Goal: Task Accomplishment & Management: Manage account settings

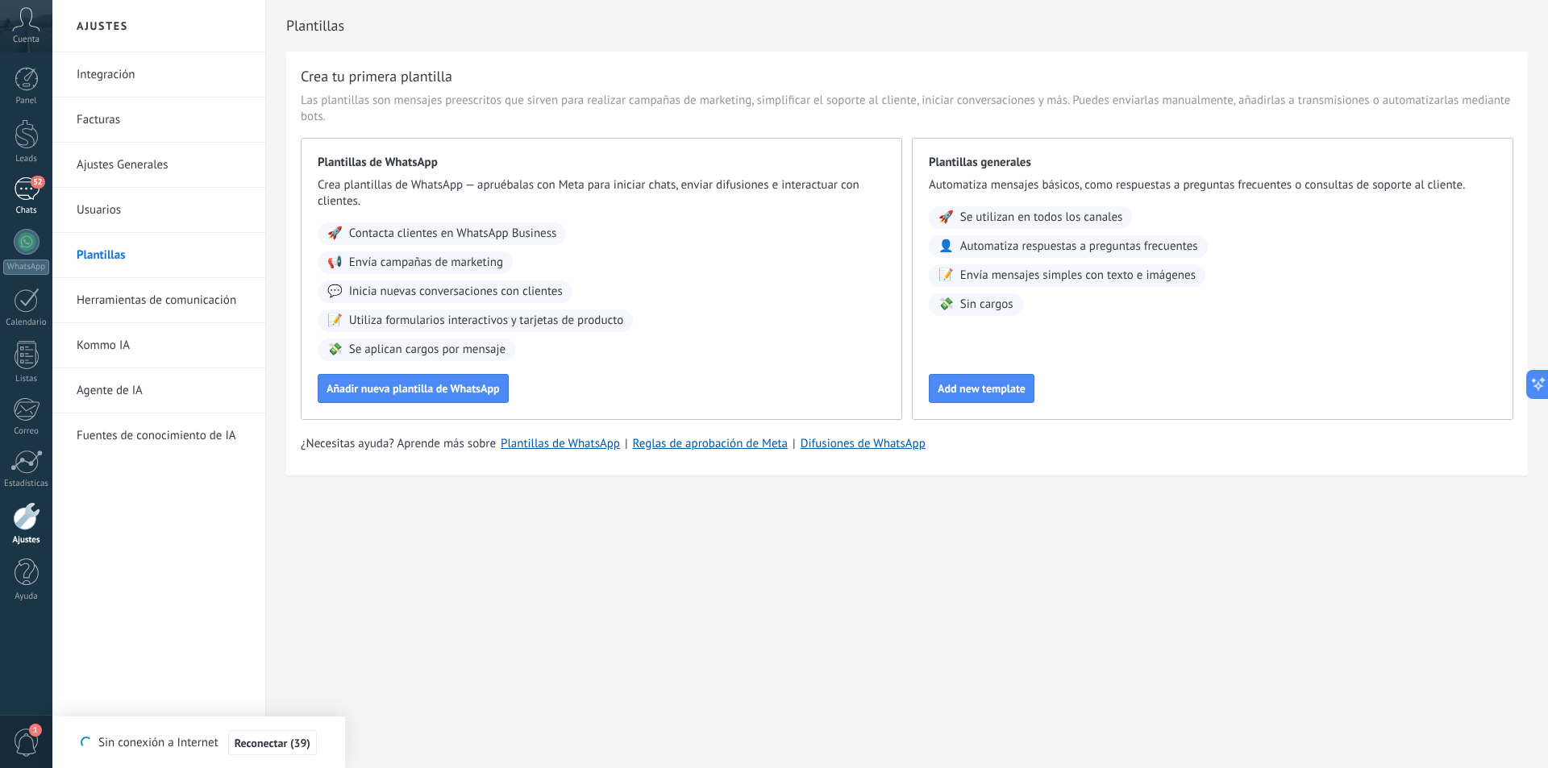
click at [39, 181] on span "52" at bounding box center [38, 182] width 14 height 13
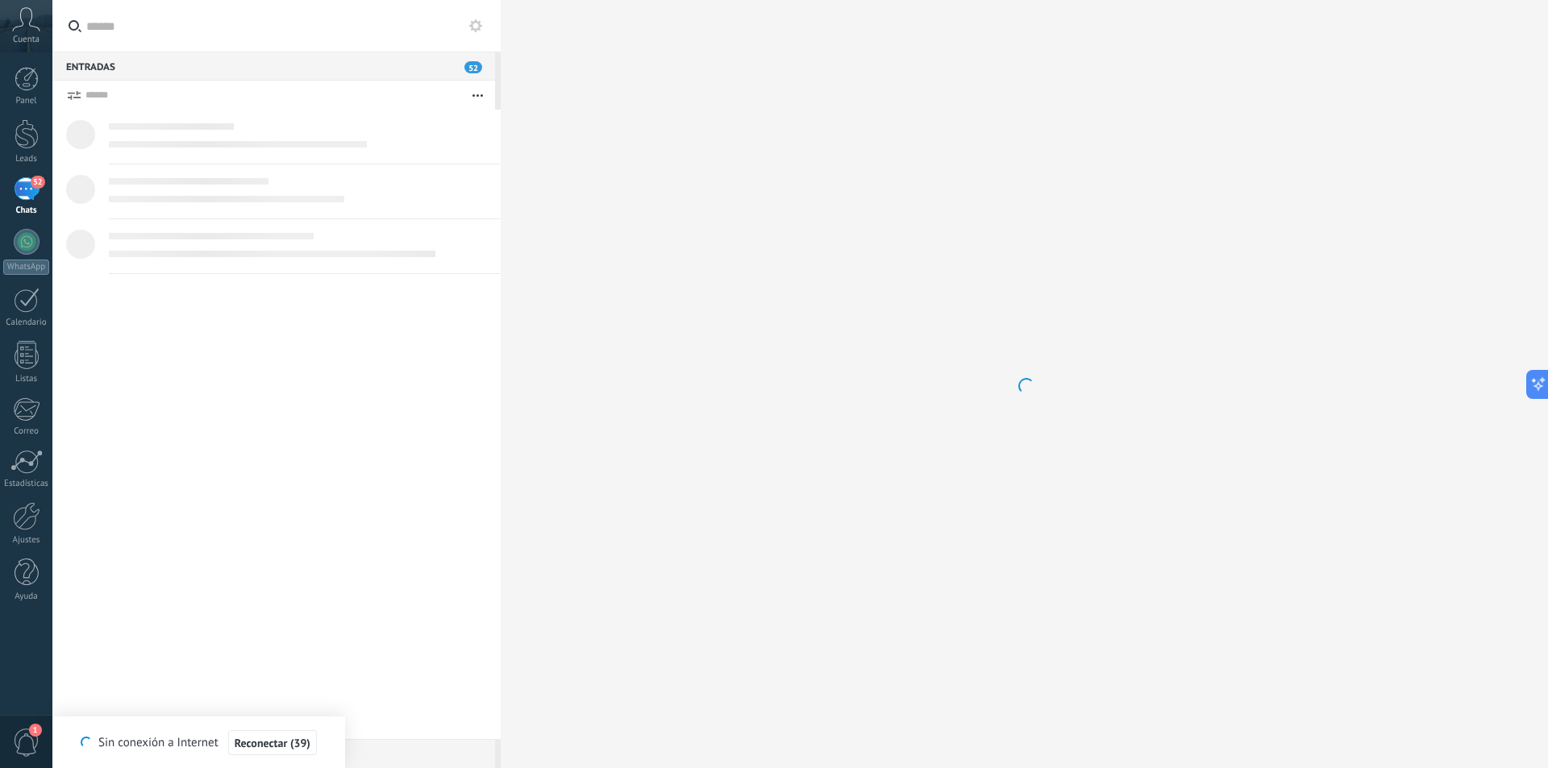
scroll to position [480, 0]
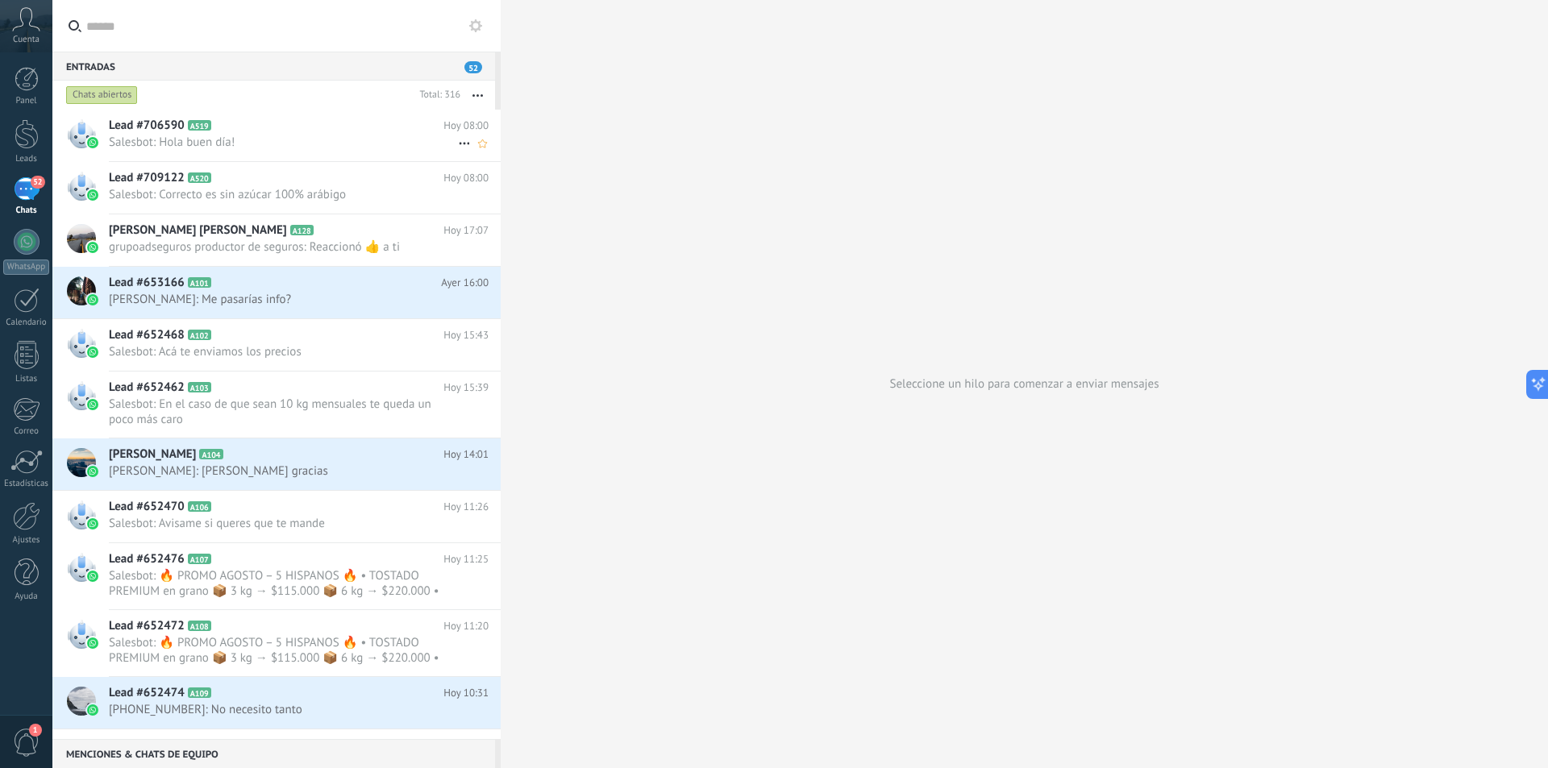
click at [342, 139] on span "Salesbot: Hola buen día!" at bounding box center [283, 142] width 349 height 15
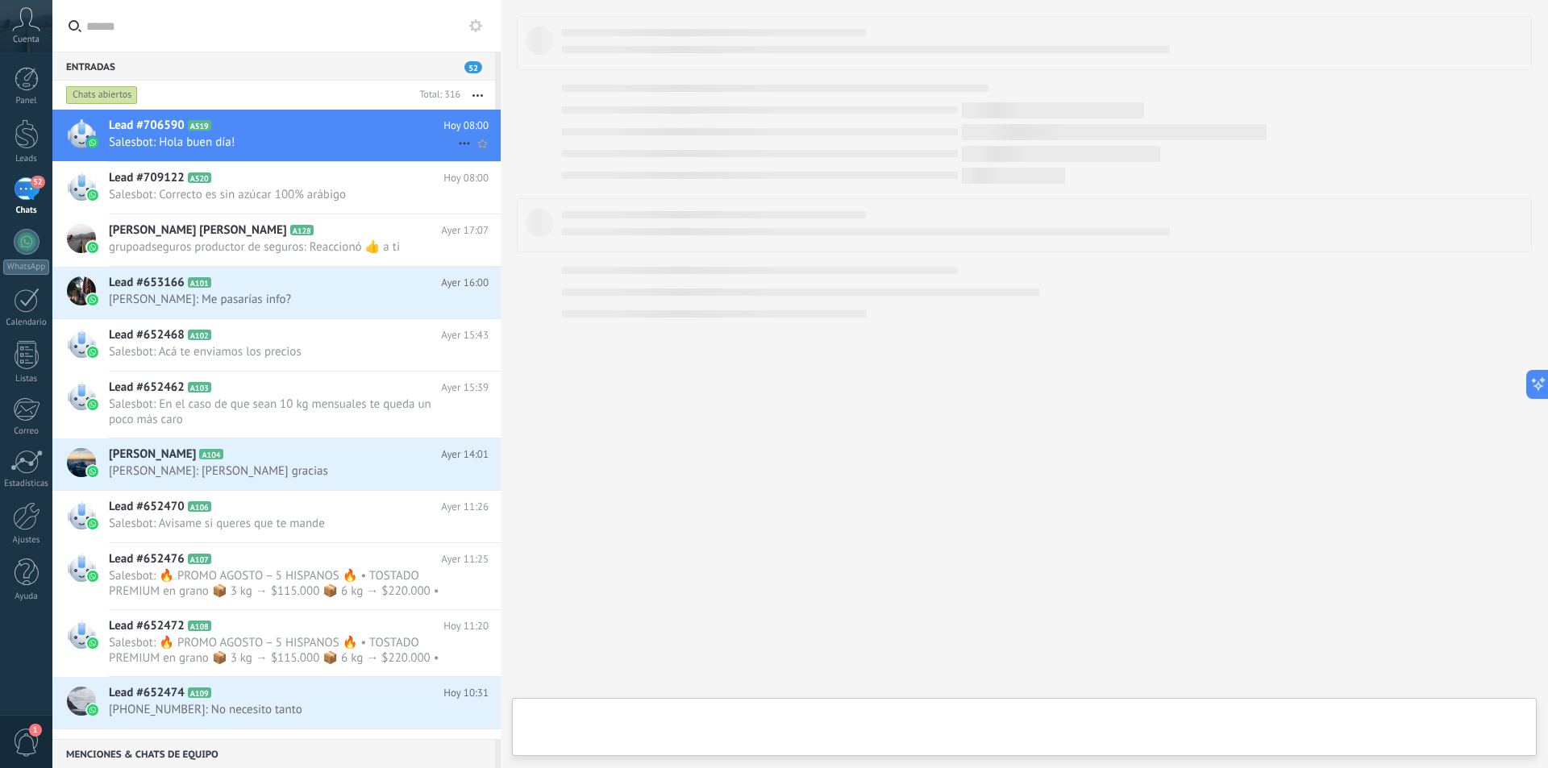
scroll to position [517, 0]
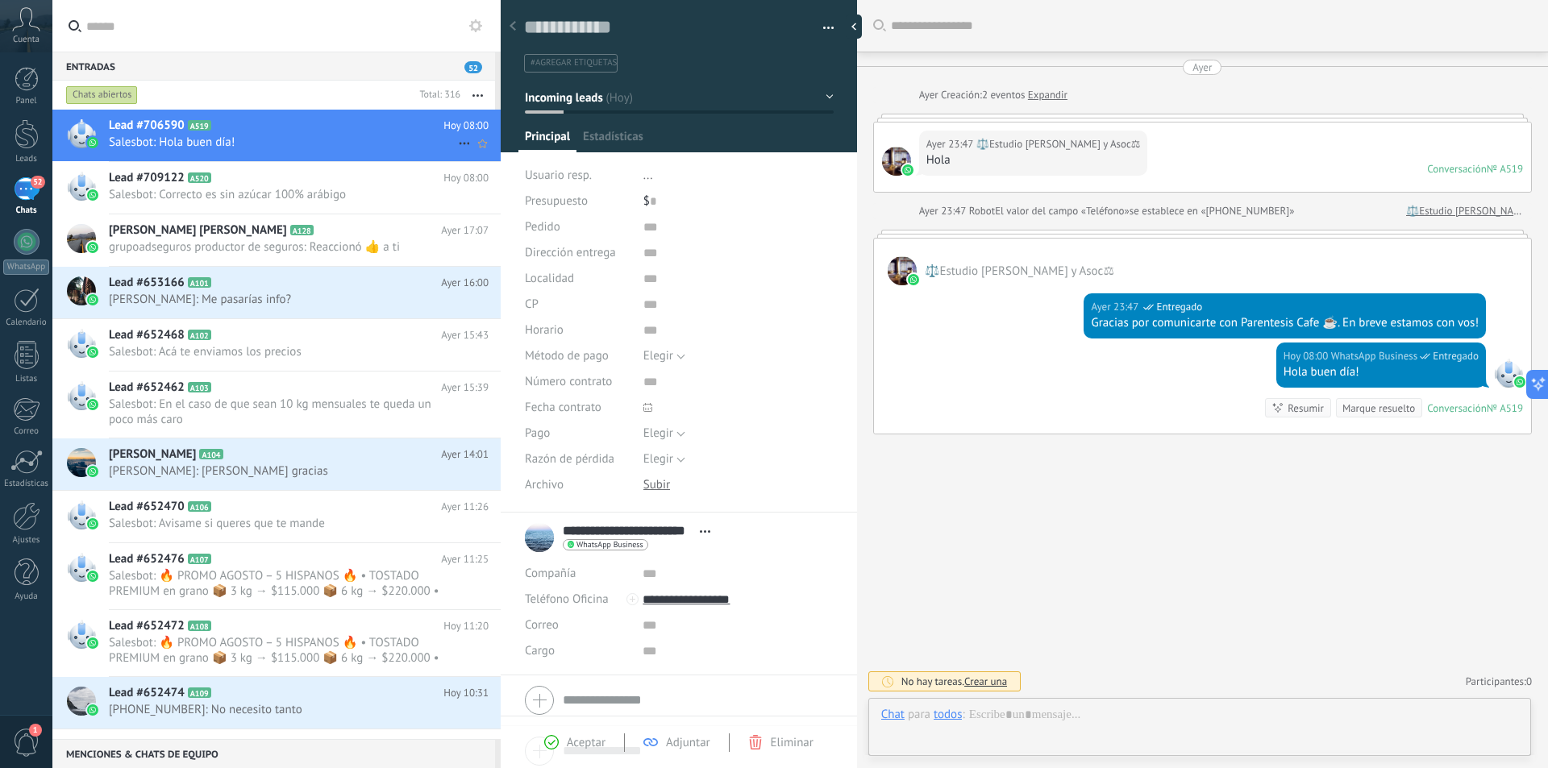
type textarea "**********"
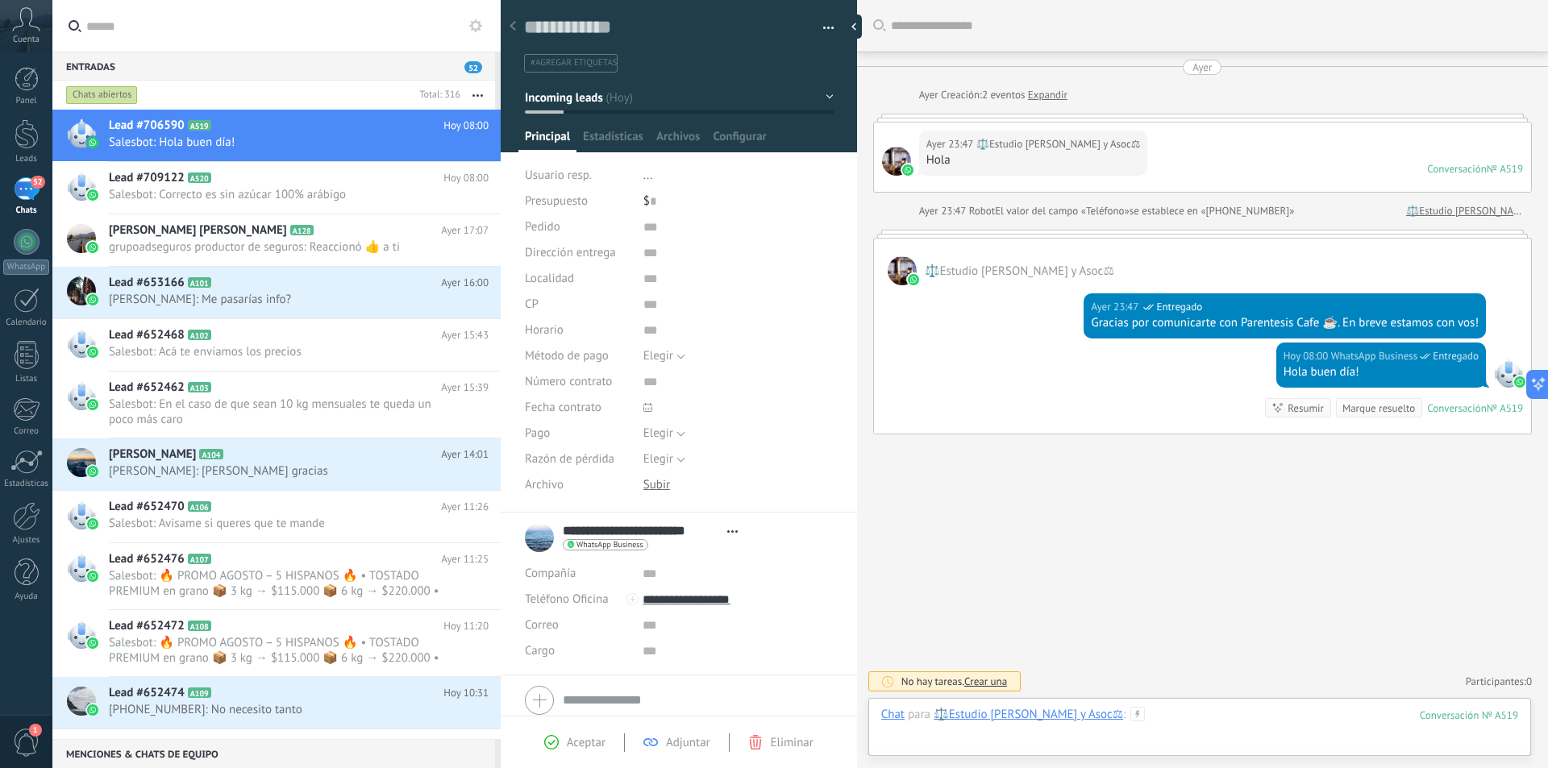
click at [1137, 727] on div at bounding box center [1199, 731] width 637 height 48
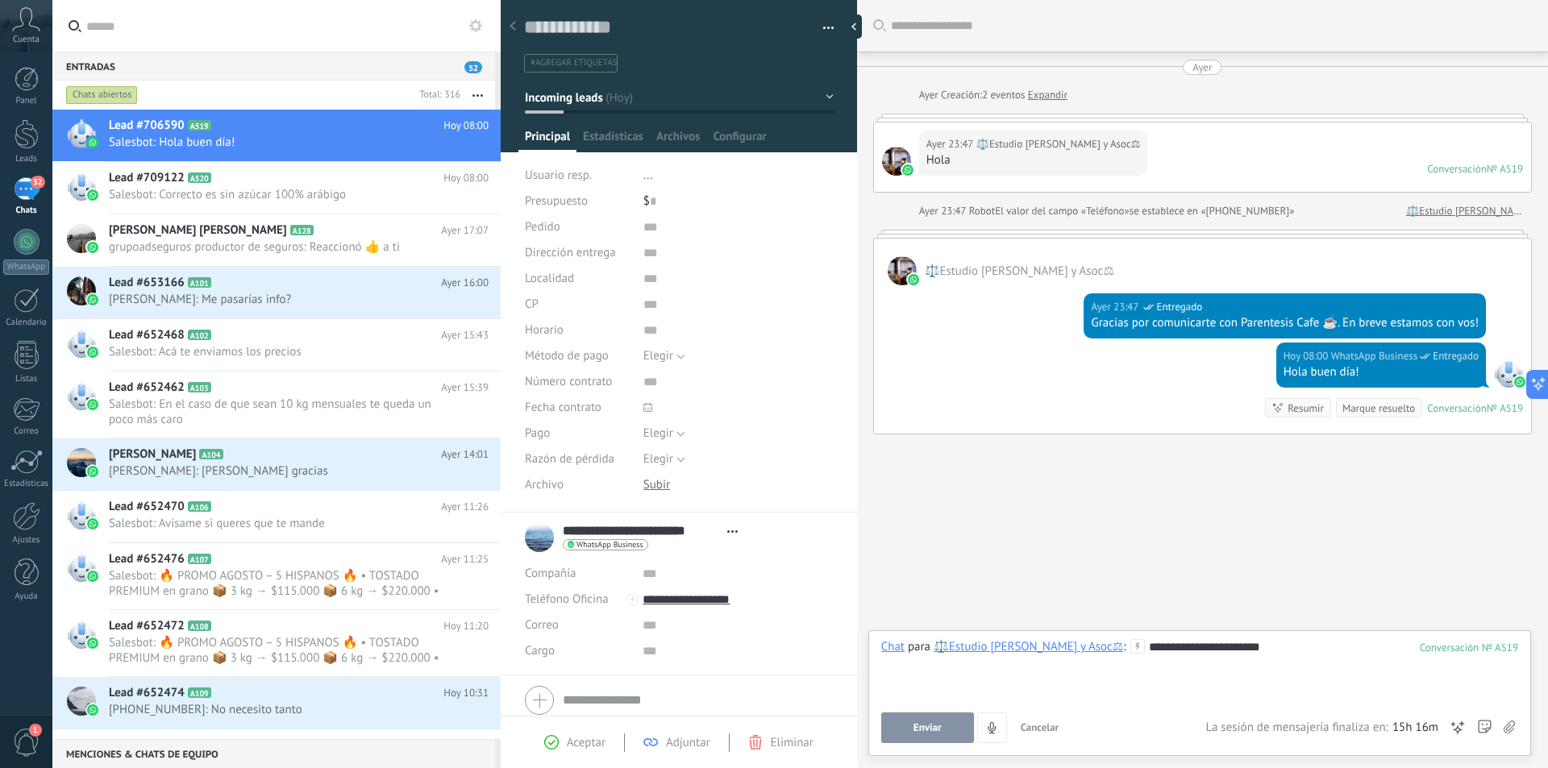
click at [900, 733] on button "Enviar" at bounding box center [927, 728] width 93 height 31
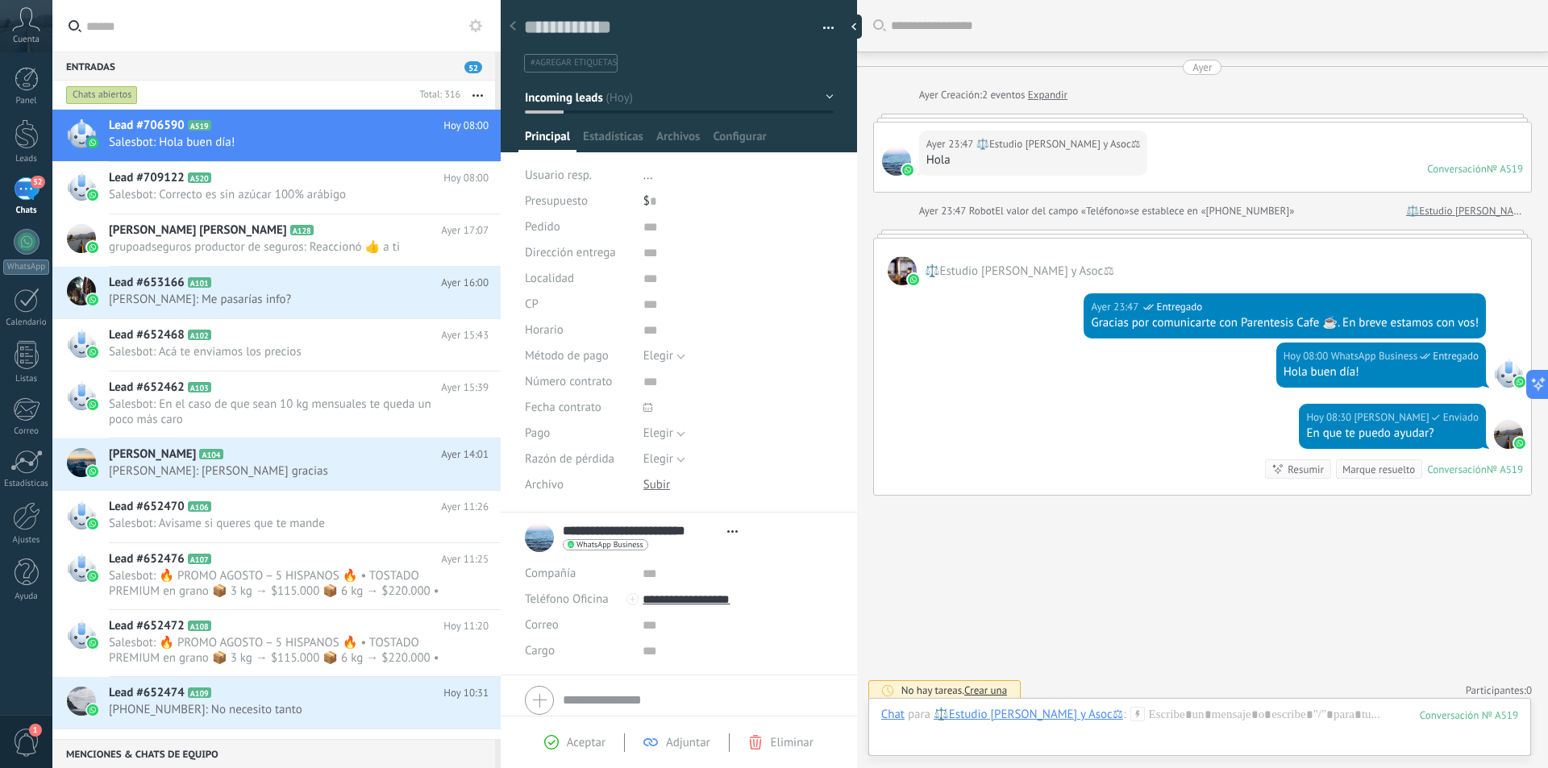
scroll to position [9, 0]
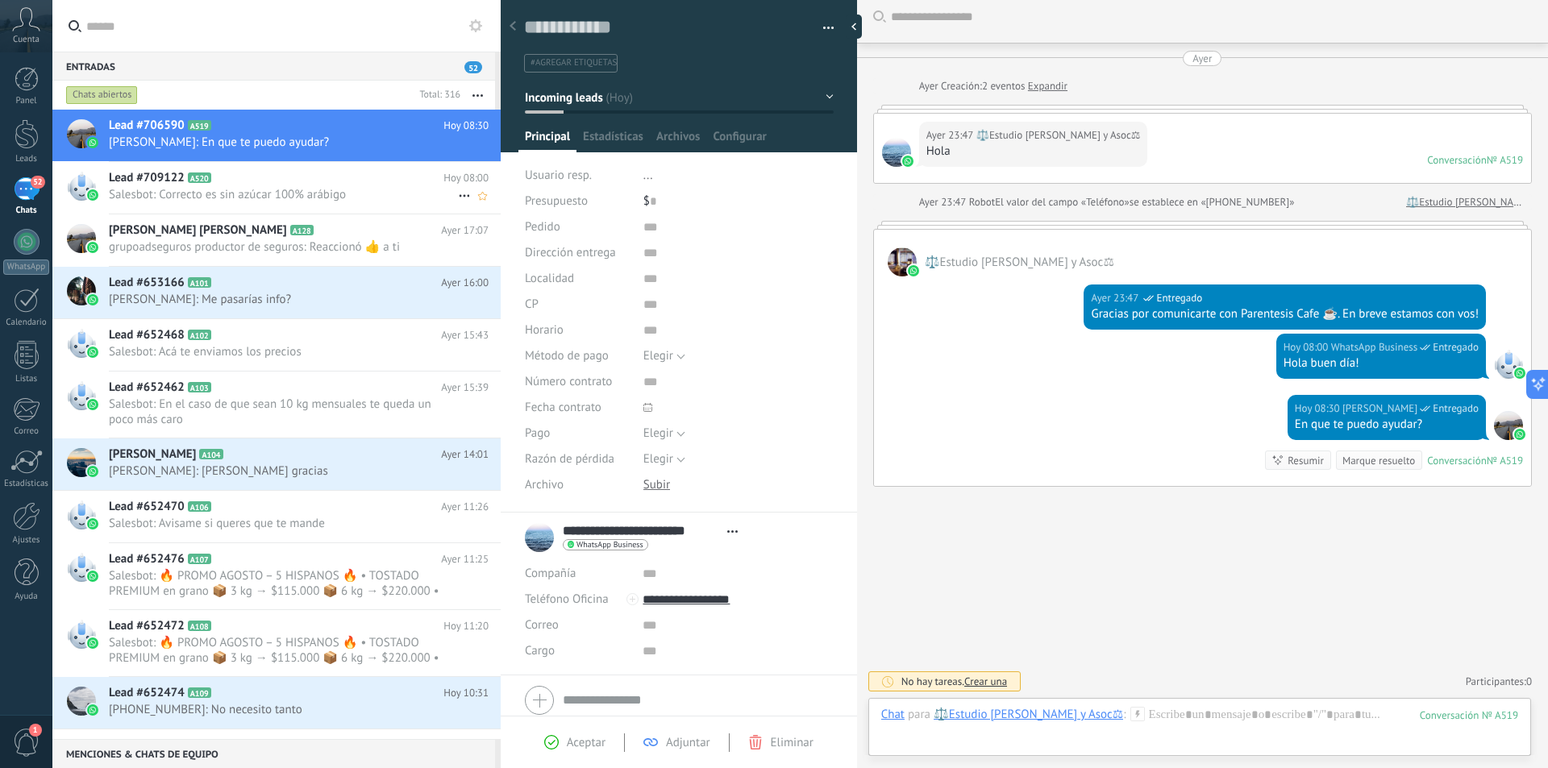
click at [326, 193] on span "Salesbot: Correcto es sin azúcar 100% arábigo" at bounding box center [283, 194] width 349 height 15
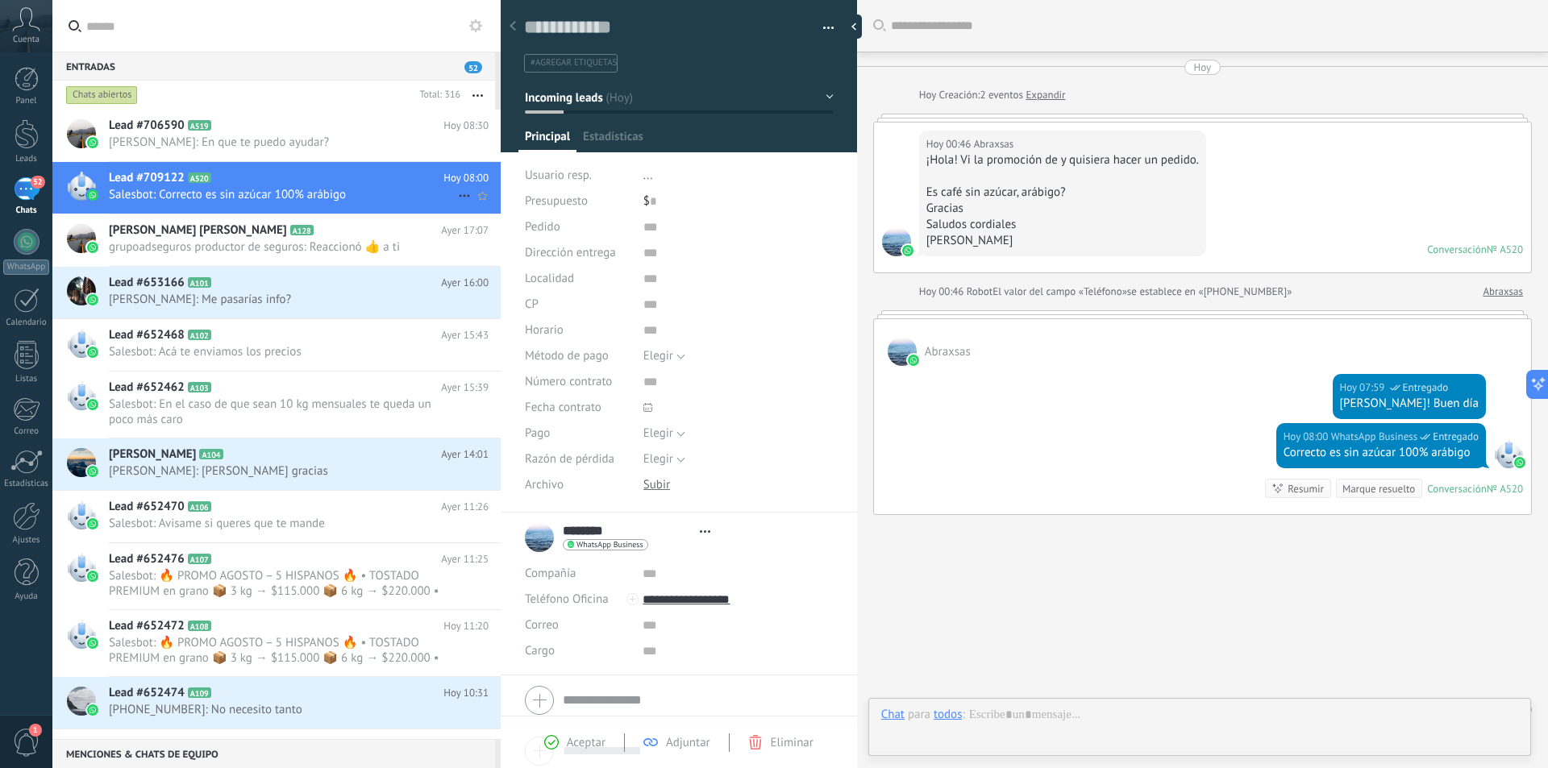
type textarea "**********"
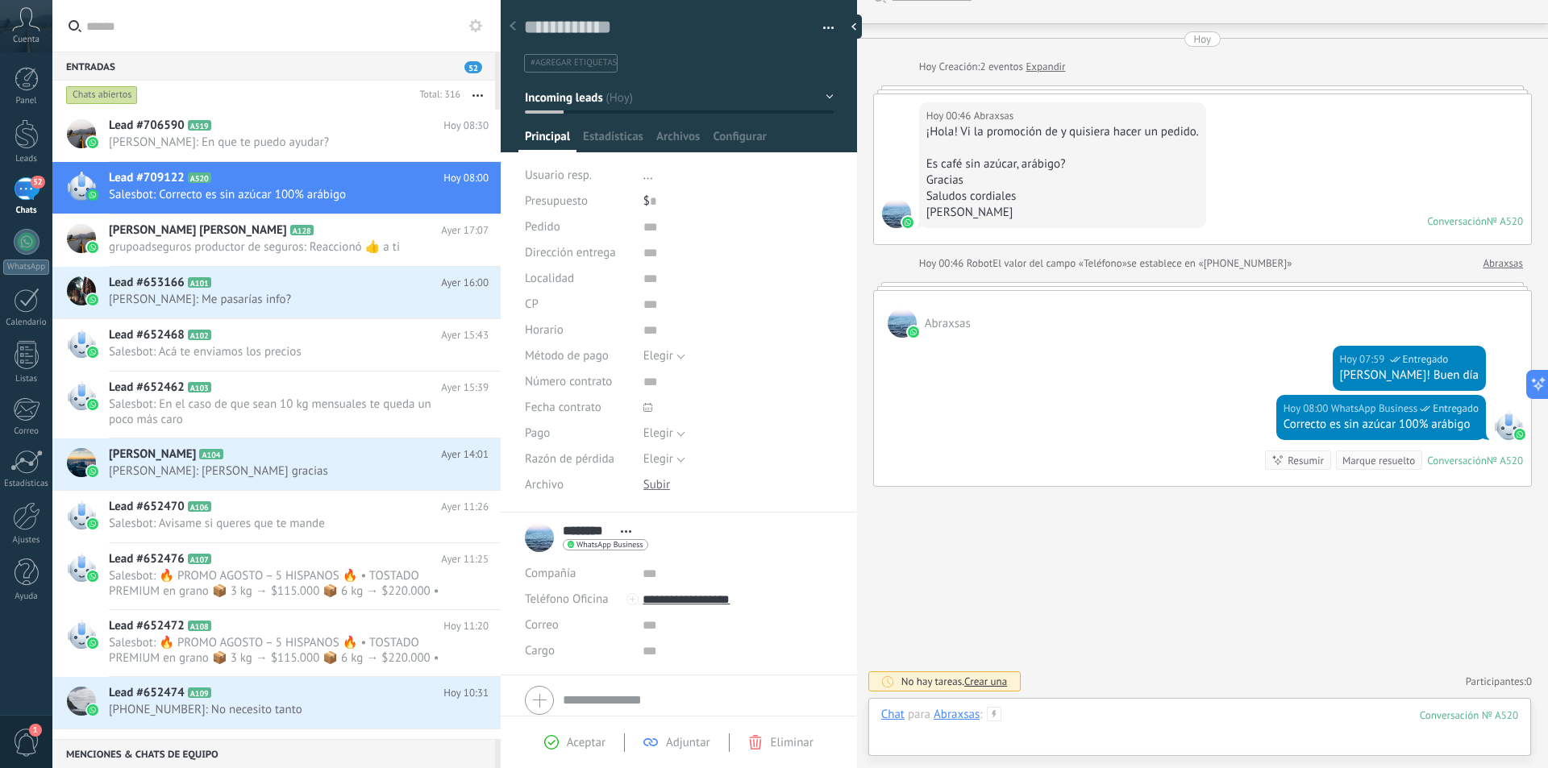
click at [1126, 736] on div at bounding box center [1199, 731] width 637 height 48
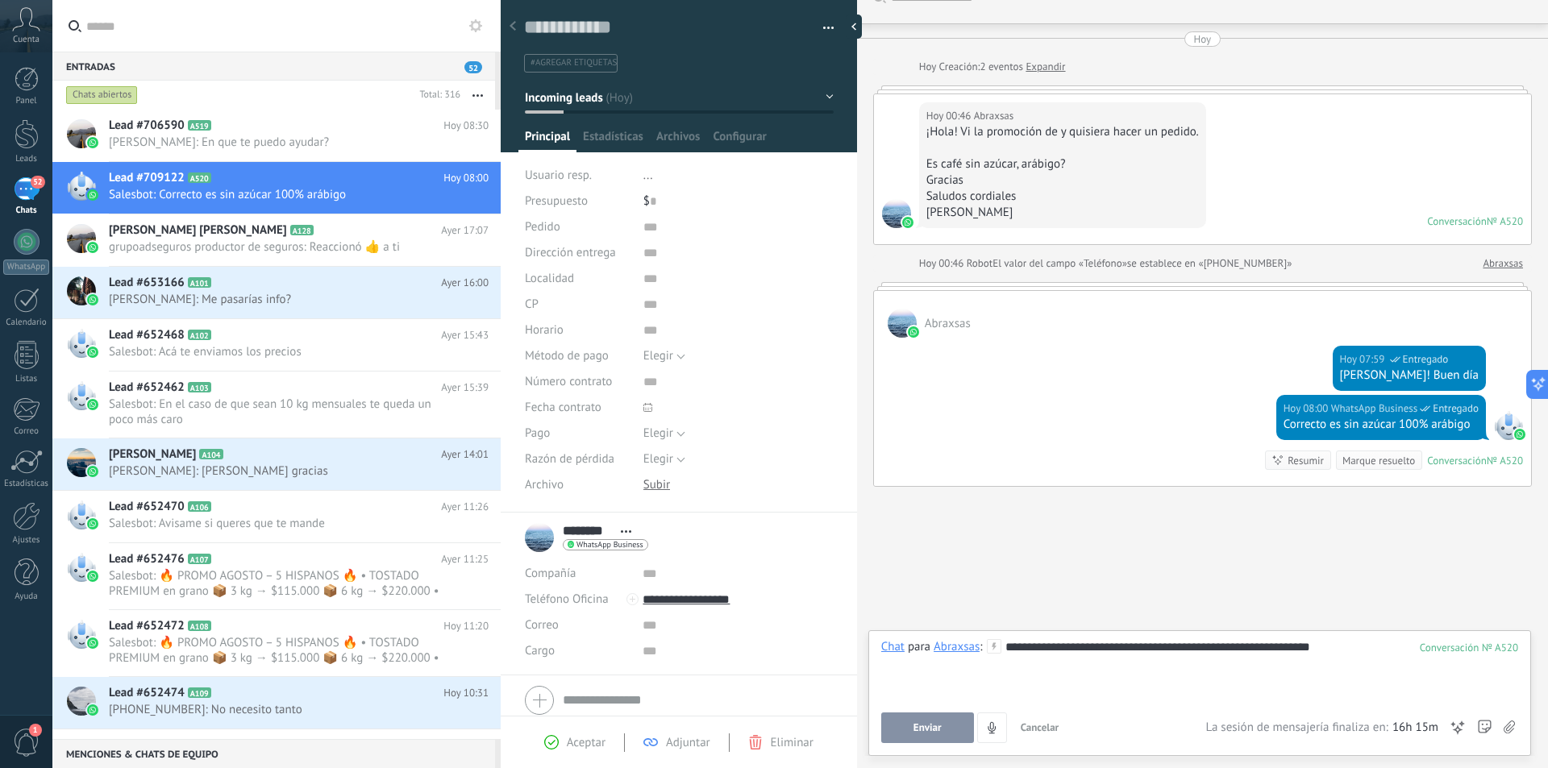
click at [929, 717] on button "Enviar" at bounding box center [927, 728] width 93 height 31
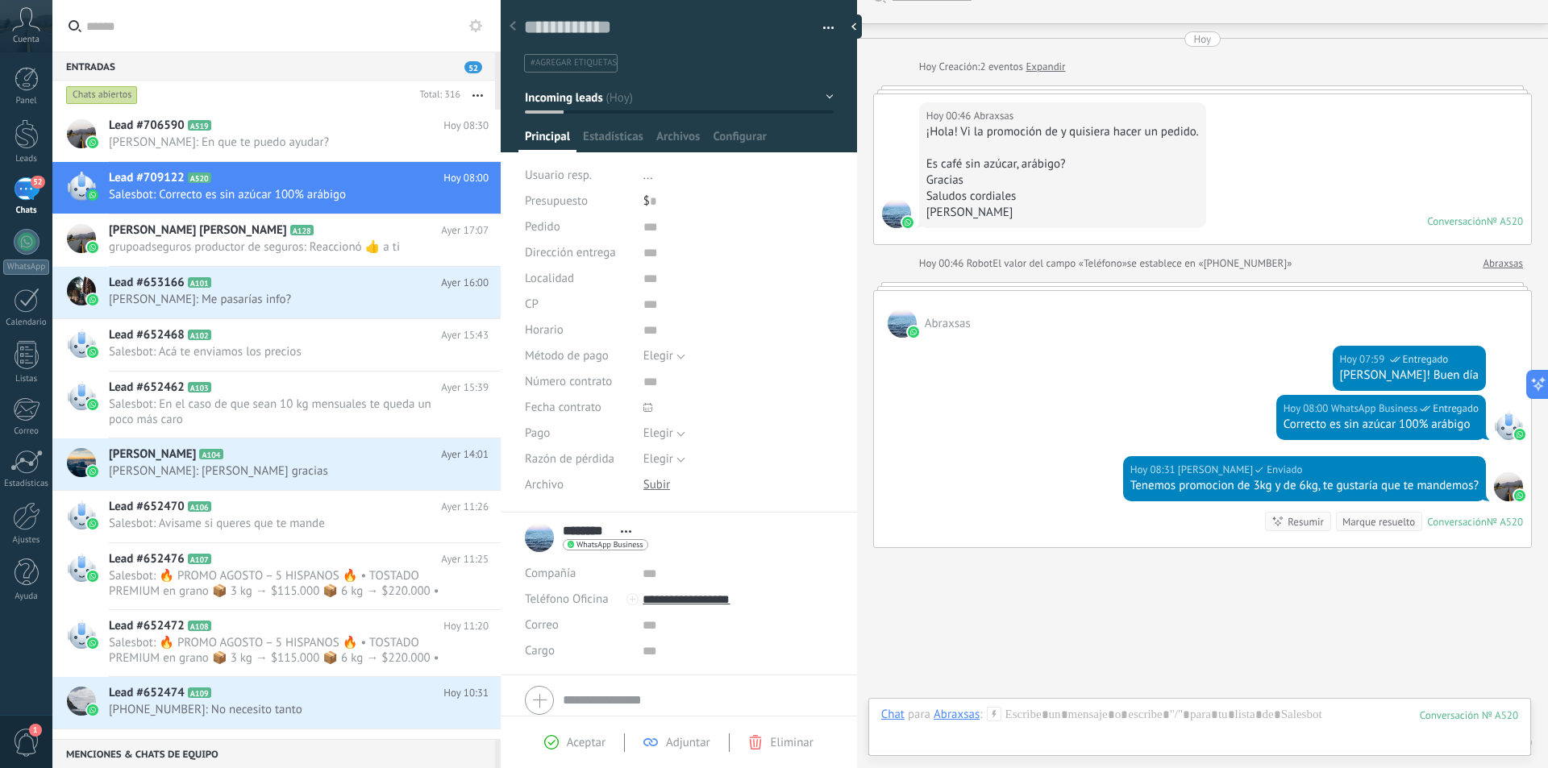
scroll to position [89, 0]
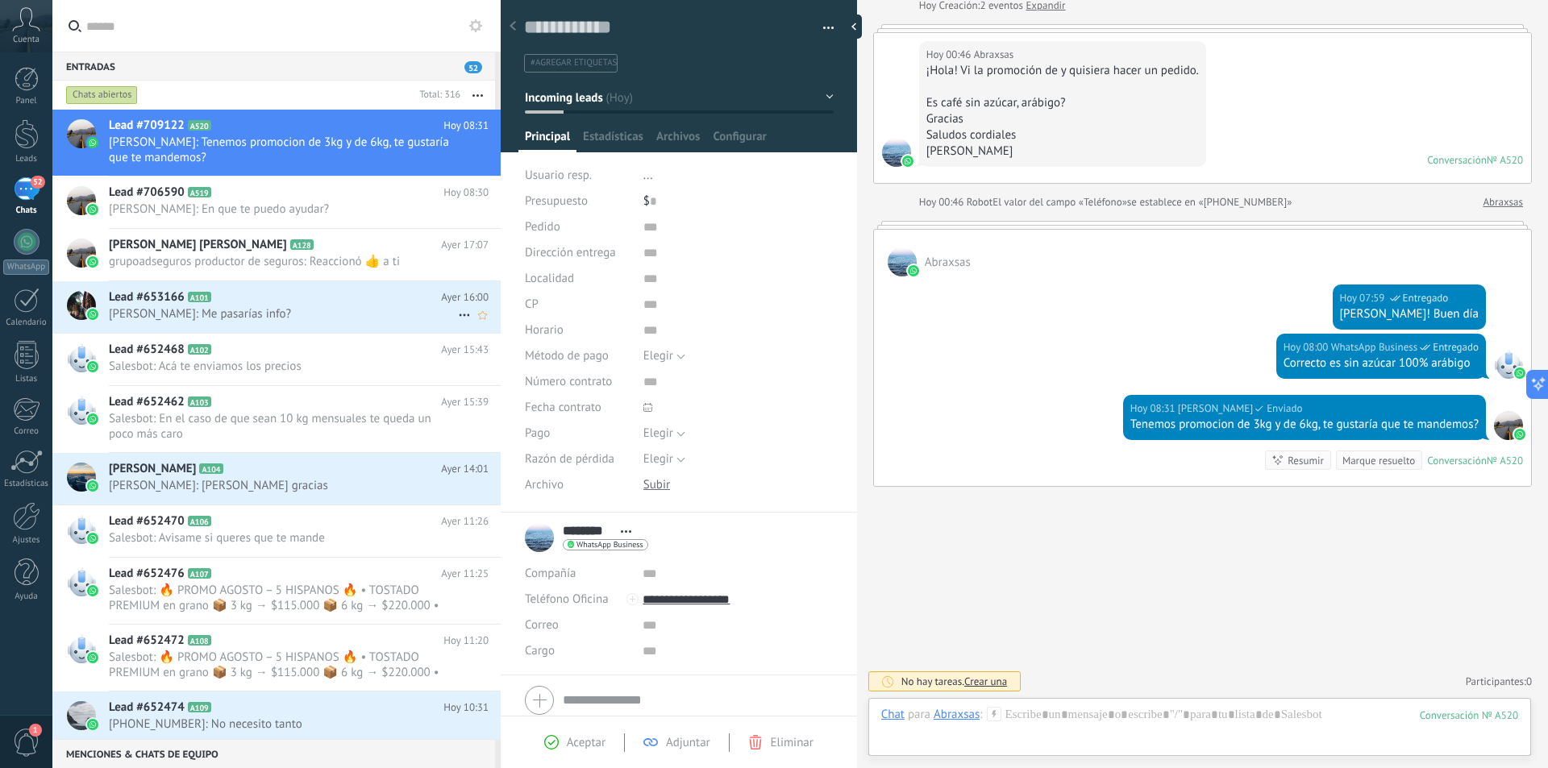
drag, startPoint x: 420, startPoint y: 314, endPoint x: 371, endPoint y: 319, distance: 49.5
click at [371, 319] on span "[PERSON_NAME]: Me pasarías info?" at bounding box center [283, 313] width 349 height 15
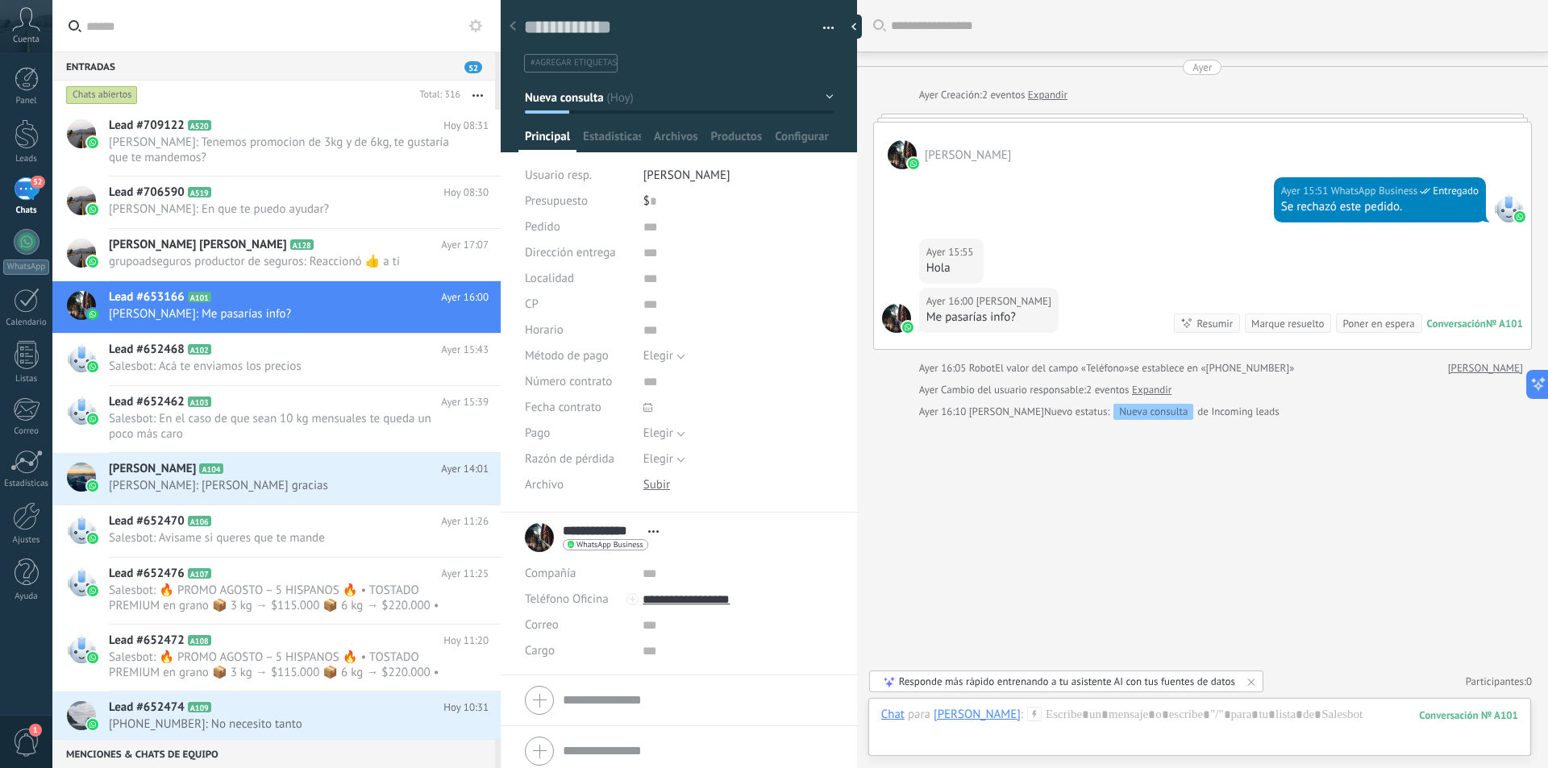
click at [833, 29] on div "Guardar y crear Imprimir Administrar etiquetas Exportar a excel" at bounding box center [679, 31] width 357 height 83
click at [825, 27] on button "button" at bounding box center [822, 28] width 23 height 24
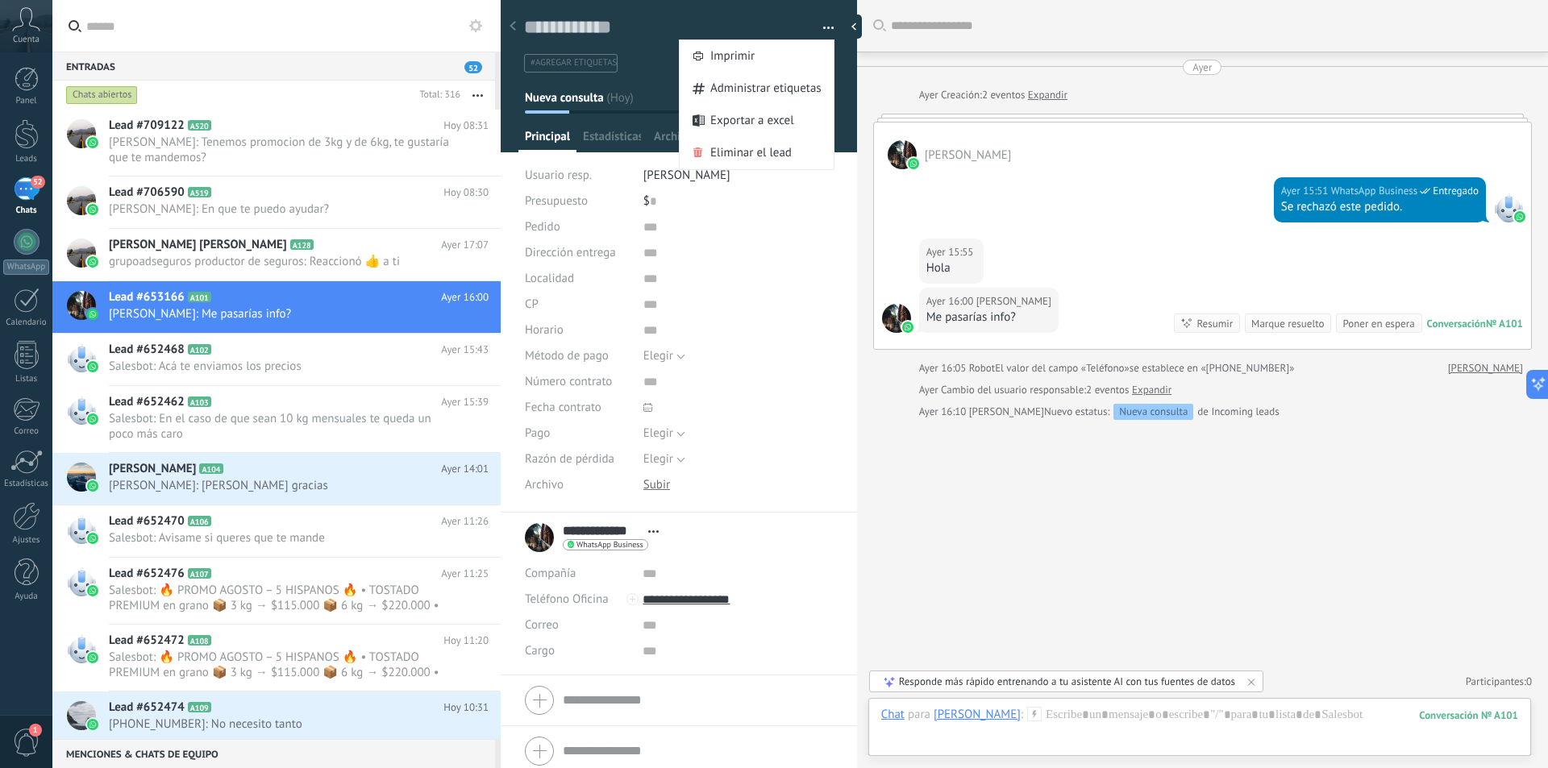
click at [1022, 534] on div "Buscar Carga más Ayer Ayer Creación: 2 eventos Expandir [PERSON_NAME] [PERSON_N…" at bounding box center [1202, 384] width 691 height 768
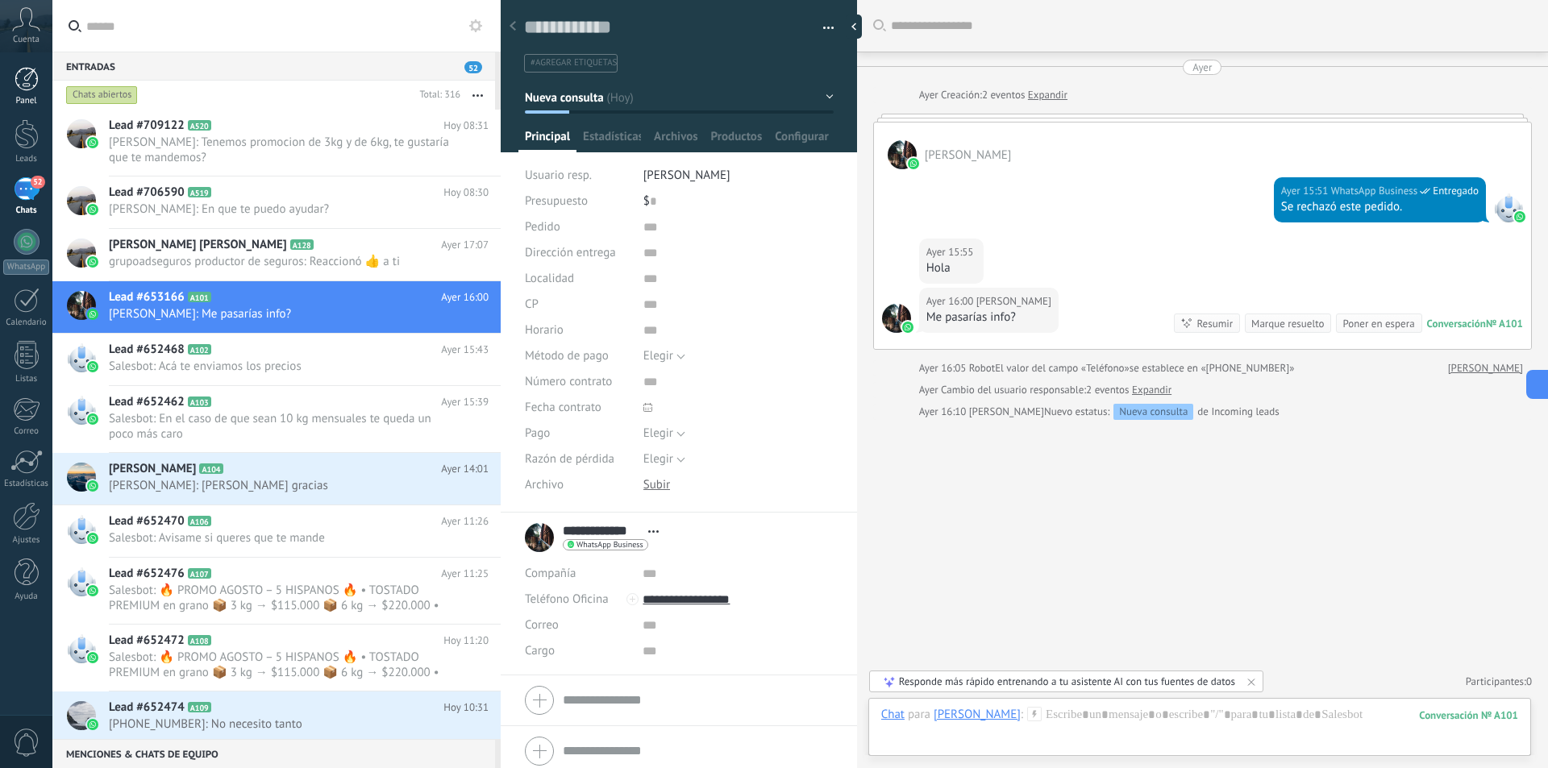
click at [24, 76] on div at bounding box center [27, 79] width 24 height 24
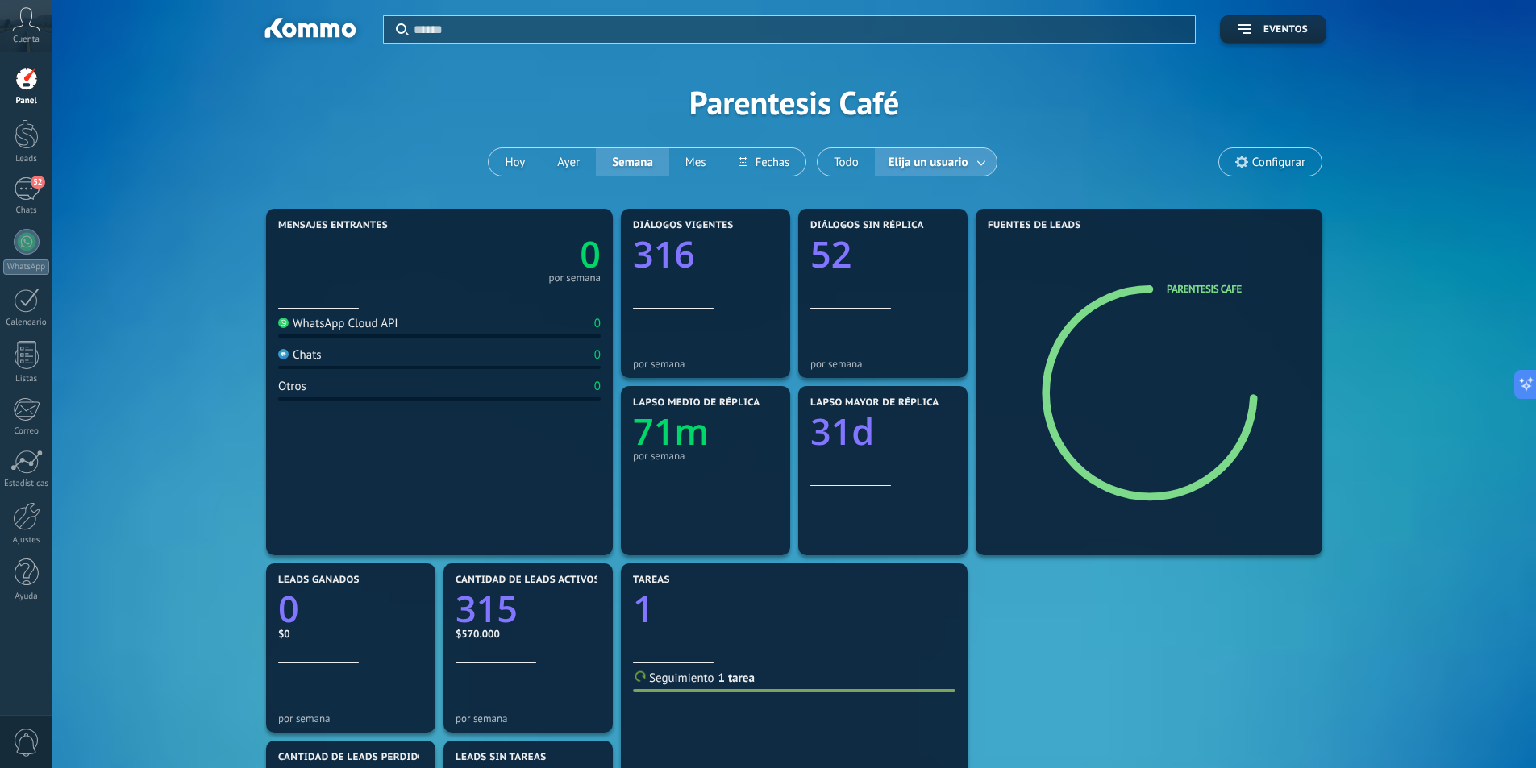
click at [955, 171] on span "Elija un usuario" at bounding box center [928, 163] width 86 height 22
click at [973, 164] on link at bounding box center [981, 162] width 29 height 27
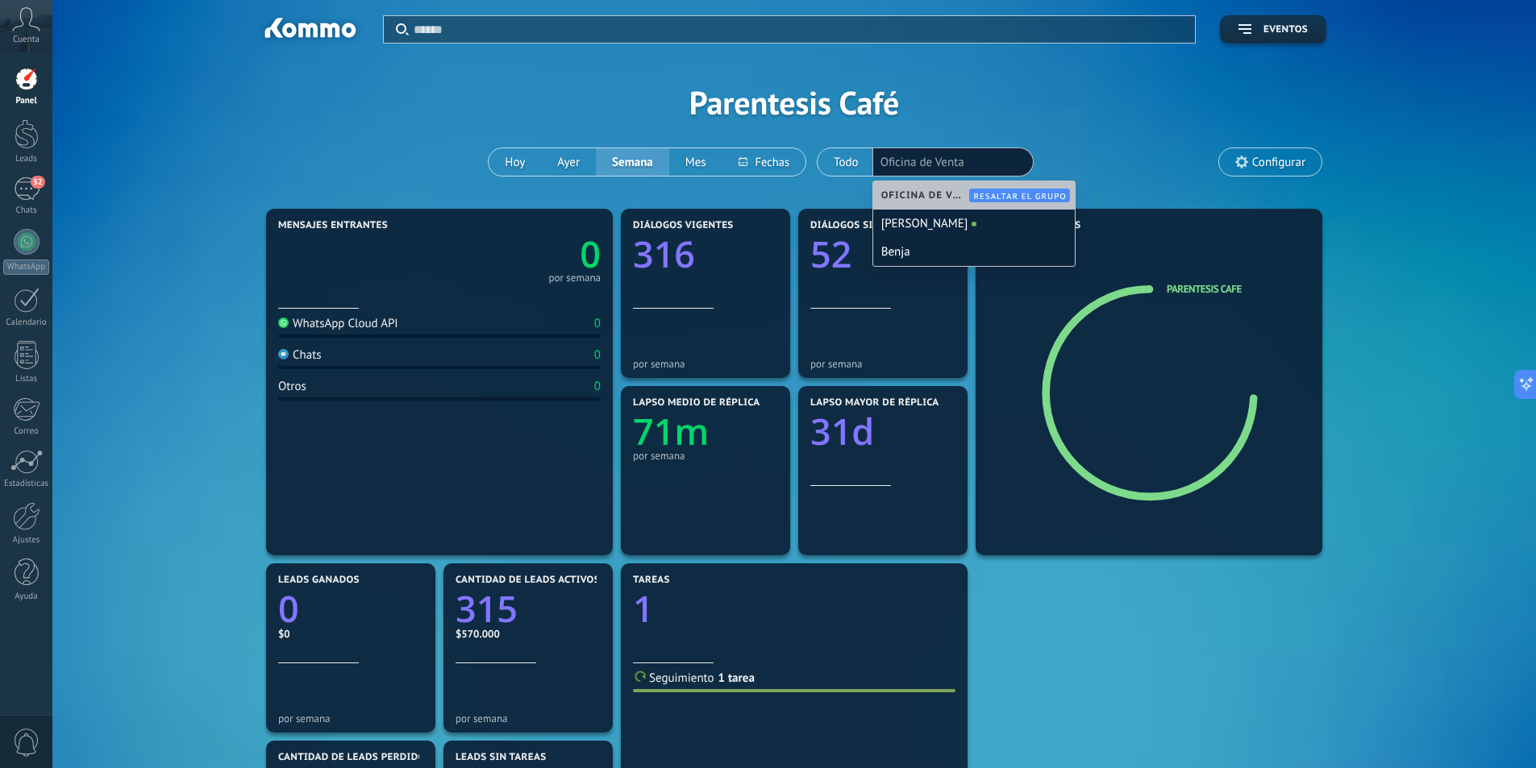
click at [1036, 120] on div "Aplicar Eventos Parentesis Café [PERSON_NAME] Semana Mes Todo Elija un usuario …" at bounding box center [794, 102] width 1435 height 205
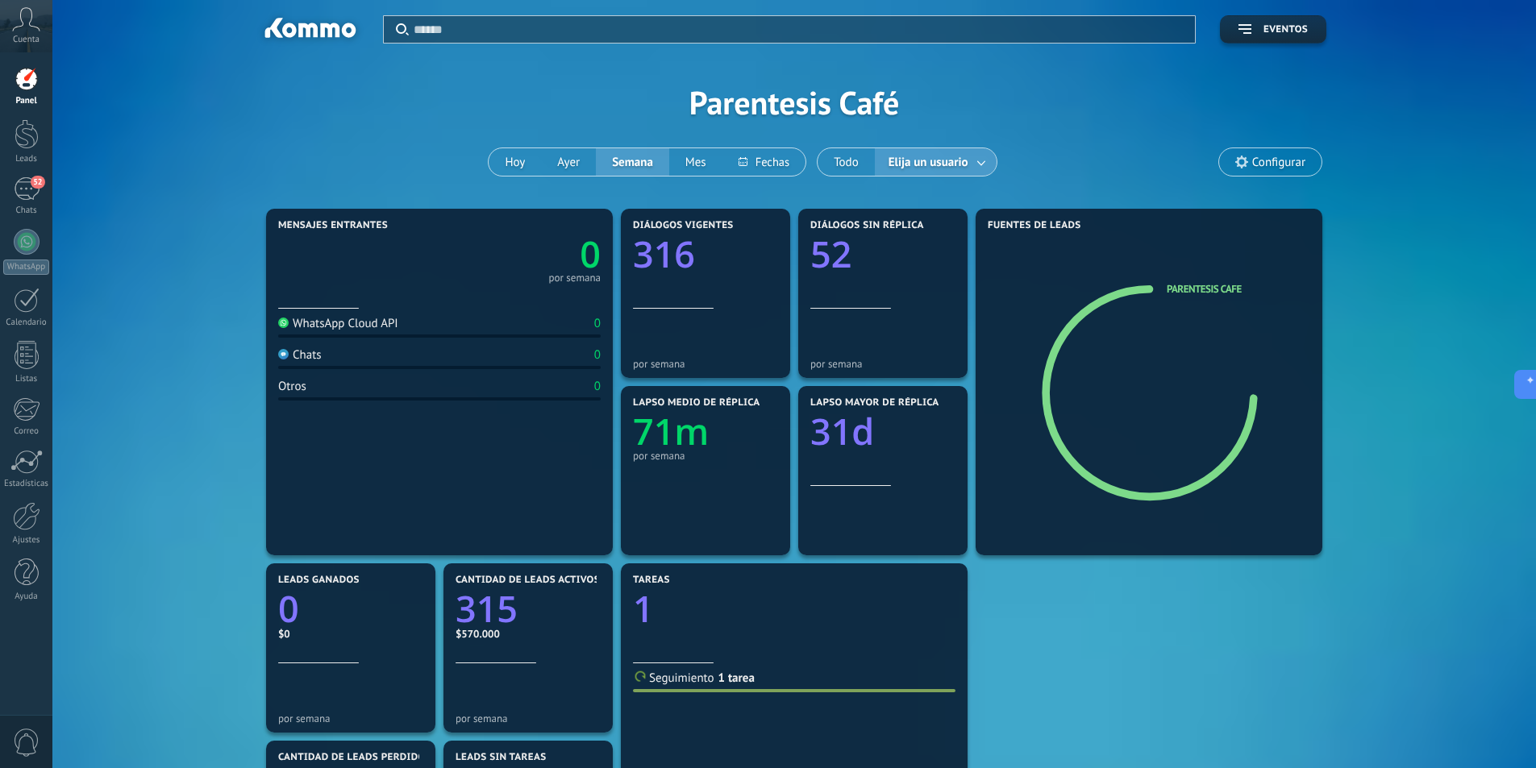
click at [942, 164] on span "Elija un usuario" at bounding box center [928, 163] width 86 height 22
click at [983, 159] on link at bounding box center [981, 162] width 29 height 27
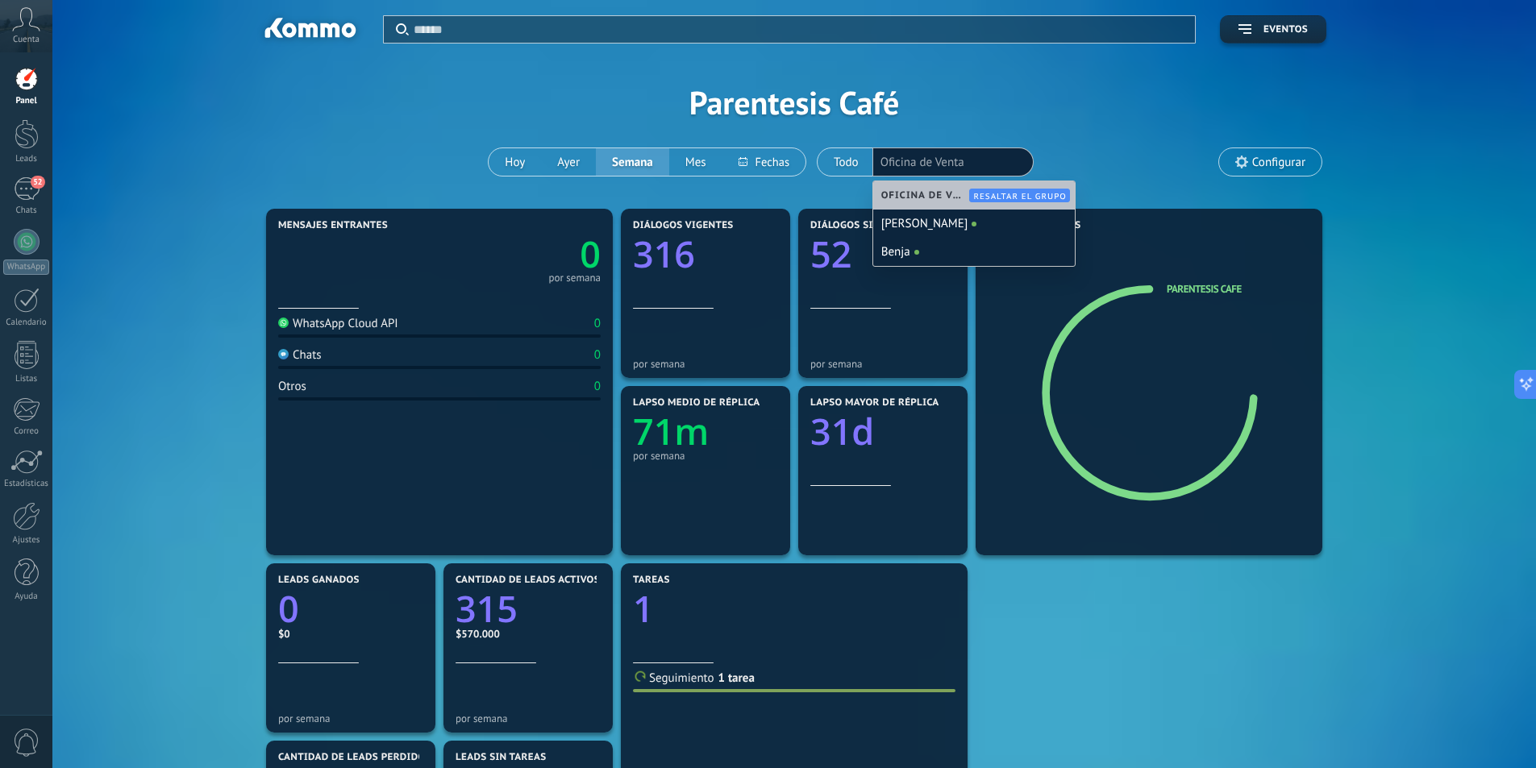
click at [1090, 133] on div "Aplicar Eventos Parentesis Café [PERSON_NAME] Semana Mes Todo Elija un usuario …" at bounding box center [794, 102] width 1435 height 205
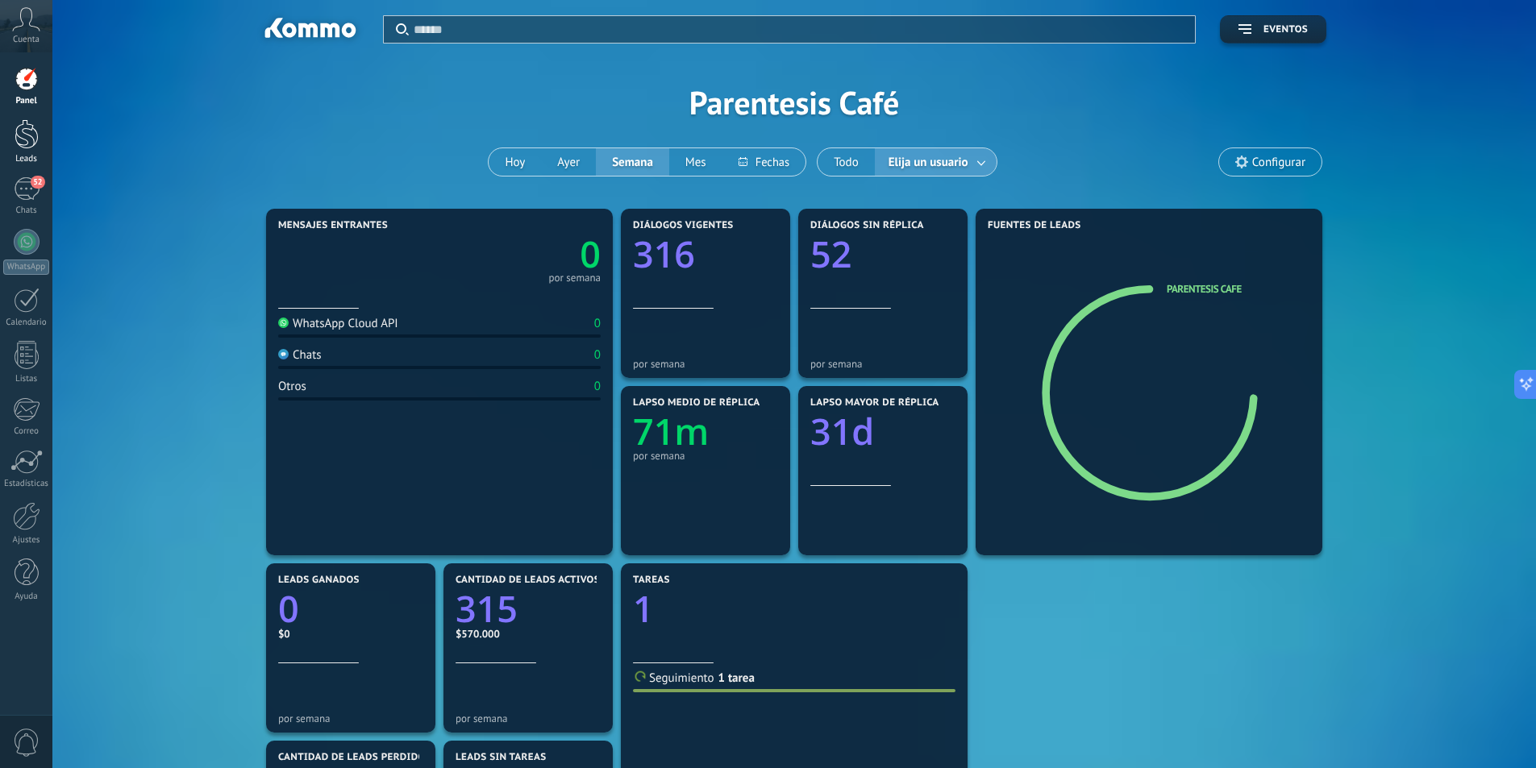
click at [31, 140] on div at bounding box center [27, 134] width 24 height 30
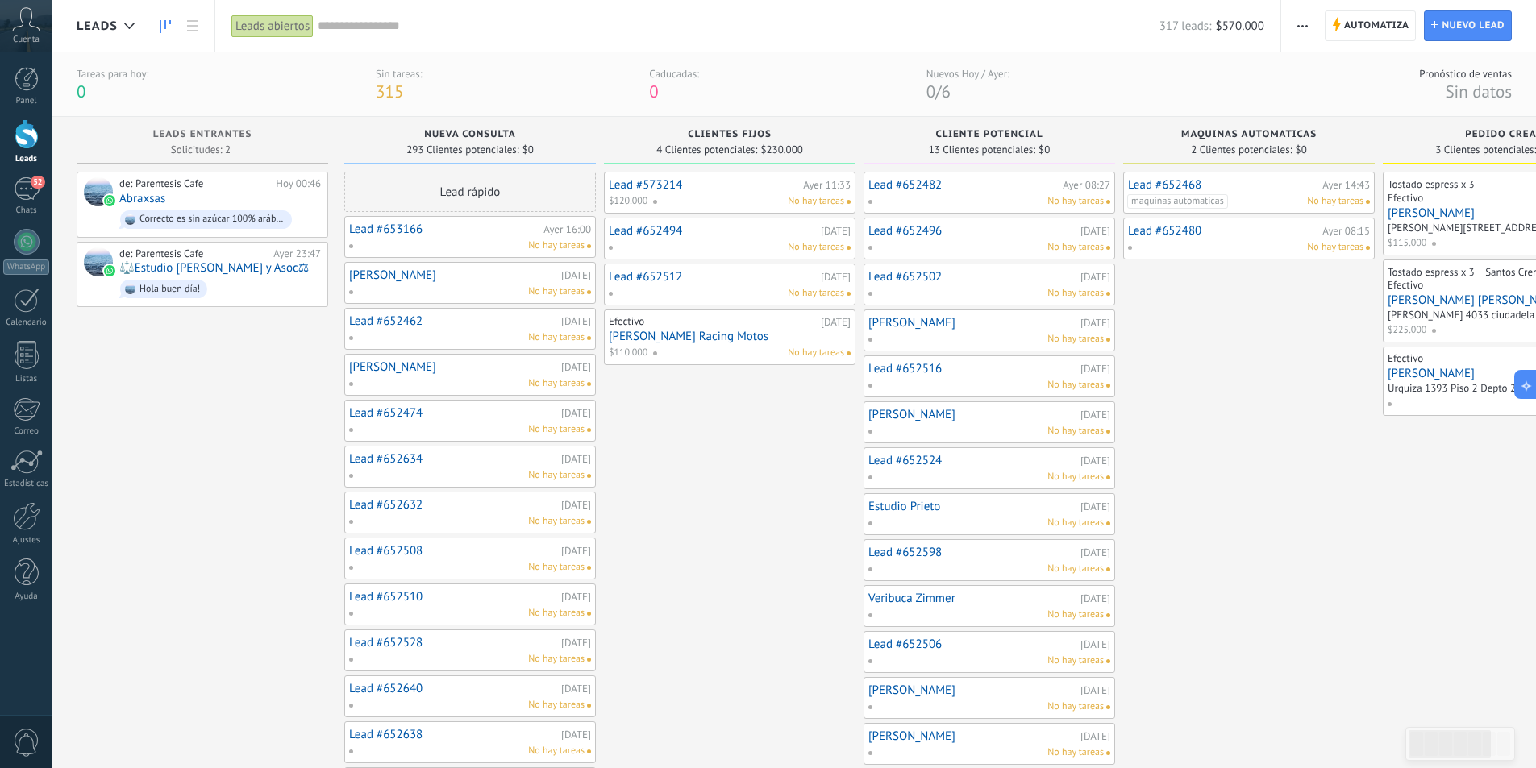
click at [694, 207] on div "No hay tareas" at bounding box center [748, 201] width 192 height 15
click at [701, 195] on div "No hay tareas" at bounding box center [748, 201] width 192 height 15
click at [653, 186] on link "Lead #573214" at bounding box center [704, 185] width 190 height 14
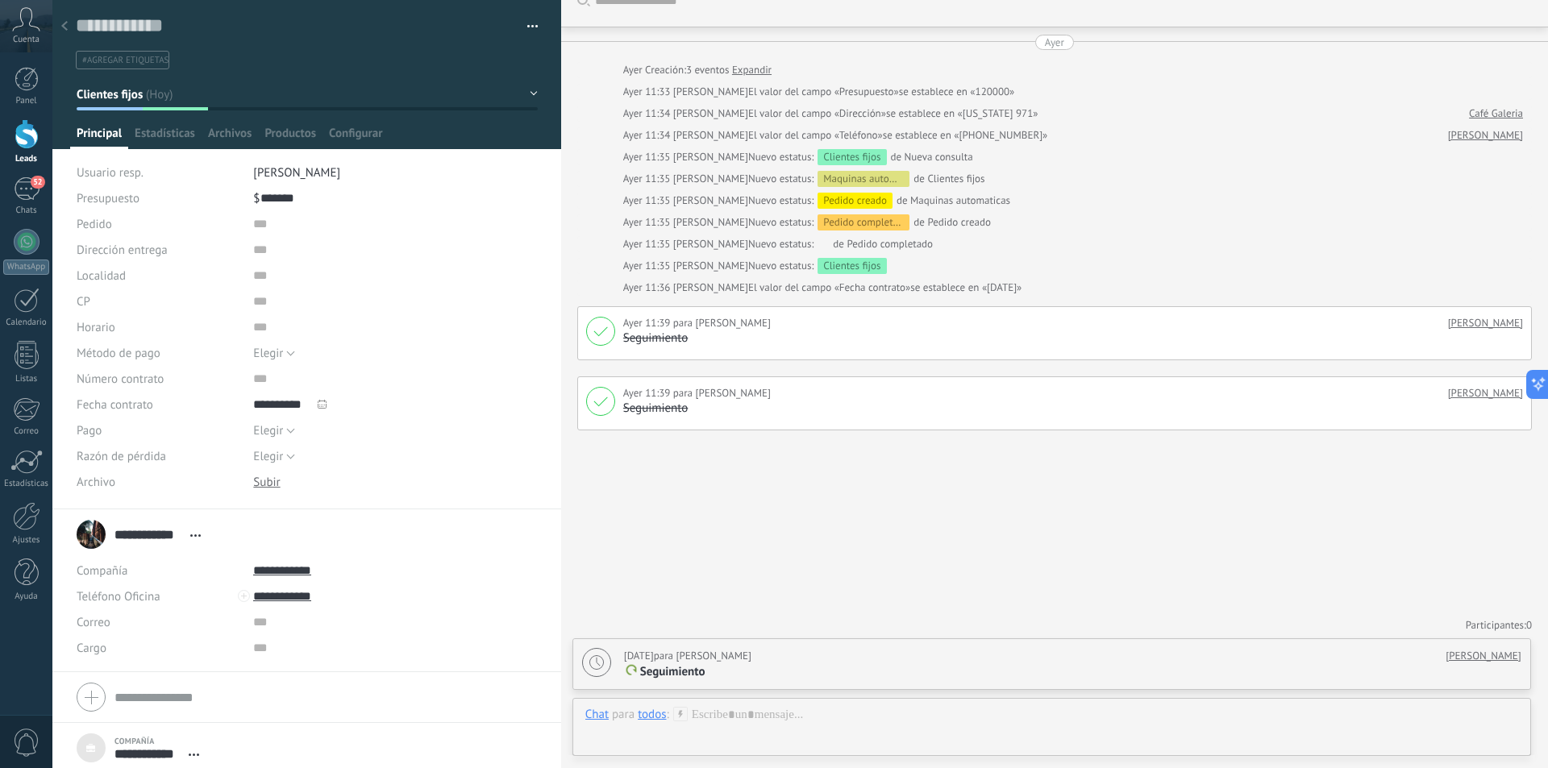
click at [62, 35] on div at bounding box center [64, 26] width 23 height 31
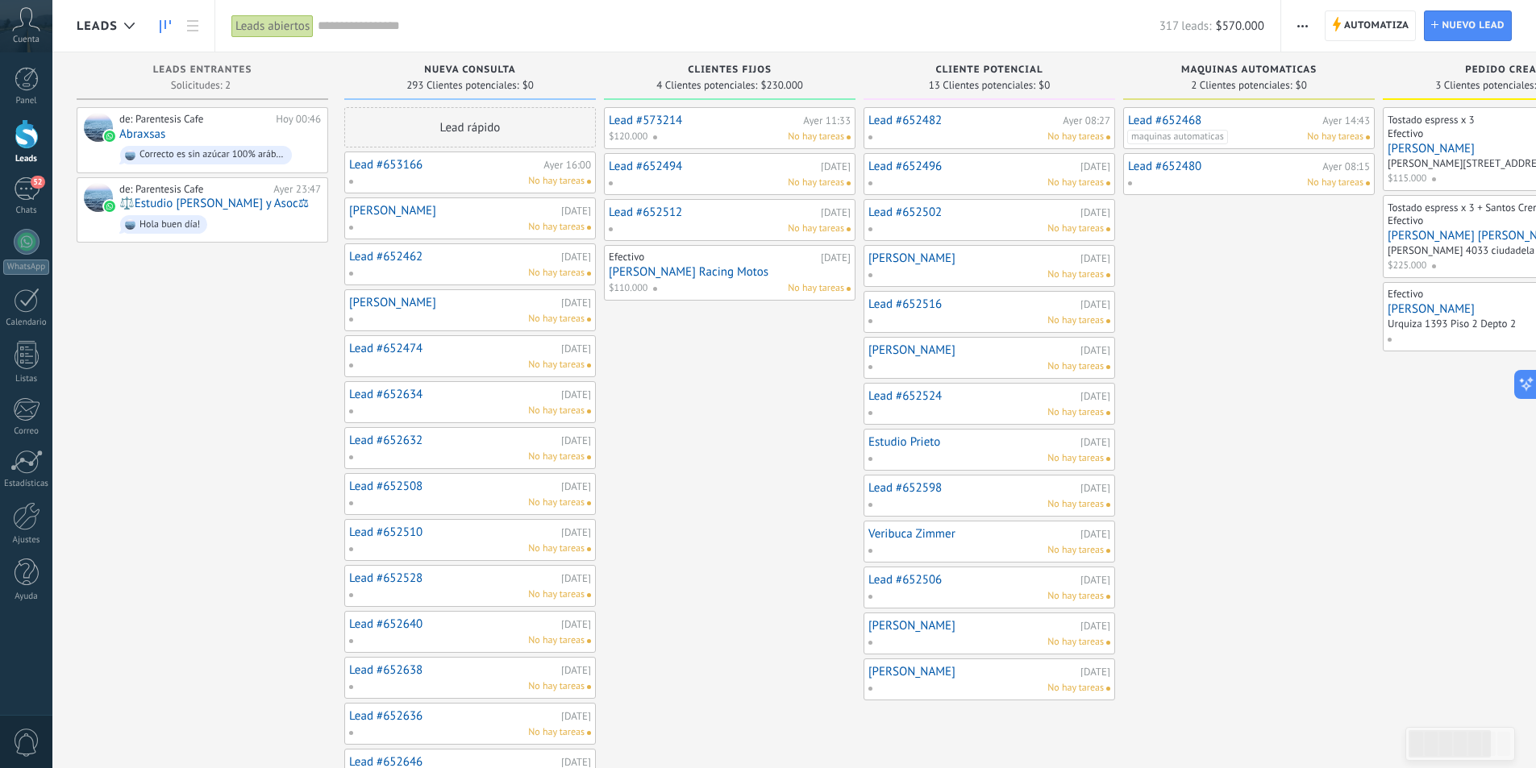
click at [656, 118] on link "Lead #573214" at bounding box center [704, 121] width 190 height 14
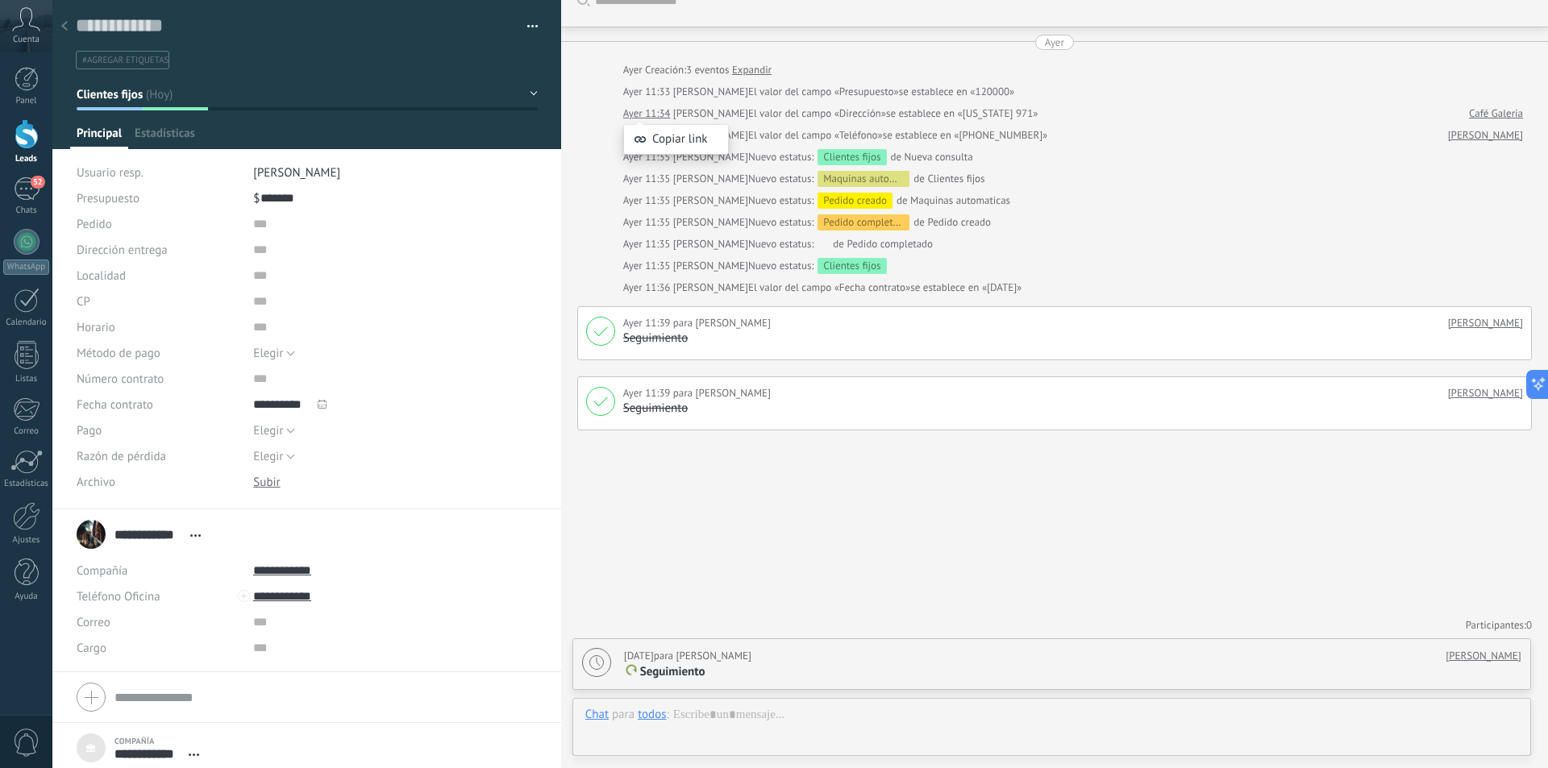
scroll to position [16, 0]
click at [161, 26] on textarea at bounding box center [295, 26] width 439 height 25
type textarea "*"
type textarea "**"
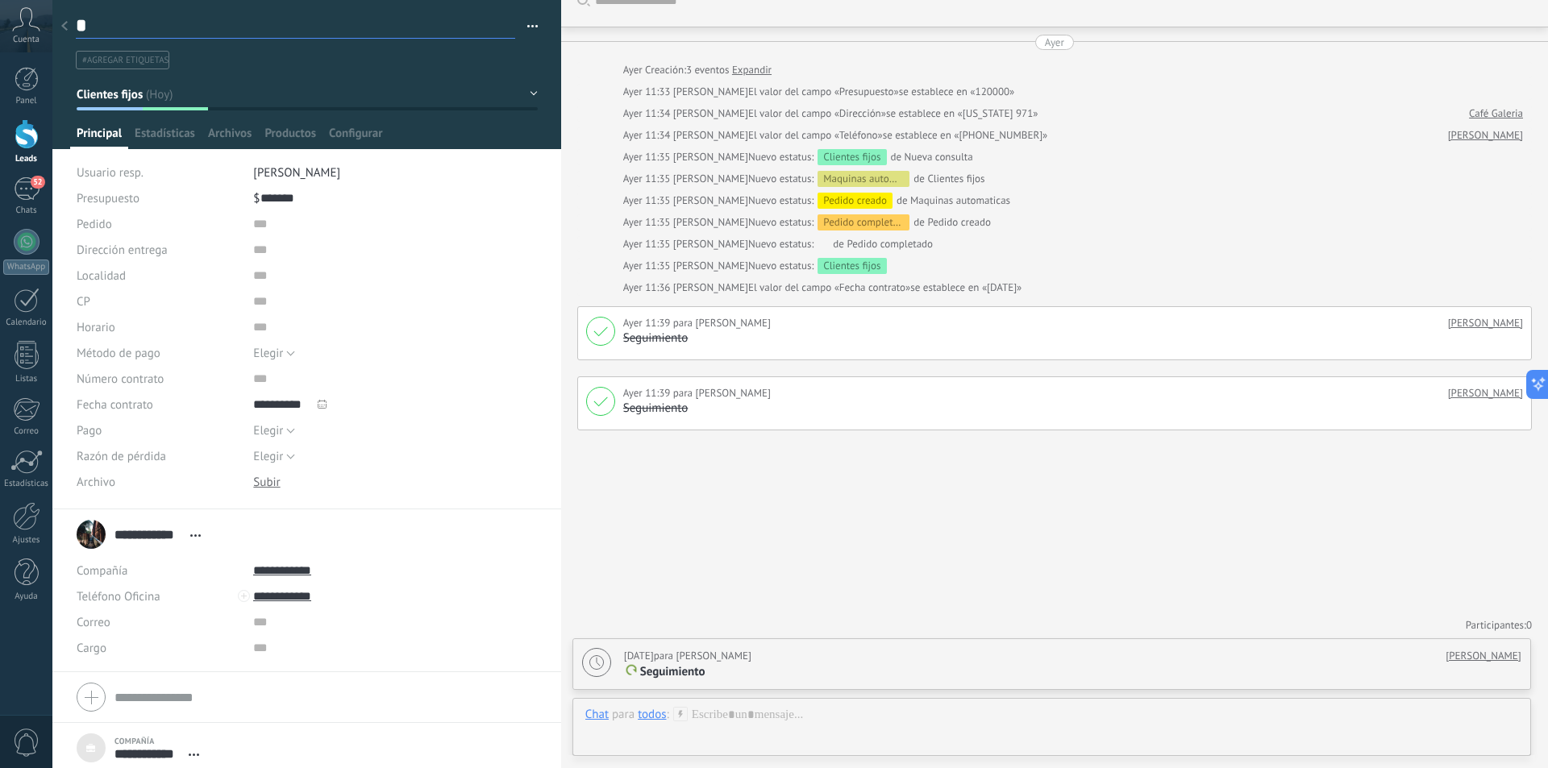
type textarea "**"
type textarea "***"
type textarea "****"
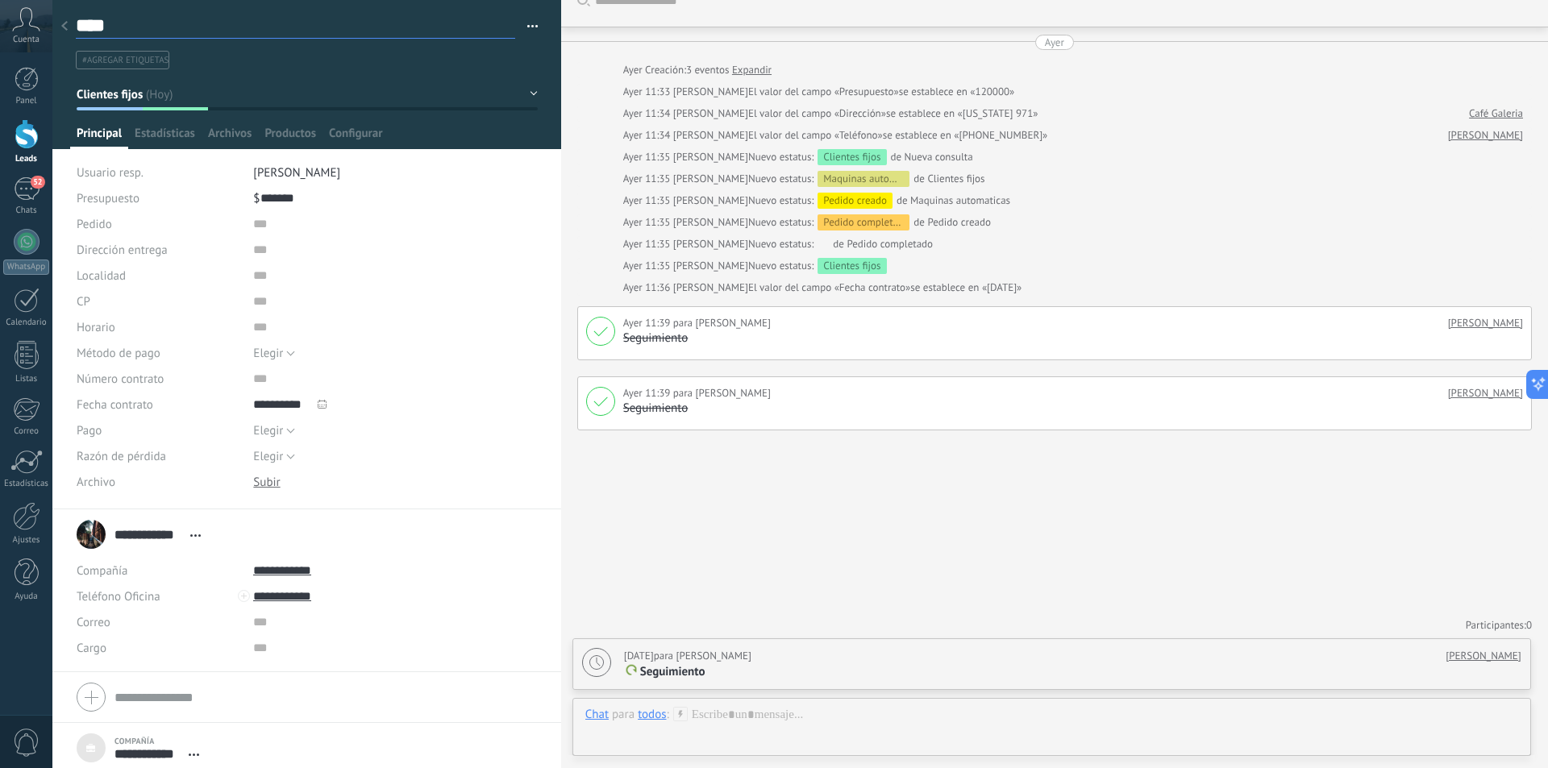
type textarea "****"
type textarea "******"
type textarea "*******"
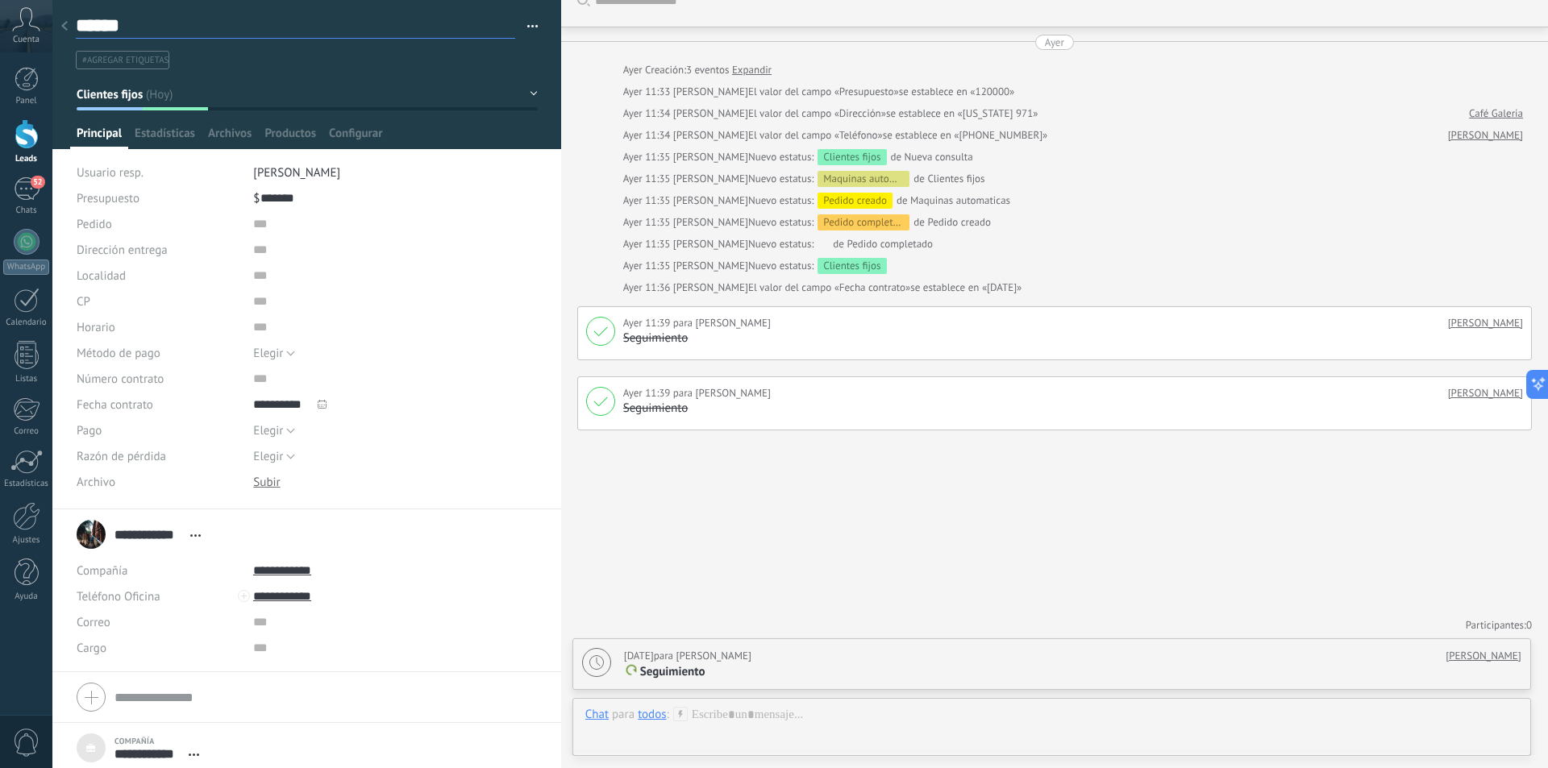
type textarea "*******"
type textarea "********"
type textarea "*********"
type textarea "**********"
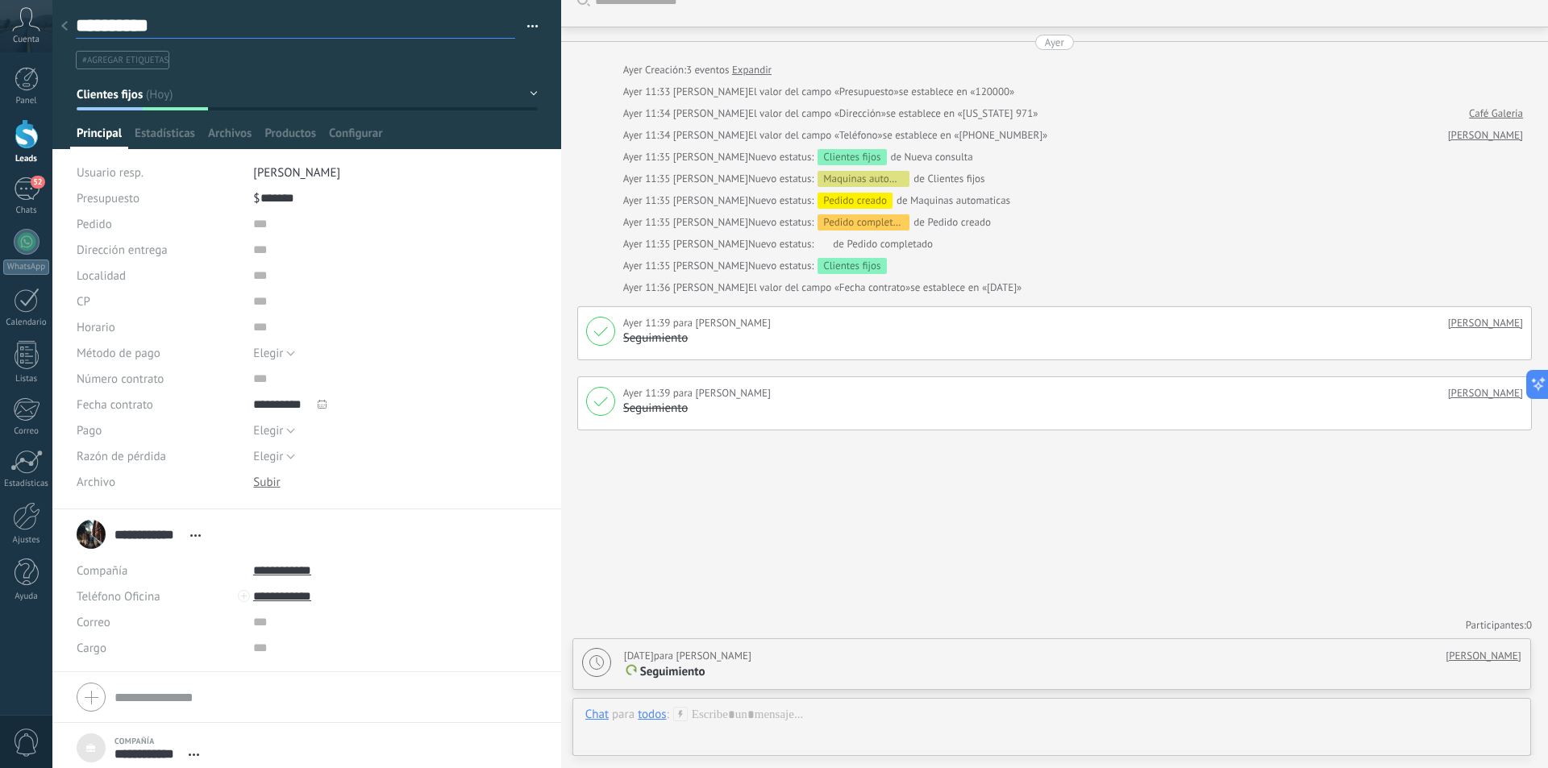
type textarea "**********"
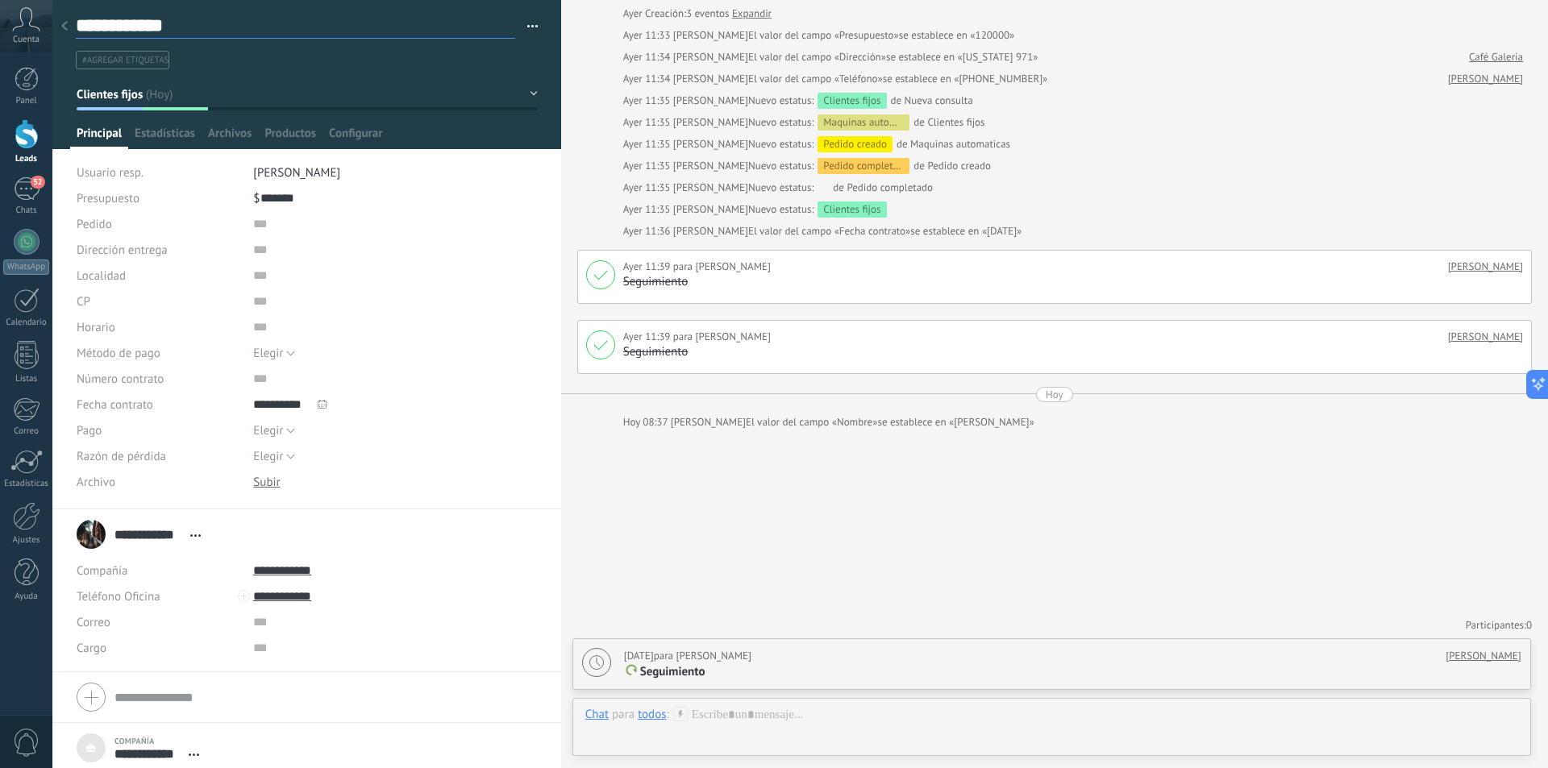
type textarea "**********"
click at [67, 32] on div at bounding box center [64, 26] width 23 height 31
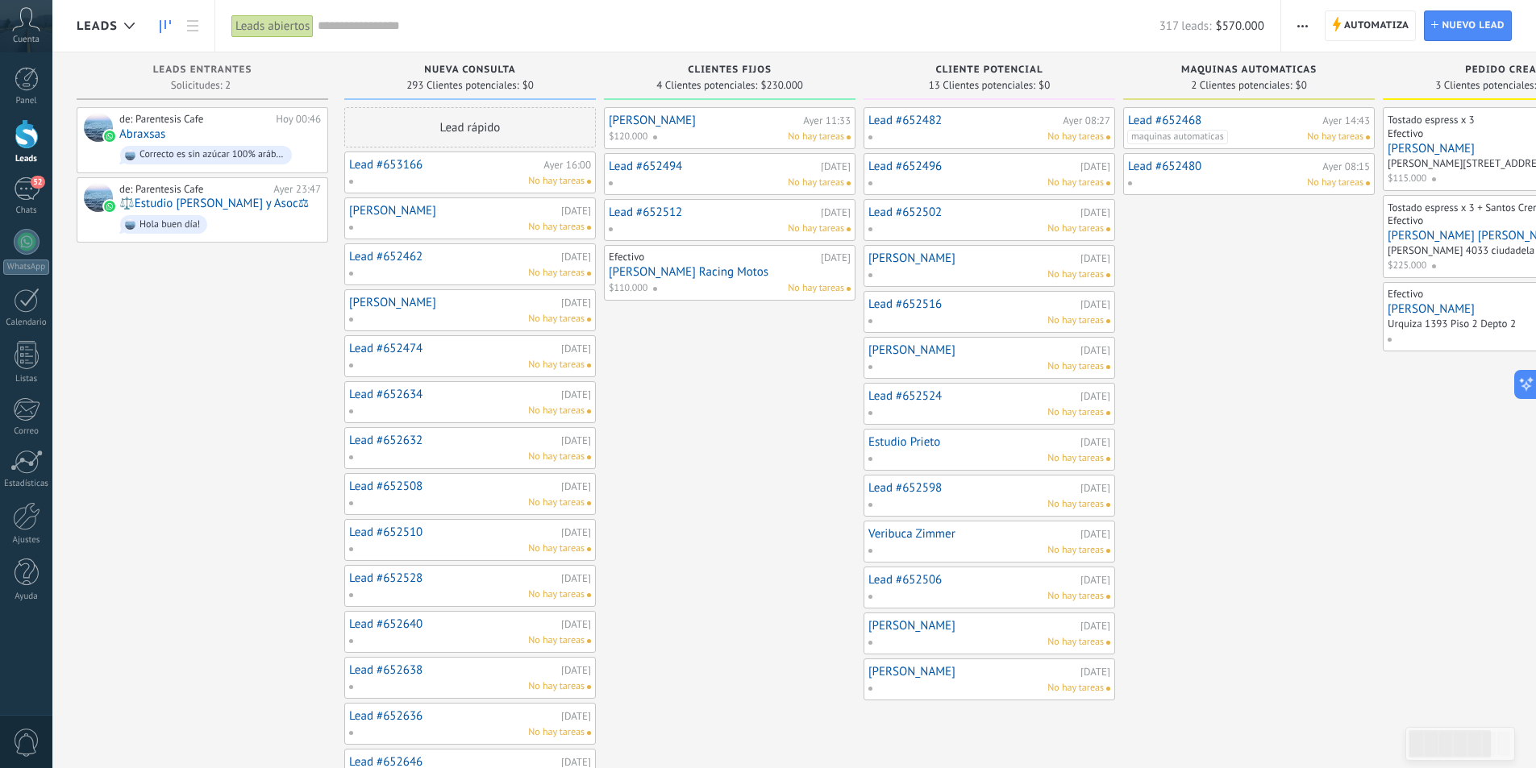
click at [690, 181] on div "No hay tareas" at bounding box center [726, 183] width 236 height 15
click at [680, 168] on link "Lead #652494" at bounding box center [713, 167] width 208 height 14
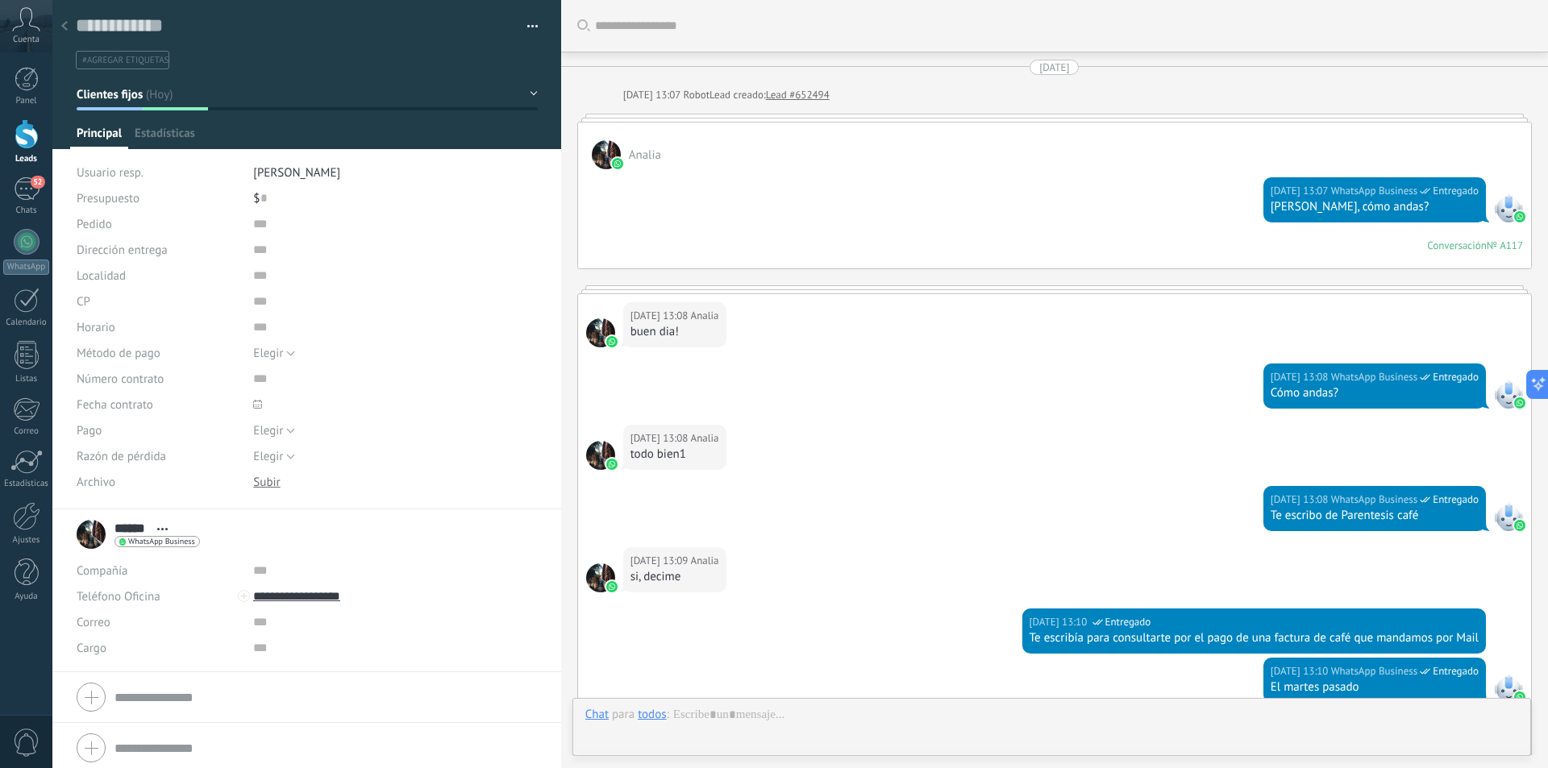
scroll to position [534, 0]
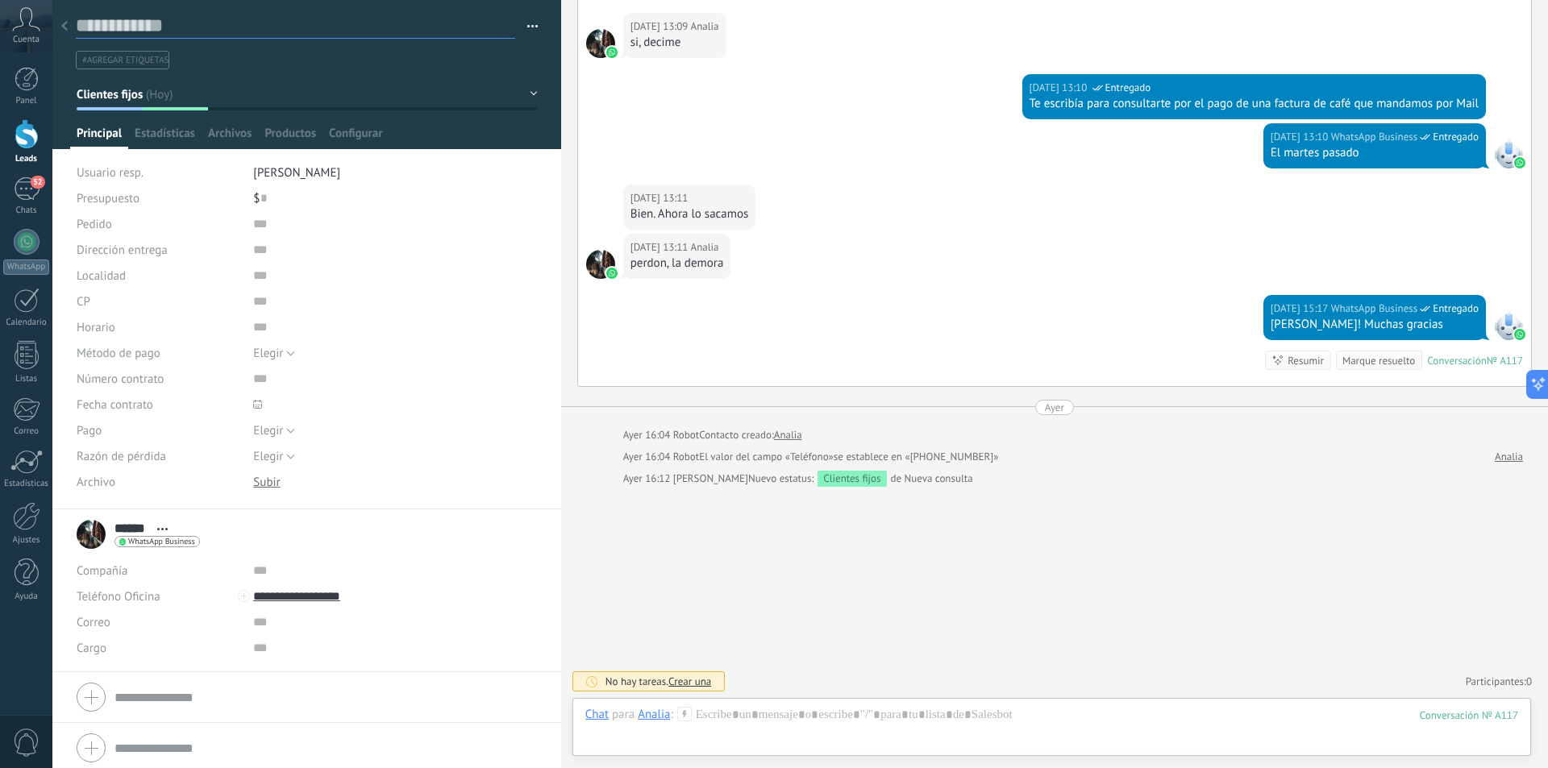
click at [118, 16] on textarea at bounding box center [295, 26] width 439 height 25
type textarea "*"
type textarea "**"
type textarea "***"
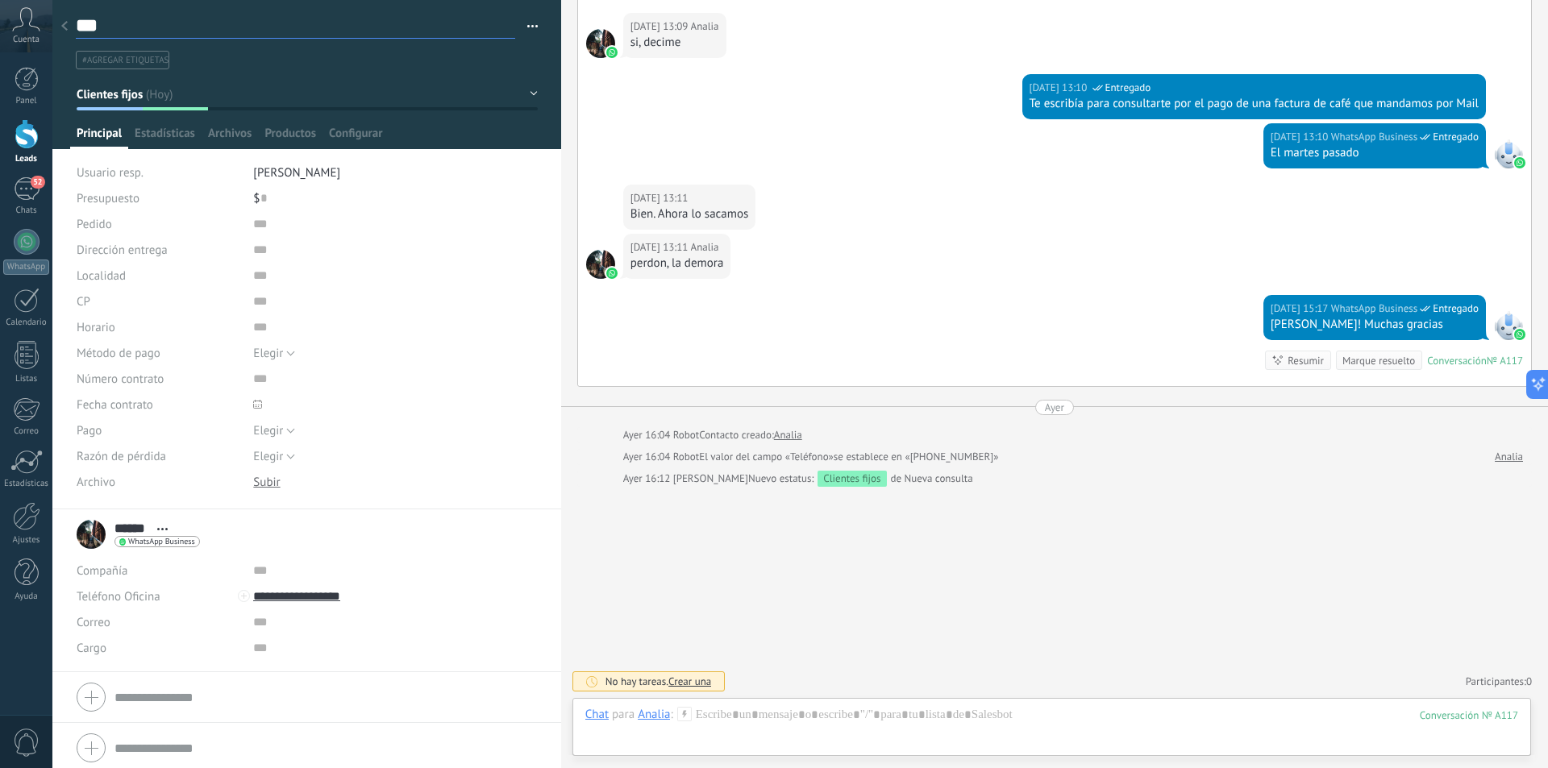
type textarea "****"
type textarea "*****"
type textarea "****"
type textarea "*****"
type textarea "****"
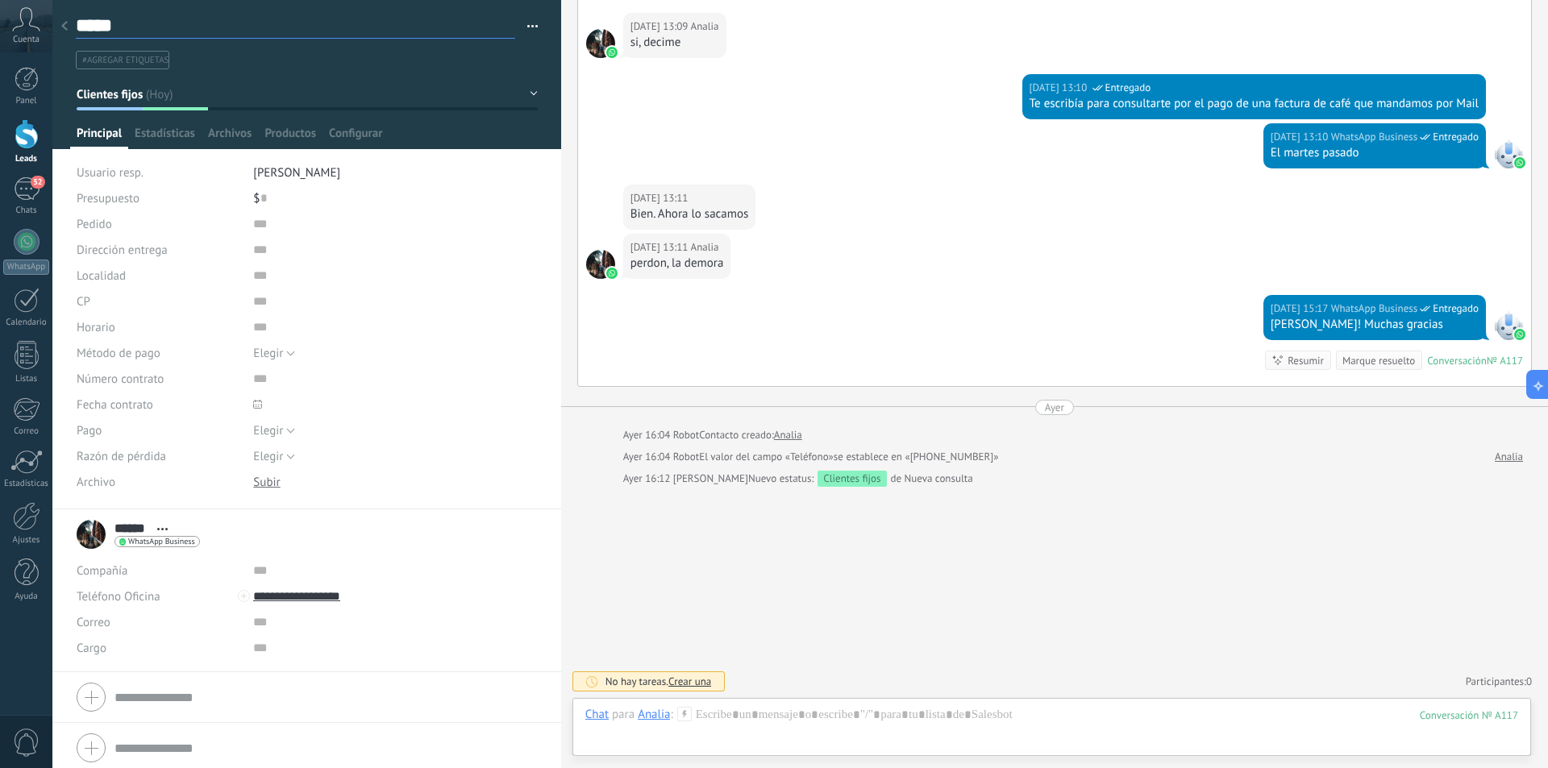
type textarea "****"
type textarea "*****"
type textarea "******"
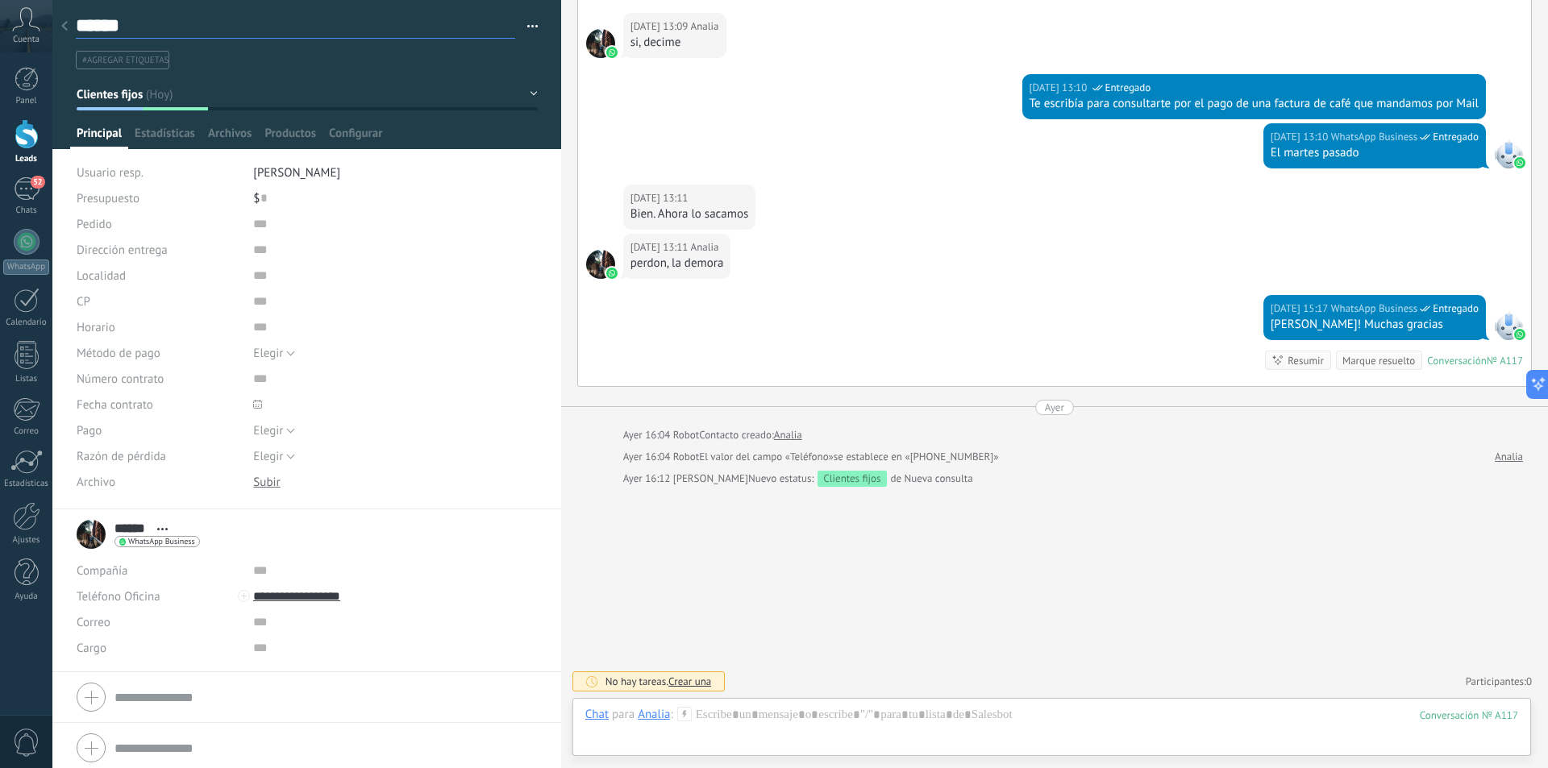
type textarea "******"
type textarea "********"
type textarea "*********"
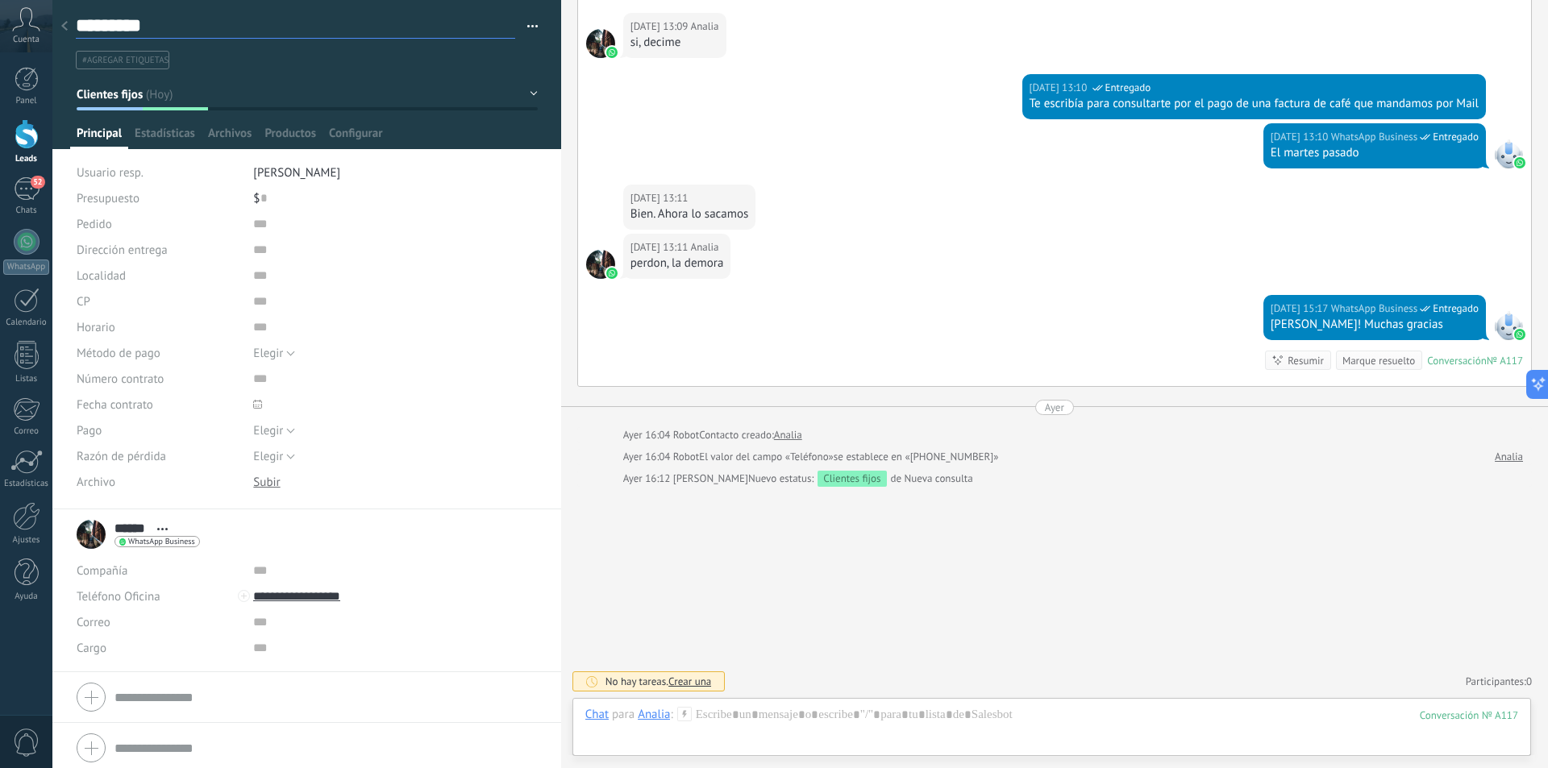
type textarea "**********"
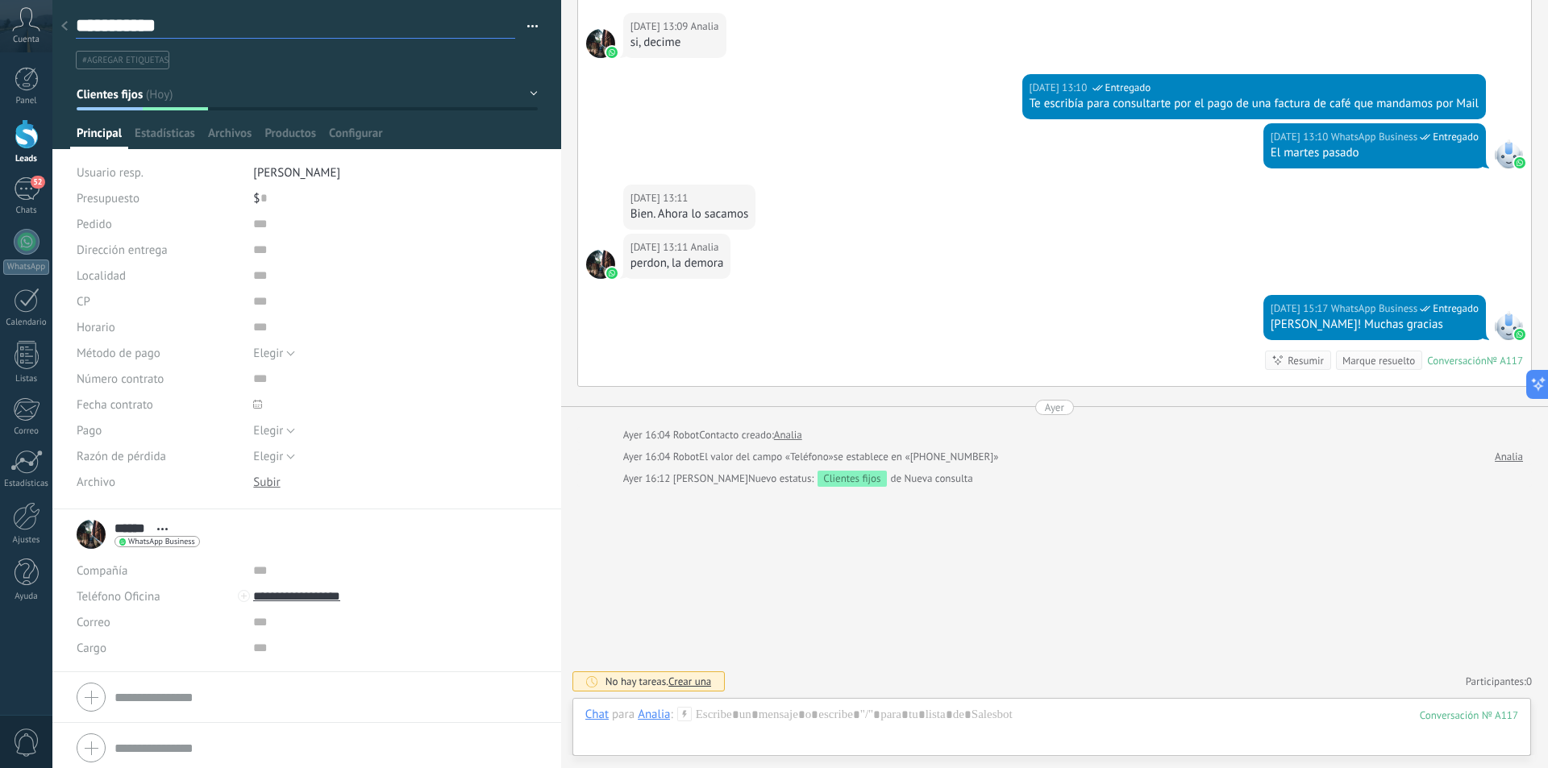
type textarea "**********"
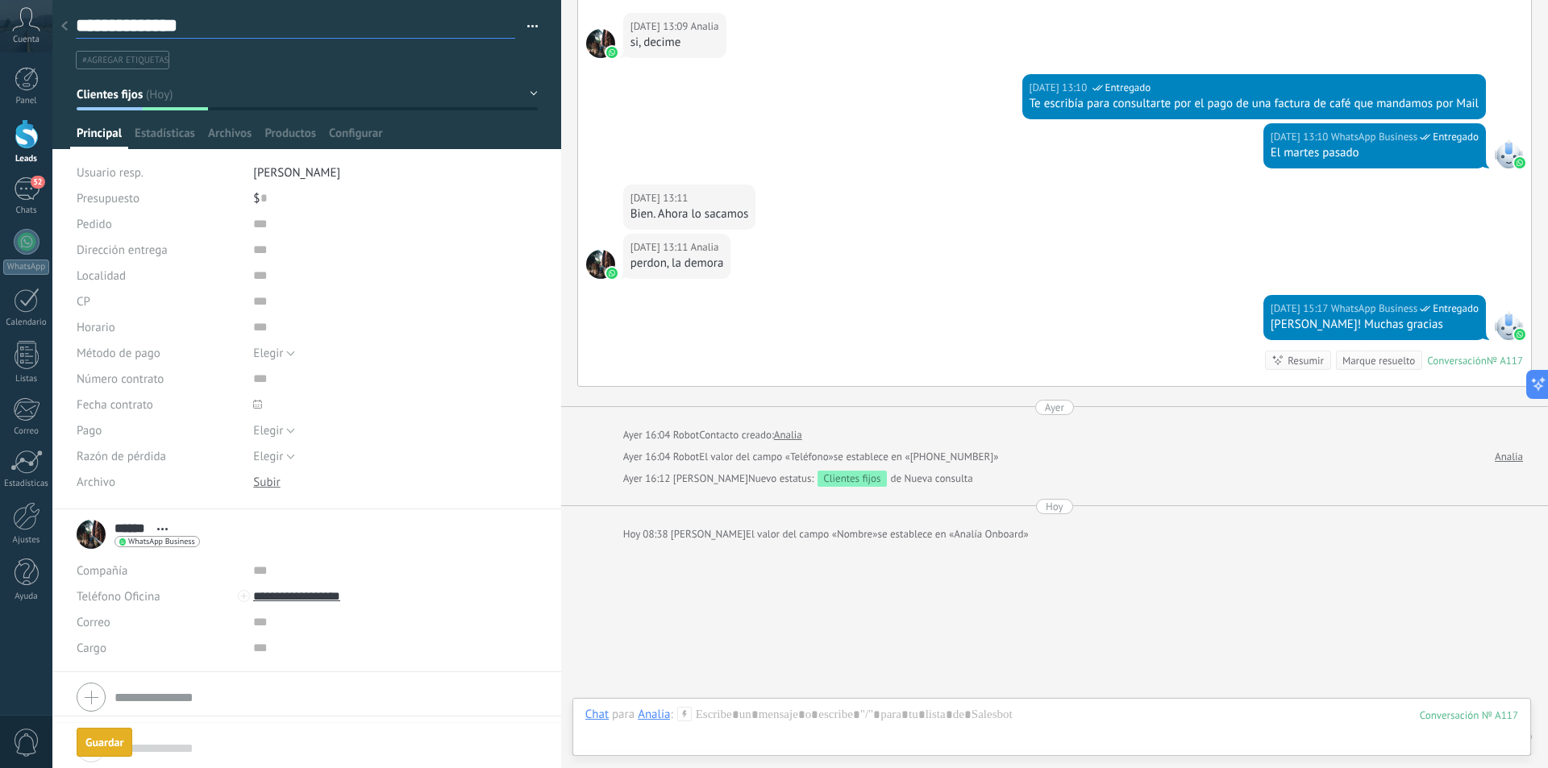
scroll to position [590, 0]
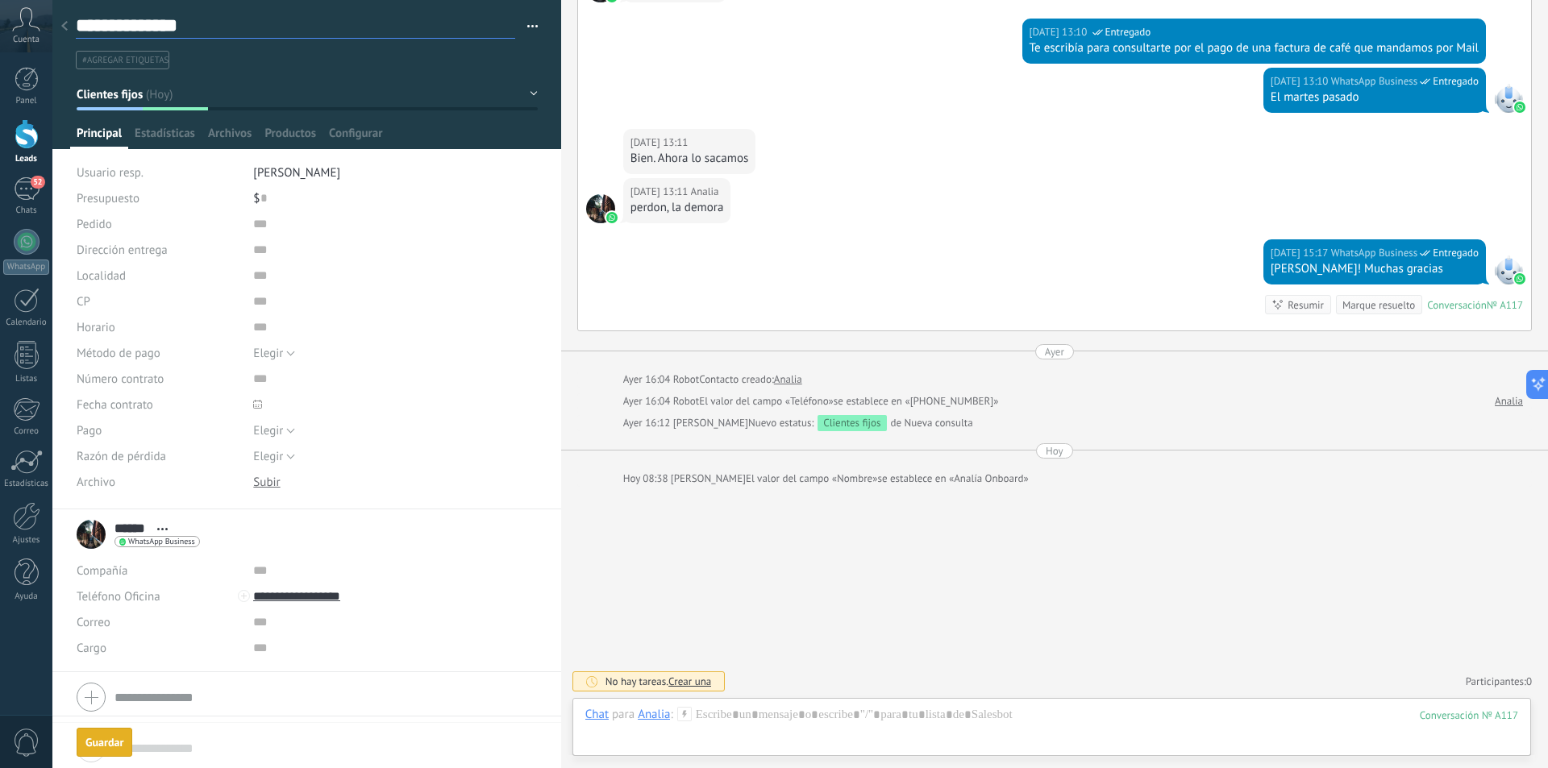
type textarea "**********"
click at [102, 734] on div "**********" at bounding box center [306, 384] width 509 height 768
click at [62, 24] on icon at bounding box center [64, 26] width 6 height 10
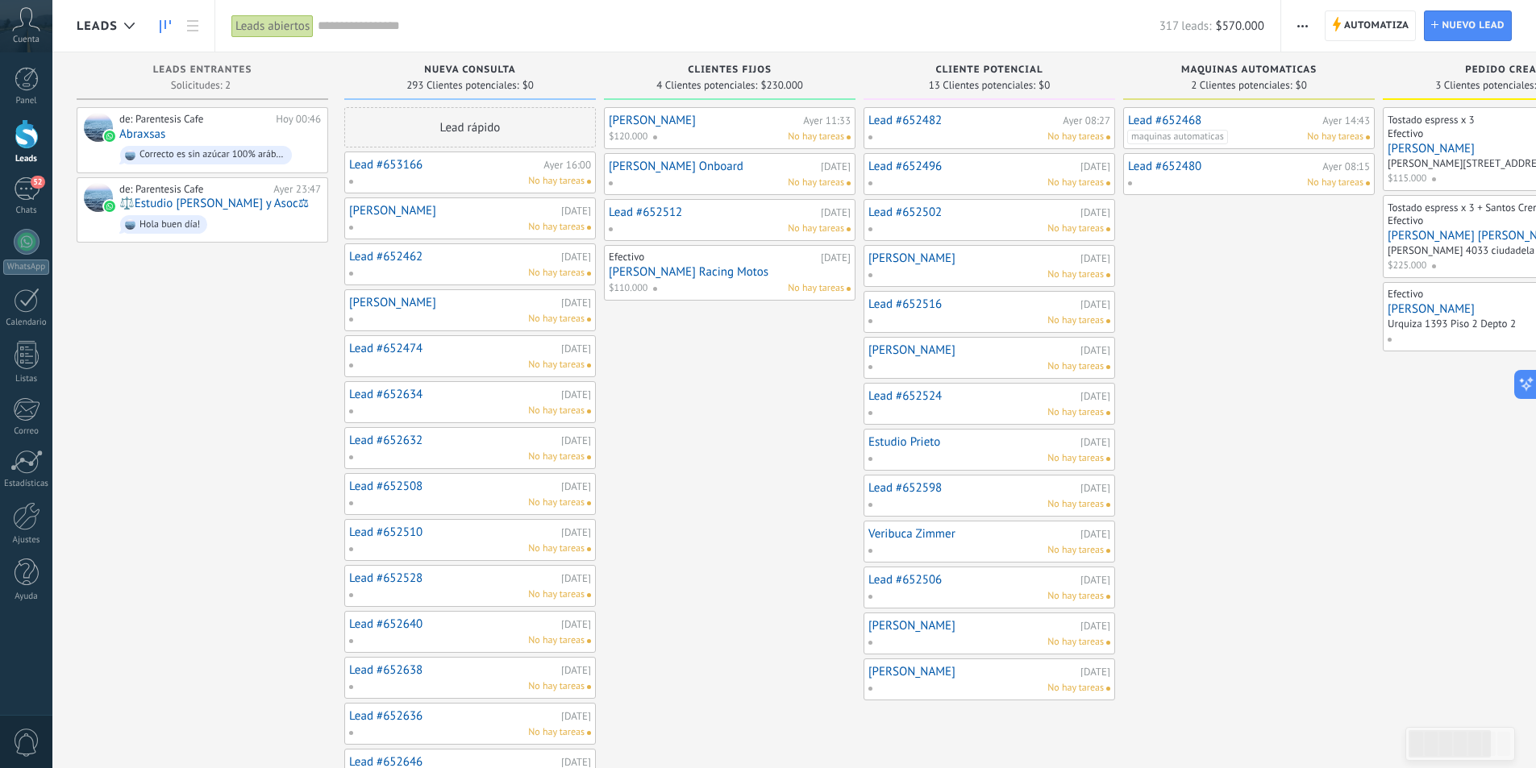
click at [637, 214] on link "Lead #652512" at bounding box center [713, 213] width 208 height 14
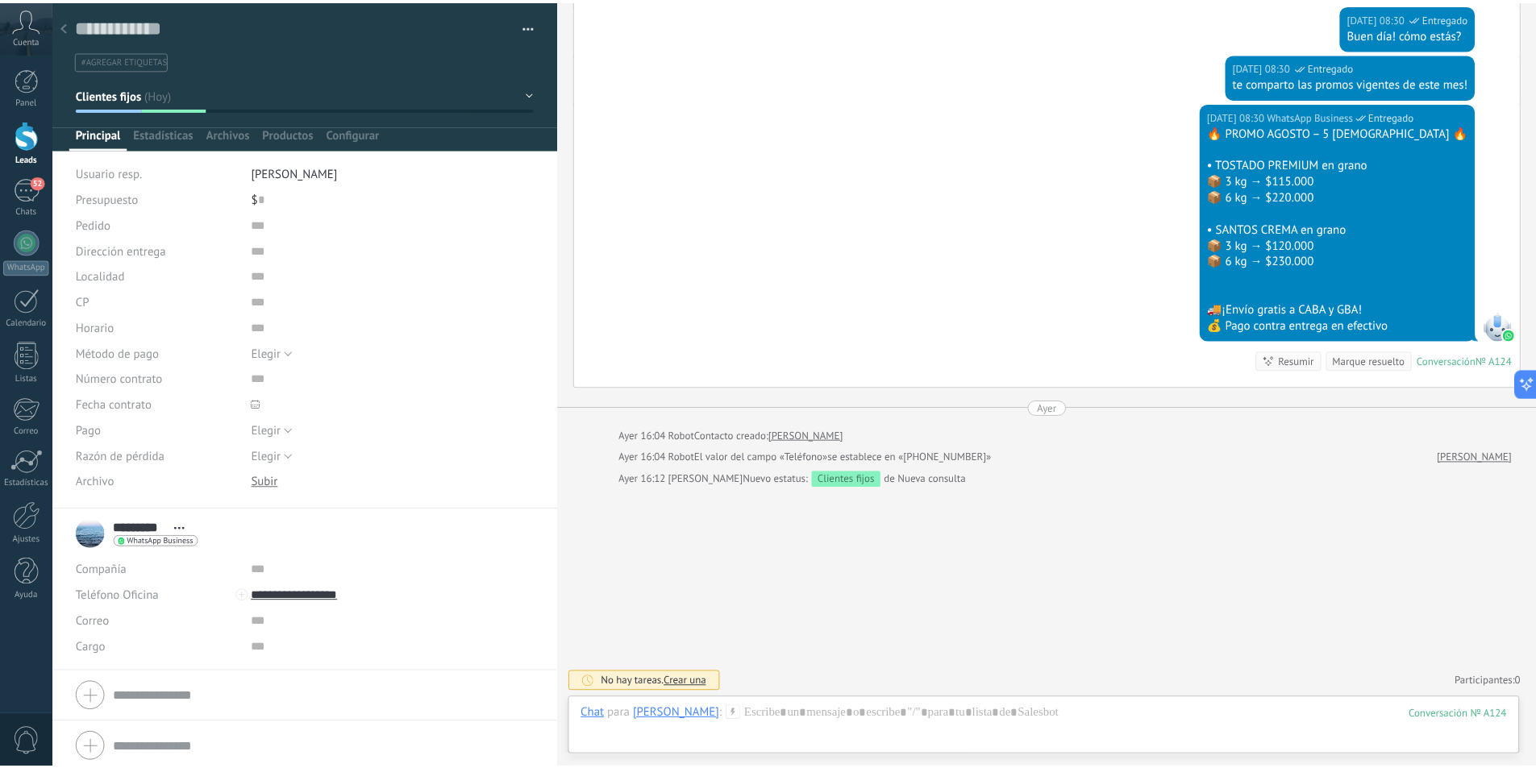
scroll to position [318, 0]
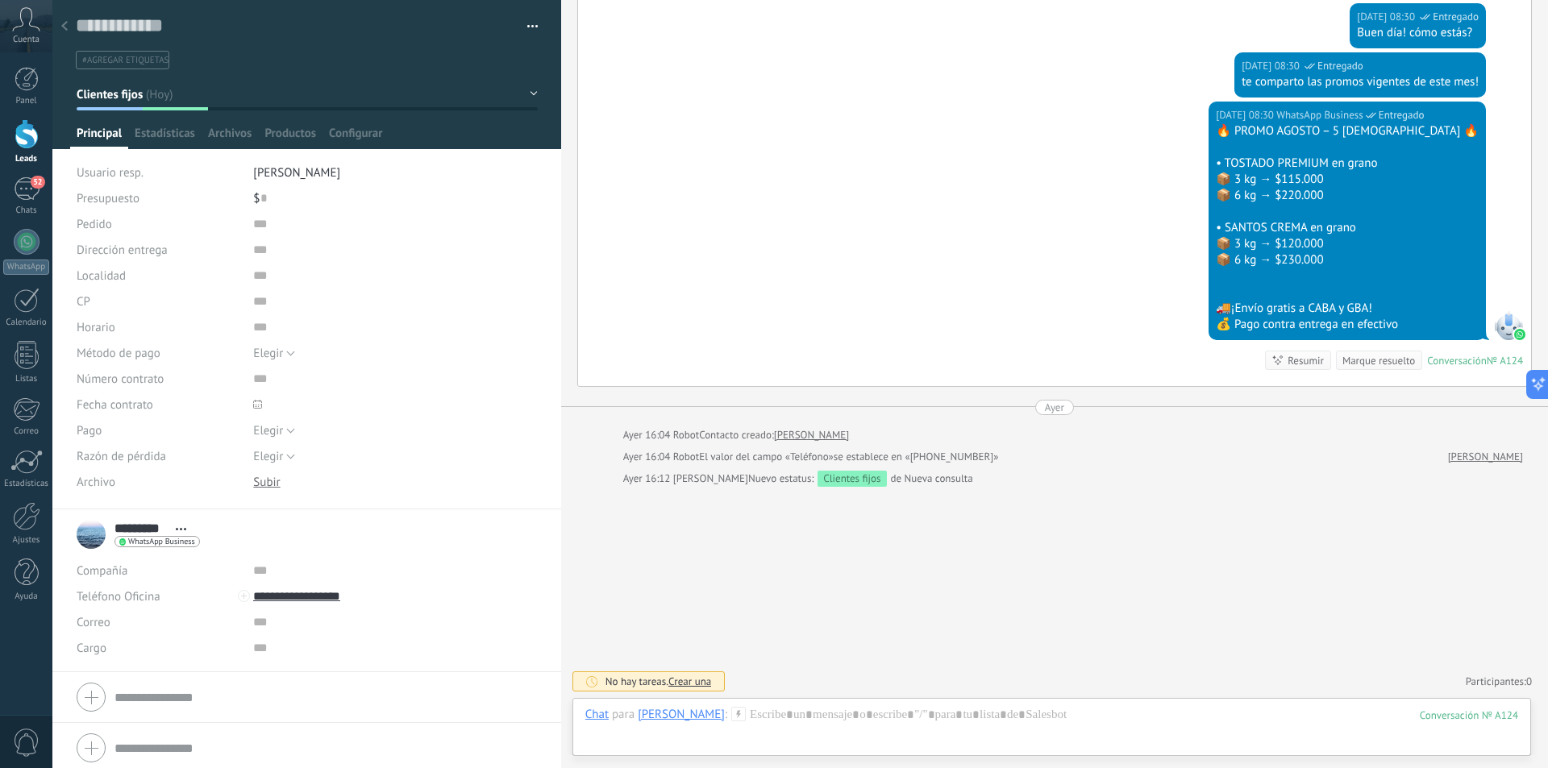
click at [61, 22] on icon at bounding box center [64, 26] width 6 height 10
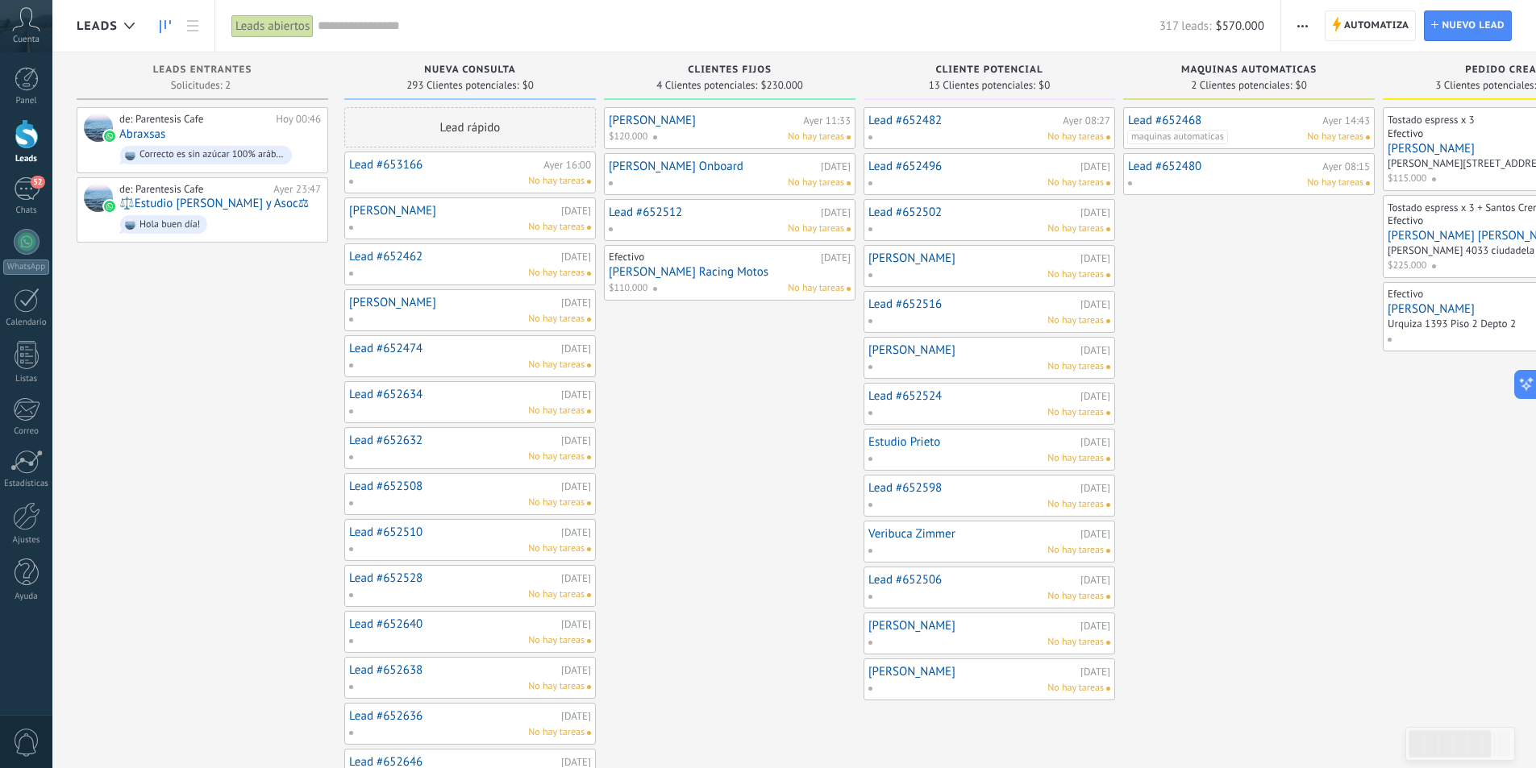
click at [270, 435] on div "de: Parentesis Cafe Hoy 00:46 Abraxsas Correcto es sin azúcar 100% arábigo de: …" at bounding box center [202, 586] width 251 height 959
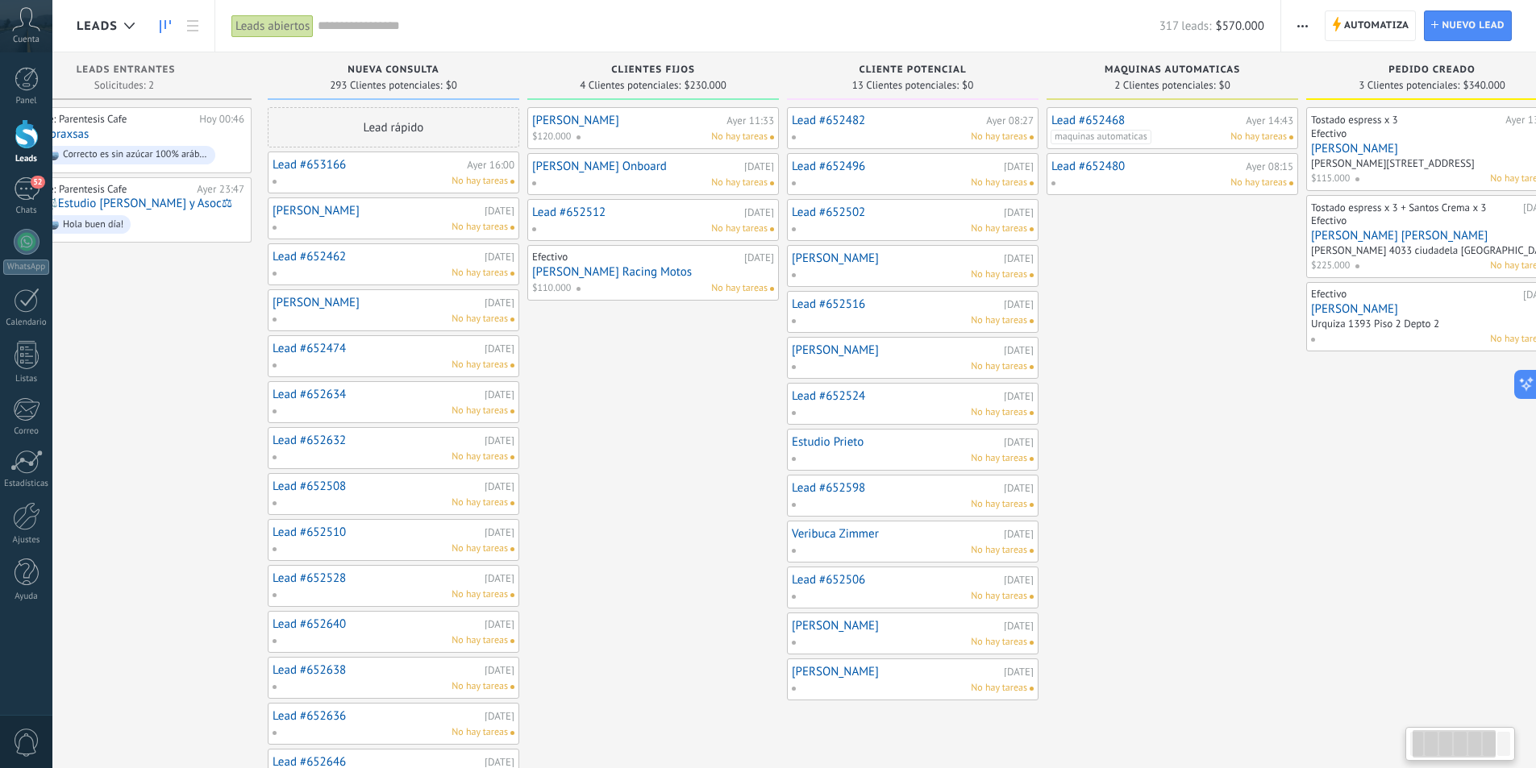
scroll to position [0, 382]
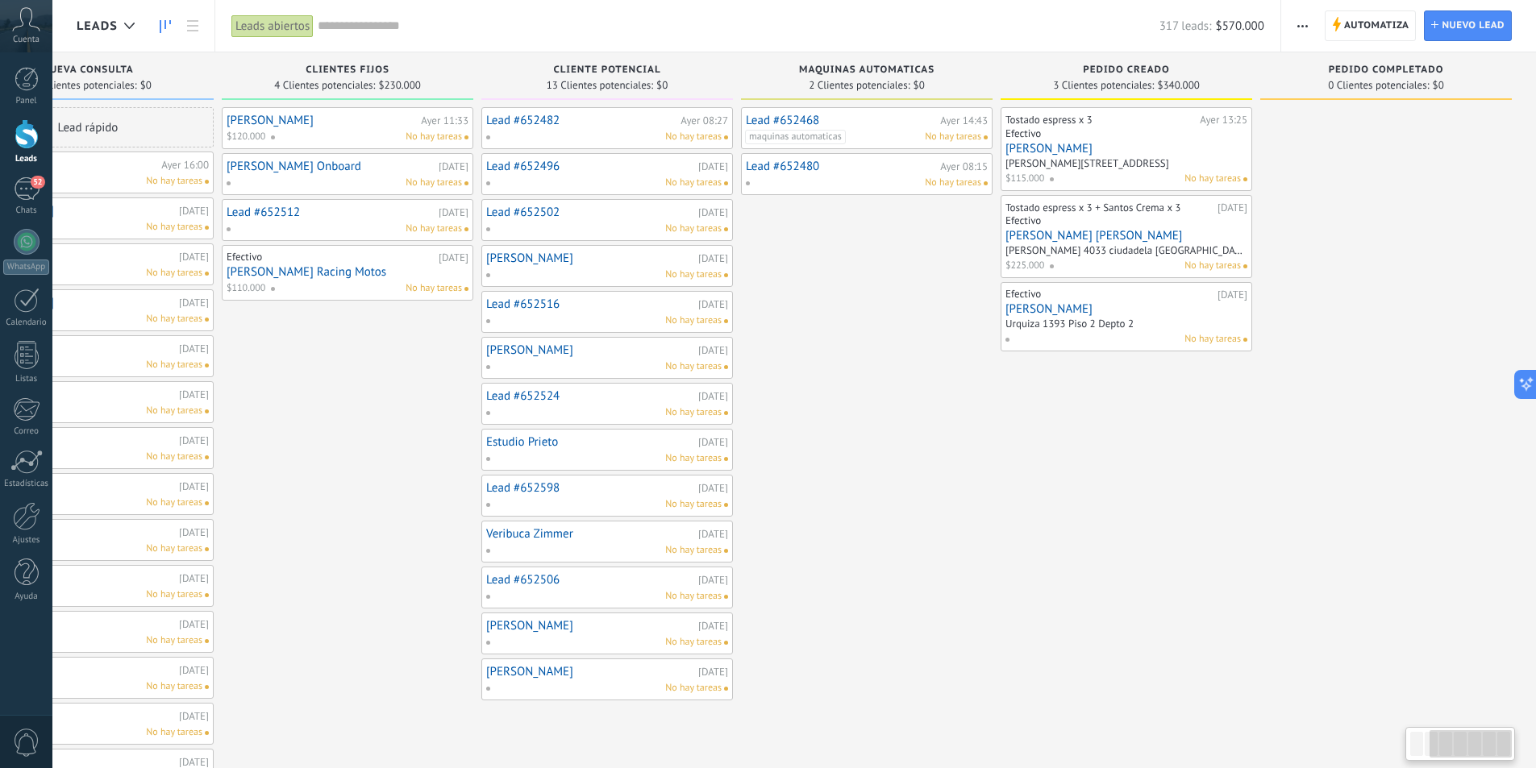
drag, startPoint x: 1367, startPoint y: 545, endPoint x: 906, endPoint y: 559, distance: 461.3
click at [906, 559] on div "Lead #652468 Ayer 14:43 maquinas automaticas No hay tareas Lead #652480 Ayer 08…" at bounding box center [866, 586] width 251 height 959
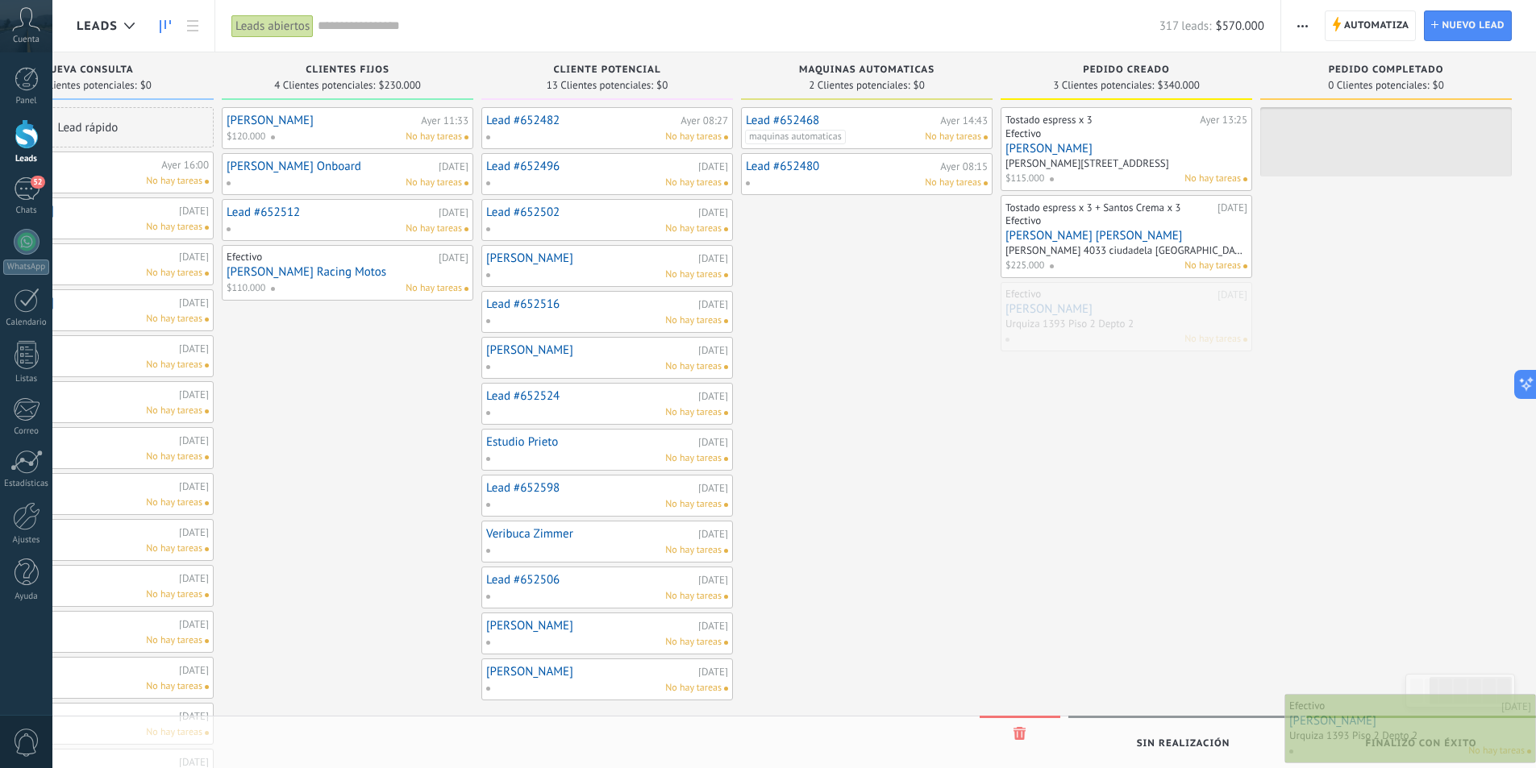
drag, startPoint x: 1131, startPoint y: 316, endPoint x: 1444, endPoint y: 728, distance: 517.2
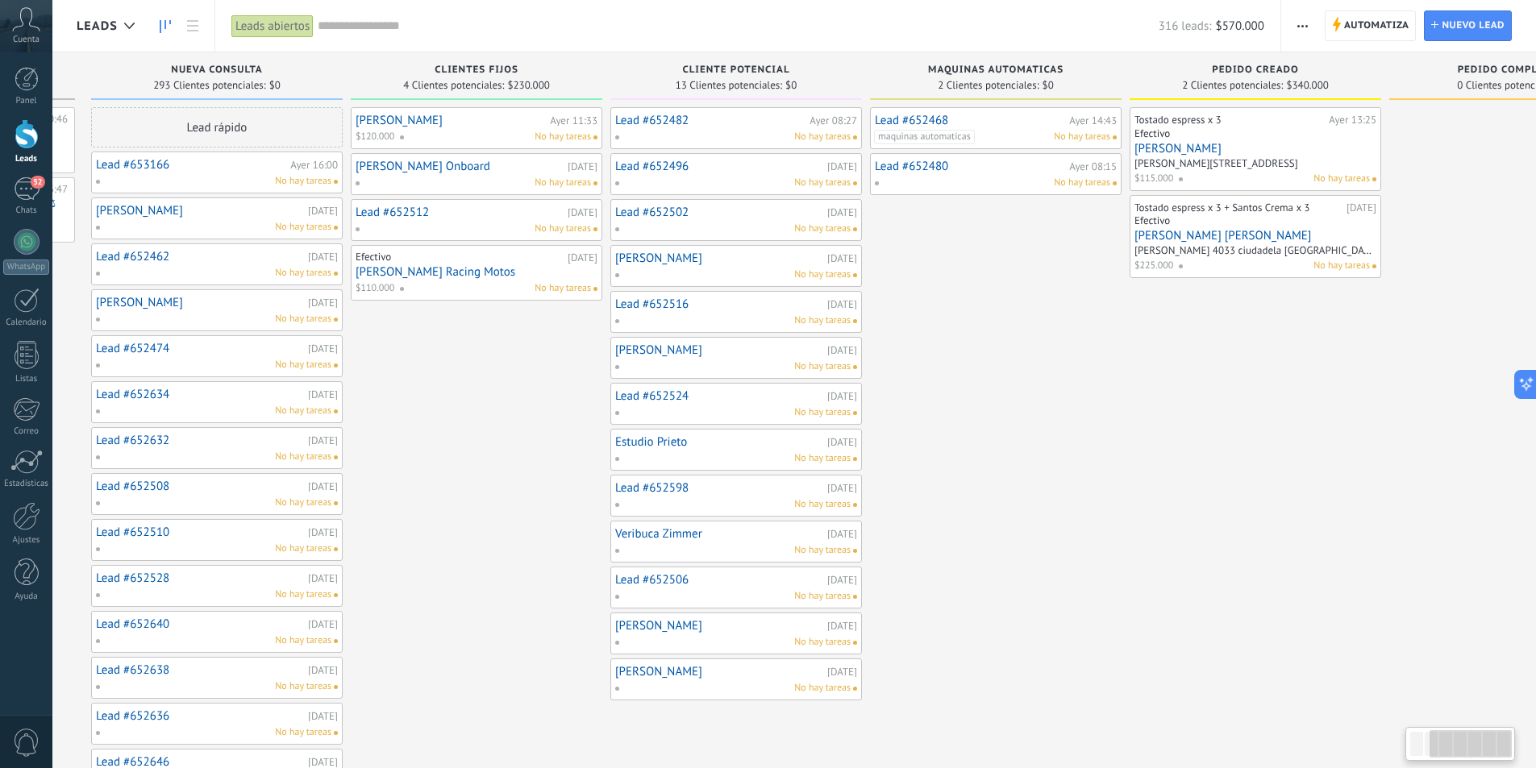
scroll to position [0, 382]
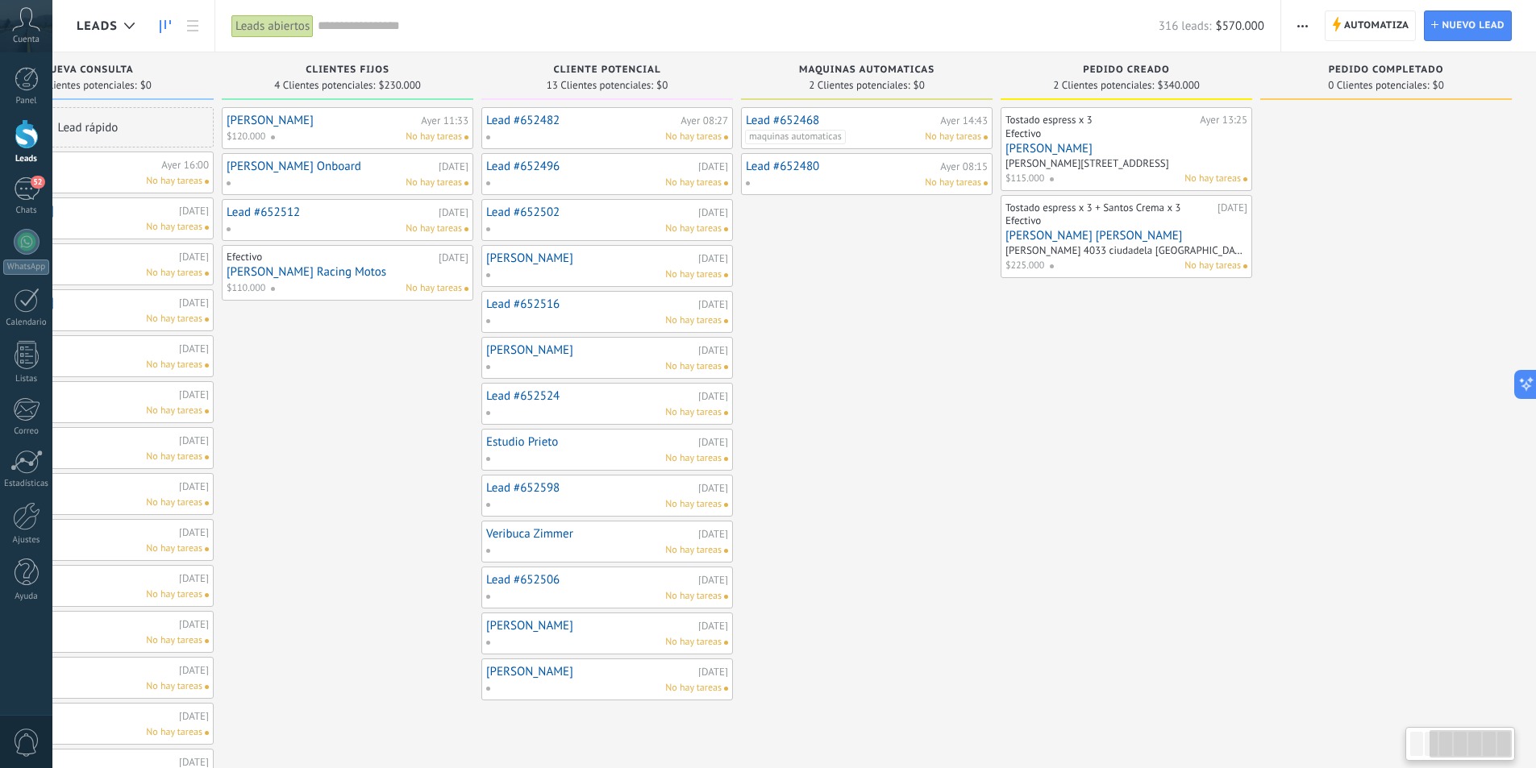
drag, startPoint x: 1406, startPoint y: 605, endPoint x: 893, endPoint y: 614, distance: 512.7
click at [893, 614] on div "Leads Entrantes Solicitudes: 2 0 0 0 2 0 0 0 2 de: Parentesis Cafe Hoy 00:46 Ab…" at bounding box center [614, 559] width 1841 height 1014
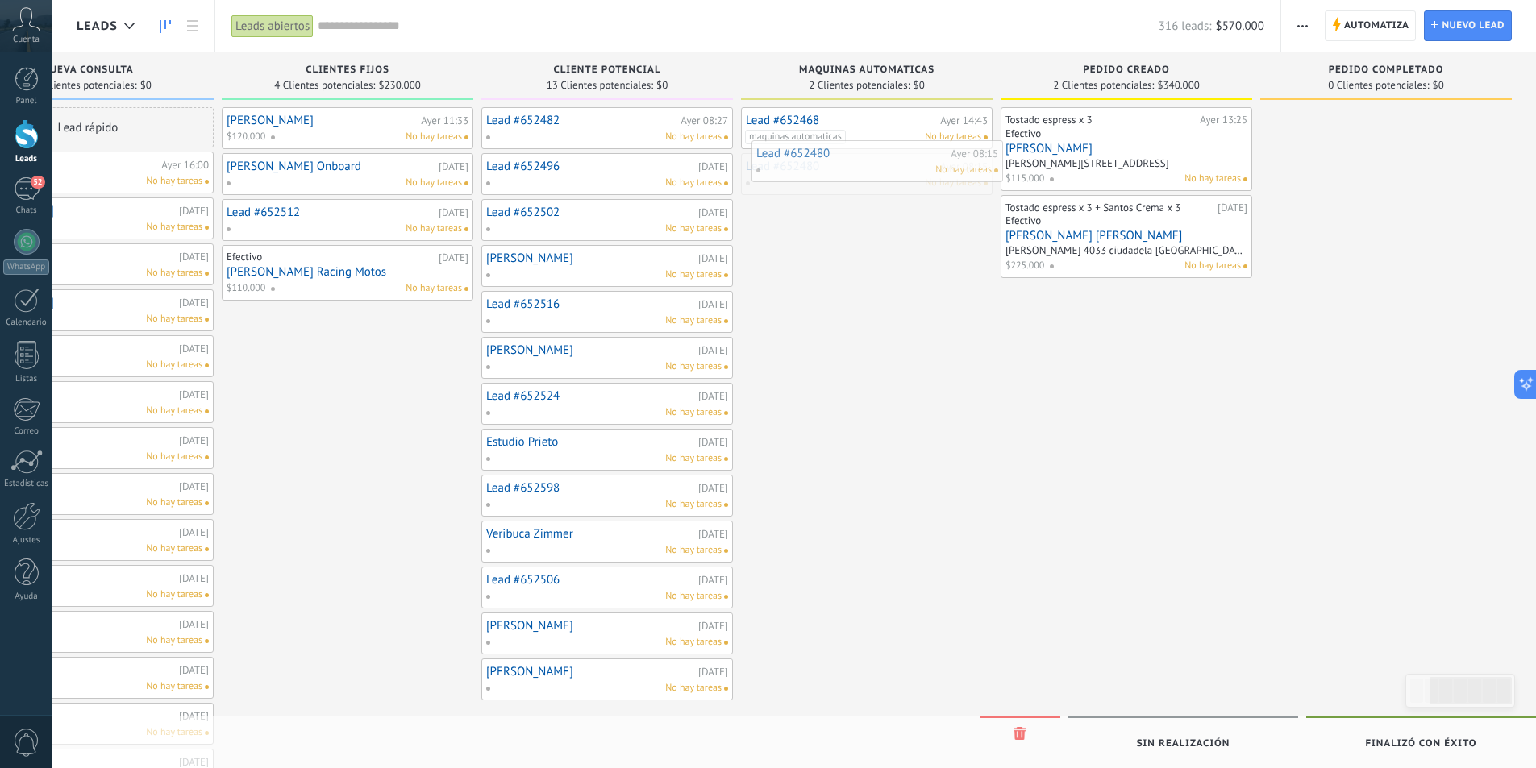
drag, startPoint x: 814, startPoint y: 189, endPoint x: 825, endPoint y: 176, distance: 16.6
drag, startPoint x: 1109, startPoint y: 224, endPoint x: 1121, endPoint y: 258, distance: 35.9
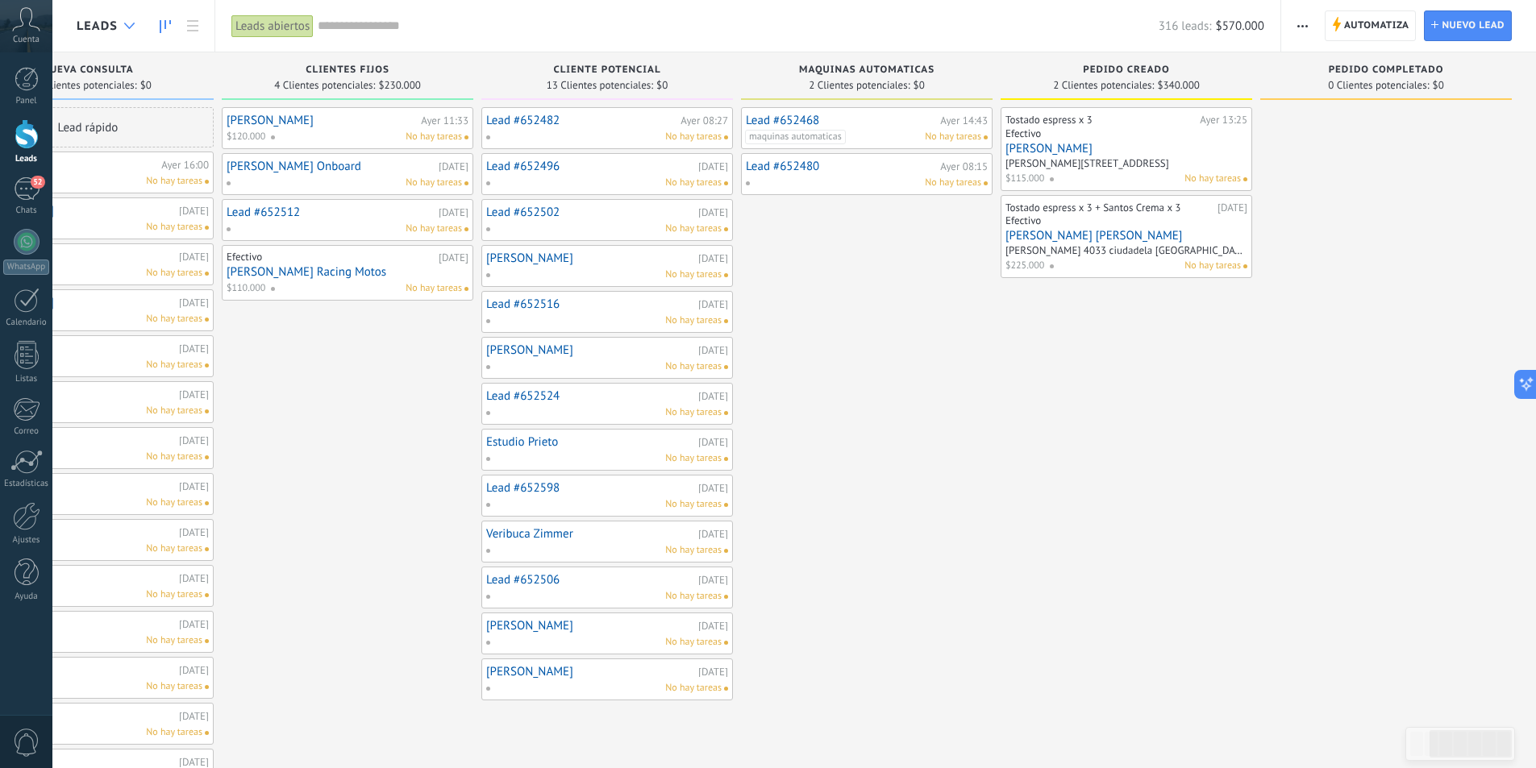
click at [127, 26] on use at bounding box center [129, 26] width 10 height 6
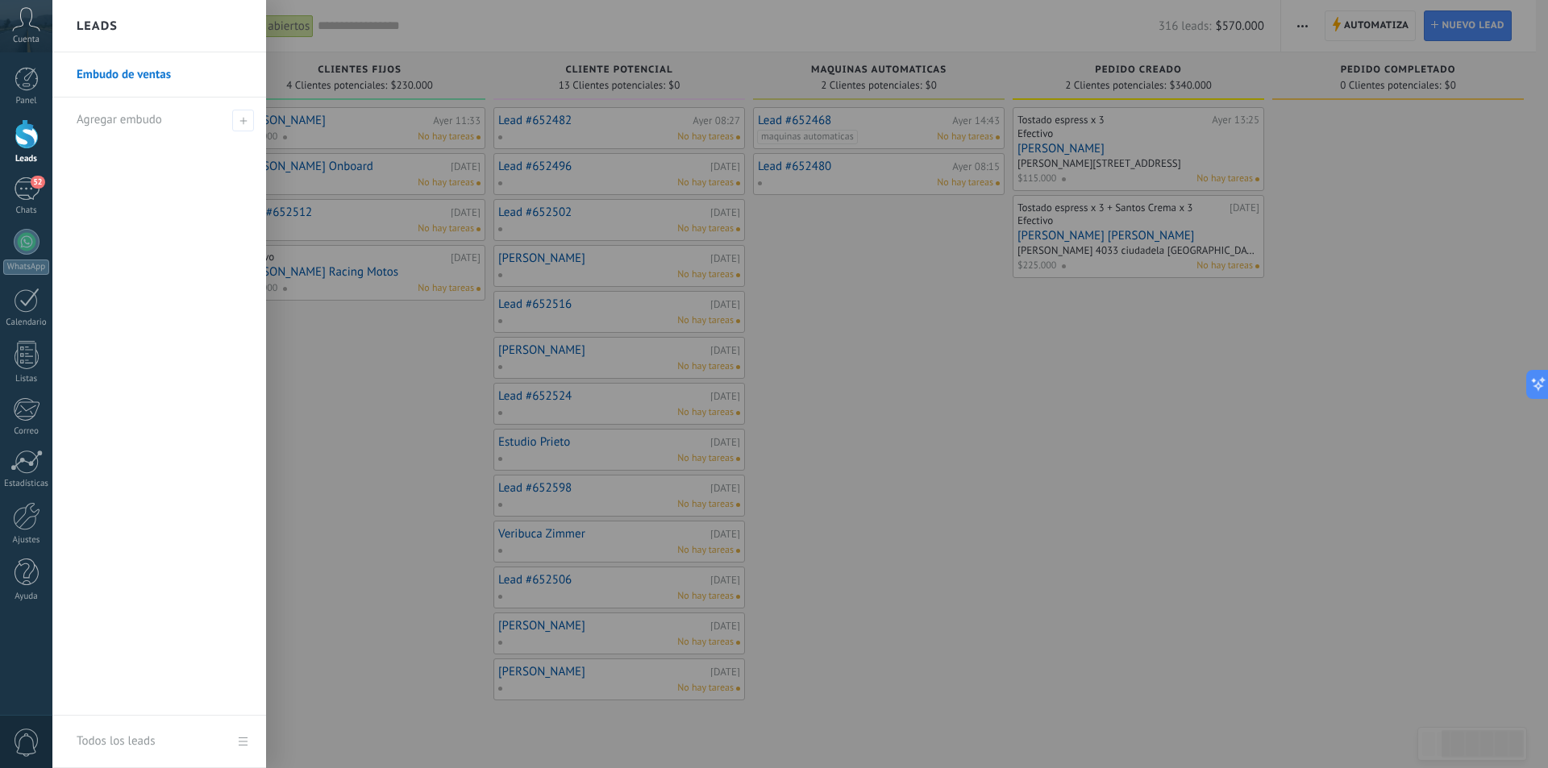
click at [462, 15] on div at bounding box center [826, 384] width 1548 height 768
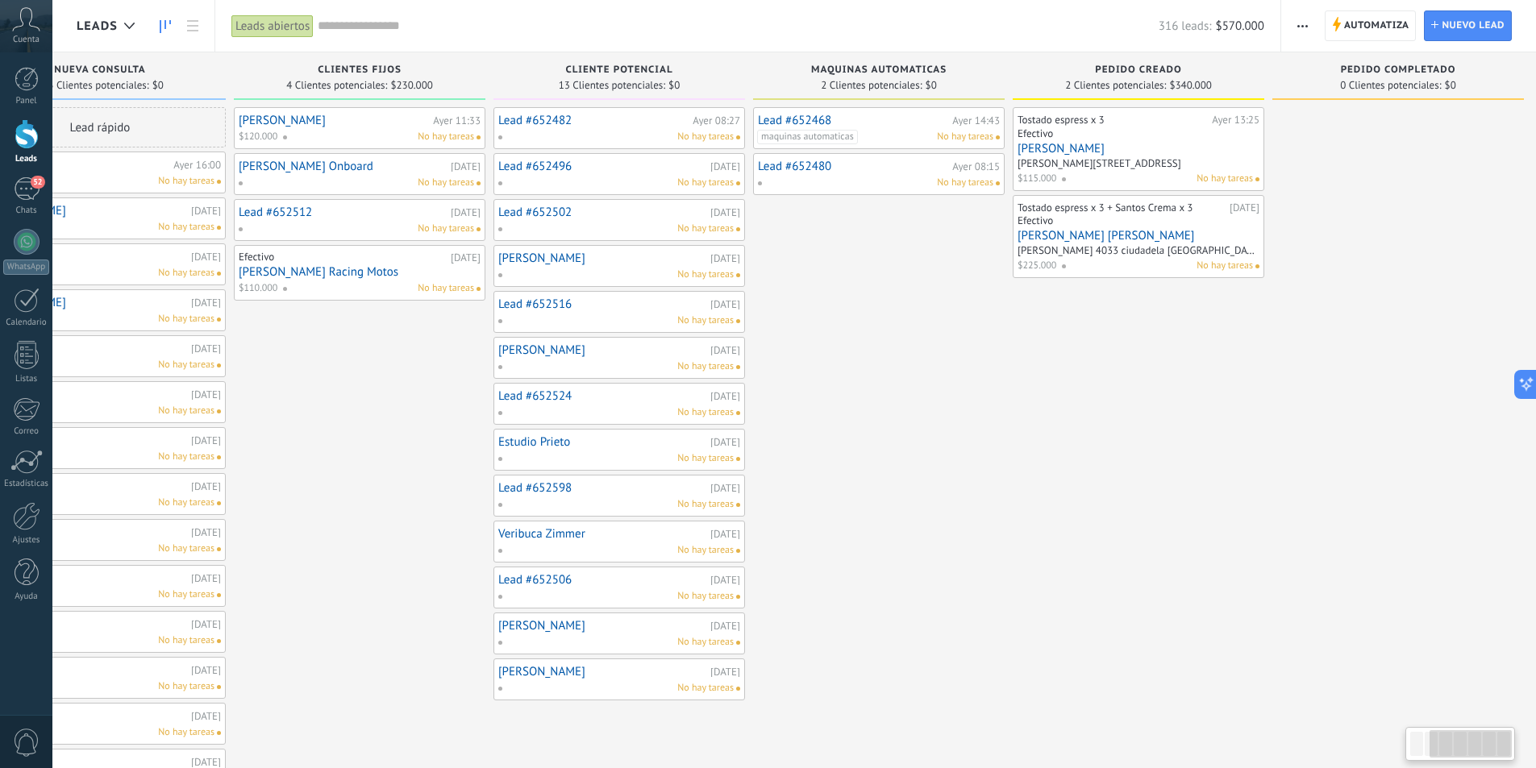
click at [252, 21] on div "Leads abiertos" at bounding box center [272, 26] width 82 height 23
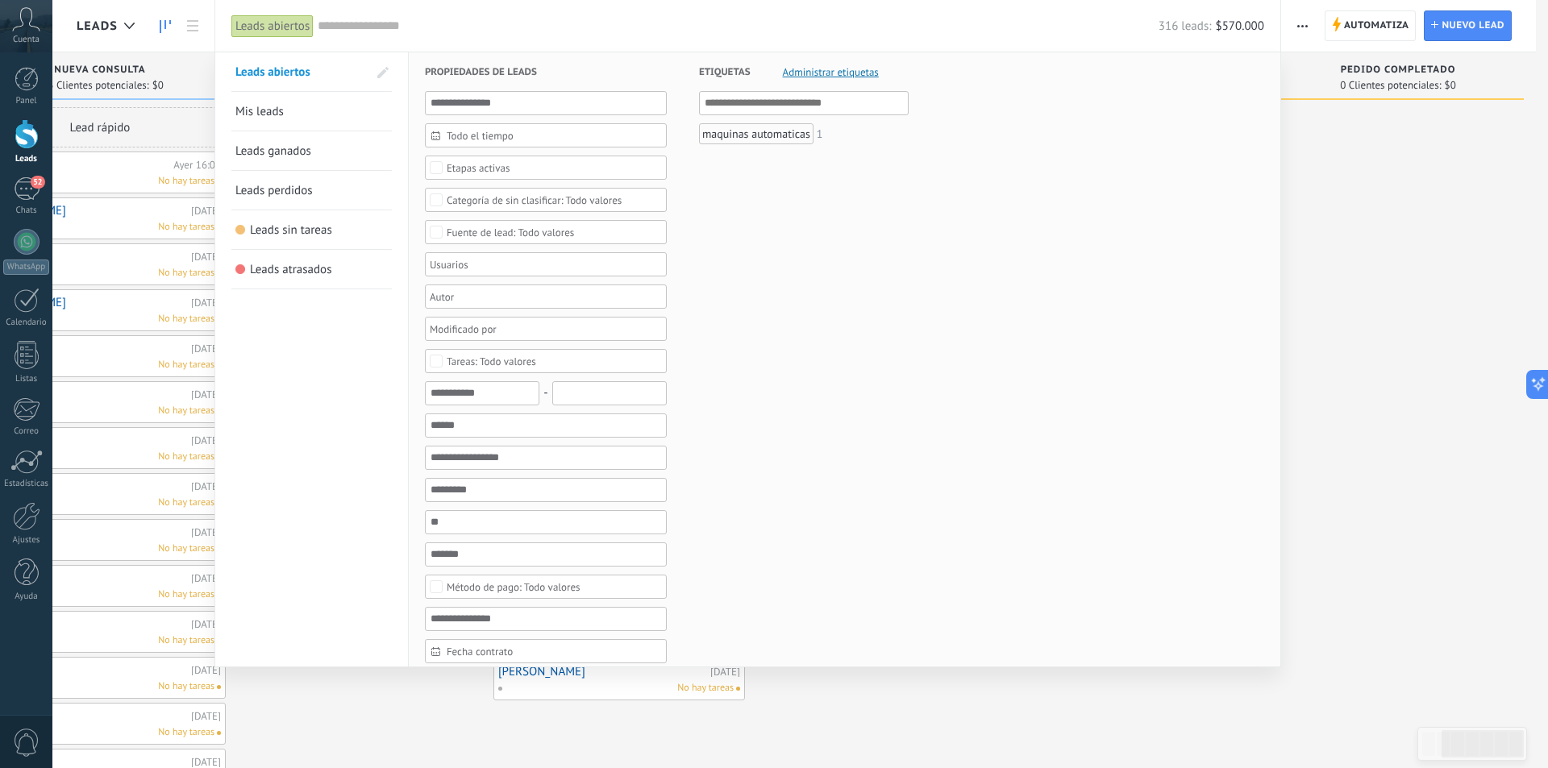
click at [326, 137] on link "Leads ganados" at bounding box center [311, 150] width 152 height 39
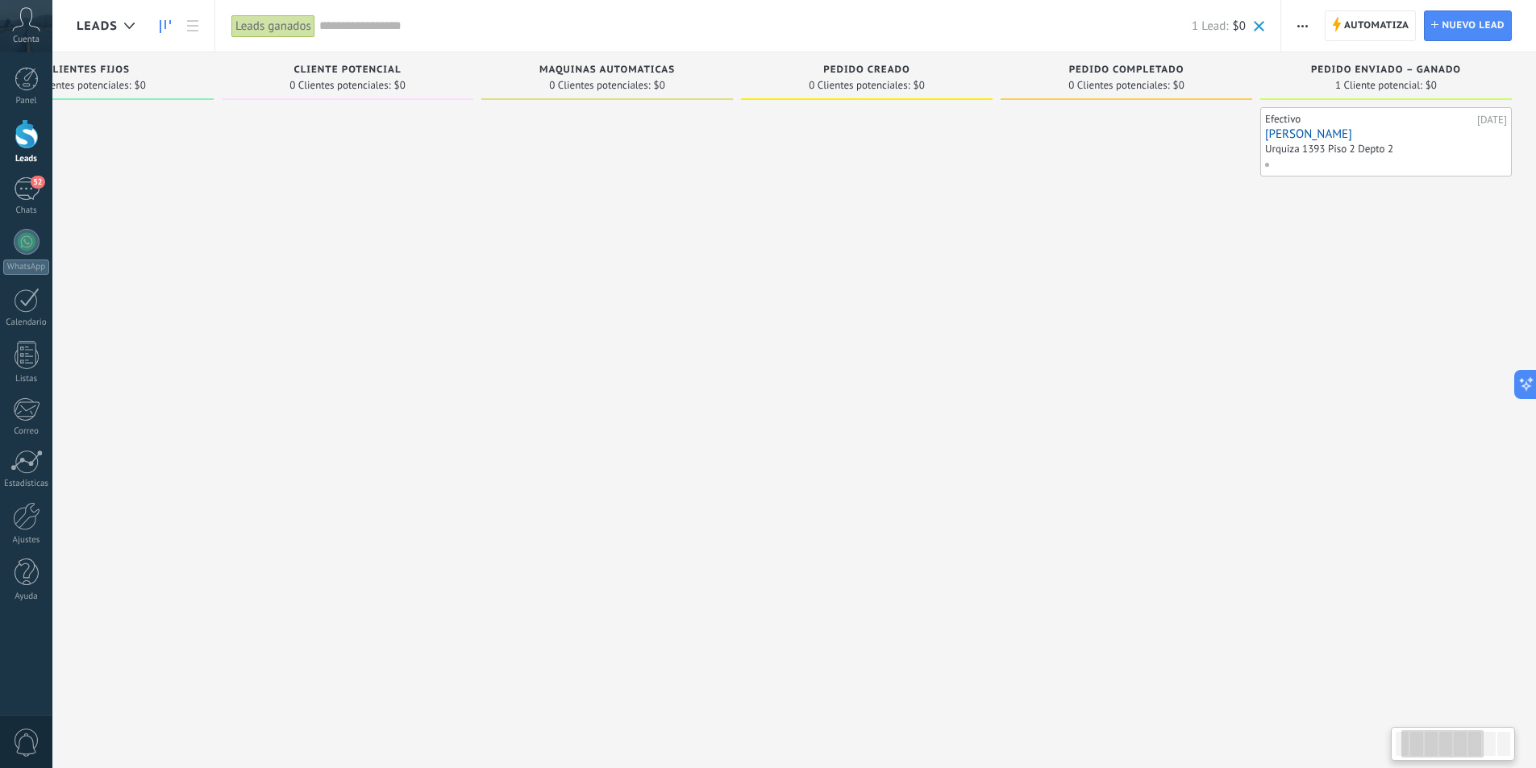
drag, startPoint x: 1160, startPoint y: 457, endPoint x: 544, endPoint y: 477, distance: 616.2
click at [544, 477] on div at bounding box center [606, 386] width 251 height 558
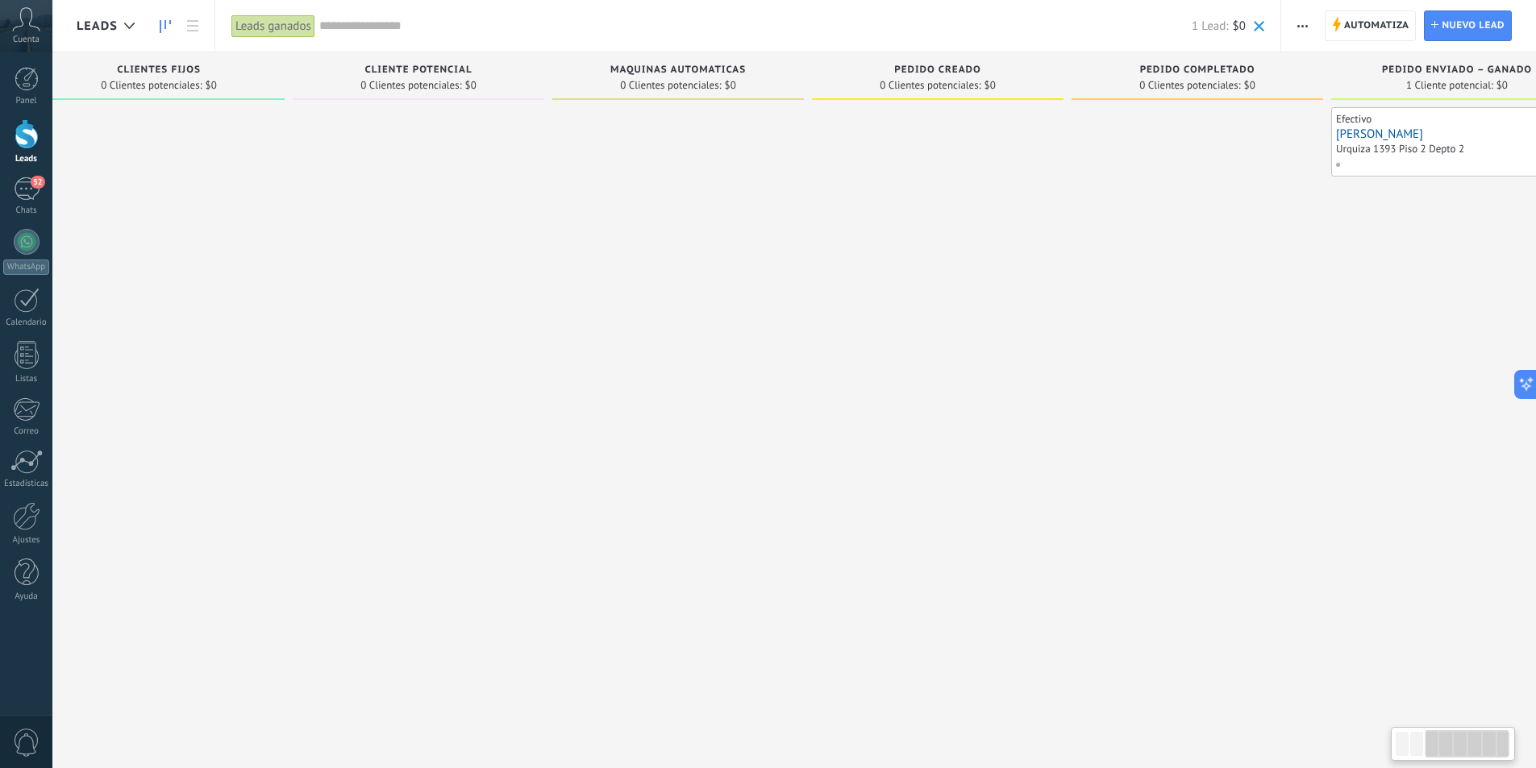
scroll to position [0, 642]
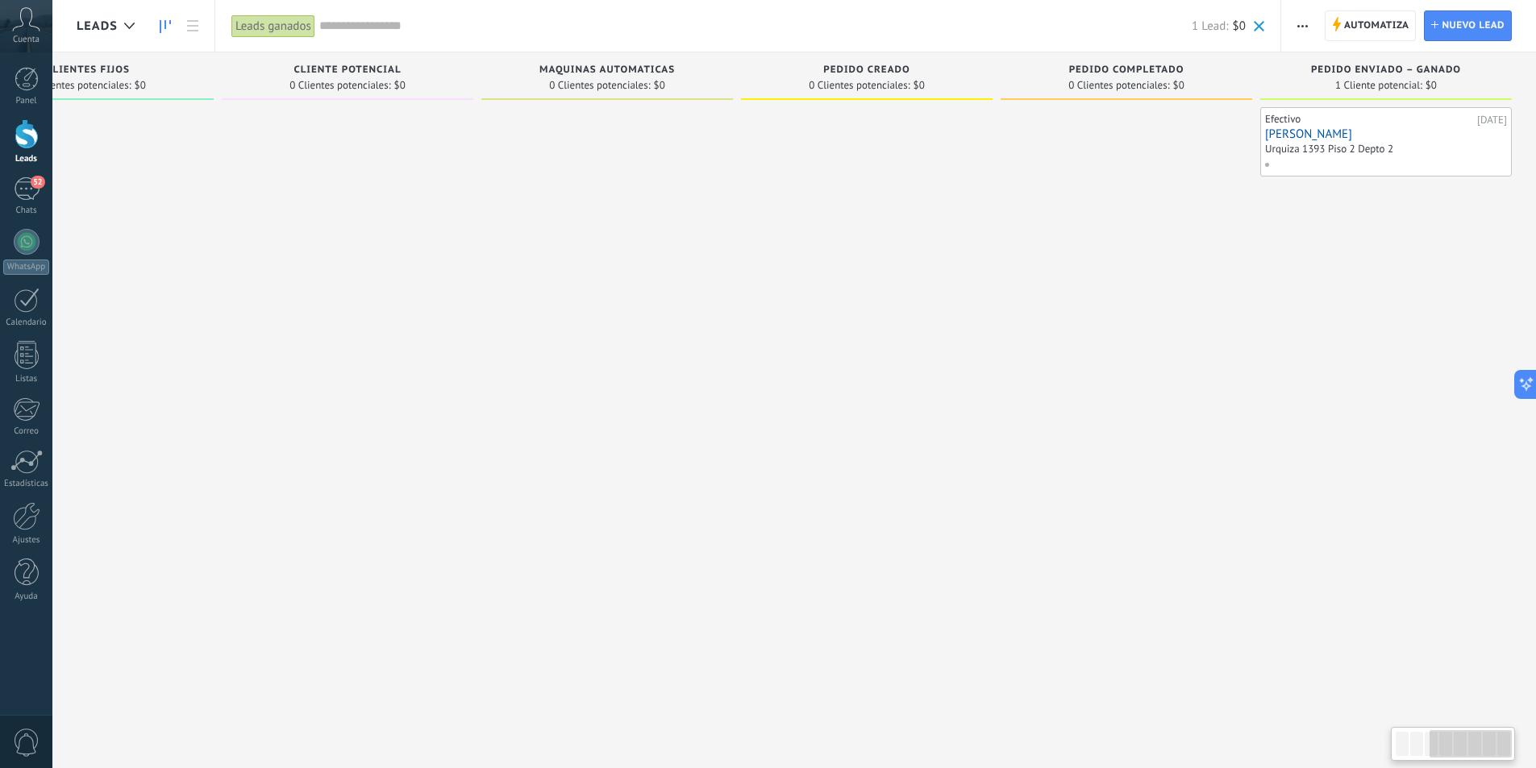
drag, startPoint x: 988, startPoint y: 463, endPoint x: 863, endPoint y: 493, distance: 128.3
click at [863, 493] on div at bounding box center [866, 386] width 251 height 558
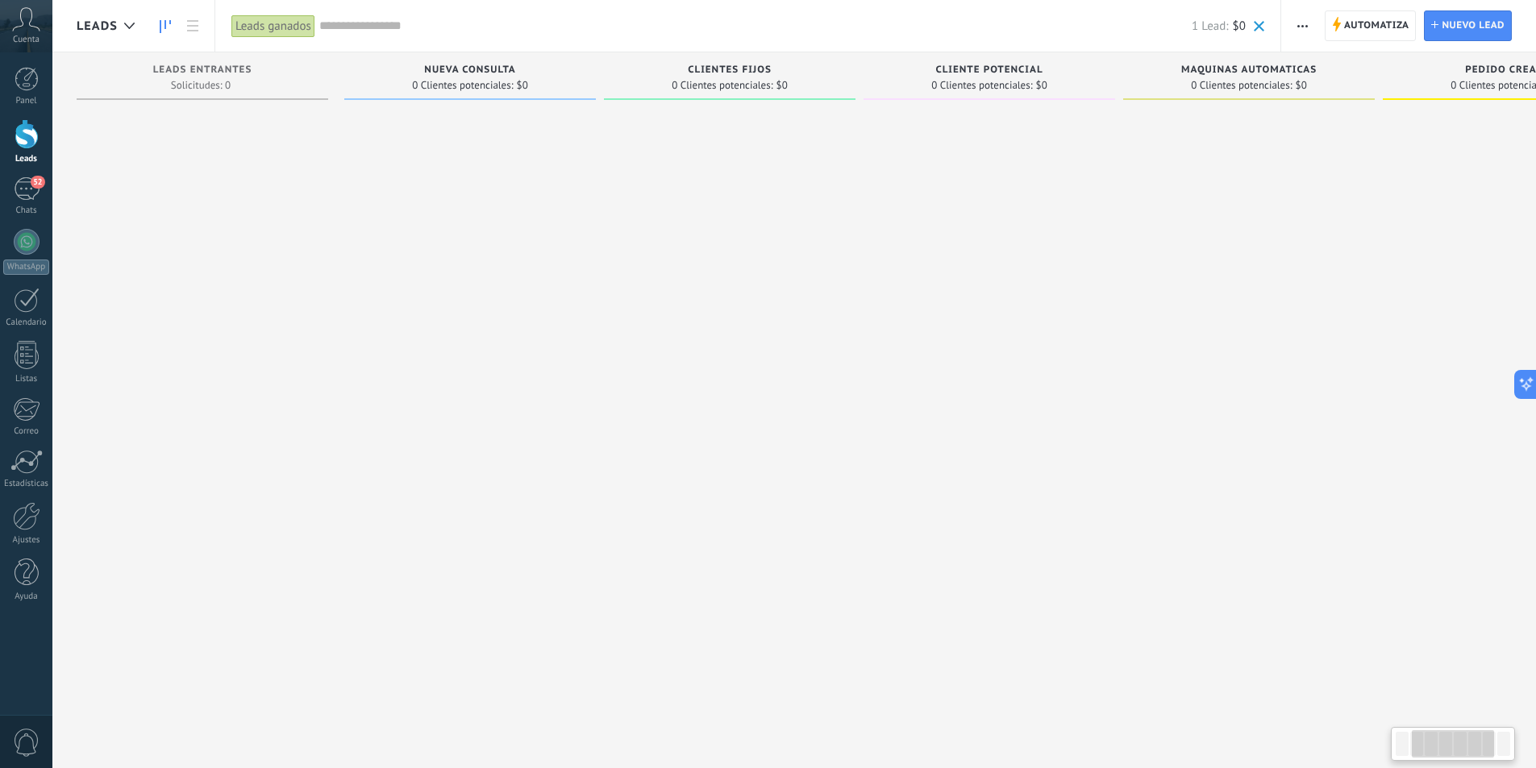
drag, startPoint x: 853, startPoint y: 485, endPoint x: 1547, endPoint y: 488, distance: 694.0
click at [1536, 488] on html ".abccls-1,.abccls-2{fill-rule:evenodd}.abccls-2{fill:#fff} .abfcls-1{fill:none}…" at bounding box center [768, 384] width 1536 height 768
click at [27, 88] on div at bounding box center [27, 79] width 24 height 24
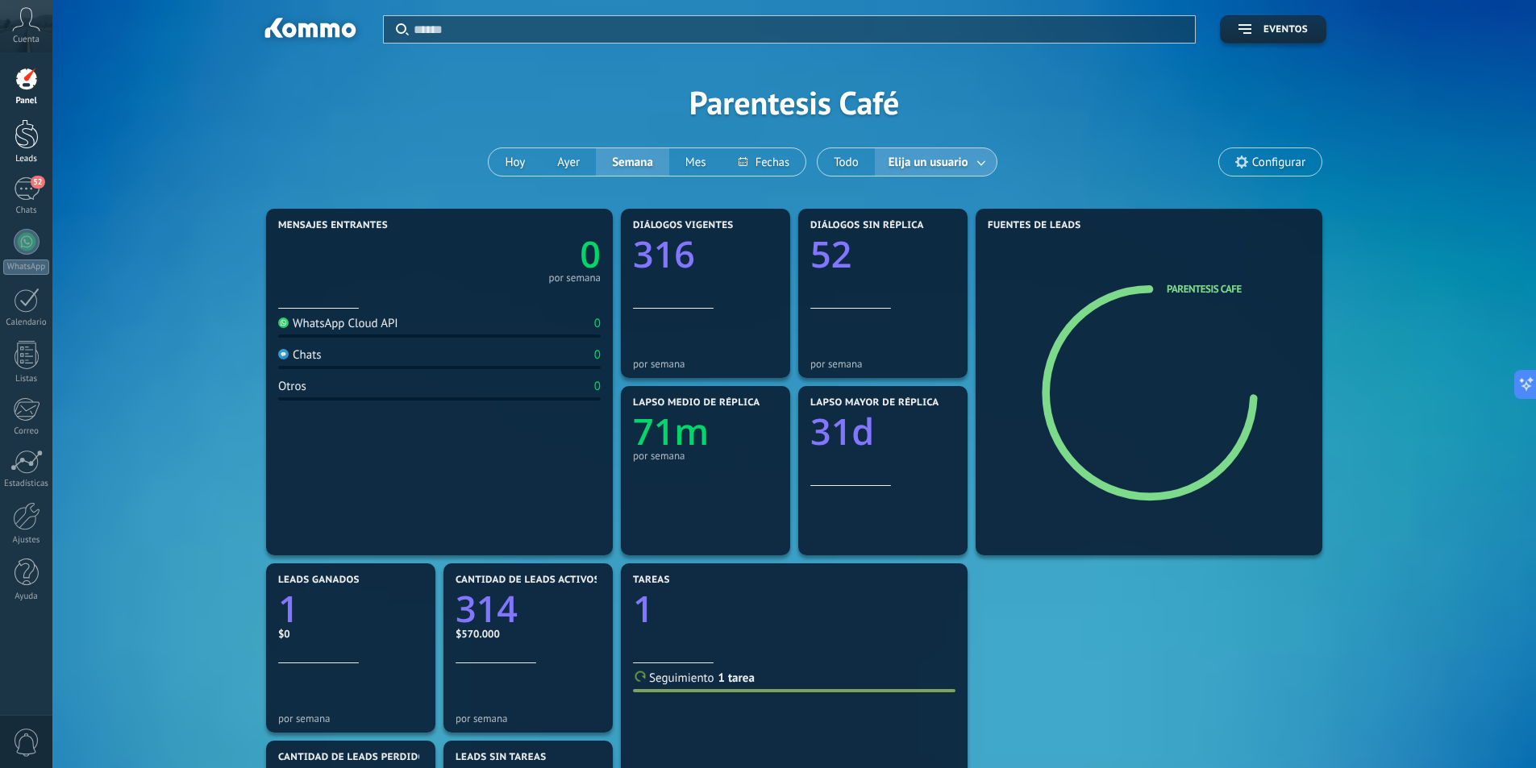
click at [22, 143] on div at bounding box center [27, 134] width 24 height 30
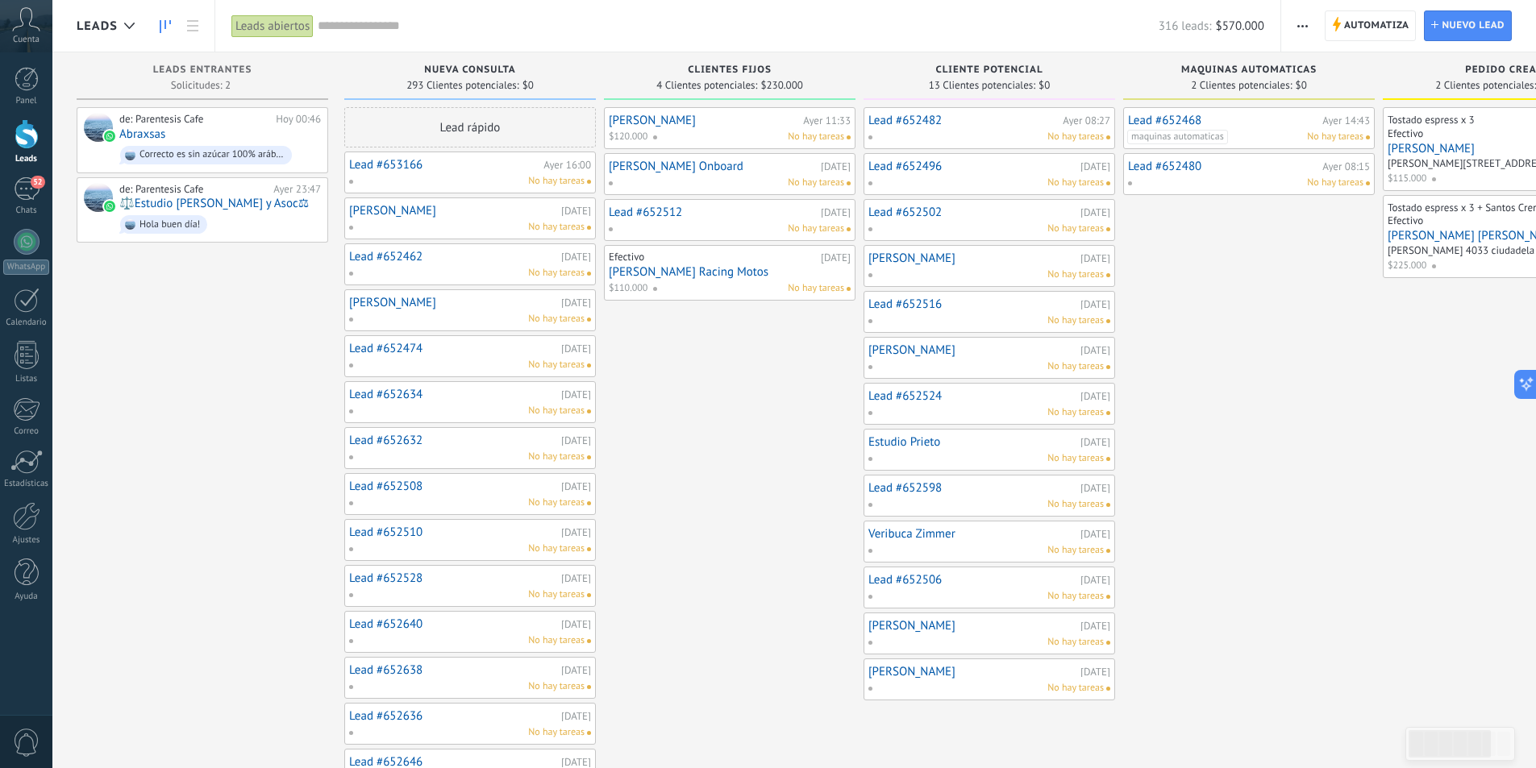
click at [265, 19] on div "Leads abiertos" at bounding box center [272, 26] width 82 height 23
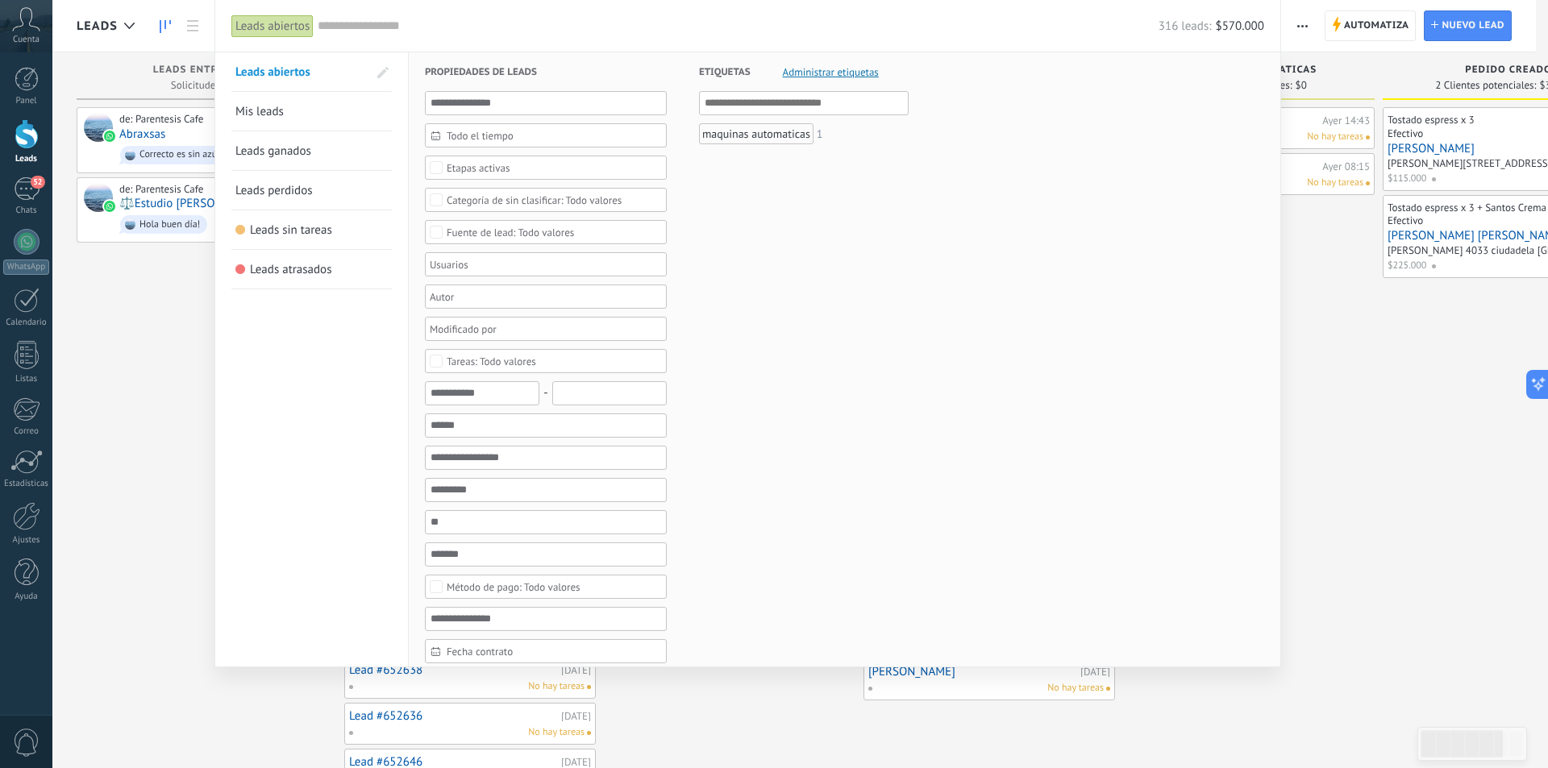
click at [302, 117] on link "Mis leads" at bounding box center [311, 111] width 152 height 39
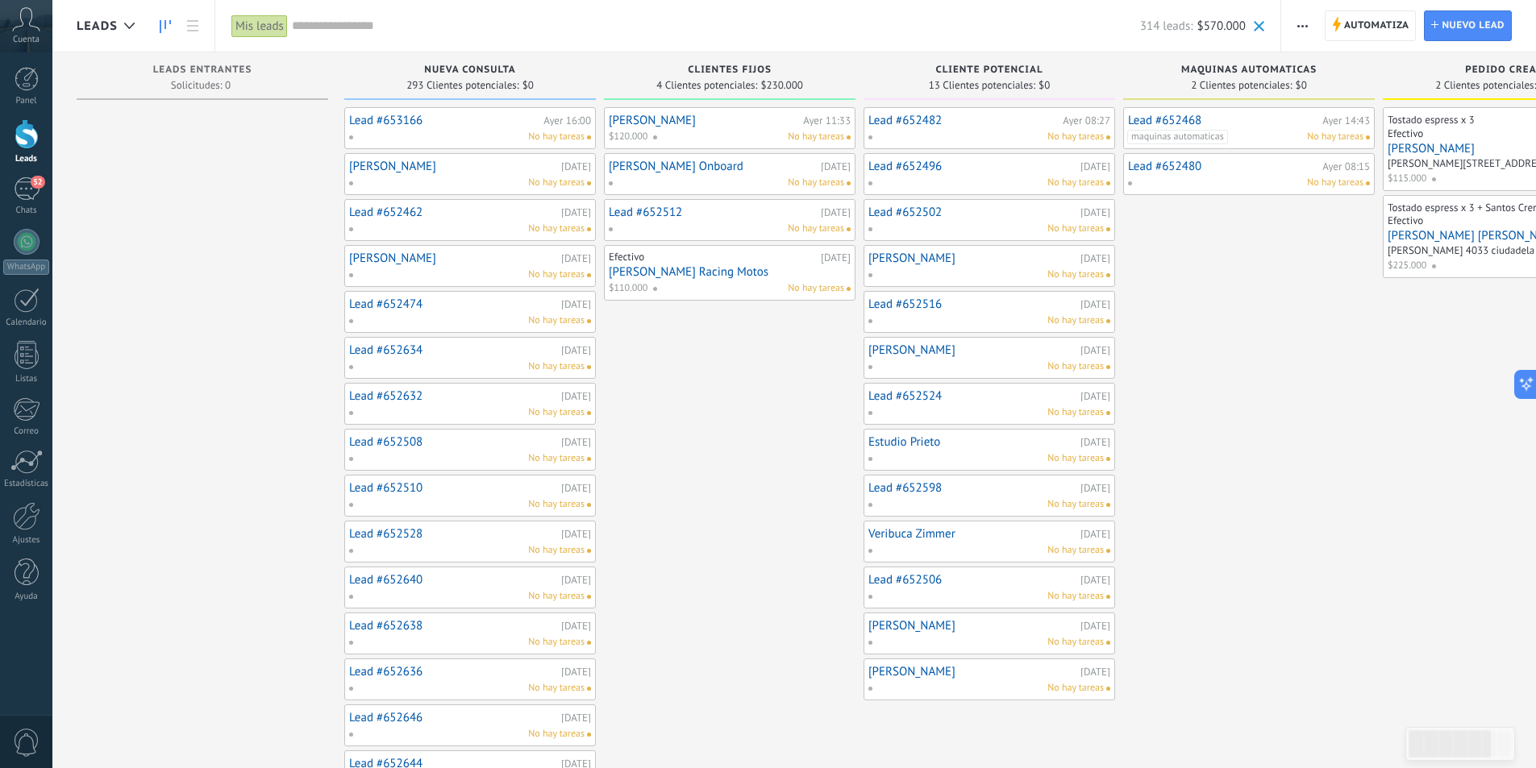
click at [266, 23] on div "Mis leads" at bounding box center [259, 26] width 56 height 23
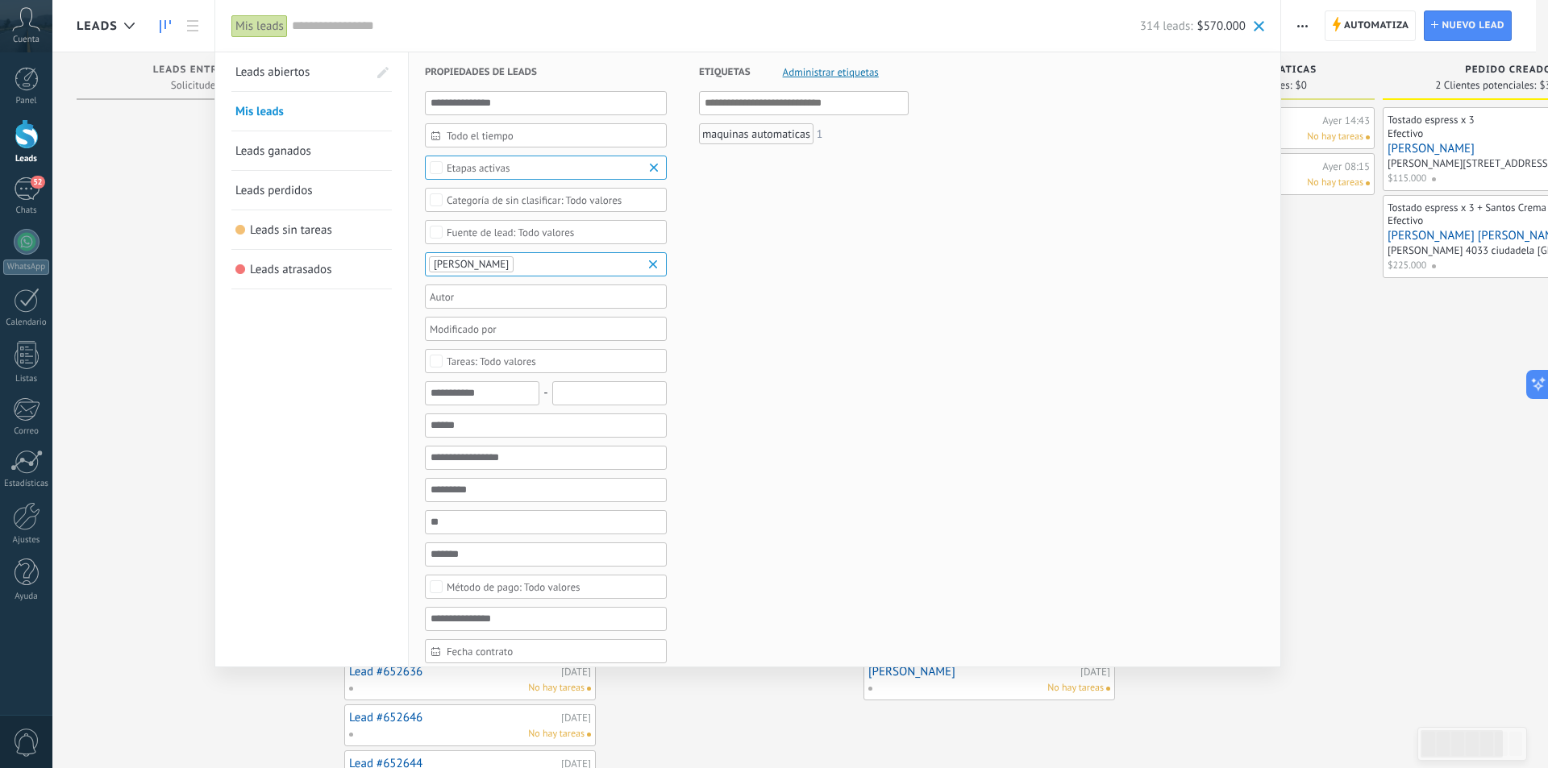
click at [290, 149] on span "Leads ganados" at bounding box center [273, 150] width 76 height 15
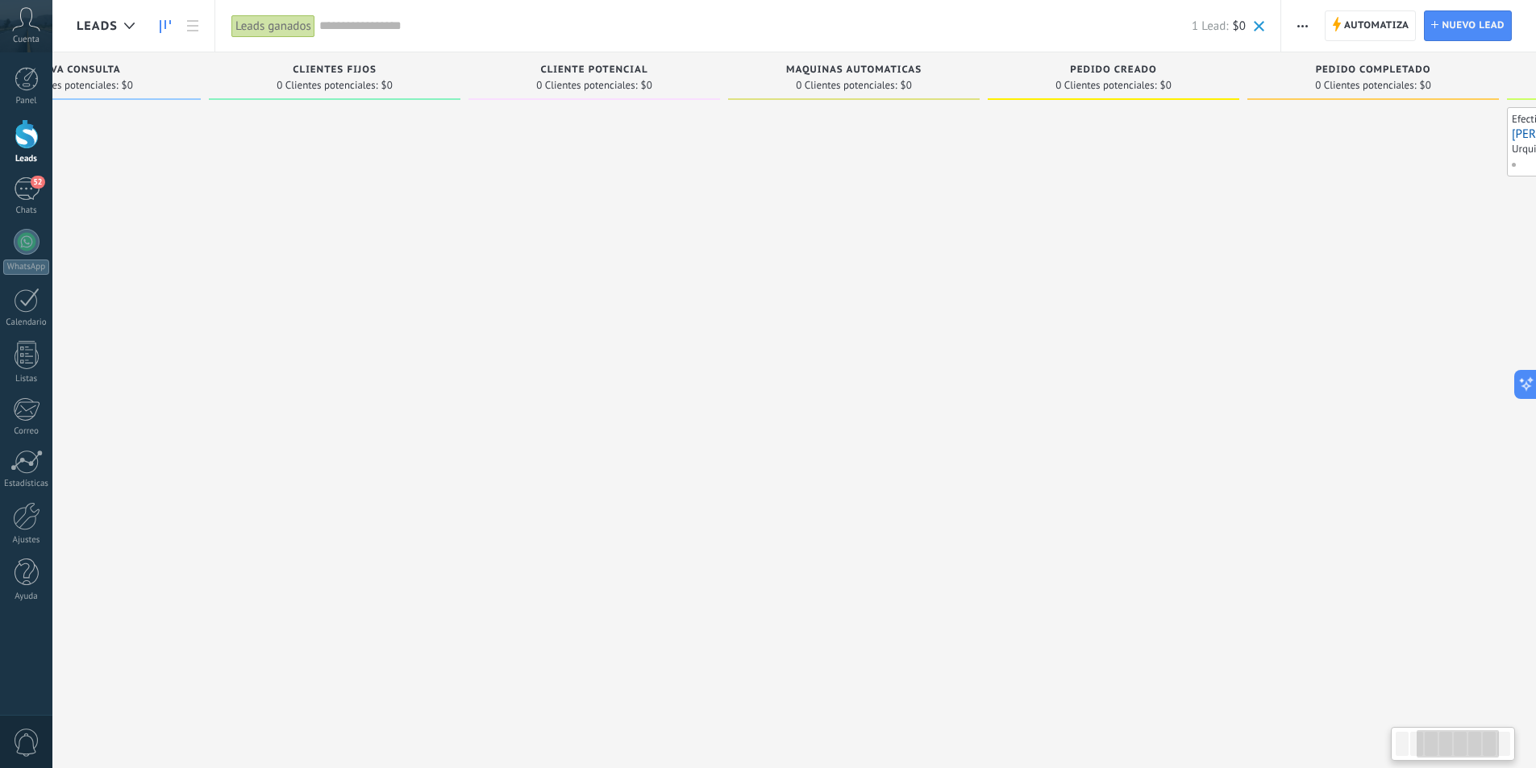
drag, startPoint x: 1306, startPoint y: 514, endPoint x: 934, endPoint y: 544, distance: 372.8
click at [934, 544] on div at bounding box center [853, 386] width 251 height 558
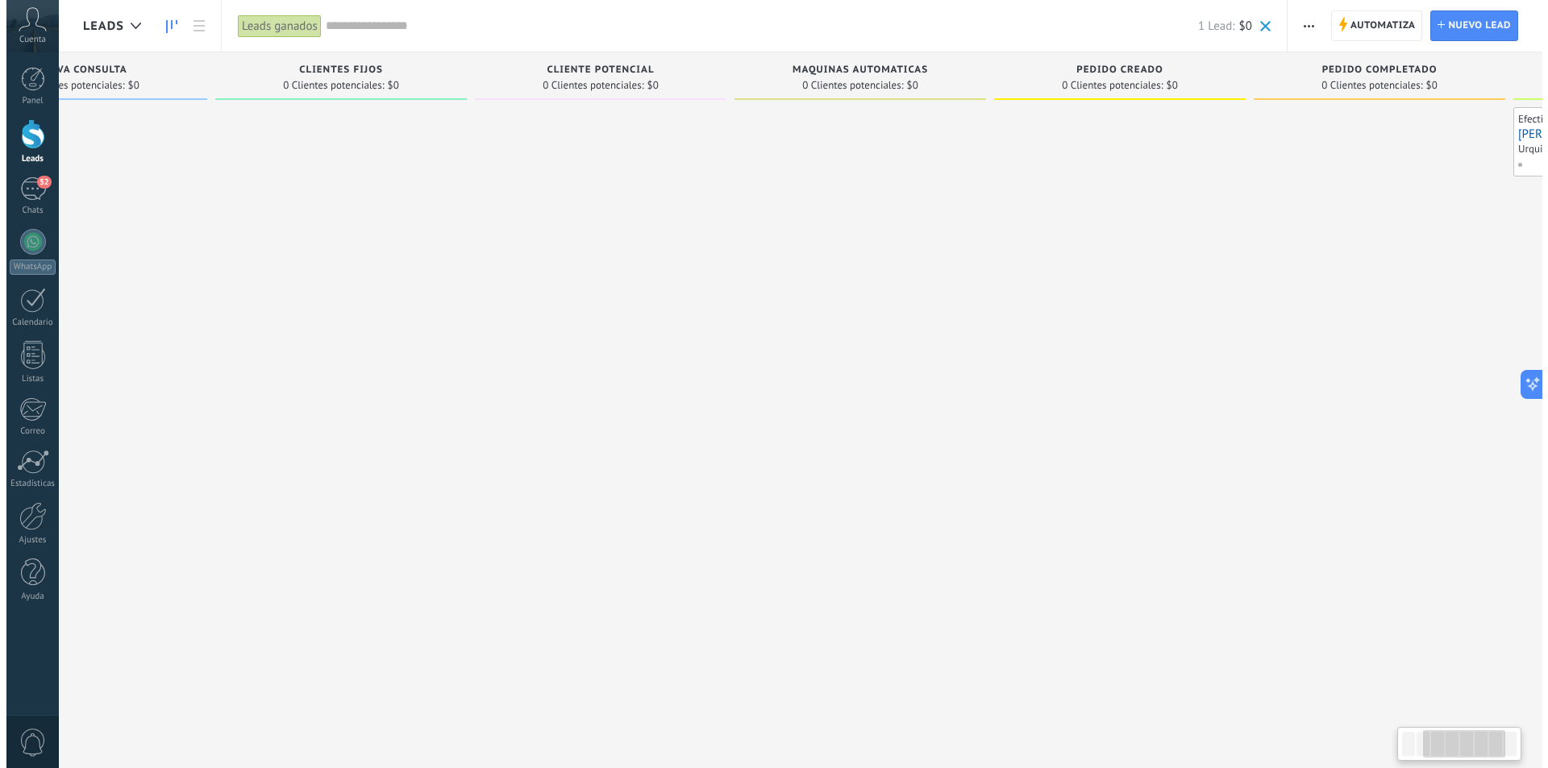
scroll to position [0, 408]
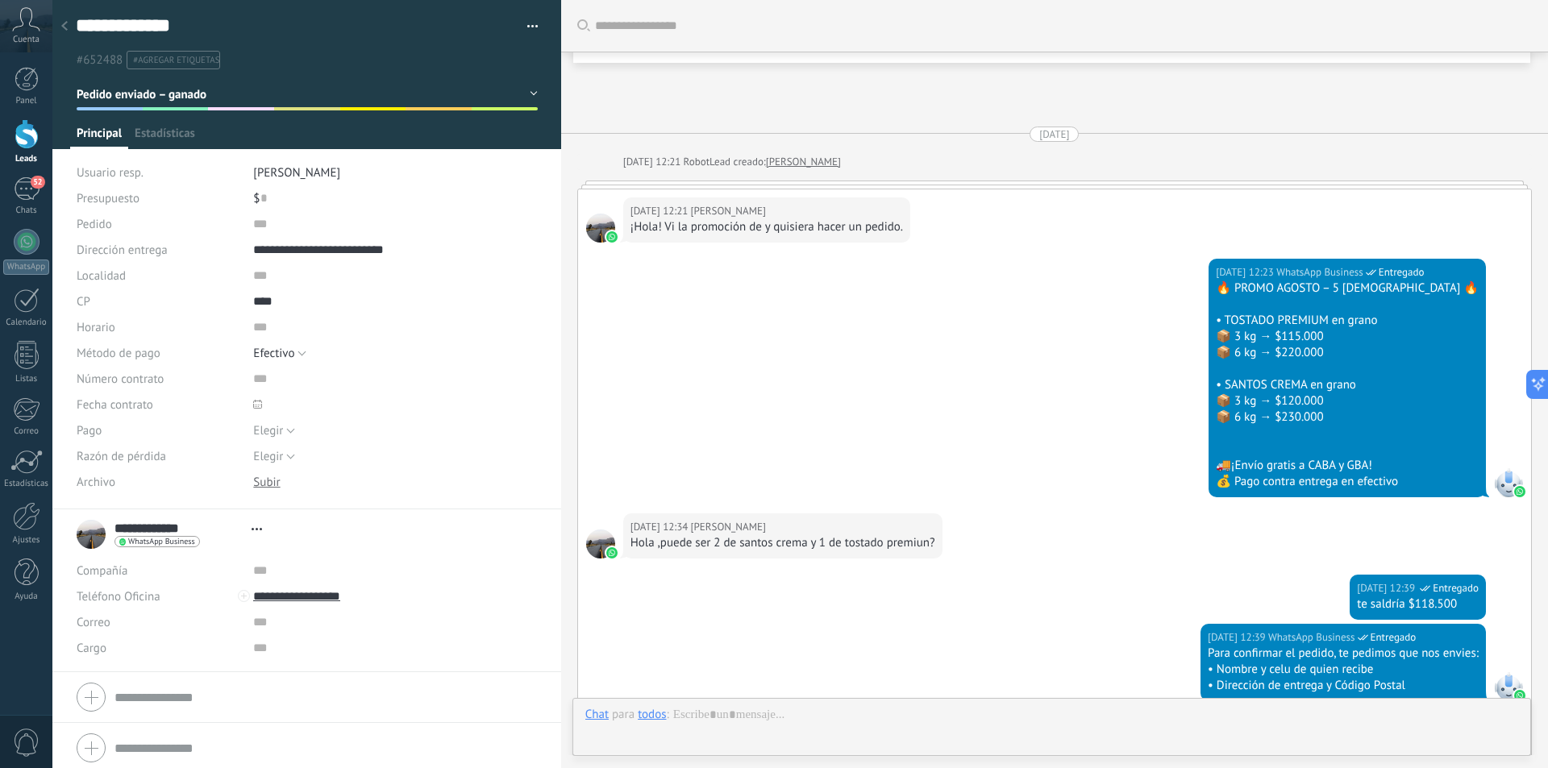
type textarea "**********"
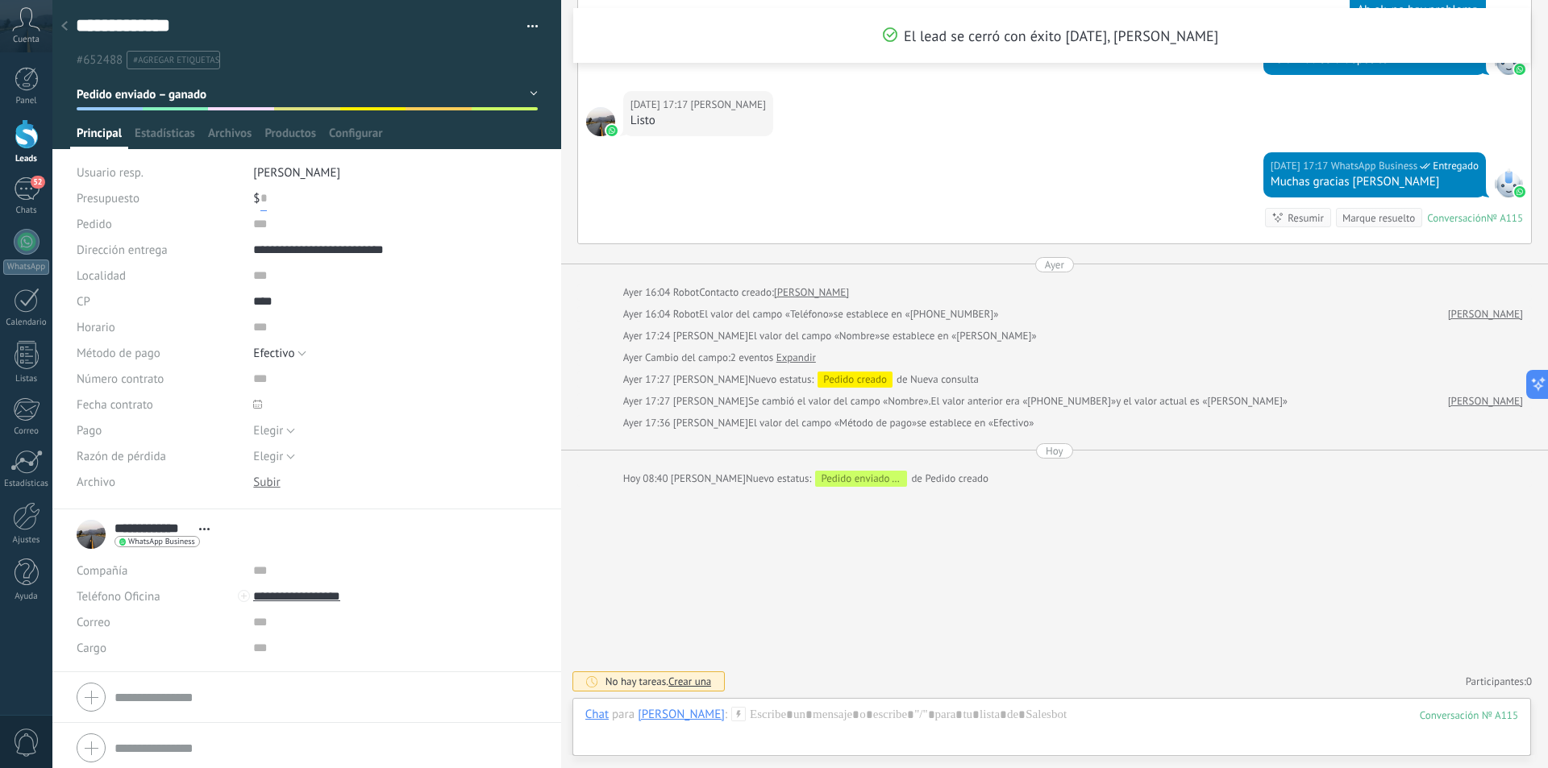
click at [262, 197] on input "text" at bounding box center [263, 198] width 6 height 26
click at [111, 734] on button "Guardar" at bounding box center [105, 742] width 56 height 31
type input "*******"
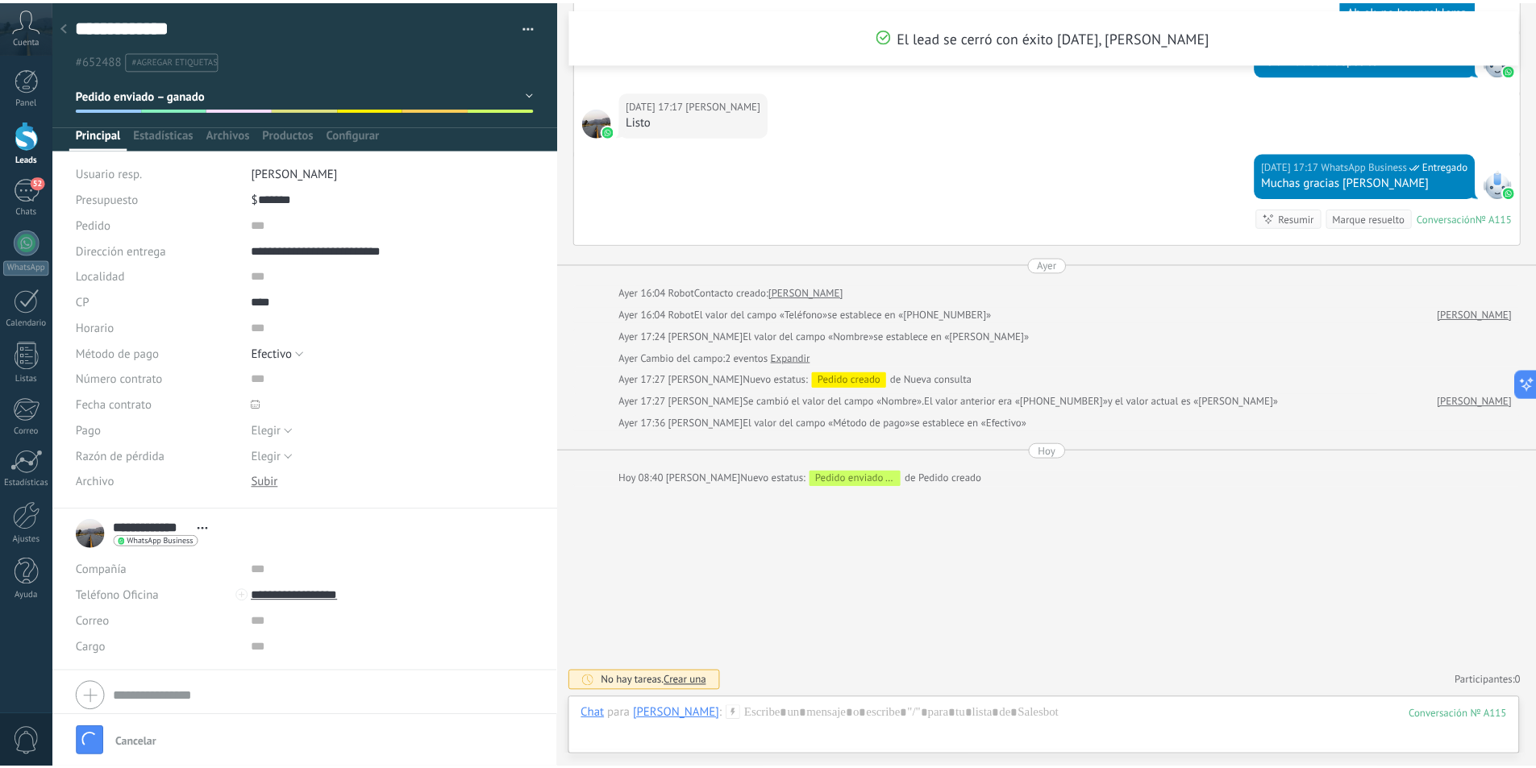
scroll to position [1463, 0]
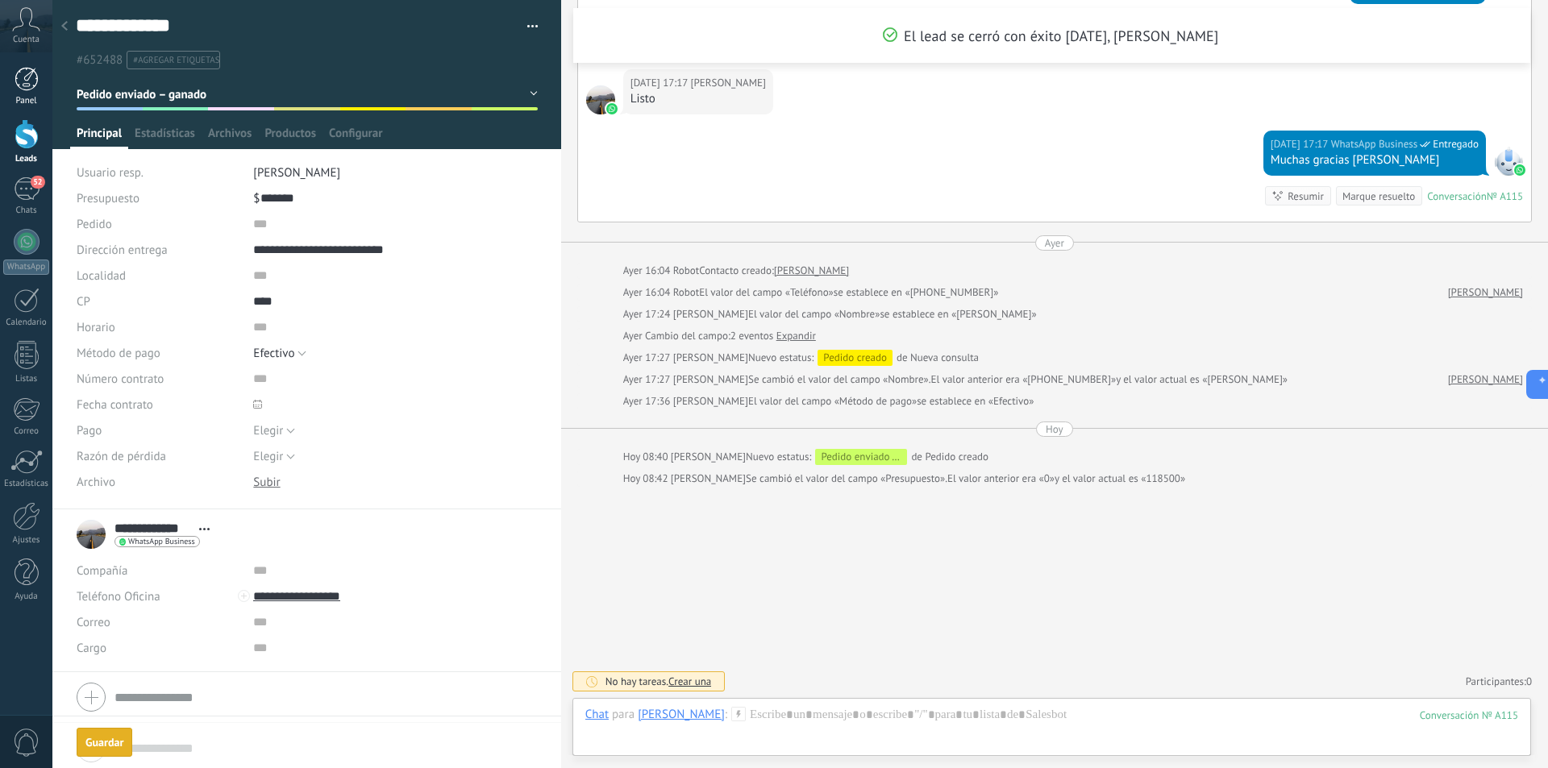
click at [20, 72] on div at bounding box center [27, 79] width 24 height 24
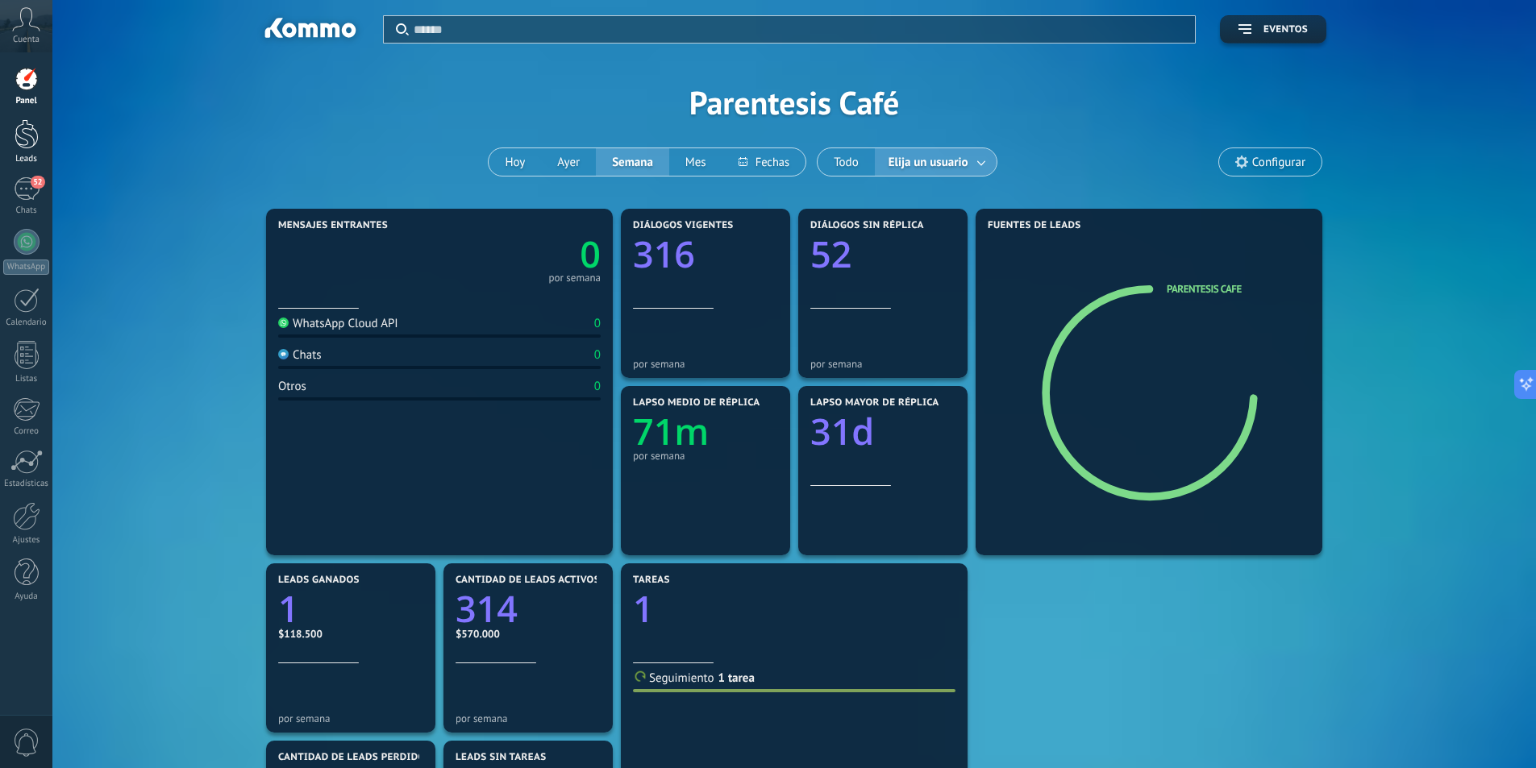
click at [21, 126] on div at bounding box center [27, 134] width 24 height 30
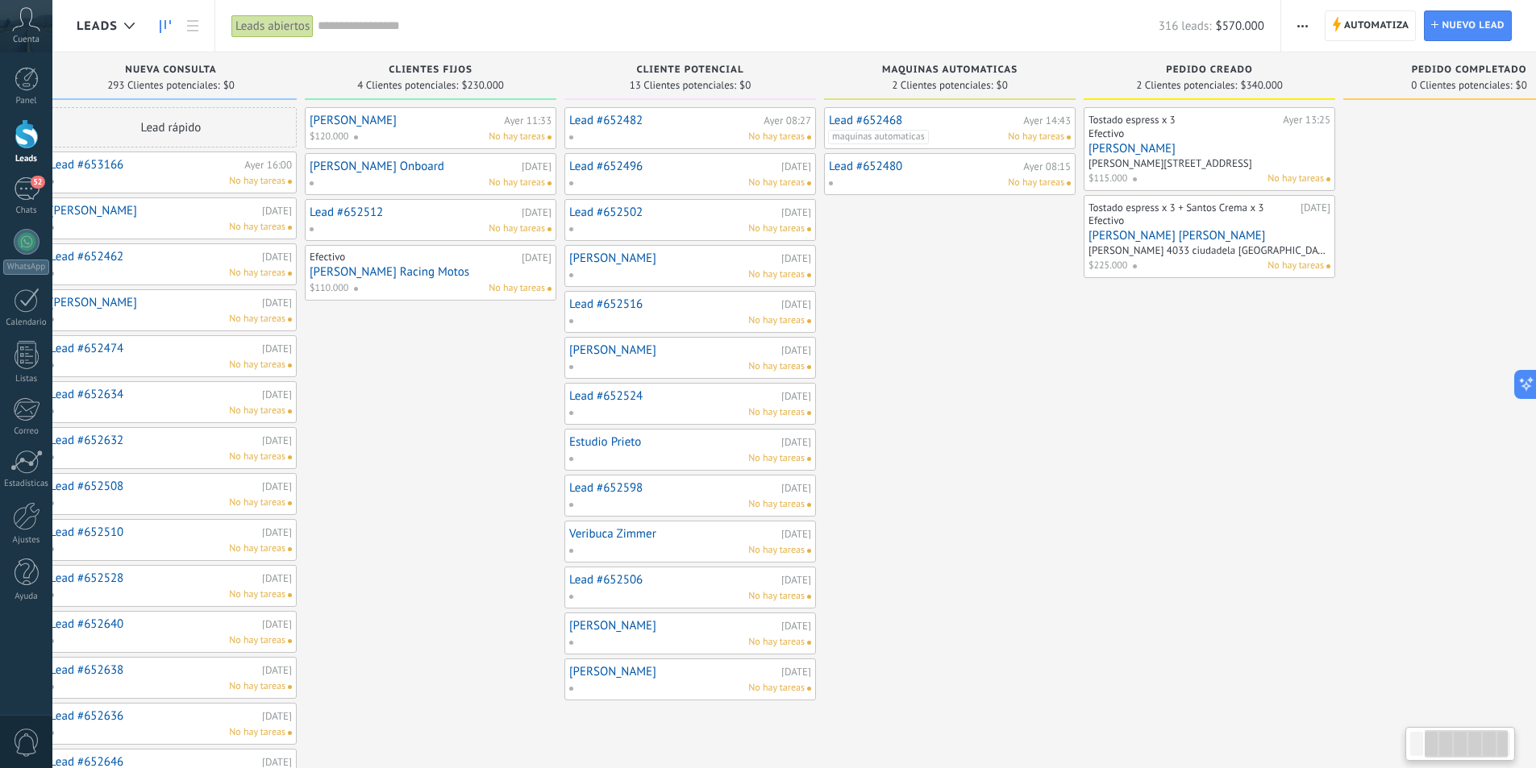
scroll to position [0, 382]
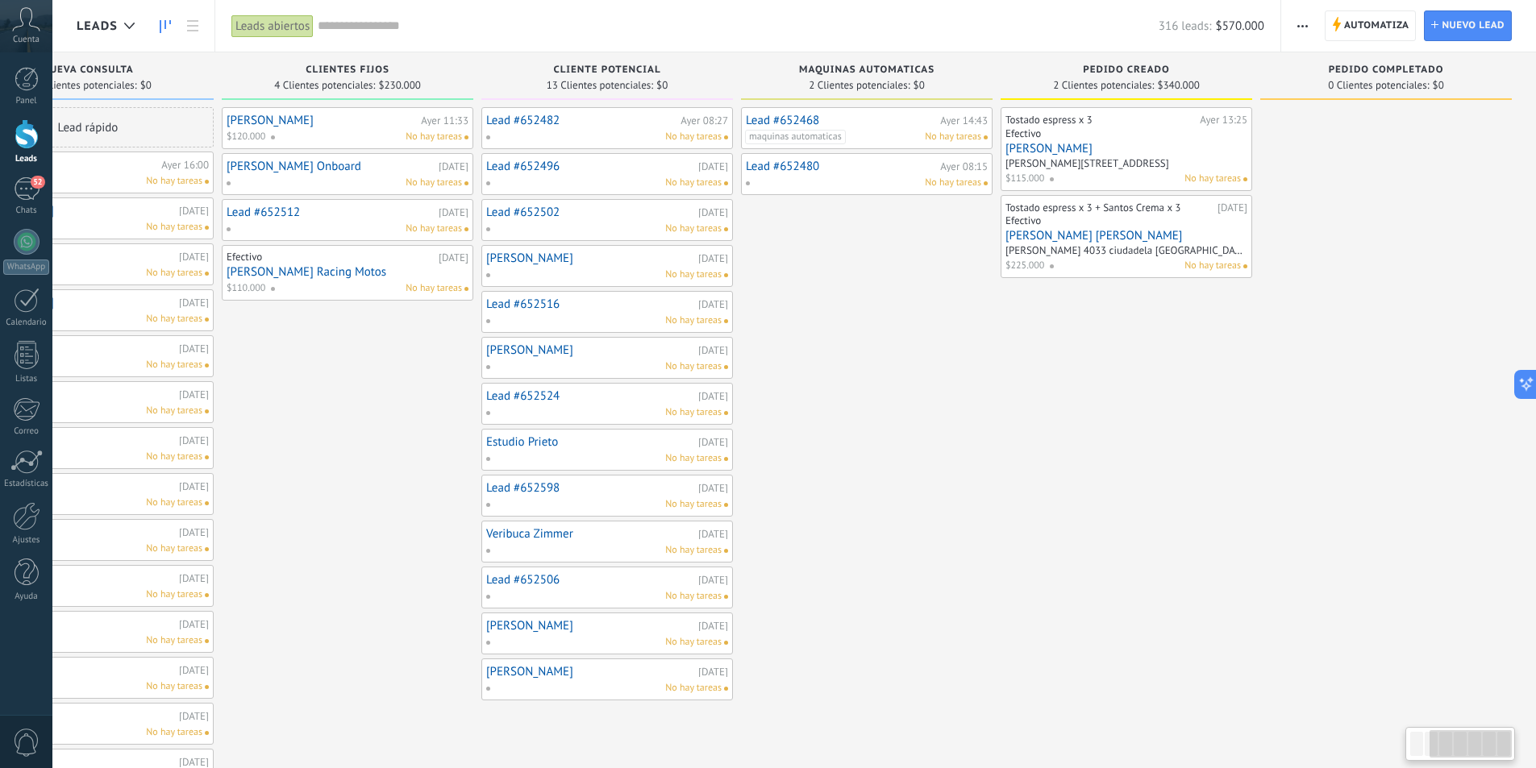
drag, startPoint x: 1374, startPoint y: 421, endPoint x: 595, endPoint y: 484, distance: 782.0
click at [595, 484] on div "Leads Entrantes Solicitudes: 2 0 0 0 2 0 0 0 2 de: Parentesis Cafe Hoy 00:46 Ab…" at bounding box center [614, 559] width 1841 height 1014
click at [1371, 65] on span "Pedido completado" at bounding box center [1385, 69] width 115 height 11
click at [1392, 64] on div "Pedido completado 0 Clientes potenciales: $0" at bounding box center [1385, 76] width 251 height 48
click at [1311, 25] on button "button" at bounding box center [1302, 25] width 23 height 31
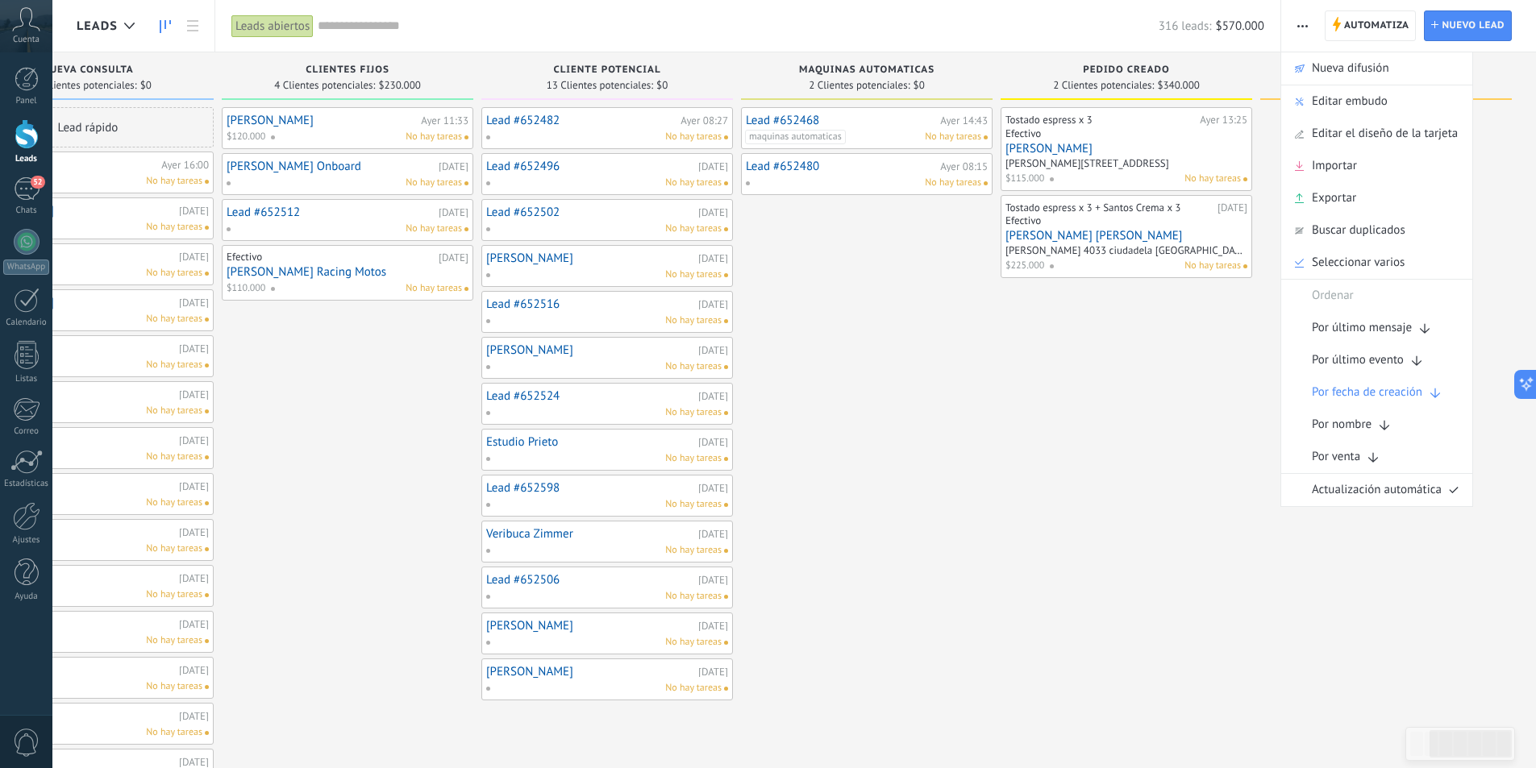
click at [1165, 69] on span "Pedido creado" at bounding box center [1126, 69] width 86 height 11
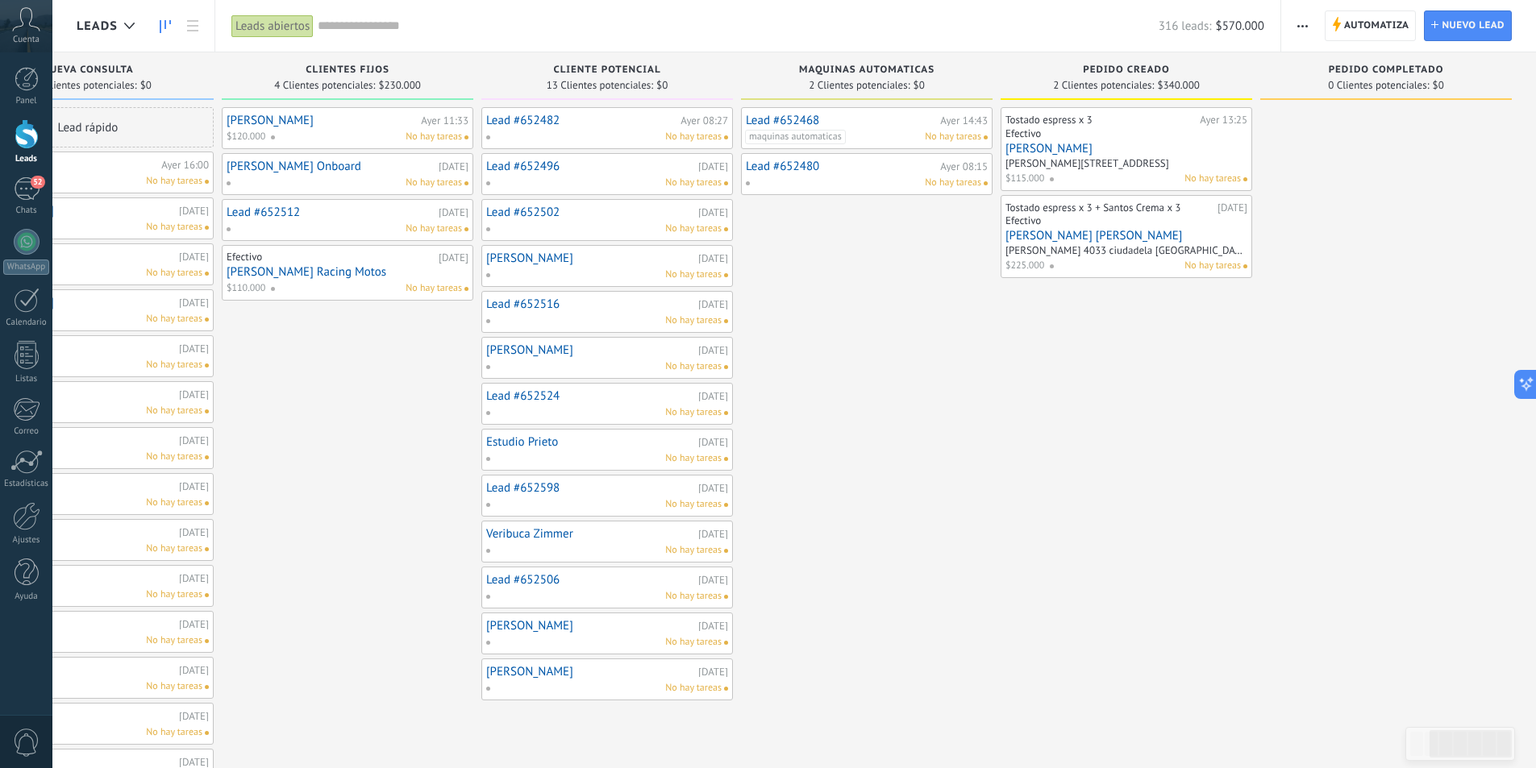
click at [1292, 25] on button "button" at bounding box center [1302, 25] width 23 height 31
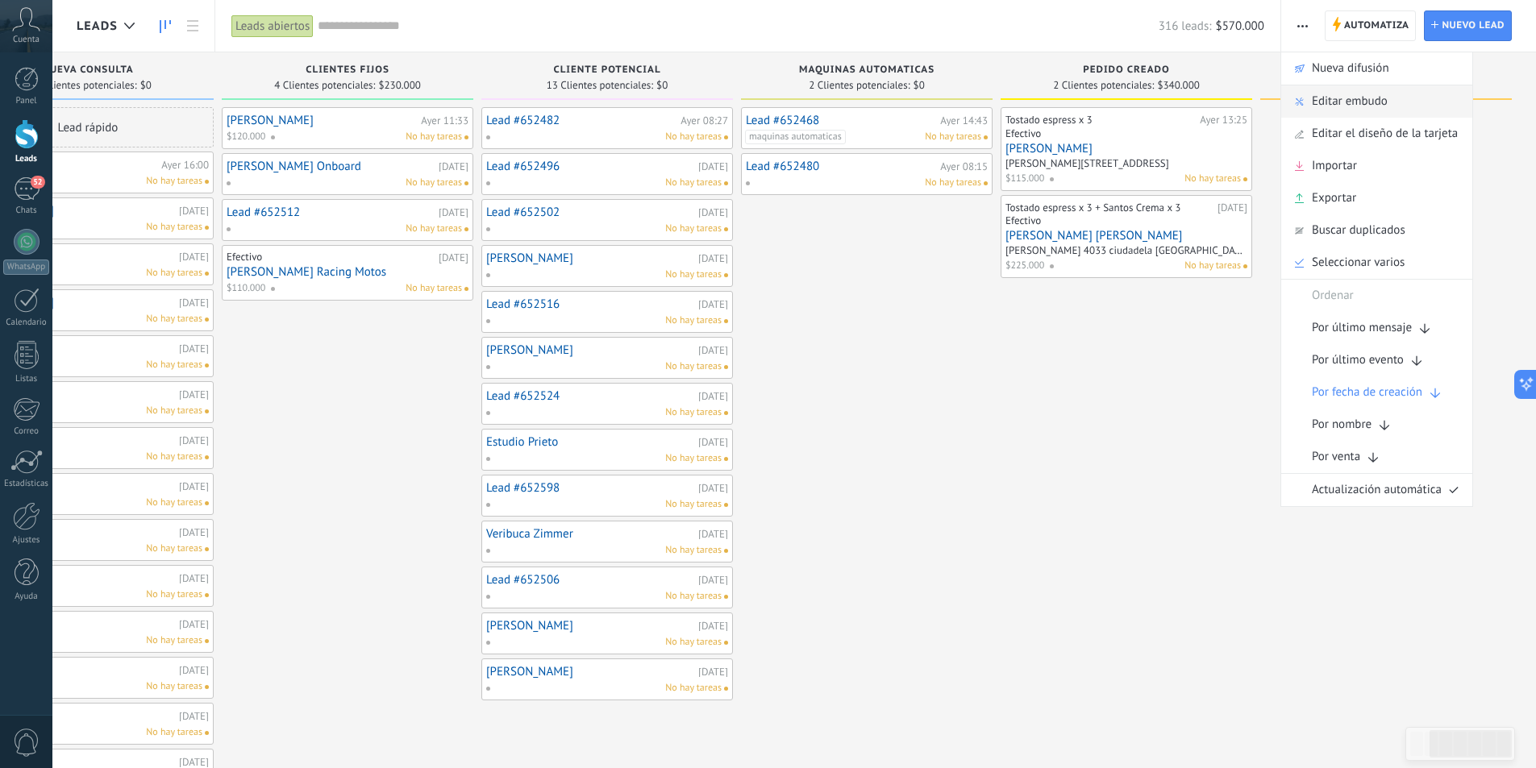
click at [1355, 102] on span "Editar embudo" at bounding box center [1349, 101] width 76 height 32
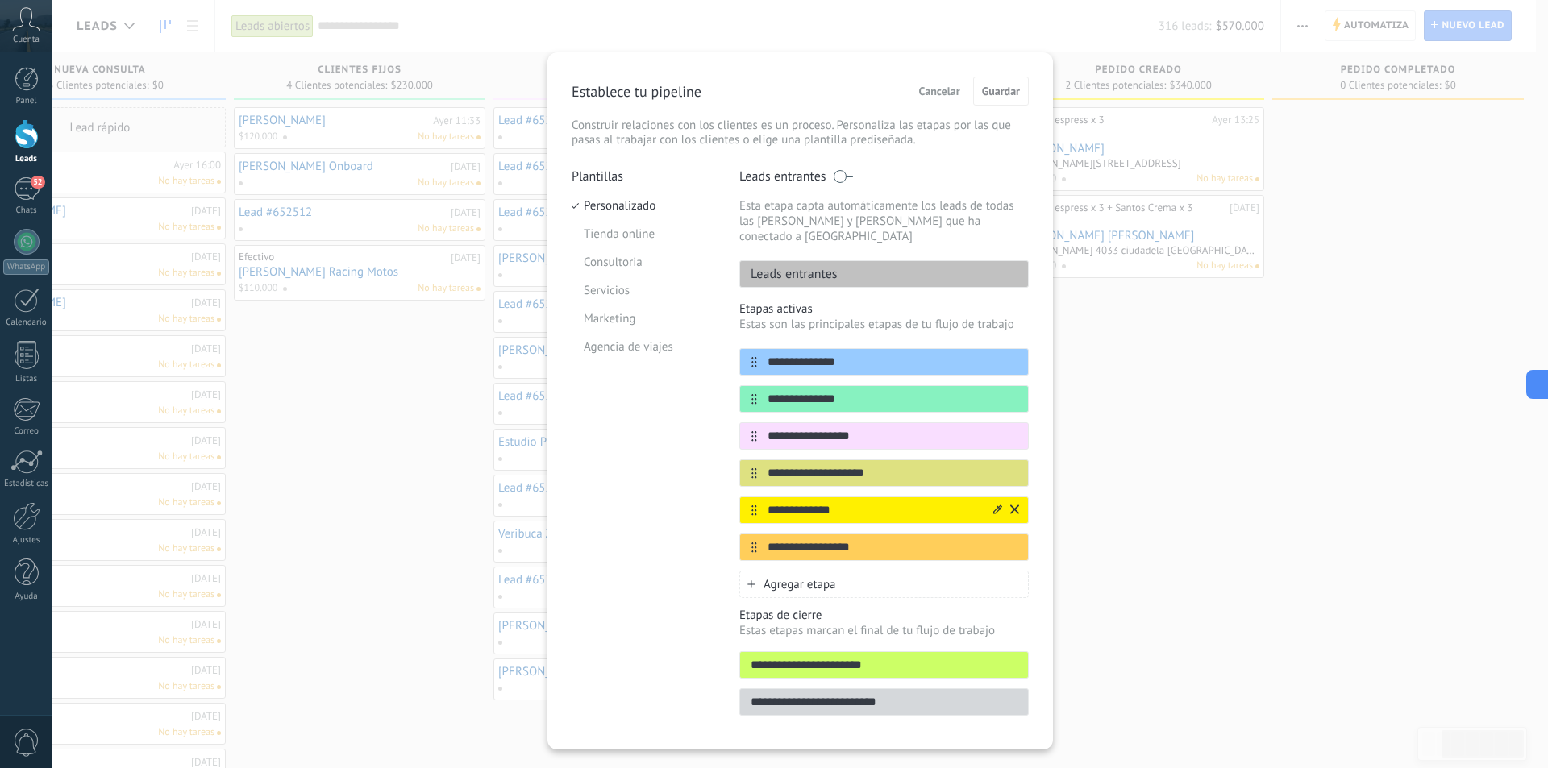
click at [836, 502] on input "**********" at bounding box center [874, 510] width 234 height 17
type input "**********"
click at [845, 534] on div "**********" at bounding box center [883, 547] width 289 height 27
click at [842, 539] on input "**********" at bounding box center [874, 547] width 234 height 17
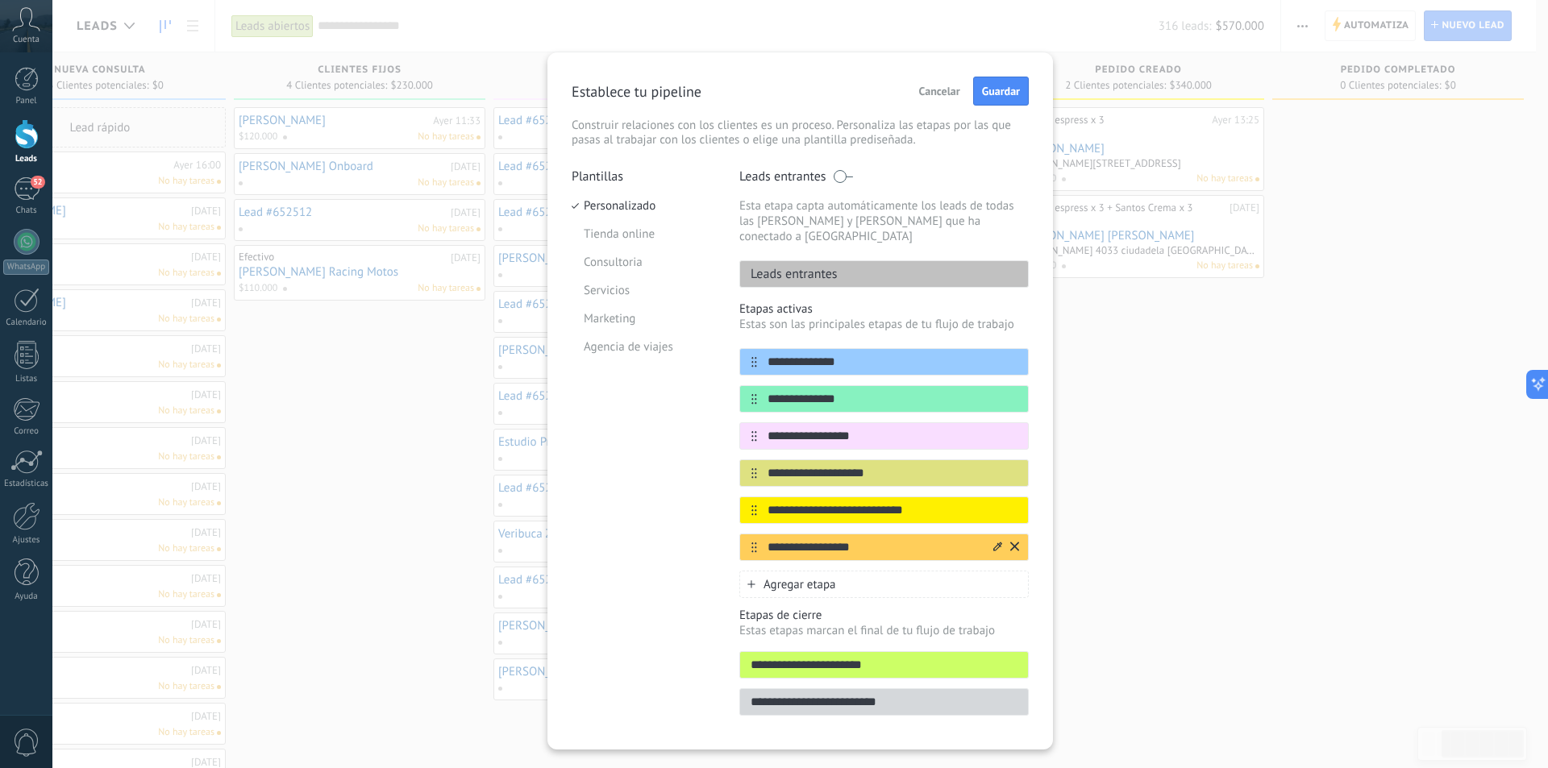
click at [842, 539] on input "**********" at bounding box center [874, 547] width 234 height 17
type input "**********"
click at [1016, 91] on span "Guardar" at bounding box center [1001, 90] width 38 height 11
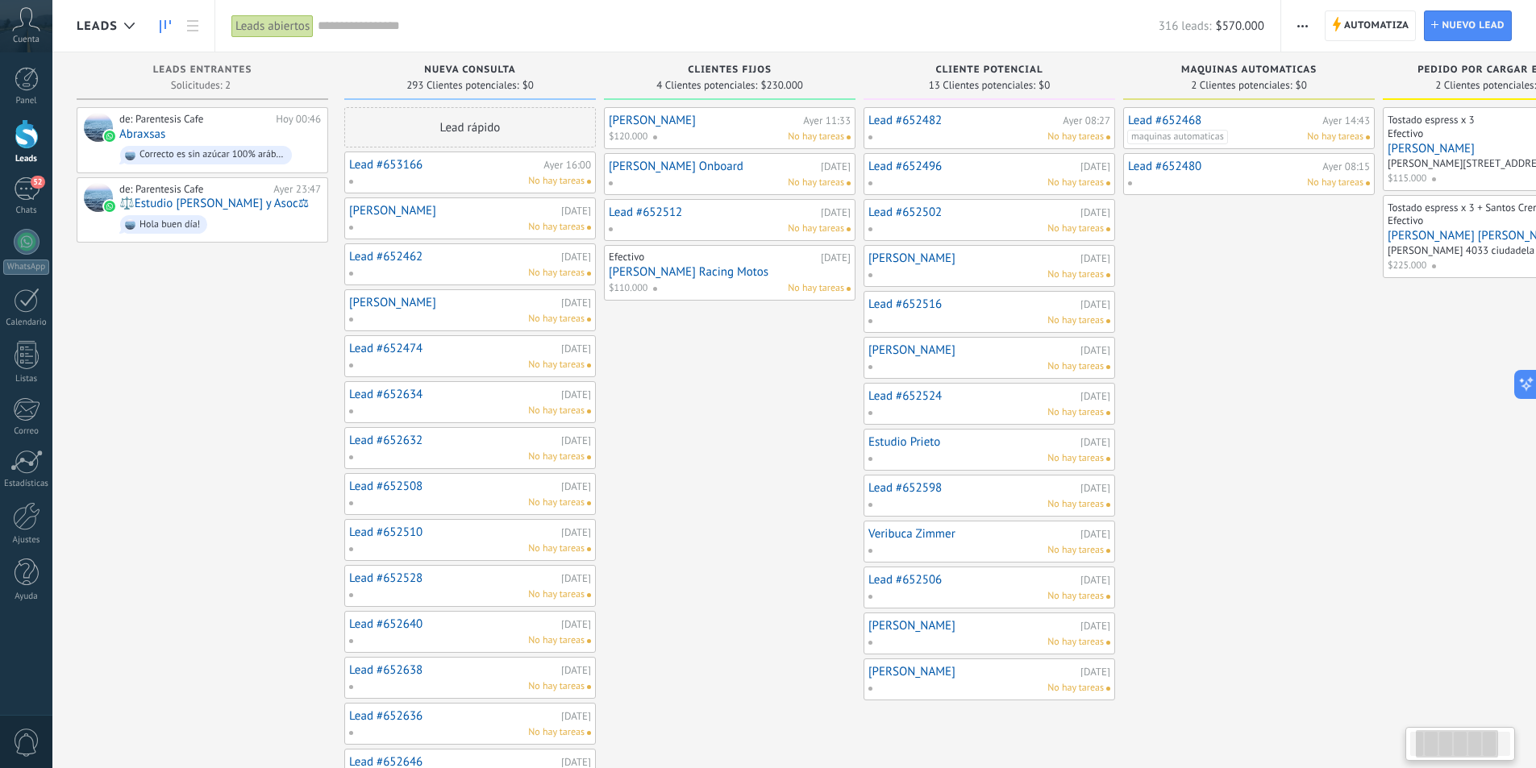
scroll to position [0, 382]
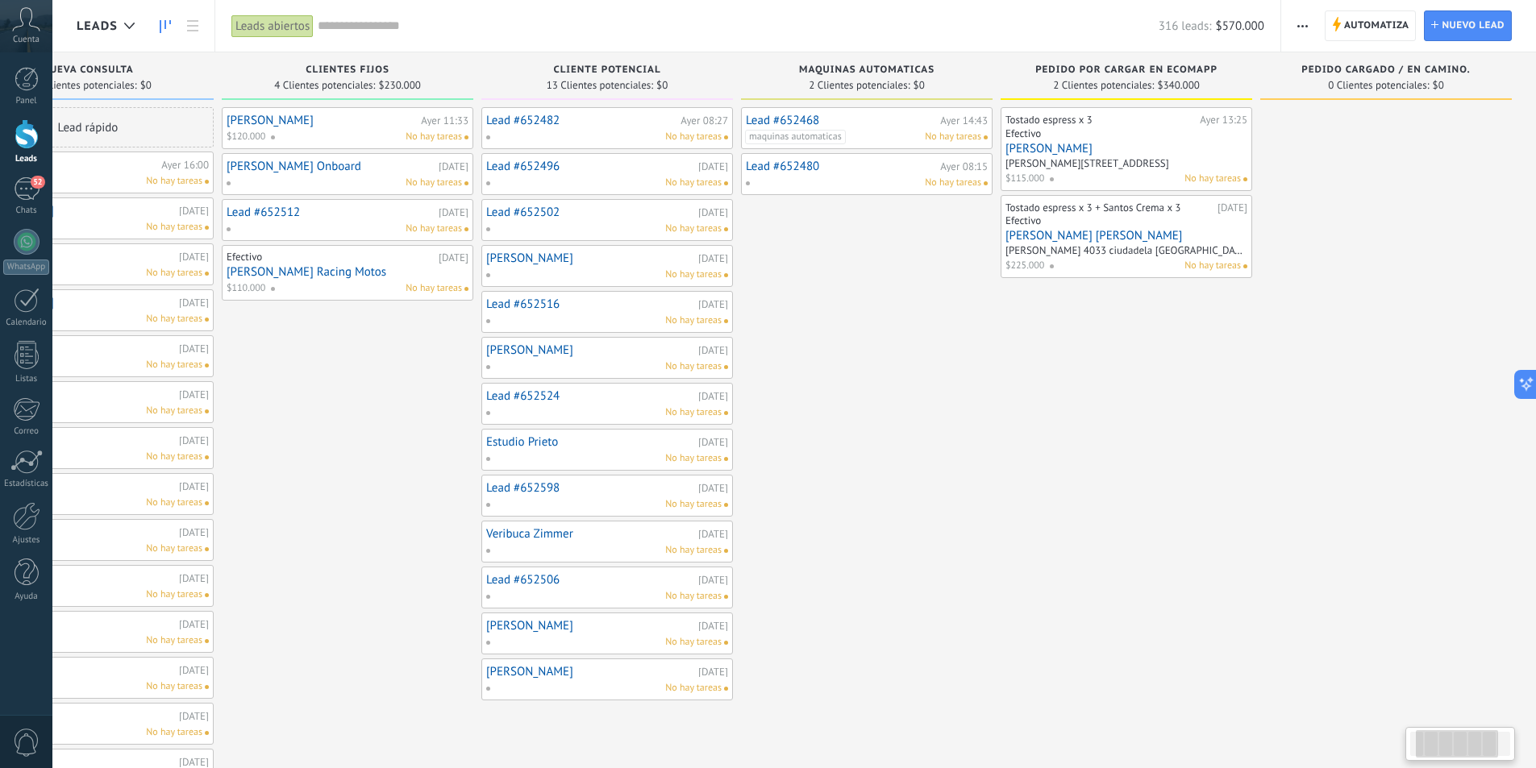
drag, startPoint x: 1199, startPoint y: 503, endPoint x: 339, endPoint y: 528, distance: 860.5
click at [341, 529] on div "Leads Entrantes Solicitudes: 2 0 0 0 2 0 0 0 2 de: Parentesis Cafe Hoy 00:46 Ab…" at bounding box center [614, 559] width 1841 height 1014
click at [349, 584] on div "[PERSON_NAME] [PERSON_NAME] 11:33 $120.000 No hay tareas [PERSON_NAME] Onboard …" at bounding box center [347, 586] width 251 height 959
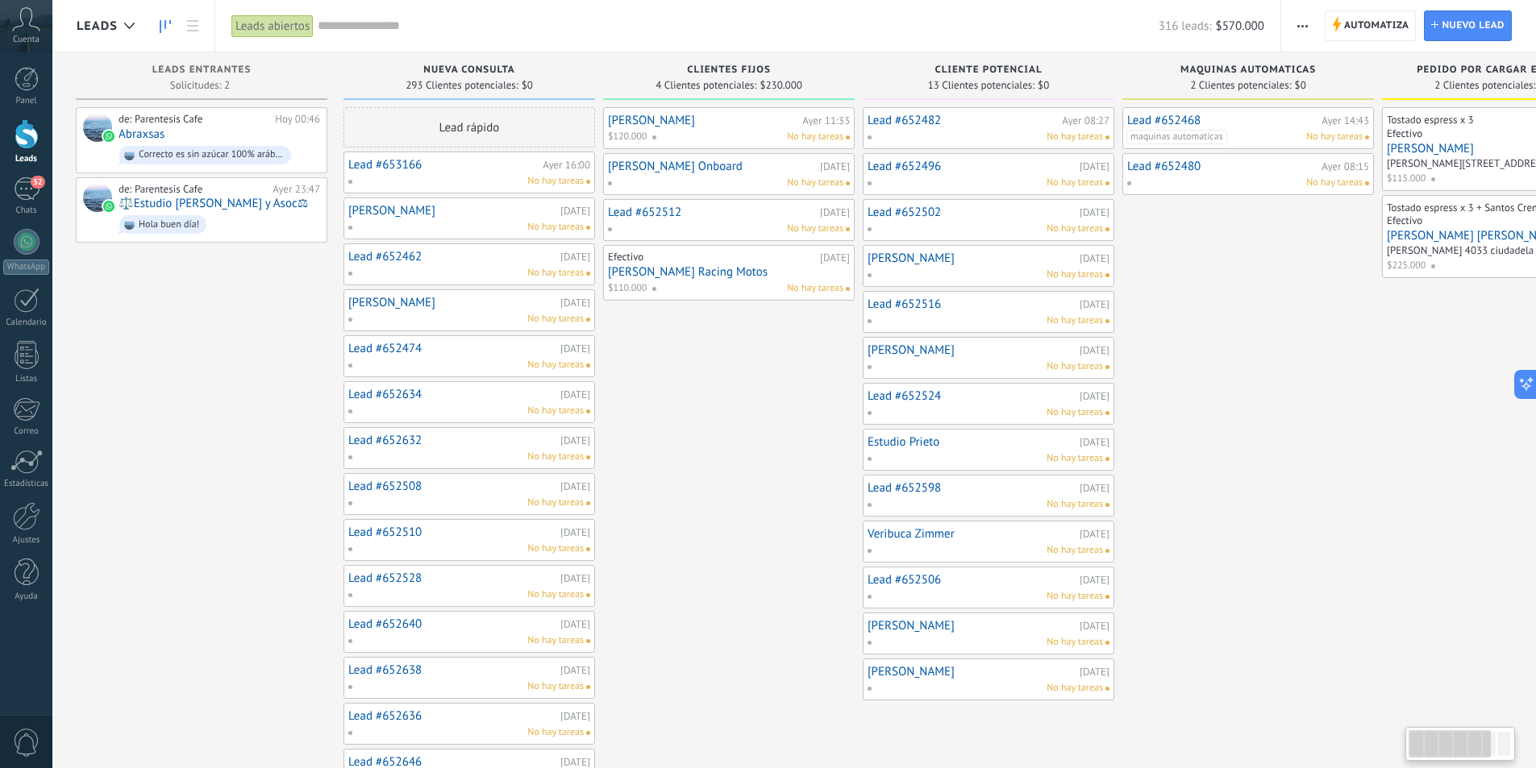
scroll to position [0, 2]
drag, startPoint x: 340, startPoint y: 584, endPoint x: 813, endPoint y: 612, distance: 474.0
click at [813, 612] on div "[PERSON_NAME] [PERSON_NAME] 11:33 $120.000 No hay tareas [PERSON_NAME] Onboard …" at bounding box center [727, 586] width 251 height 959
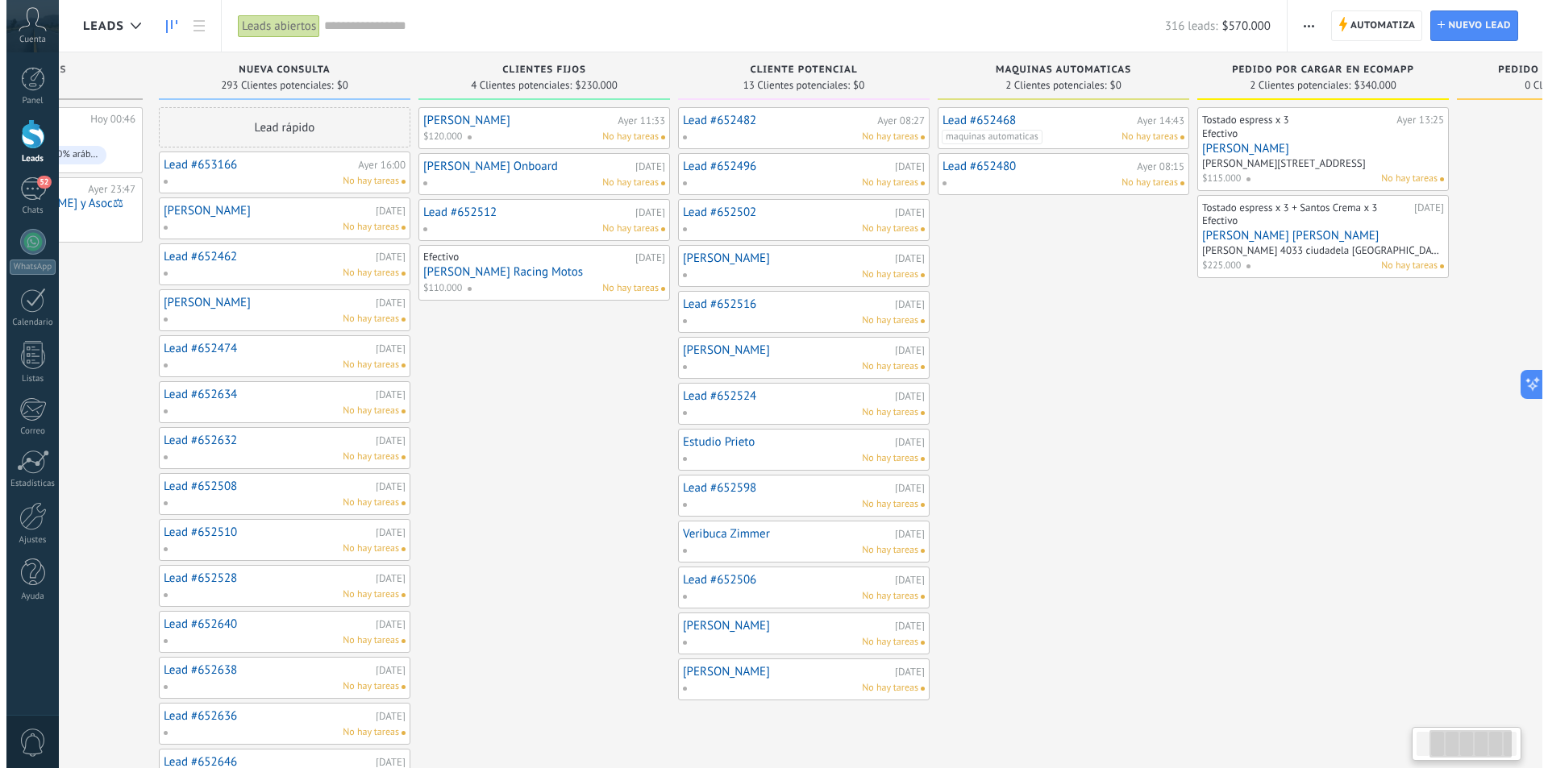
scroll to position [0, 382]
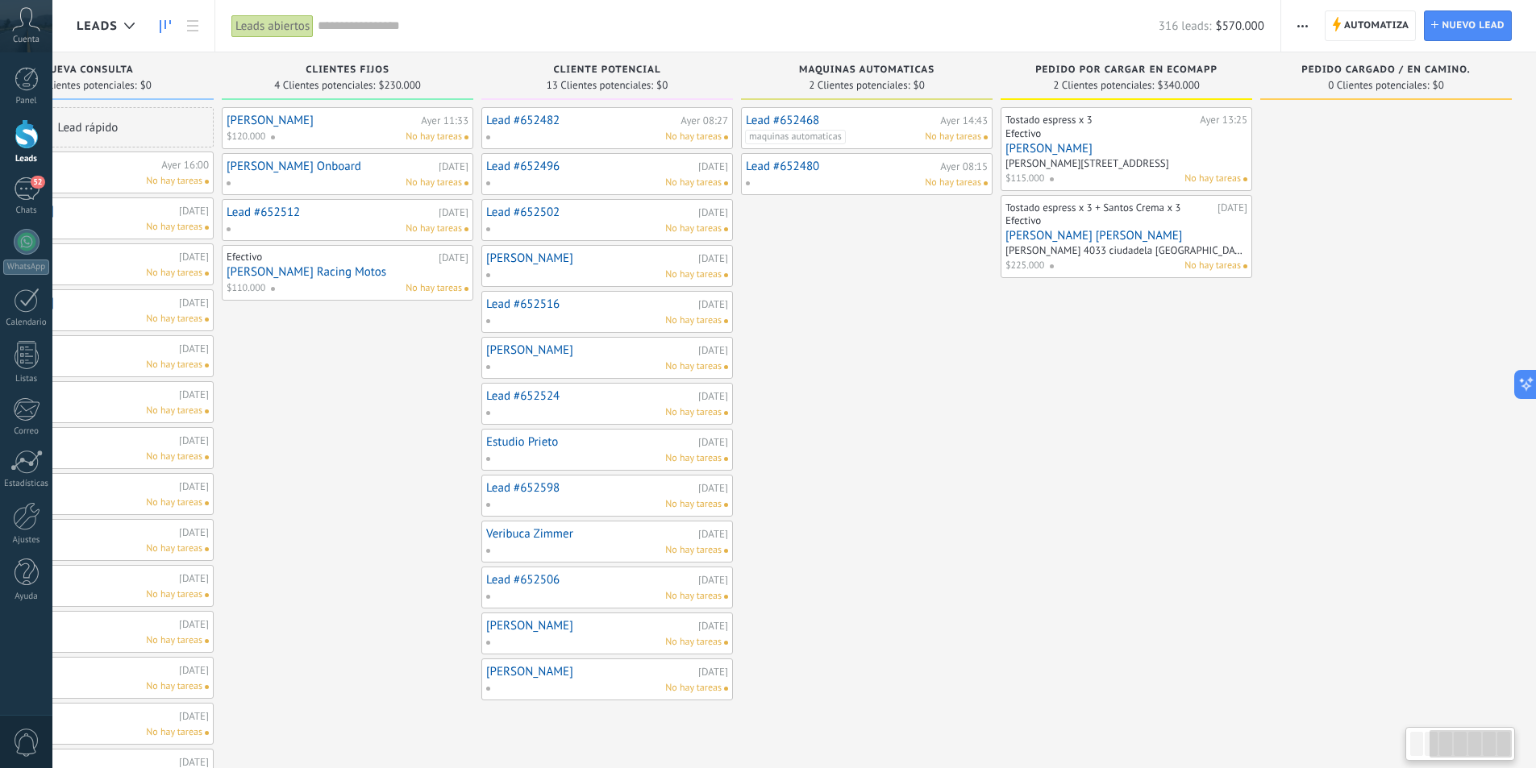
drag, startPoint x: 1360, startPoint y: 448, endPoint x: 825, endPoint y: 481, distance: 536.3
click at [825, 481] on div "Lead #652468 Ayer 14:43 maquinas automaticas No hay tareas Lead #652480 Ayer 08…" at bounding box center [866, 586] width 251 height 959
click at [949, 472] on div "Lead #652468 Ayer 14:43 maquinas automaticas No hay tareas Lead #652480 Ayer 08…" at bounding box center [866, 586] width 251 height 959
click at [1109, 140] on div "Efectivo" at bounding box center [1126, 135] width 242 height 14
click at [1092, 164] on div "[PERSON_NAME][STREET_ADDRESS]" at bounding box center [1087, 163] width 164 height 14
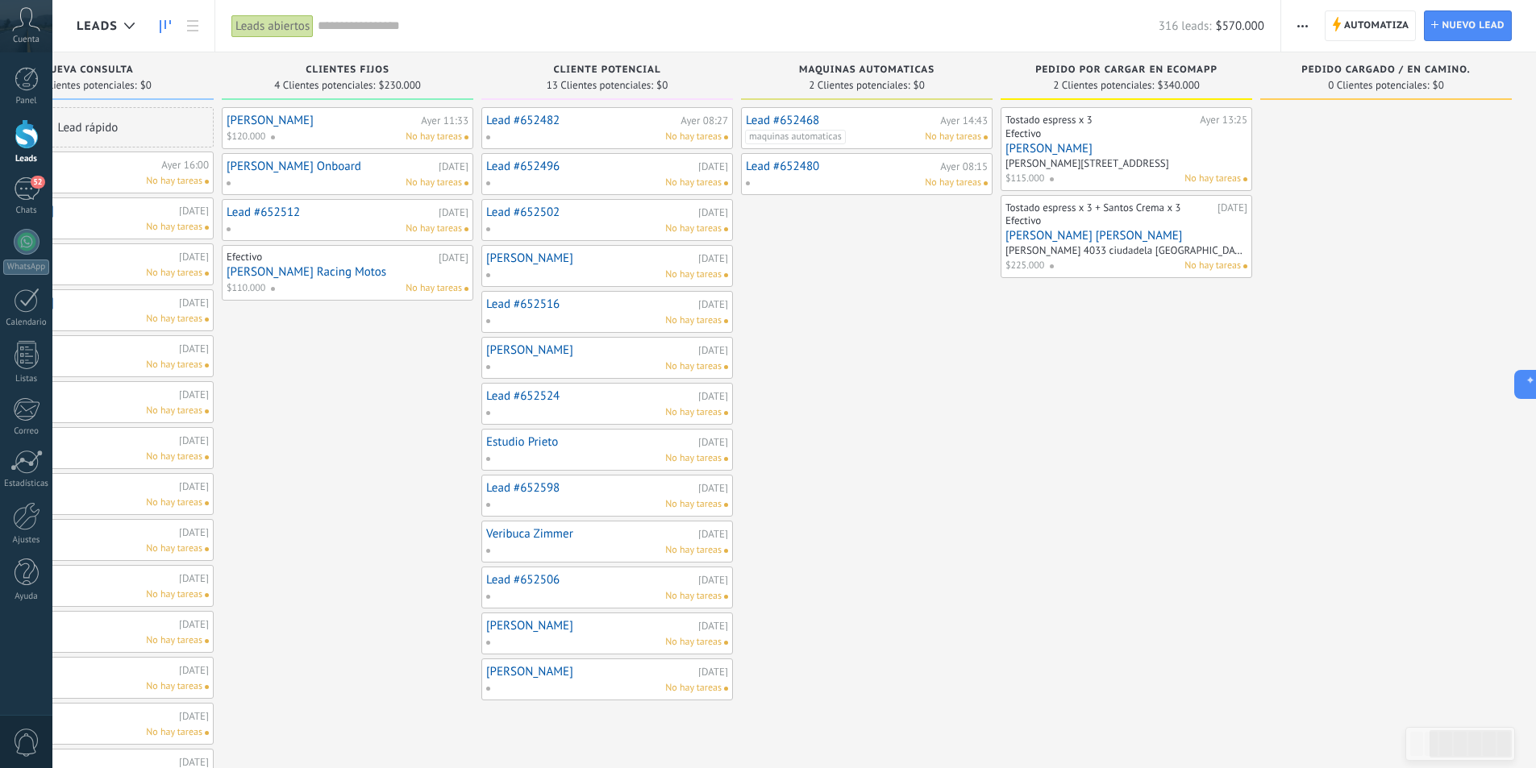
click at [1058, 143] on link "[PERSON_NAME]" at bounding box center [1126, 149] width 242 height 14
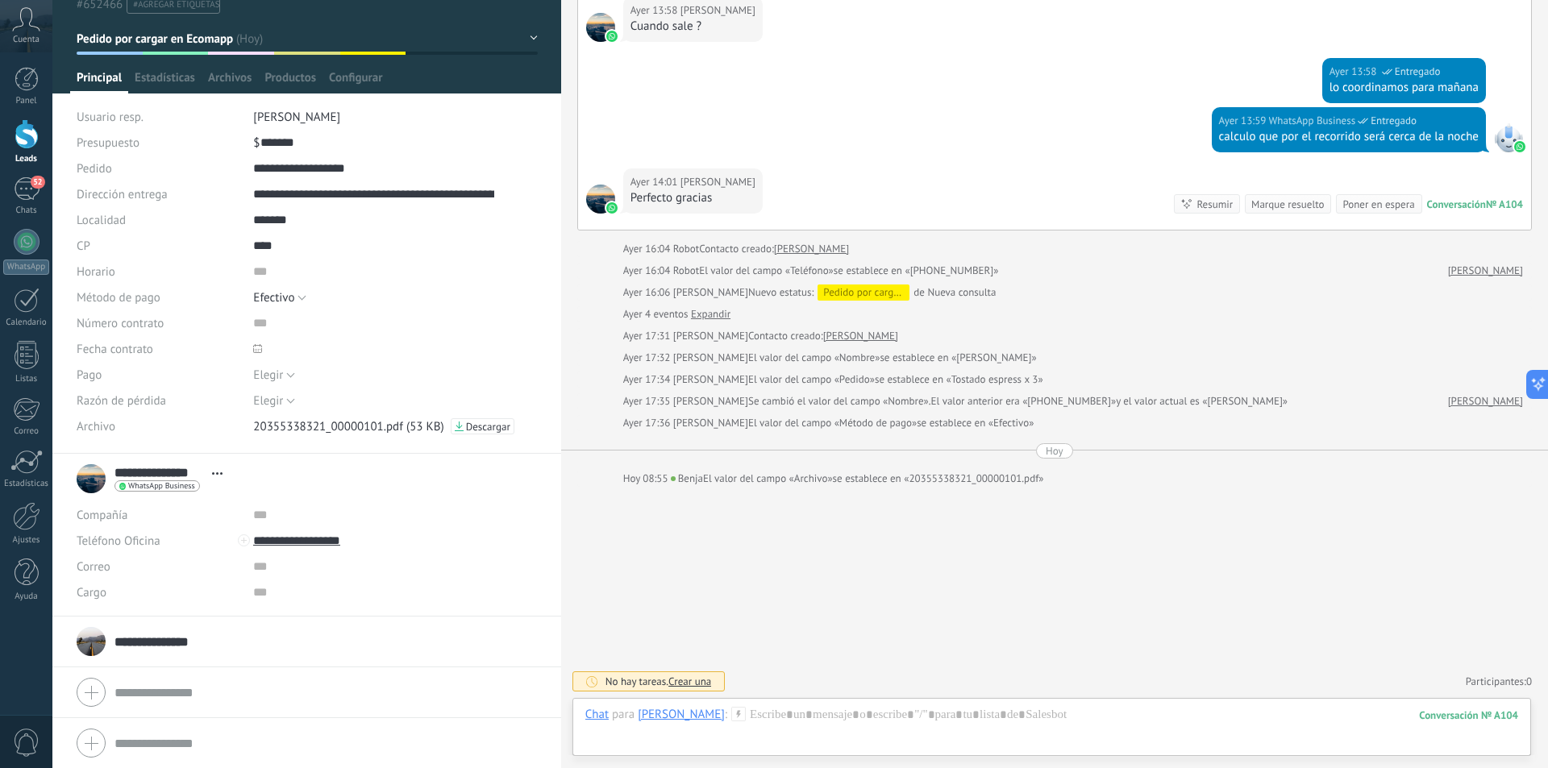
scroll to position [56, 0]
click at [379, 422] on div "20355338321_00000101.pdf" at bounding box center [328, 425] width 150 height 15
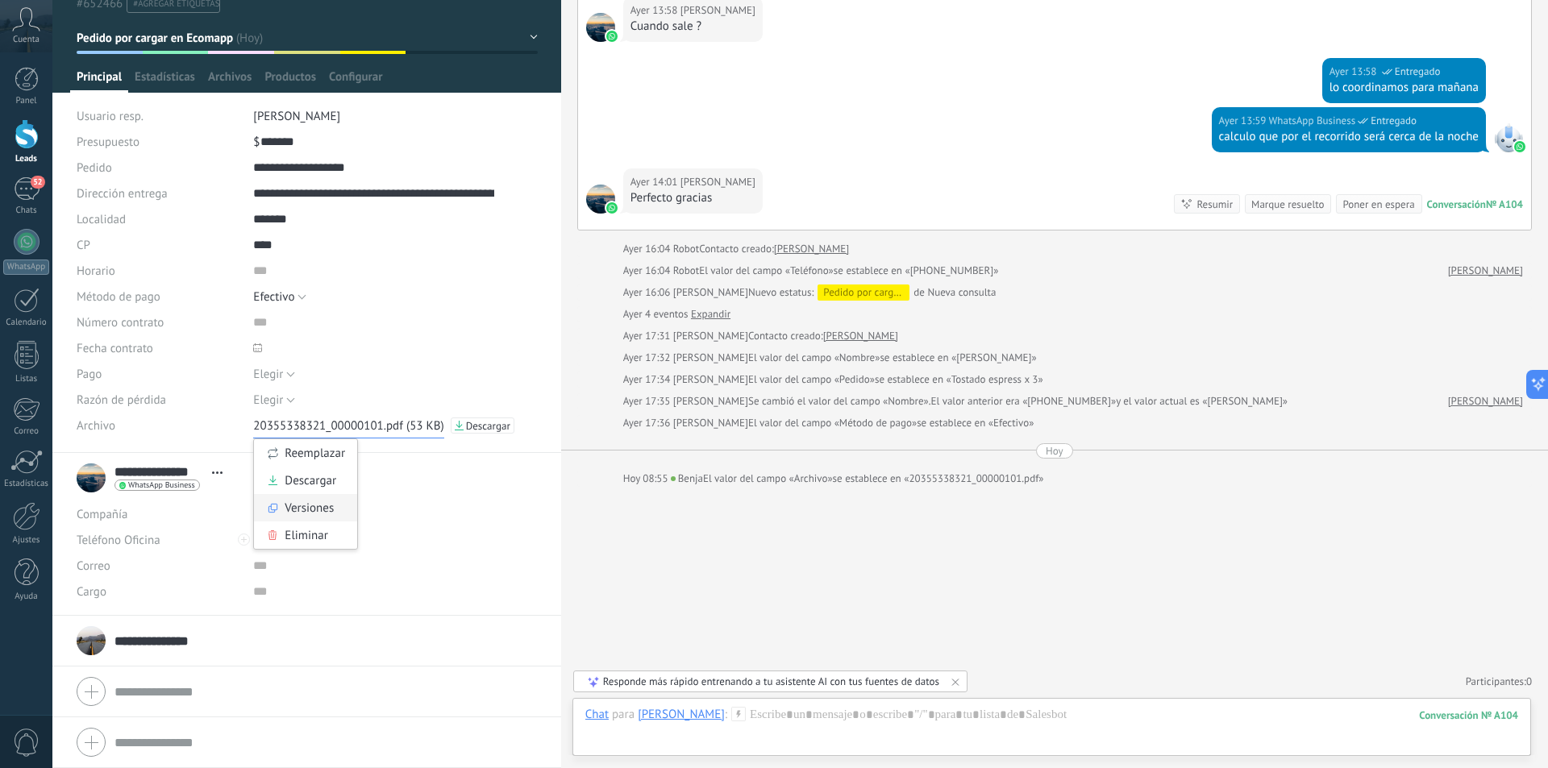
click at [317, 504] on div "Versiones" at bounding box center [305, 507] width 103 height 27
click at [329, 422] on div "20355338321_00000101.pdf" at bounding box center [328, 425] width 150 height 15
click at [493, 421] on span "Descargar" at bounding box center [488, 426] width 44 height 11
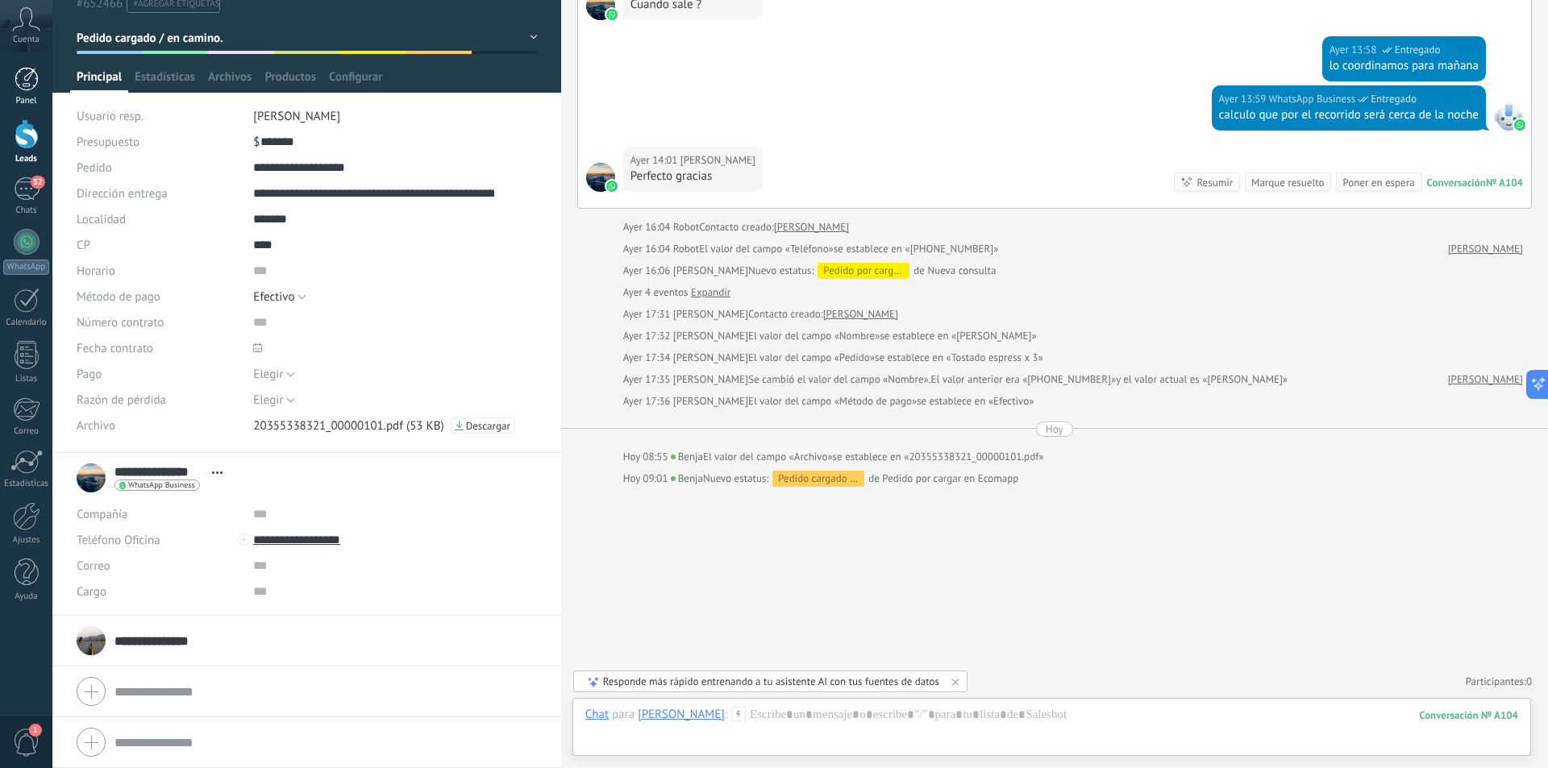
click at [29, 72] on div at bounding box center [27, 79] width 24 height 24
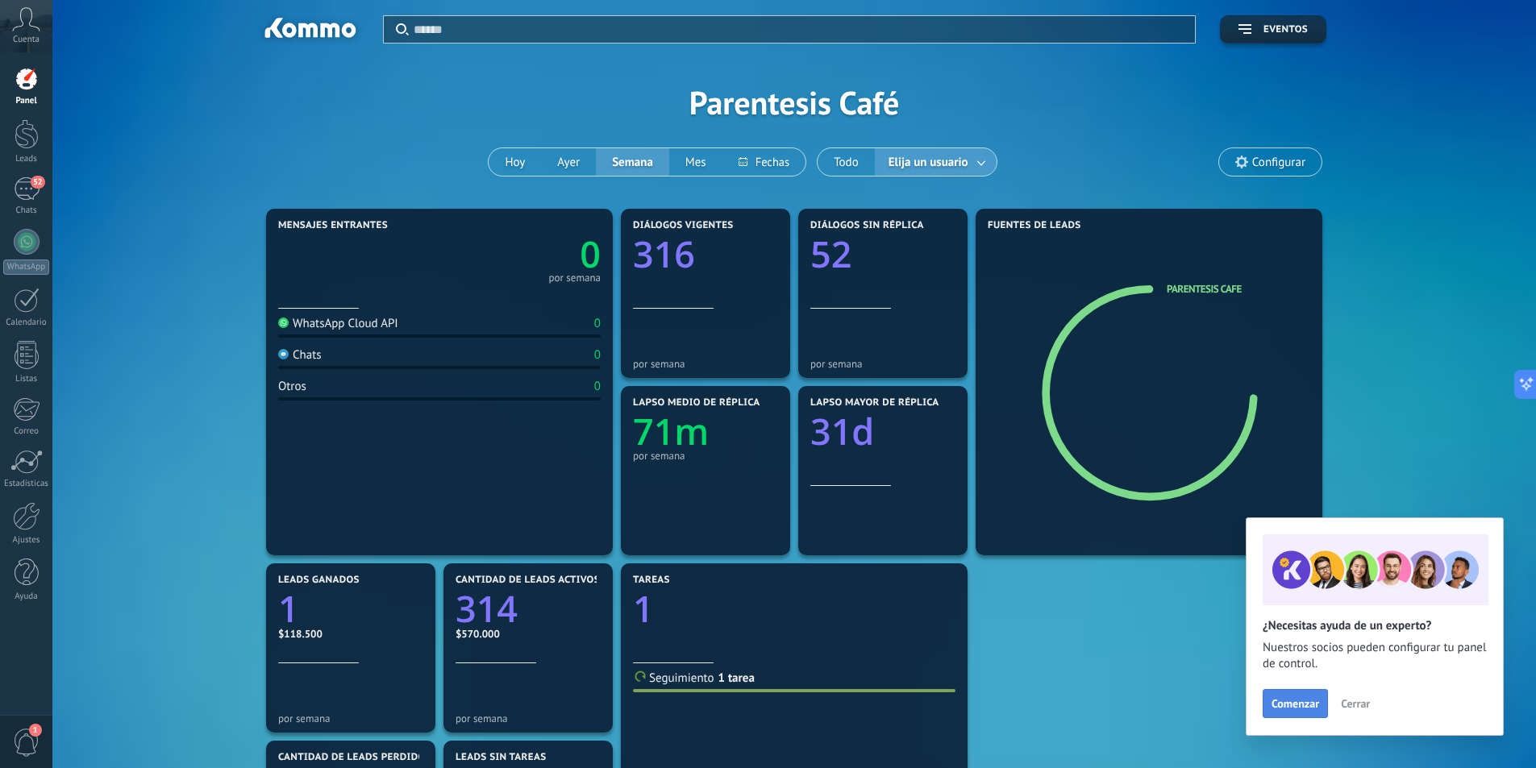
click at [1304, 708] on span "Comenzar" at bounding box center [1295, 703] width 48 height 11
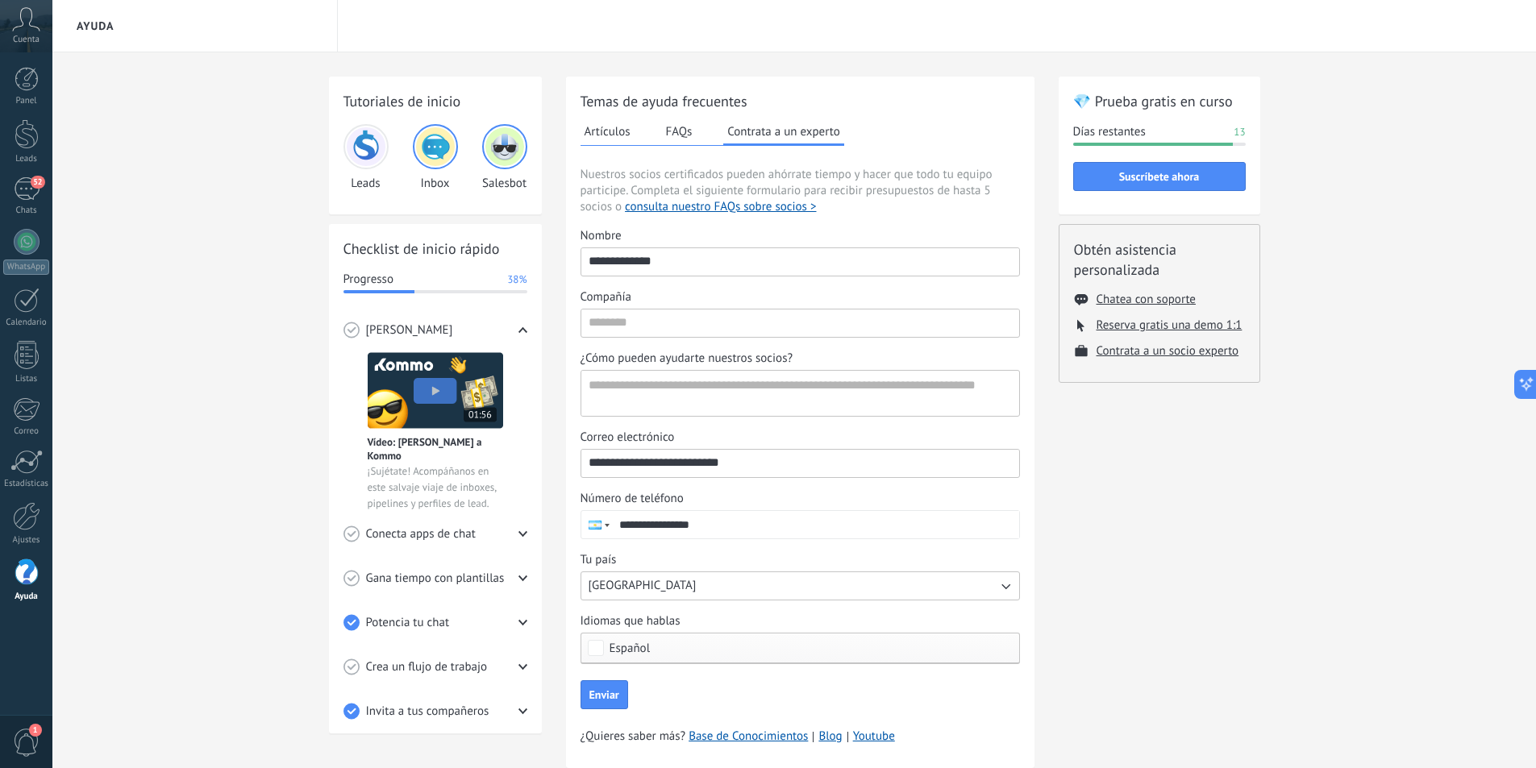
scroll to position [44, 0]
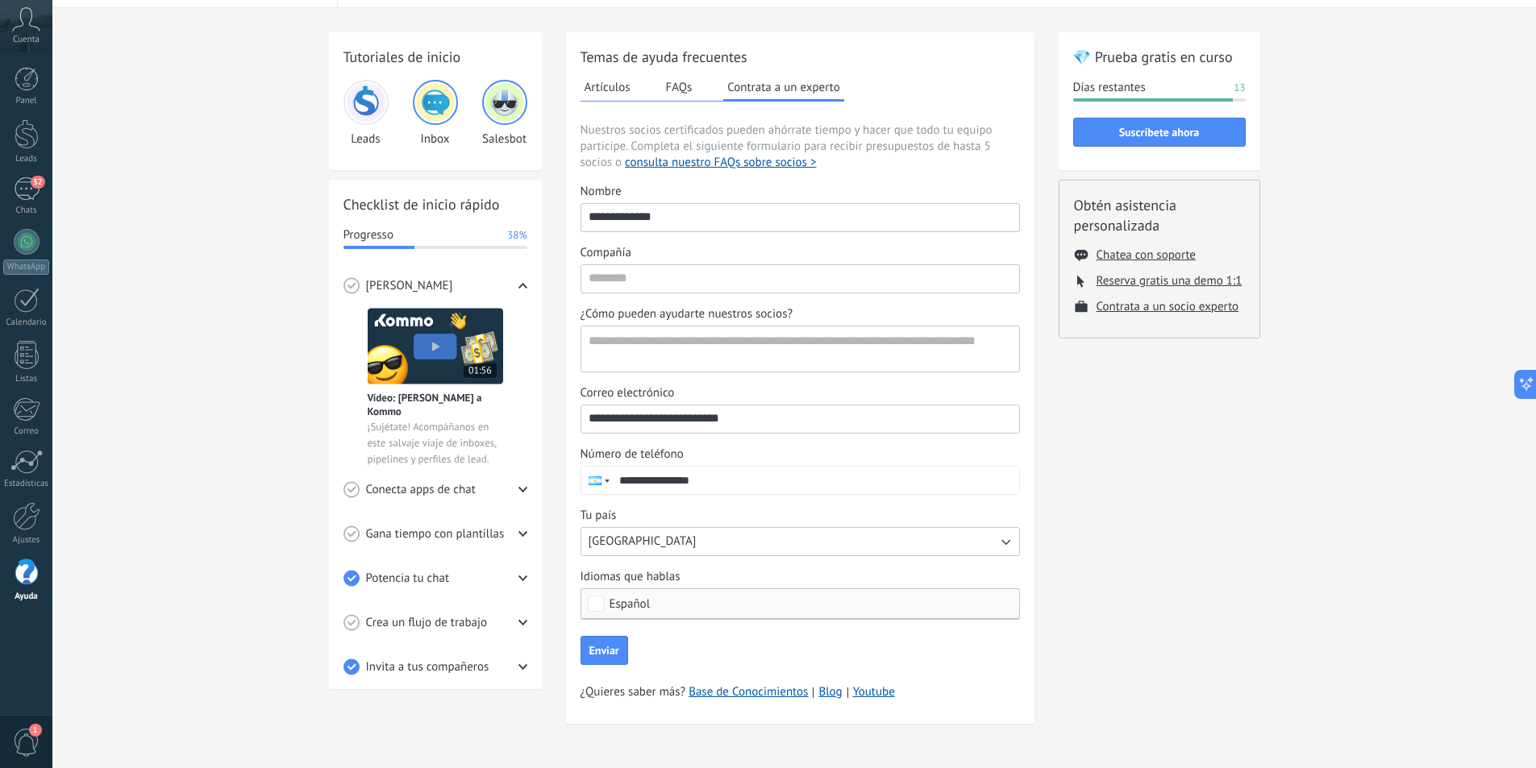
click at [455, 617] on span "Crea un flujo de trabajo" at bounding box center [427, 623] width 122 height 16
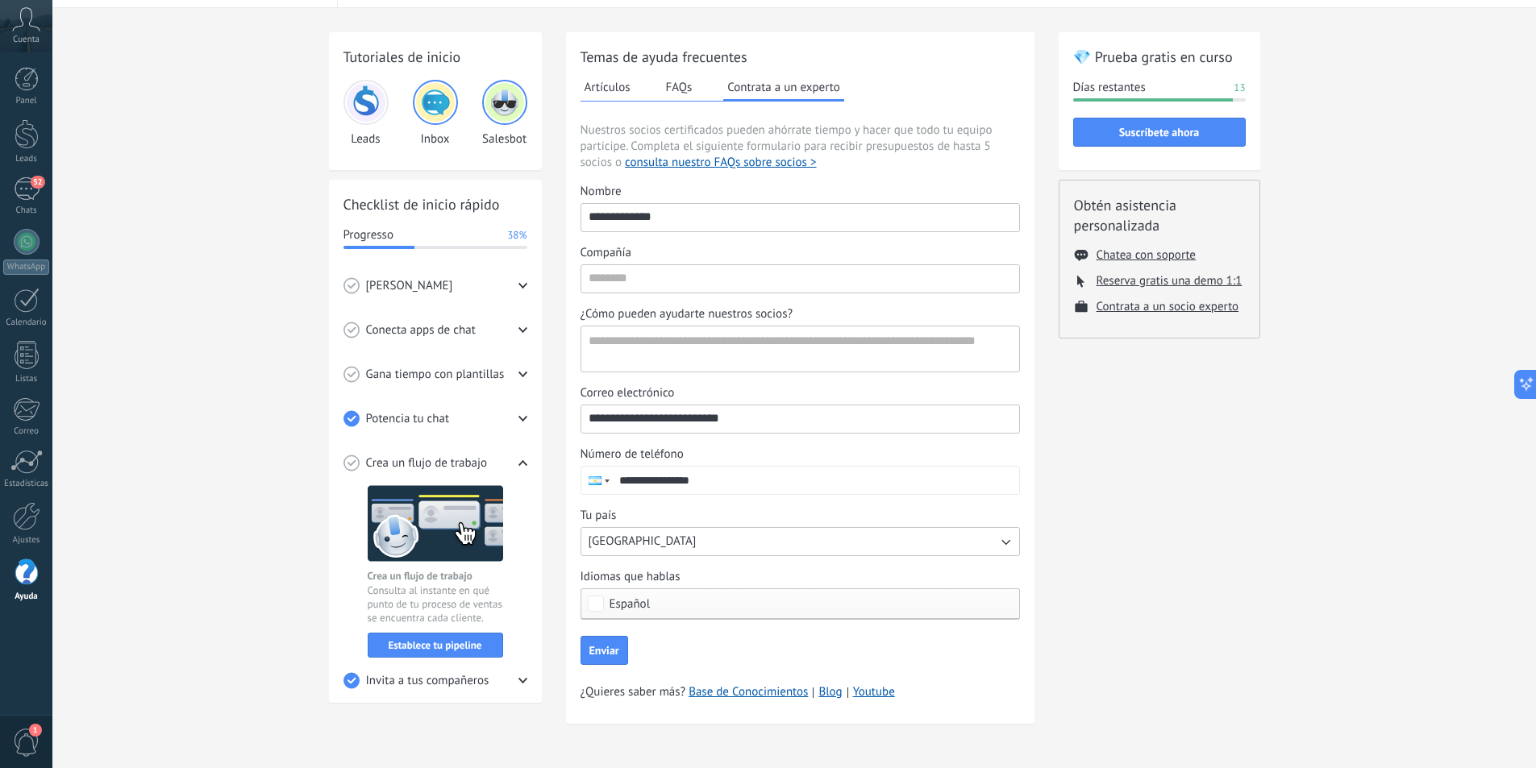
click at [450, 547] on img at bounding box center [435, 523] width 135 height 77
click at [469, 378] on span "Gana tiempo con plantillas" at bounding box center [435, 375] width 139 height 16
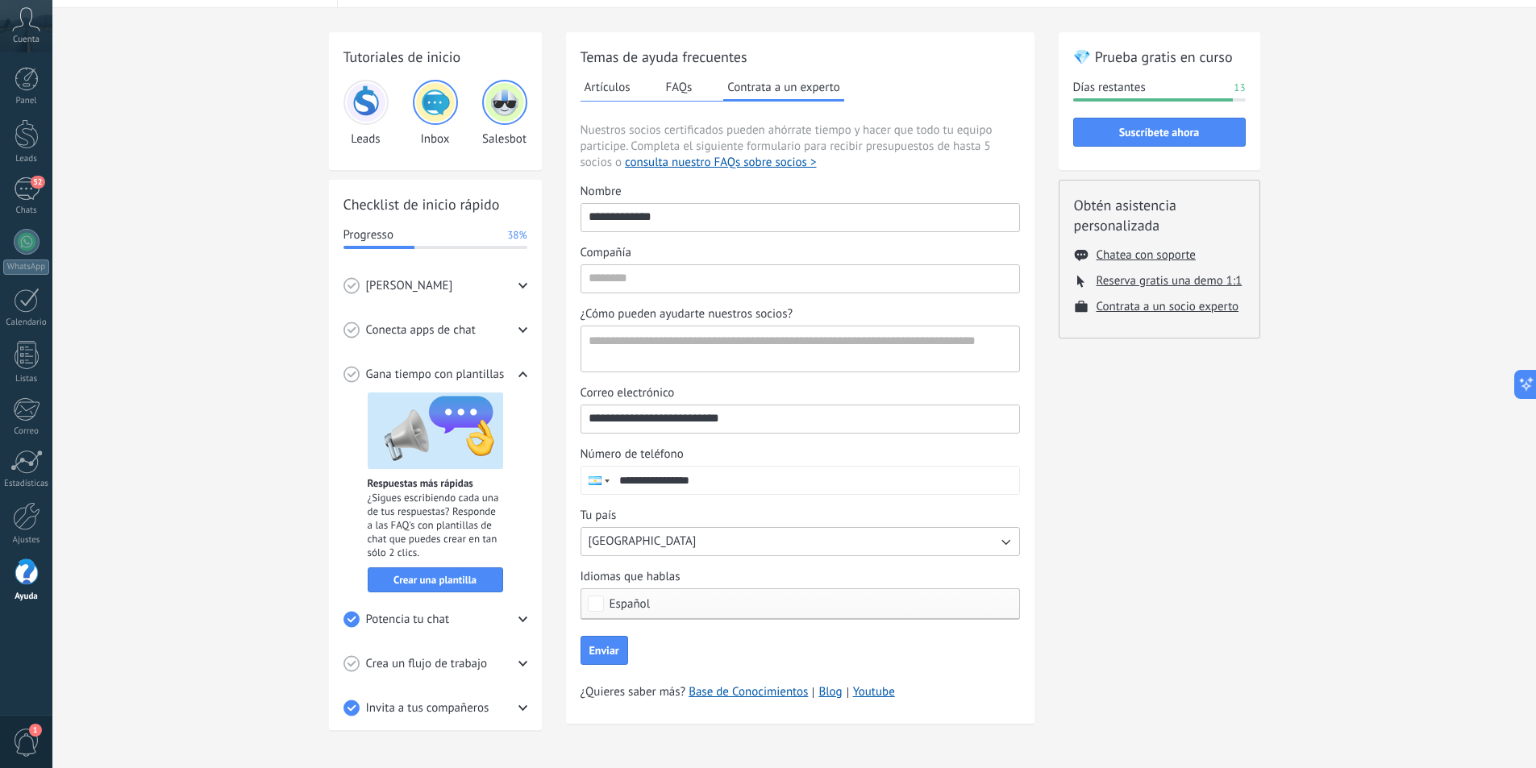
click at [468, 315] on div "Conecta apps de chat" at bounding box center [435, 330] width 184 height 44
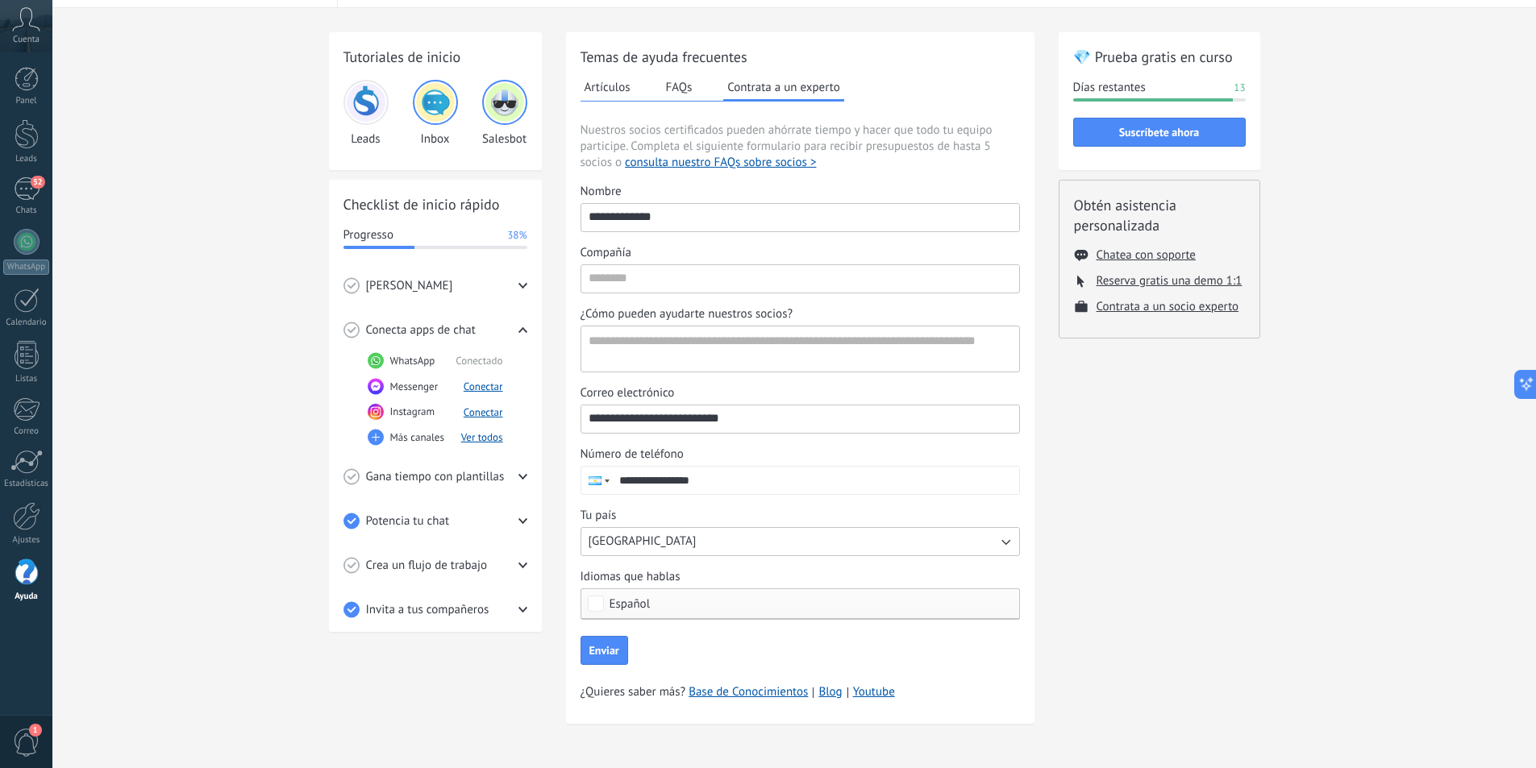
click at [515, 278] on div "[PERSON_NAME]" at bounding box center [435, 286] width 184 height 44
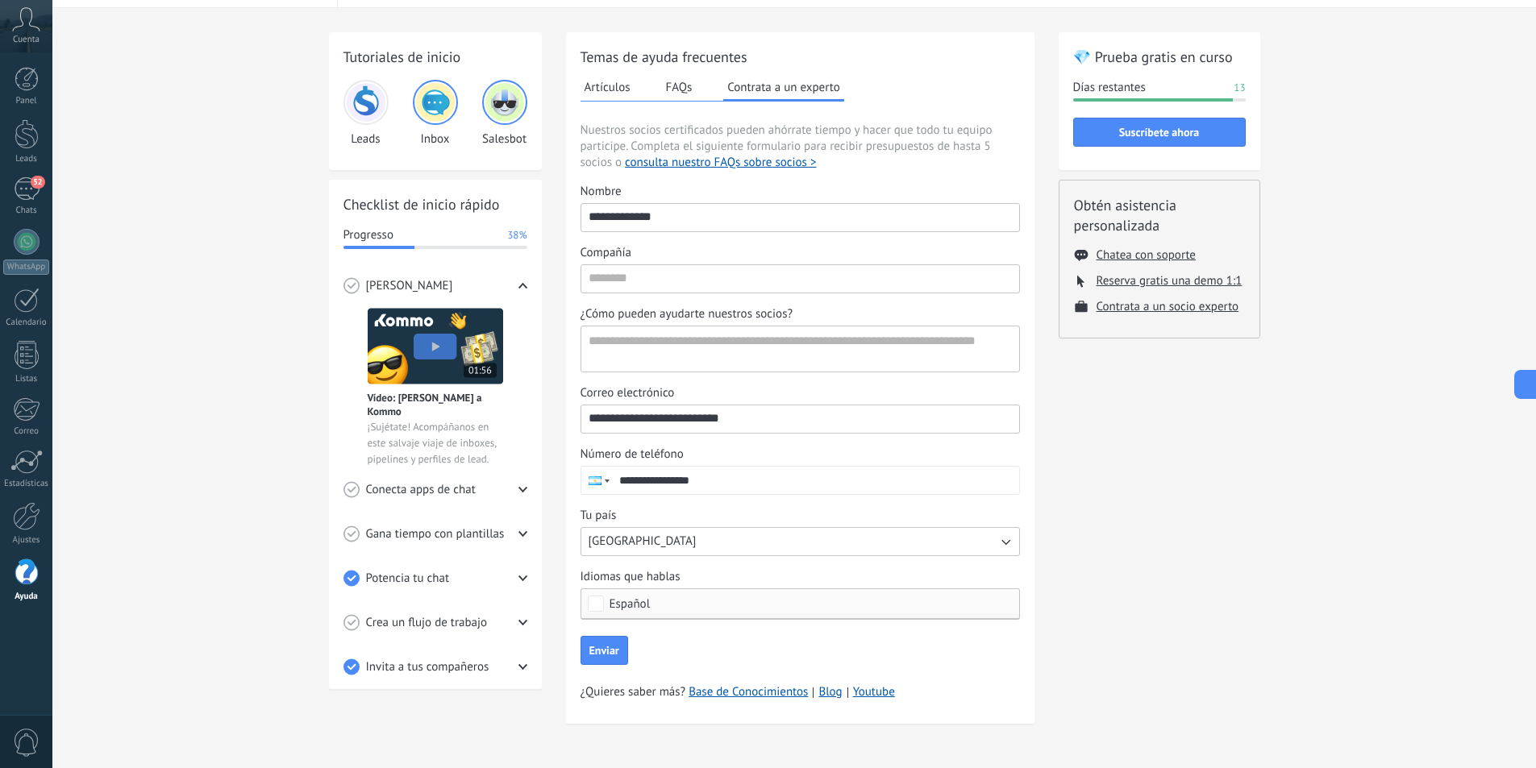
drag, startPoint x: 242, startPoint y: 166, endPoint x: 69, endPoint y: 129, distance: 176.4
click at [239, 166] on div "Tutoriales de inicio Leads Inbox Salesbot Checklist de inicio rápido Progresso …" at bounding box center [793, 388] width 1483 height 760
click at [27, 80] on div at bounding box center [27, 79] width 24 height 24
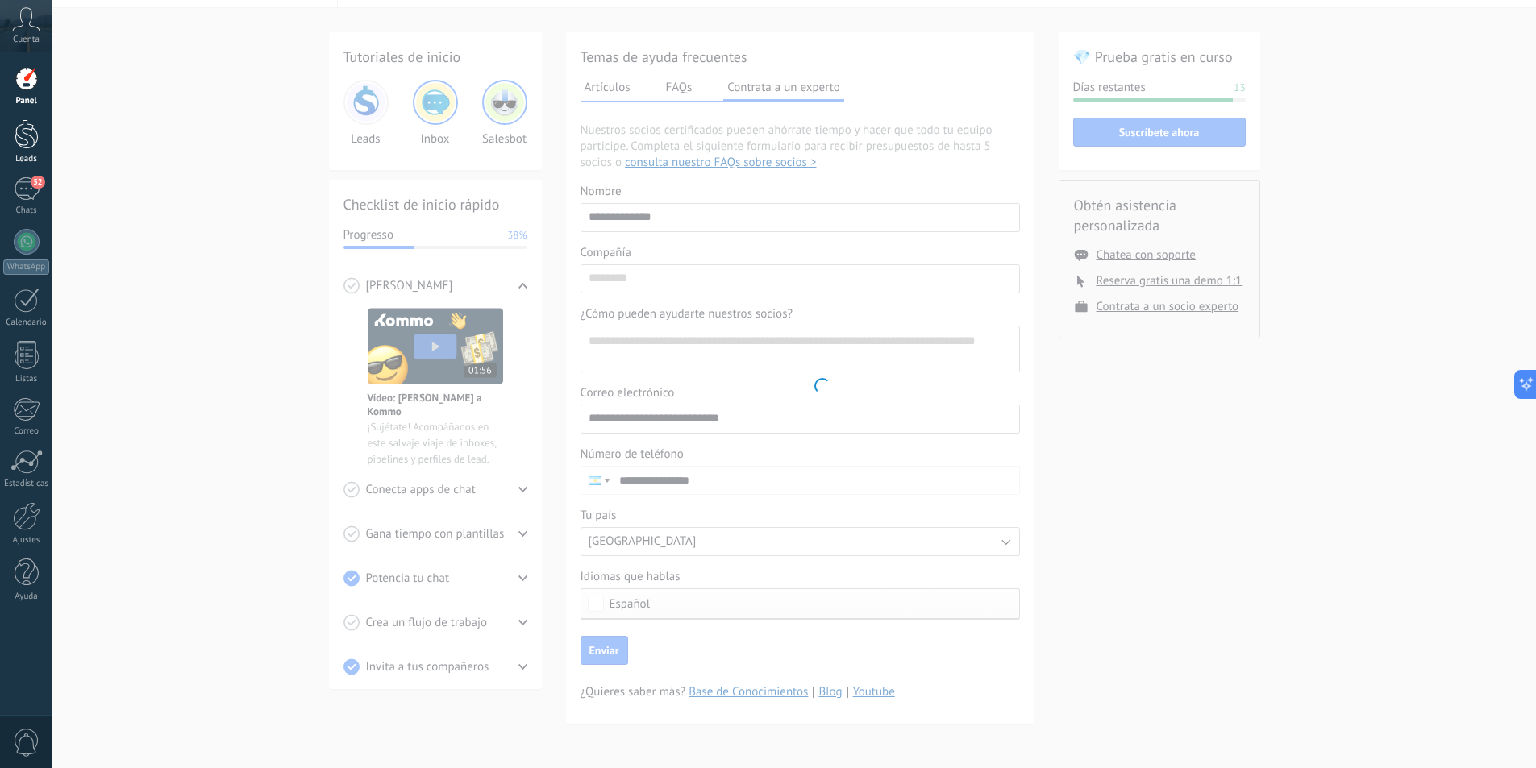
click at [30, 125] on div at bounding box center [27, 134] width 24 height 30
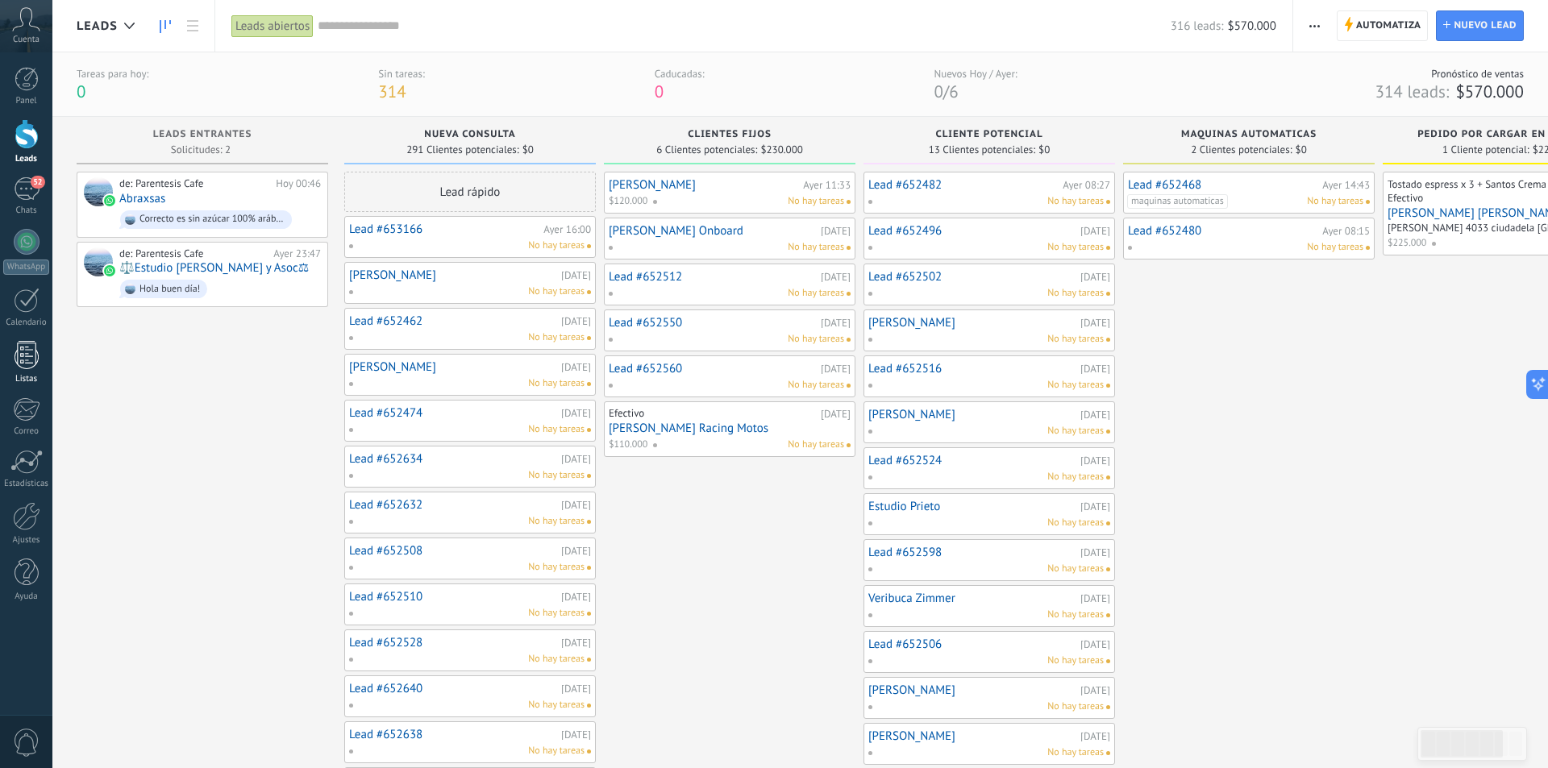
click at [34, 361] on div at bounding box center [27, 355] width 24 height 28
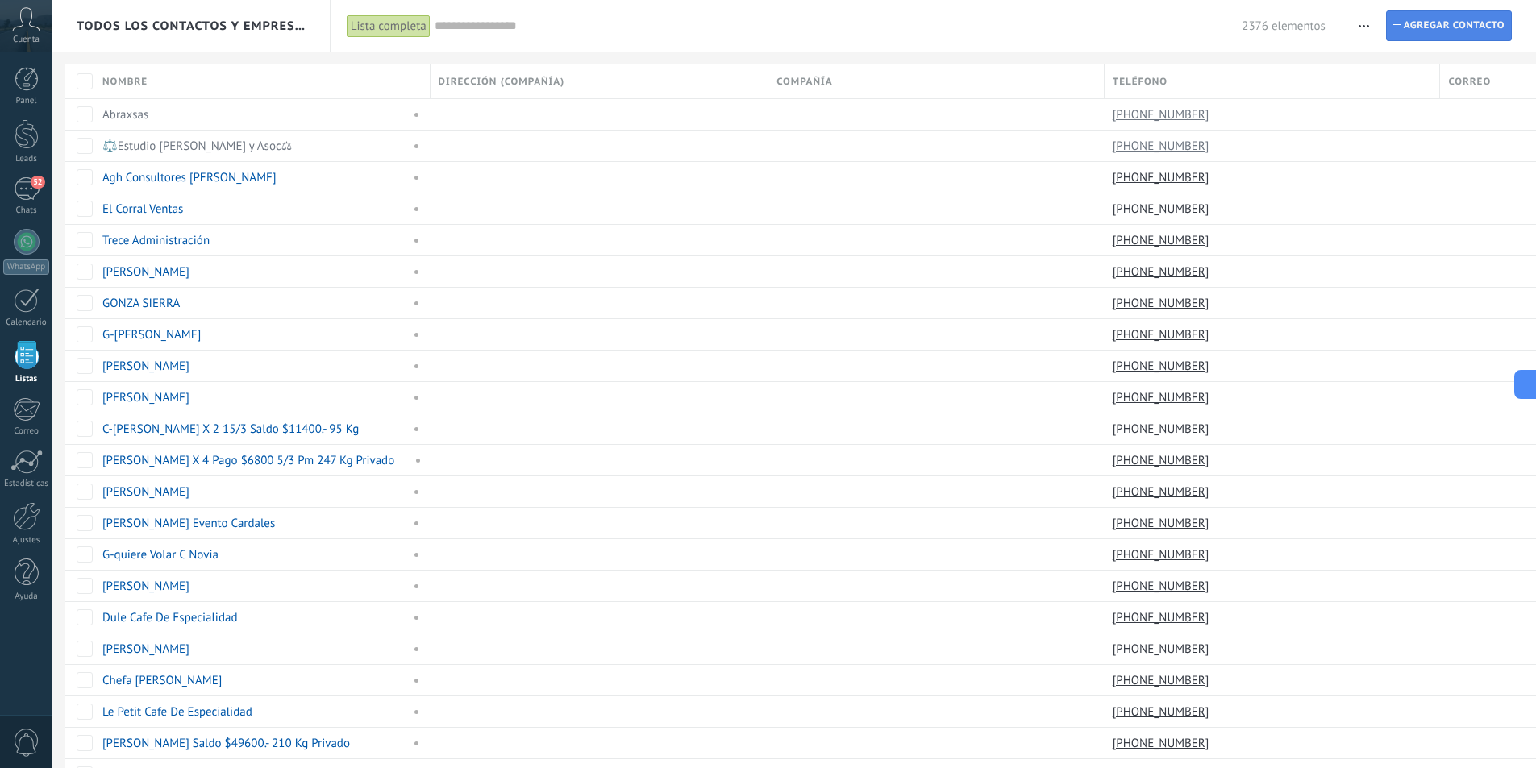
click at [1415, 23] on span "Agregar contacto" at bounding box center [1453, 25] width 101 height 29
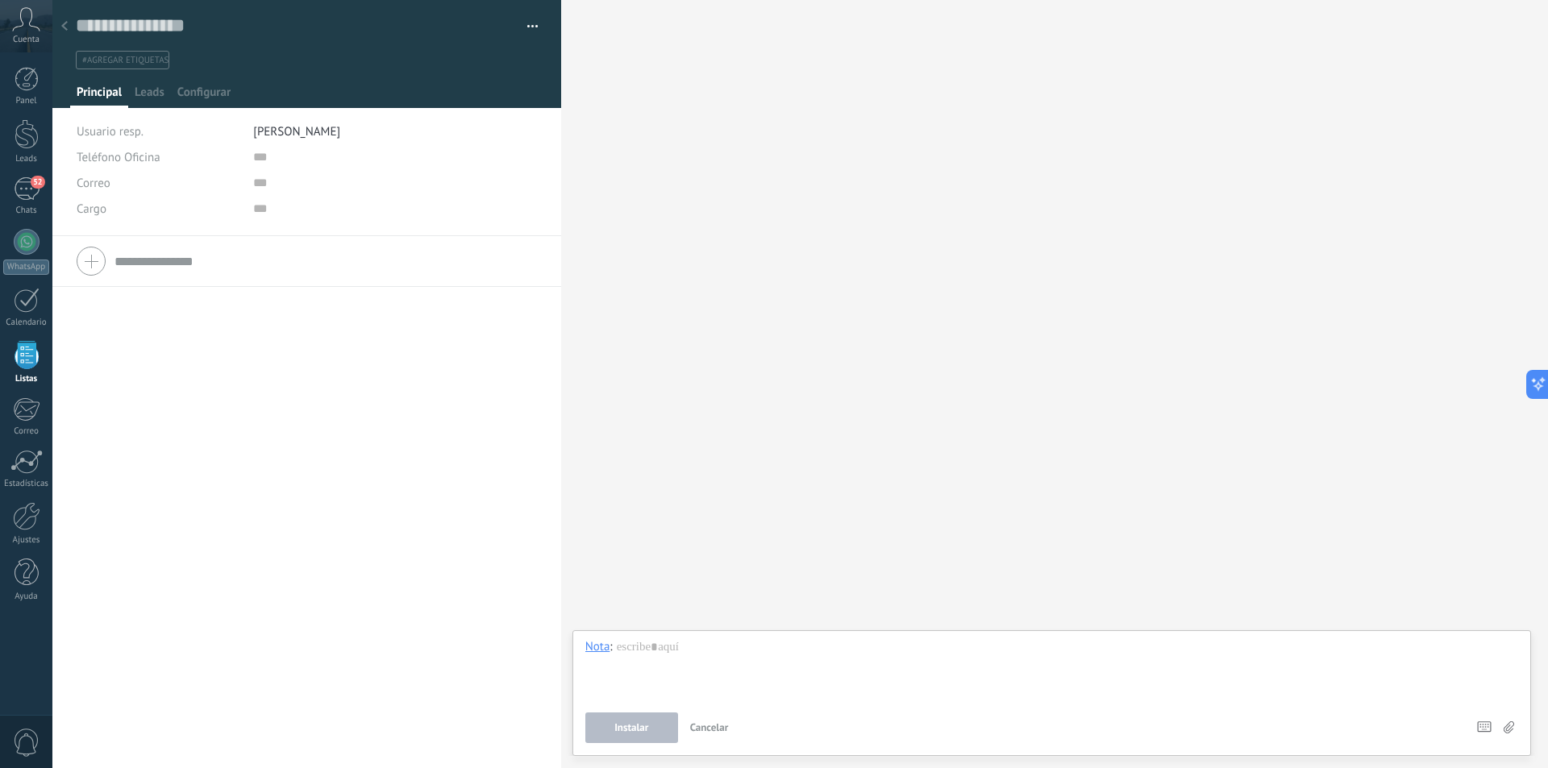
click at [64, 31] on icon at bounding box center [64, 26] width 6 height 10
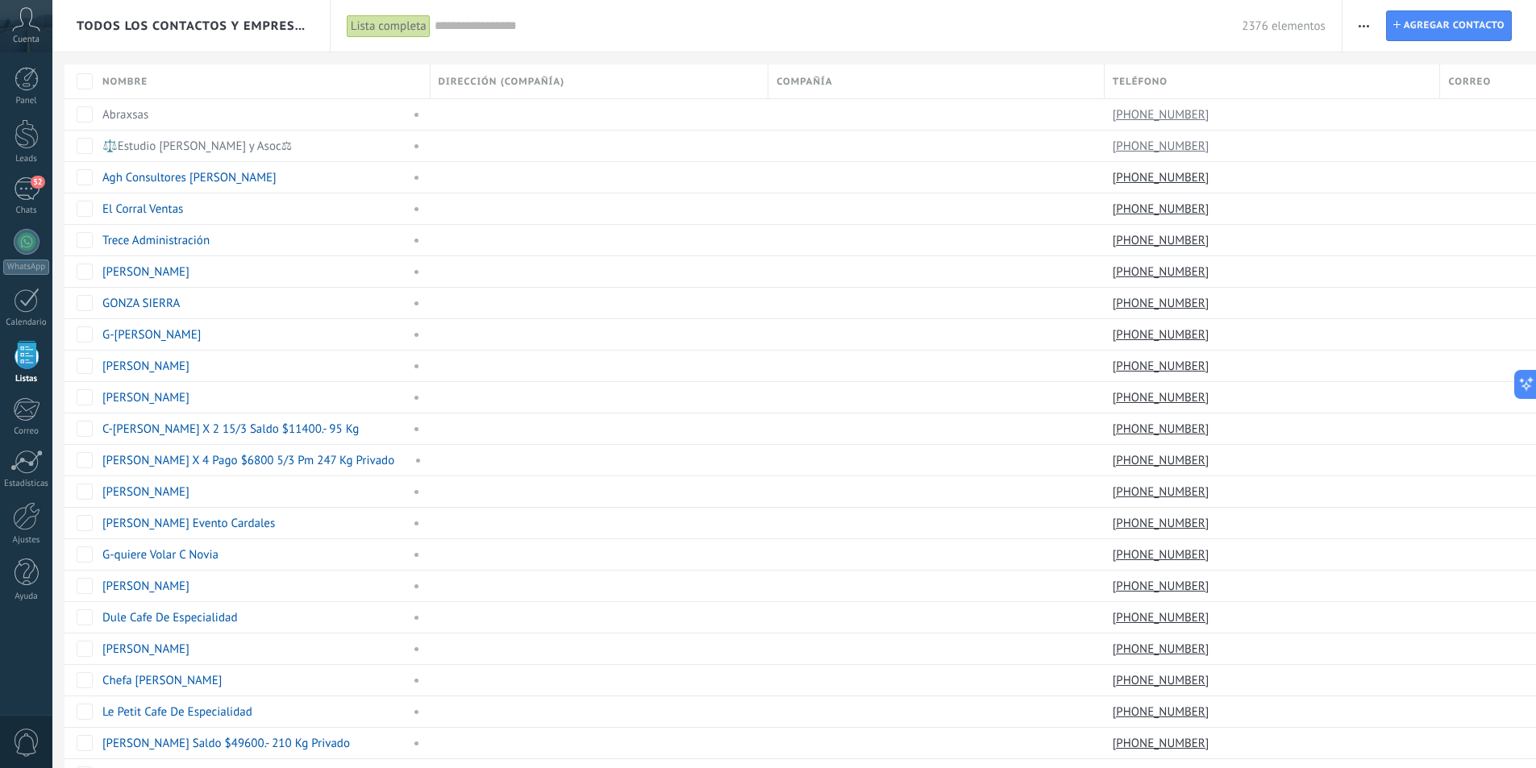
click at [1364, 30] on span "button" at bounding box center [1363, 25] width 10 height 31
click at [1390, 169] on span "Importar" at bounding box center [1395, 165] width 45 height 32
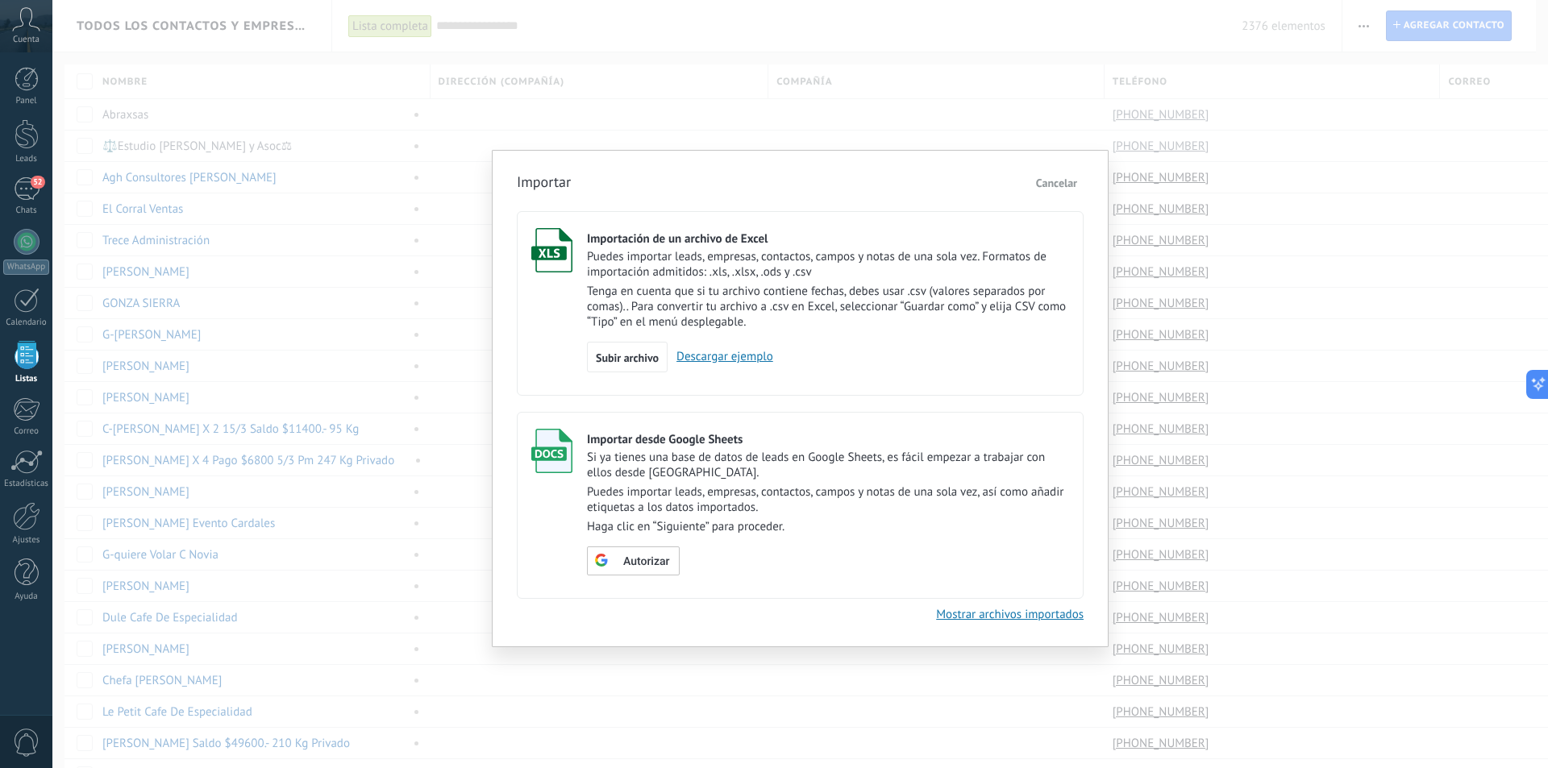
click at [734, 355] on link "Descargar ejemplo" at bounding box center [720, 356] width 106 height 15
click at [447, 418] on div "Importar Cancelar Importación de un archivo de Excel Puedes importar leads, emp…" at bounding box center [799, 384] width 1495 height 768
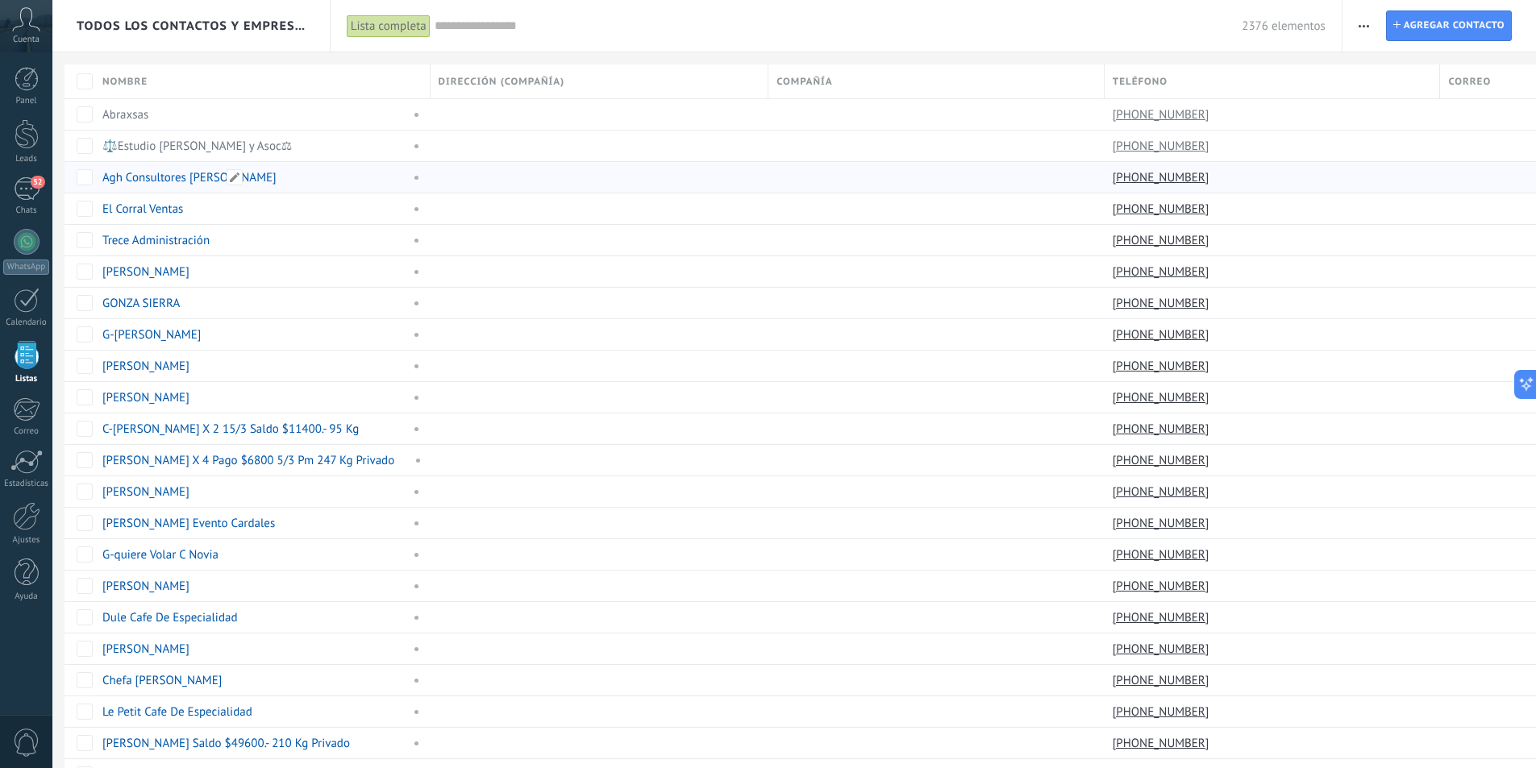
click at [224, 168] on div "Agh Consultores [PERSON_NAME]" at bounding box center [258, 177] width 328 height 31
click at [228, 170] on span at bounding box center [235, 177] width 16 height 16
click at [376, 173] on div "Agh Consultores [PERSON_NAME]" at bounding box center [252, 177] width 300 height 15
click at [969, 171] on div at bounding box center [932, 177] width 328 height 31
click at [643, 173] on div at bounding box center [595, 177] width 330 height 31
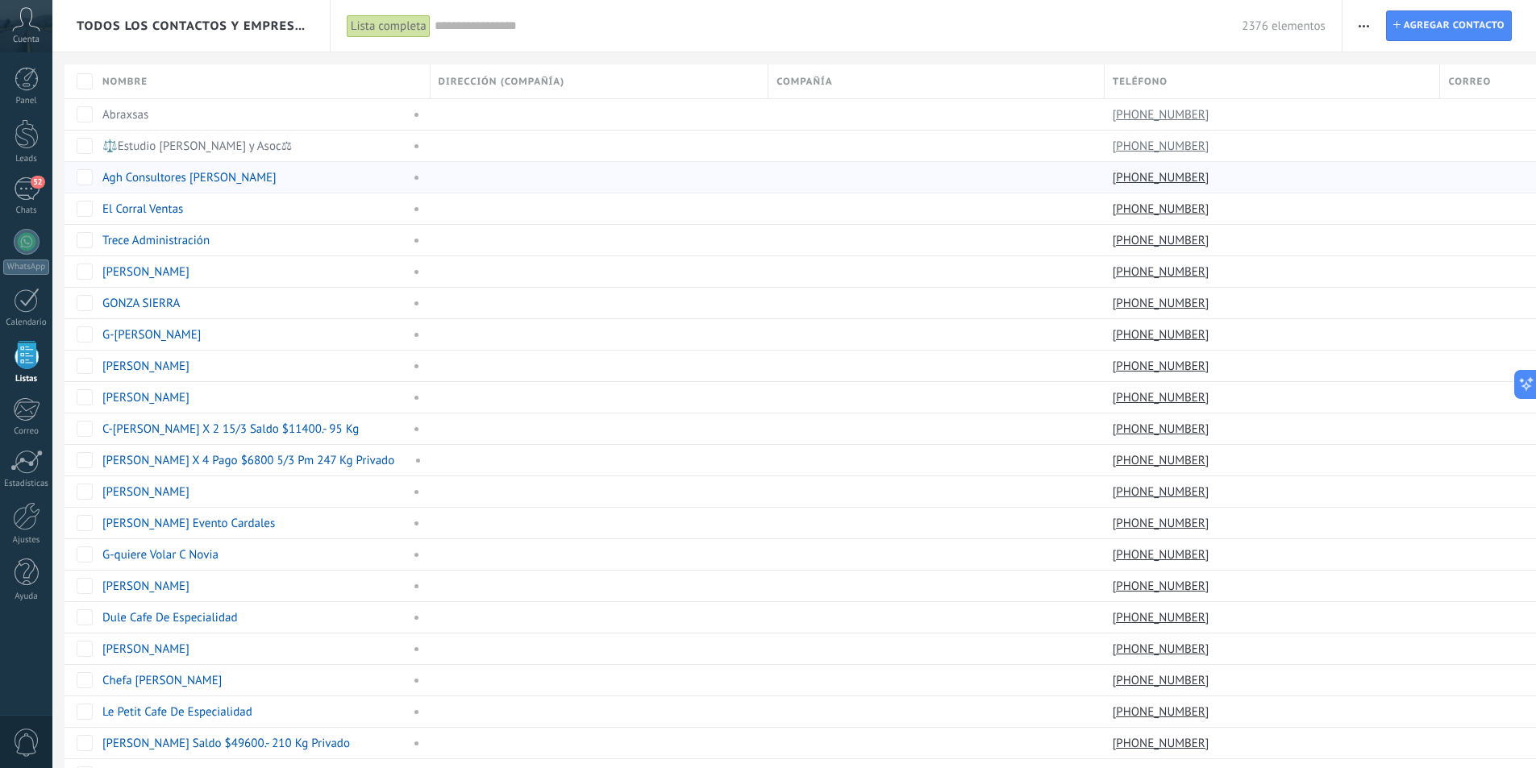
click at [643, 173] on div at bounding box center [595, 177] width 330 height 31
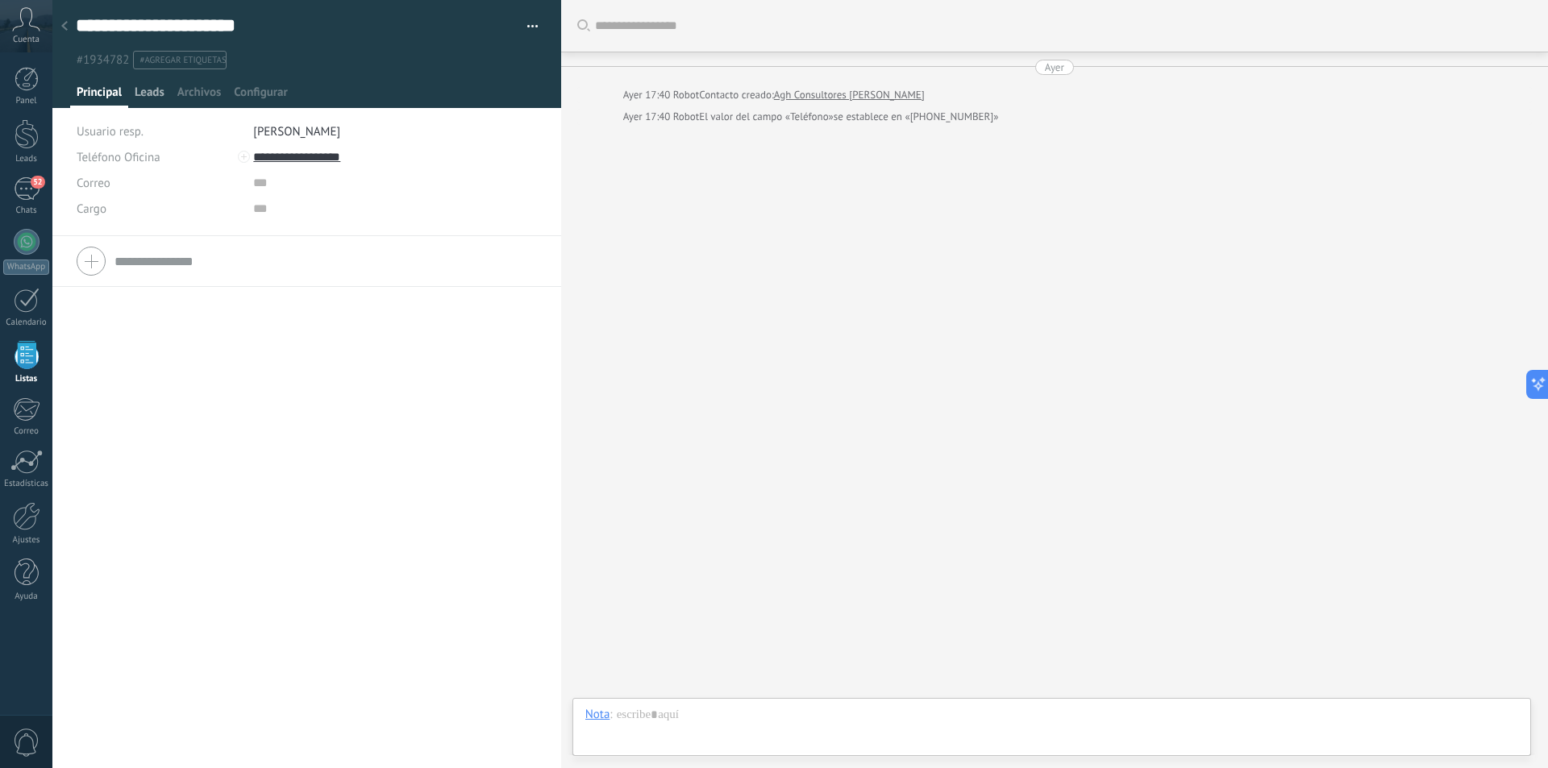
click at [151, 89] on span "Leads" at bounding box center [150, 96] width 30 height 23
click at [115, 89] on span "Principal" at bounding box center [99, 96] width 45 height 23
click at [65, 30] on use at bounding box center [64, 26] width 6 height 10
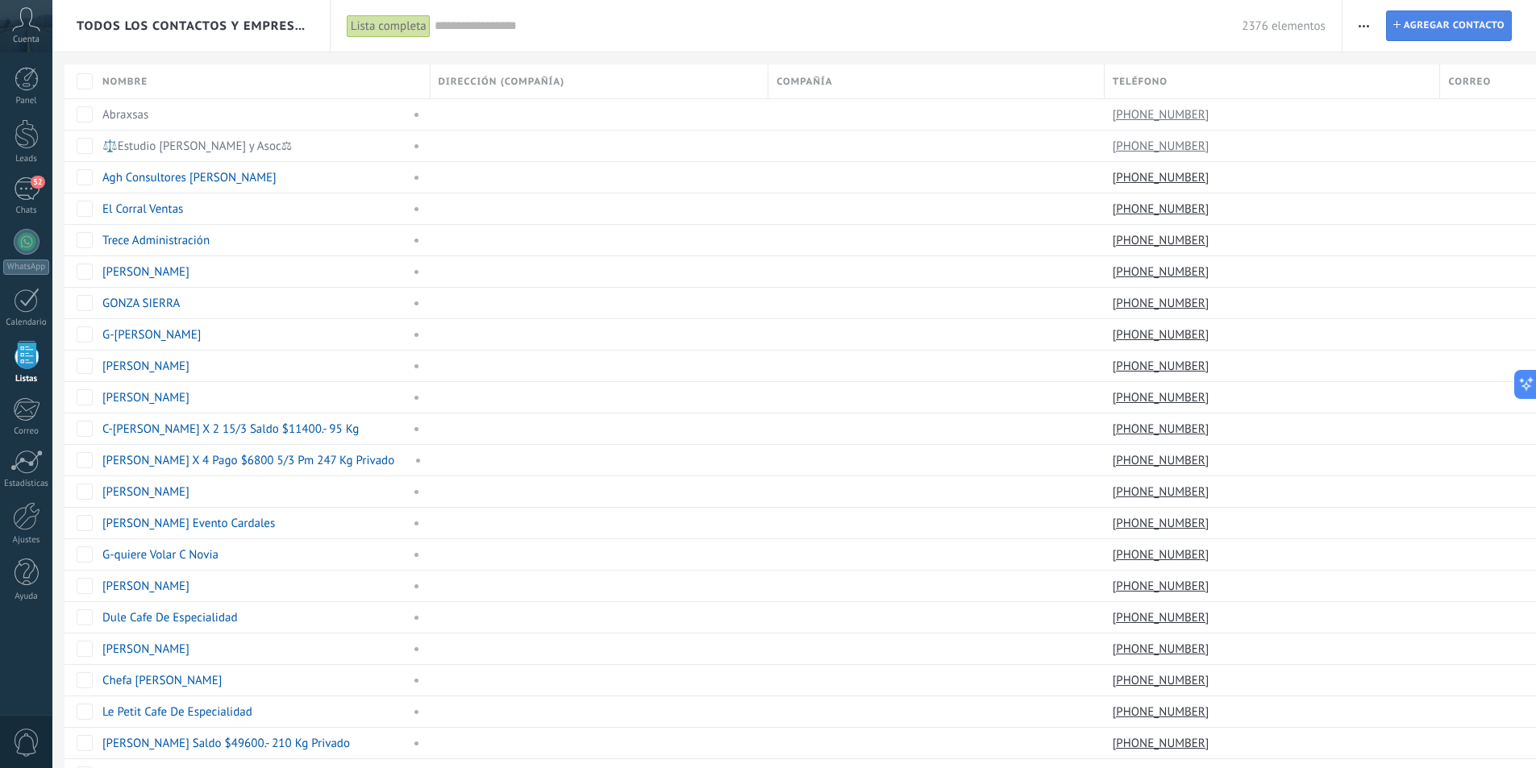
click at [1429, 22] on span "Agregar contacto" at bounding box center [1453, 25] width 101 height 29
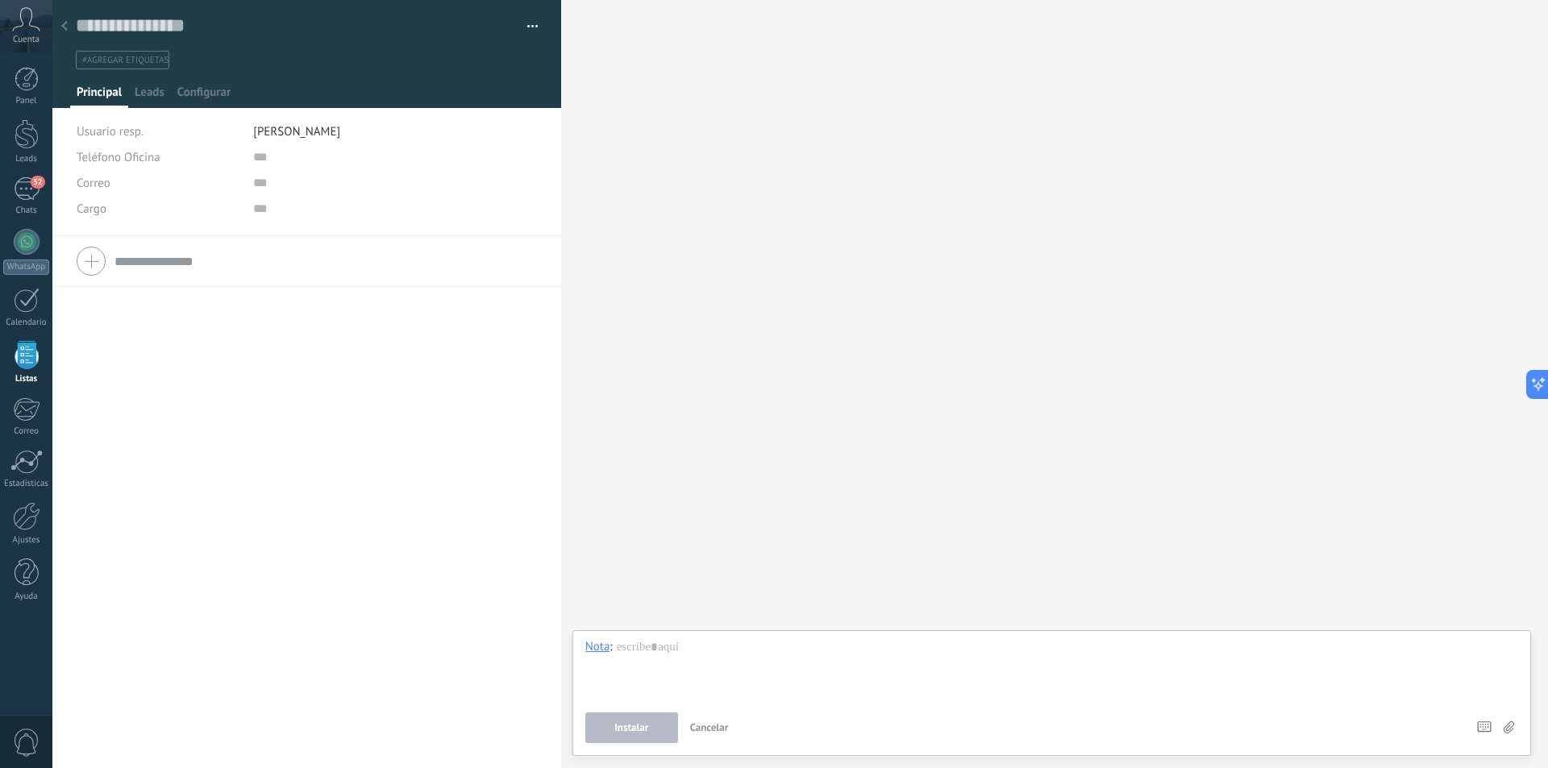
click at [67, 27] on icon at bounding box center [64, 26] width 6 height 10
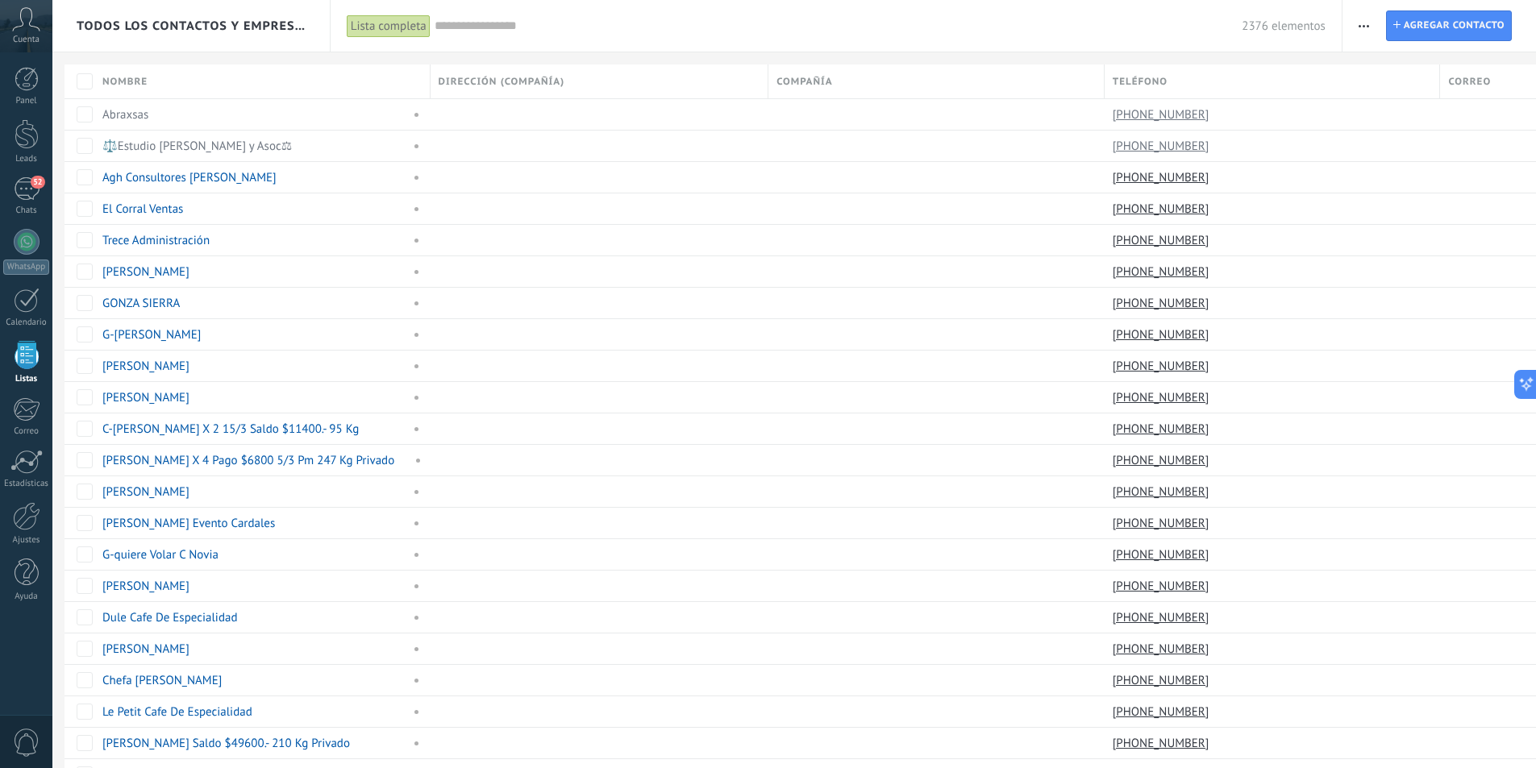
click at [1369, 21] on span "button" at bounding box center [1363, 25] width 10 height 31
click at [1405, 157] on span "Importar" at bounding box center [1395, 165] width 45 height 32
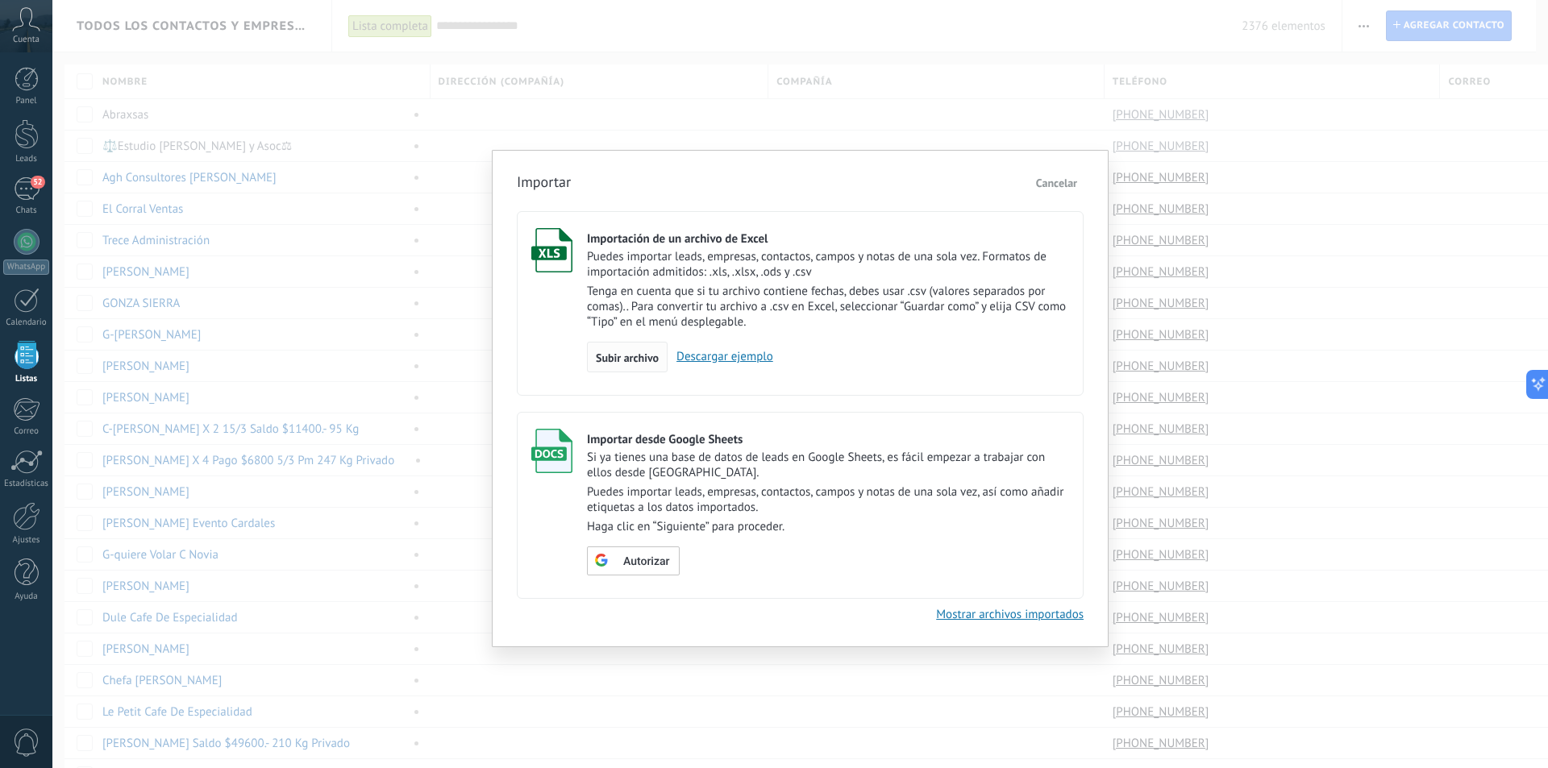
click at [623, 352] on span "Subir archivo" at bounding box center [627, 357] width 63 height 11
click at [0, 0] on input "Importación de un archivo de Excel Puedes importar leads, empresas, contactos, …" at bounding box center [0, 0] width 0 height 0
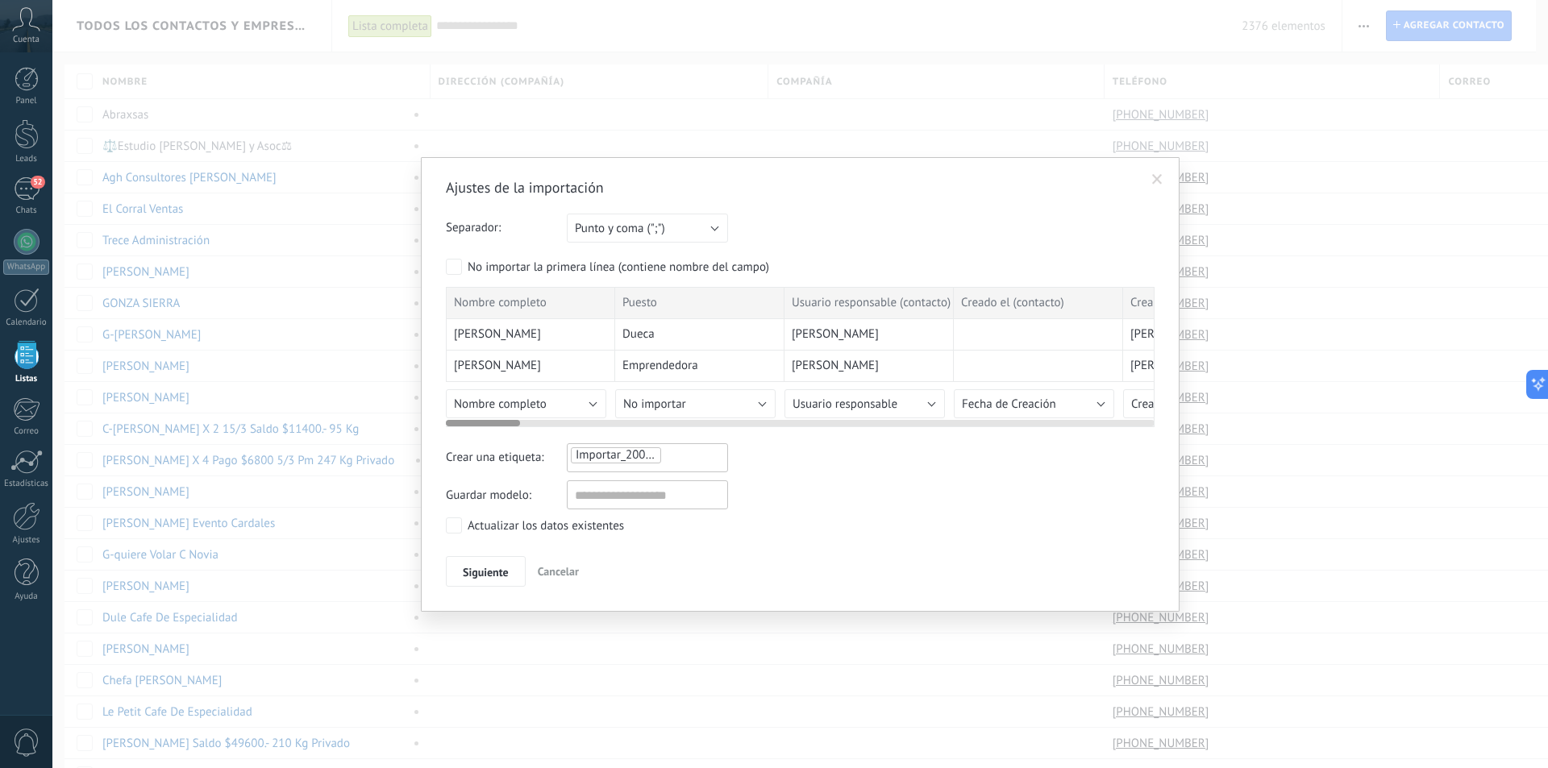
click at [646, 334] on span "Dueсa" at bounding box center [638, 334] width 32 height 16
click at [645, 331] on span "Dueсa" at bounding box center [638, 334] width 32 height 16
click at [648, 330] on span "Dueсa" at bounding box center [638, 334] width 32 height 16
click at [644, 335] on span "Dueсa" at bounding box center [638, 334] width 32 height 16
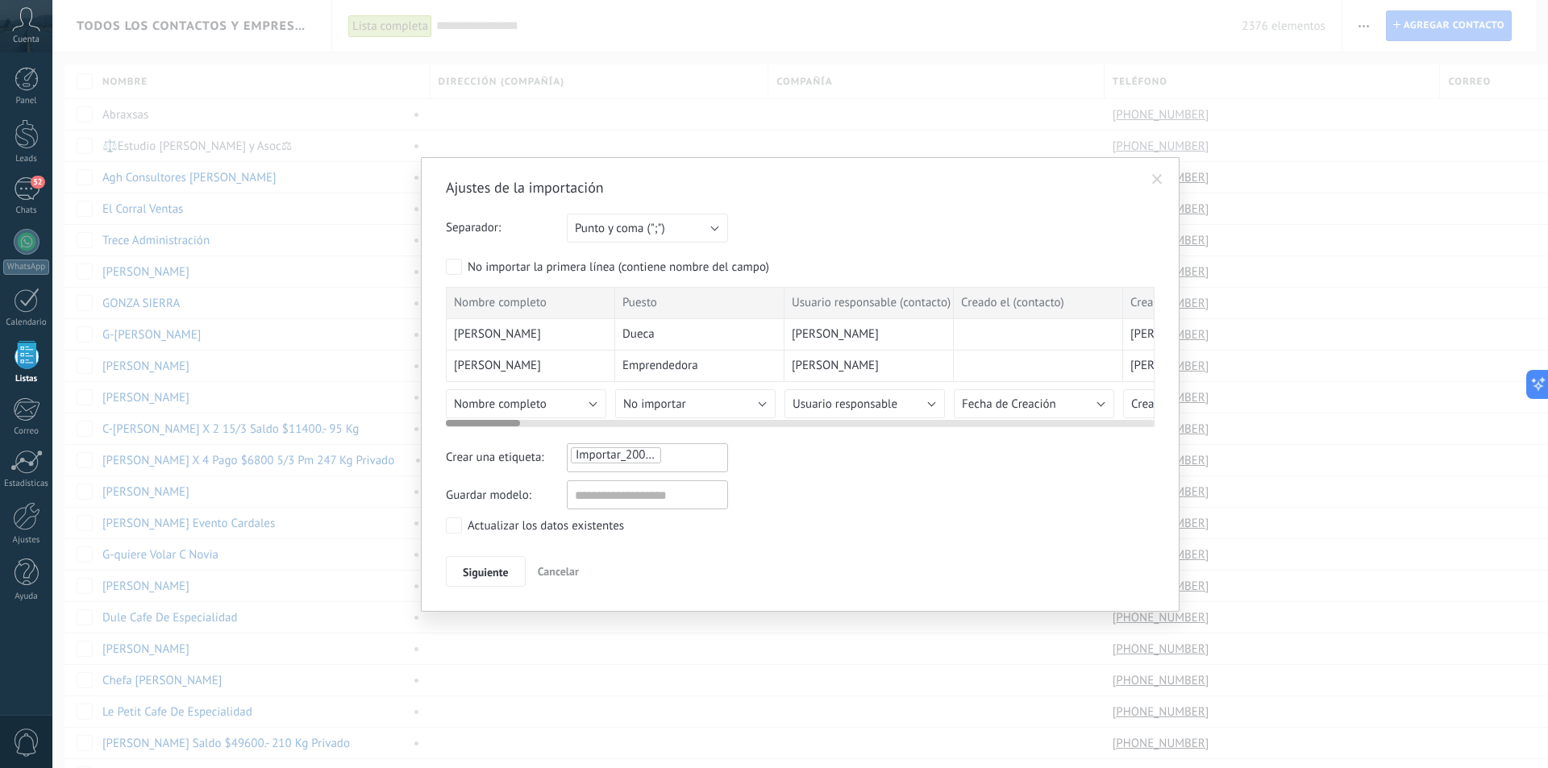
drag, startPoint x: 496, startPoint y: 419, endPoint x: 509, endPoint y: 419, distance: 12.9
click at [509, 419] on div at bounding box center [800, 420] width 709 height 13
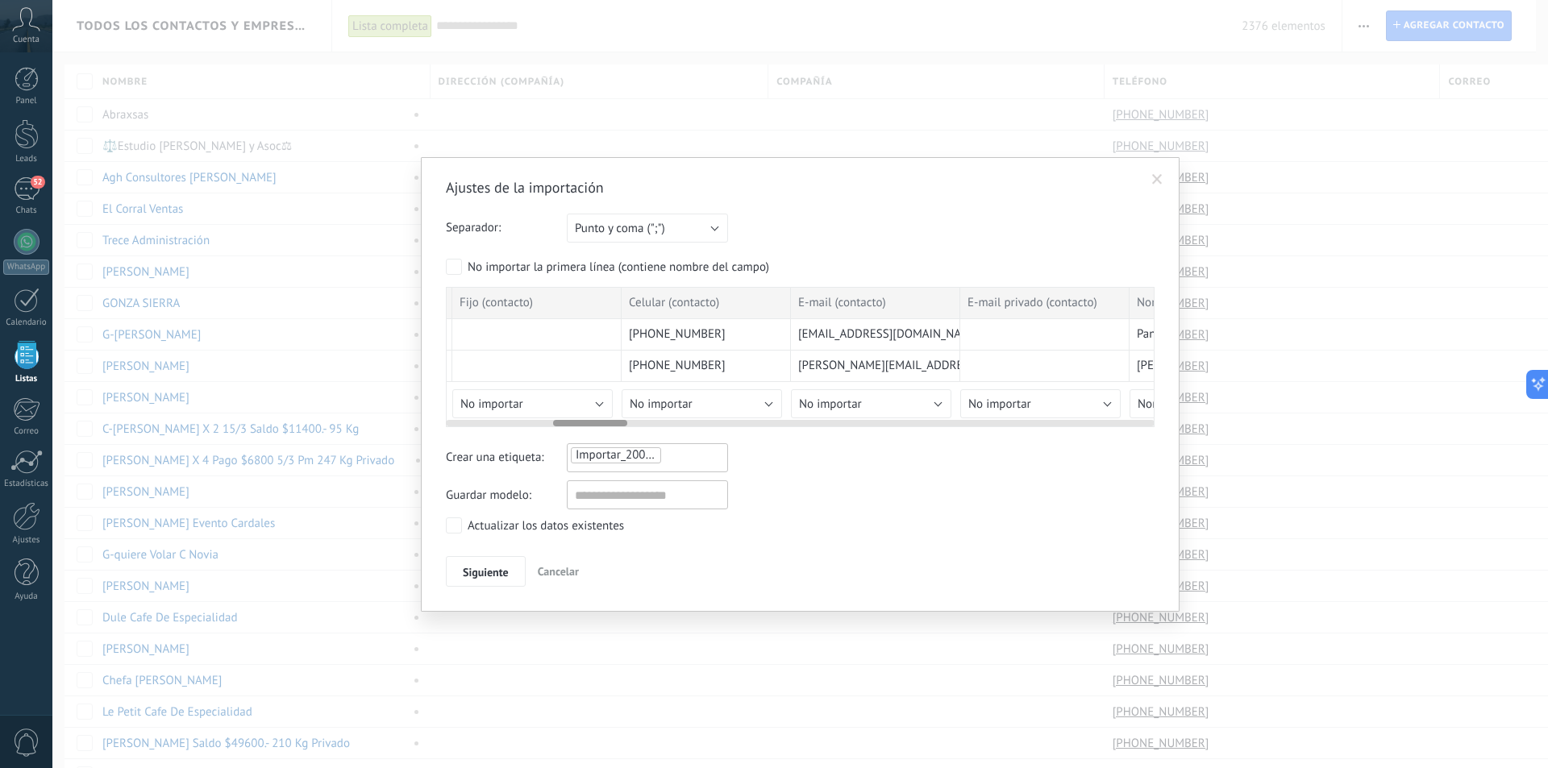
scroll to position [0, 1025]
drag, startPoint x: 505, startPoint y: 421, endPoint x: 613, endPoint y: 431, distance: 108.5
click at [613, 431] on div "Ajustes de la importación Separador: Punto y coma (";") Coma (",") Tabulación (…" at bounding box center [800, 382] width 709 height 409
click at [825, 333] on span "[EMAIL_ADDRESS][DOMAIN_NAME]" at bounding box center [874, 334] width 183 height 16
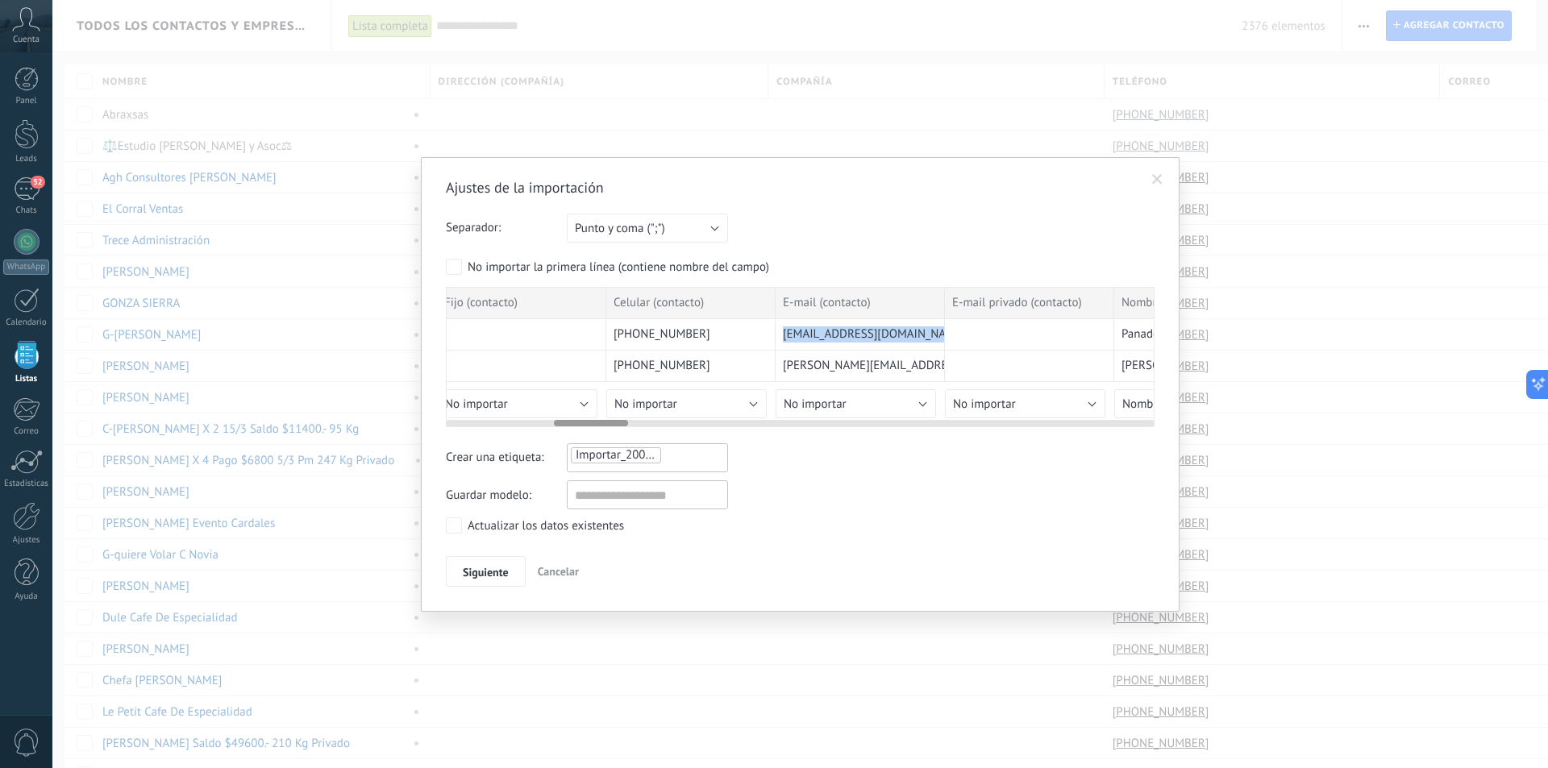
click at [825, 333] on span "[EMAIL_ADDRESS][DOMAIN_NAME]" at bounding box center [874, 334] width 183 height 16
drag, startPoint x: 575, startPoint y: 428, endPoint x: 619, endPoint y: 426, distance: 44.4
click at [619, 426] on div "Ajustes de la importación Separador: Punto y coma (";") Coma (",") Tabulación (…" at bounding box center [800, 382] width 709 height 409
click at [718, 430] on div "Ajustes de la importación Separador: Punto y coma (";") Coma (",") Tabulación (…" at bounding box center [800, 382] width 709 height 409
click at [688, 428] on div "Ajustes de la importación Separador: Punto y coma (";") Coma (",") Tabulación (…" at bounding box center [800, 382] width 709 height 409
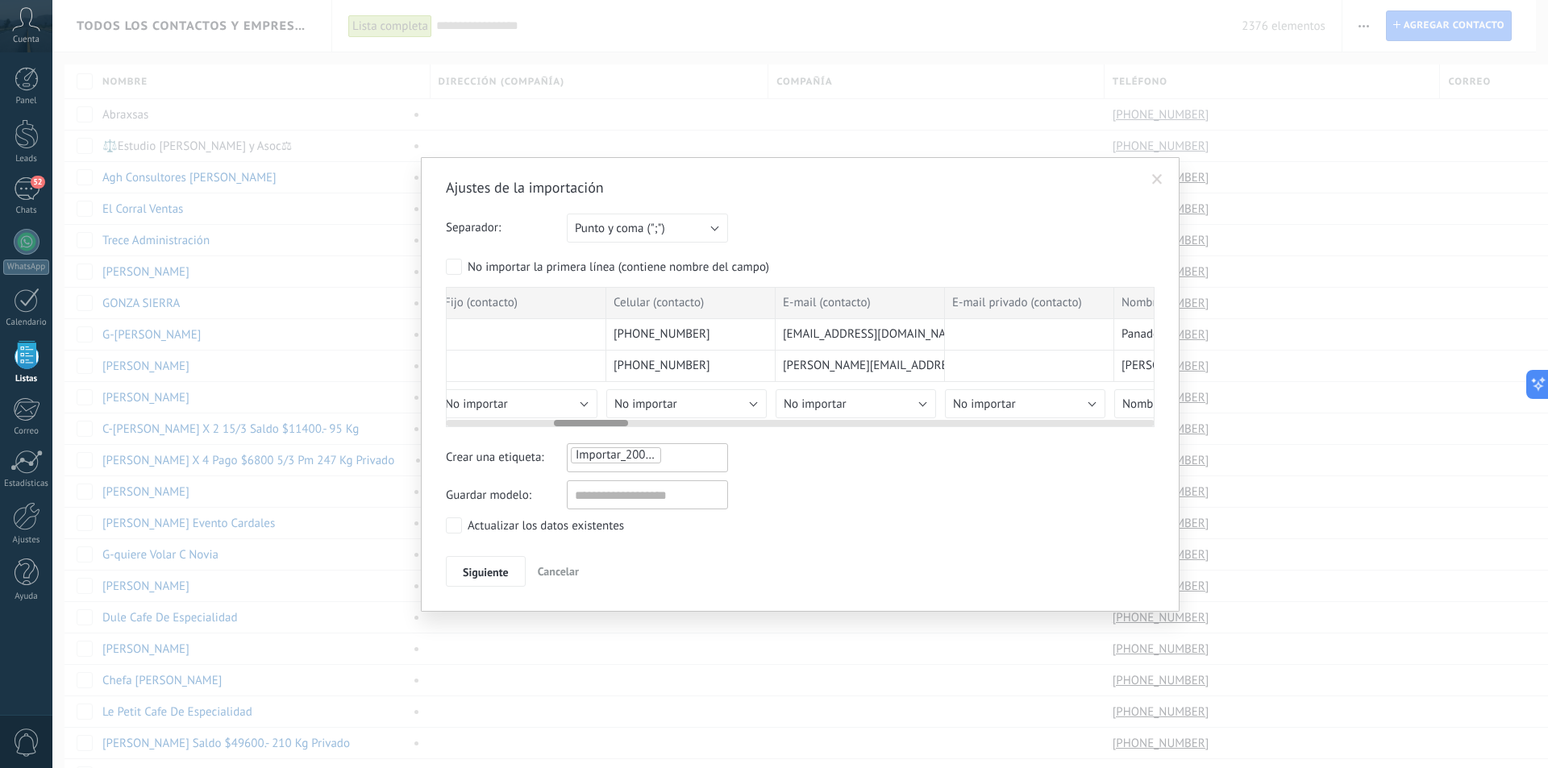
click at [669, 424] on div at bounding box center [800, 420] width 709 height 13
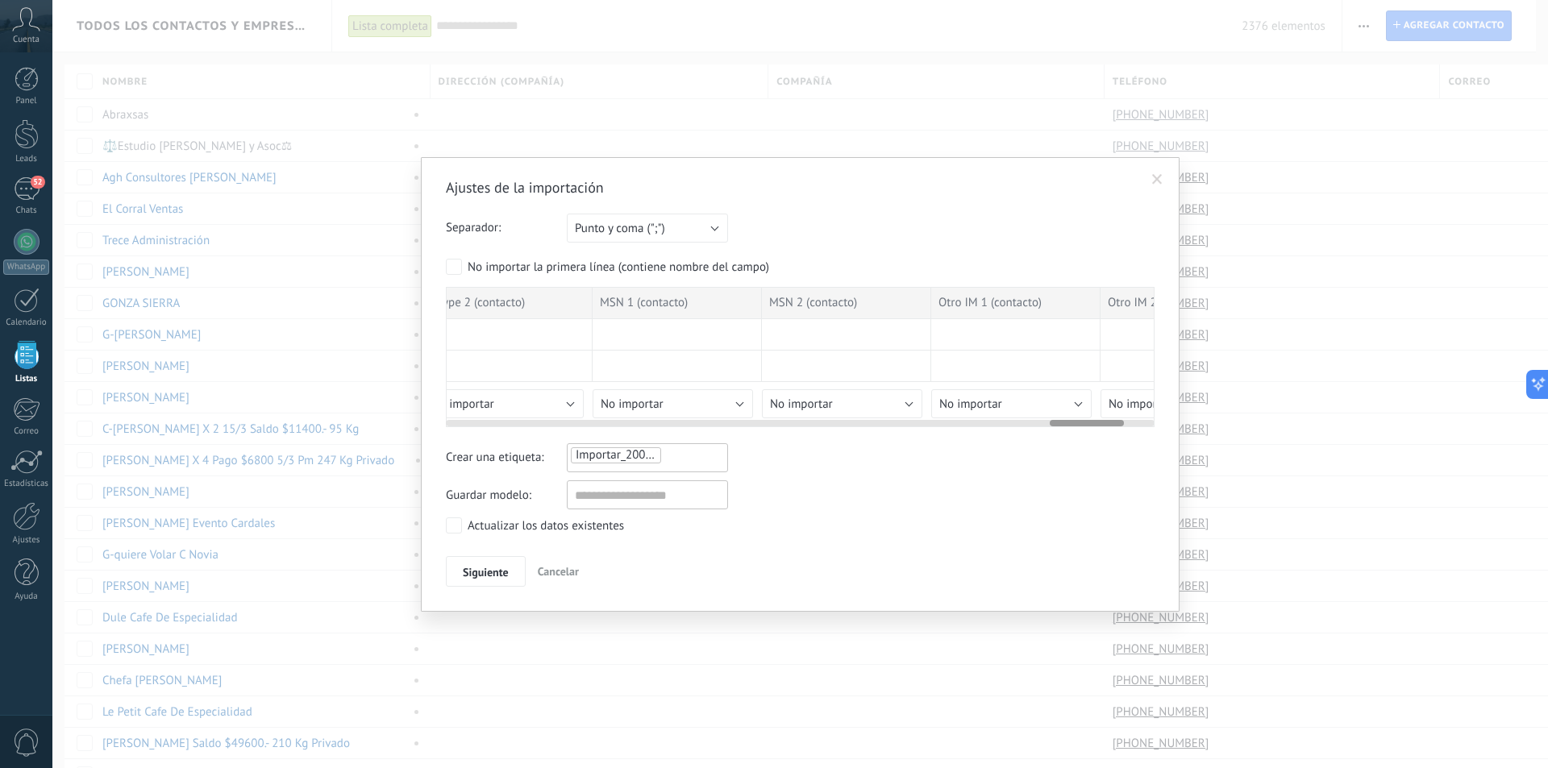
scroll to position [0, 6063]
drag, startPoint x: 599, startPoint y: 424, endPoint x: 1181, endPoint y: 423, distance: 582.0
click at [1181, 423] on div "Ajustes de la importación Separador: Punto y coma (";") Coma (",") Tabulación (…" at bounding box center [799, 384] width 1495 height 768
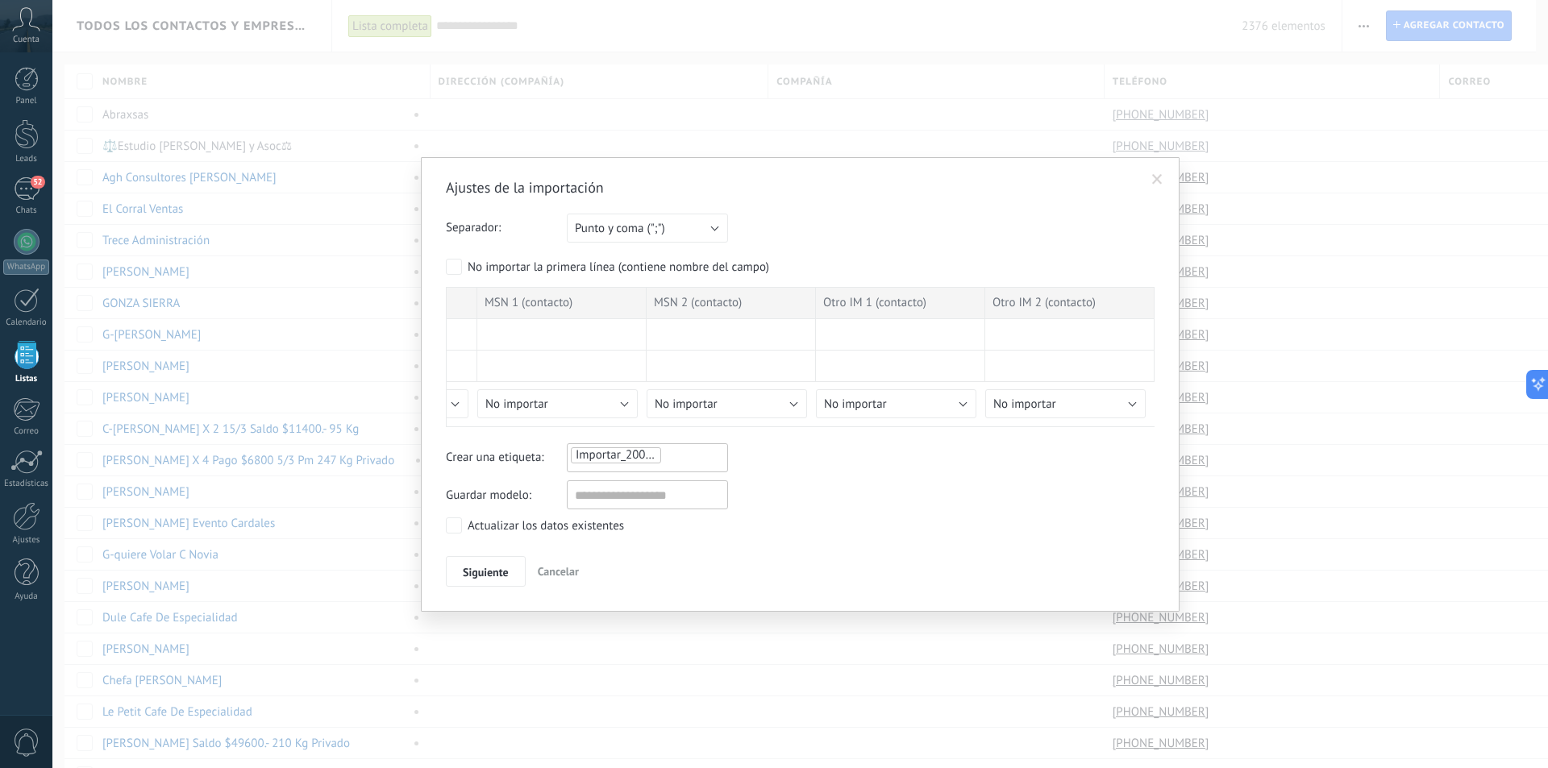
click at [601, 518] on div "Actualizar los datos existentes" at bounding box center [546, 526] width 156 height 16
click at [494, 569] on span "Siguiente" at bounding box center [486, 572] width 46 height 11
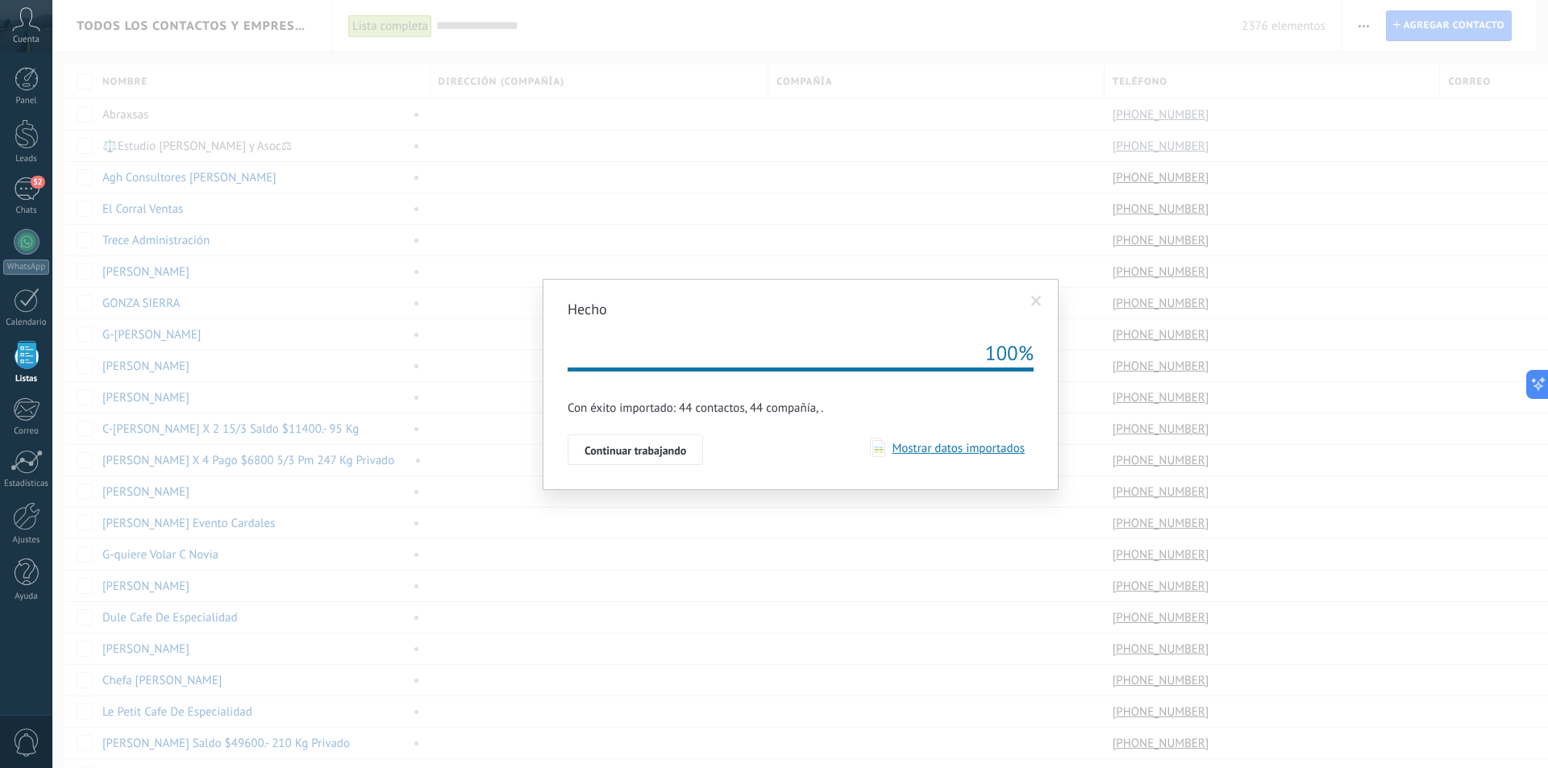
click at [967, 440] on div "Mostrar datos importados" at bounding box center [947, 449] width 155 height 23
click at [967, 442] on span "Mostrar datos importados" at bounding box center [954, 448] width 139 height 15
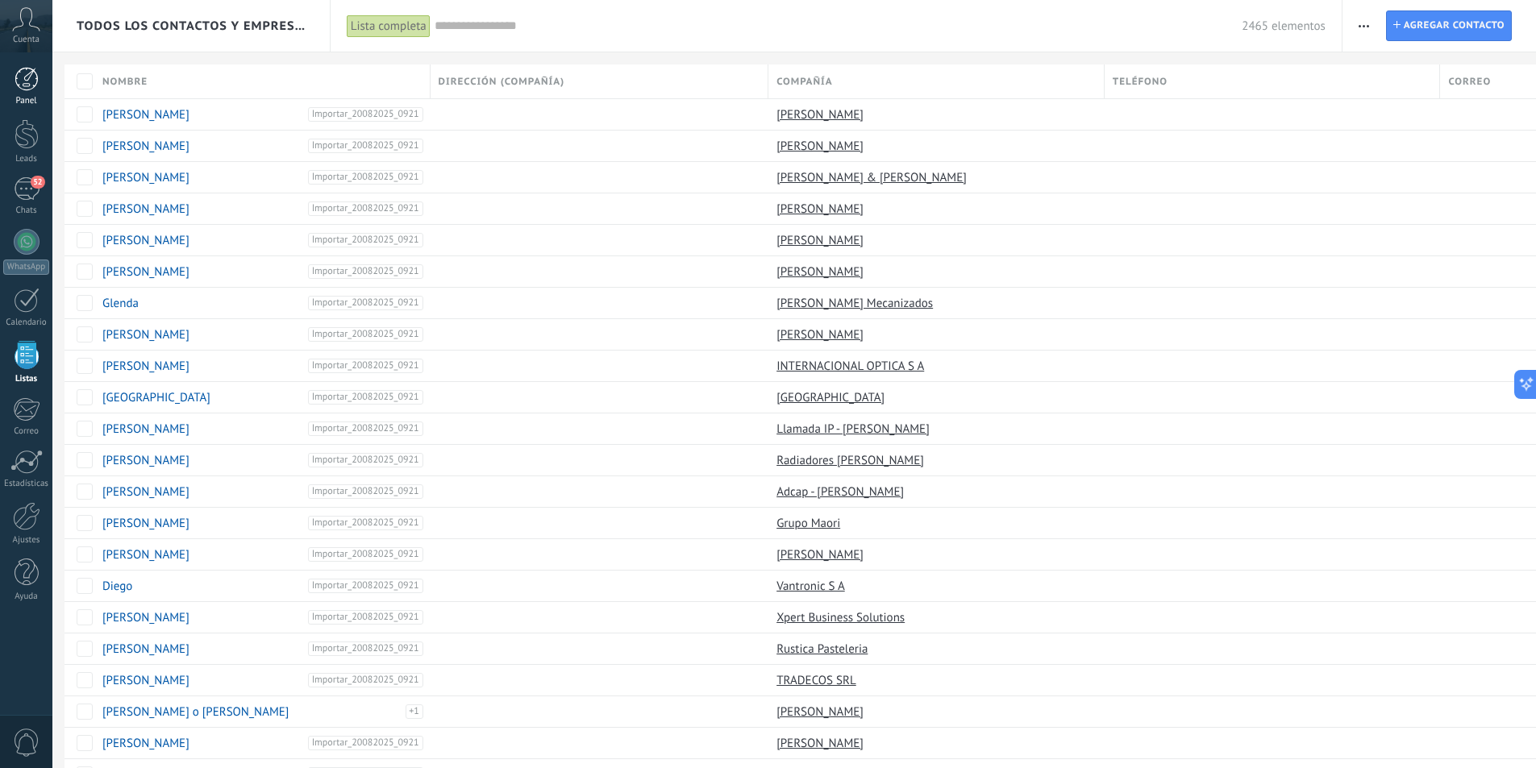
click at [23, 77] on div at bounding box center [27, 79] width 24 height 24
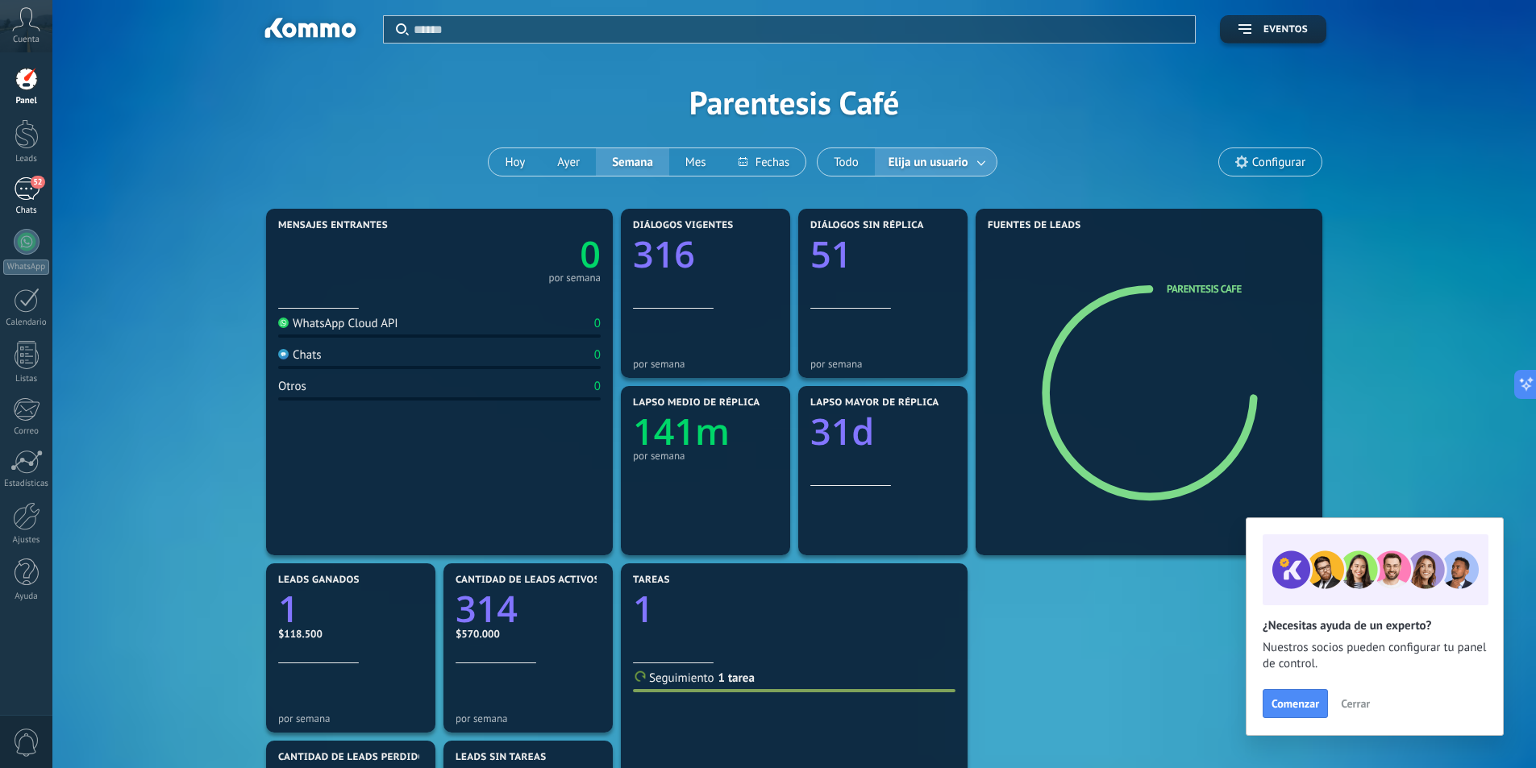
click at [40, 190] on link "52 Chats" at bounding box center [26, 196] width 52 height 39
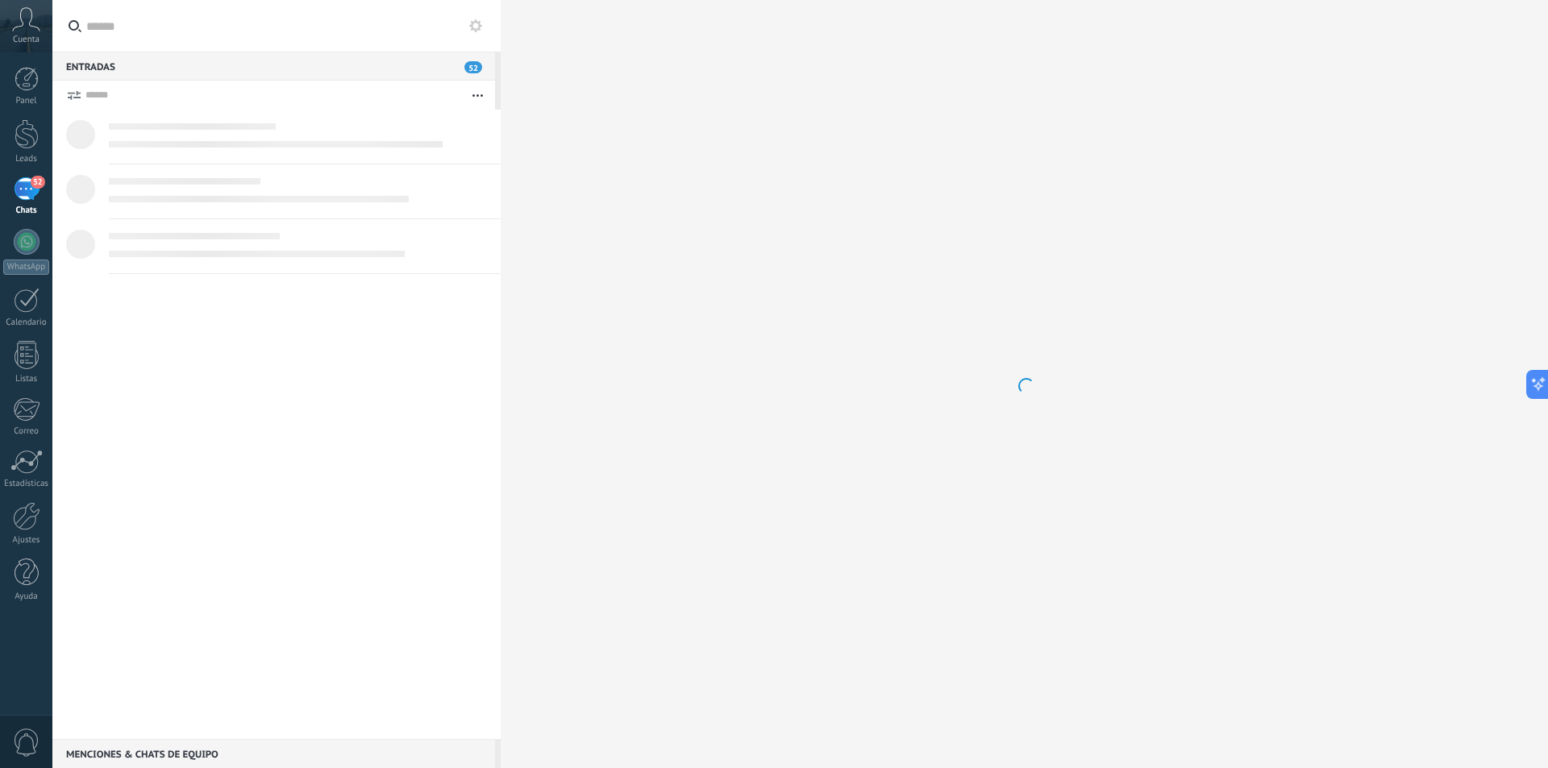
scroll to position [480, 0]
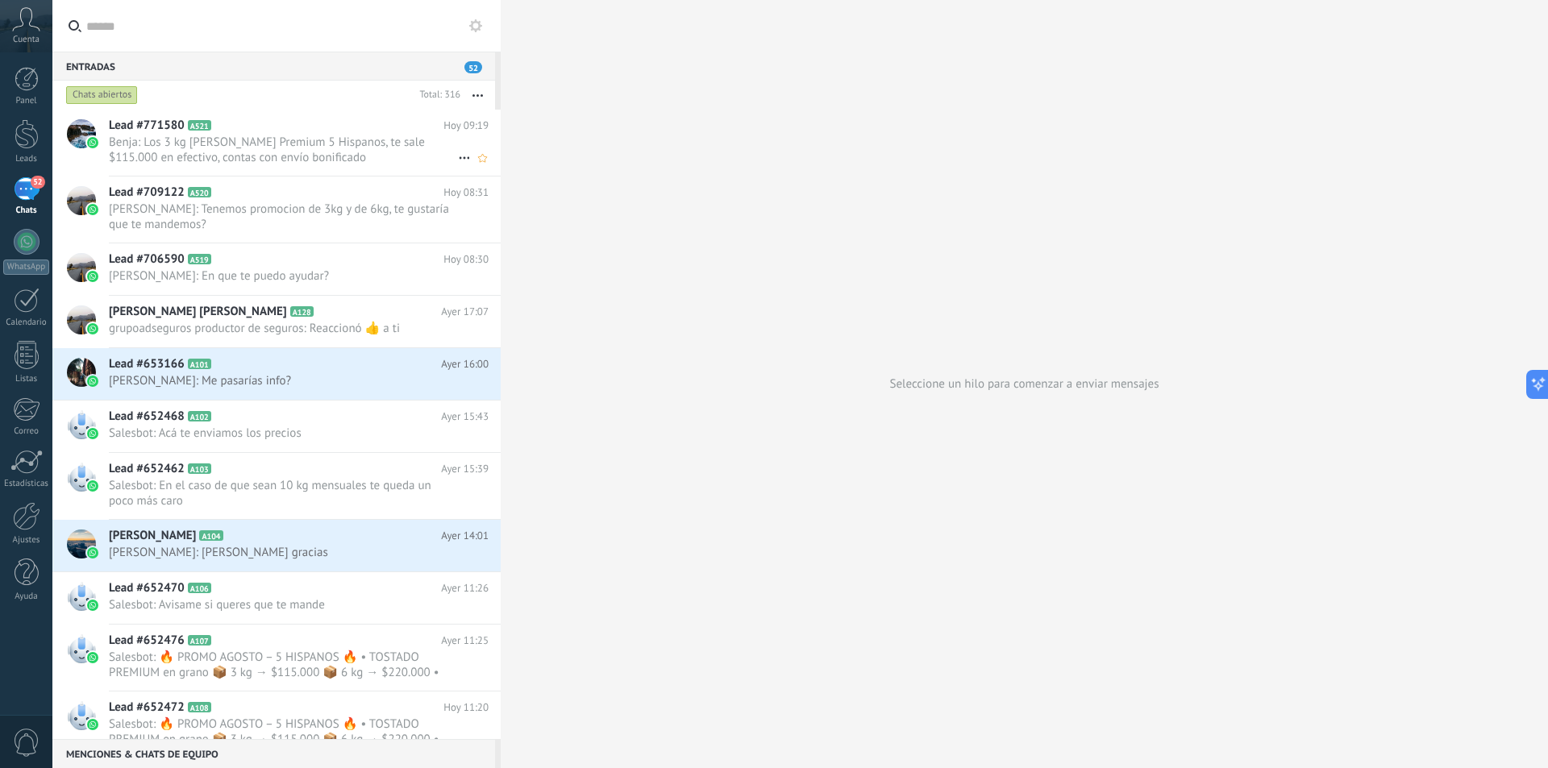
click at [306, 144] on span "Benja: Los 3 kg [PERSON_NAME] Premium 5 Hispanos, te sale $115.000 en efectivo,…" at bounding box center [283, 150] width 349 height 31
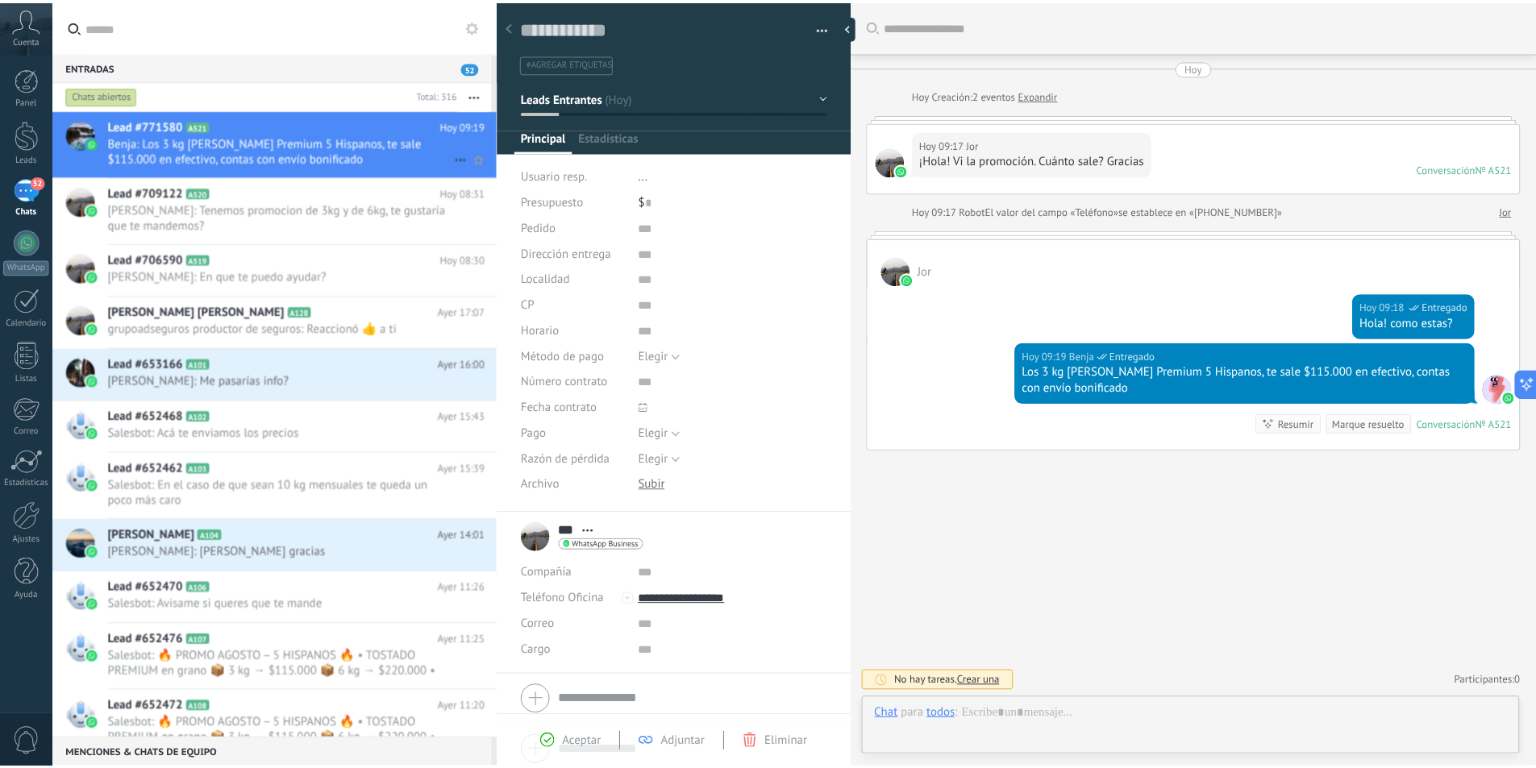
scroll to position [24, 0]
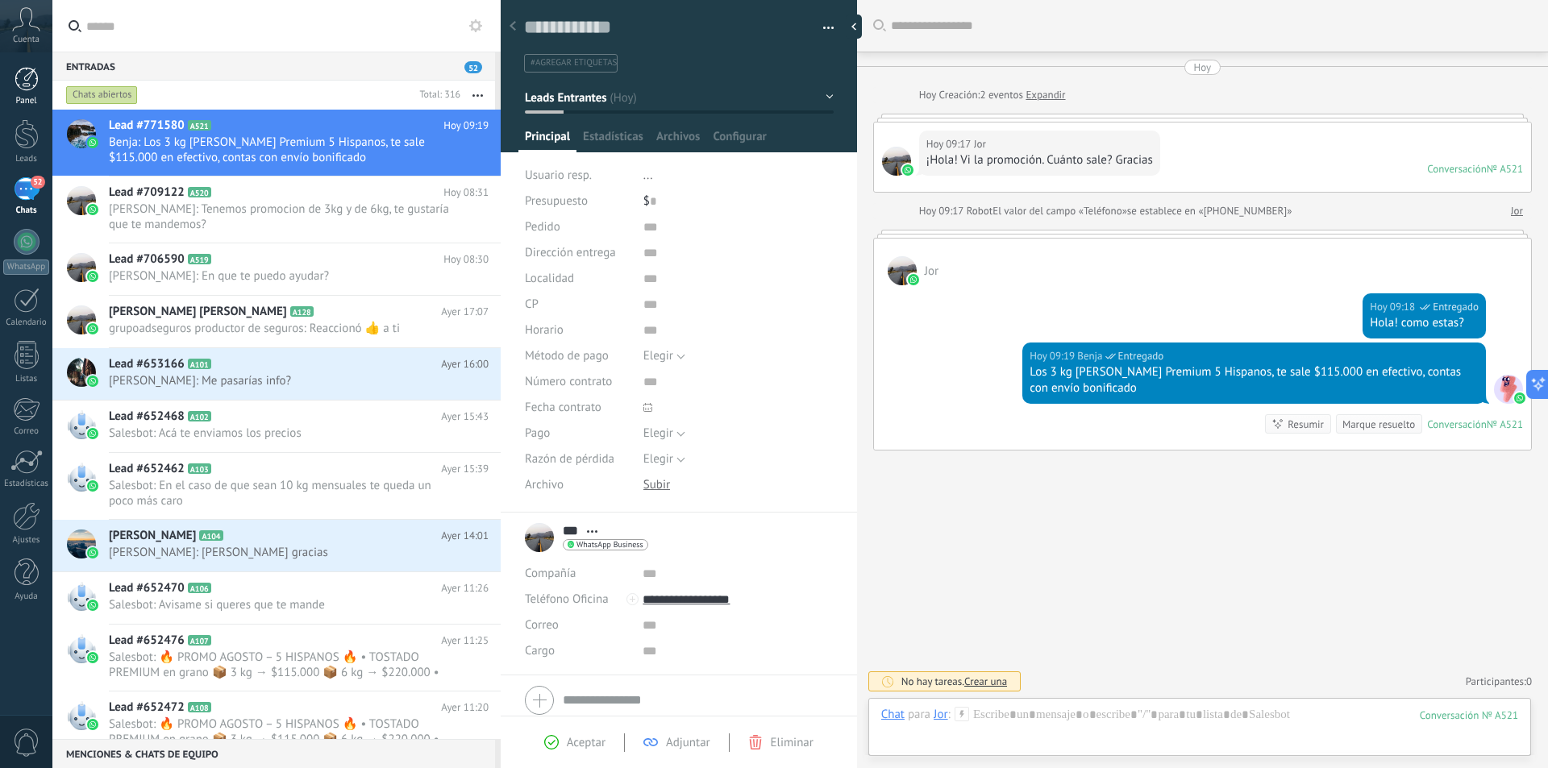
click at [20, 84] on div at bounding box center [27, 79] width 24 height 24
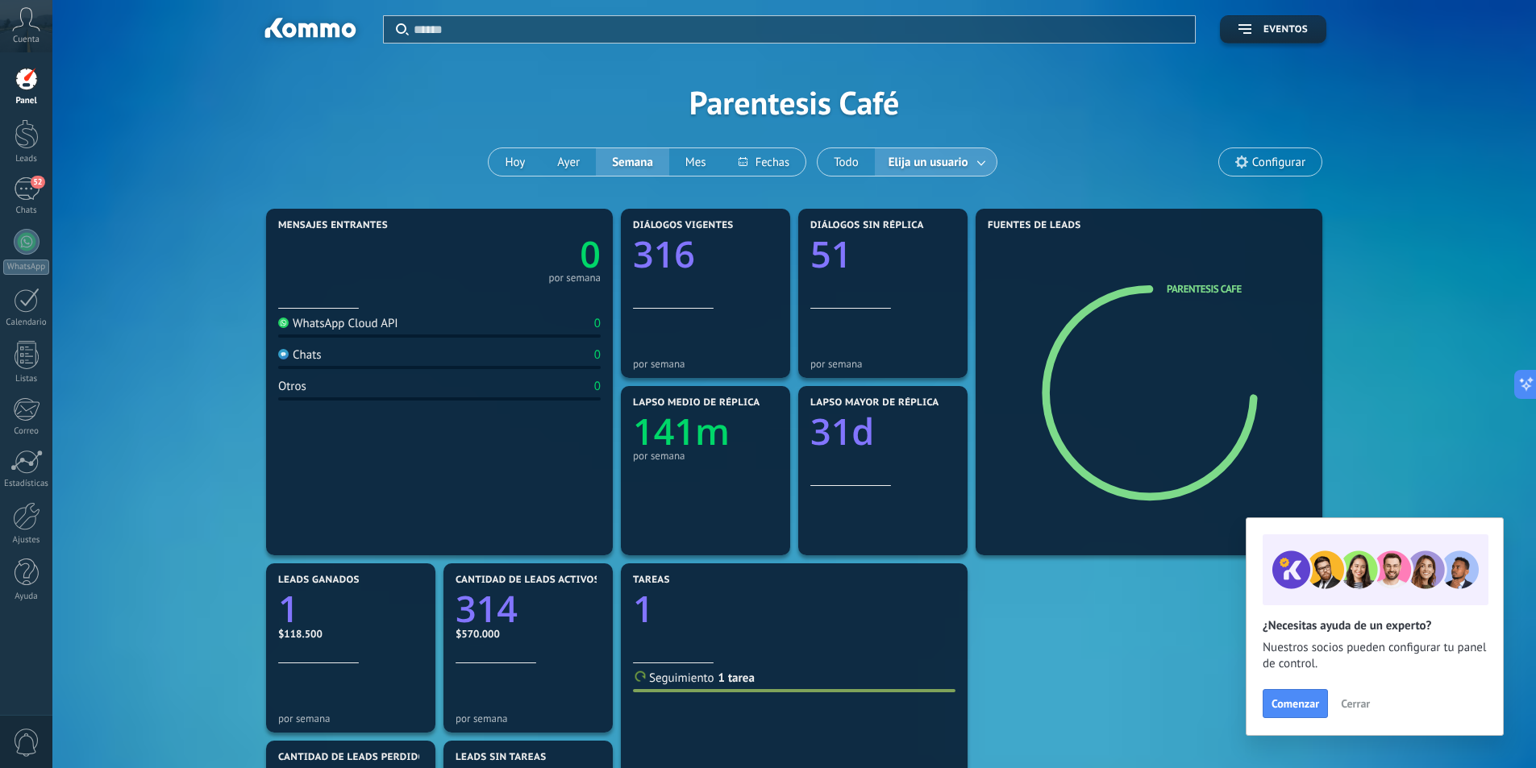
click at [1358, 705] on span "Cerrar" at bounding box center [1355, 703] width 29 height 11
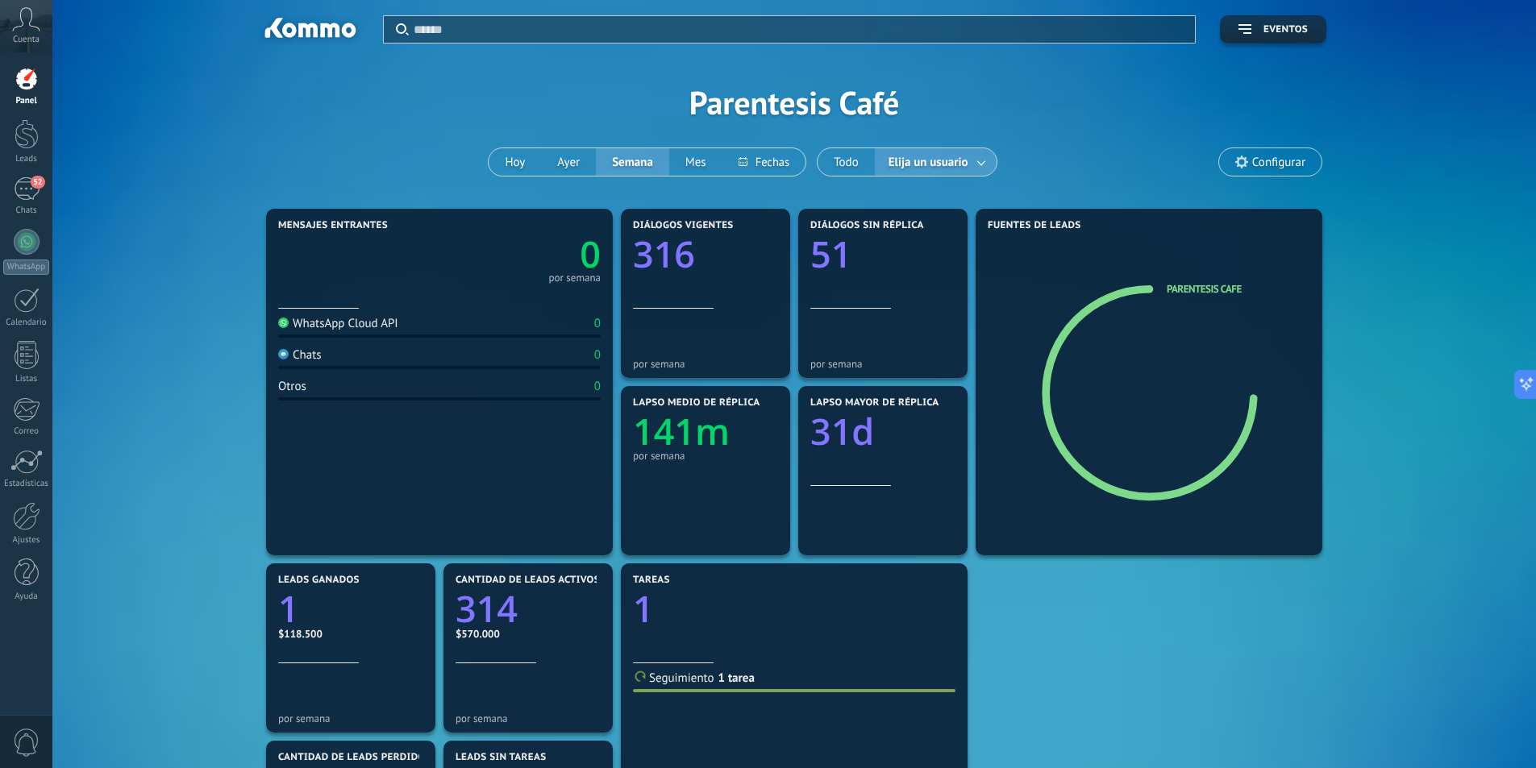
click at [963, 171] on span "Elija un usuario" at bounding box center [928, 163] width 86 height 22
click at [958, 155] on span "Elija un usuario" at bounding box center [928, 163] width 86 height 22
click at [981, 157] on link at bounding box center [981, 162] width 29 height 27
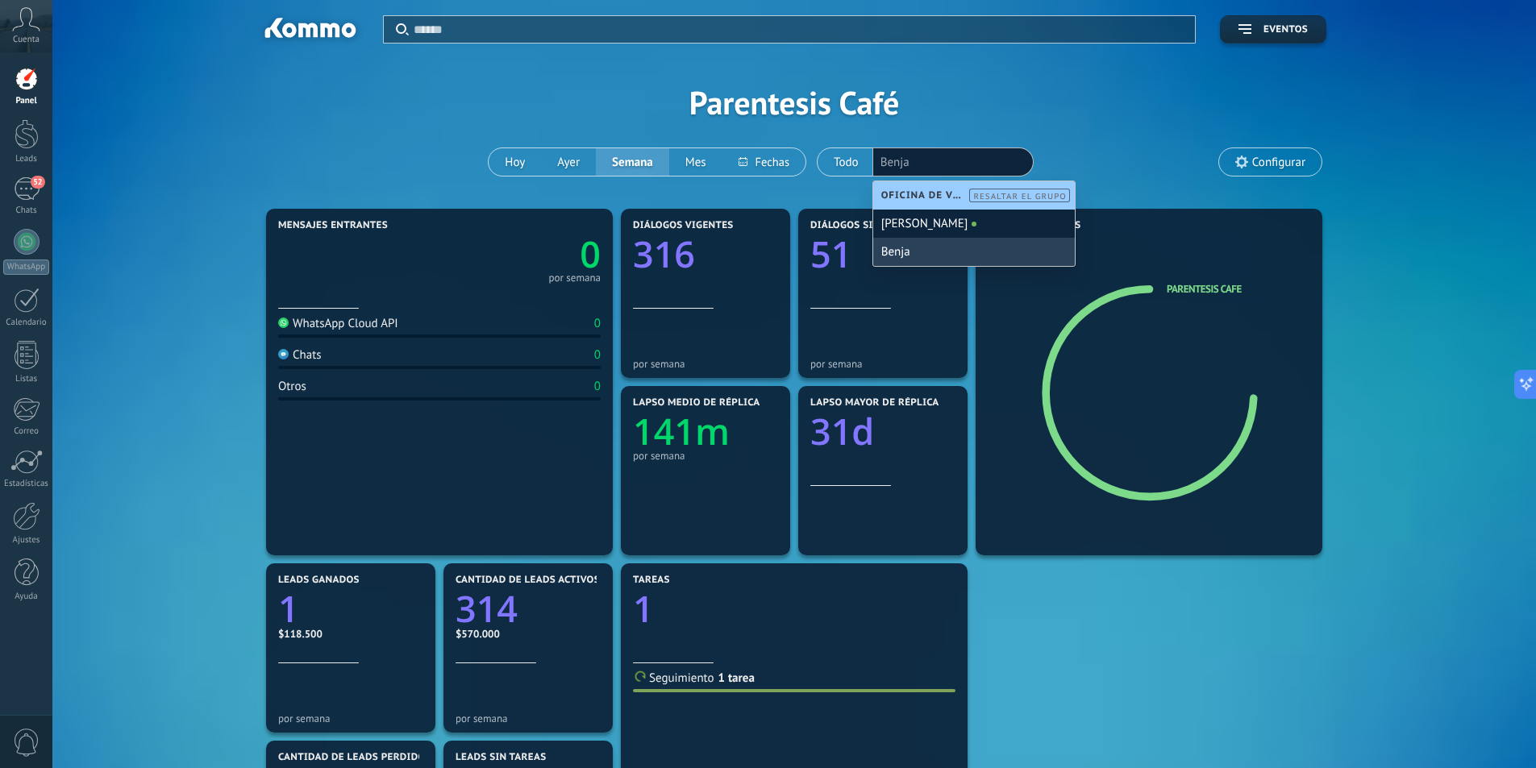
click at [917, 255] on div "Benja" at bounding box center [974, 252] width 202 height 28
click at [1281, 621] on div "Mensajes entrantes 0 por semana WhatsApp Cloud API 0 Chats 0 Otros 0 Diálogos v…" at bounding box center [794, 648] width 1064 height 887
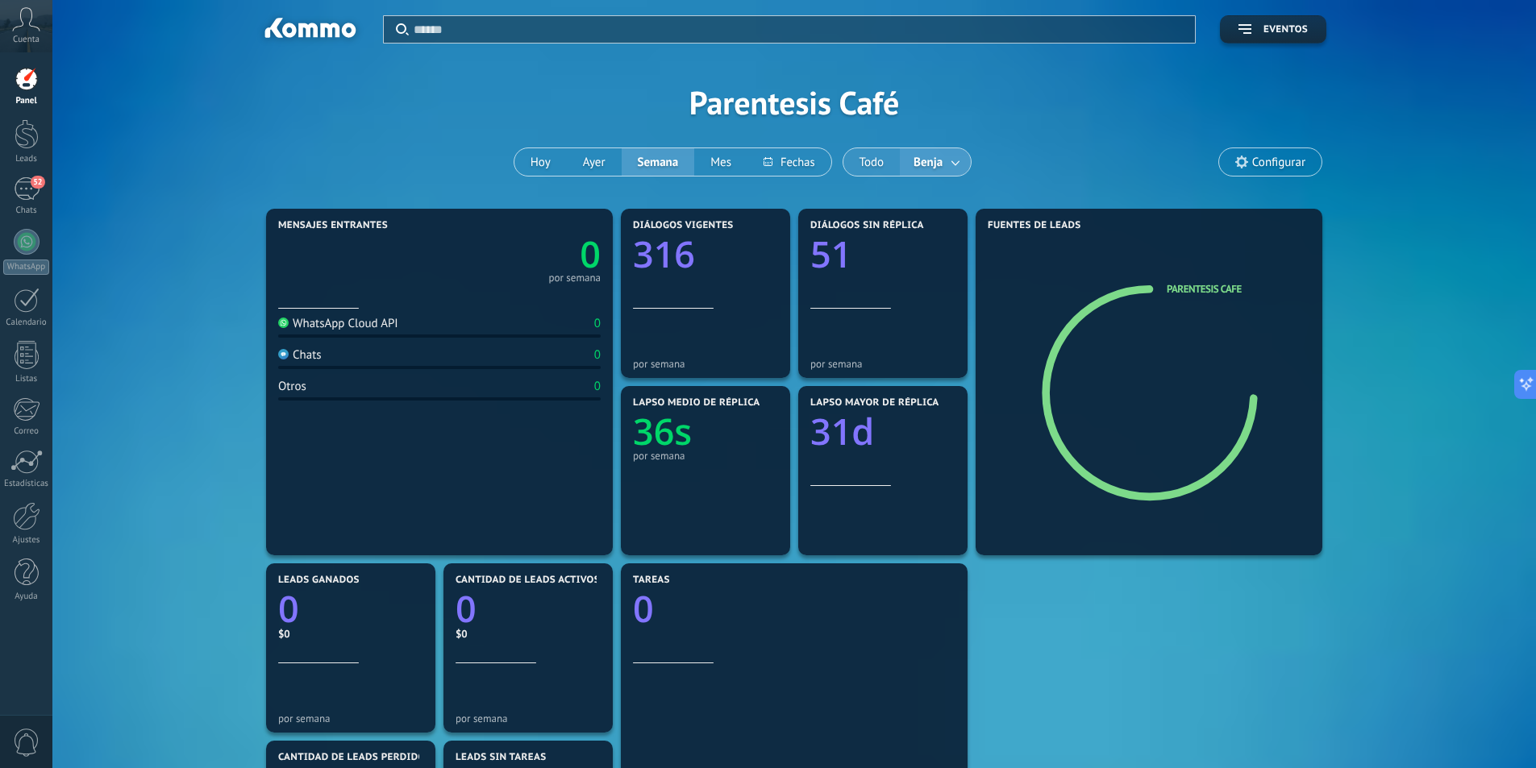
click at [875, 160] on button "Todo" at bounding box center [871, 161] width 57 height 27
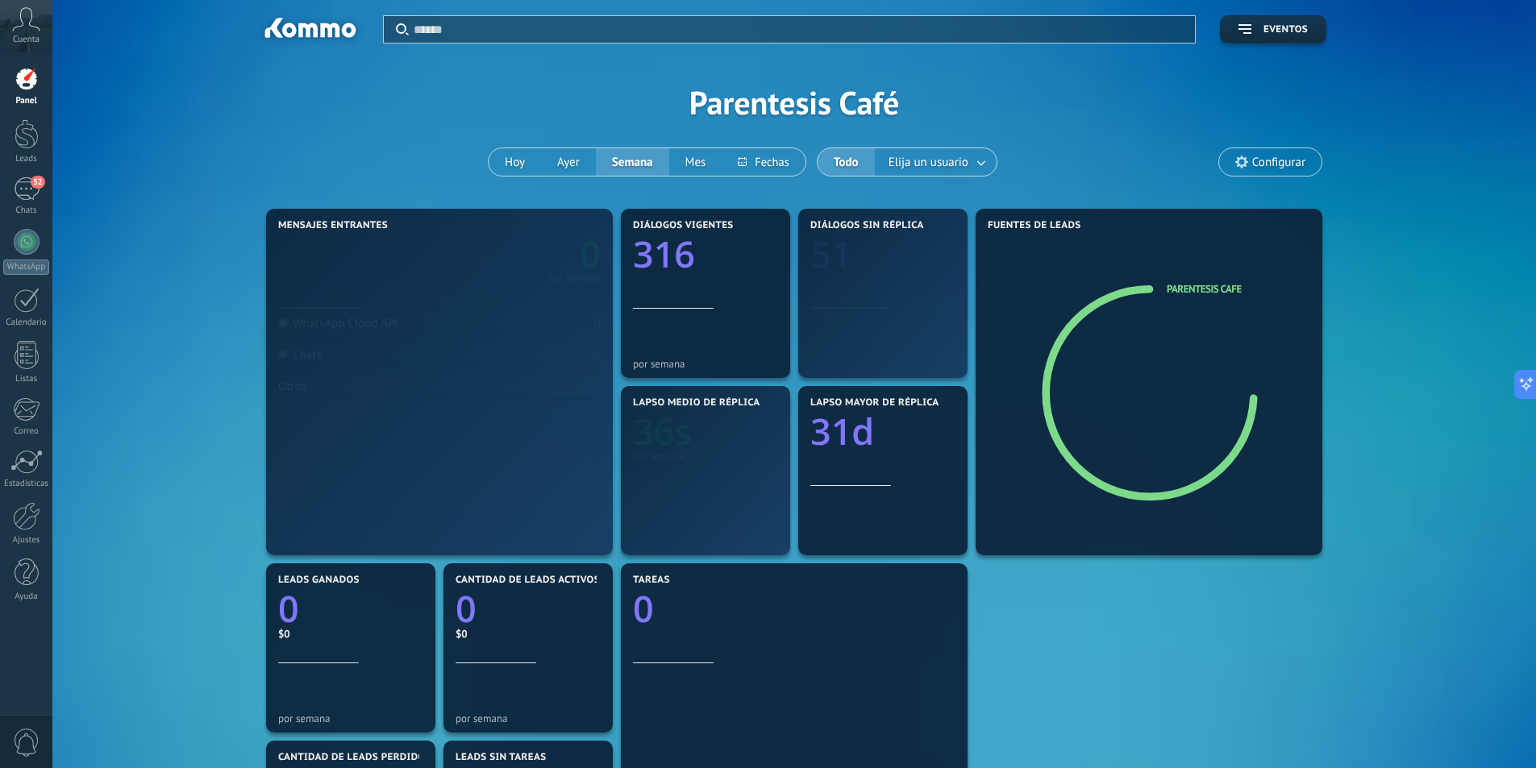
click at [854, 159] on button "Todo" at bounding box center [845, 161] width 57 height 27
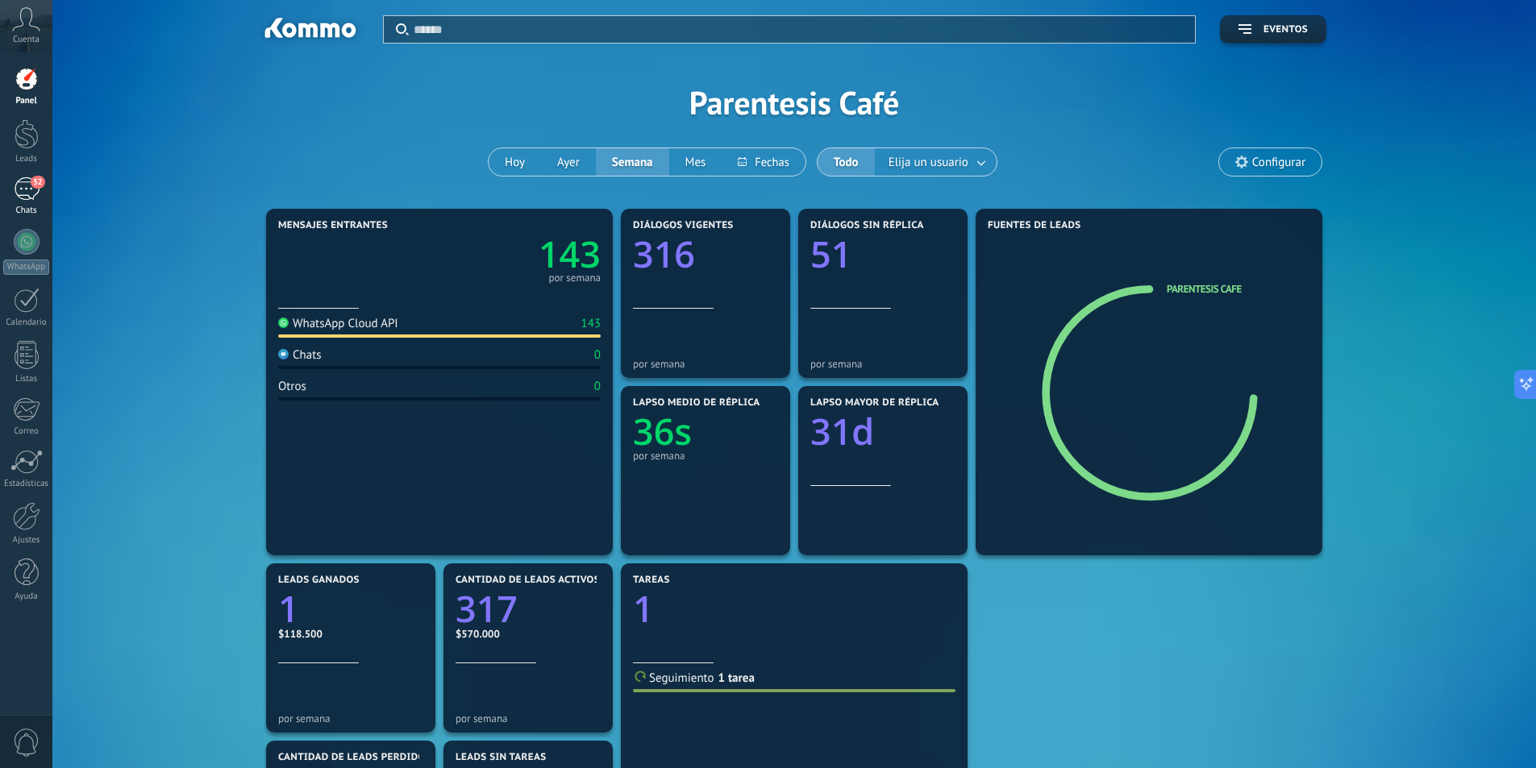
click at [33, 177] on span "52" at bounding box center [38, 182] width 14 height 13
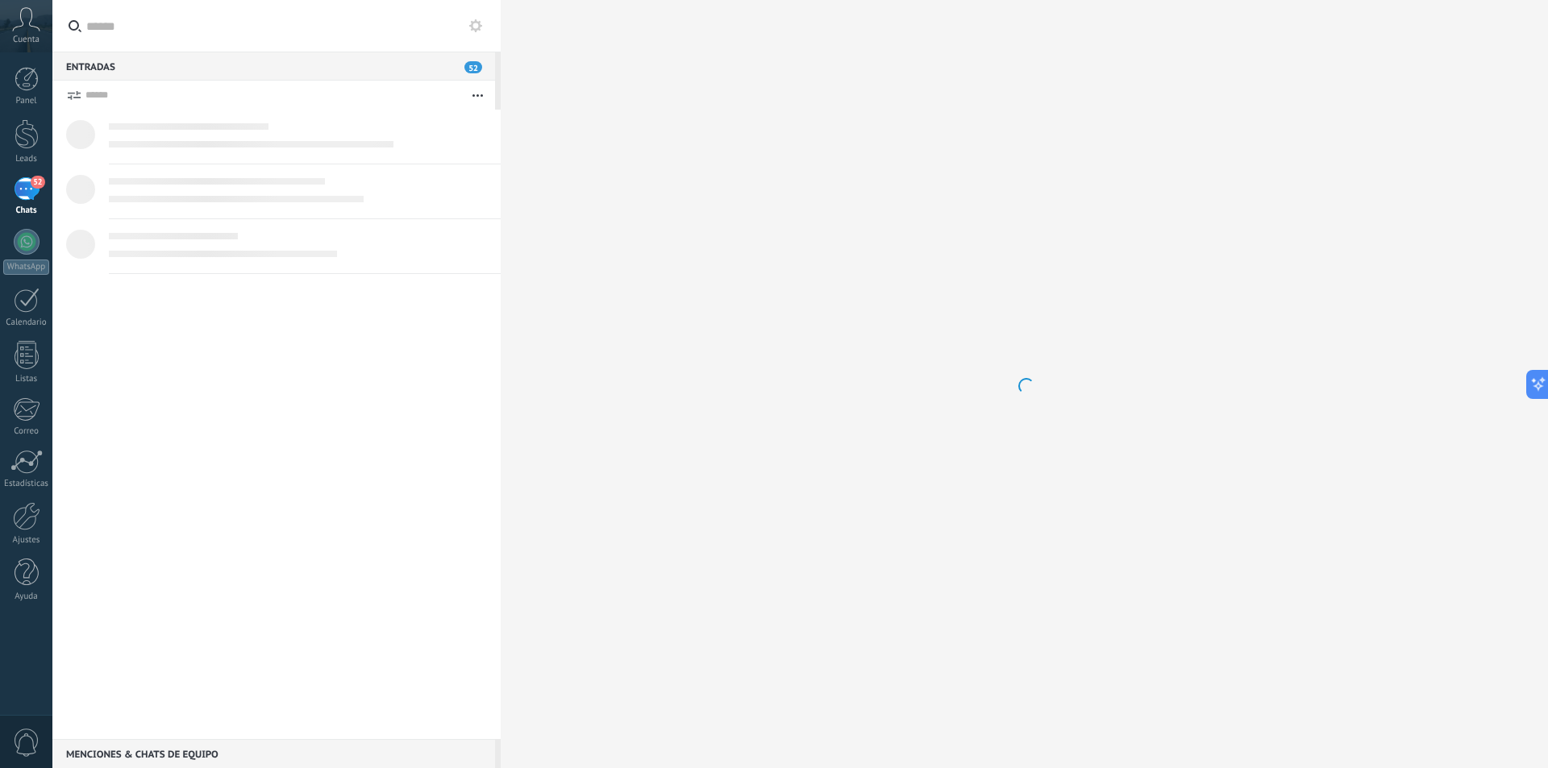
scroll to position [480, 0]
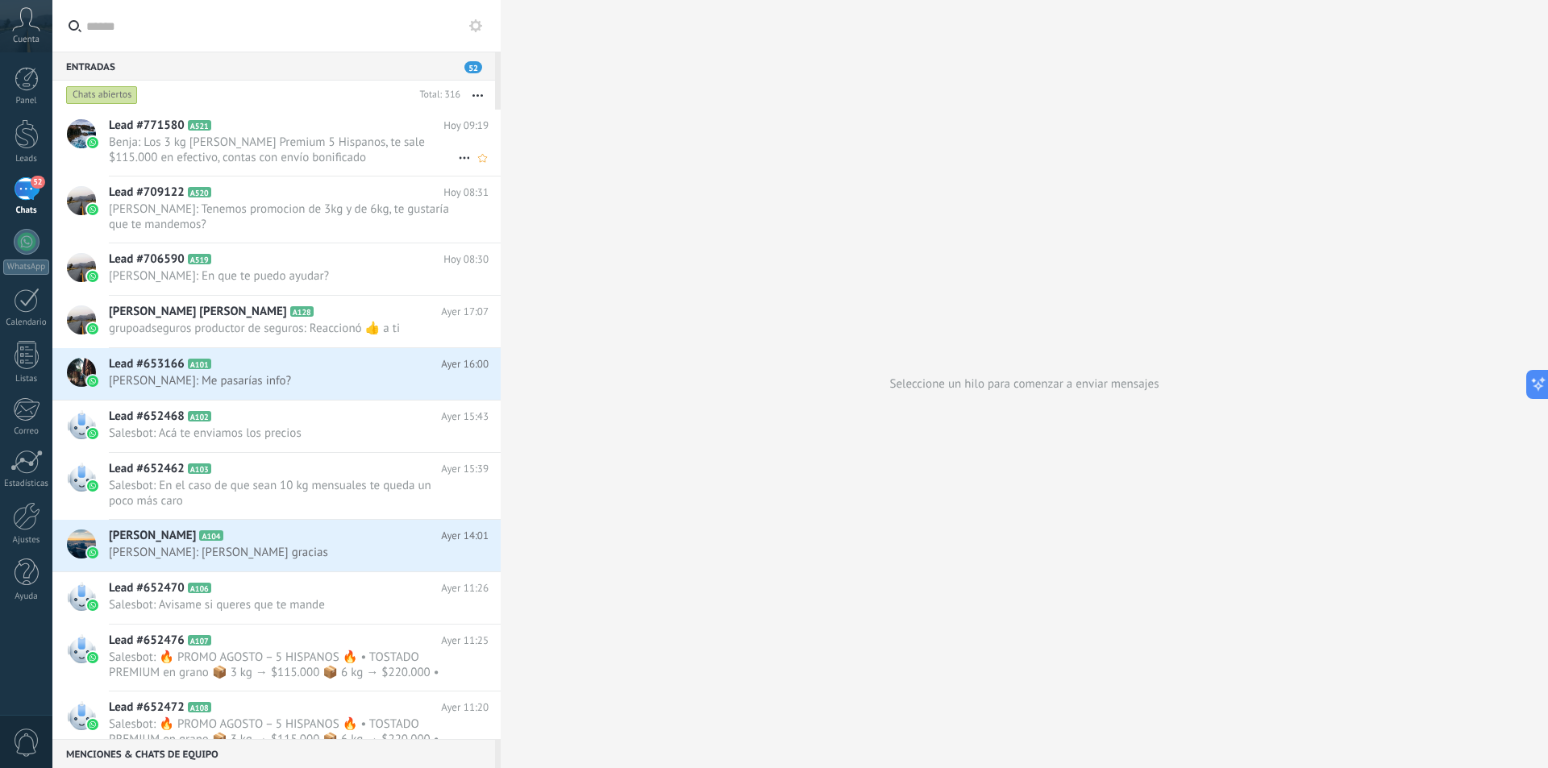
click at [326, 163] on span "Benja: Los 3 kg [PERSON_NAME] Premium 5 Hispanos, te sale $115.000 en efectivo,…" at bounding box center [283, 150] width 349 height 31
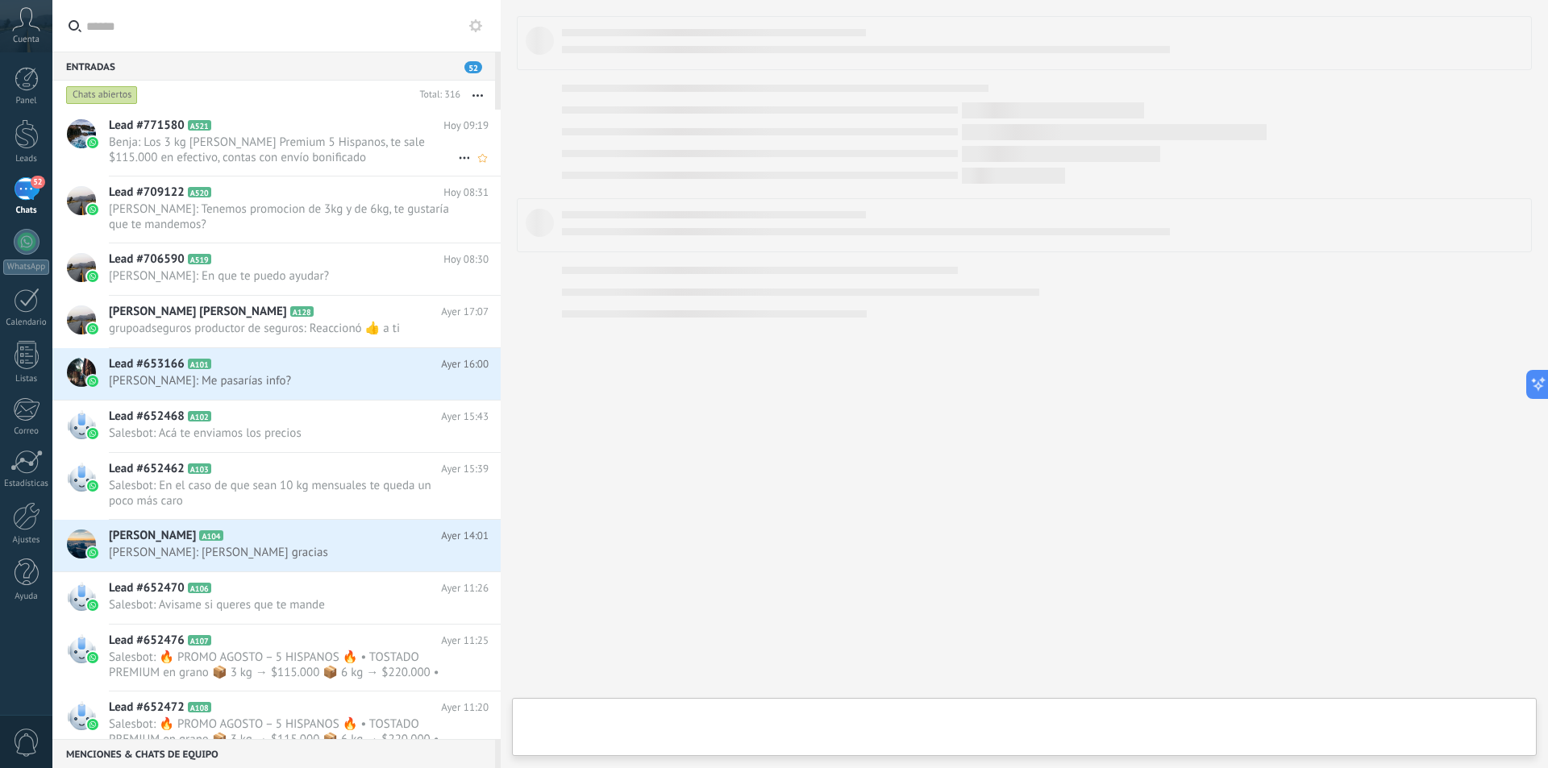
scroll to position [517, 0]
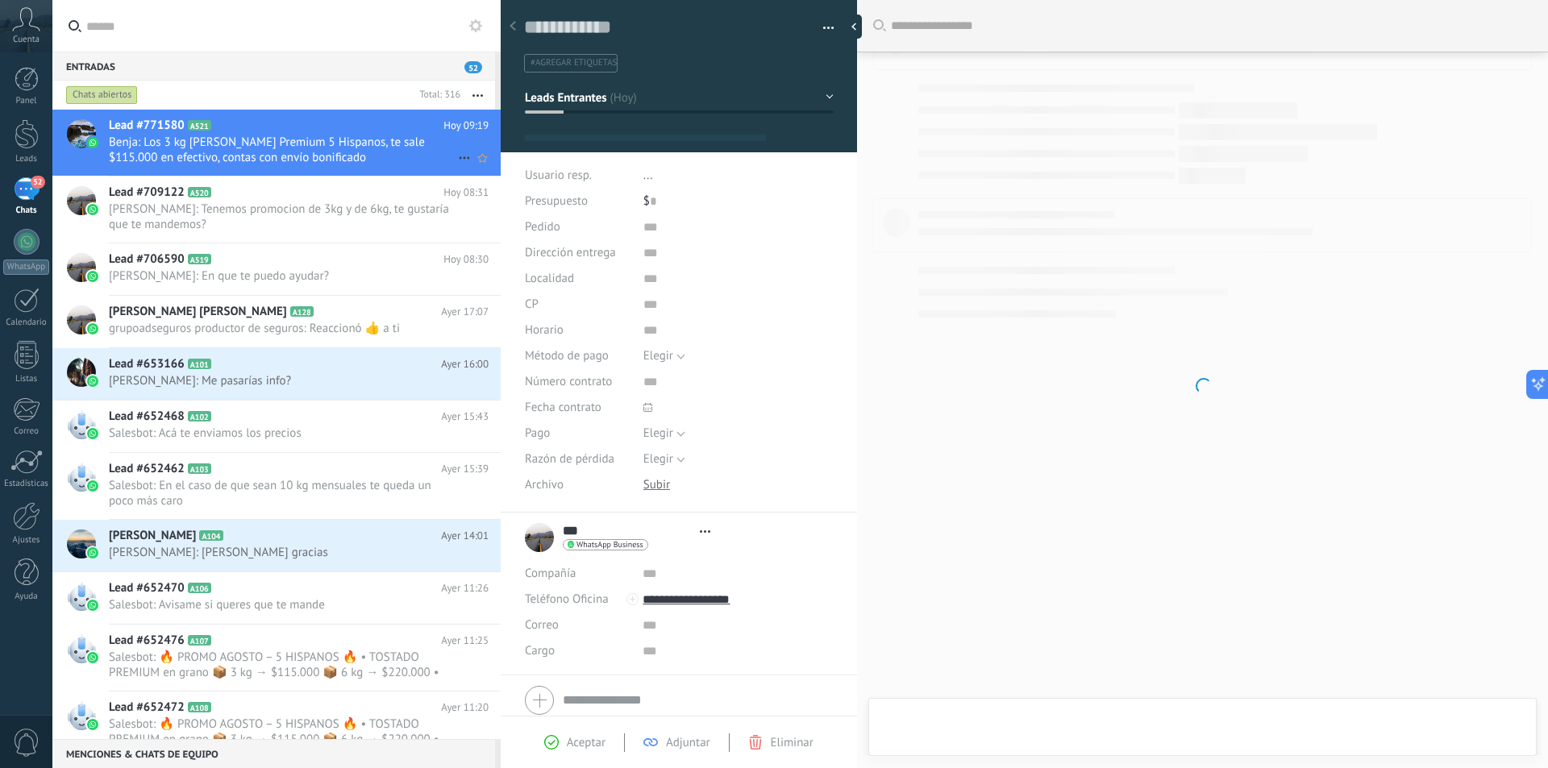
type textarea "**********"
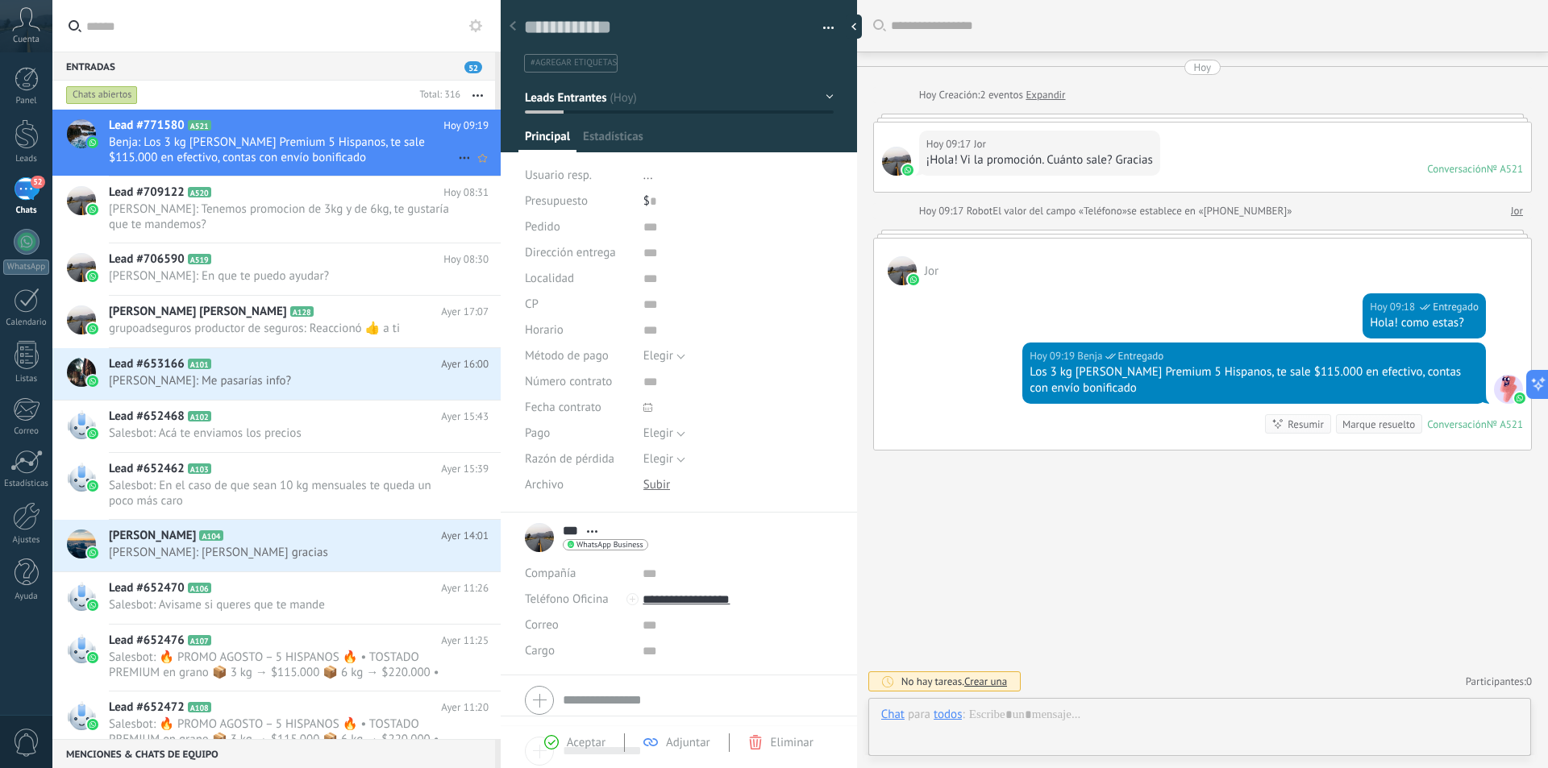
scroll to position [24, 0]
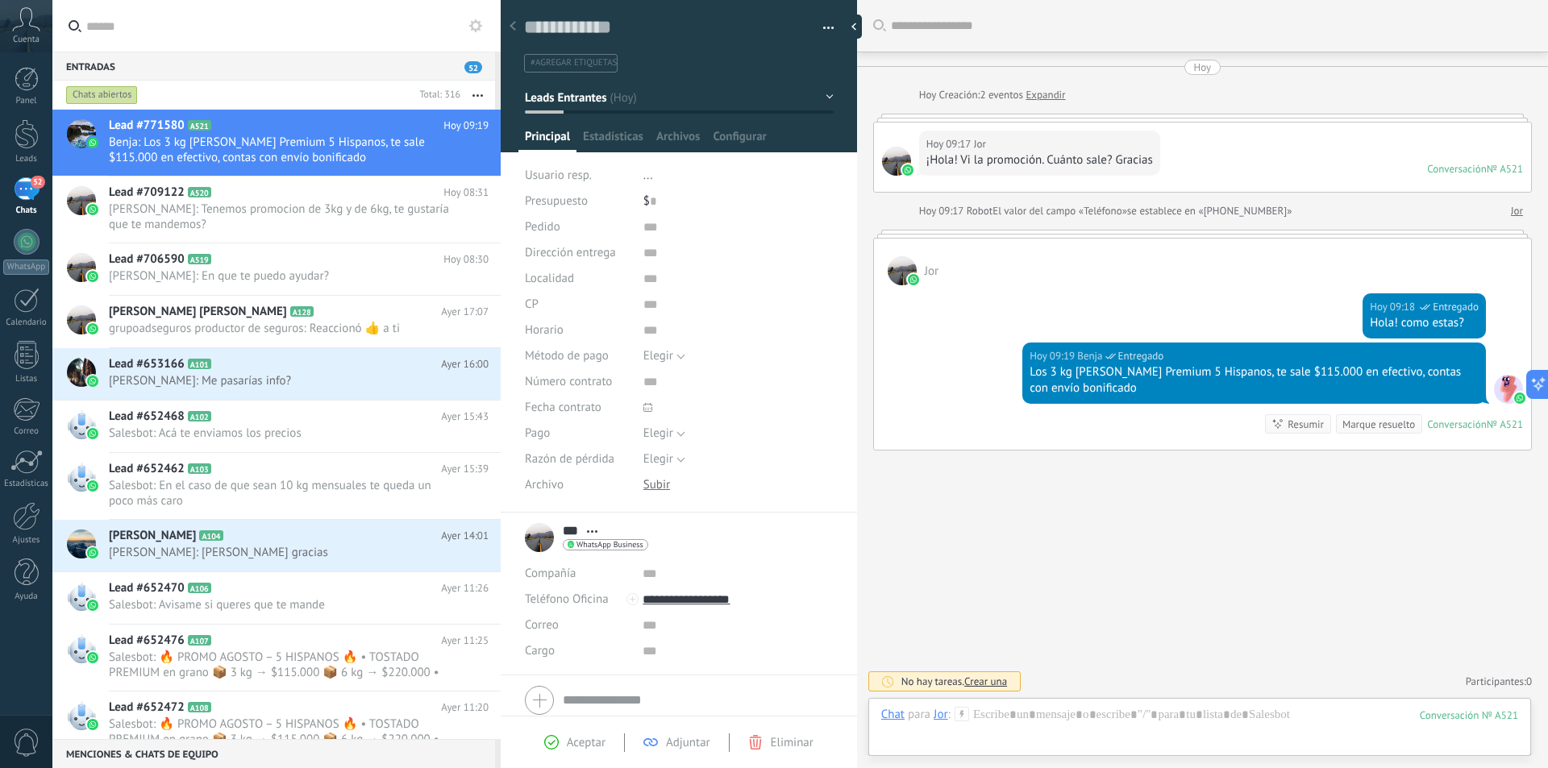
click at [645, 176] on span "..." at bounding box center [648, 175] width 10 height 15
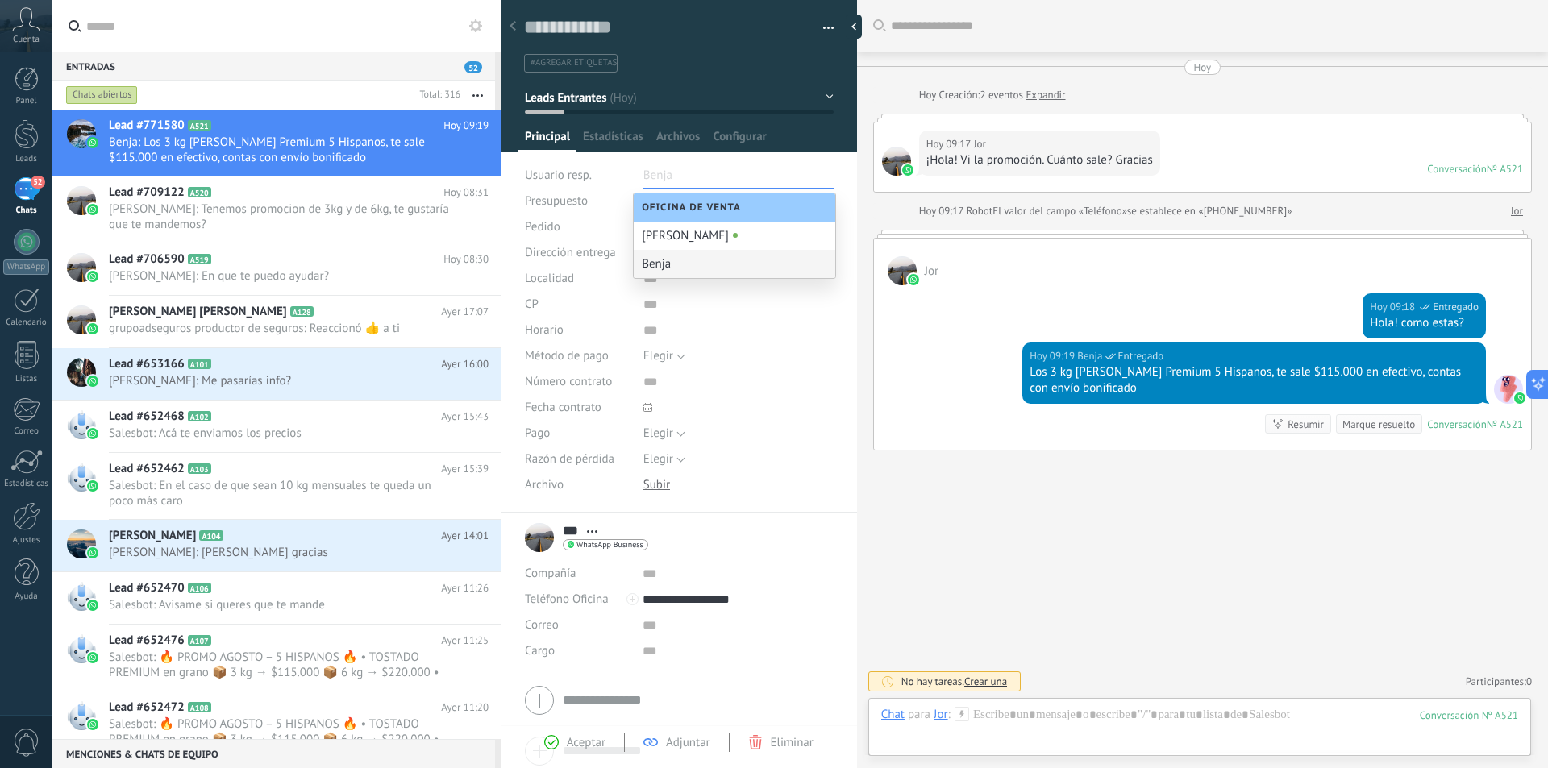
click at [697, 270] on div "Benja" at bounding box center [735, 264] width 202 height 28
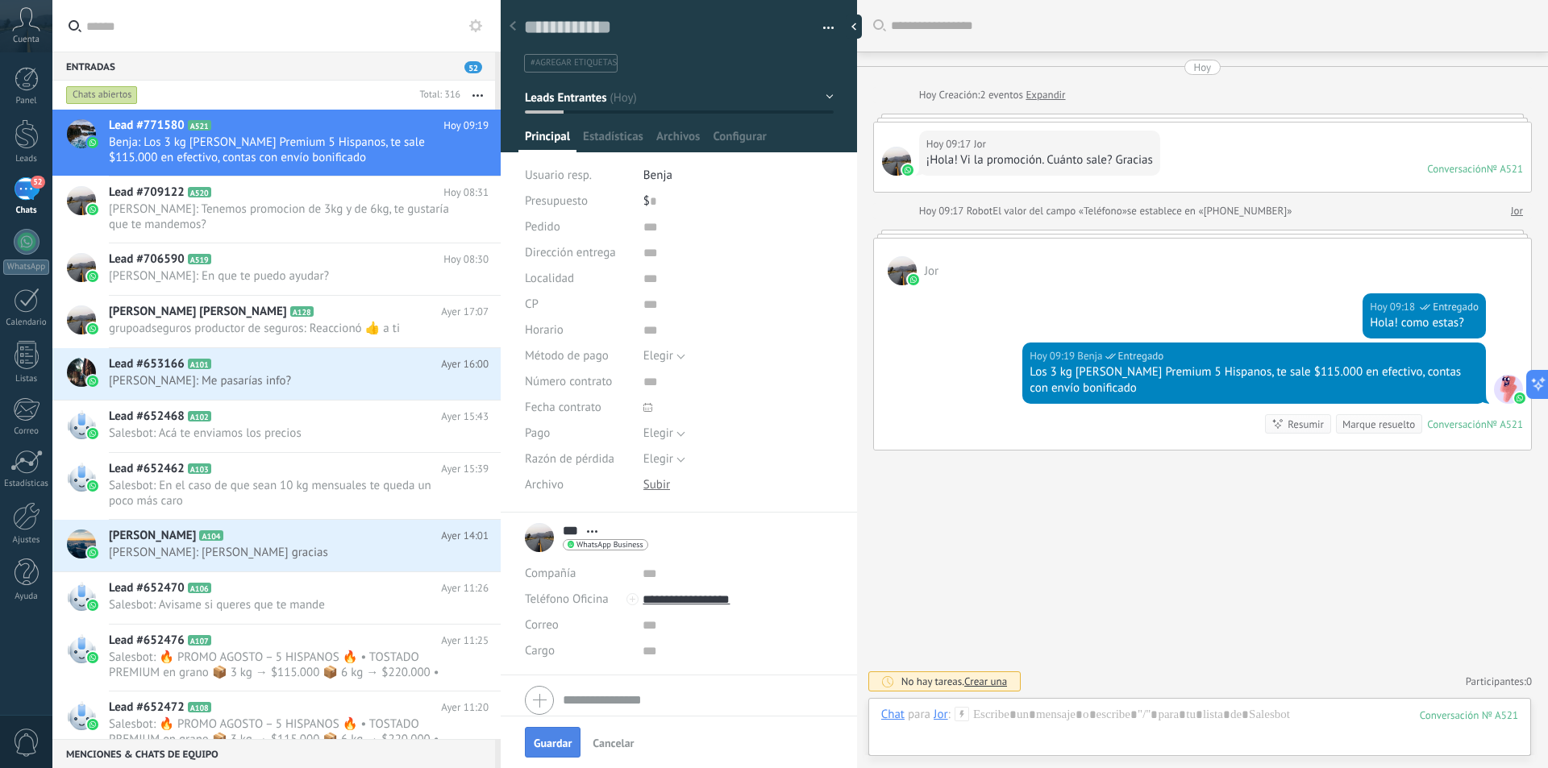
click at [551, 747] on span "Guardar" at bounding box center [553, 743] width 38 height 11
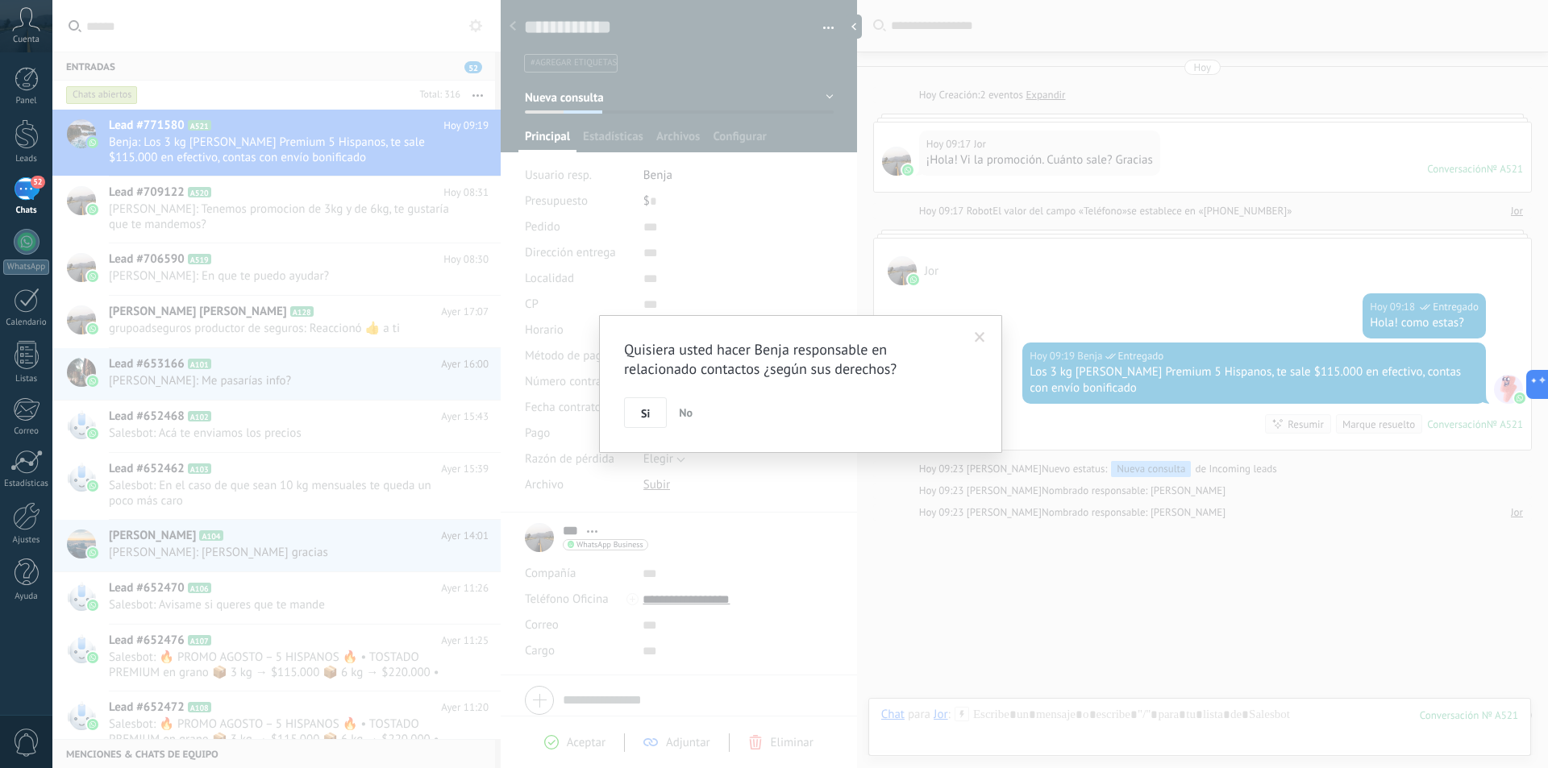
scroll to position [34, 0]
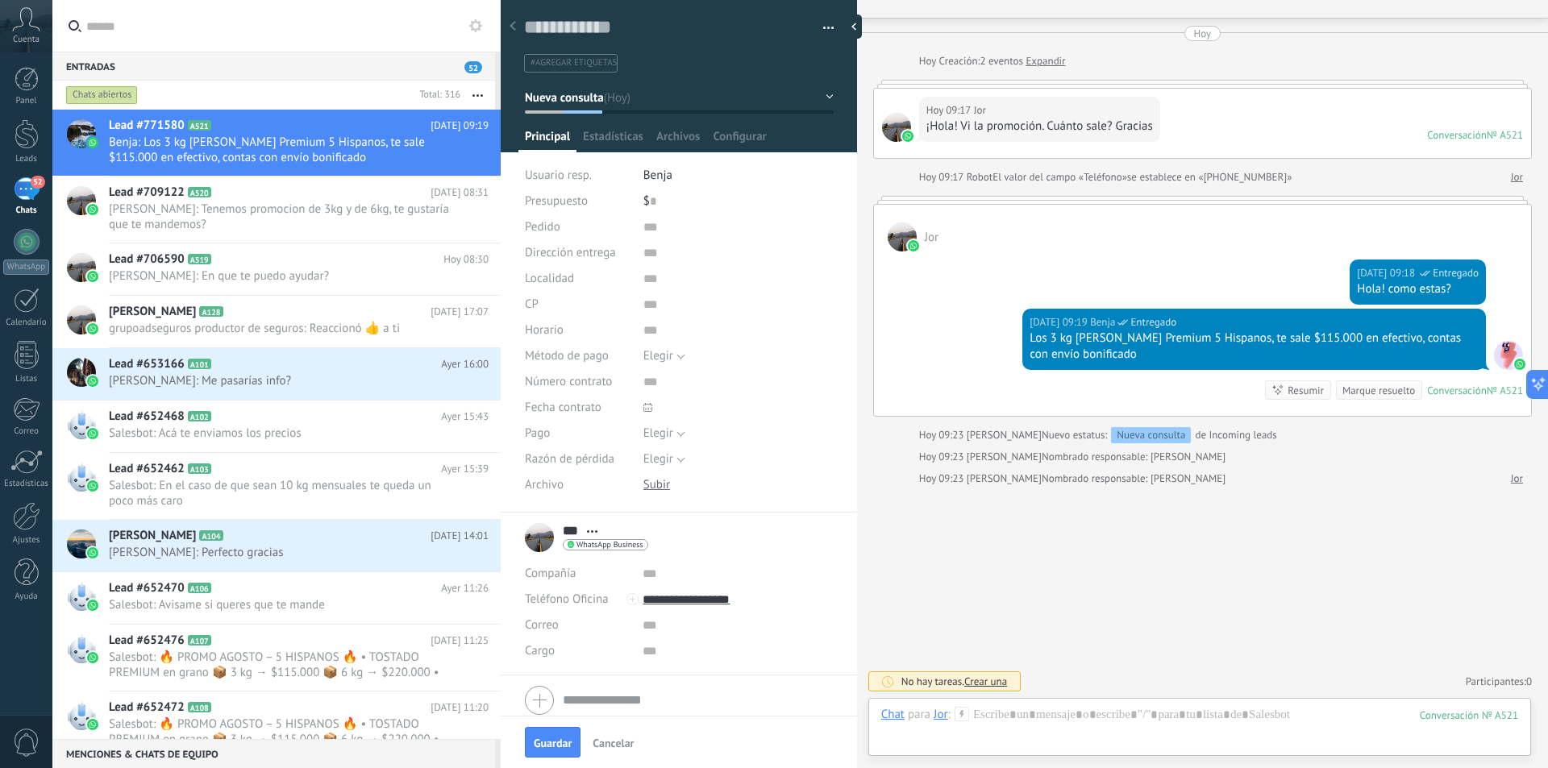
click at [513, 26] on use at bounding box center [512, 26] width 6 height 10
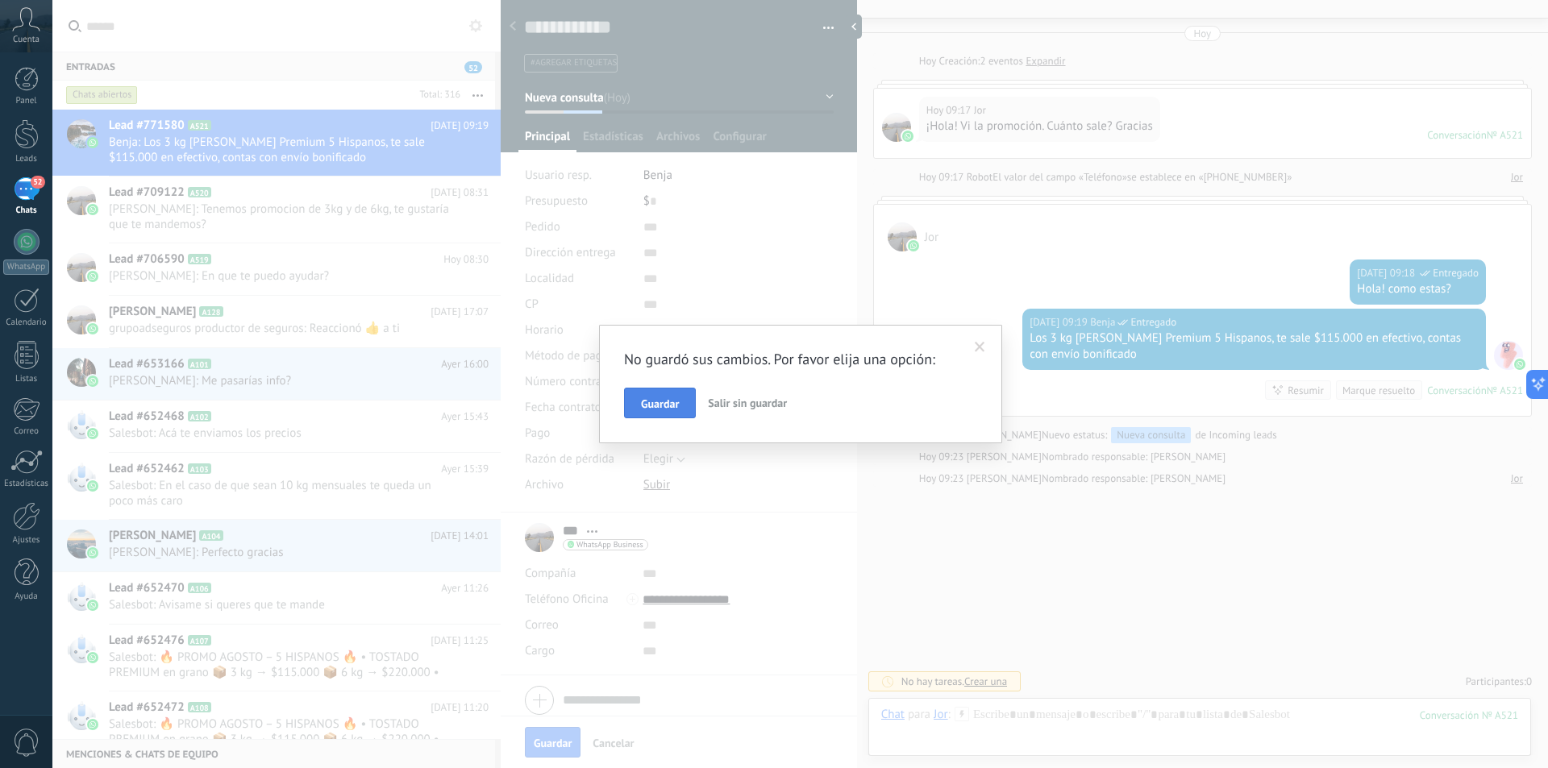
click at [659, 401] on span "Guardar" at bounding box center [660, 403] width 38 height 11
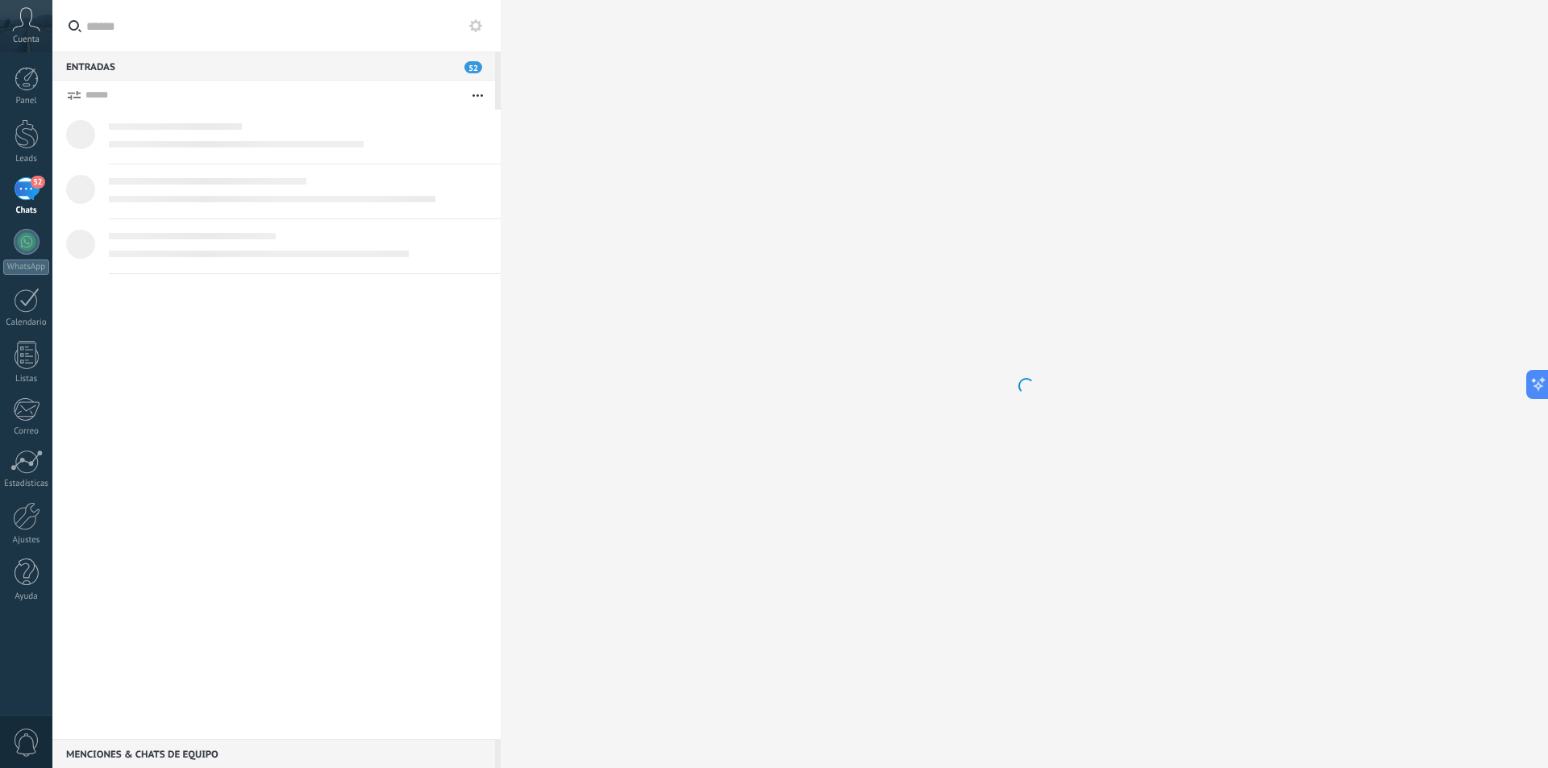
scroll to position [480, 0]
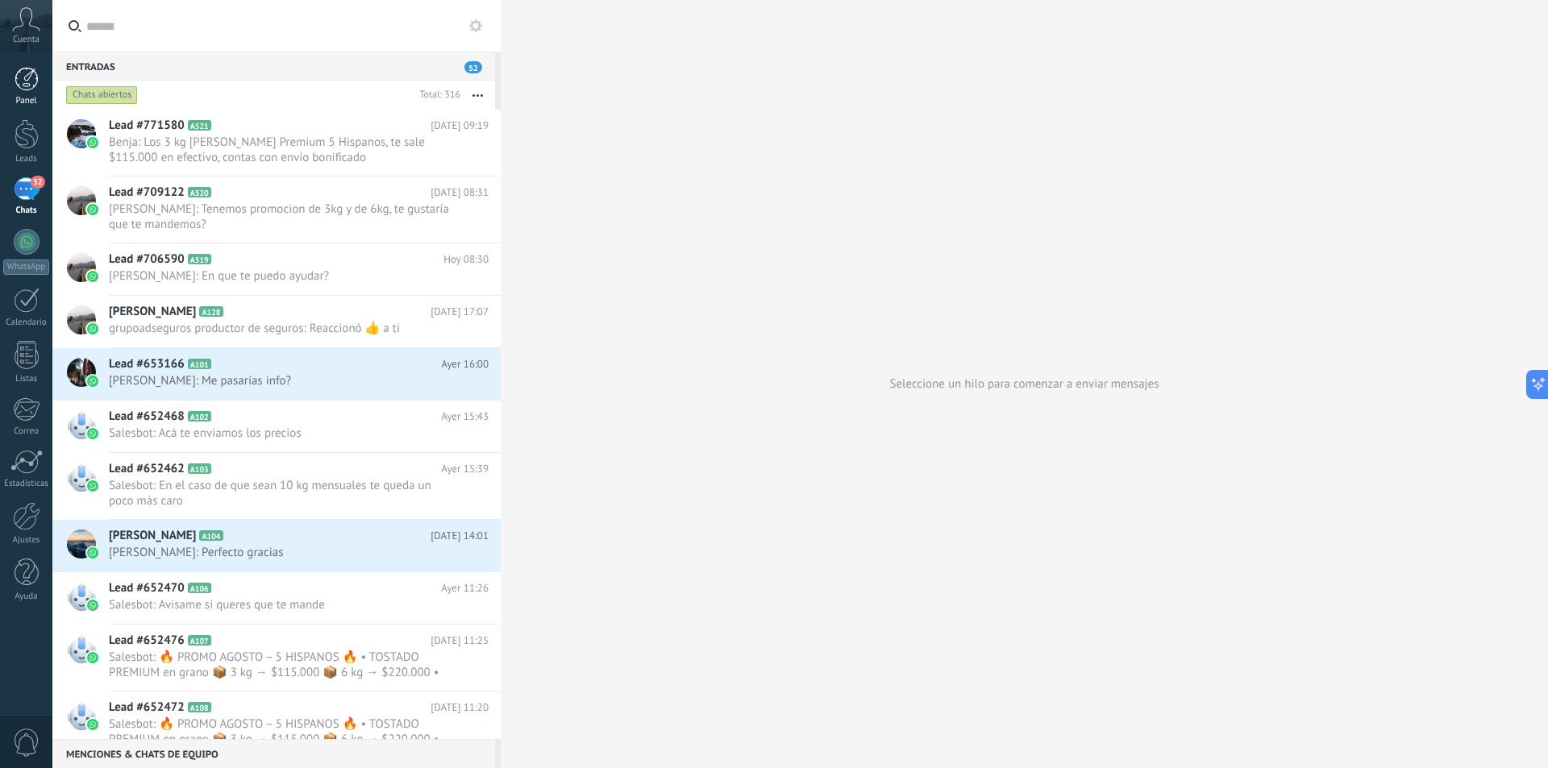
click at [39, 87] on link "Panel" at bounding box center [26, 86] width 52 height 39
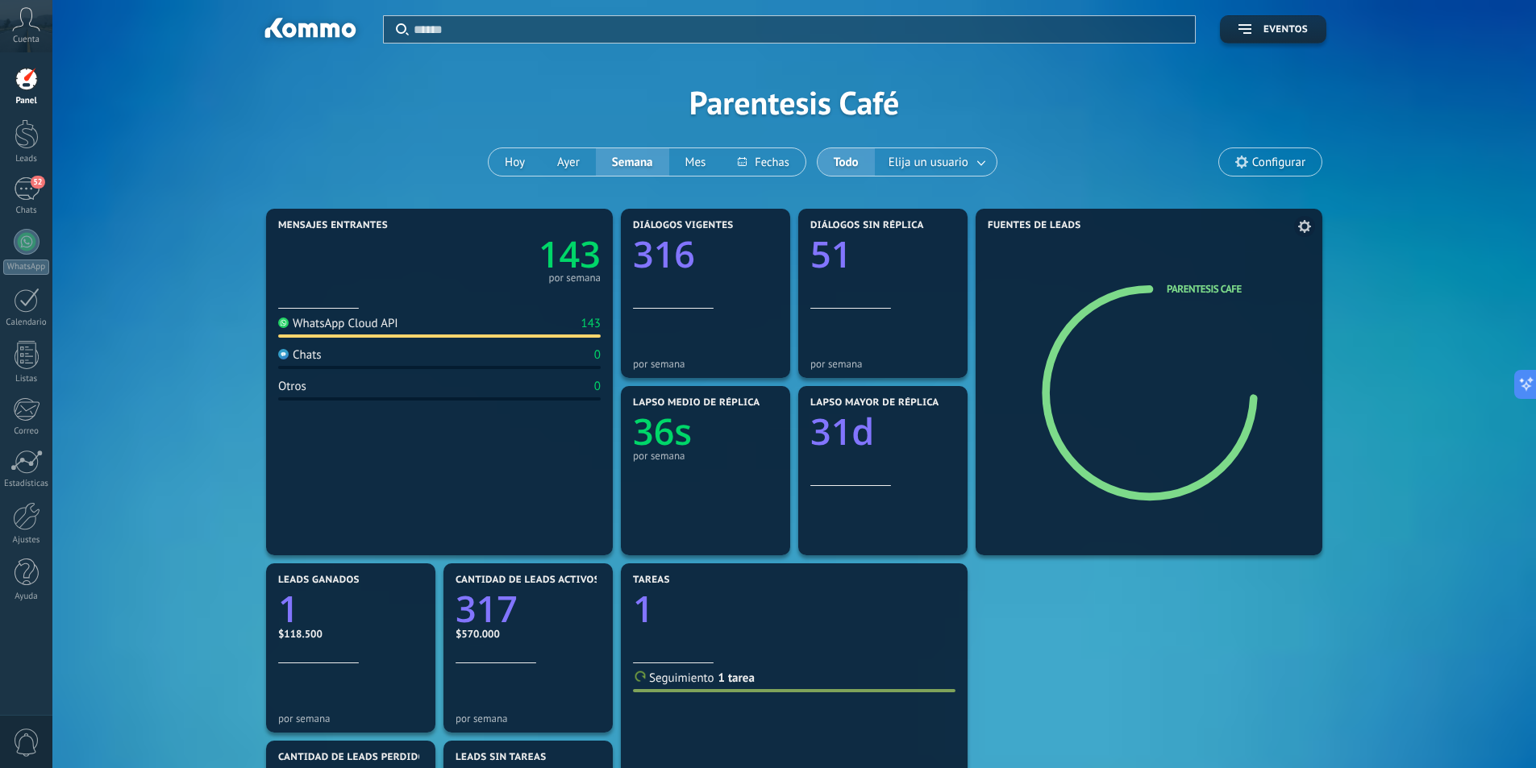
click at [1304, 218] on span at bounding box center [1304, 226] width 21 height 21
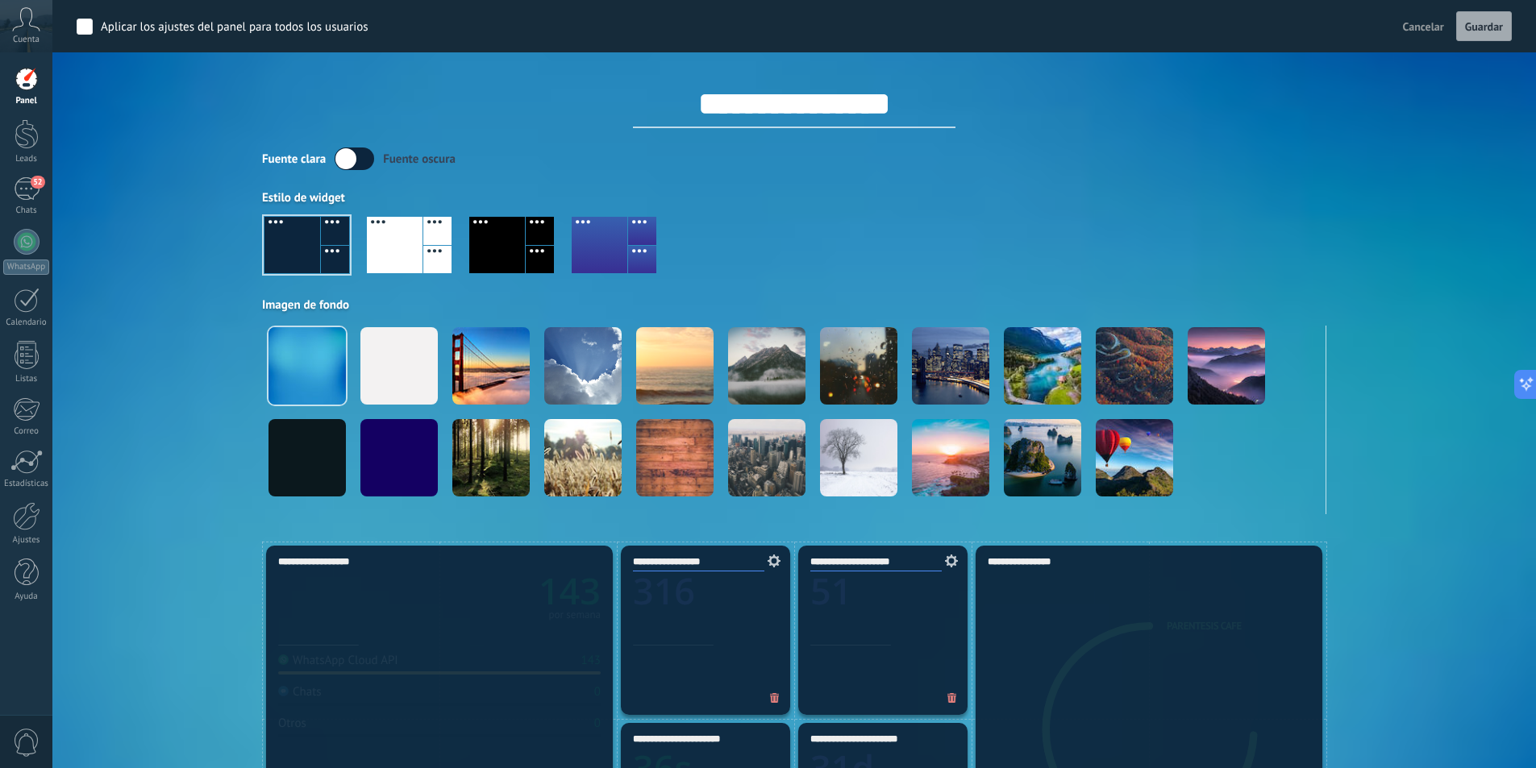
click at [1329, 231] on div "Aplicar Eventos Parentesis Café Hoy Ayer Semana Mes Todo Elija un usuario Confi…" at bounding box center [794, 271] width 1435 height 542
click at [869, 210] on div at bounding box center [794, 252] width 1064 height 92
click at [350, 147] on div "**********" at bounding box center [794, 257] width 1064 height 514
click at [350, 156] on label at bounding box center [354, 159] width 39 height 23
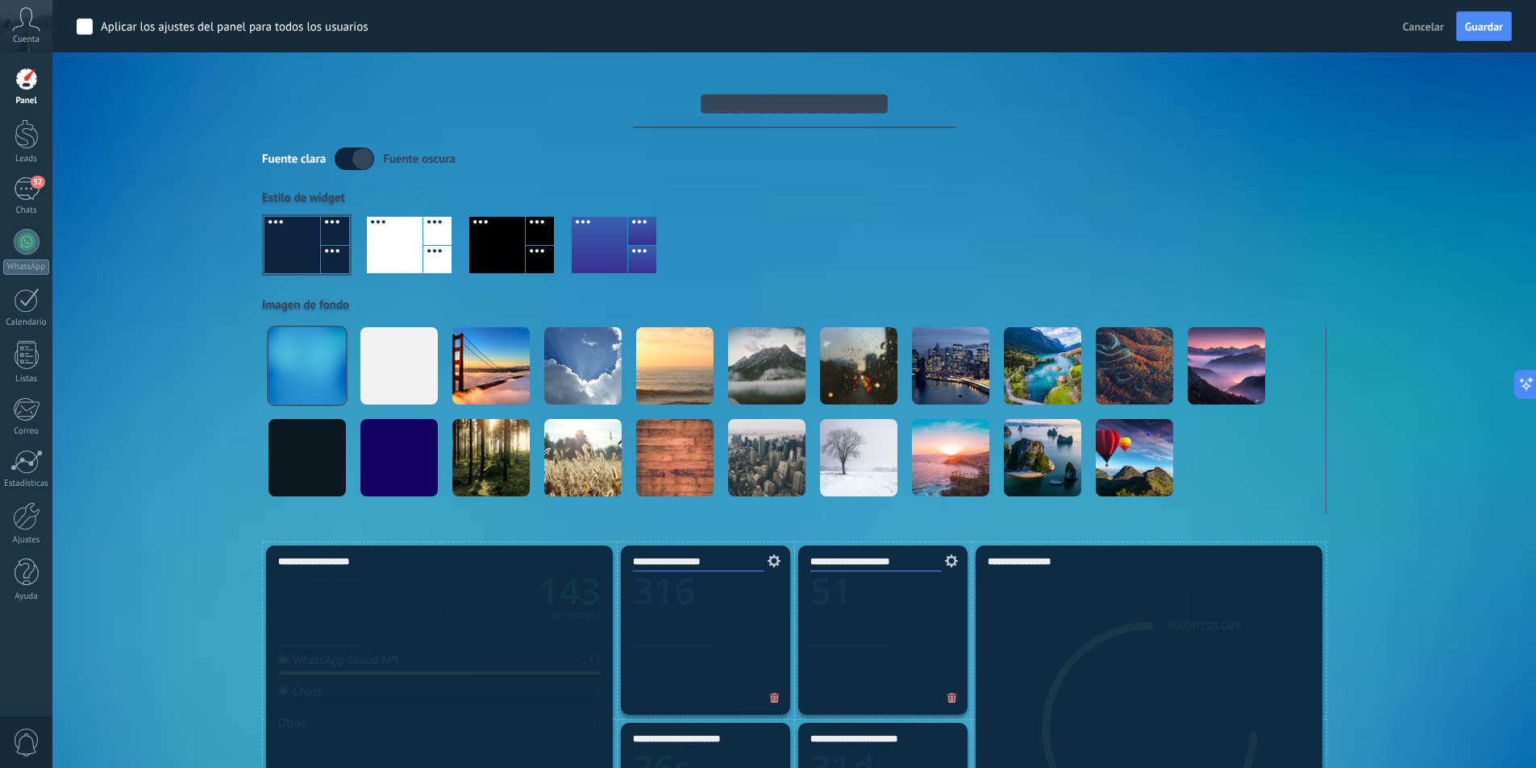
click at [347, 157] on label at bounding box center [354, 159] width 39 height 23
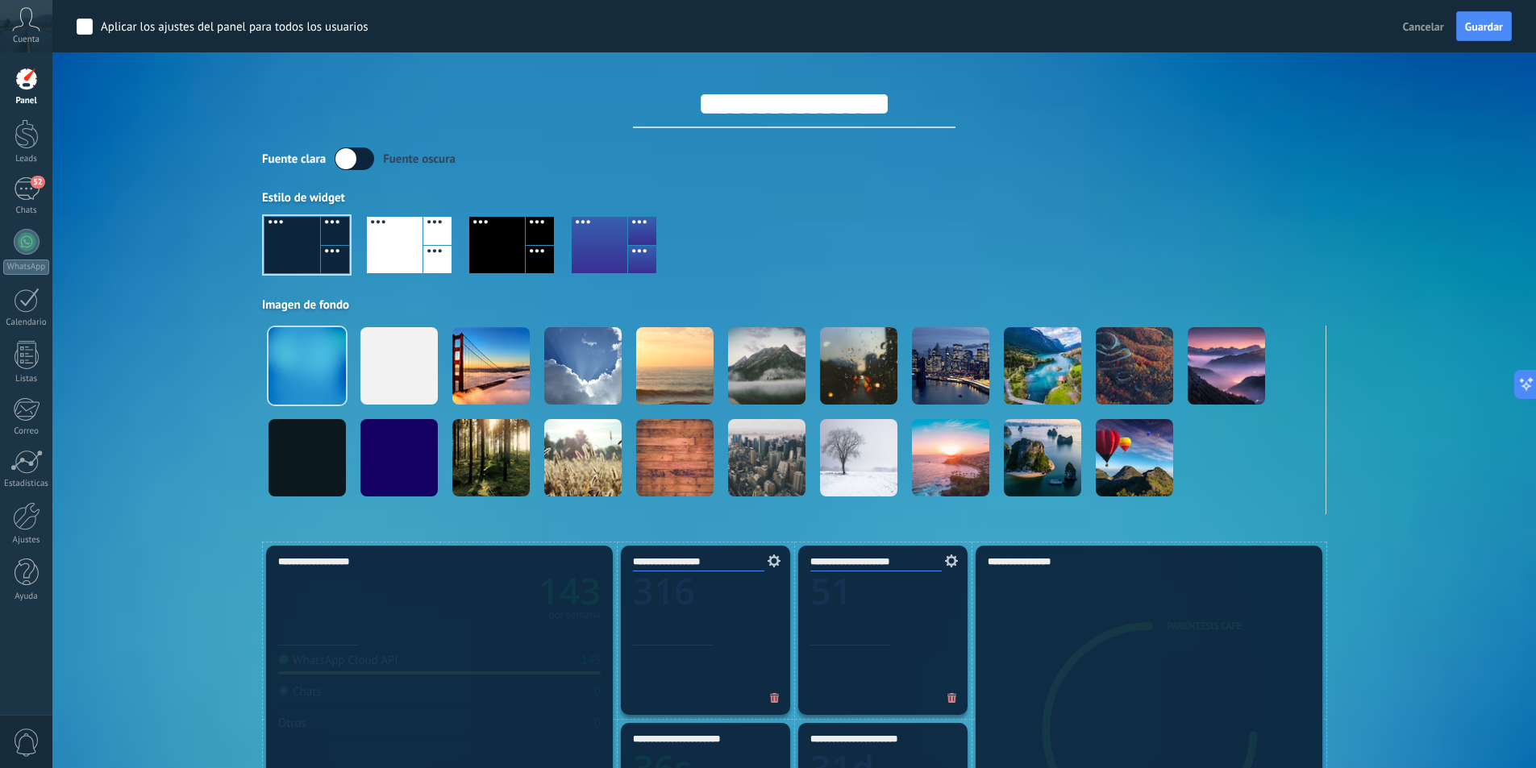
click at [169, 292] on div "Aplicar Eventos Parentesis Café Hoy Ayer Semana Mes Todo Elija un usuario Confi…" at bounding box center [794, 271] width 1435 height 542
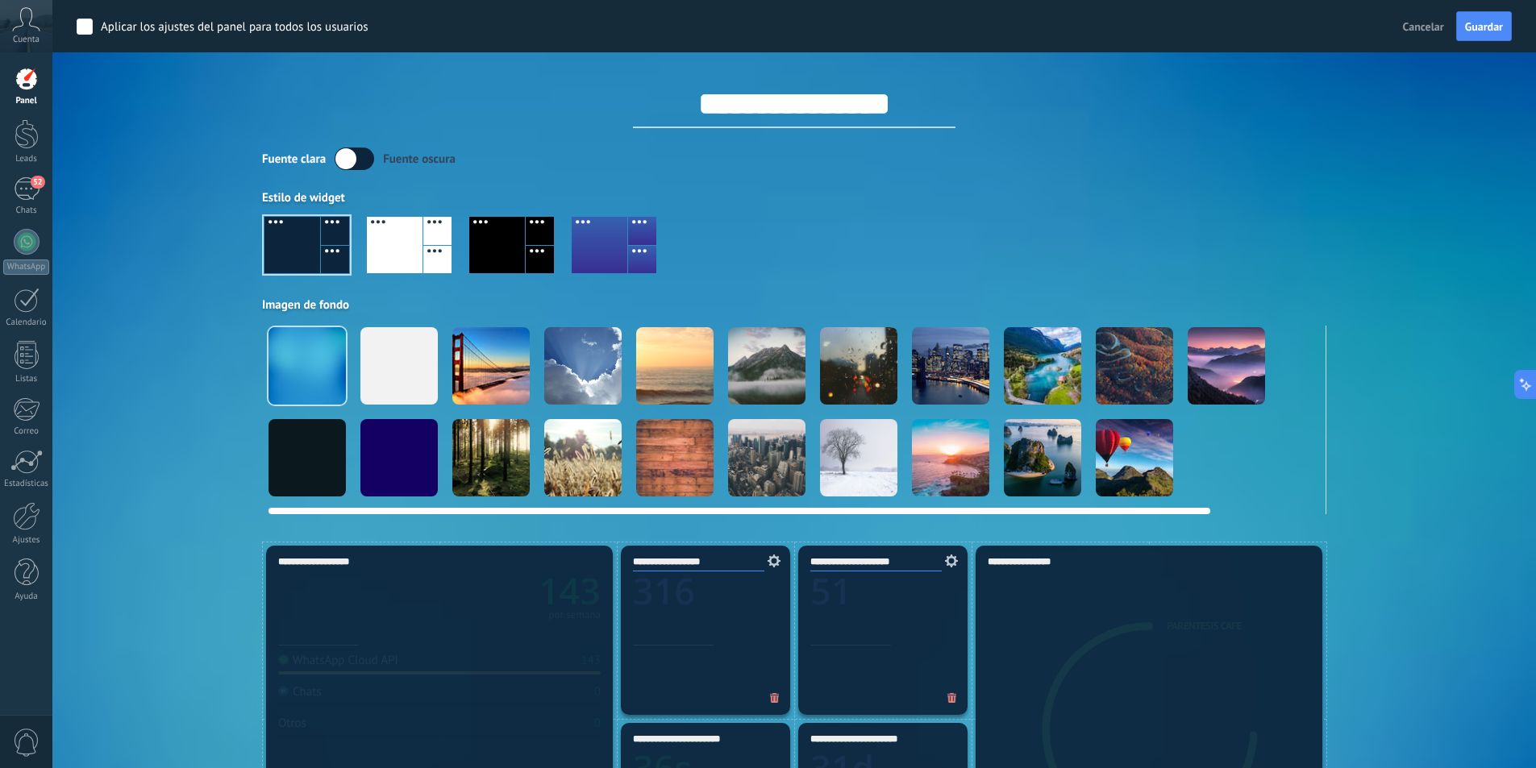
click at [281, 459] on div at bounding box center [306, 457] width 77 height 77
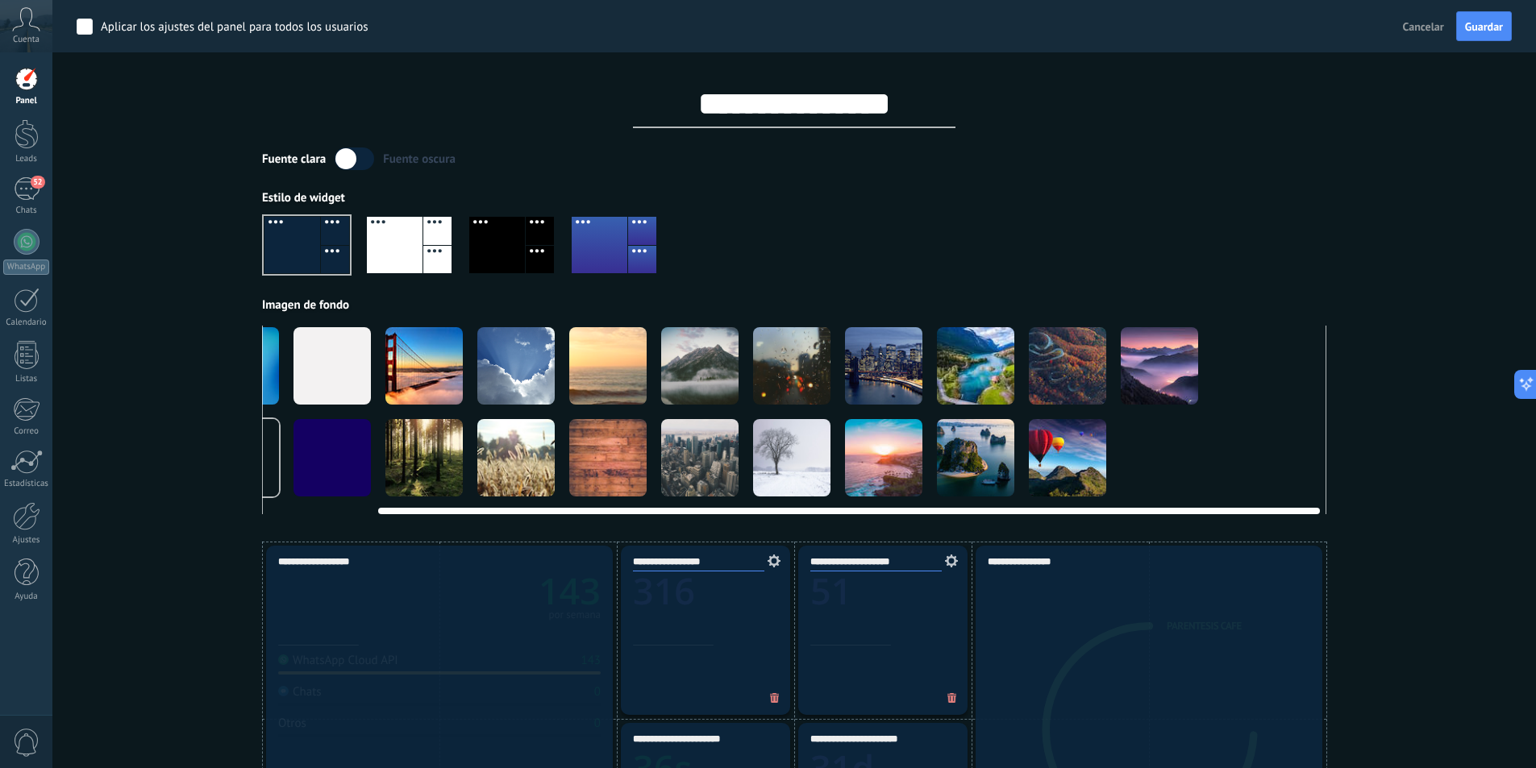
scroll to position [0, 124]
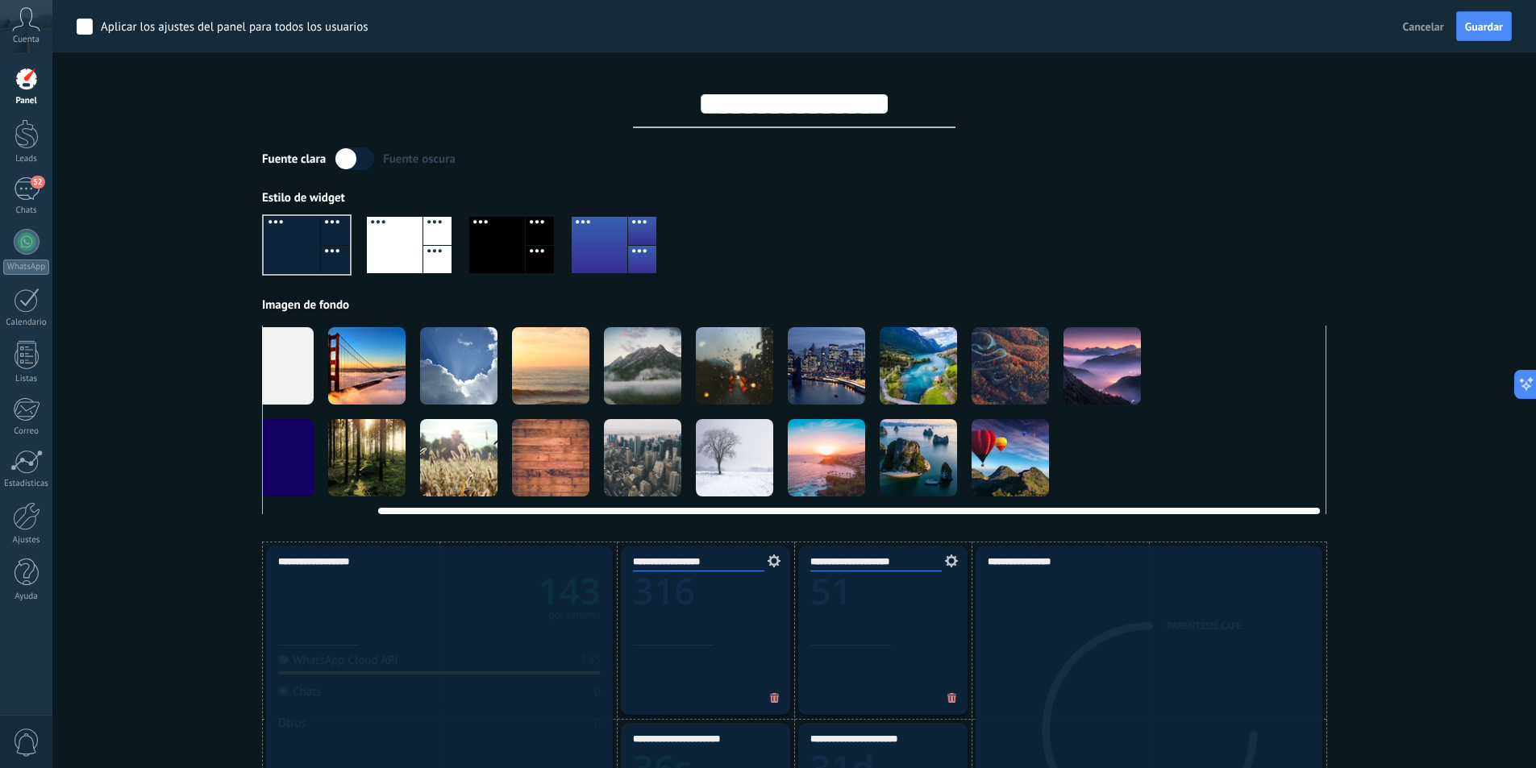
drag, startPoint x: 864, startPoint y: 513, endPoint x: 1045, endPoint y: 515, distance: 181.4
click at [663, 375] on div at bounding box center [642, 365] width 77 height 77
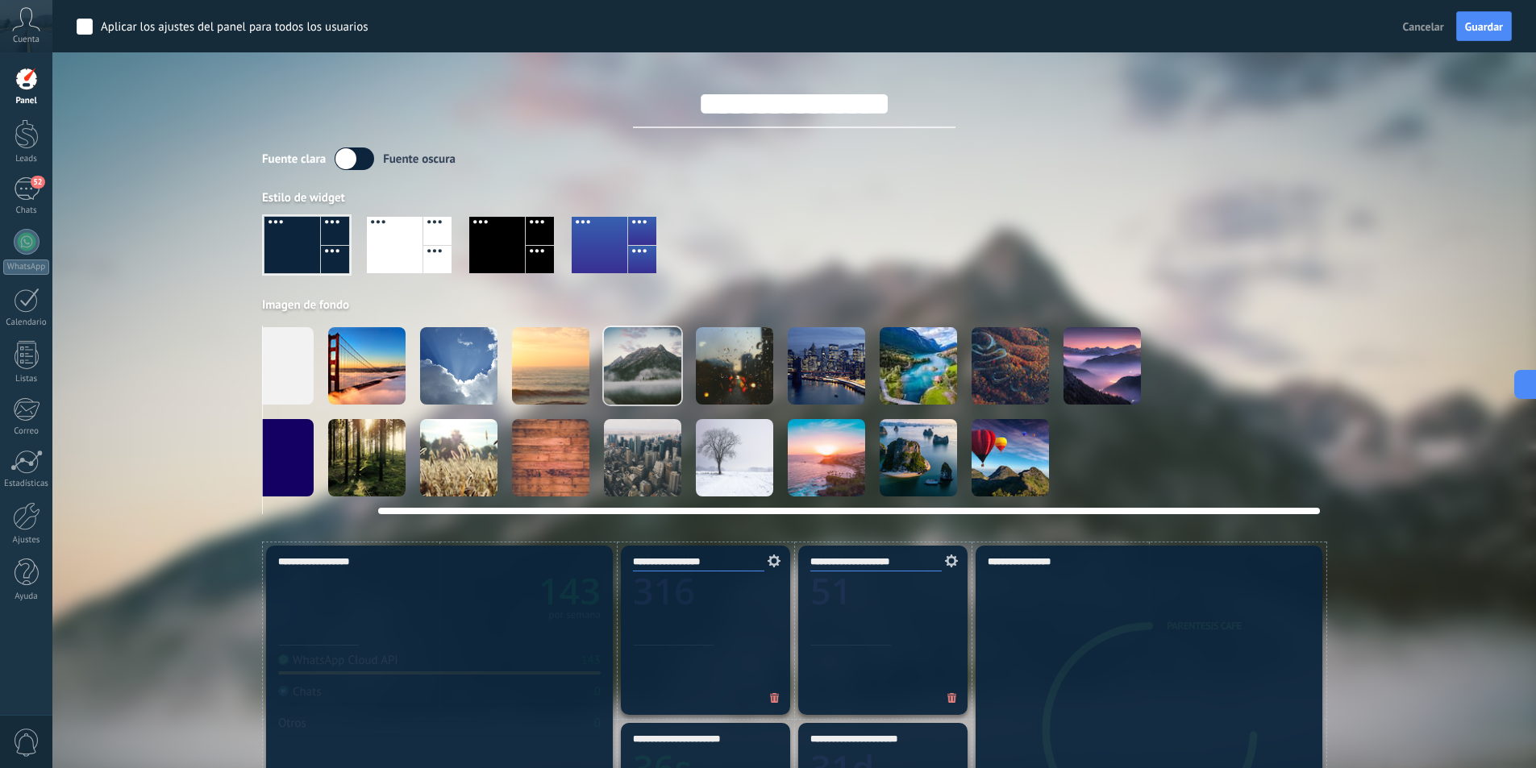
click at [1192, 460] on video at bounding box center [1193, 457] width 77 height 77
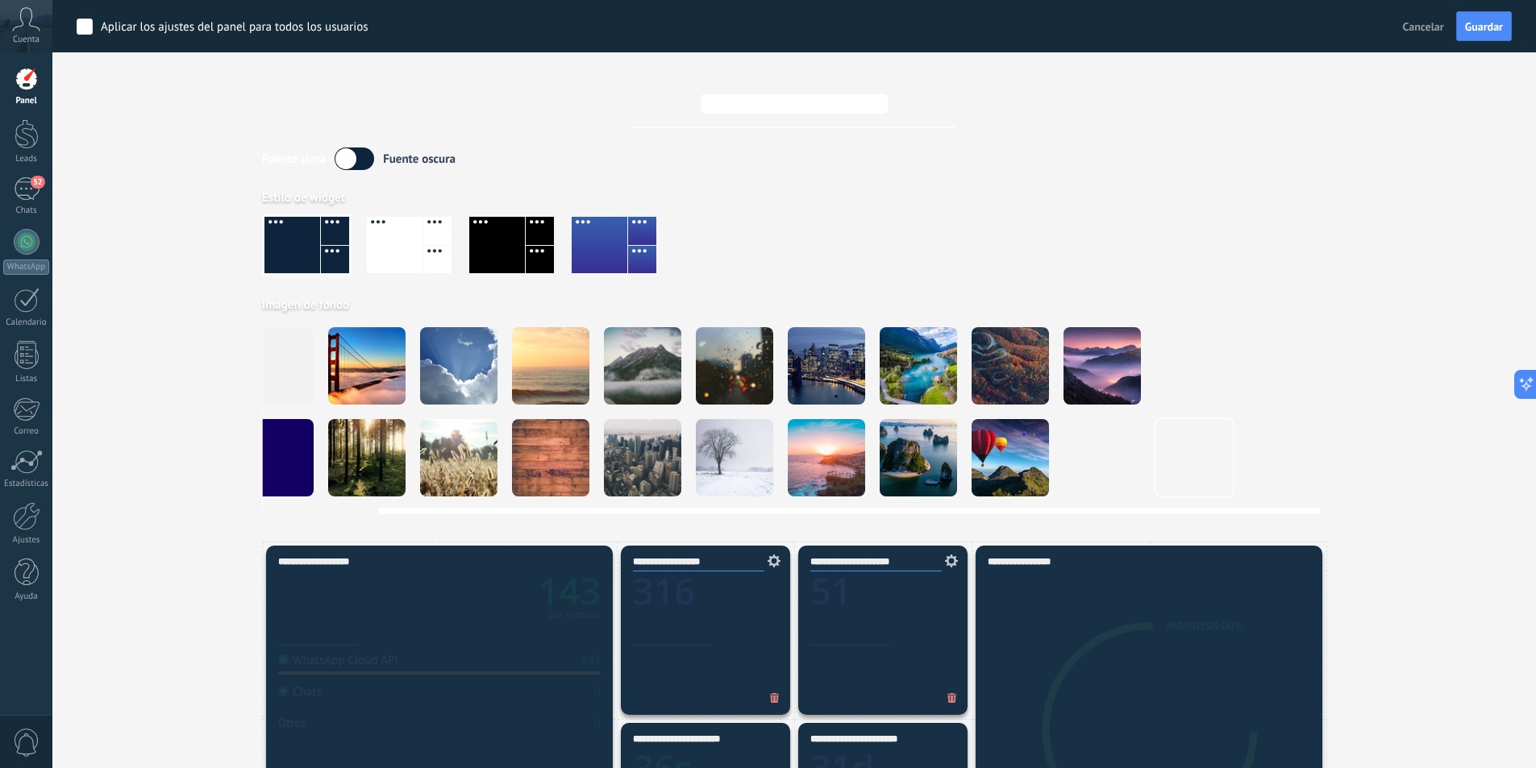
click at [1069, 444] on video at bounding box center [1101, 457] width 77 height 77
click at [1087, 453] on video at bounding box center [1101, 457] width 77 height 77
click at [550, 387] on div at bounding box center [550, 365] width 77 height 77
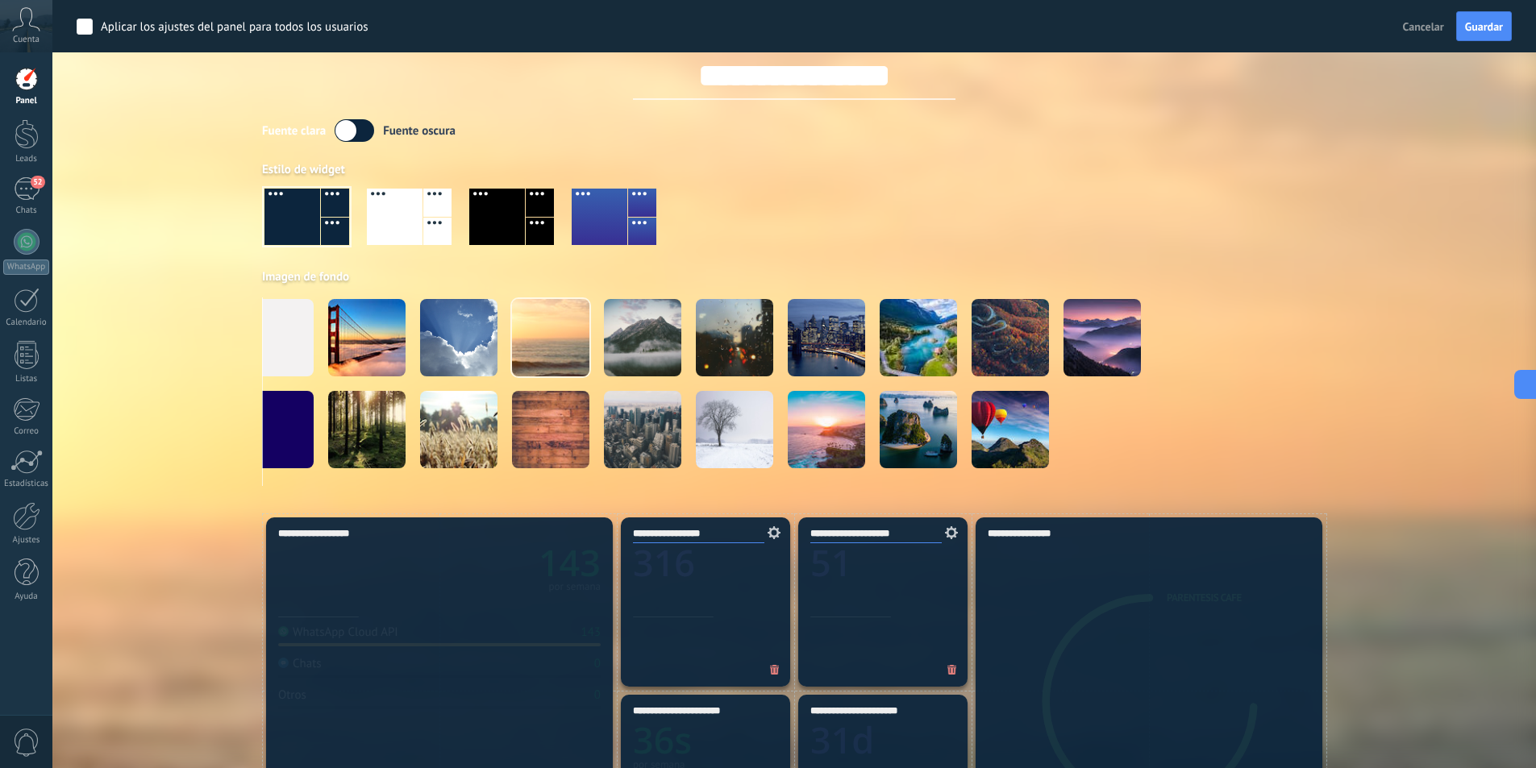
scroll to position [0, 0]
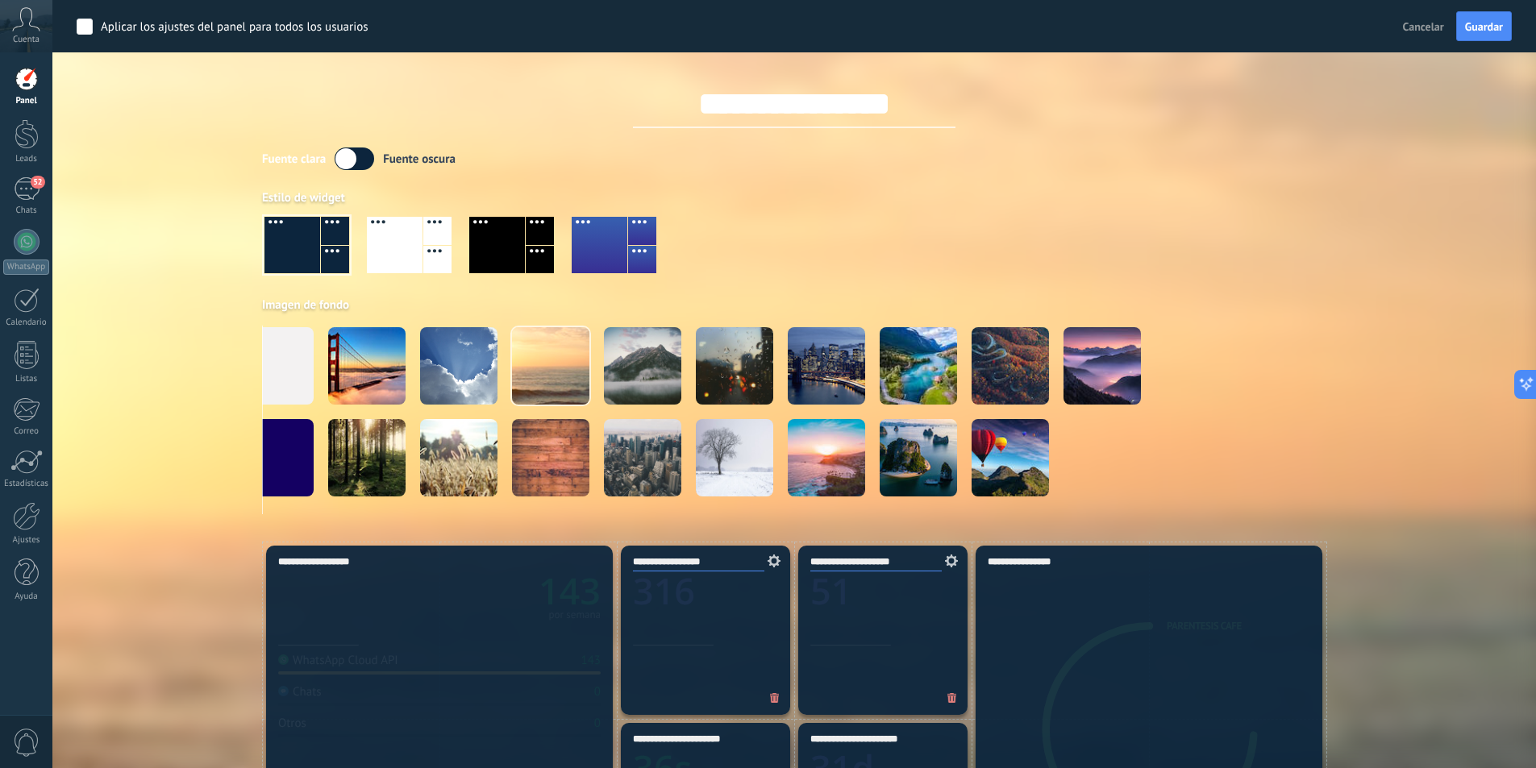
click at [347, 169] on label at bounding box center [354, 159] width 39 height 23
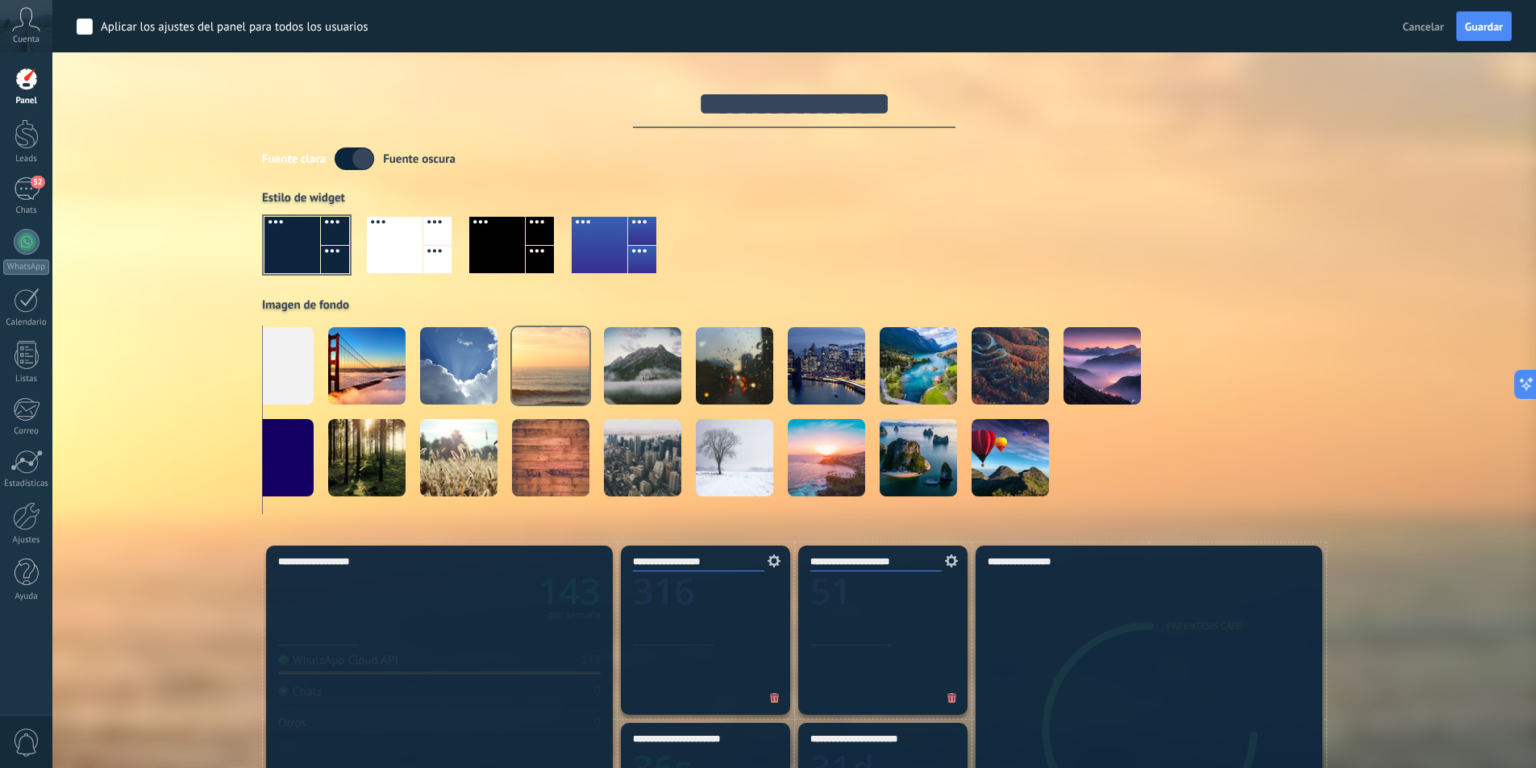
click at [208, 279] on div "Aplicar Eventos Parentesis Café Hoy Ayer Semana Mes Todo Elija un usuario Confi…" at bounding box center [794, 271] width 1435 height 542
click at [169, 298] on div "Aplicar Eventos Parentesis Café Hoy Ayer Semana Mes Todo Elija un usuario Confi…" at bounding box center [794, 271] width 1435 height 542
click at [1489, 29] on span "Guardar" at bounding box center [1484, 26] width 38 height 11
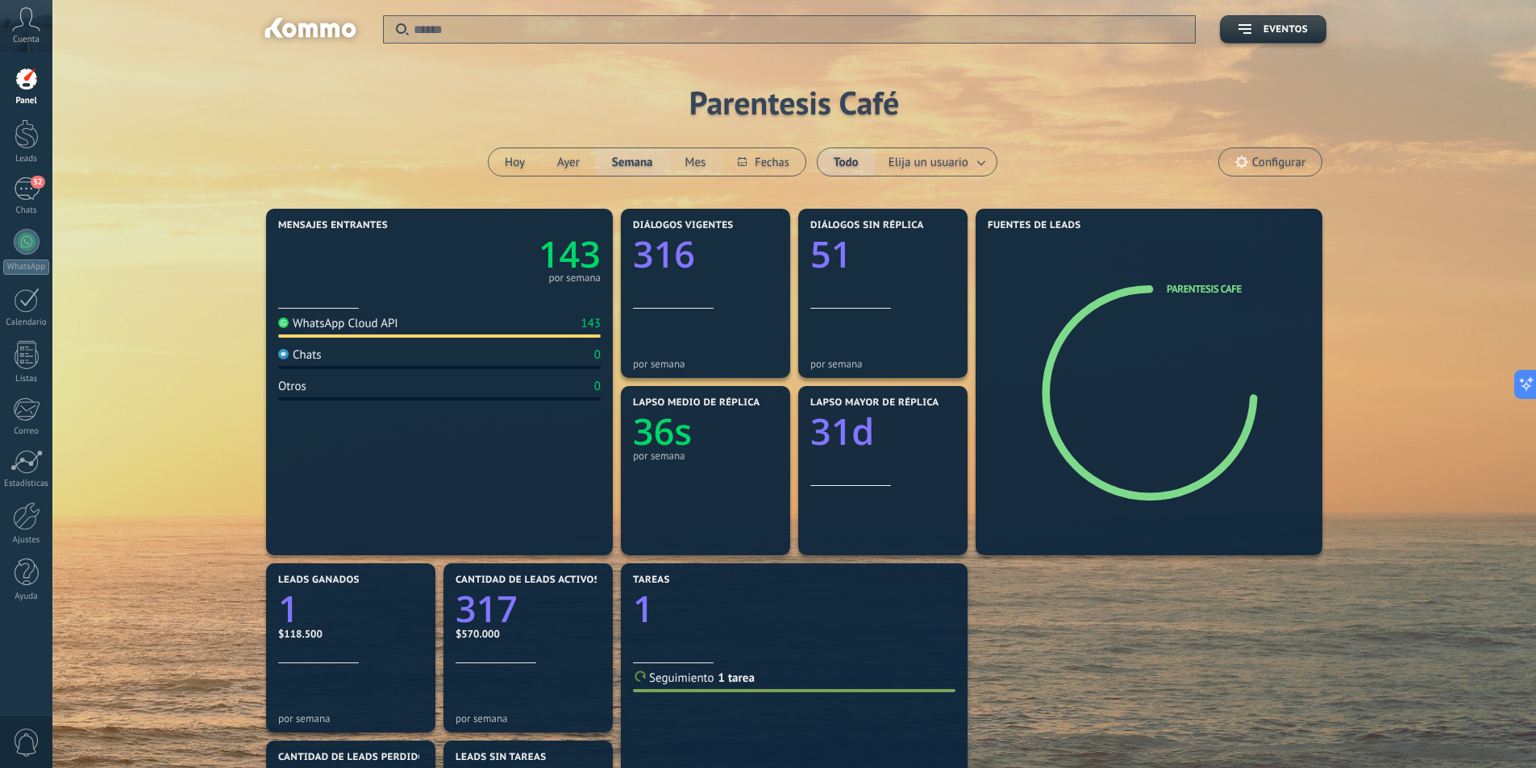
click at [700, 157] on button "Mes" at bounding box center [695, 161] width 53 height 27
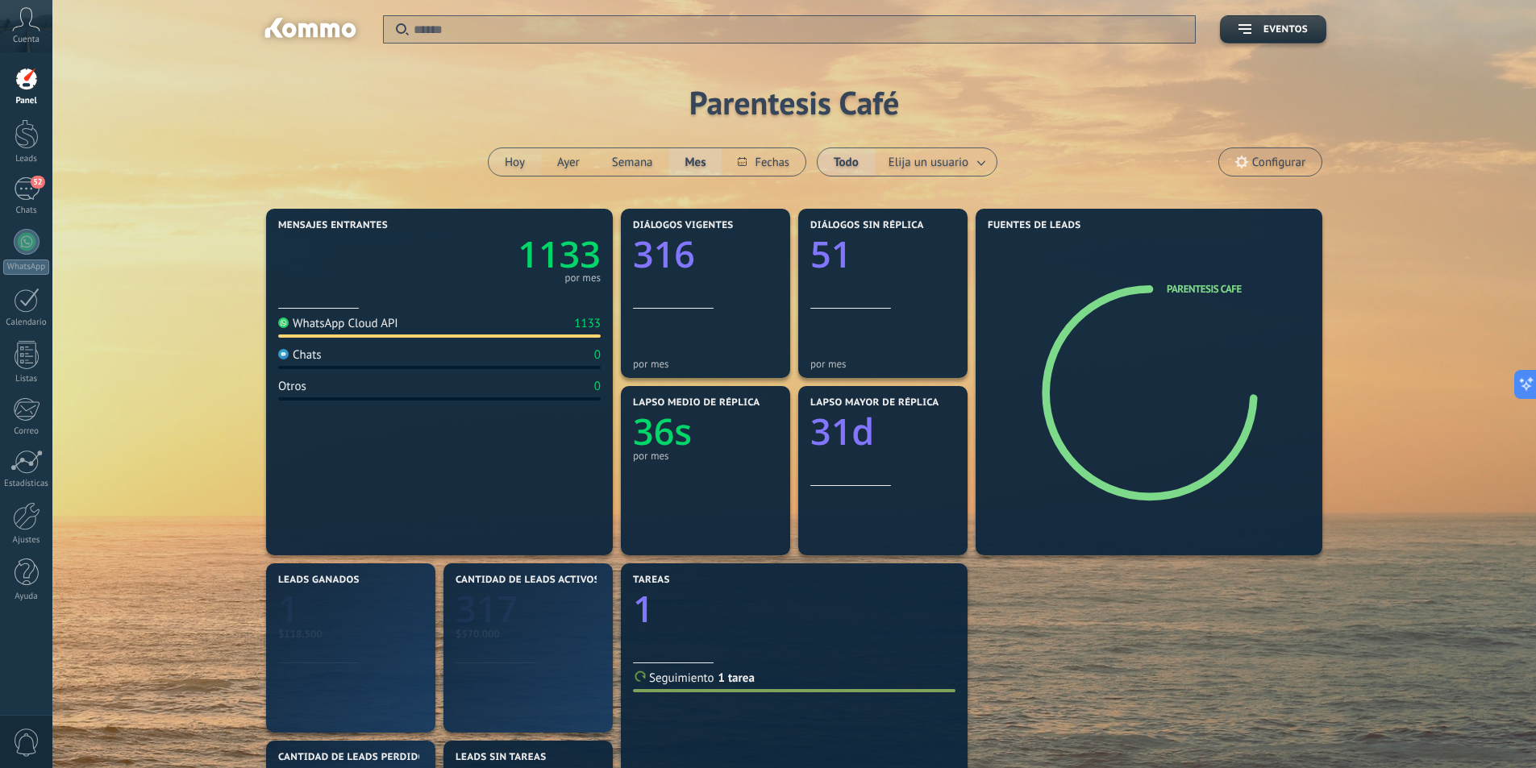
click at [499, 150] on button "Hoy" at bounding box center [514, 161] width 52 height 27
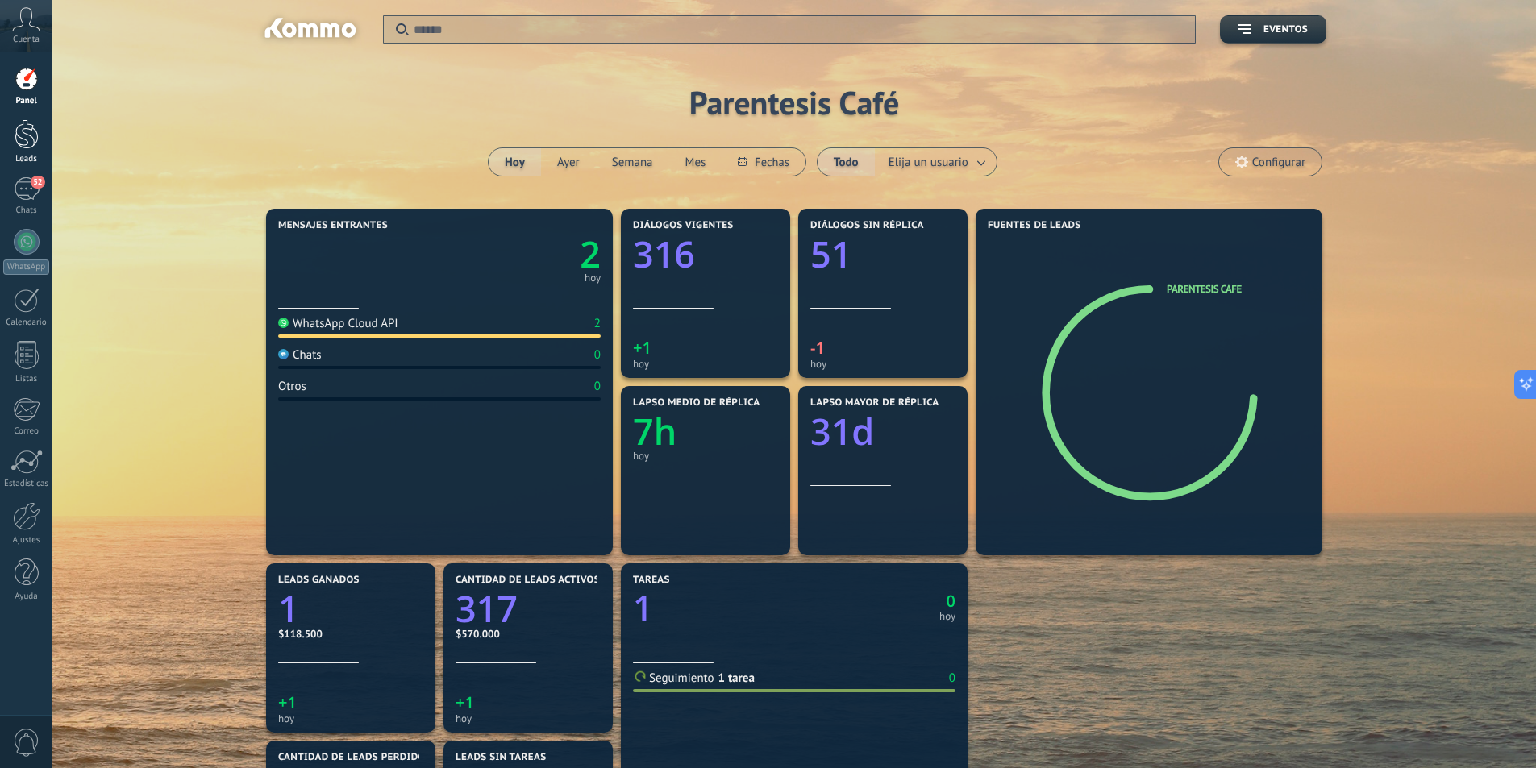
click at [29, 150] on link "Leads" at bounding box center [26, 141] width 52 height 45
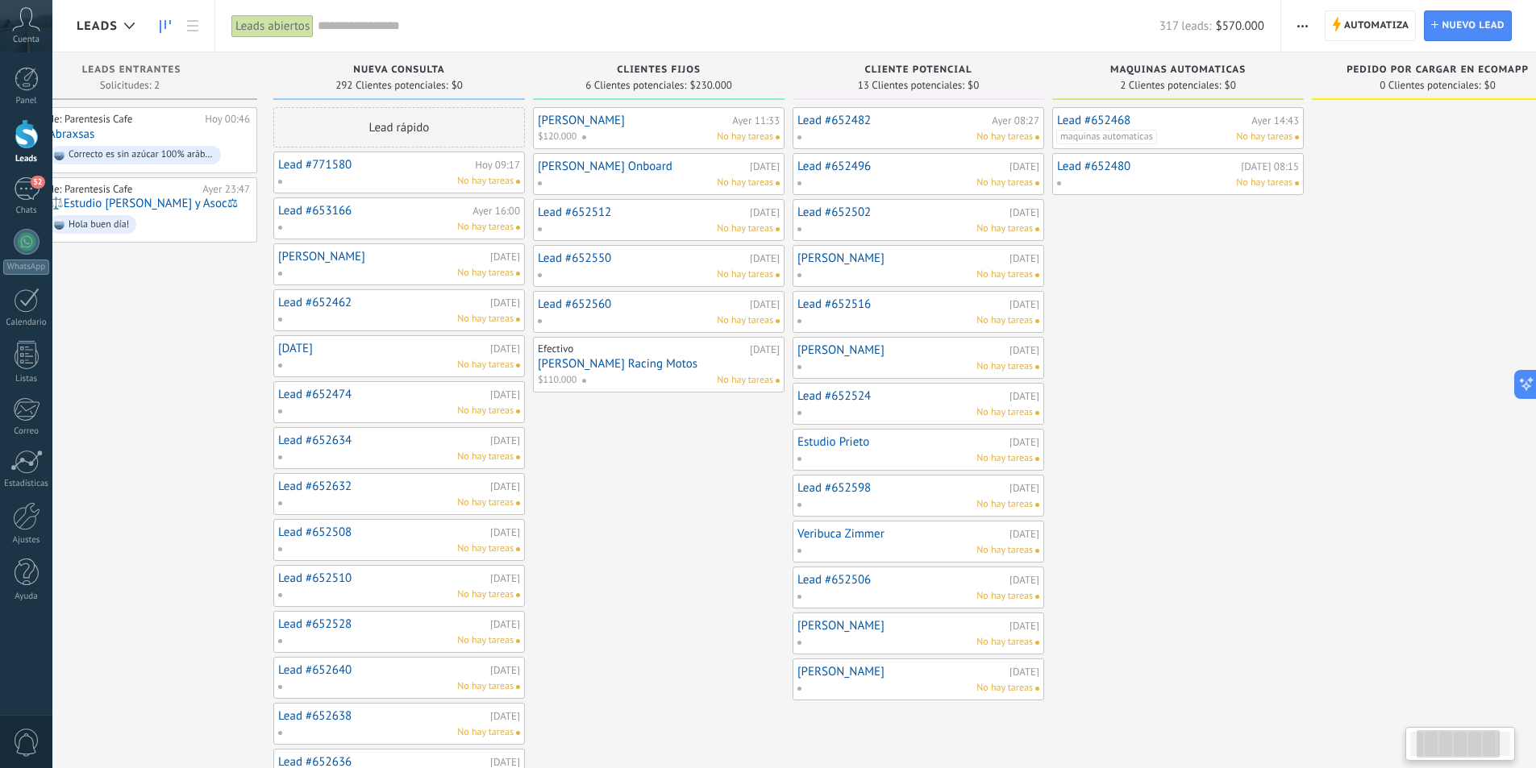
scroll to position [0, 382]
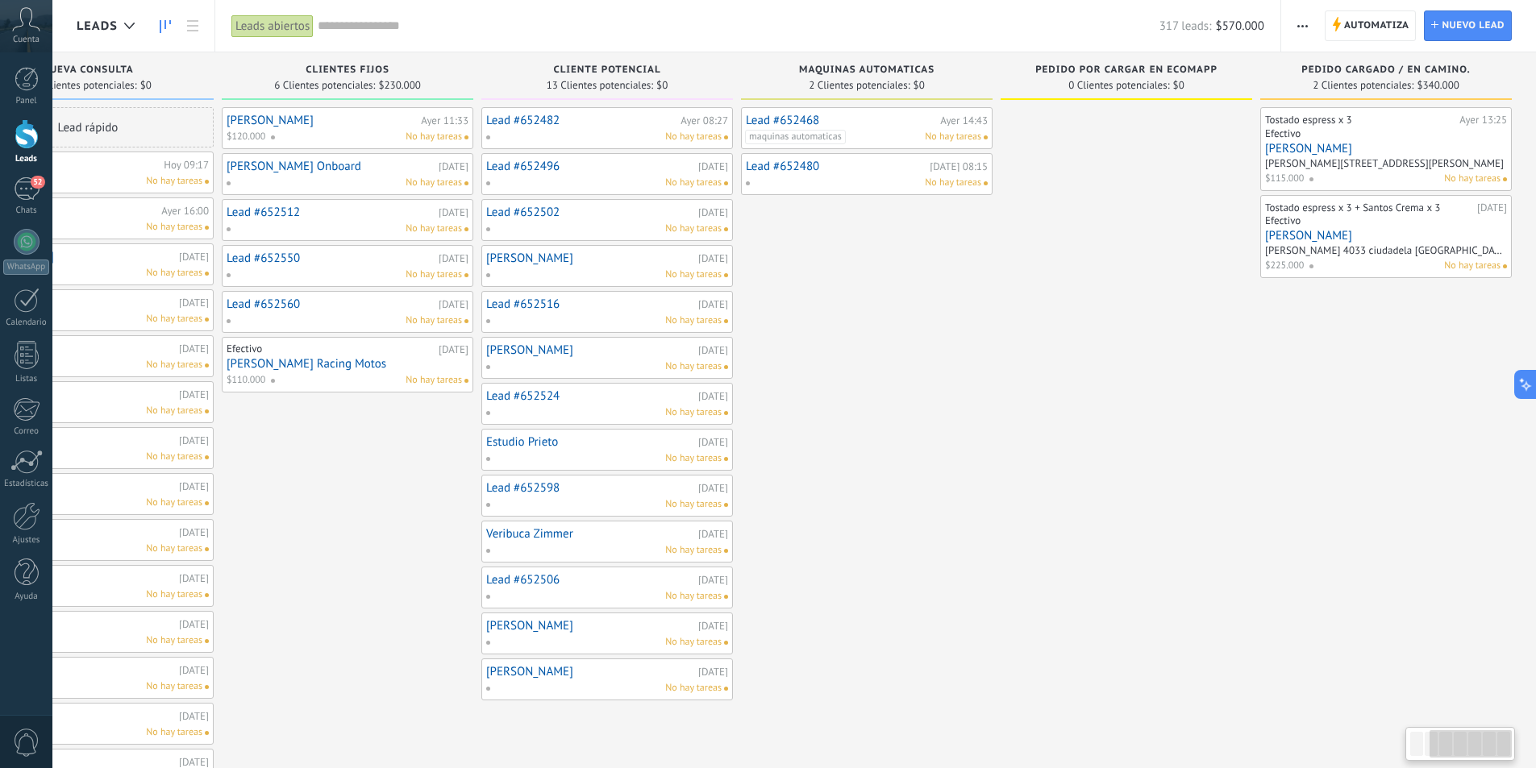
drag, startPoint x: 1495, startPoint y: 537, endPoint x: 211, endPoint y: 552, distance: 1284.2
click at [211, 552] on div "Leads Entrantes Solicitudes: 2 0 0 0 2 0 0 0 2 de: Parentesis Cafe Hoy 00:46 Ab…" at bounding box center [614, 559] width 1841 height 1014
click at [1310, 19] on button "button" at bounding box center [1302, 25] width 23 height 31
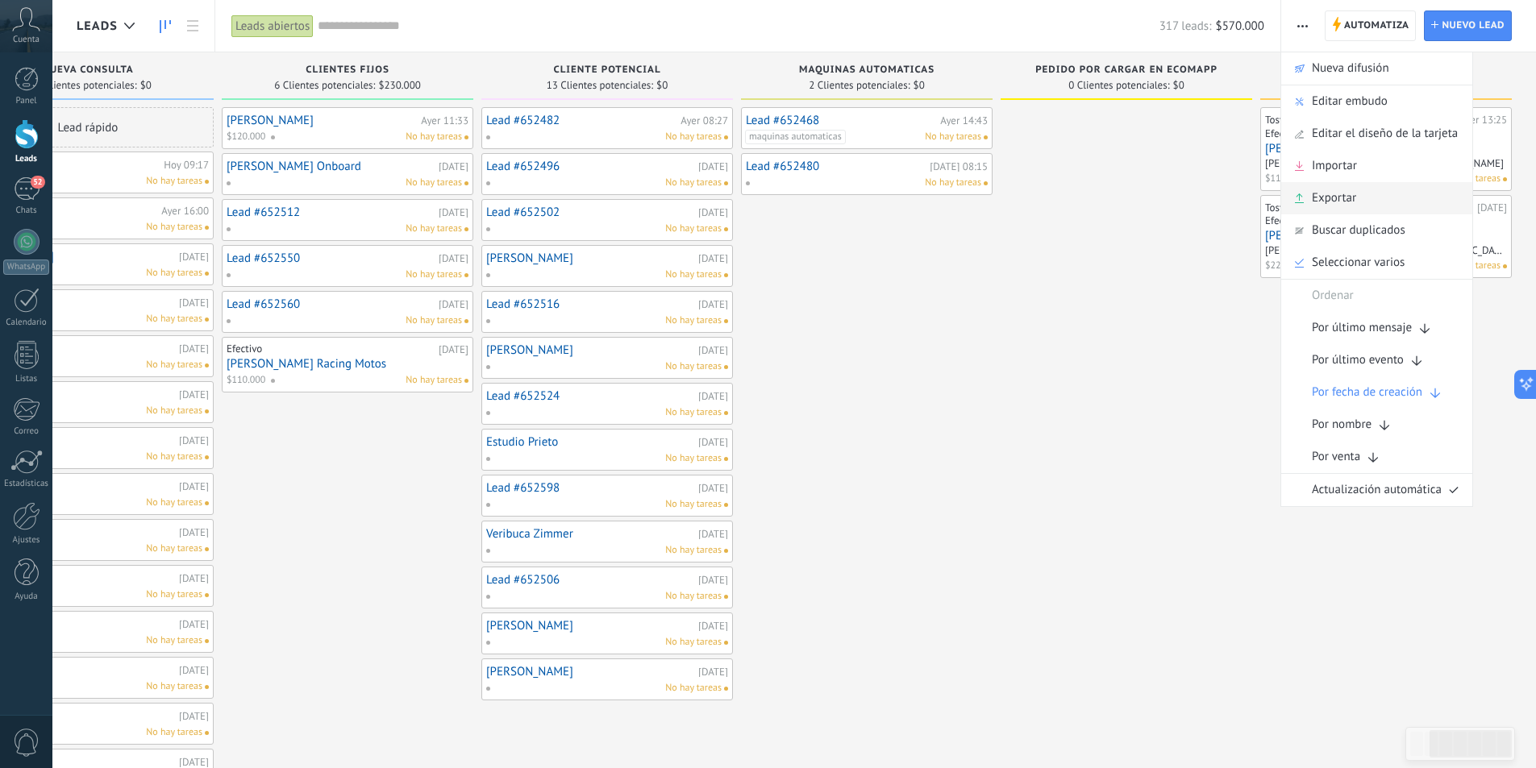
click at [1373, 189] on div "Exportar" at bounding box center [1376, 198] width 191 height 32
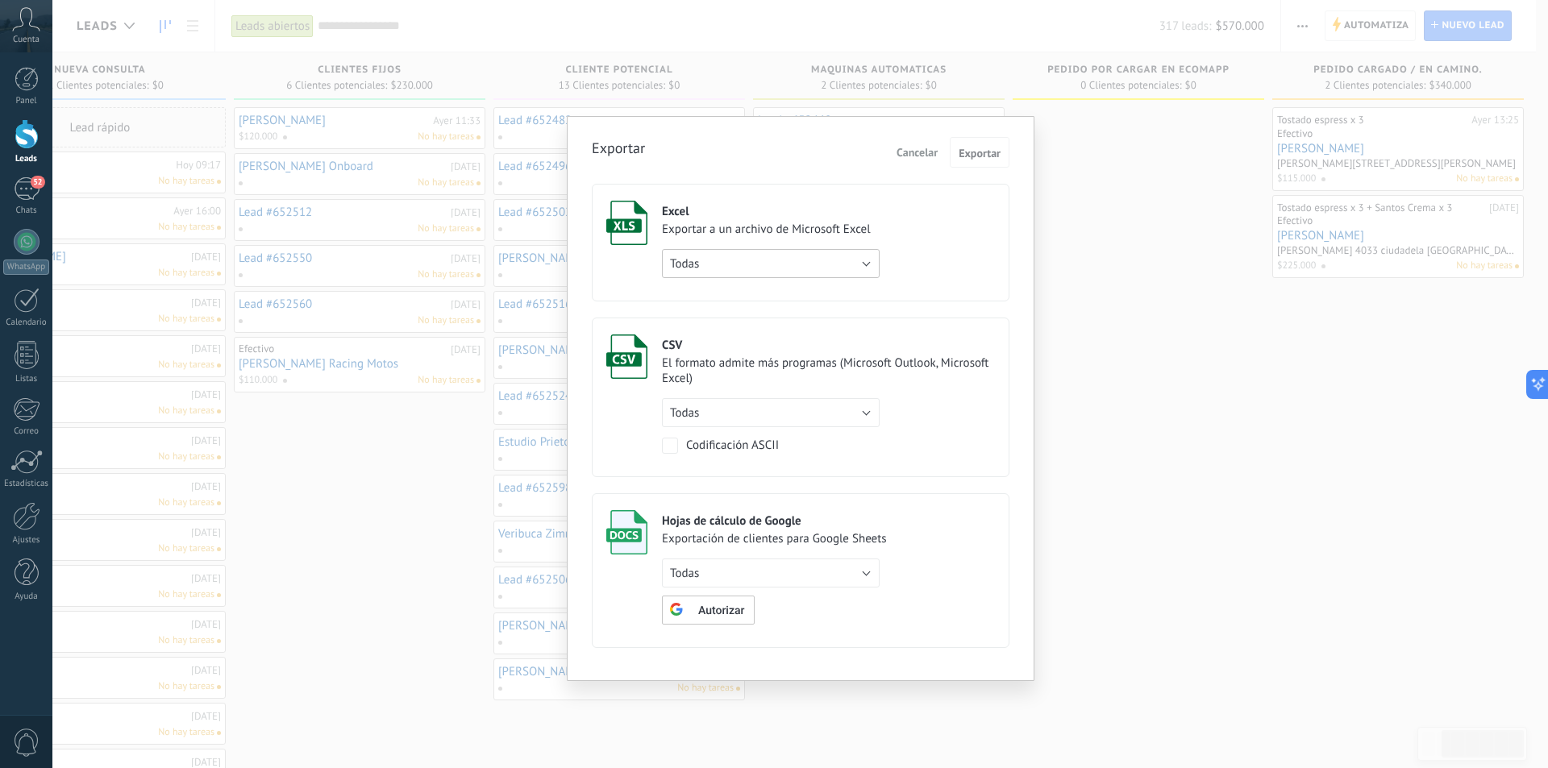
click at [808, 254] on button "Todas" at bounding box center [771, 263] width 218 height 29
click at [962, 227] on label "Excel Exportar a un archivo de Microsoft Excel Todas de filtro activo Todas" at bounding box center [801, 243] width 418 height 118
click at [820, 264] on button "Todas" at bounding box center [771, 263] width 218 height 29
click at [808, 289] on span "de filtro activo" at bounding box center [763, 291] width 222 height 15
click at [838, 579] on button "Todas" at bounding box center [771, 573] width 218 height 29
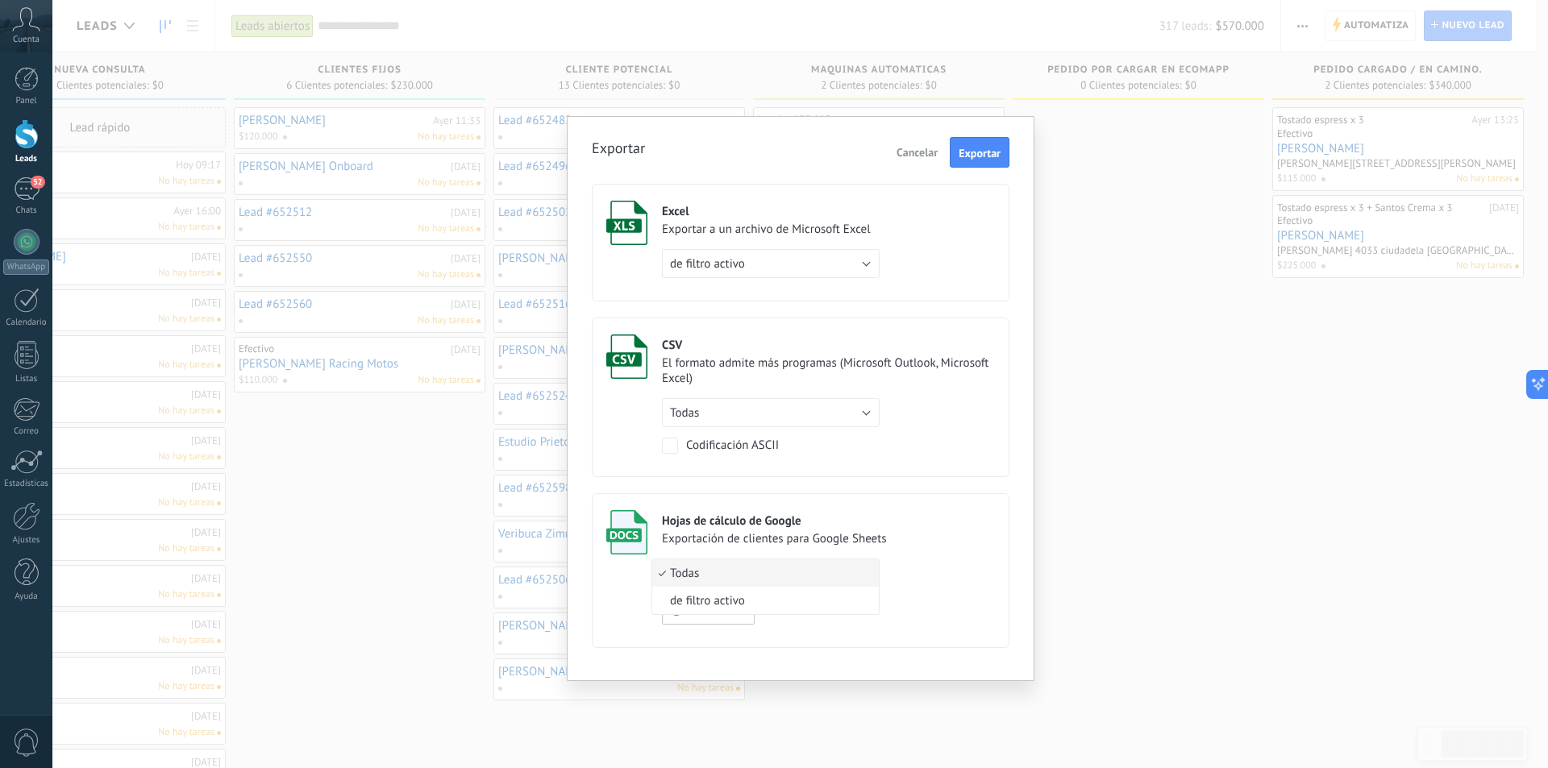
click at [954, 559] on label "Hojas de cálculo de Google Exportación de clientes para Google Sheets Todas de …" at bounding box center [801, 570] width 418 height 155
click at [1287, 451] on div "Exportar Cancelar Exportar Excel Exportar a un archivo de Microsoft Excel Todas…" at bounding box center [799, 384] width 1495 height 768
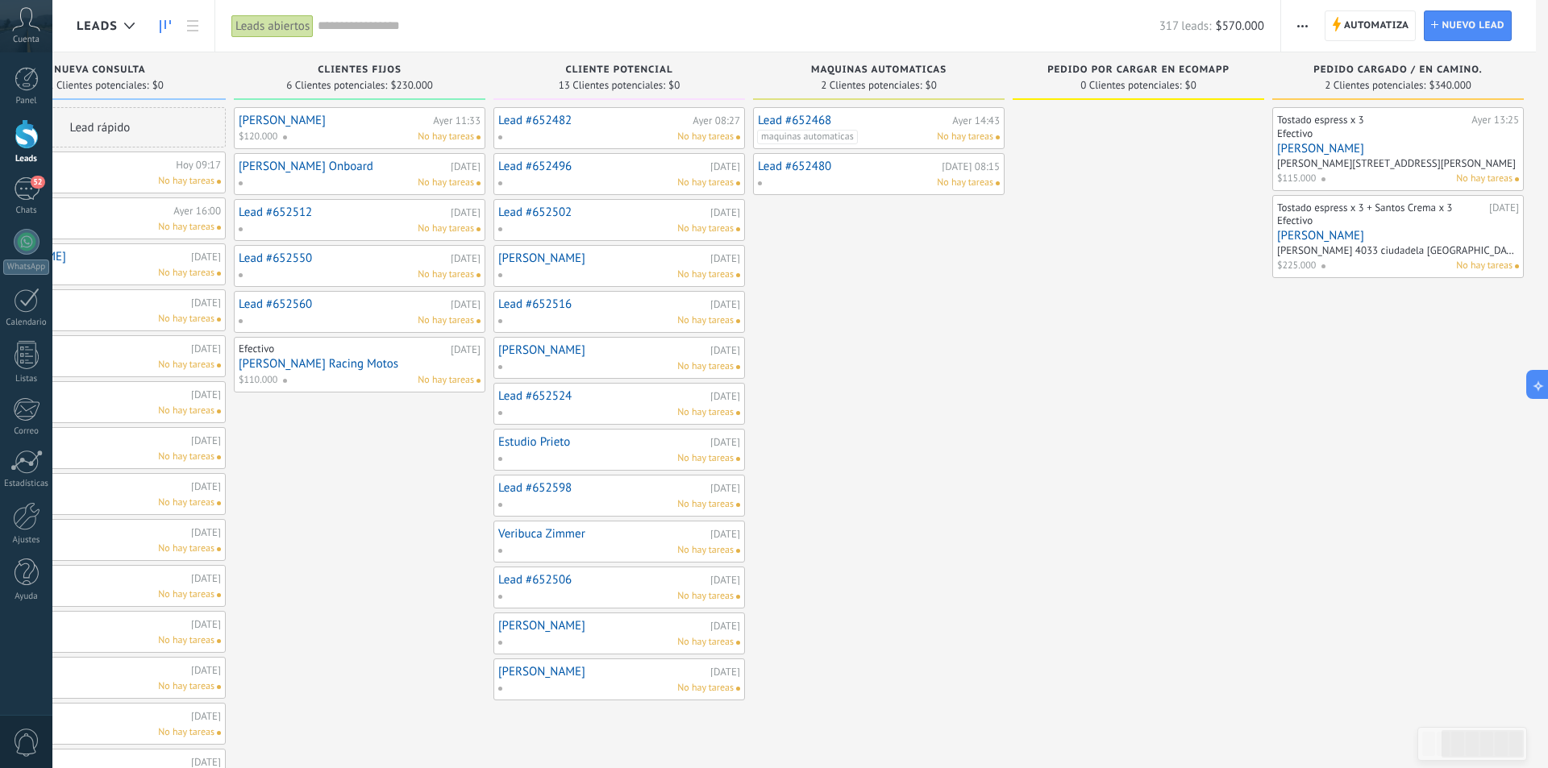
scroll to position [0, 370]
click at [377, 23] on input "text" at bounding box center [738, 26] width 841 height 17
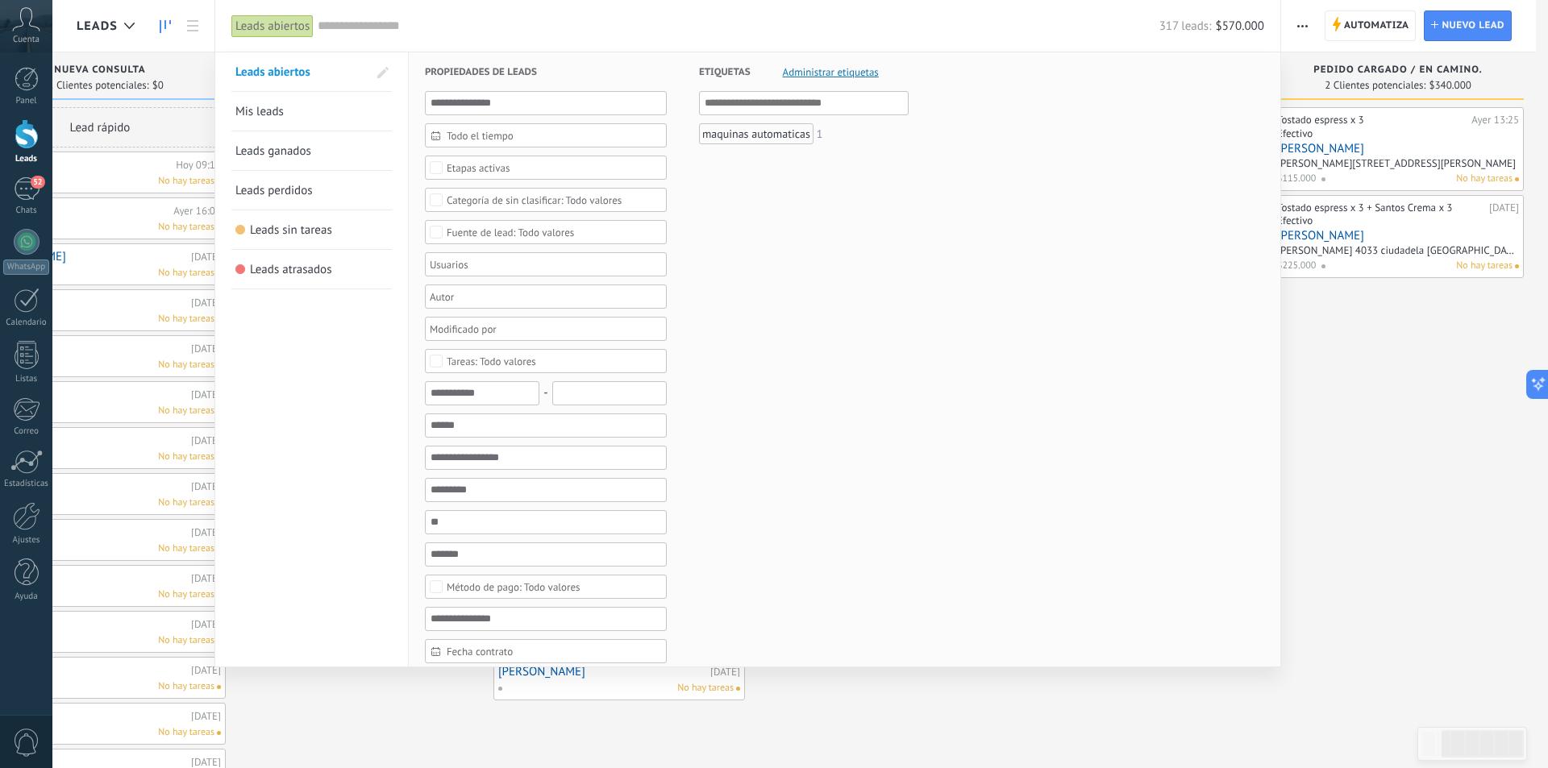
click at [351, 108] on link "Mis leads" at bounding box center [311, 111] width 152 height 39
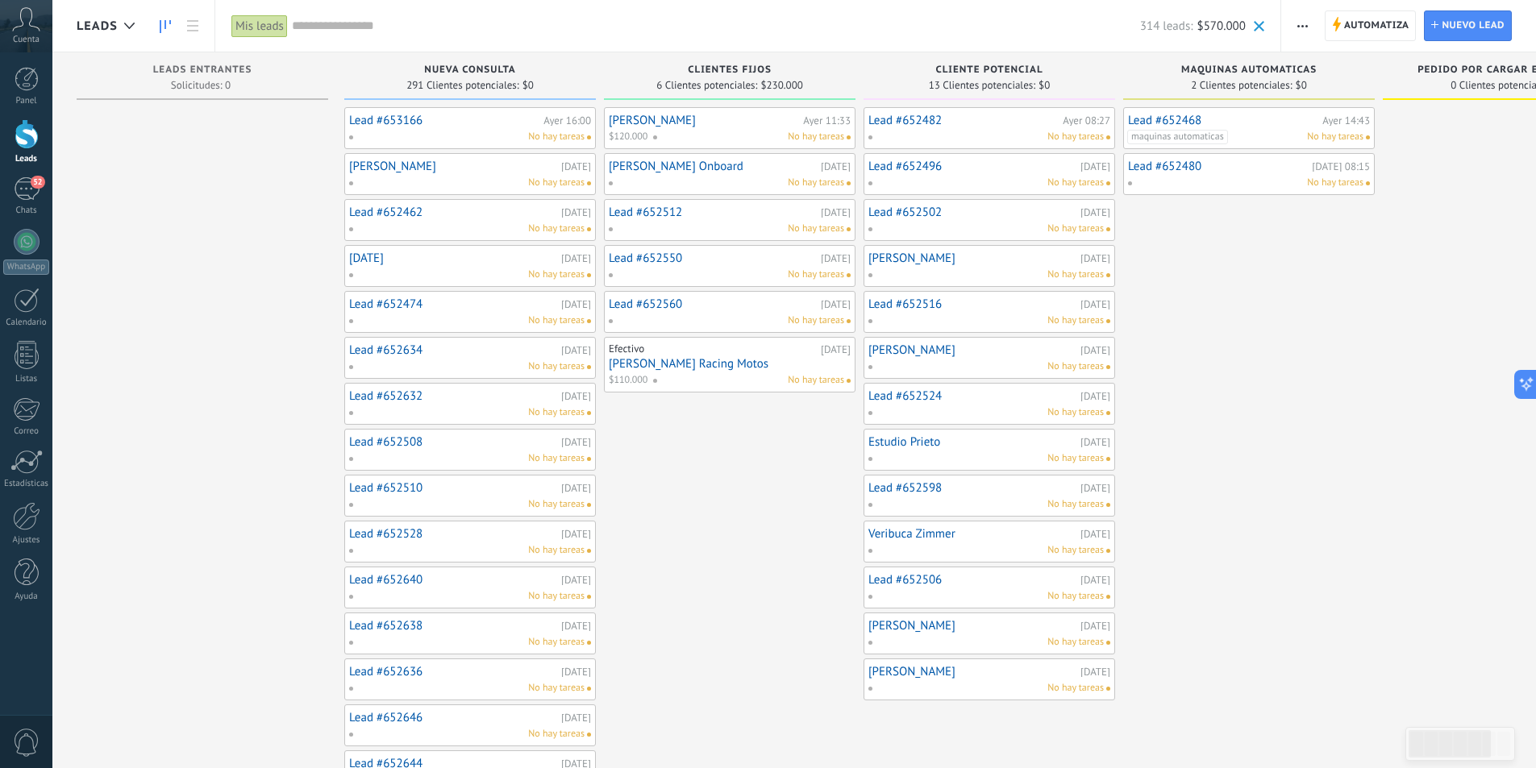
click at [263, 25] on div "Mis leads" at bounding box center [259, 26] width 56 height 23
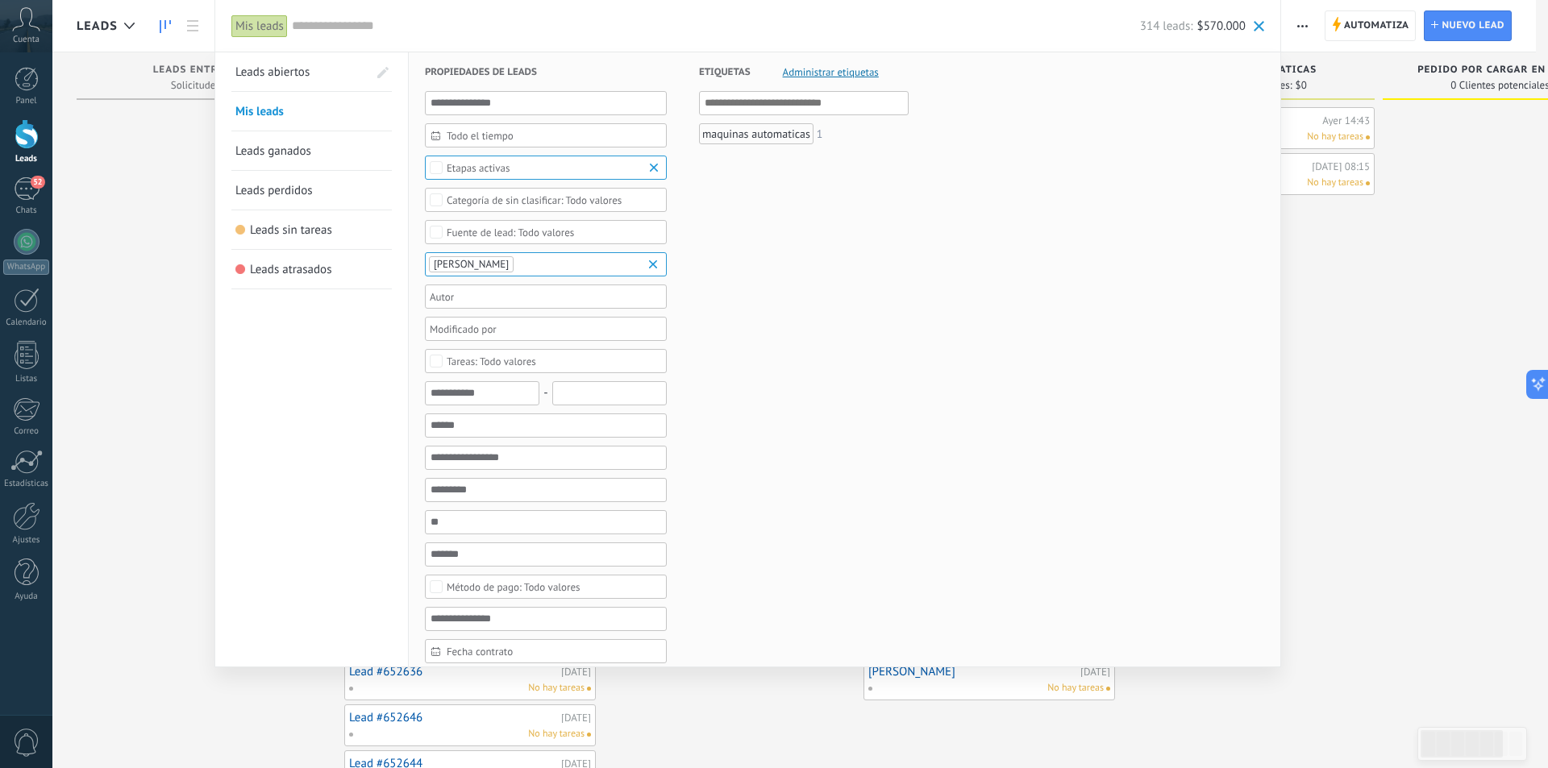
click at [317, 73] on link "Leads abiertos" at bounding box center [301, 71] width 132 height 39
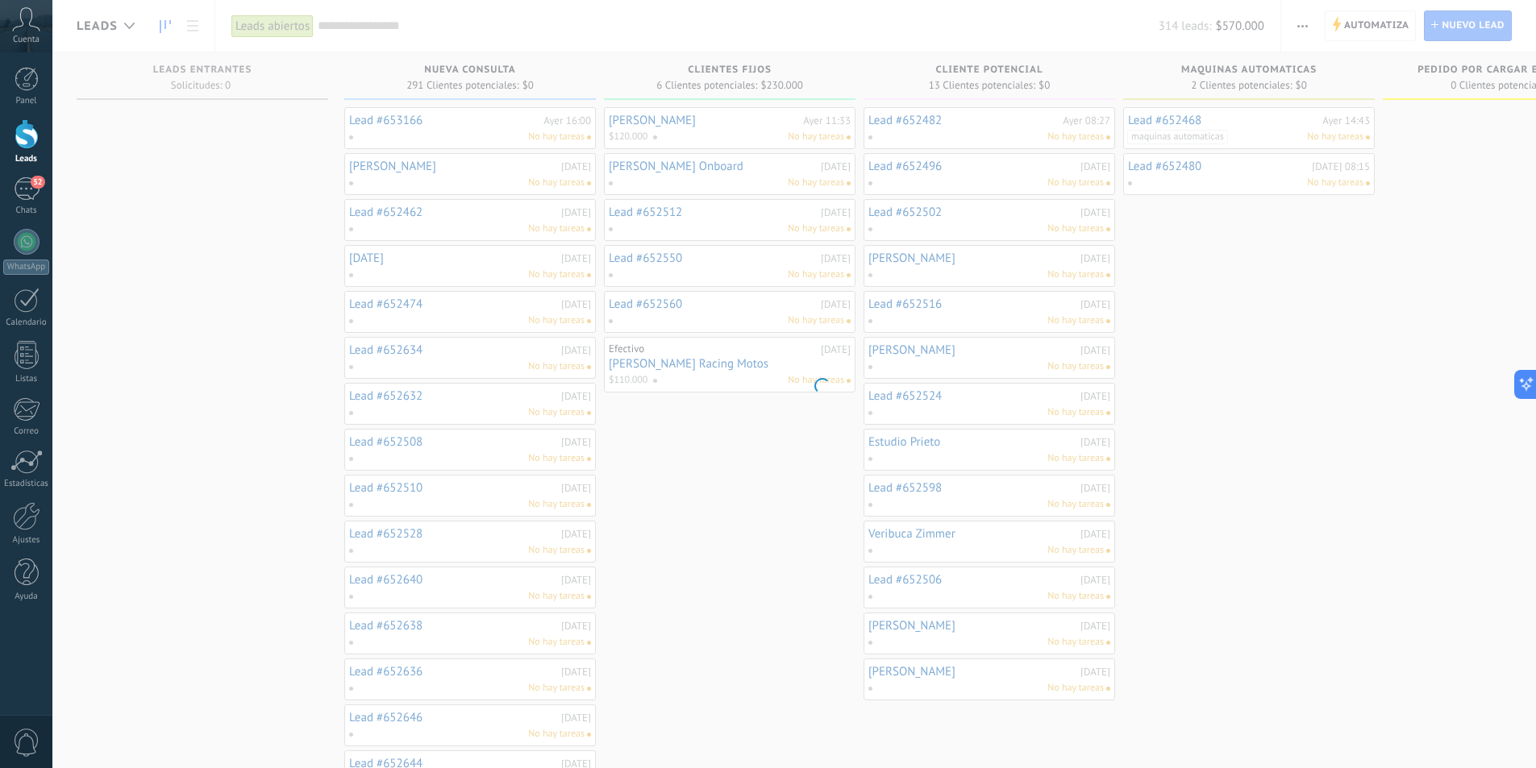
click at [284, 26] on div "Leads abiertos" at bounding box center [272, 26] width 82 height 23
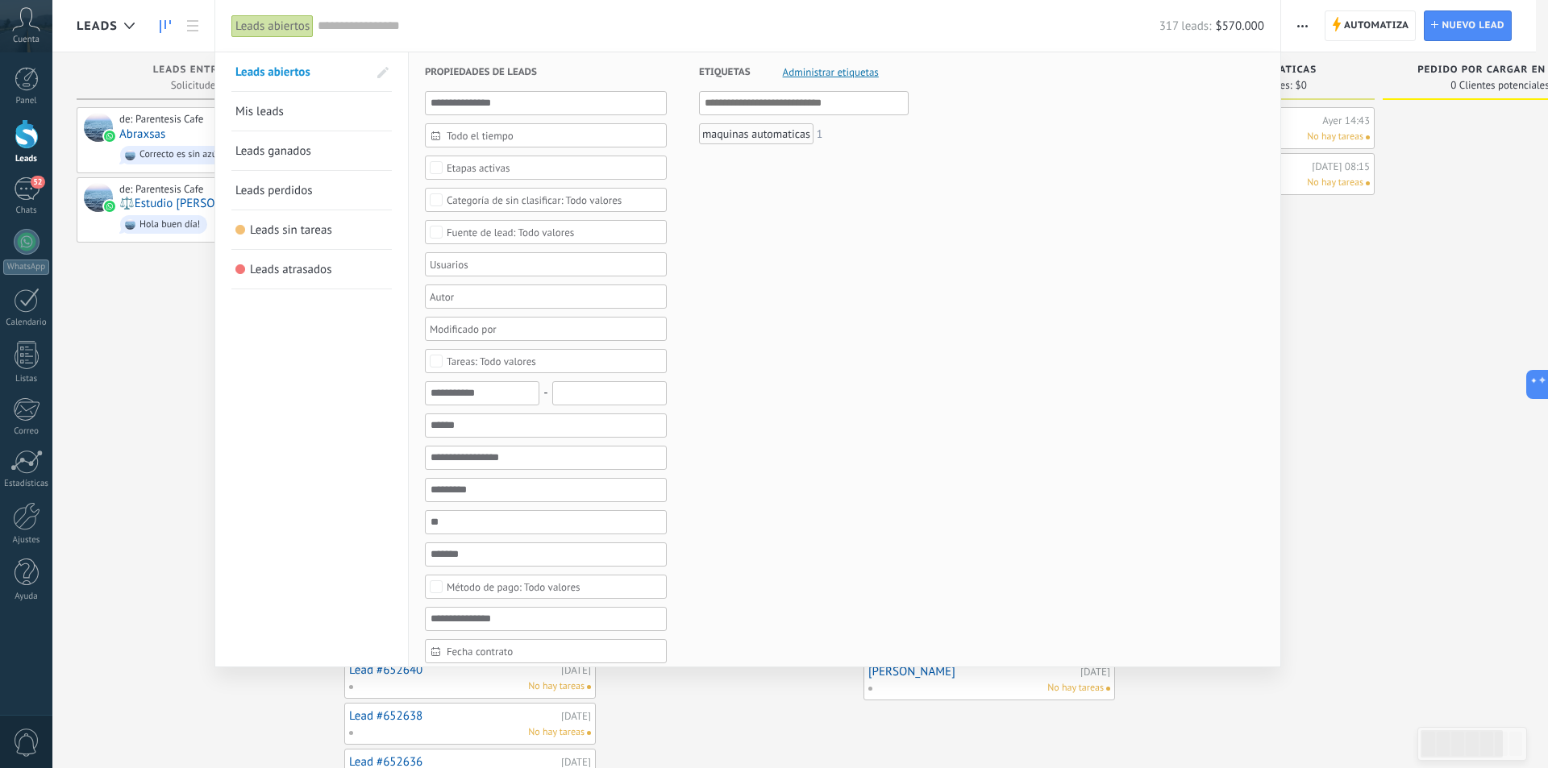
click at [389, 26] on input "text" at bounding box center [738, 26] width 841 height 17
click at [376, 73] on span at bounding box center [382, 72] width 27 height 27
click at [376, 77] on span at bounding box center [381, 72] width 15 height 11
click at [306, 311] on div "Leads abiertos Mis leads Leads ganados Leads perdidos Leads sin tareas Leads at…" at bounding box center [311, 685] width 193 height 1266
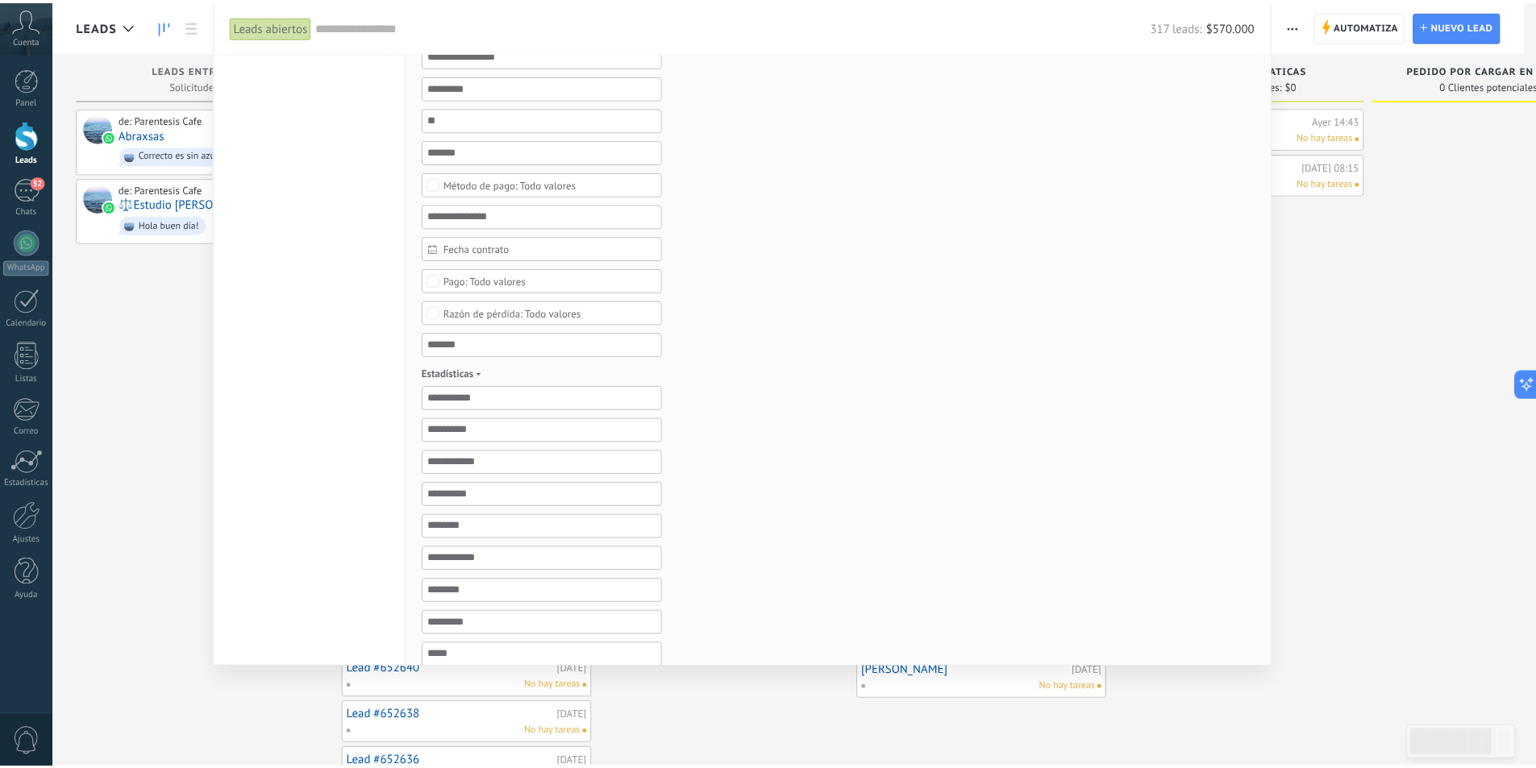
scroll to position [651, 0]
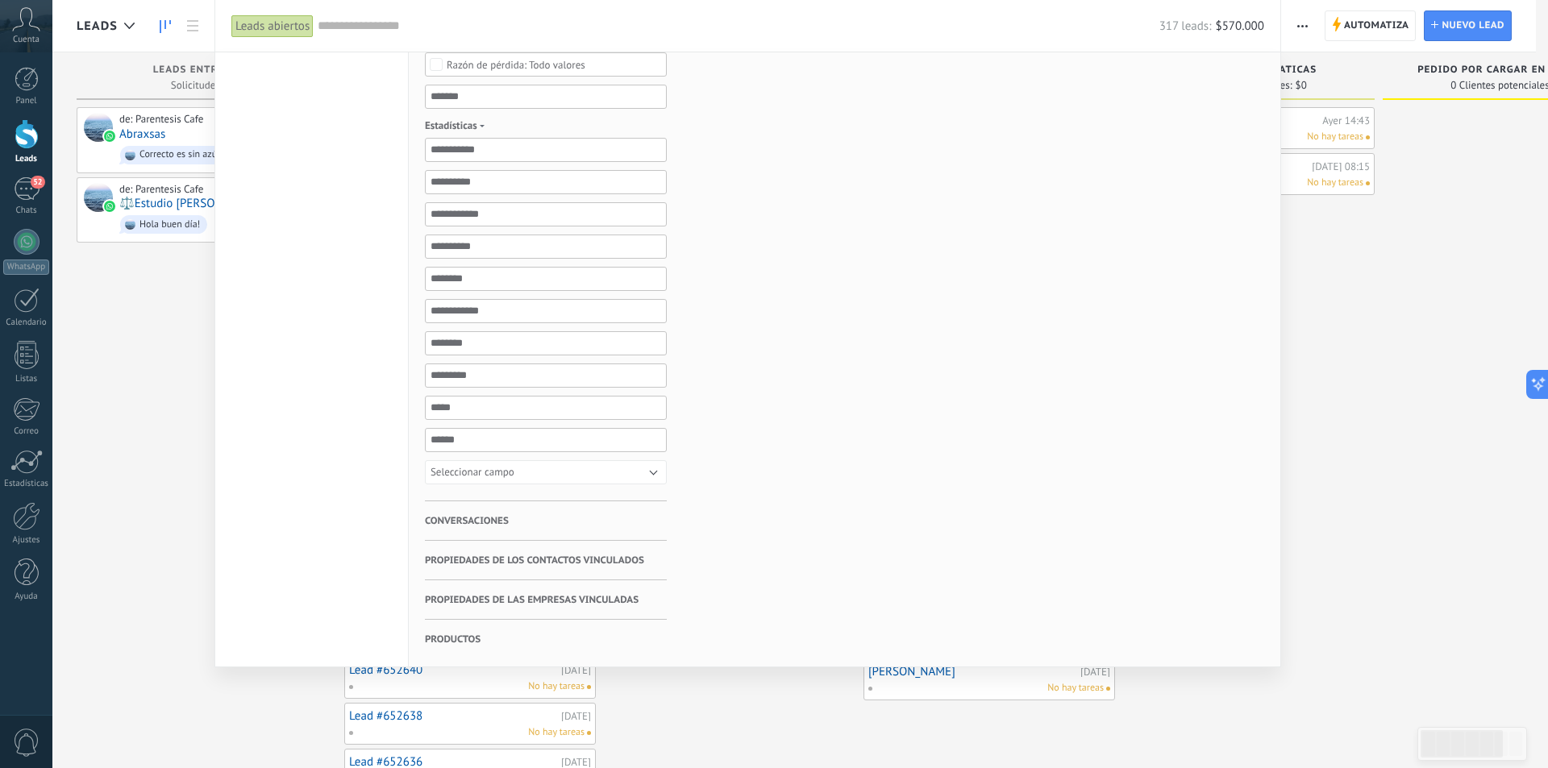
click at [878, 497] on div "Etiquetas Administrar etiquetas Y O maquinas automaticas 1" at bounding box center [788, 34] width 242 height 1266
click at [1407, 459] on div at bounding box center [774, 384] width 1548 height 768
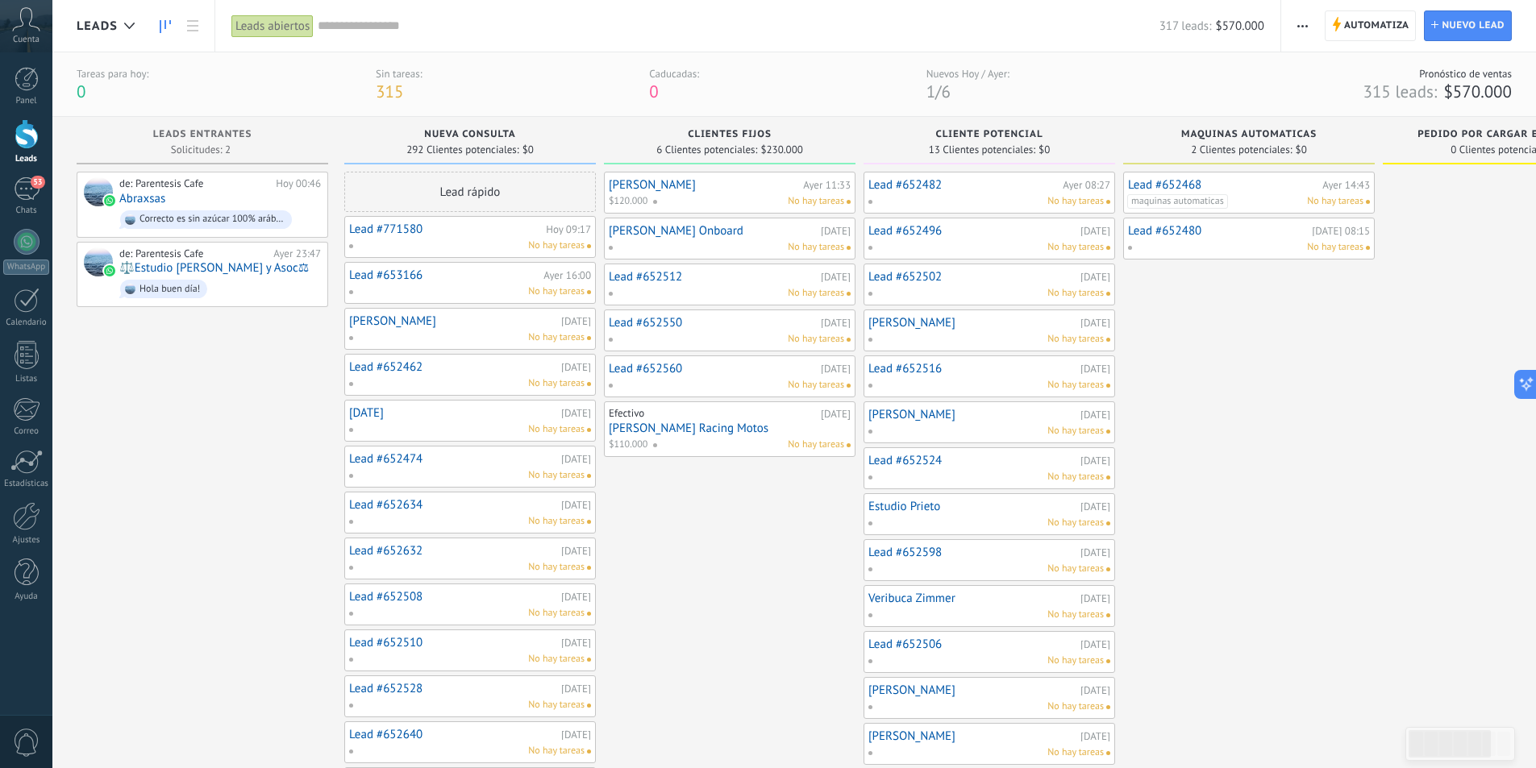
drag, startPoint x: 213, startPoint y: 476, endPoint x: 206, endPoint y: 472, distance: 8.7
click at [210, 476] on div "de: Parentesis Cafe Hoy 00:46 Abraxsas Correcto es sin azúcar 100% arábigo de: …" at bounding box center [202, 651] width 251 height 959
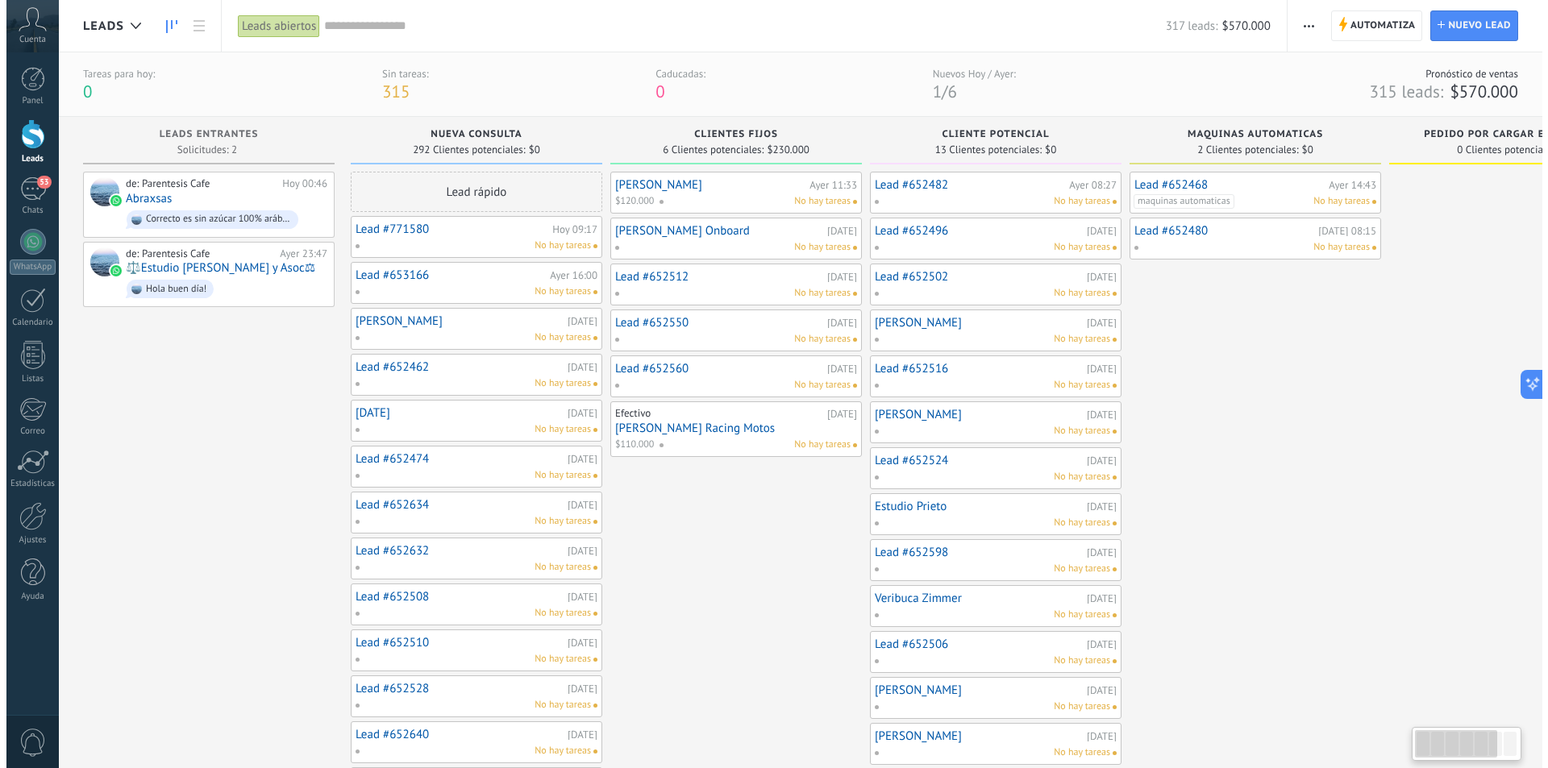
scroll to position [0, 2]
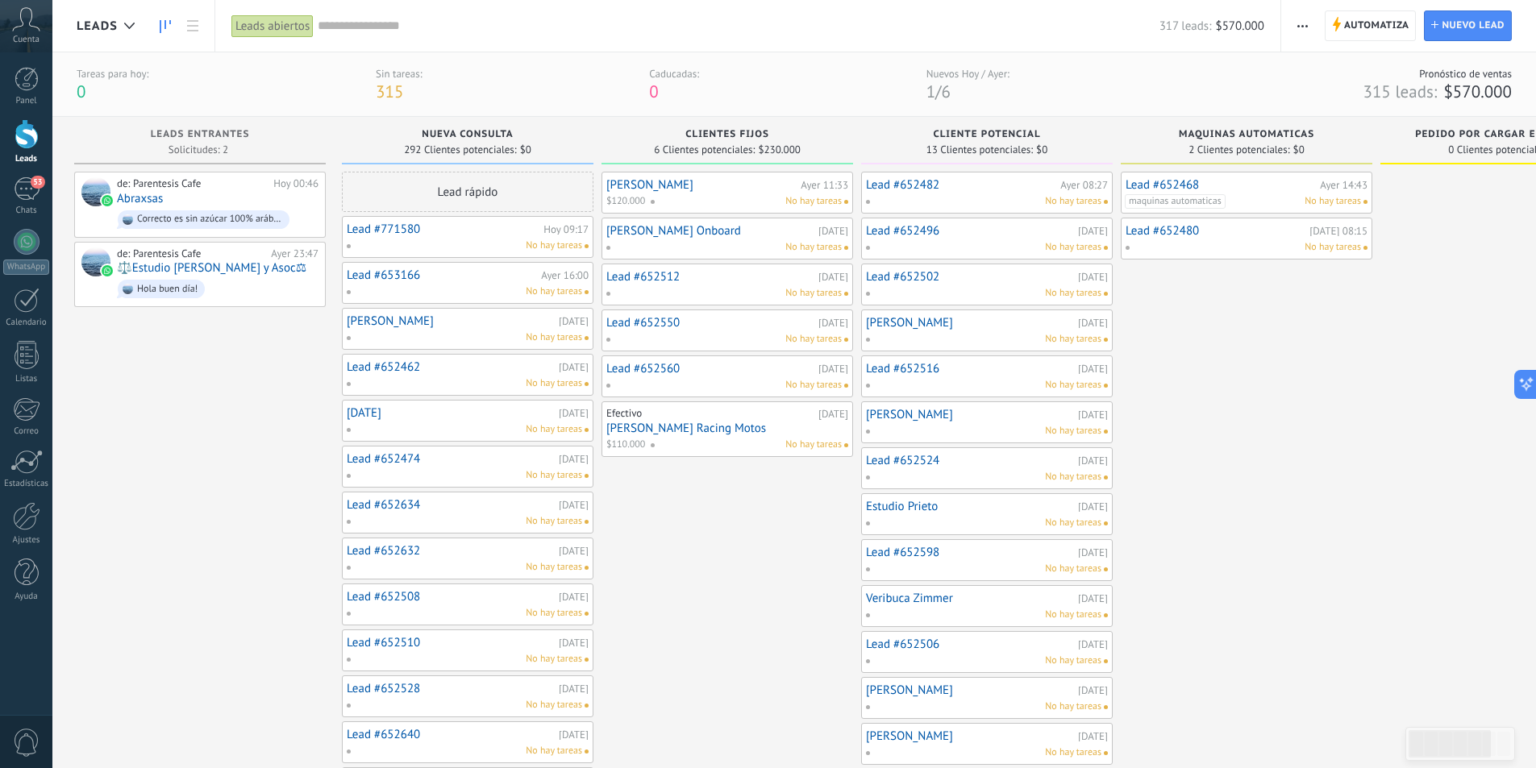
click at [29, 135] on div at bounding box center [27, 134] width 24 height 30
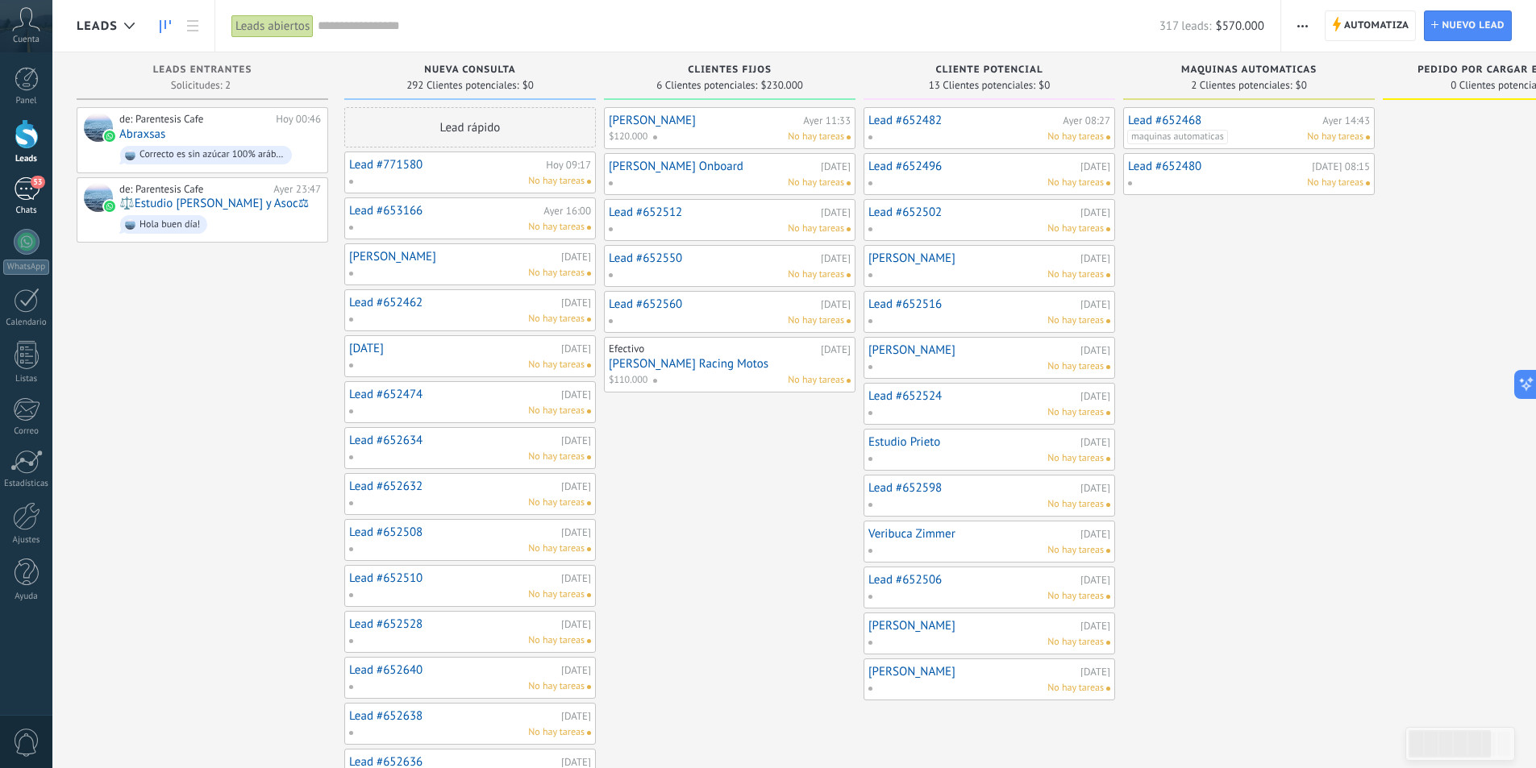
click at [24, 202] on link "53 Chats" at bounding box center [26, 196] width 52 height 39
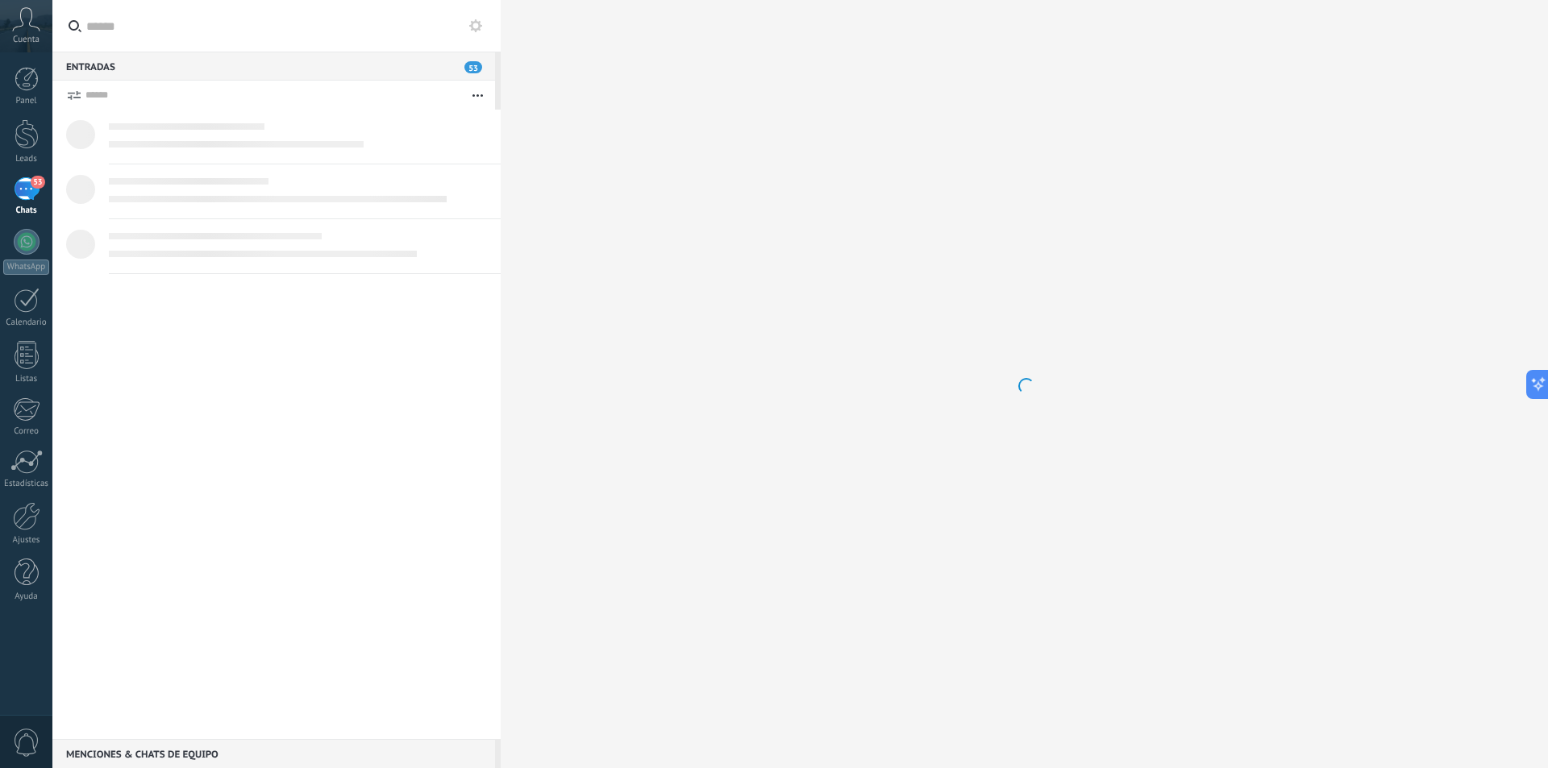
scroll to position [480, 0]
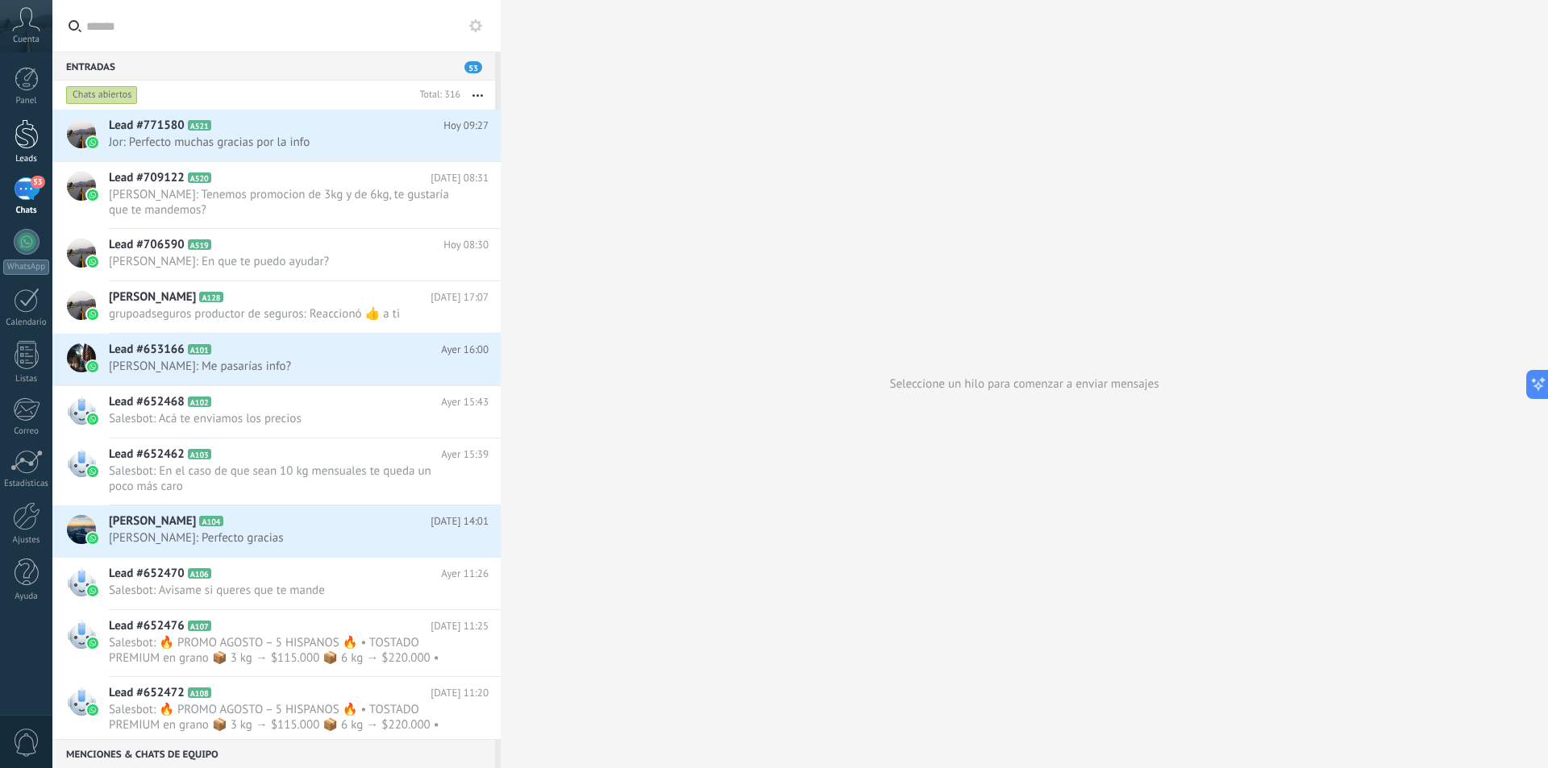
click at [38, 126] on div at bounding box center [27, 134] width 24 height 30
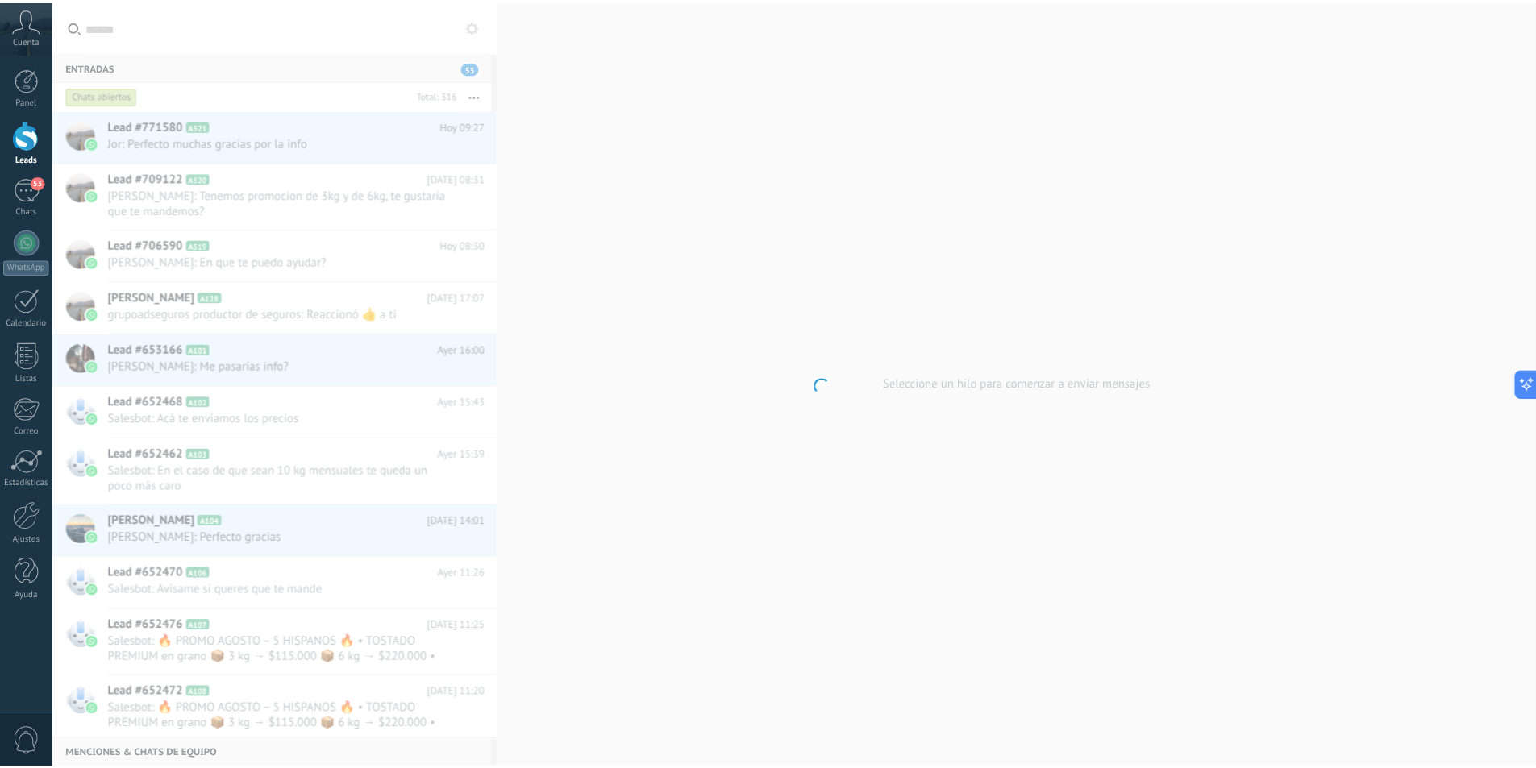
scroll to position [517, 0]
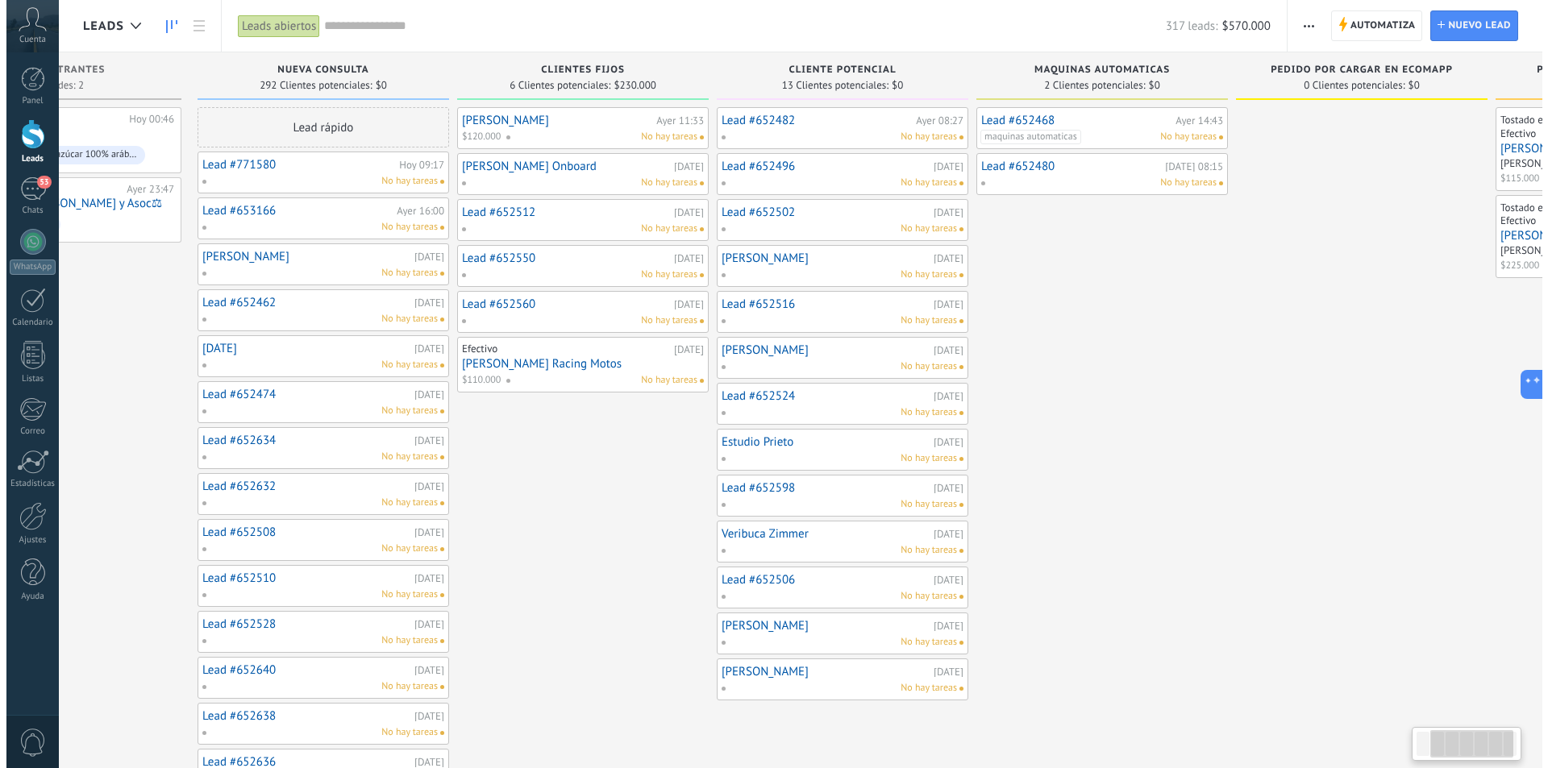
scroll to position [0, 382]
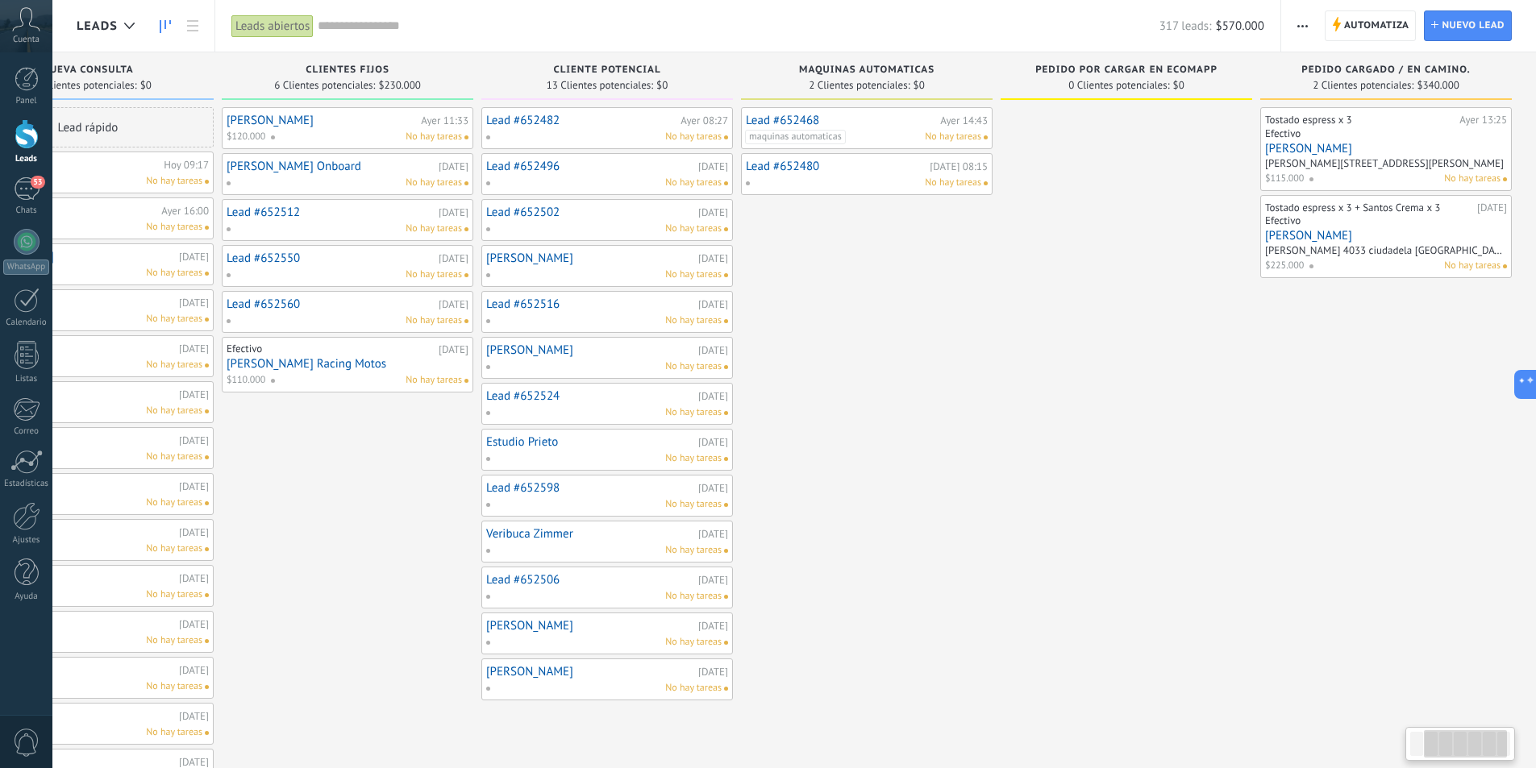
drag, startPoint x: 1295, startPoint y: 447, endPoint x: 721, endPoint y: 552, distance: 584.2
click at [746, 551] on div "Lead #652468 Ayer 14:43 maquinas automaticas No hay tareas Lead #652480 Ayer 08…" at bounding box center [866, 586] width 251 height 959
click at [1383, 235] on link "[PERSON_NAME] [PERSON_NAME]" at bounding box center [1386, 236] width 242 height 14
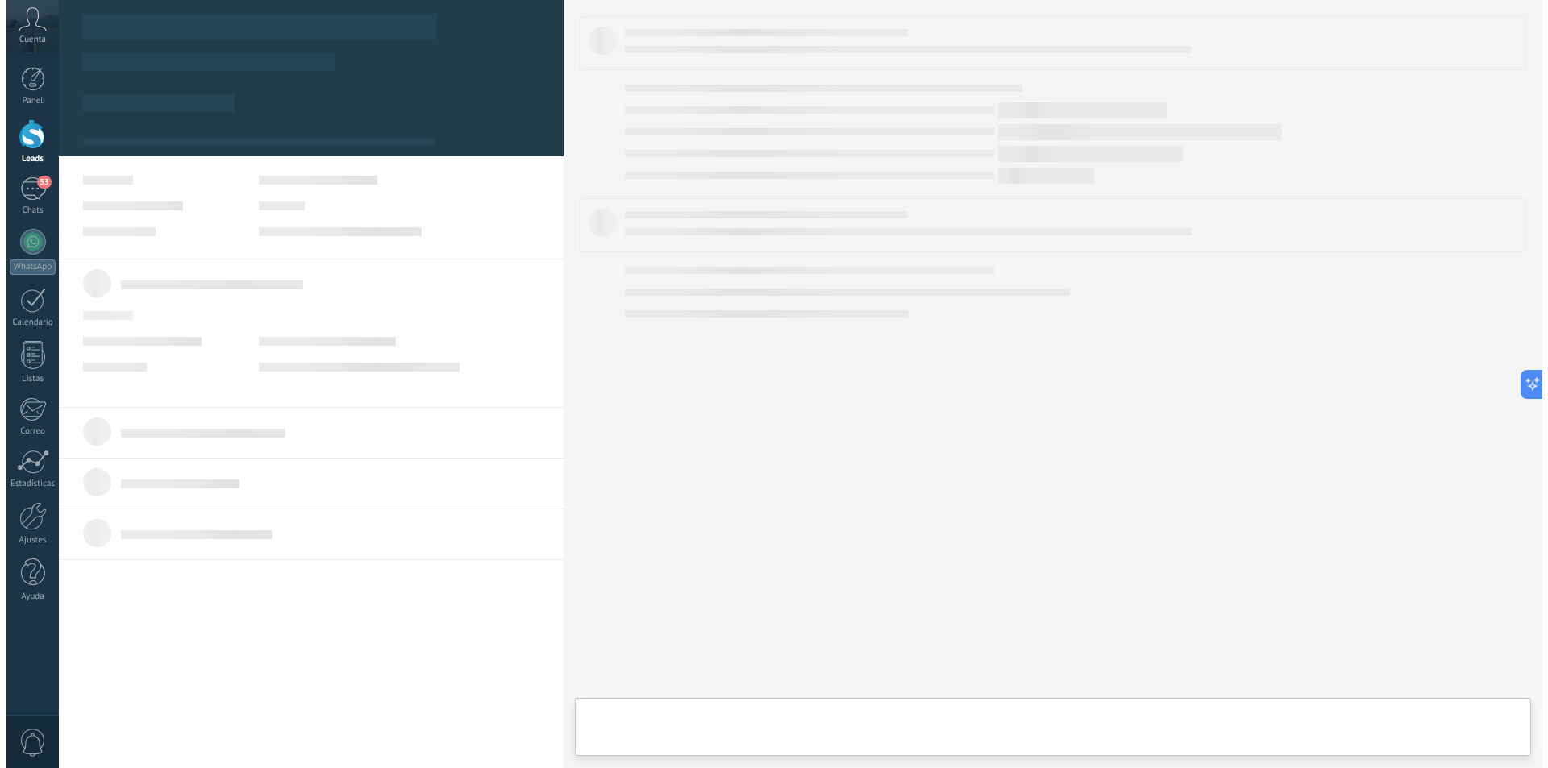
scroll to position [0, 370]
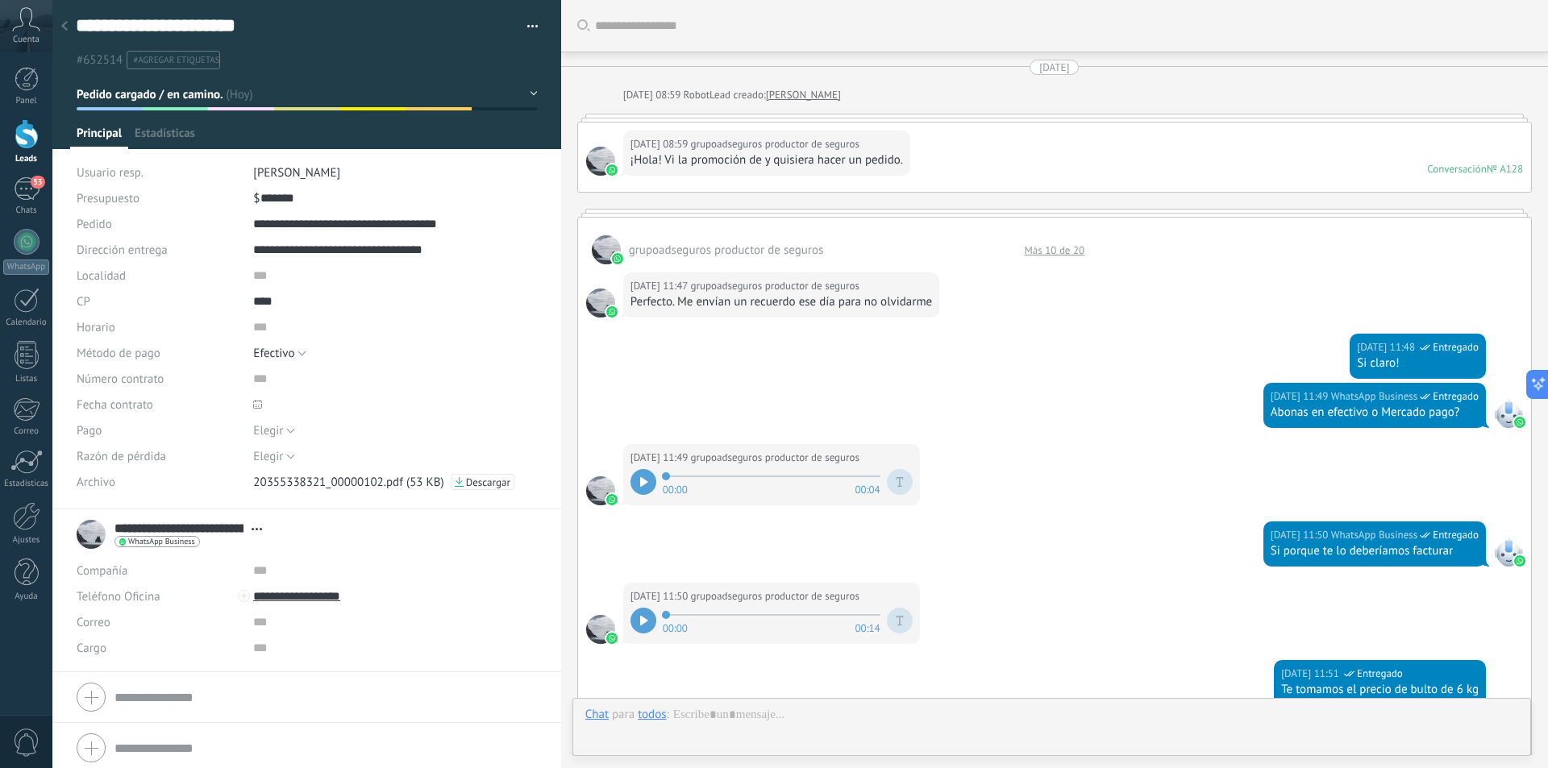
type textarea "**********"
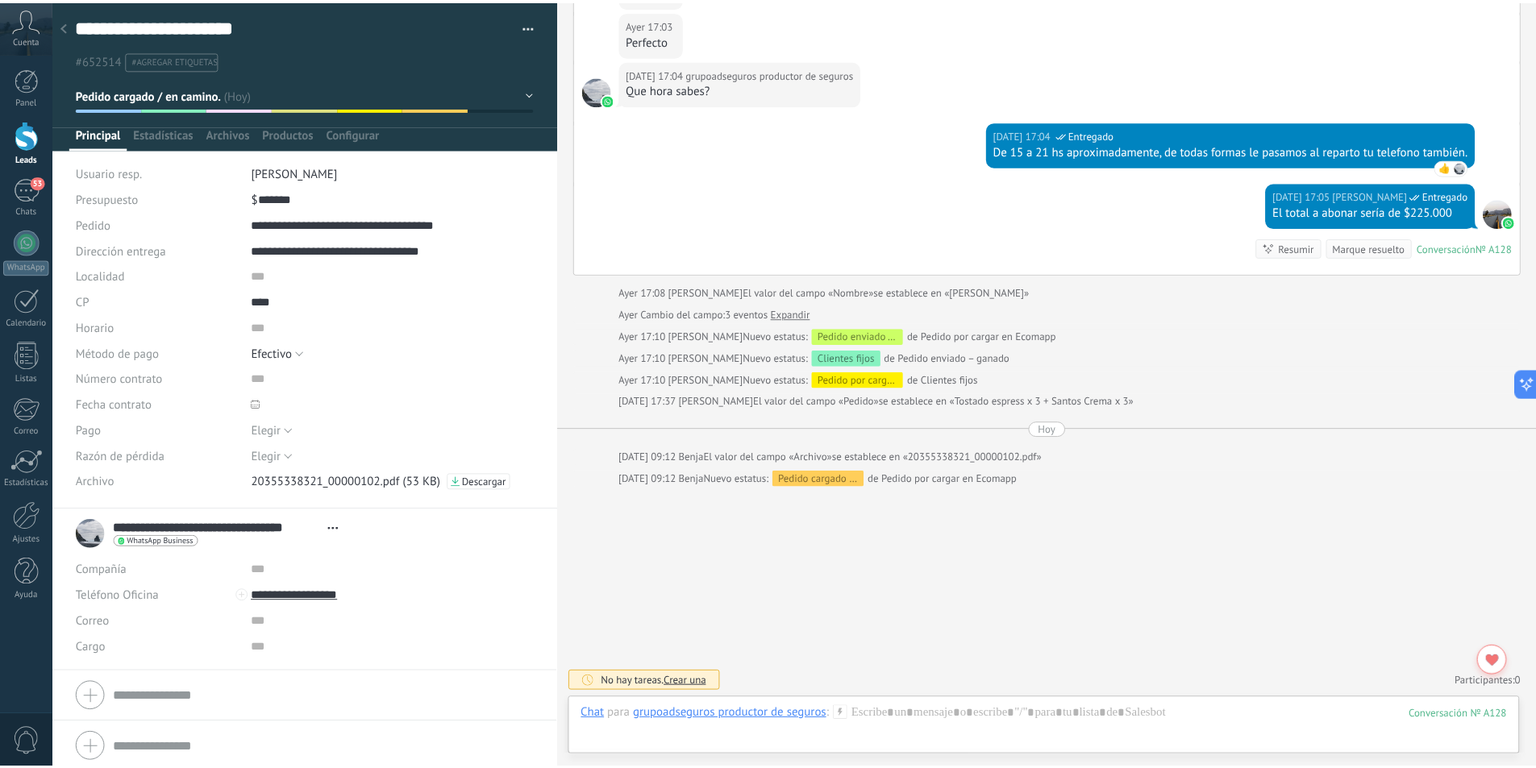
scroll to position [1112, 0]
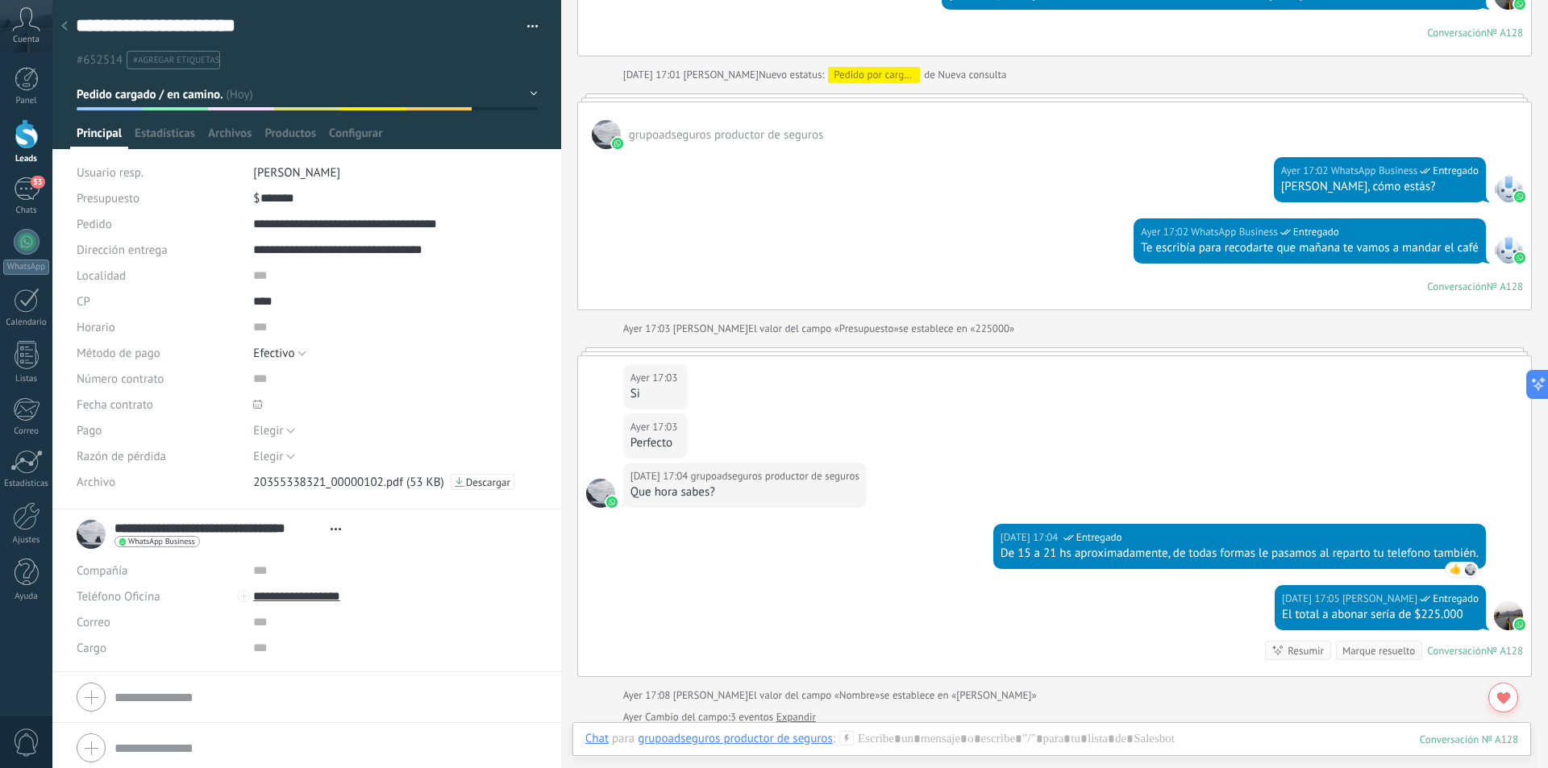
click at [493, 478] on span "Descargar" at bounding box center [488, 482] width 44 height 11
click at [253, 326] on input "text" at bounding box center [373, 327] width 241 height 26
type input "*******"
click at [459, 39] on div "**********" at bounding box center [307, 42] width 463 height 56
click at [64, 23] on icon at bounding box center [64, 26] width 6 height 10
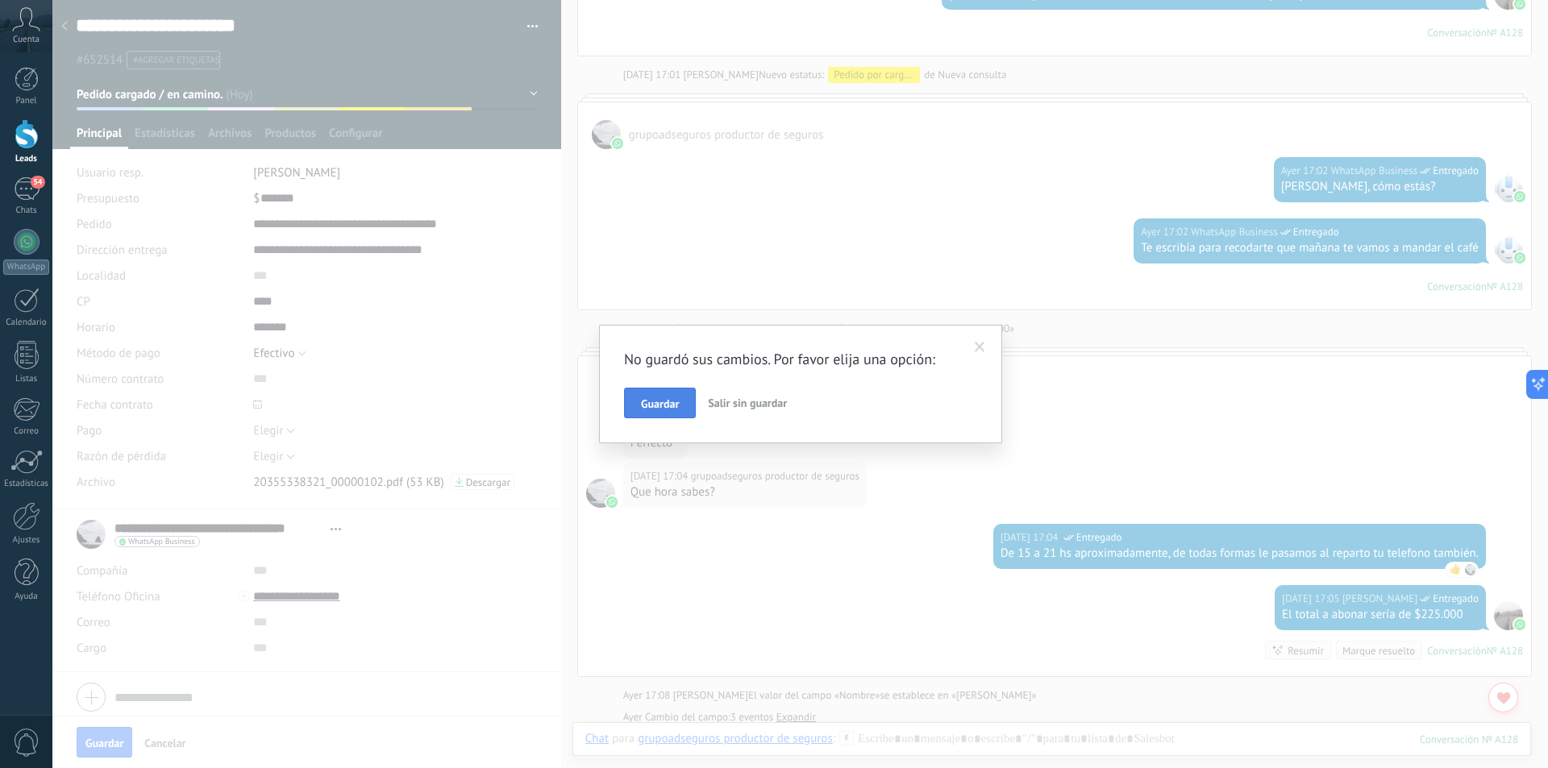
click at [673, 409] on span "Guardar" at bounding box center [660, 403] width 38 height 11
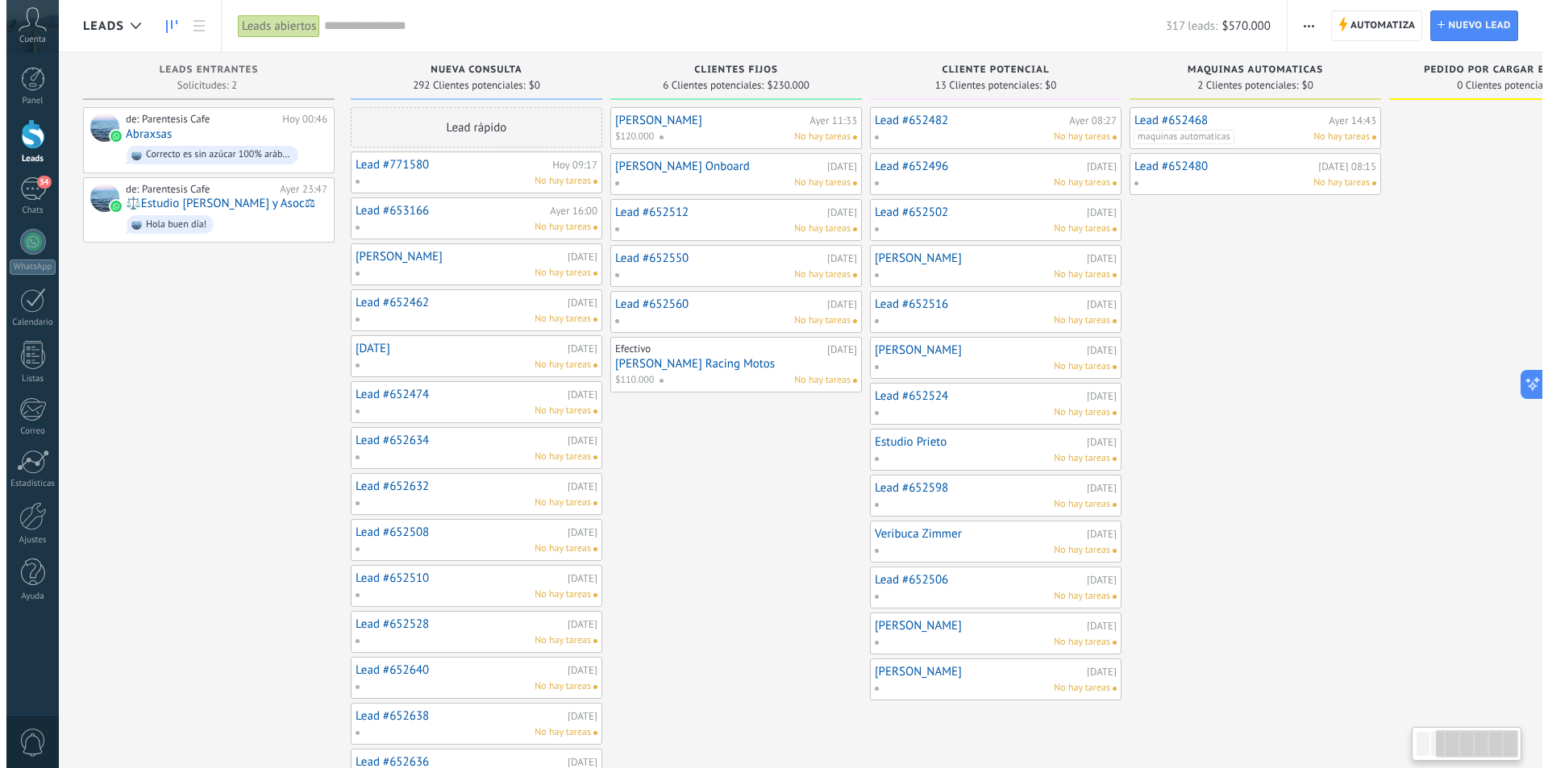
scroll to position [0, 382]
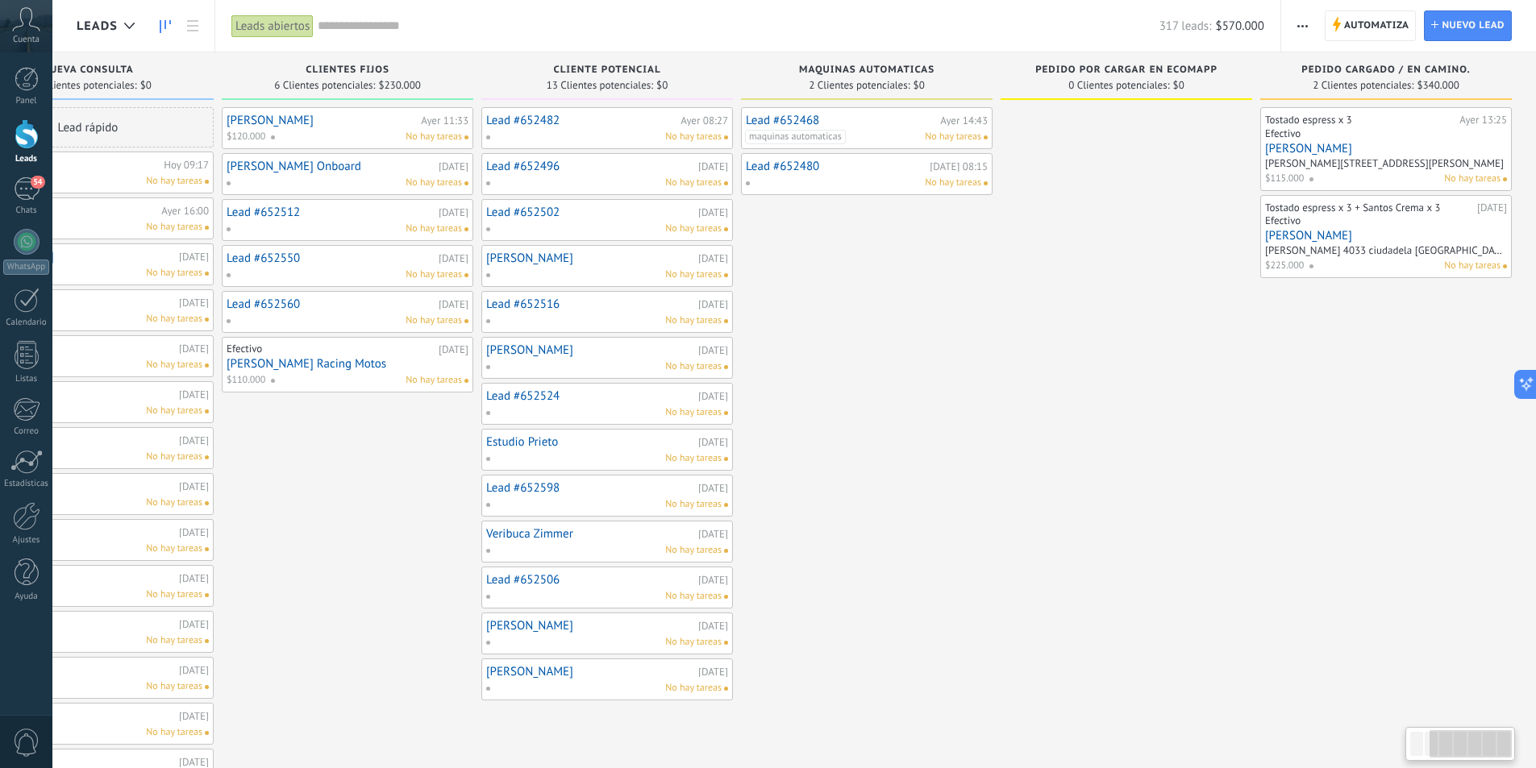
drag, startPoint x: 908, startPoint y: 476, endPoint x: 404, endPoint y: 496, distance: 504.2
click at [418, 496] on div "Leads Entrantes Solicitudes: 2 0 0 0 2 0 0 0 2 de: Parentesis Cafe Hoy 00:46 Ab…" at bounding box center [614, 559] width 1841 height 1014
click at [1395, 240] on link "[PERSON_NAME] [PERSON_NAME]" at bounding box center [1386, 236] width 242 height 14
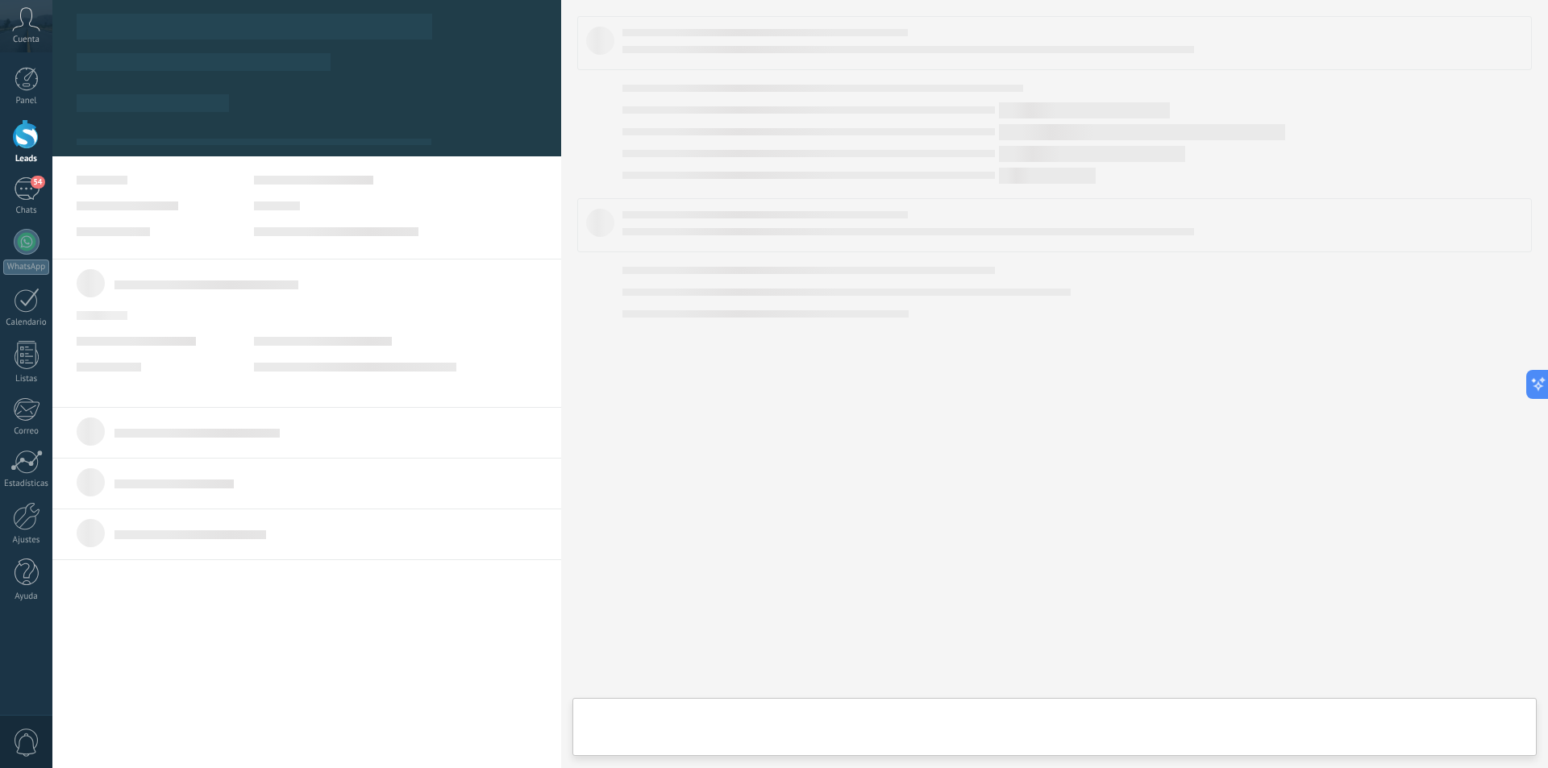
scroll to position [0, 370]
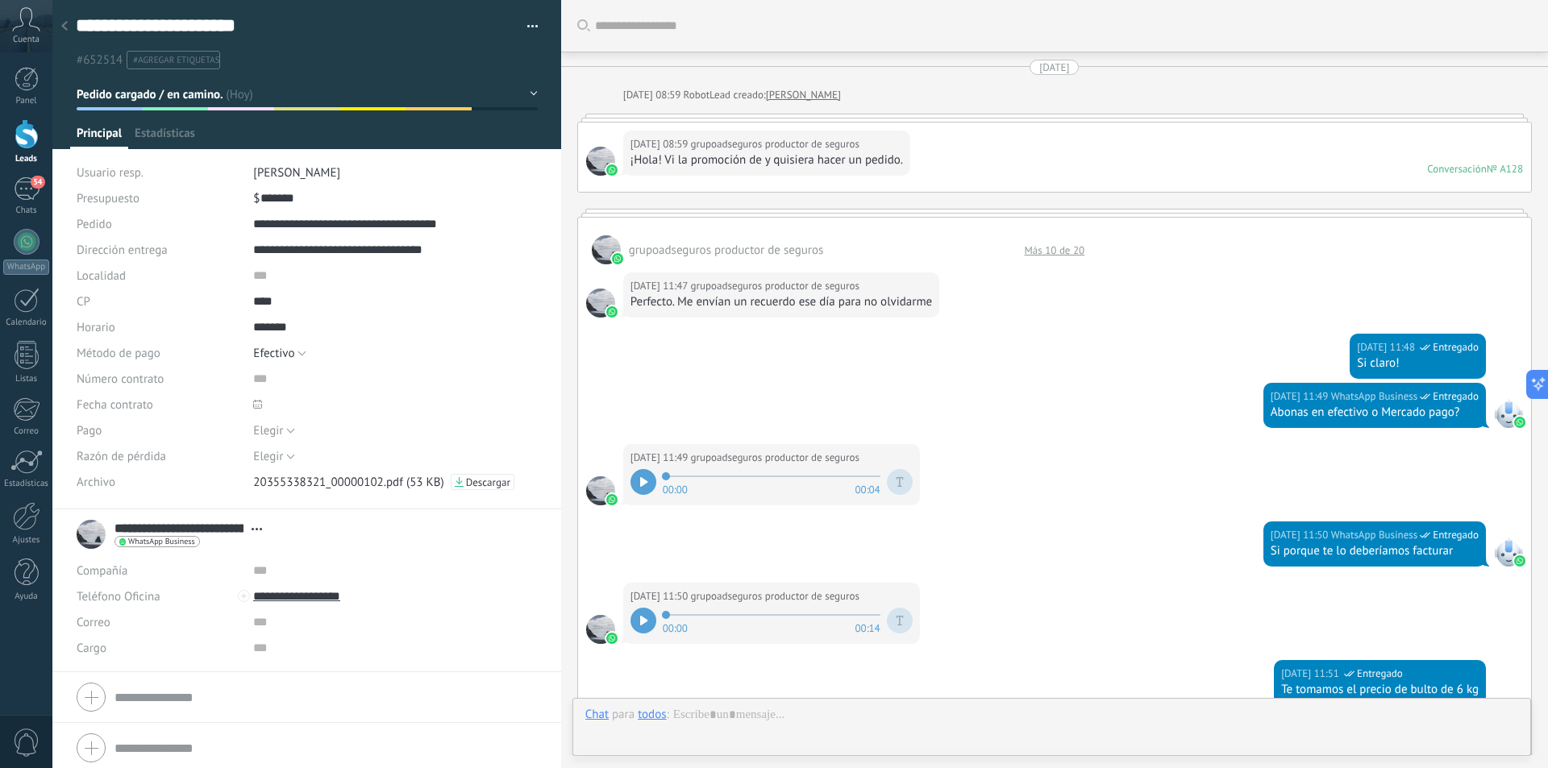
type textarea "**********"
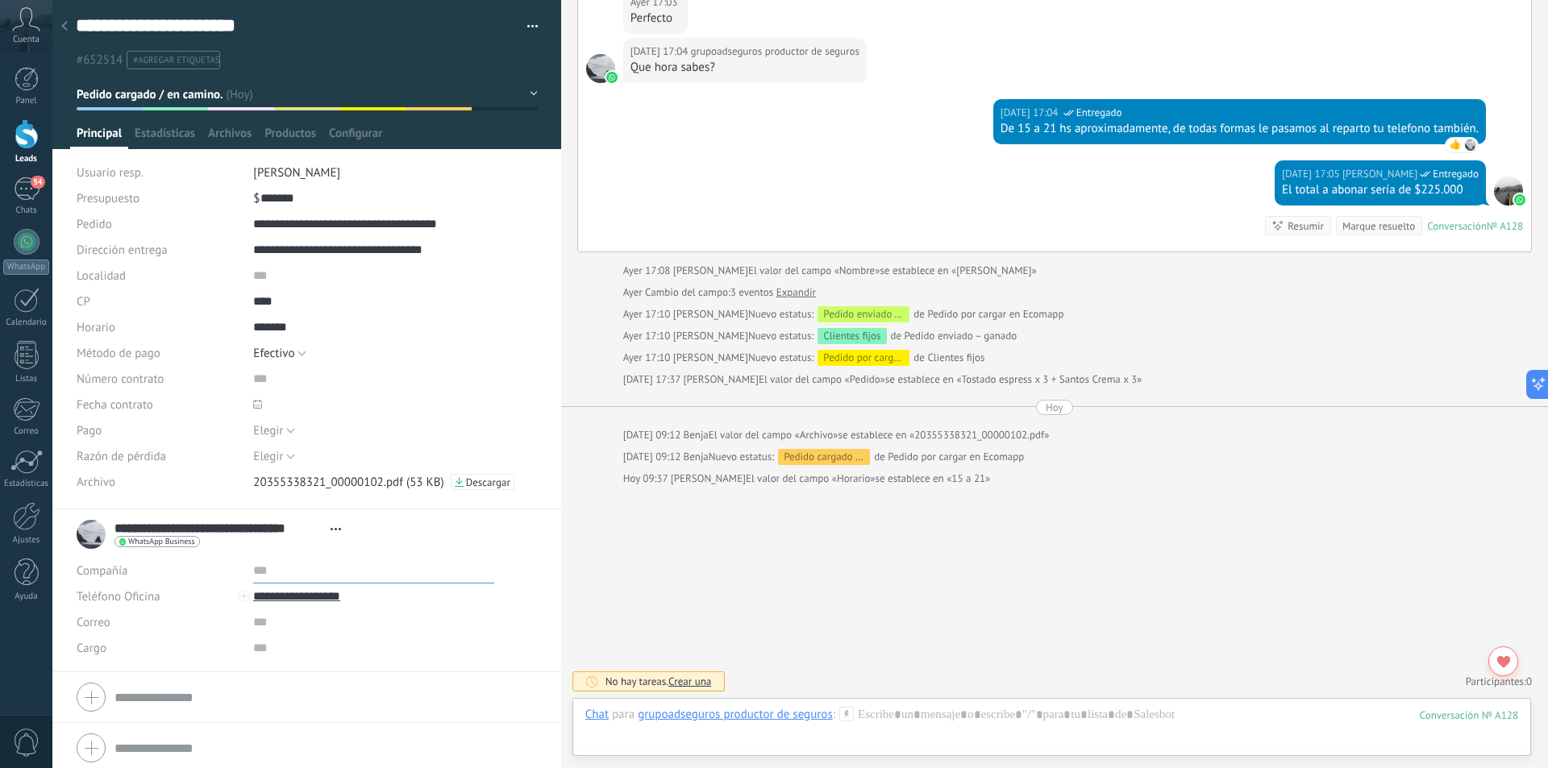
click at [260, 564] on input "text" at bounding box center [373, 571] width 241 height 26
type input "**********"
click at [344, 637] on input "text" at bounding box center [373, 648] width 241 height 26
type input "*****"
click at [281, 276] on input "text" at bounding box center [373, 276] width 241 height 26
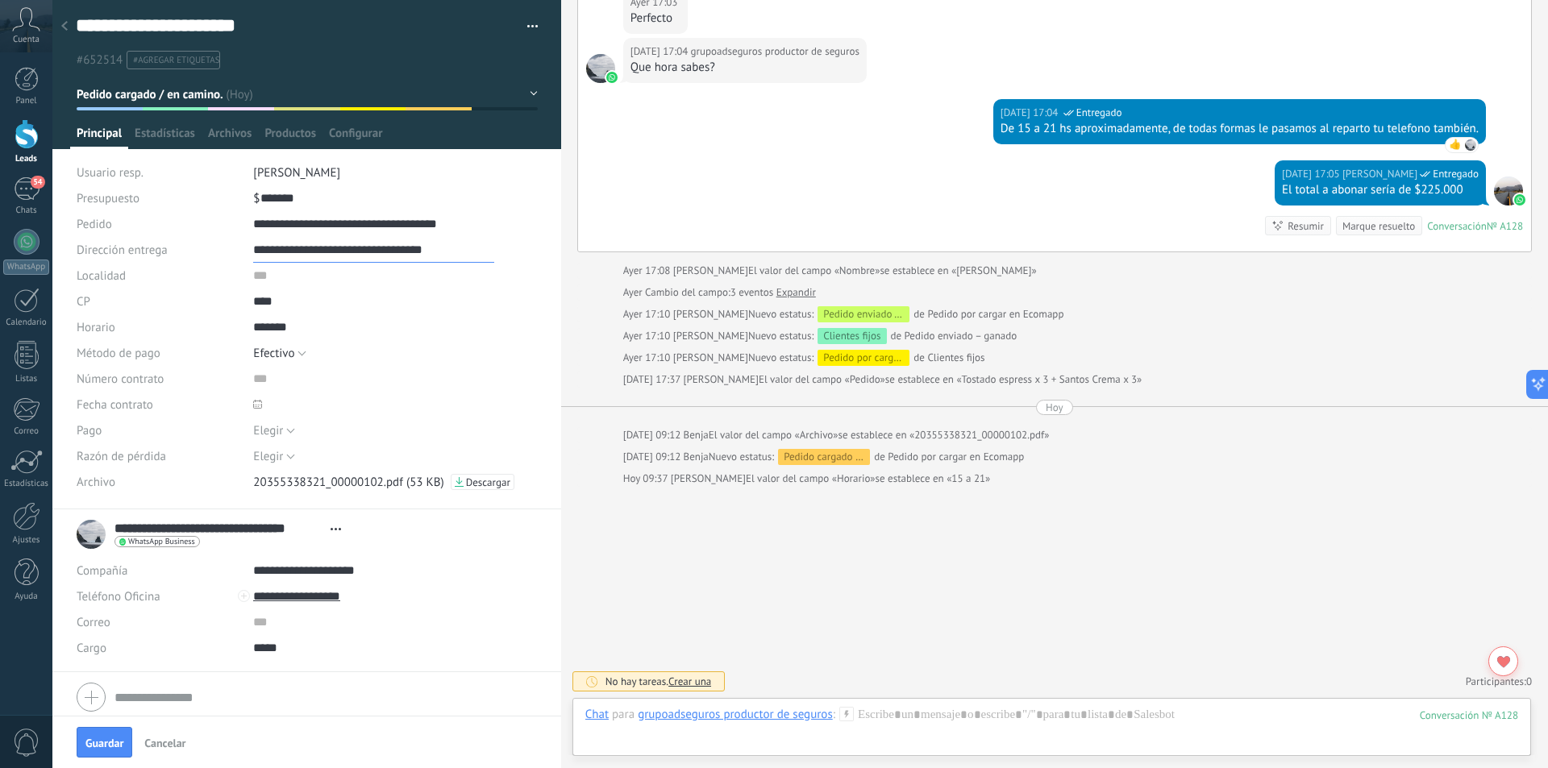
click at [329, 256] on input "**********" at bounding box center [373, 250] width 241 height 26
type input "**********"
click at [284, 272] on input "text" at bounding box center [373, 276] width 241 height 26
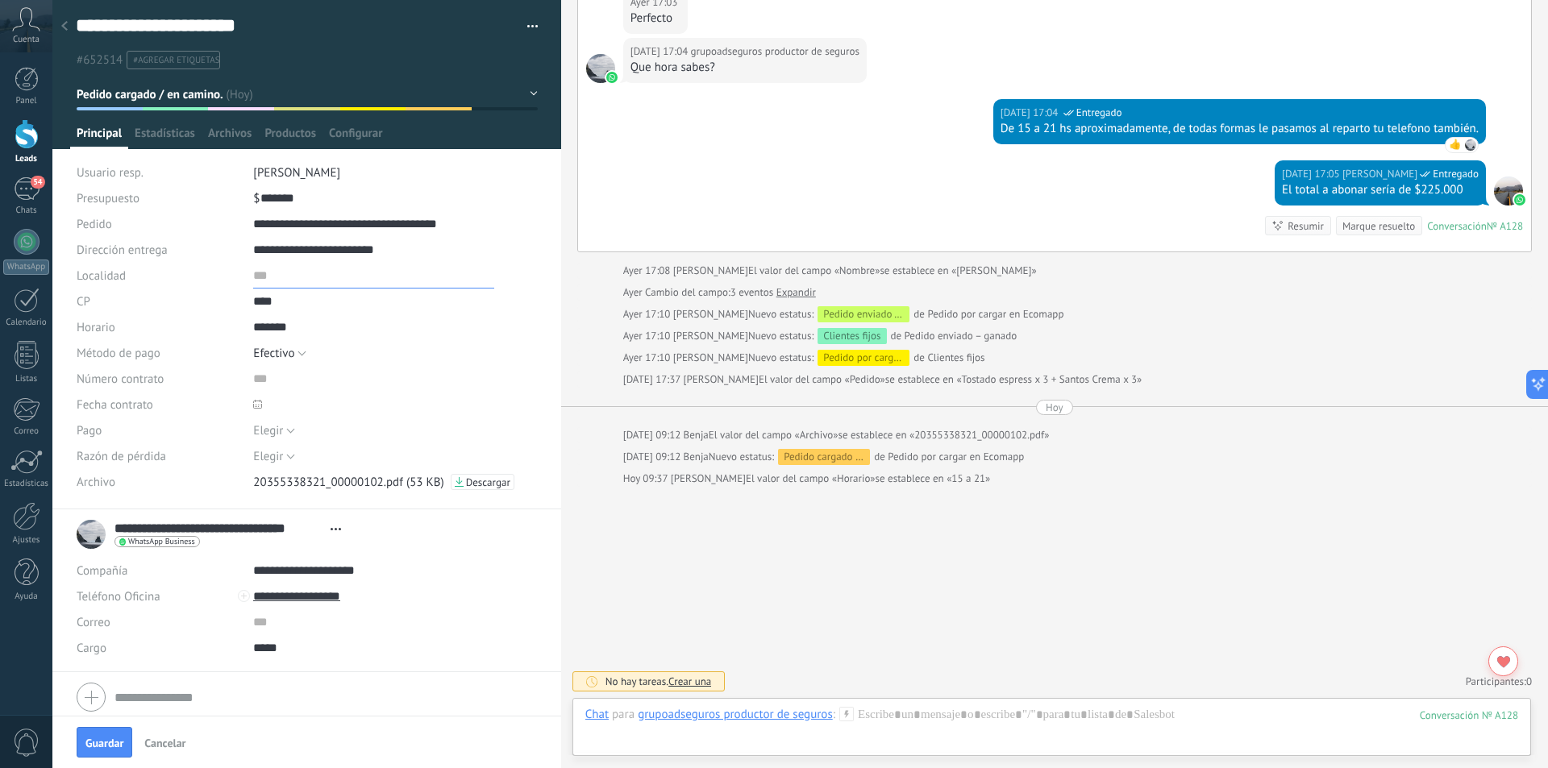
paste input "*********"
click at [253, 278] on input "*********" at bounding box center [373, 276] width 241 height 26
type input "*********"
drag, startPoint x: 323, startPoint y: 251, endPoint x: 369, endPoint y: 264, distance: 47.7
click at [322, 251] on input "**********" at bounding box center [373, 250] width 241 height 26
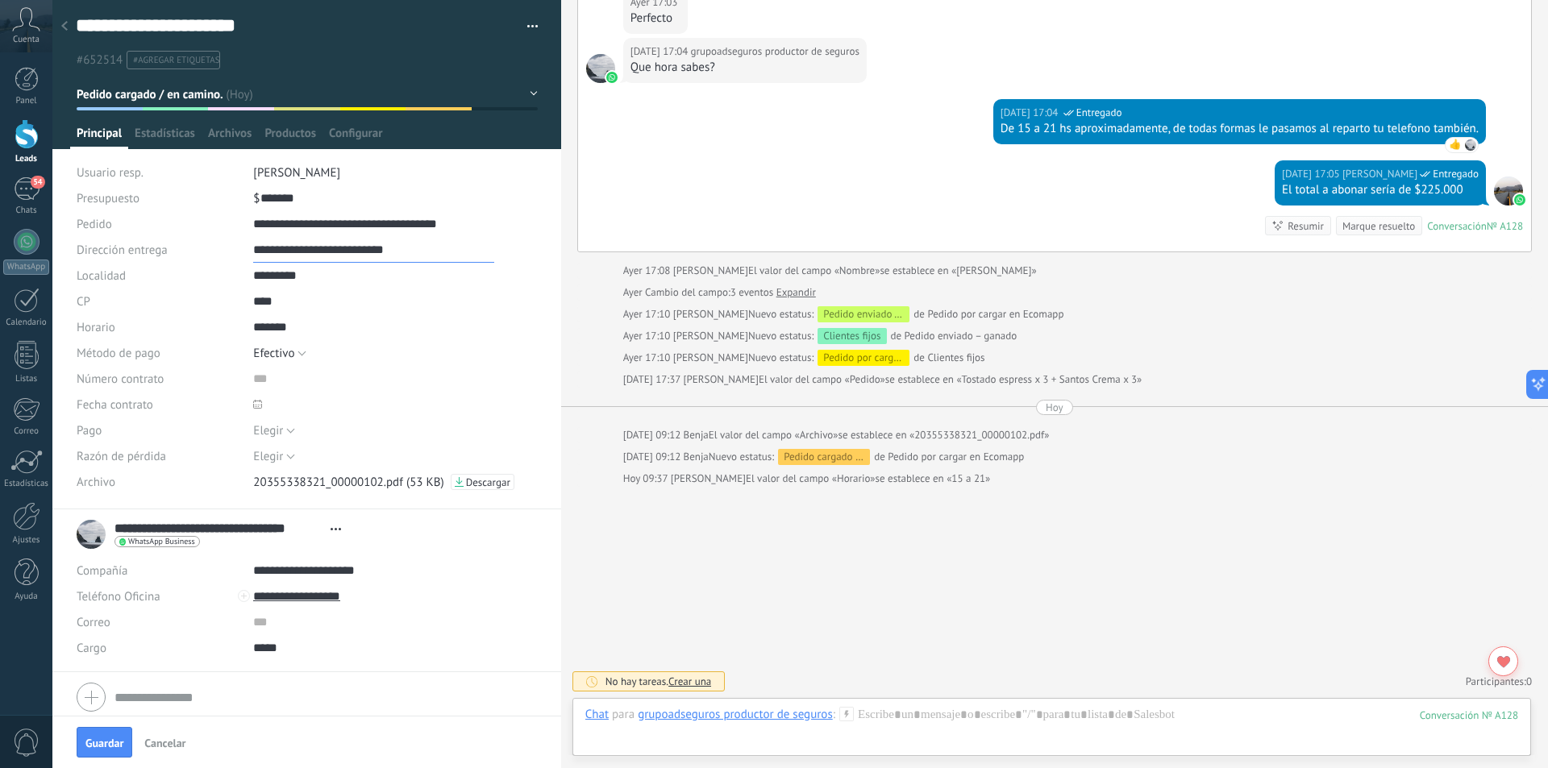
click at [326, 248] on input "**********" at bounding box center [373, 250] width 241 height 26
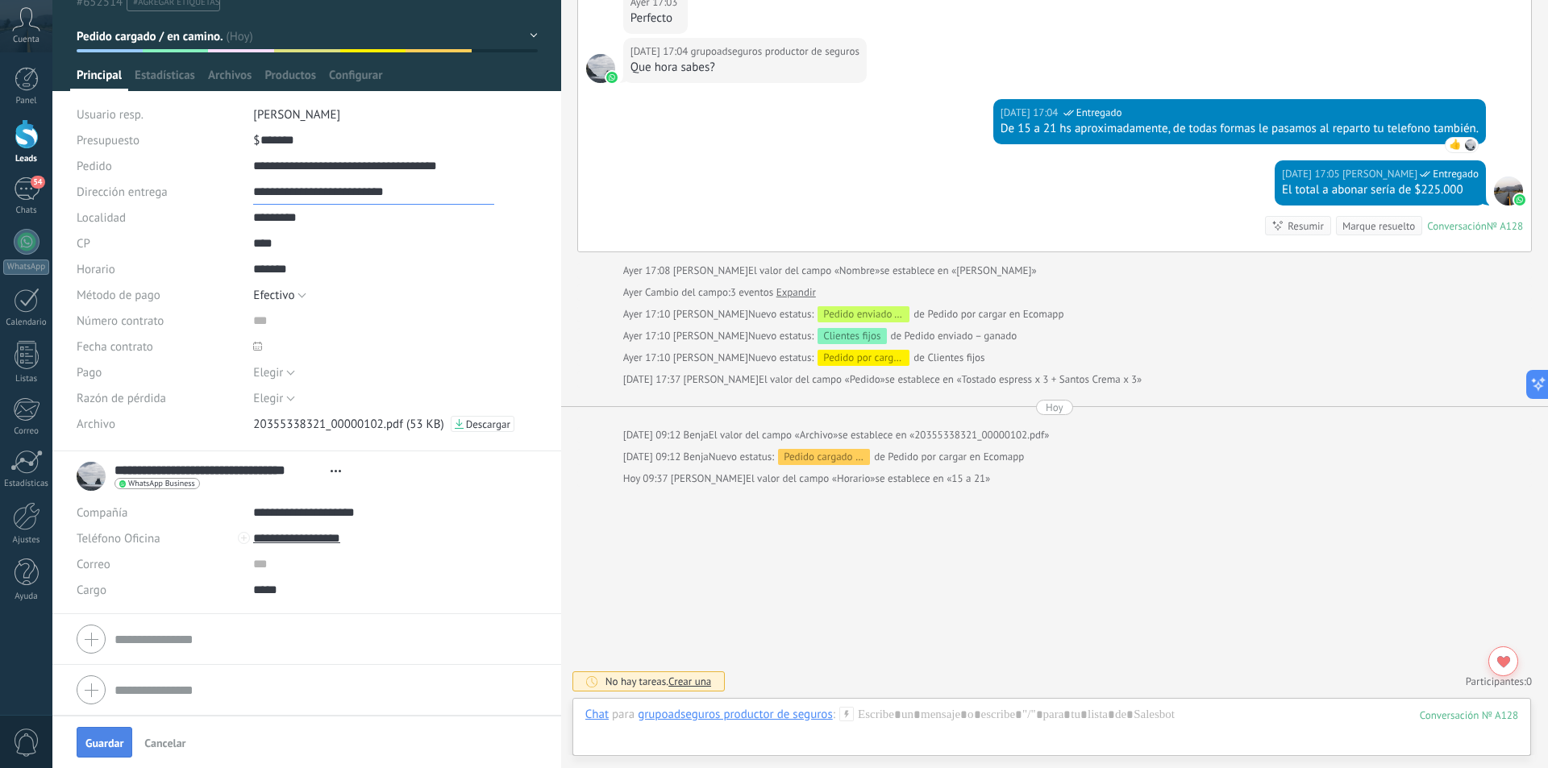
type input "**********"
click at [96, 746] on span "Guardar" at bounding box center [104, 743] width 38 height 11
type textarea "***"
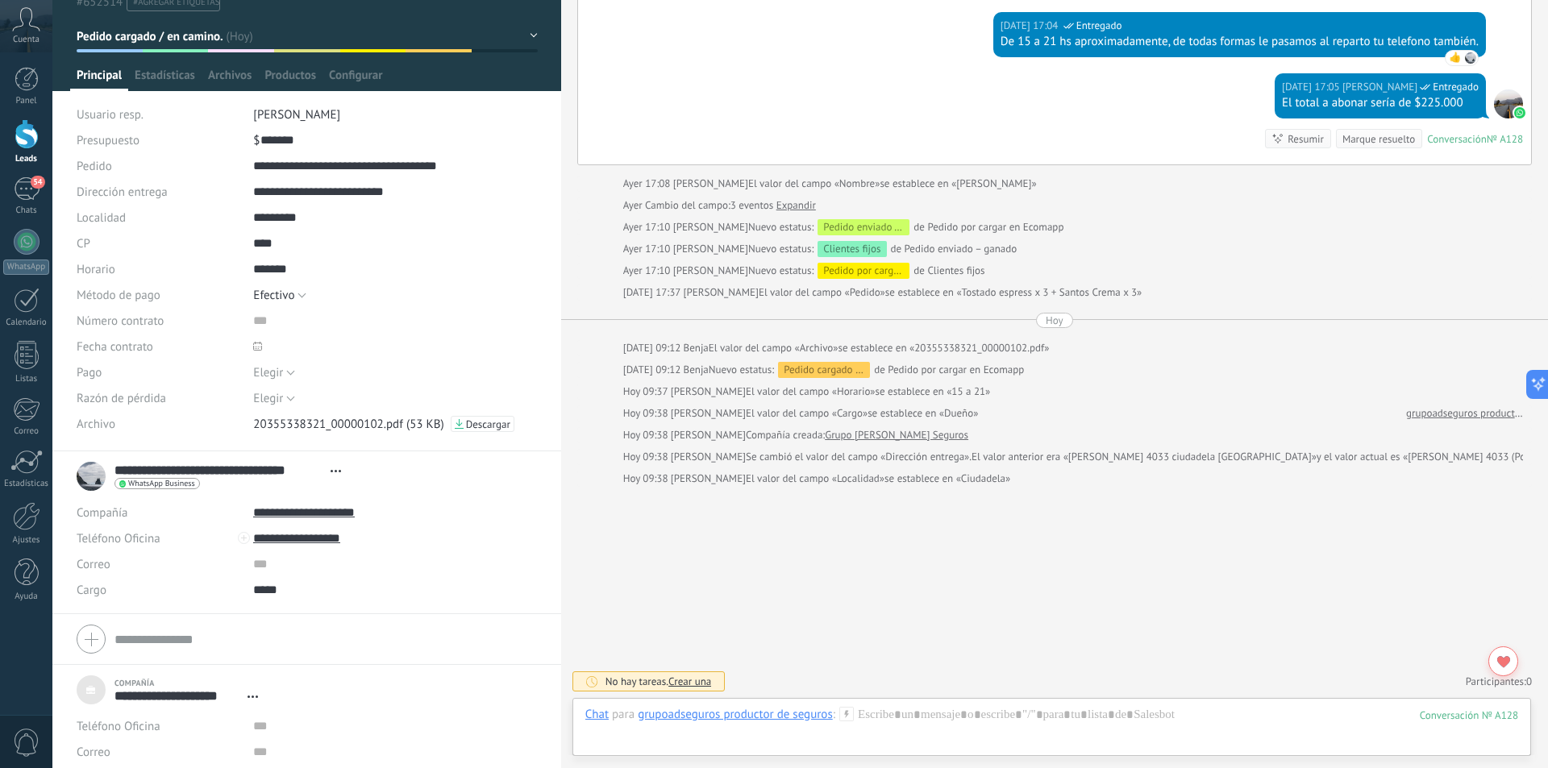
scroll to position [0, 0]
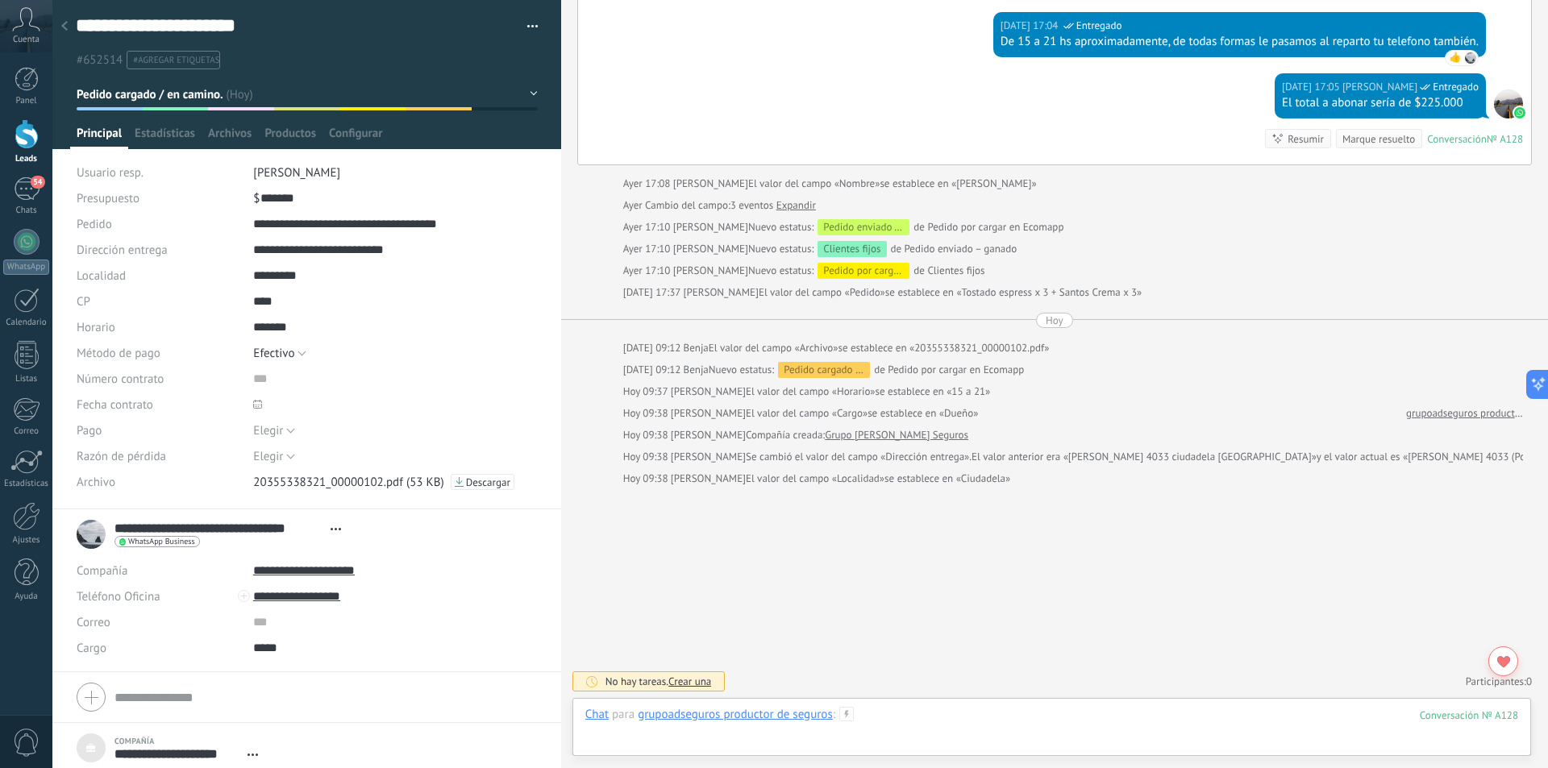
click at [685, 723] on div at bounding box center [1051, 731] width 933 height 48
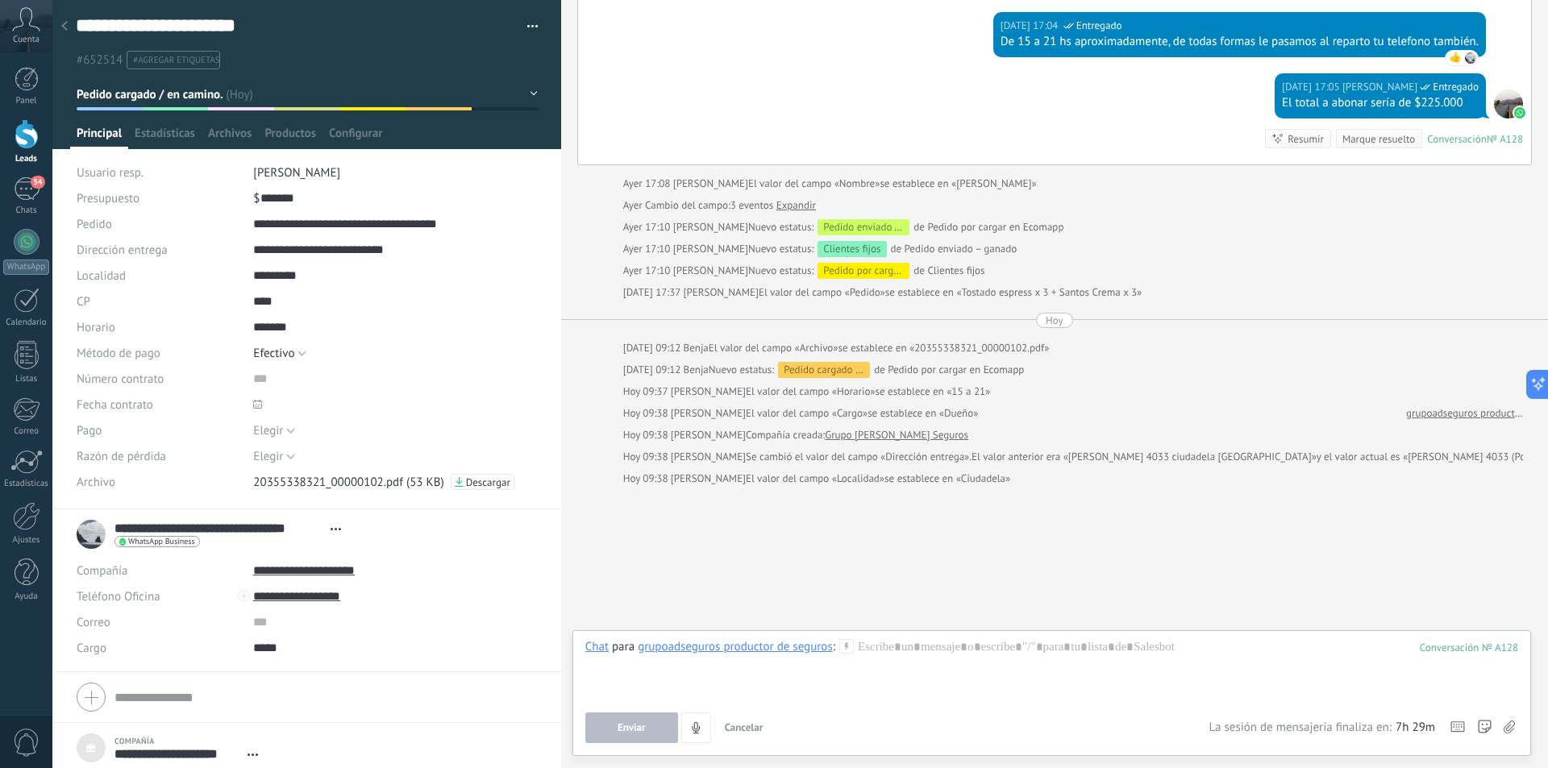
click at [718, 645] on div "grupoadseguros productor de seguros" at bounding box center [735, 646] width 195 height 15
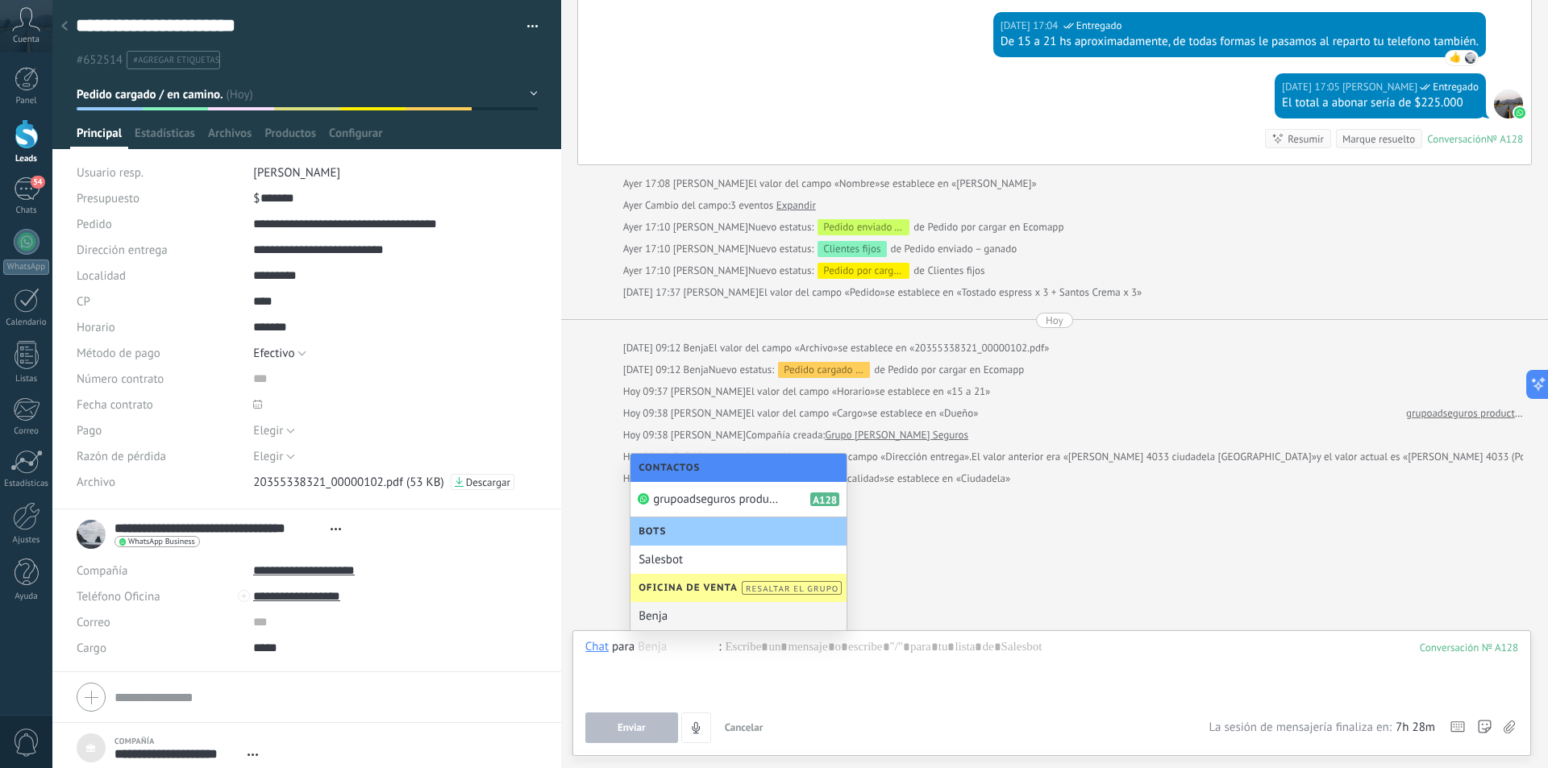
click at [706, 611] on div "Benja" at bounding box center [738, 616] width 216 height 28
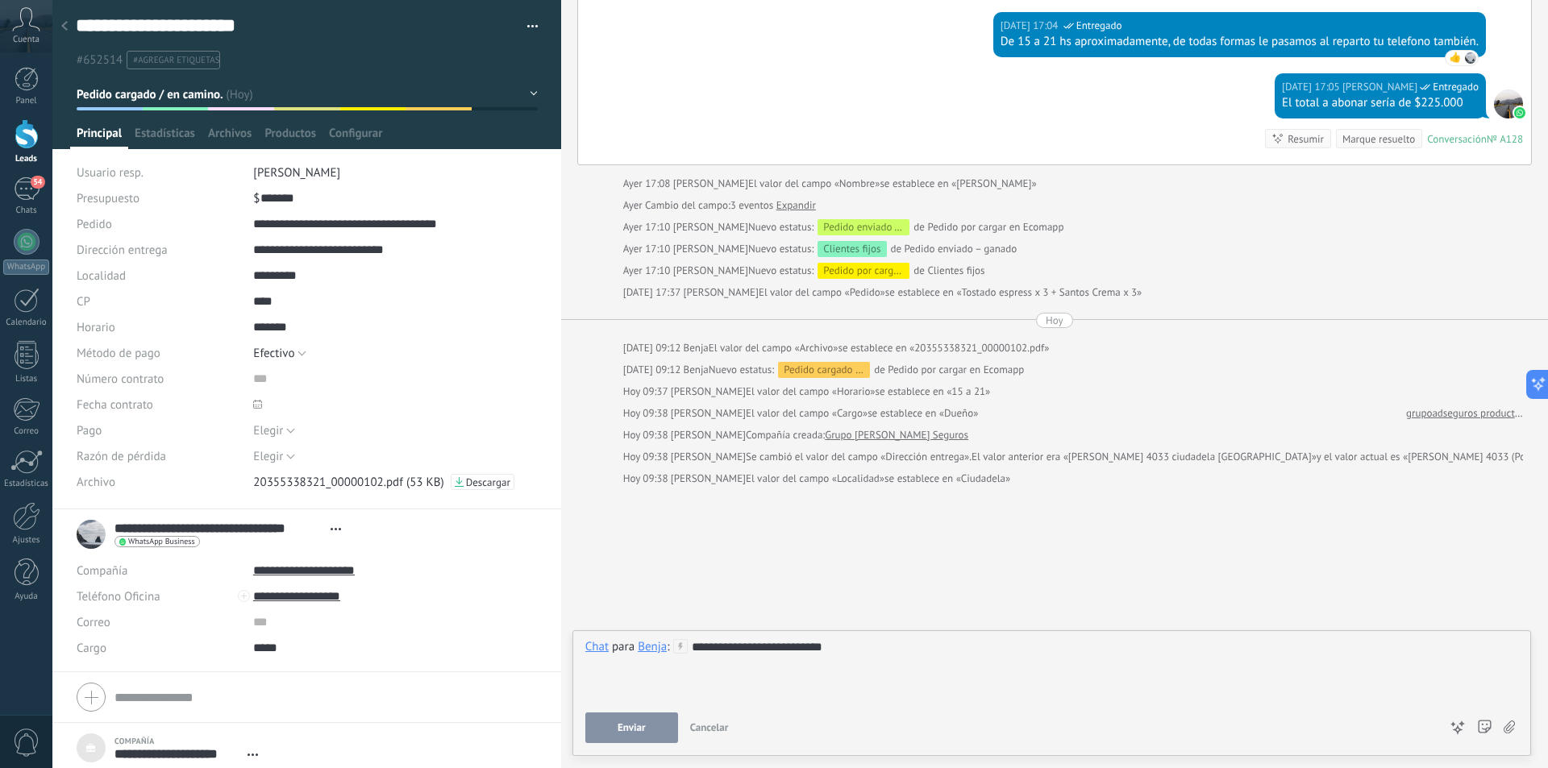
click at [628, 736] on button "Enviar" at bounding box center [631, 728] width 93 height 31
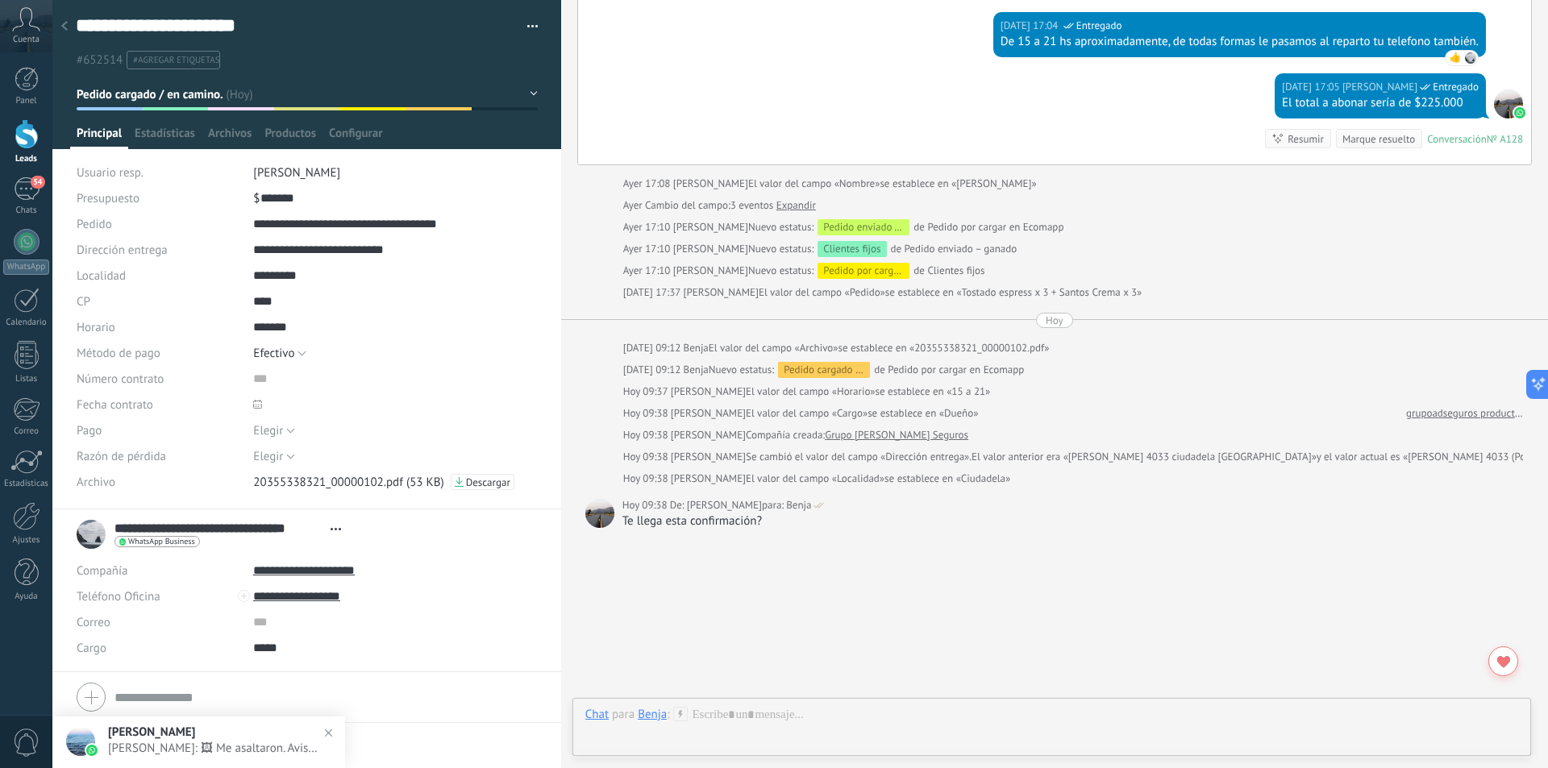
click at [241, 738] on h2 "[PERSON_NAME]" at bounding box center [222, 732] width 228 height 15
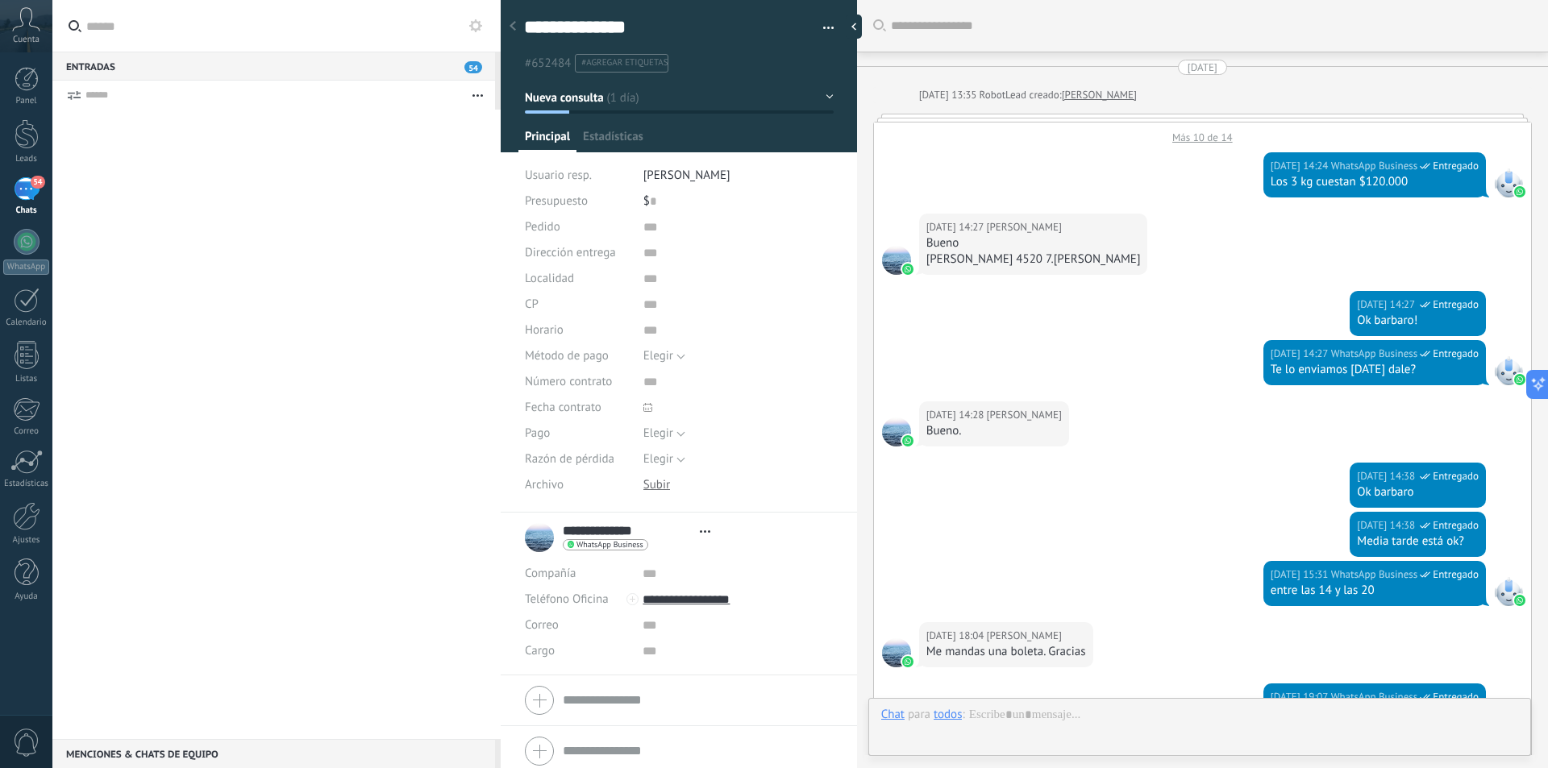
type textarea "**********"
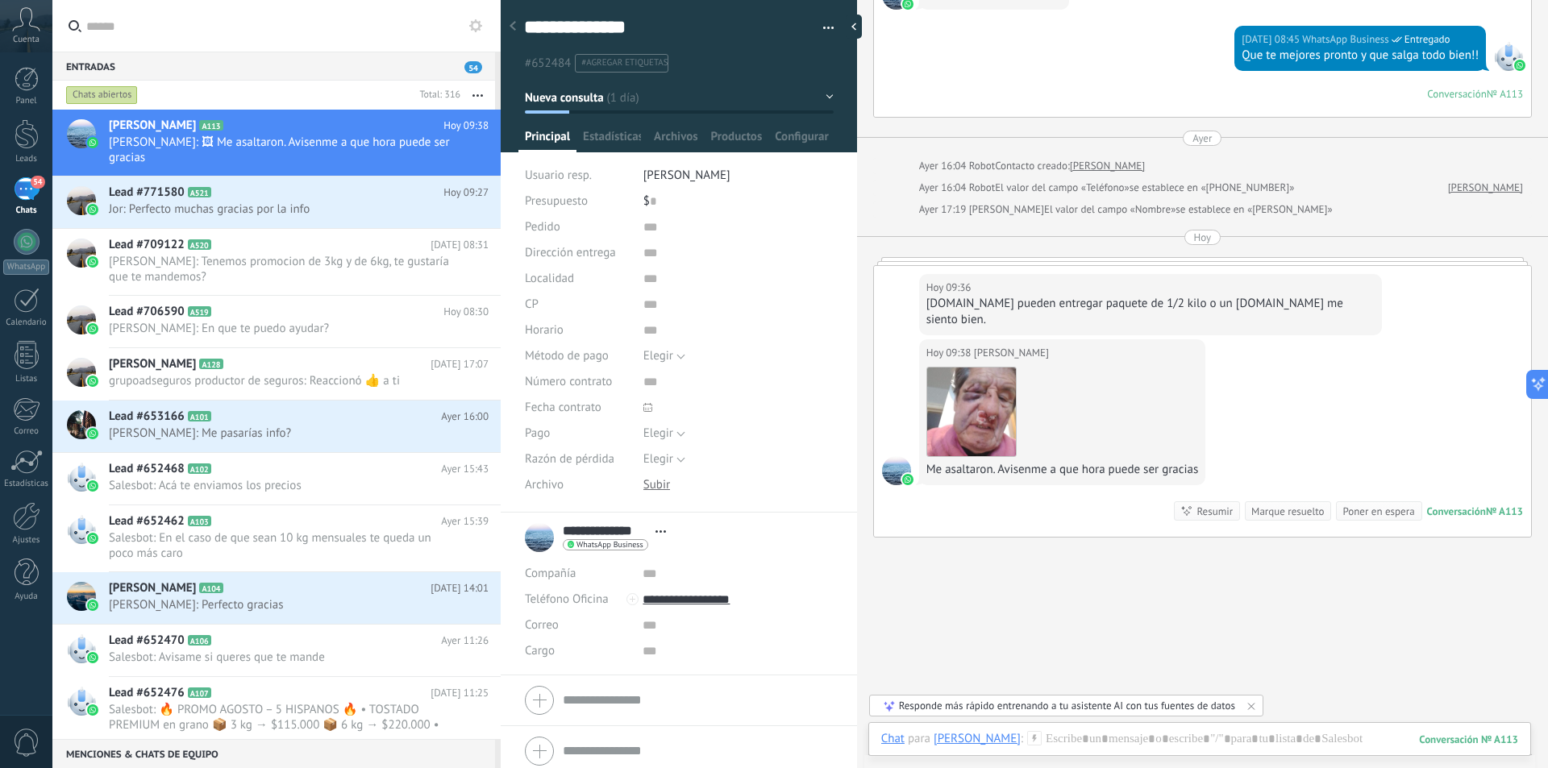
scroll to position [1370, 0]
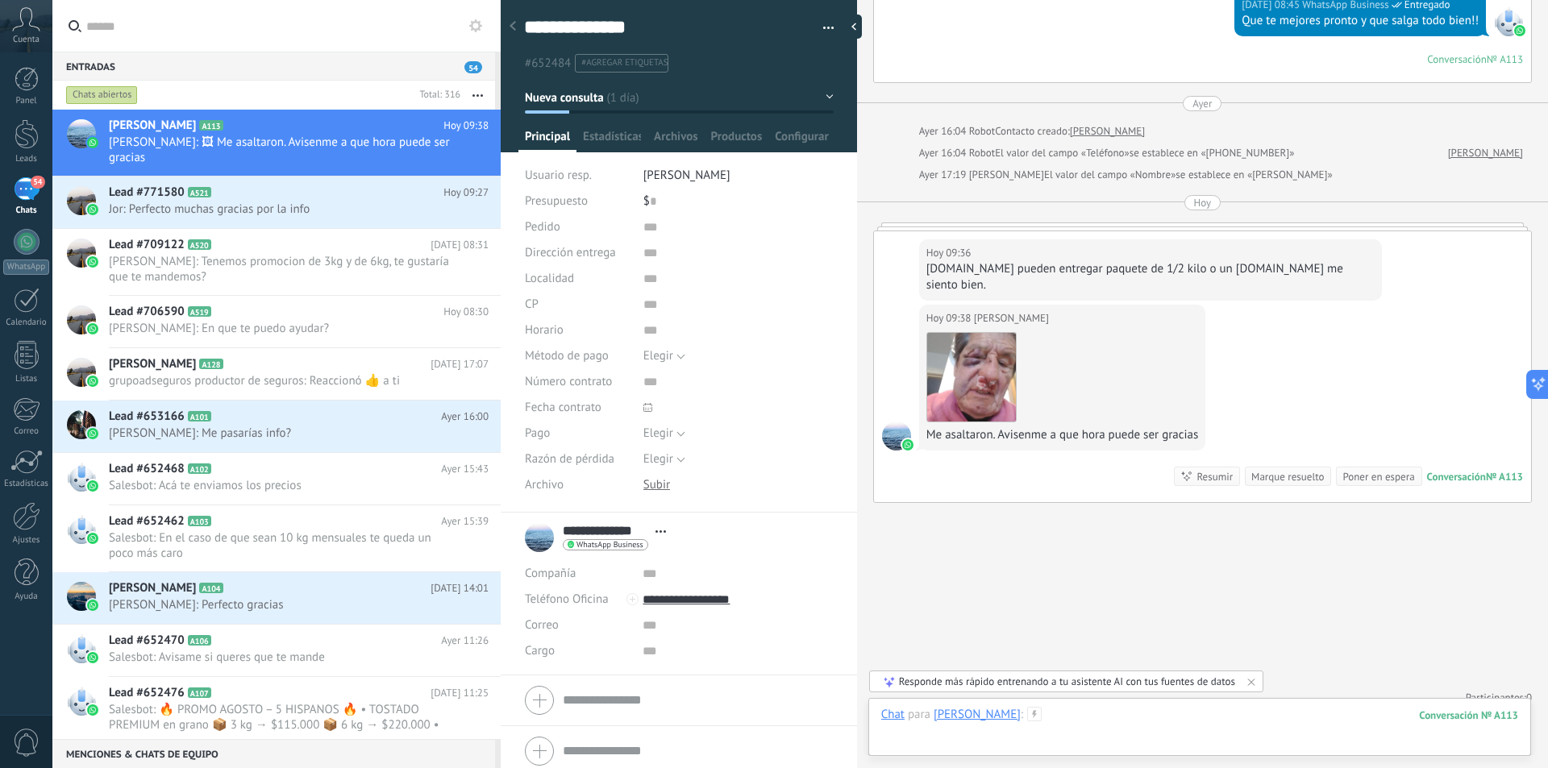
click at [1123, 719] on div at bounding box center [1199, 731] width 637 height 48
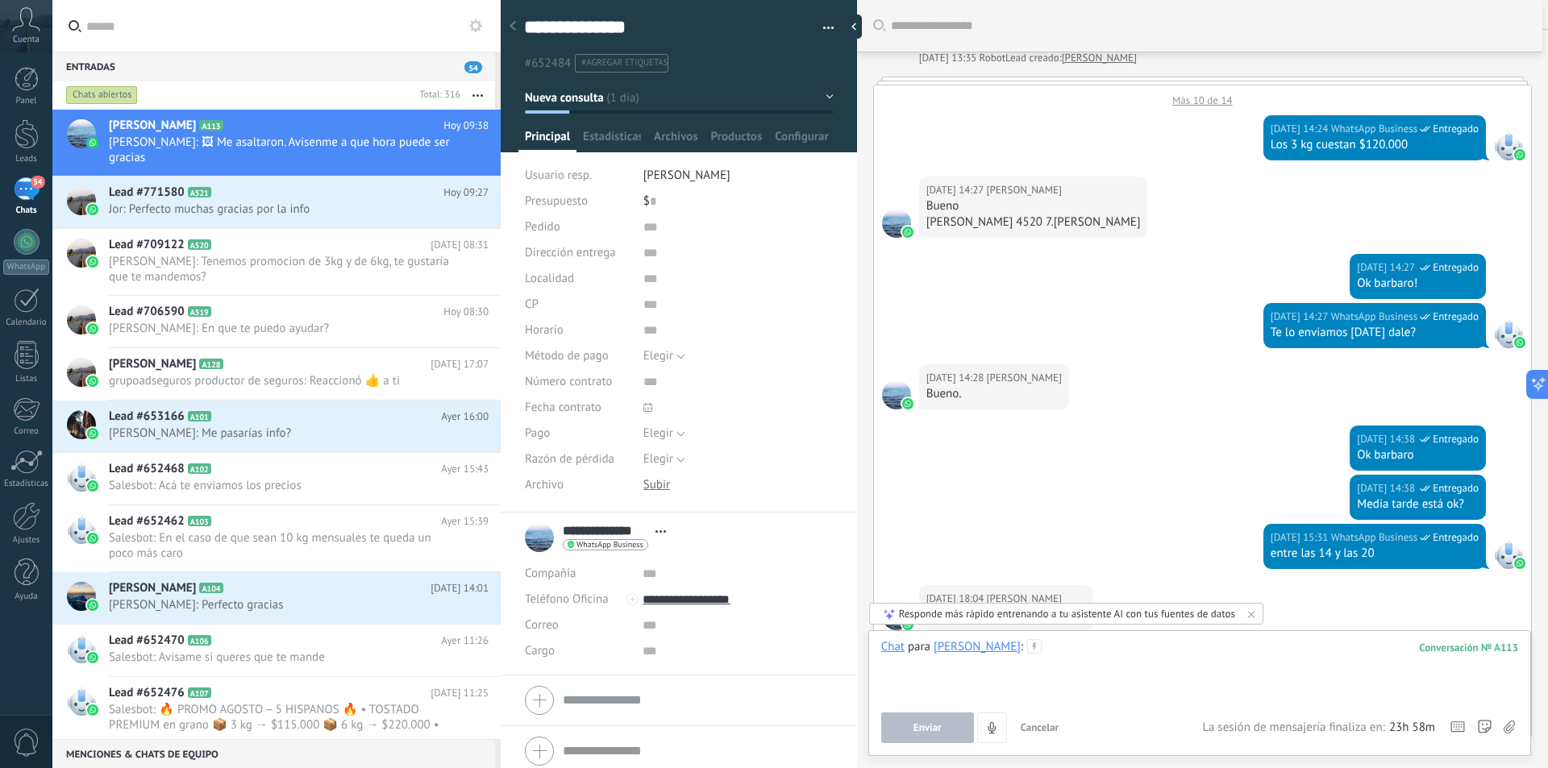
scroll to position [0, 0]
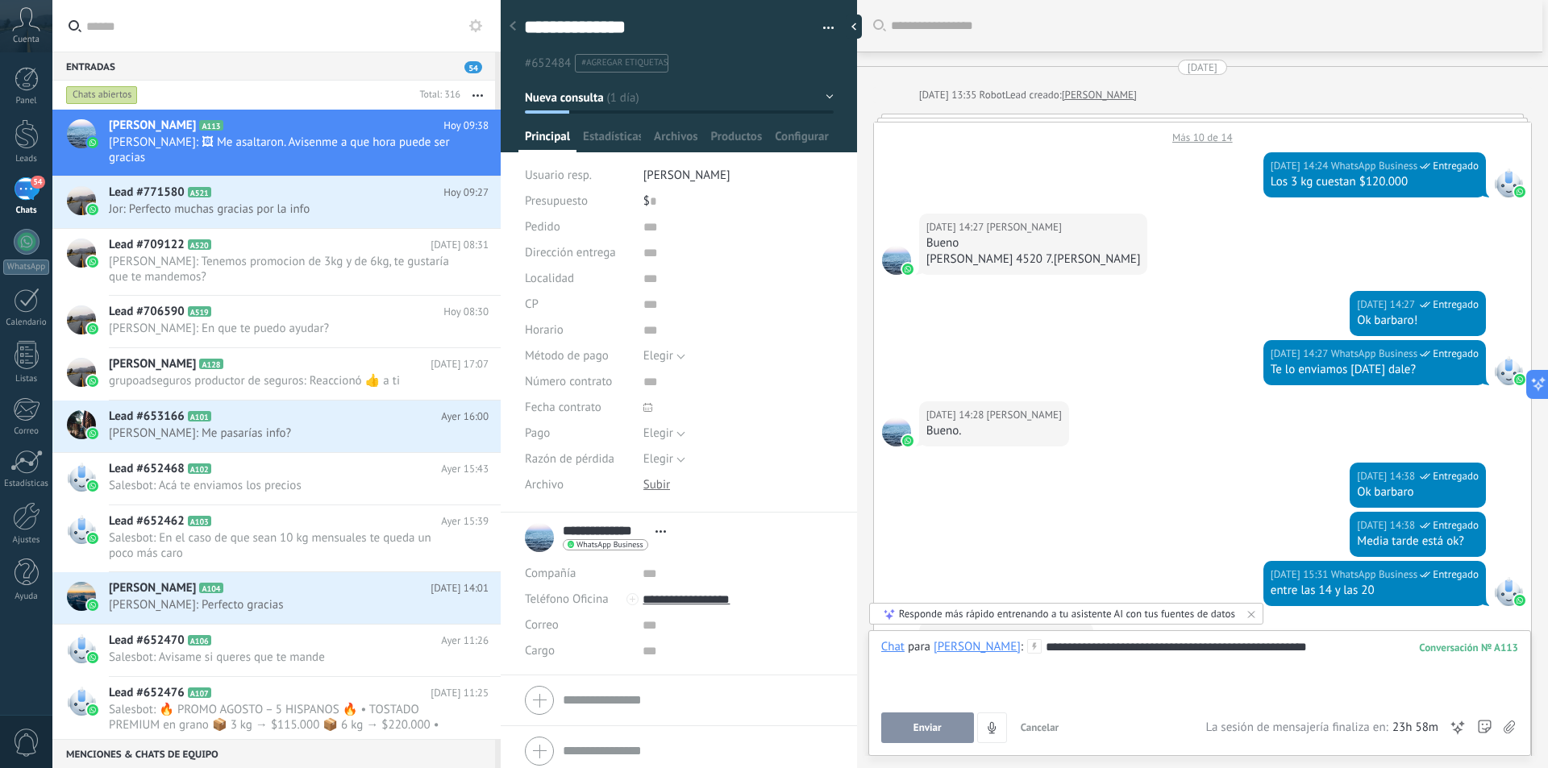
click at [917, 717] on button "Enviar" at bounding box center [927, 728] width 93 height 31
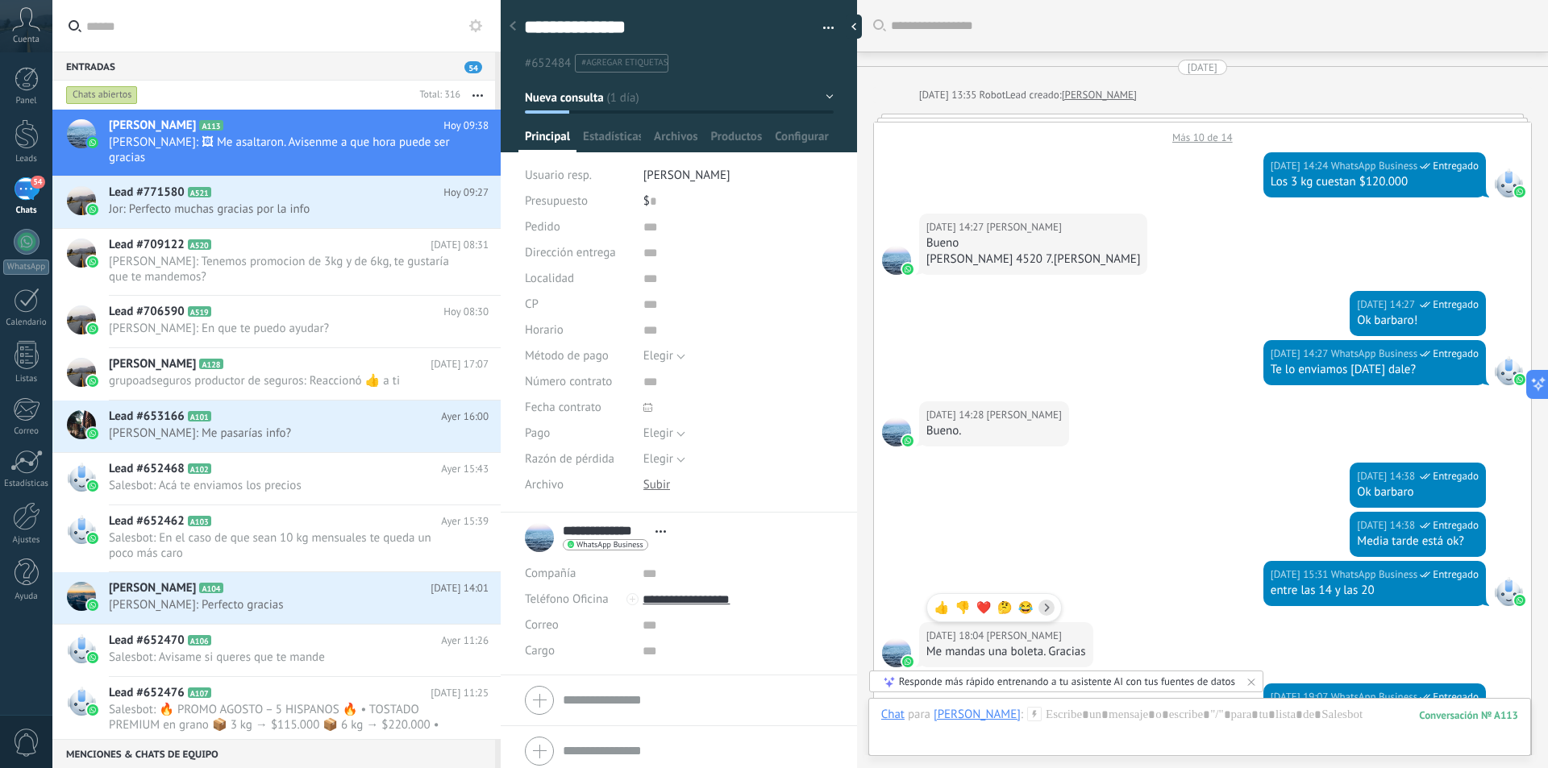
scroll to position [1426, 0]
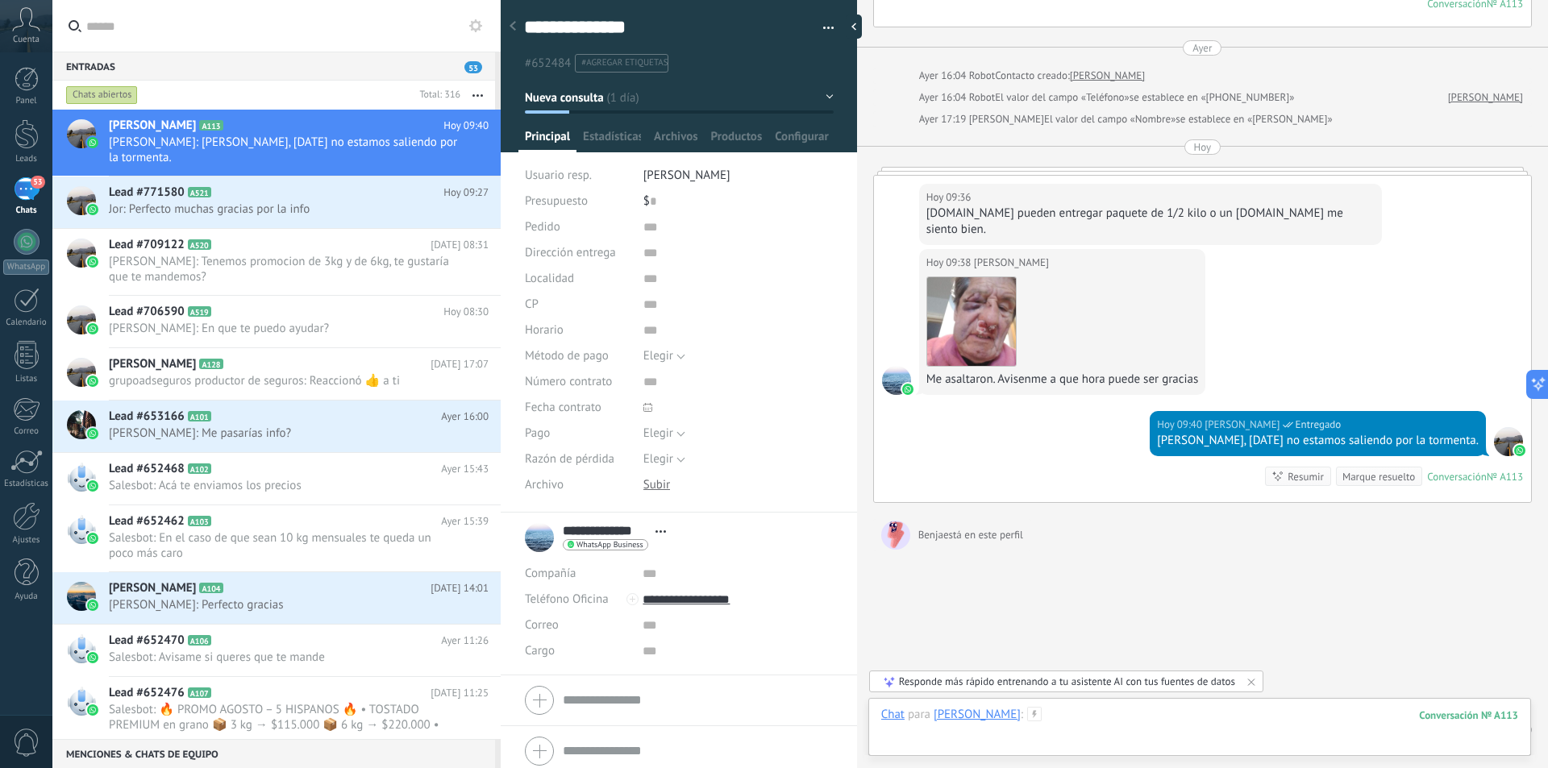
click at [1264, 721] on div at bounding box center [1199, 731] width 637 height 48
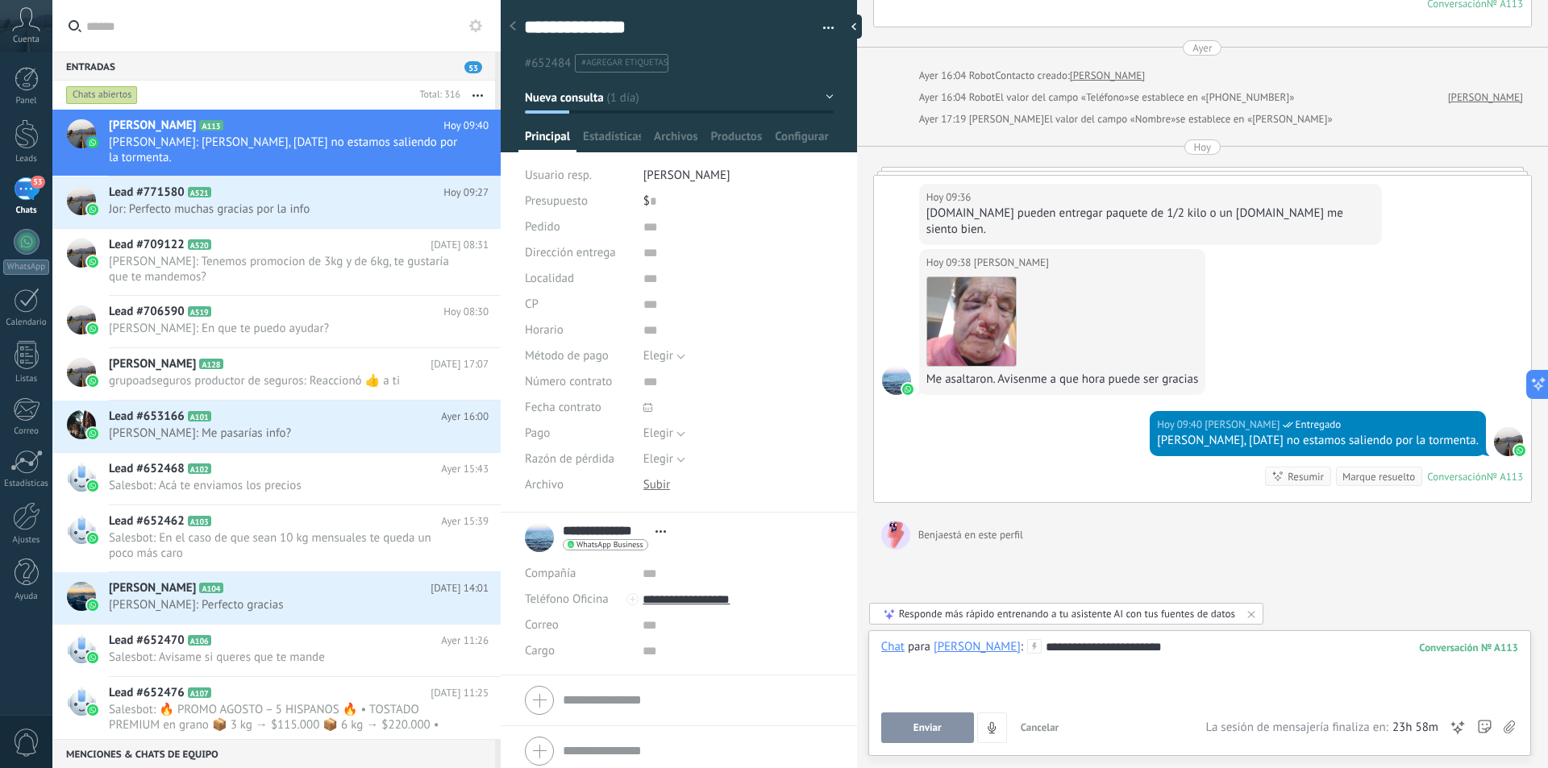
click at [914, 739] on button "Enviar" at bounding box center [927, 728] width 93 height 31
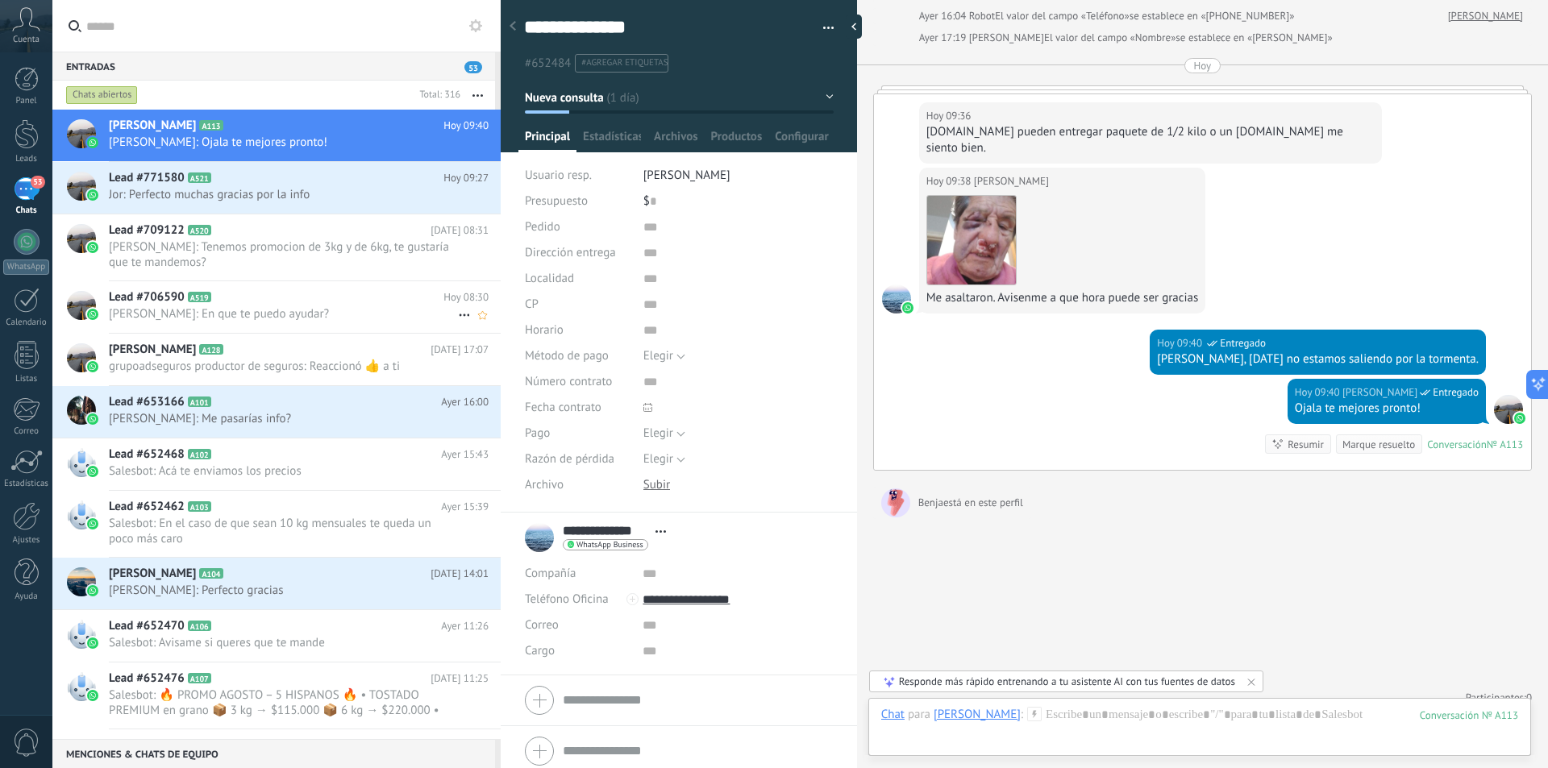
click at [405, 322] on div "Lead #706590 A519 Hoy 08:30 Santiago Sosa: En que te puedo ayudar?" at bounding box center [305, 306] width 392 height 51
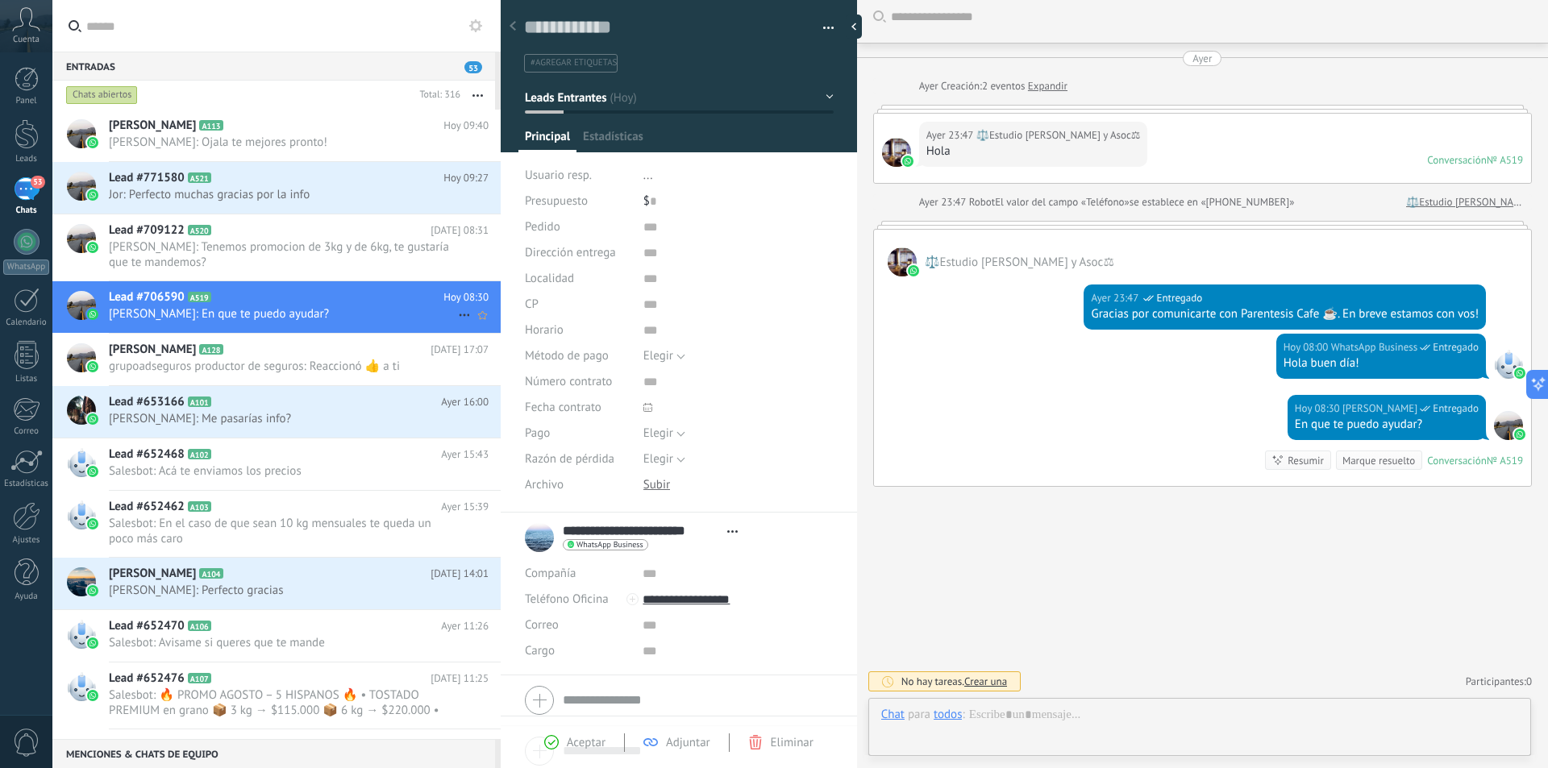
scroll to position [24, 0]
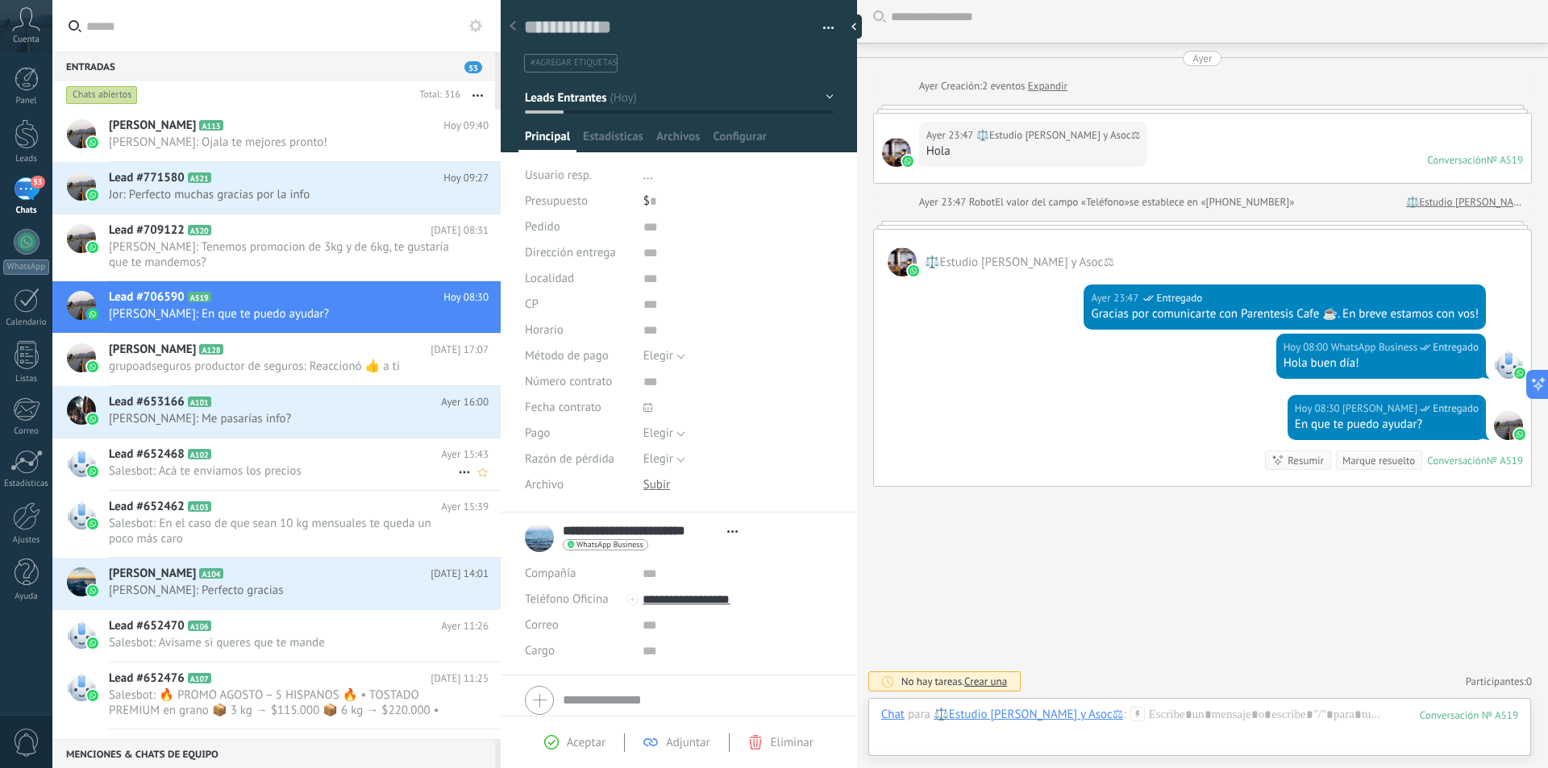
click at [358, 470] on span "Salesbot: Acá te enviamos los precios" at bounding box center [283, 470] width 349 height 15
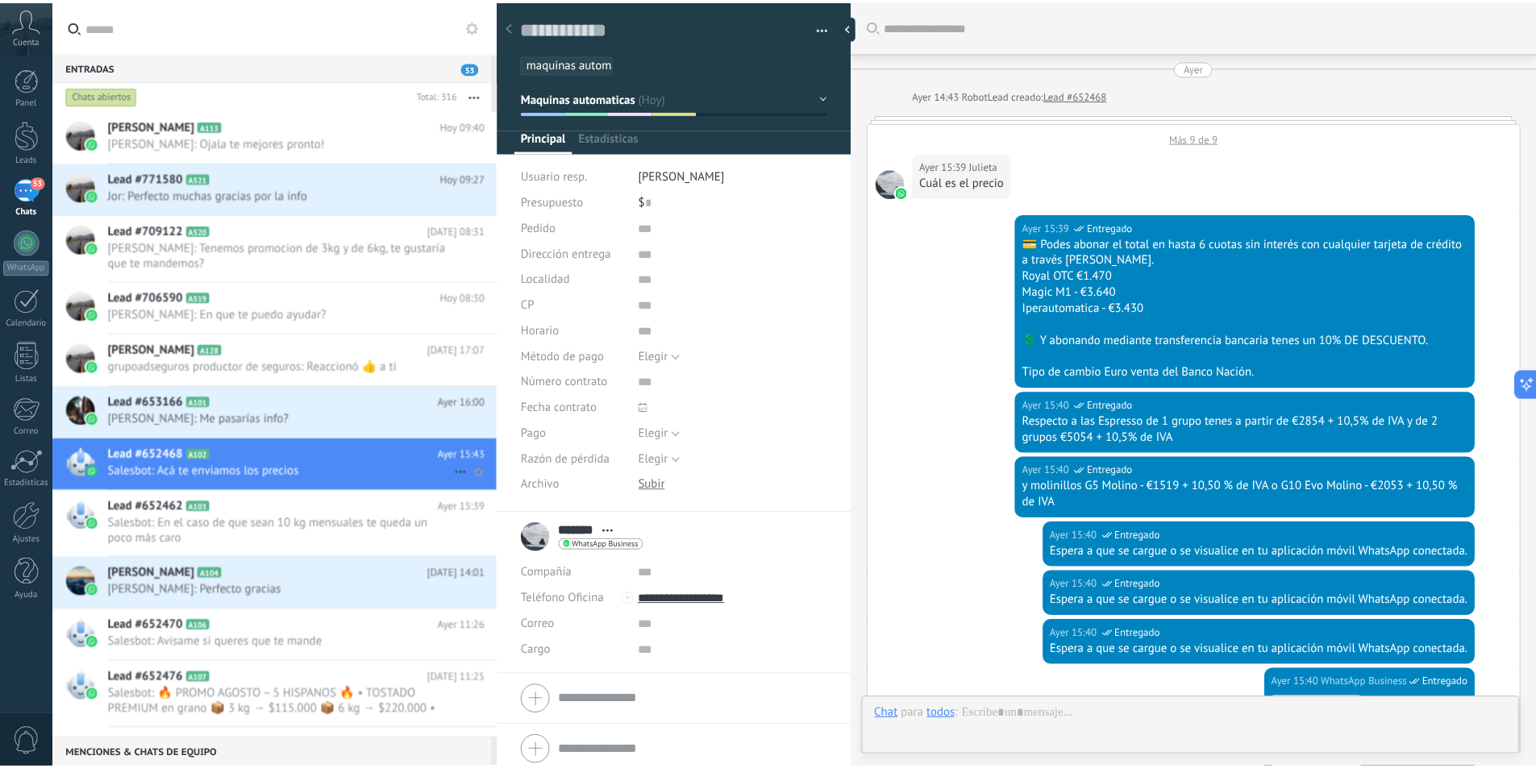
scroll to position [24, 0]
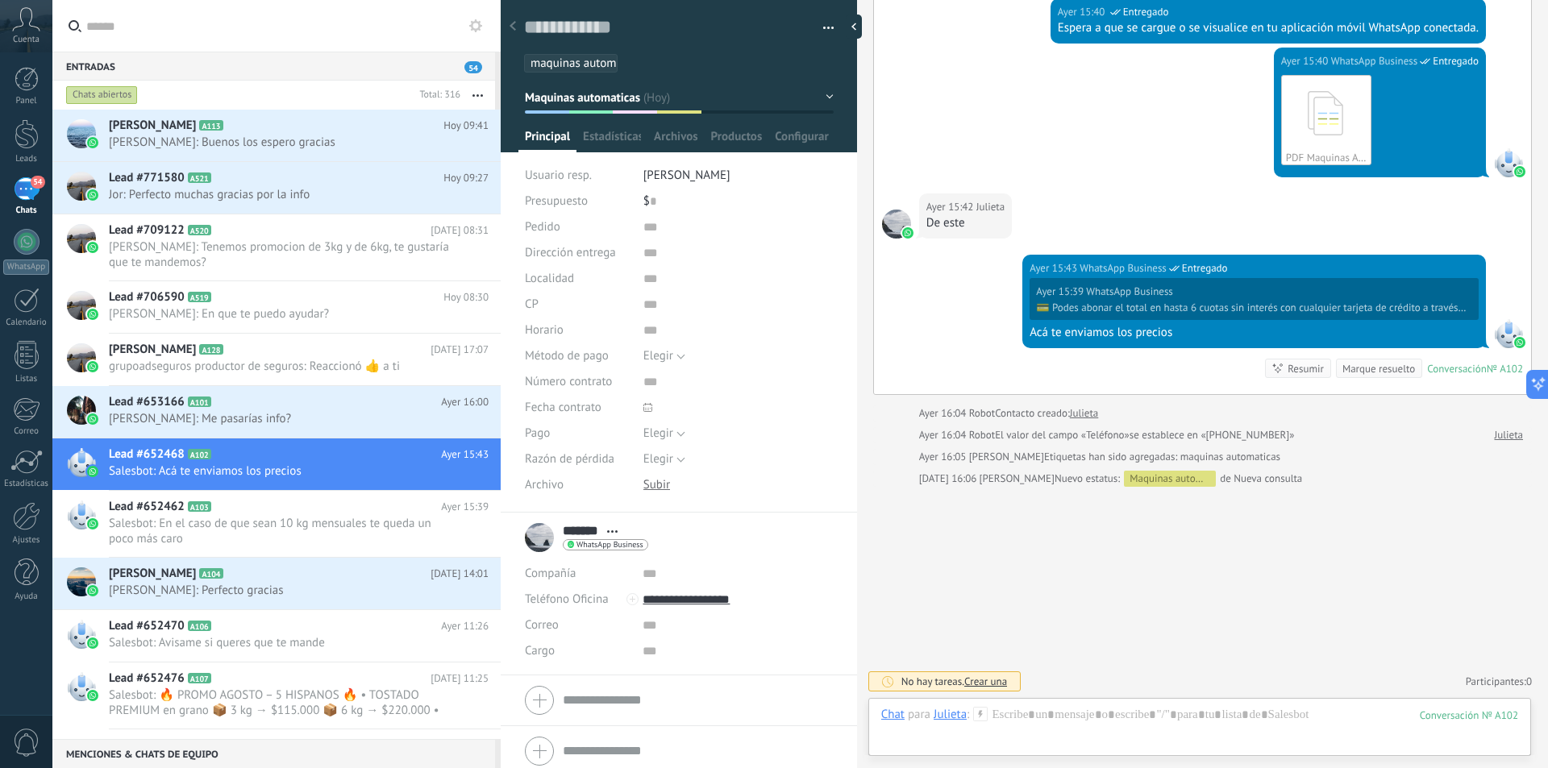
click at [49, 63] on div "Panel Leads 54 Chats WhatsApp Clientes" at bounding box center [52, 383] width 105 height 663
click at [27, 86] on div at bounding box center [27, 79] width 24 height 24
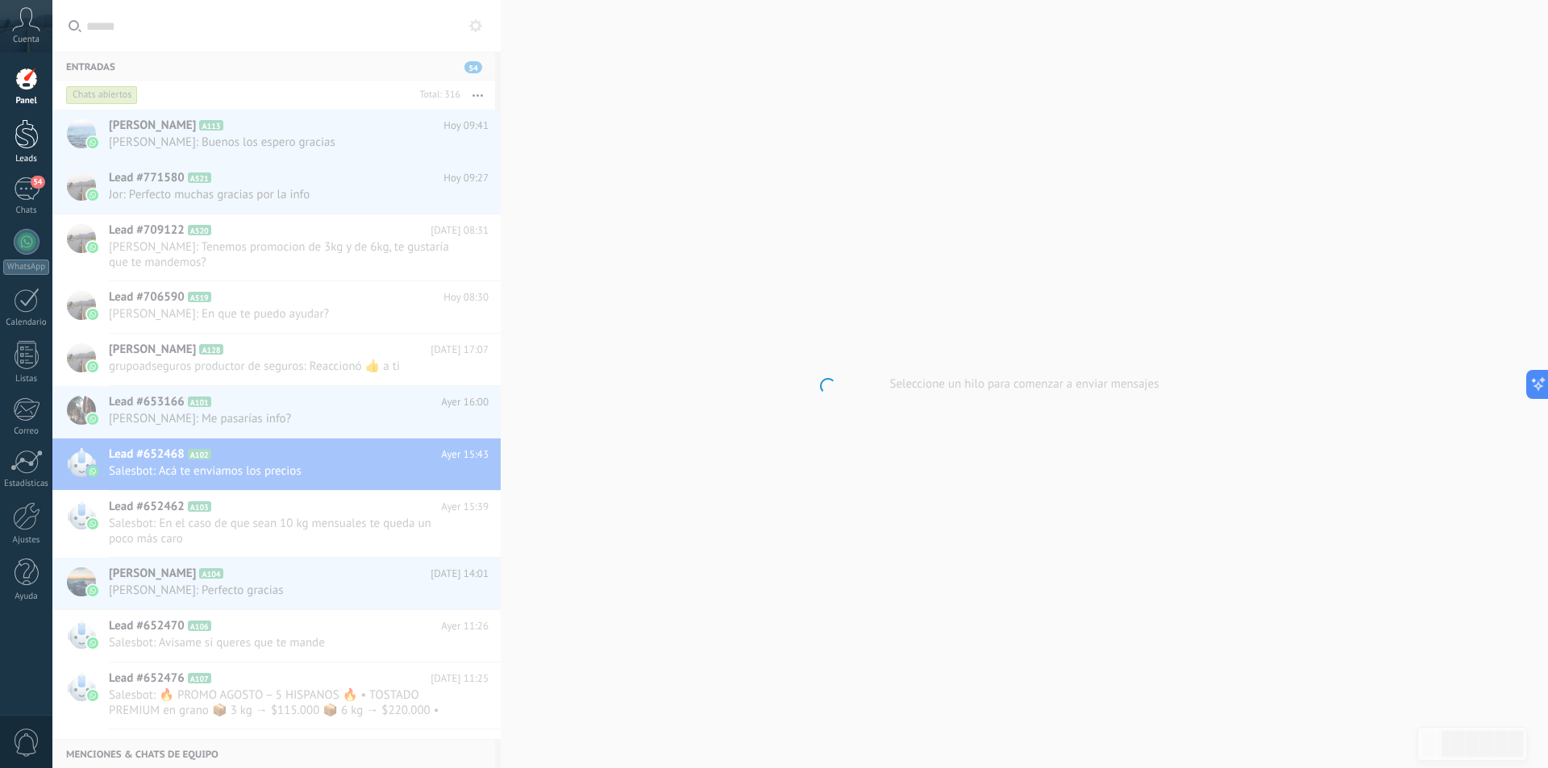
click at [24, 146] on div at bounding box center [27, 134] width 24 height 30
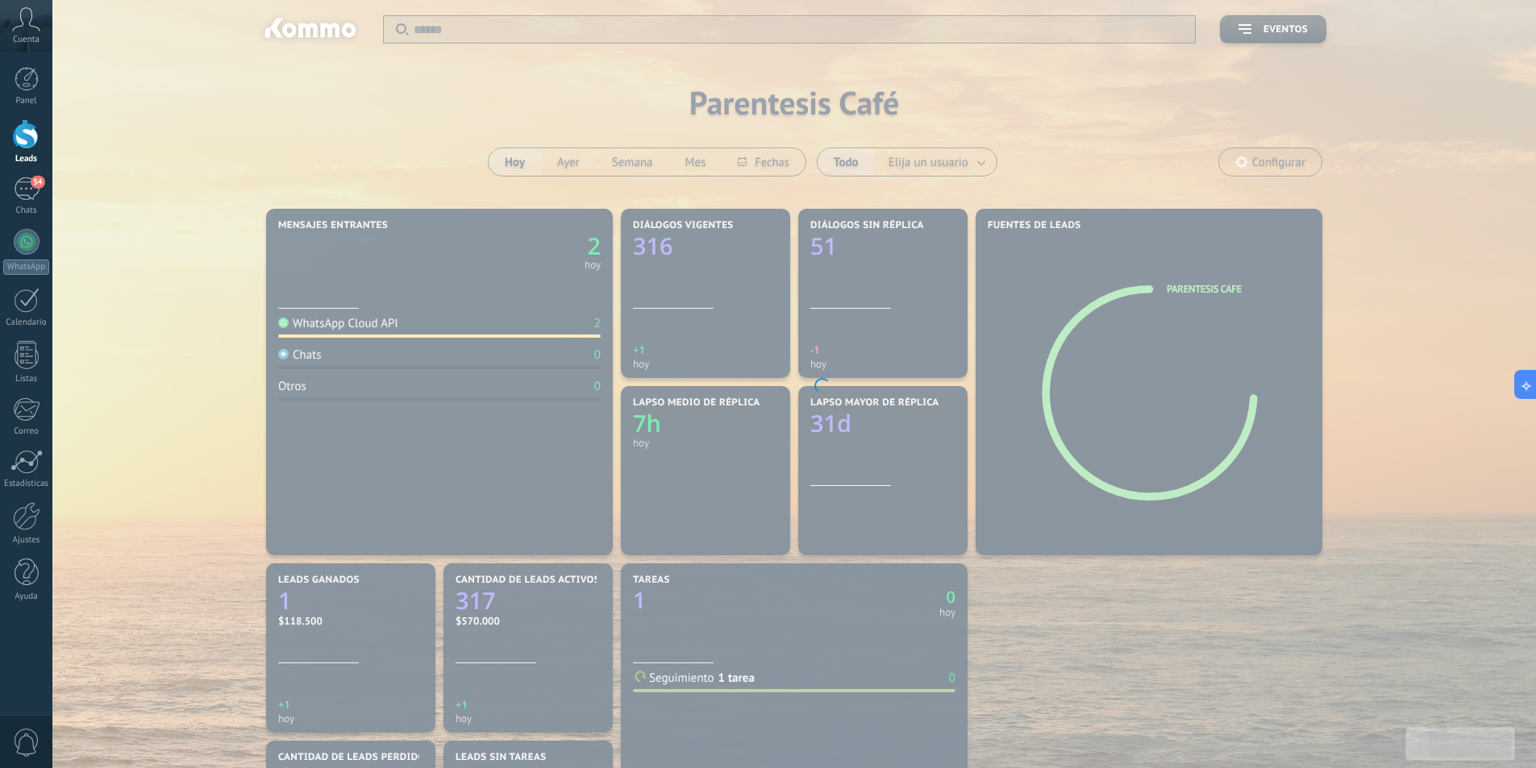
click at [39, 123] on link "Leads" at bounding box center [26, 141] width 52 height 45
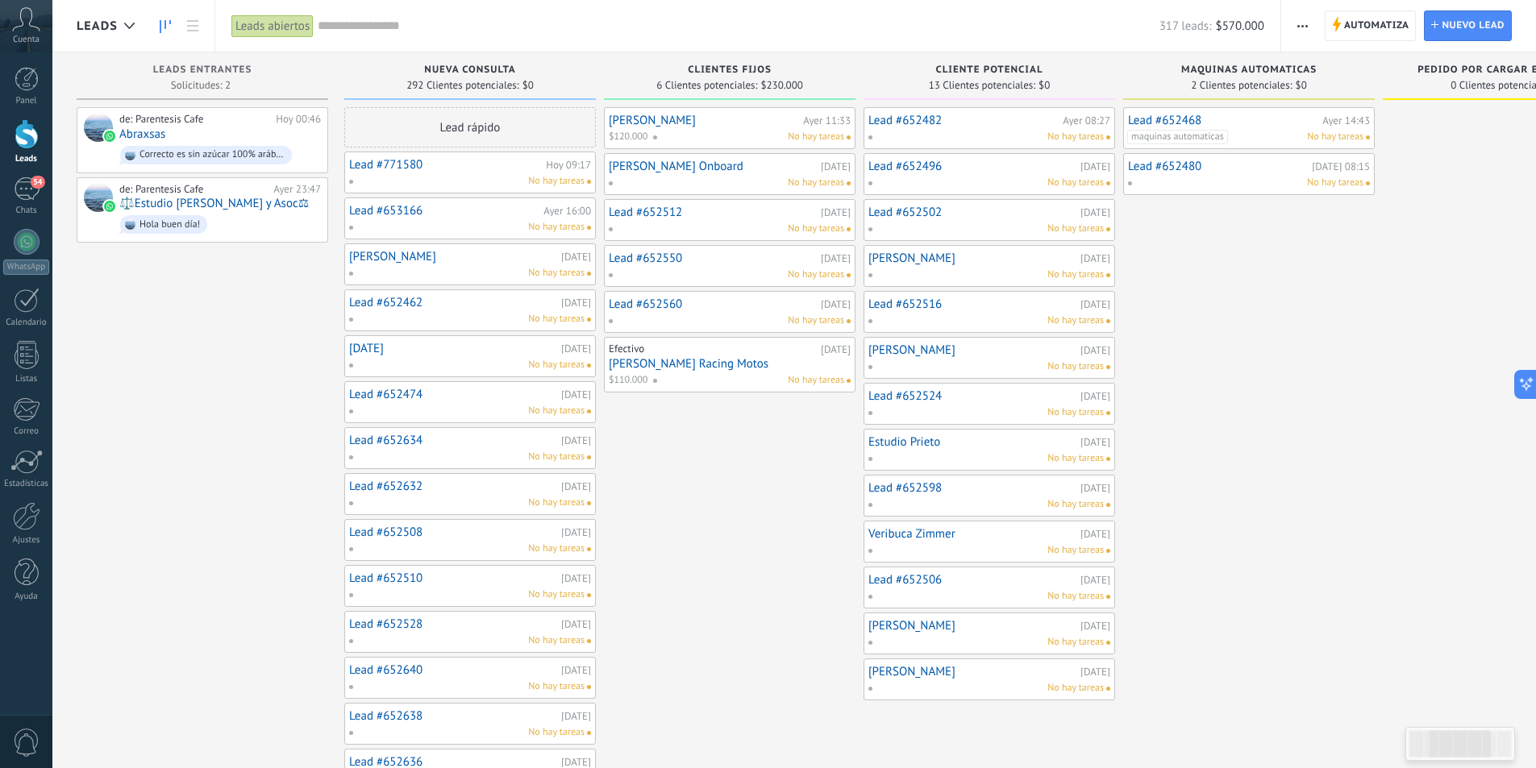
drag, startPoint x: 572, startPoint y: 183, endPoint x: 672, endPoint y: 529, distance: 360.0
click at [636, 607] on div "Hugo Pinilla Ayer 11:33 $120.000 No hay tareas Analía Onboard 18/08/2025 No hay…" at bounding box center [729, 586] width 251 height 959
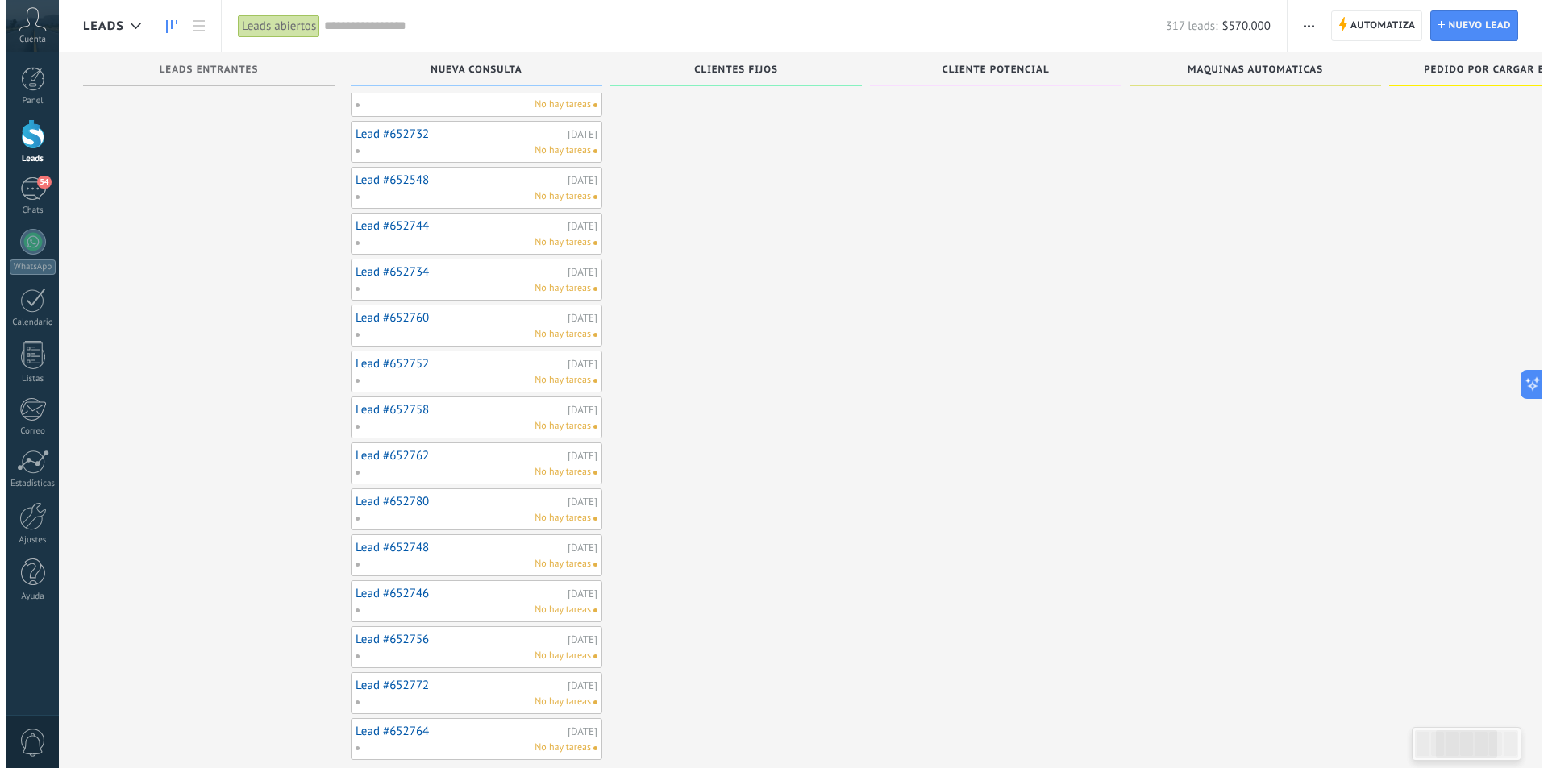
scroll to position [2635, 0]
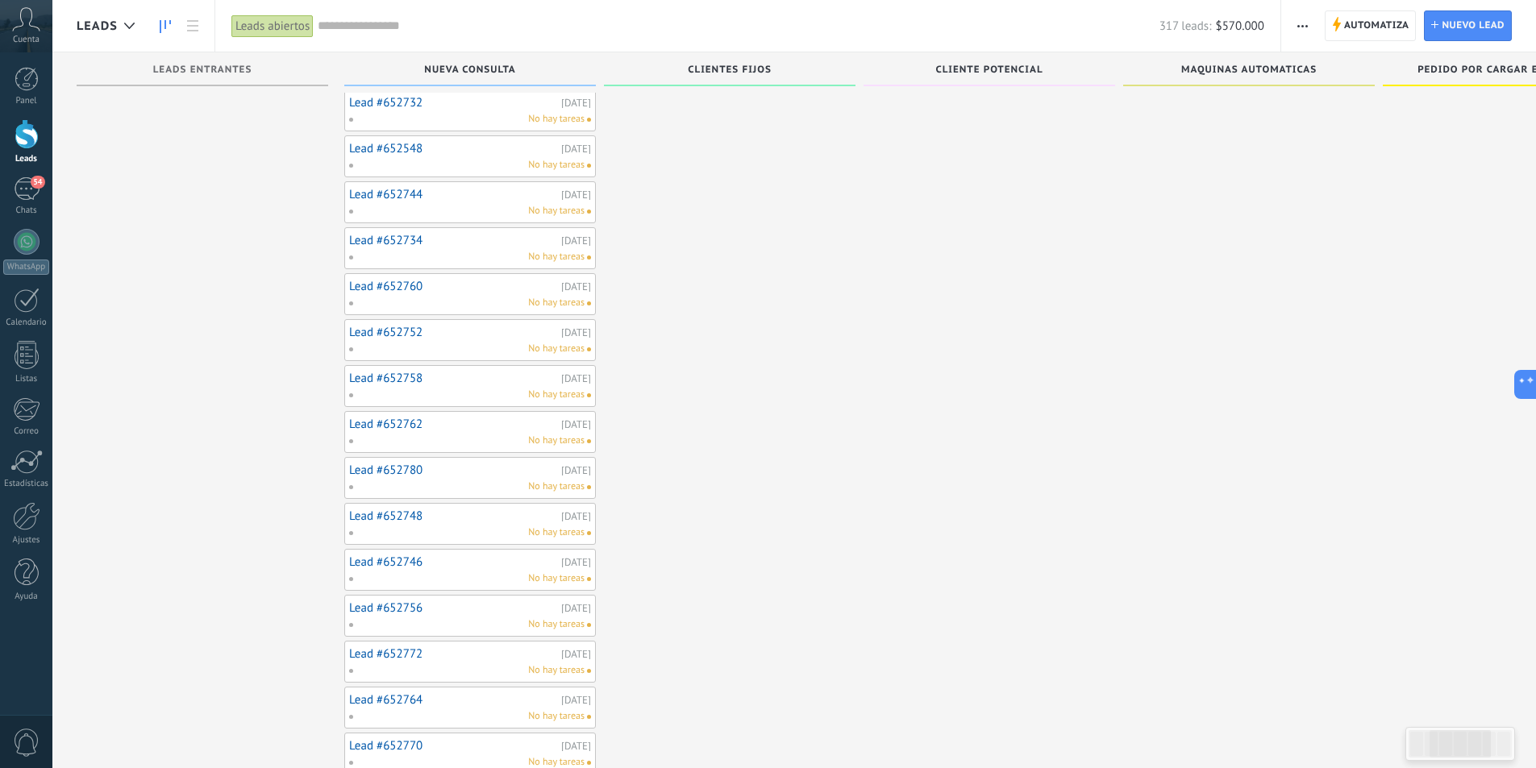
click at [486, 657] on link "Lead #652772" at bounding box center [453, 654] width 208 height 14
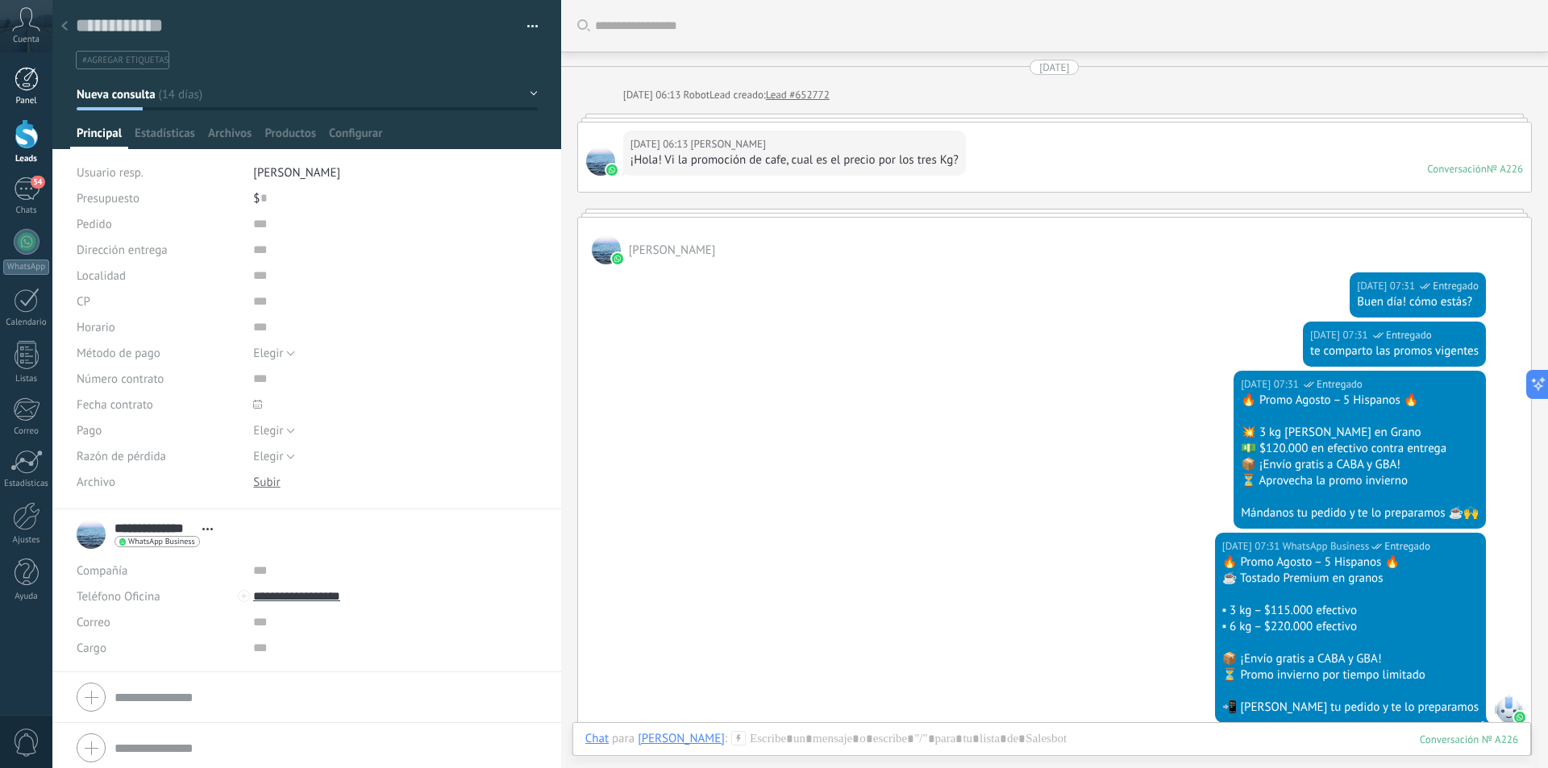
click at [19, 80] on div at bounding box center [27, 79] width 24 height 24
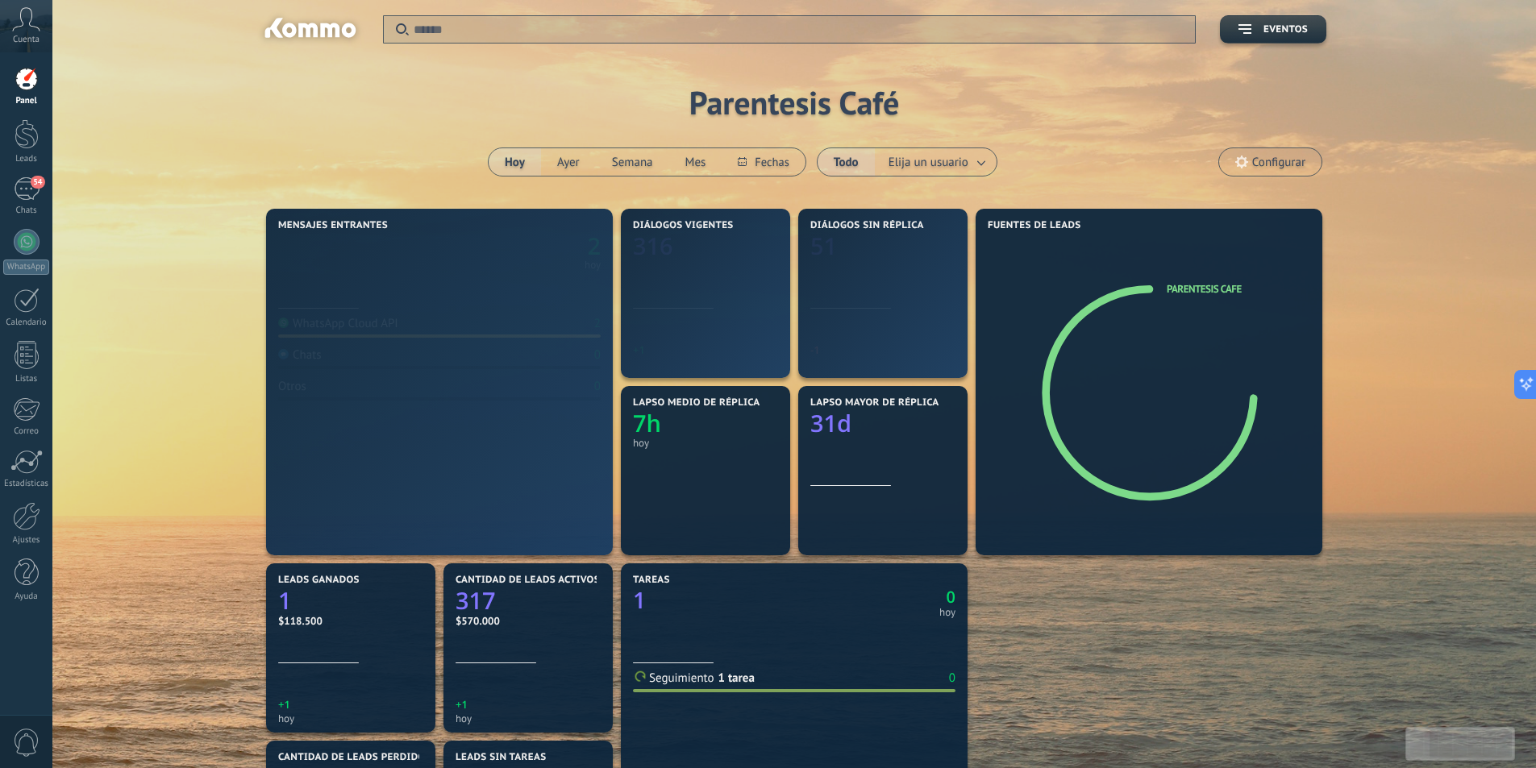
click at [281, 25] on div at bounding box center [309, 30] width 104 height 27
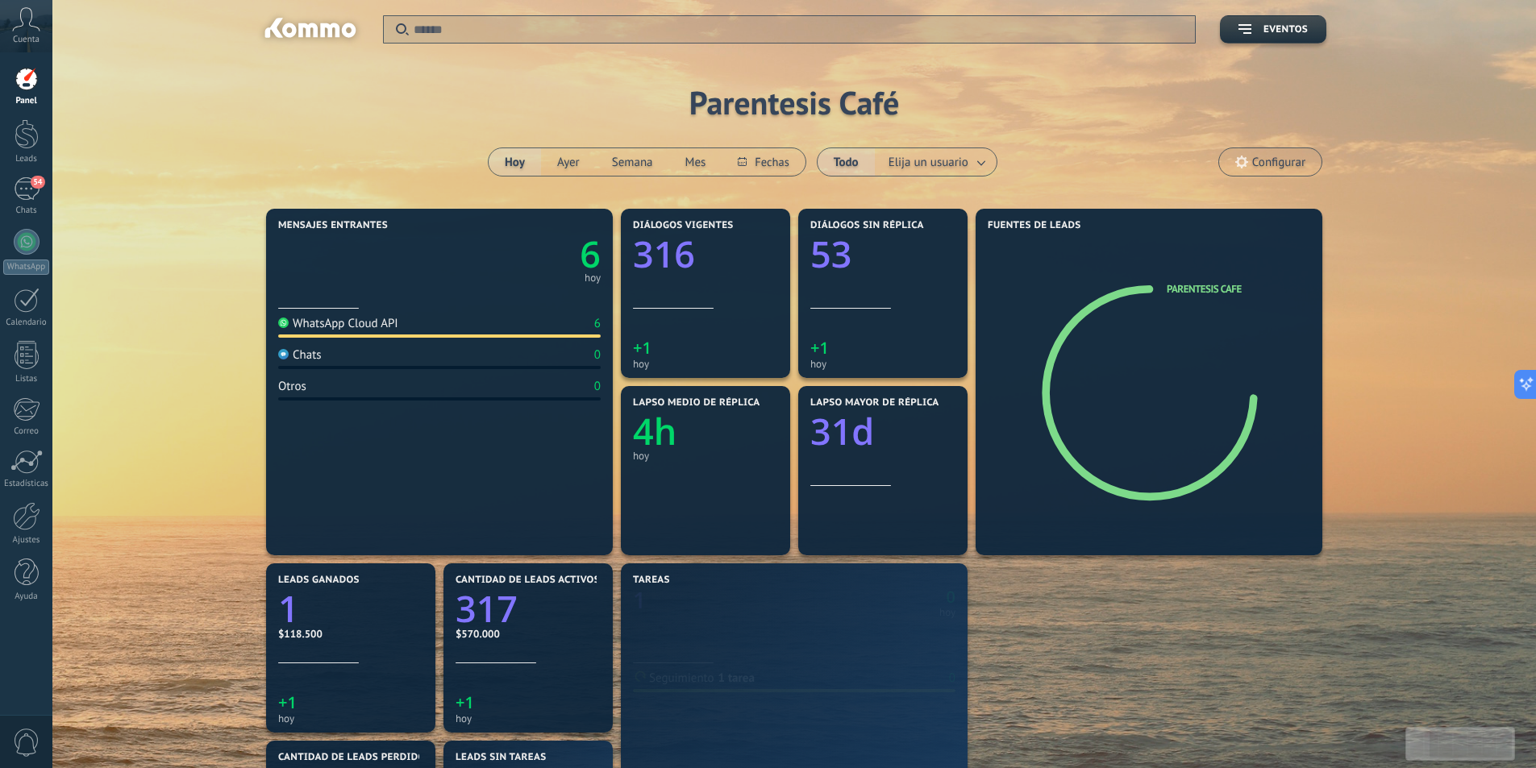
click at [27, 97] on div "Panel" at bounding box center [26, 101] width 47 height 10
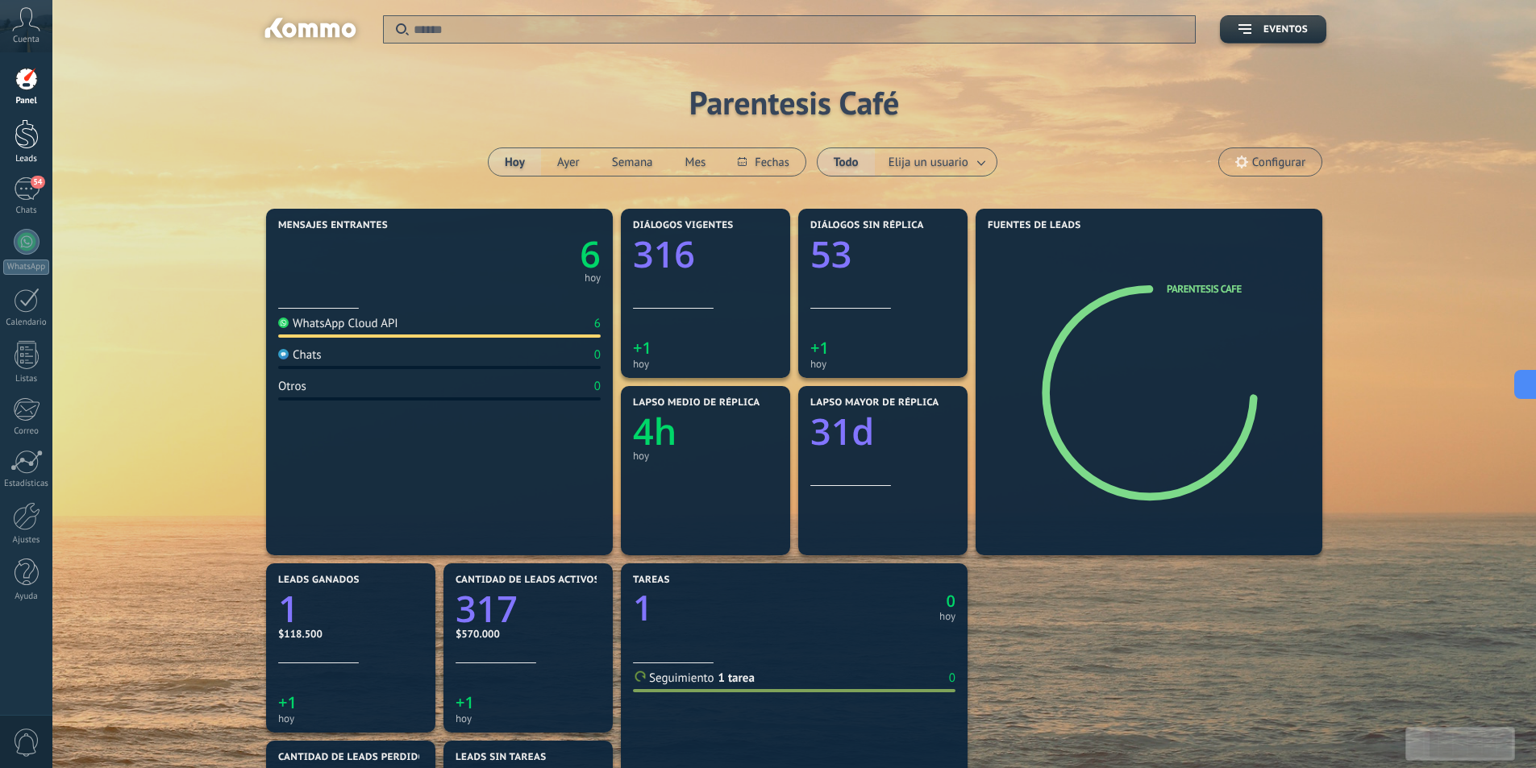
click at [22, 142] on div at bounding box center [27, 134] width 24 height 30
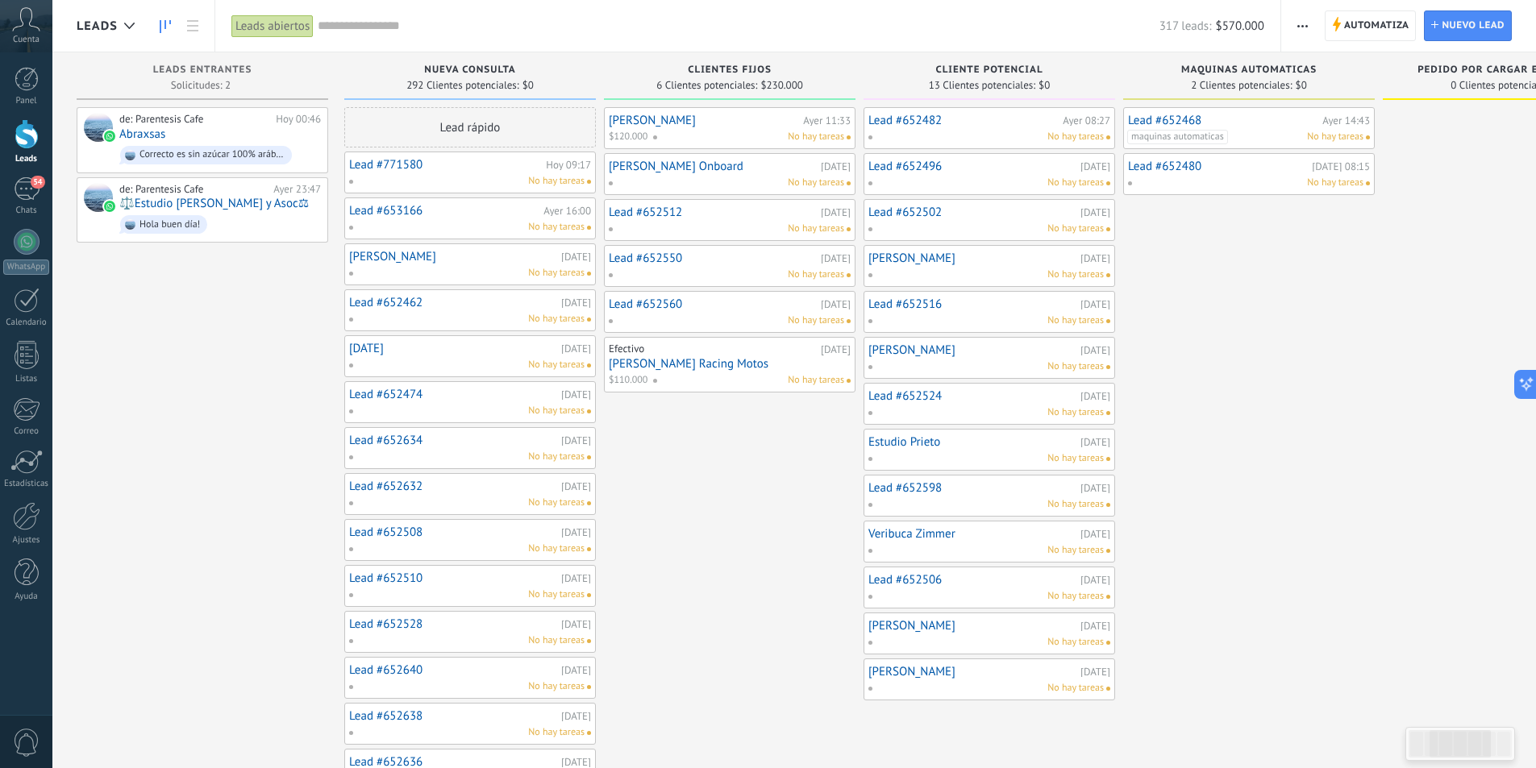
click at [264, 26] on div "Leads abiertos" at bounding box center [272, 26] width 82 height 23
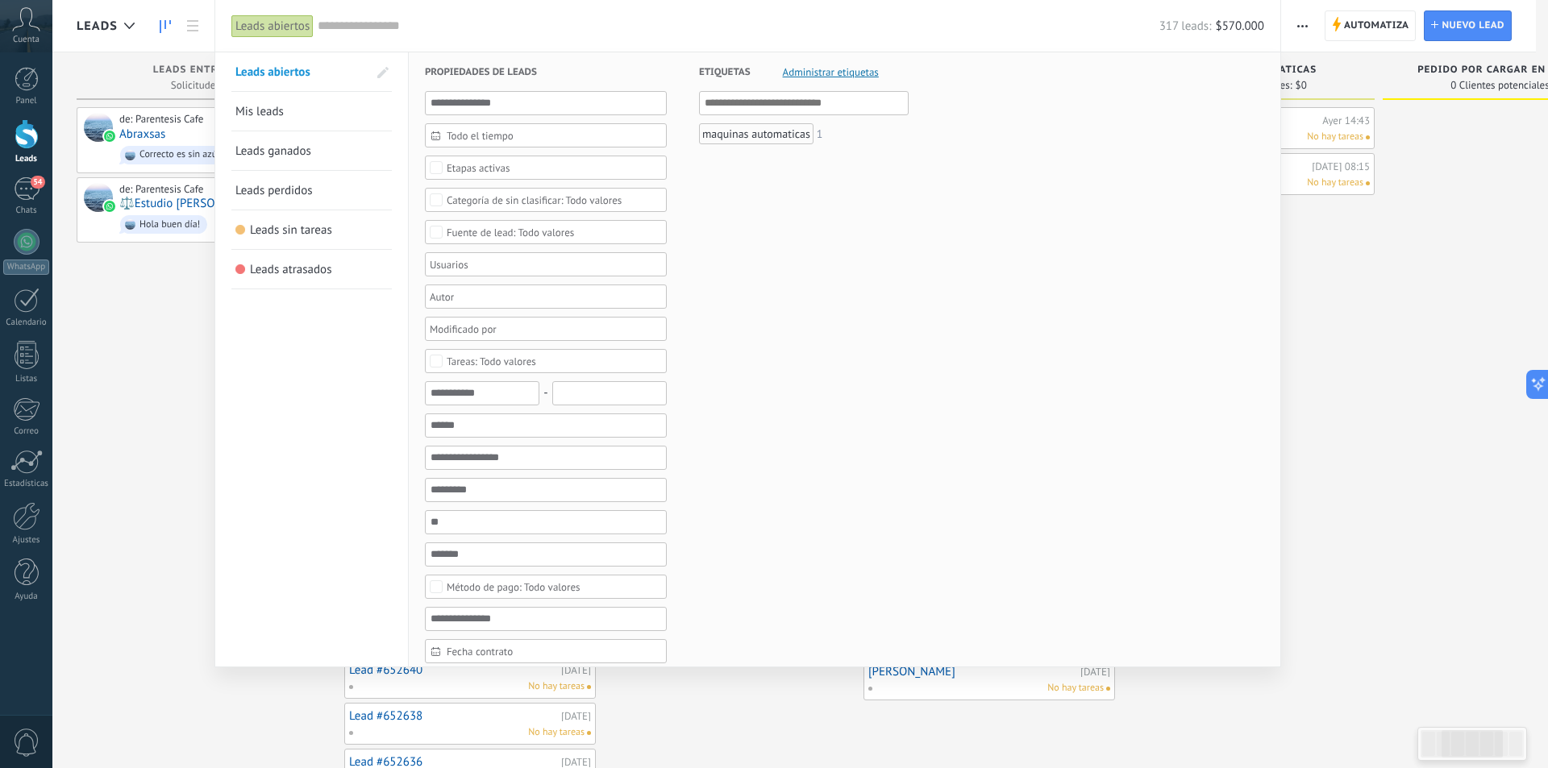
click at [306, 140] on link "Leads ganados" at bounding box center [311, 150] width 152 height 39
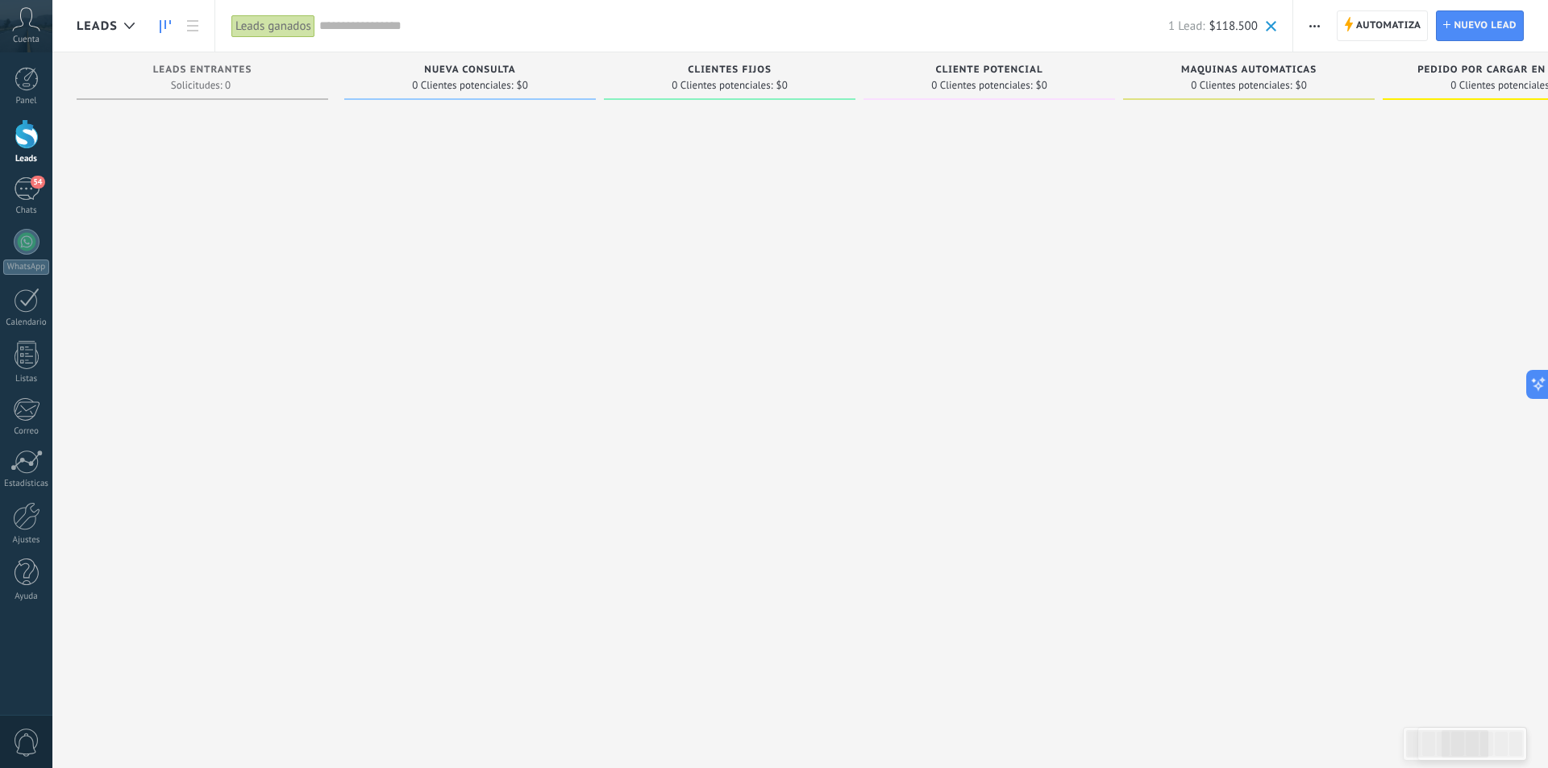
scroll to position [0, 642]
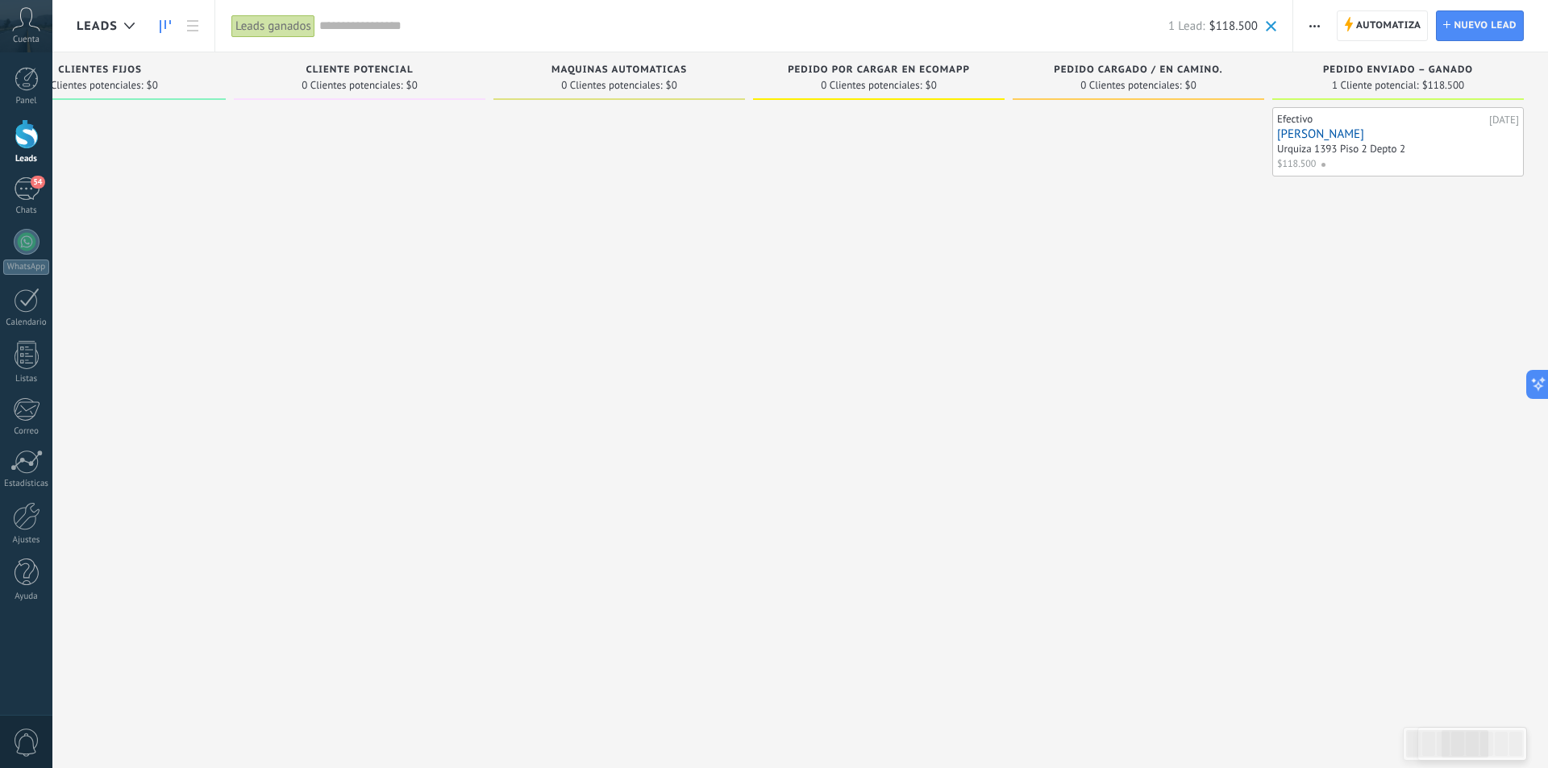
drag, startPoint x: 1058, startPoint y: 553, endPoint x: 472, endPoint y: 570, distance: 587.1
click at [473, 570] on div "Leads Entrantes Solicitudes: 0 0 0 0 2 0 0 0 2 Nueva consulta 0 Clientes potenc…" at bounding box center [497, 358] width 2101 height 613
click at [1457, 134] on link "[PERSON_NAME]" at bounding box center [1398, 134] width 242 height 14
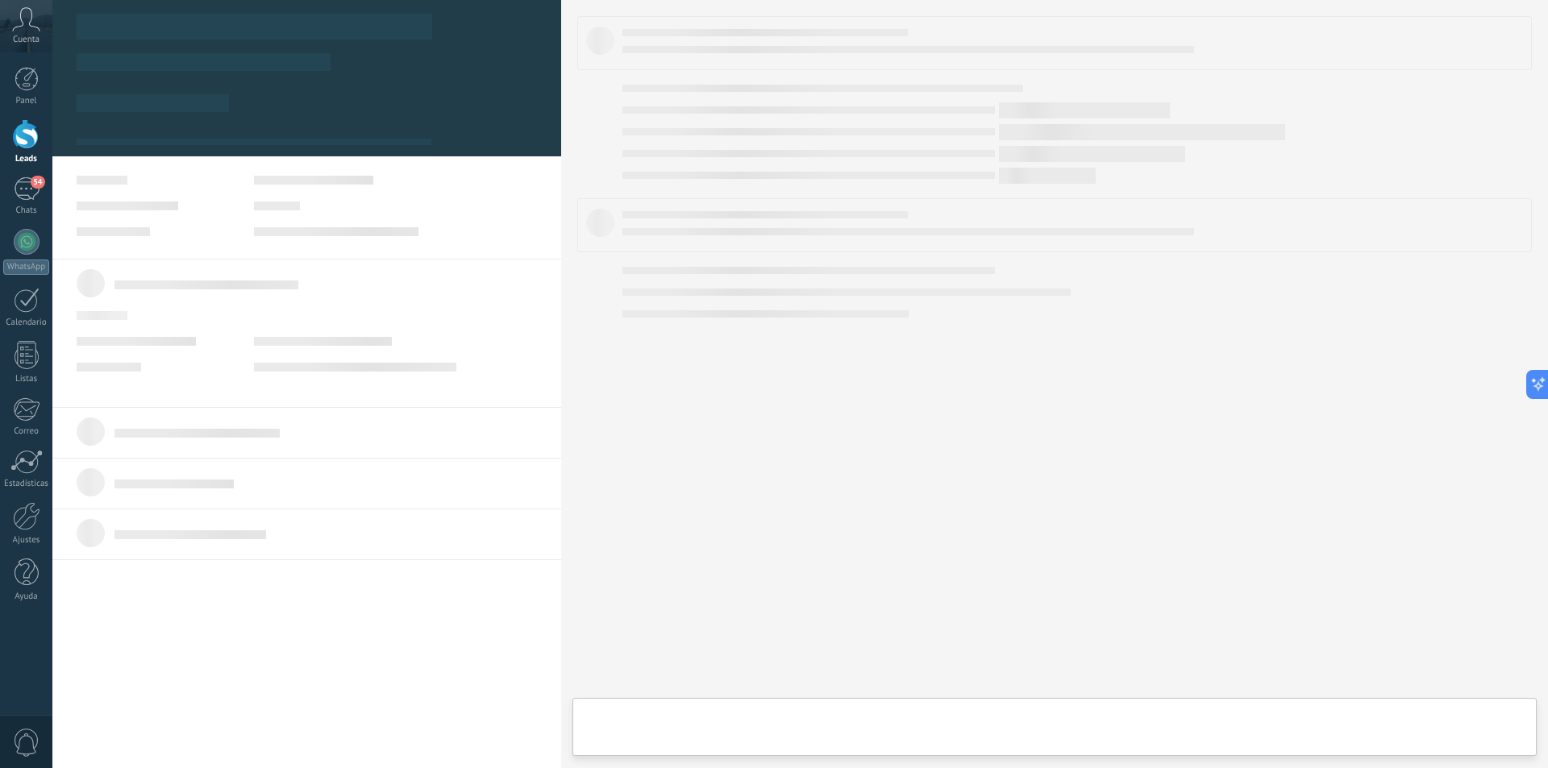
type textarea "**********"
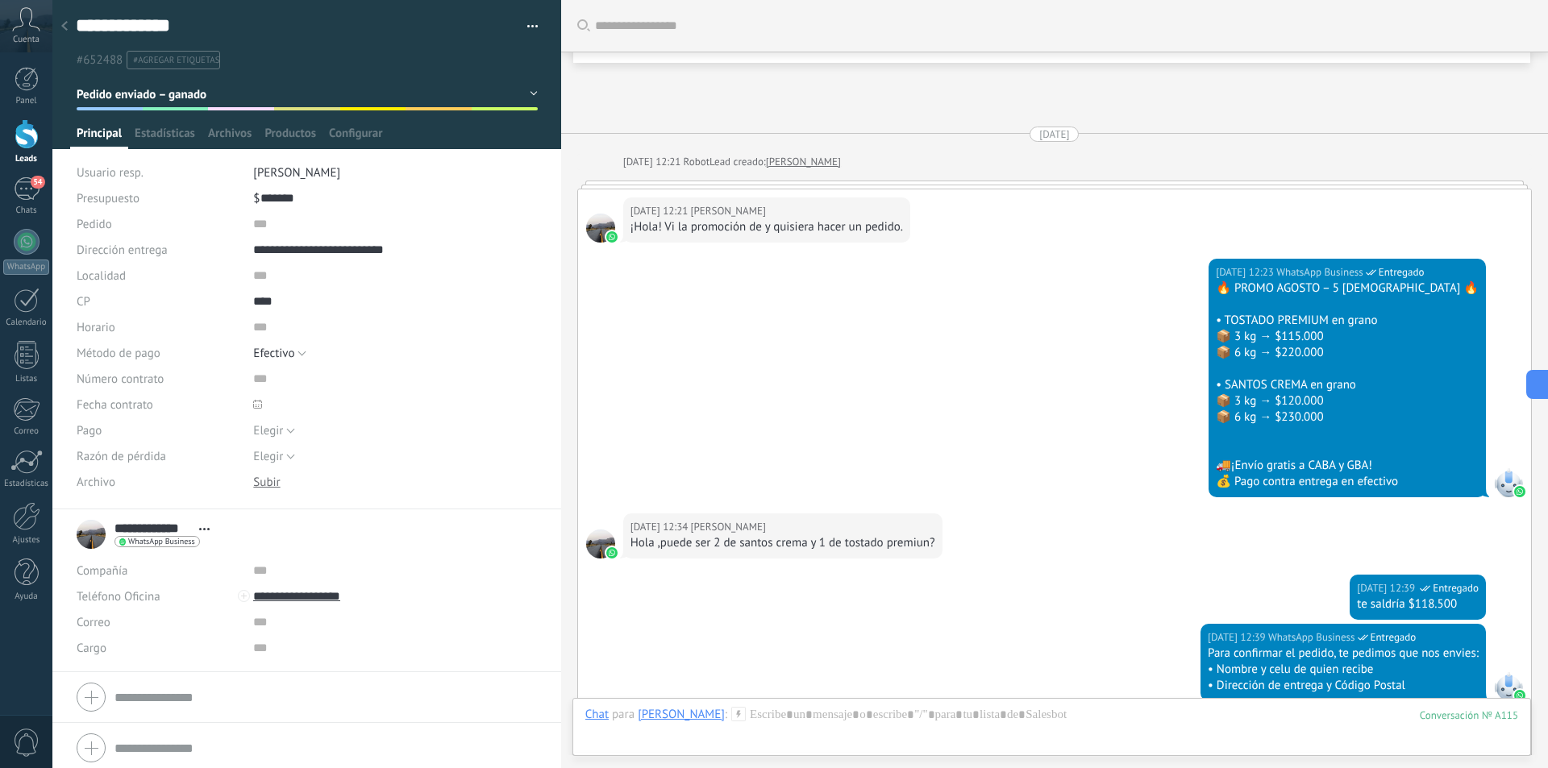
scroll to position [1463, 0]
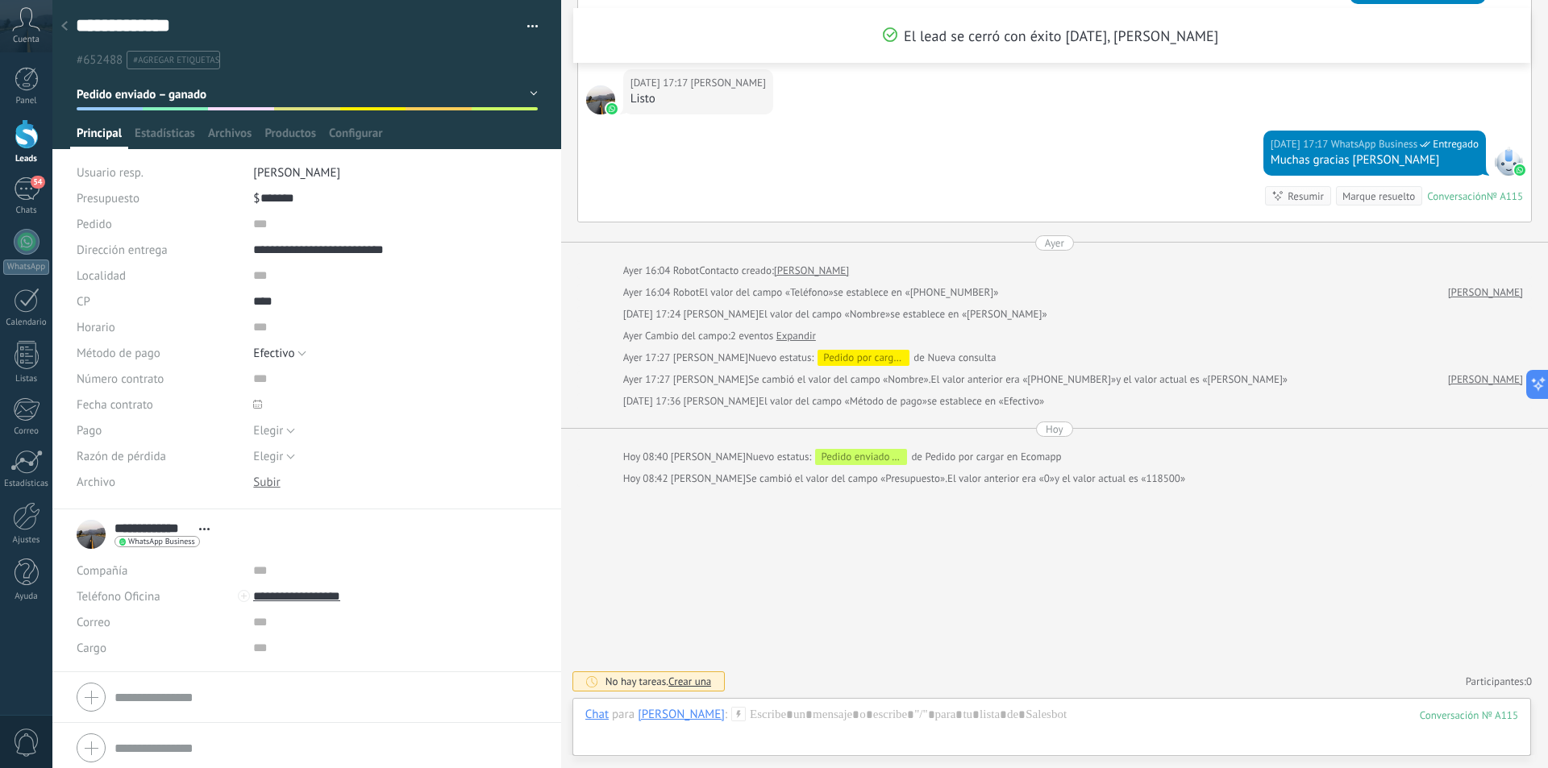
click at [522, 94] on button "Pedido enviado – ganado" at bounding box center [307, 94] width 461 height 29
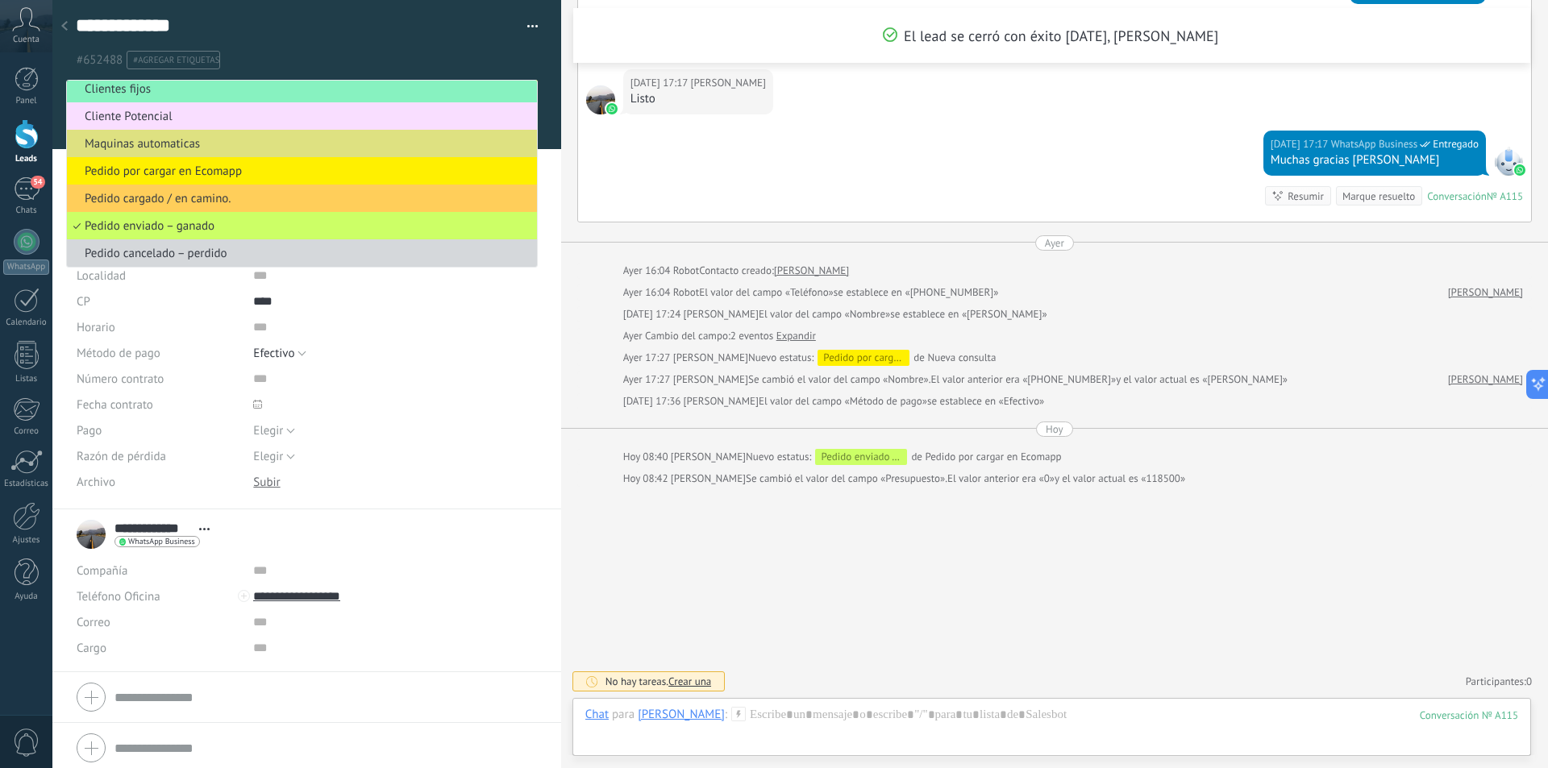
click at [423, 418] on div "Elegir Completo Déposito Pendiente Elegir" at bounding box center [395, 431] width 284 height 26
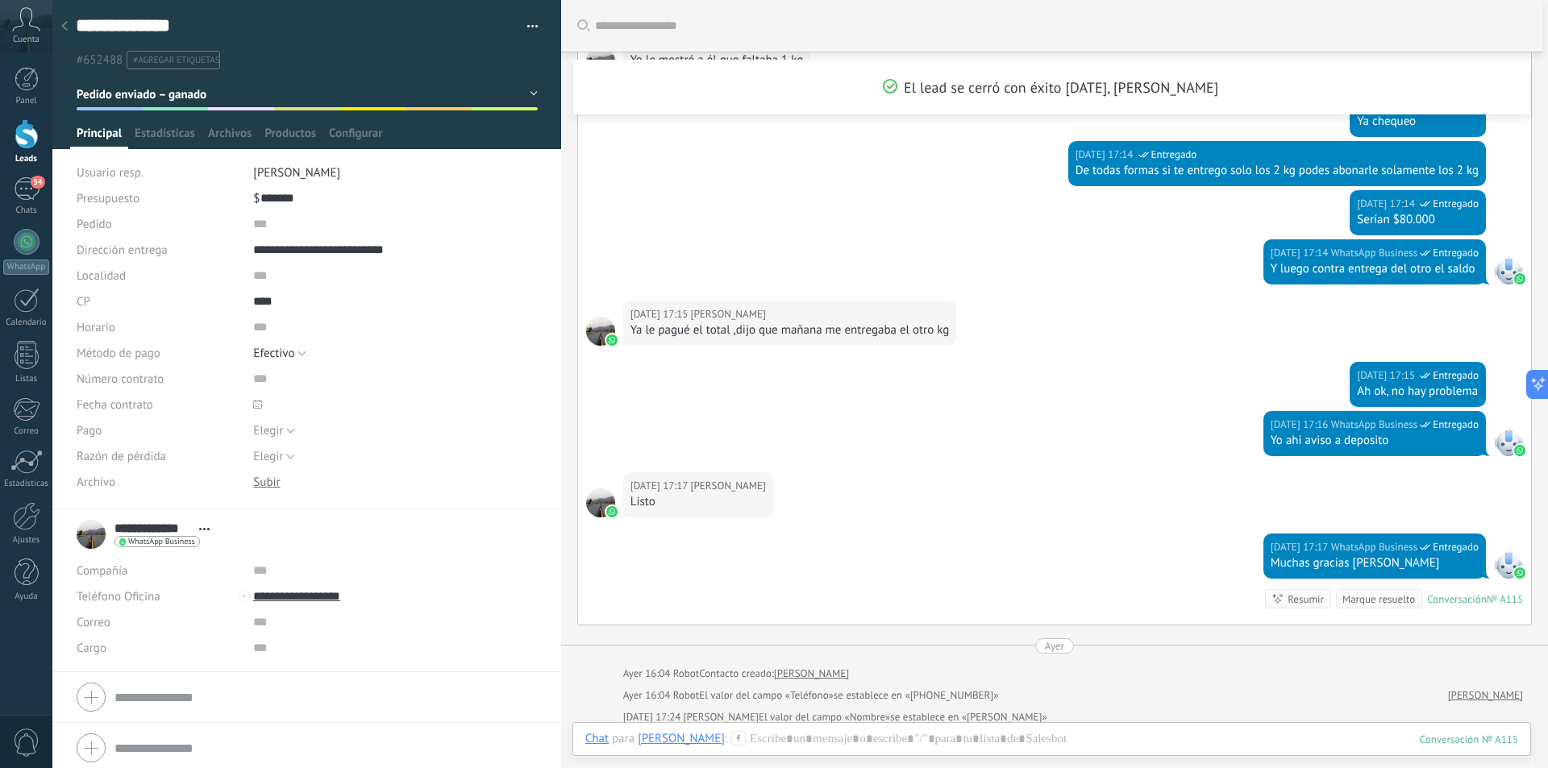
scroll to position [657, 0]
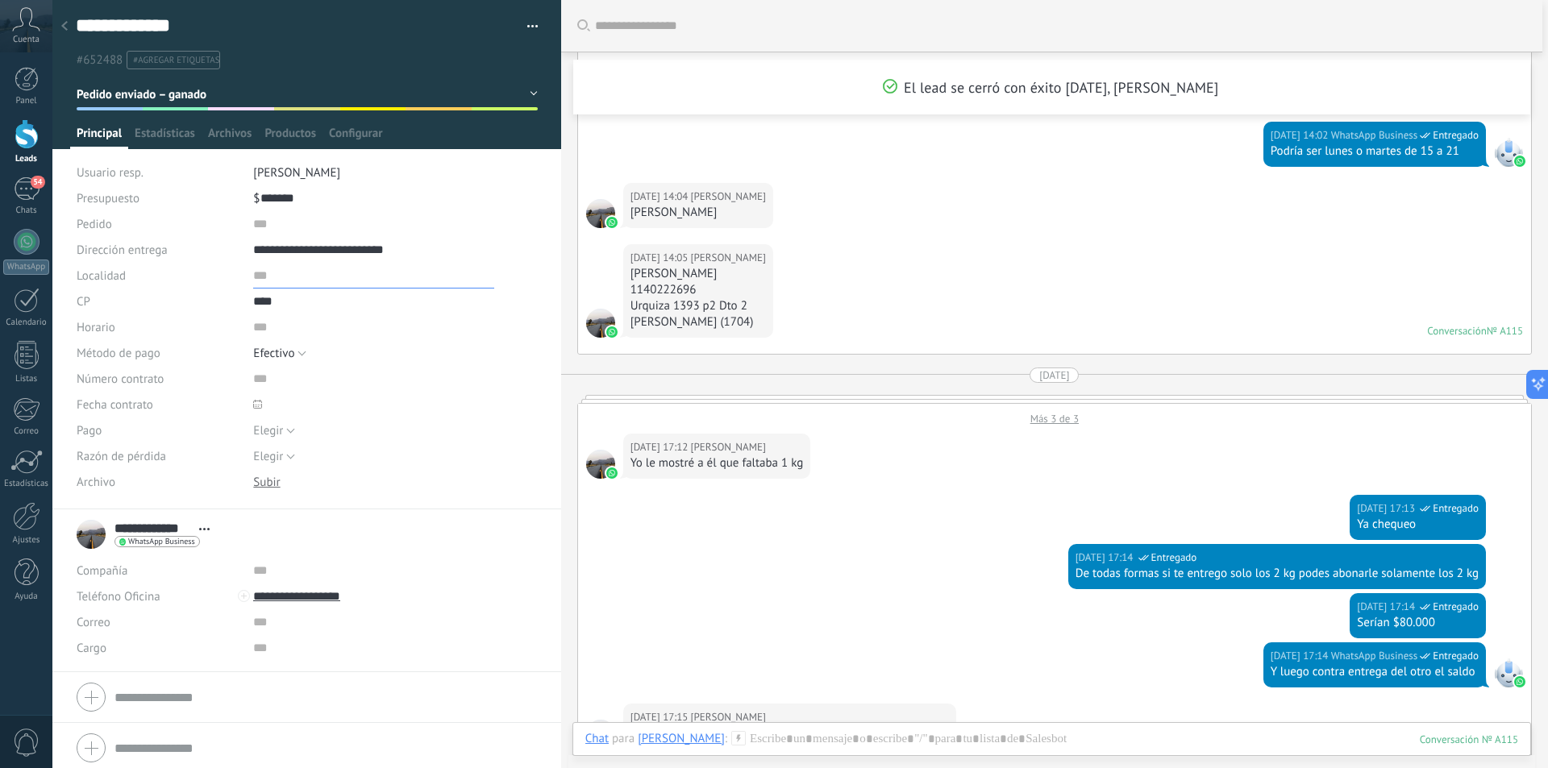
click at [259, 272] on input "text" at bounding box center [373, 276] width 241 height 26
type input "**********"
click at [260, 233] on input "text" at bounding box center [373, 224] width 241 height 26
type input "**********"
click at [253, 405] on use at bounding box center [257, 404] width 9 height 9
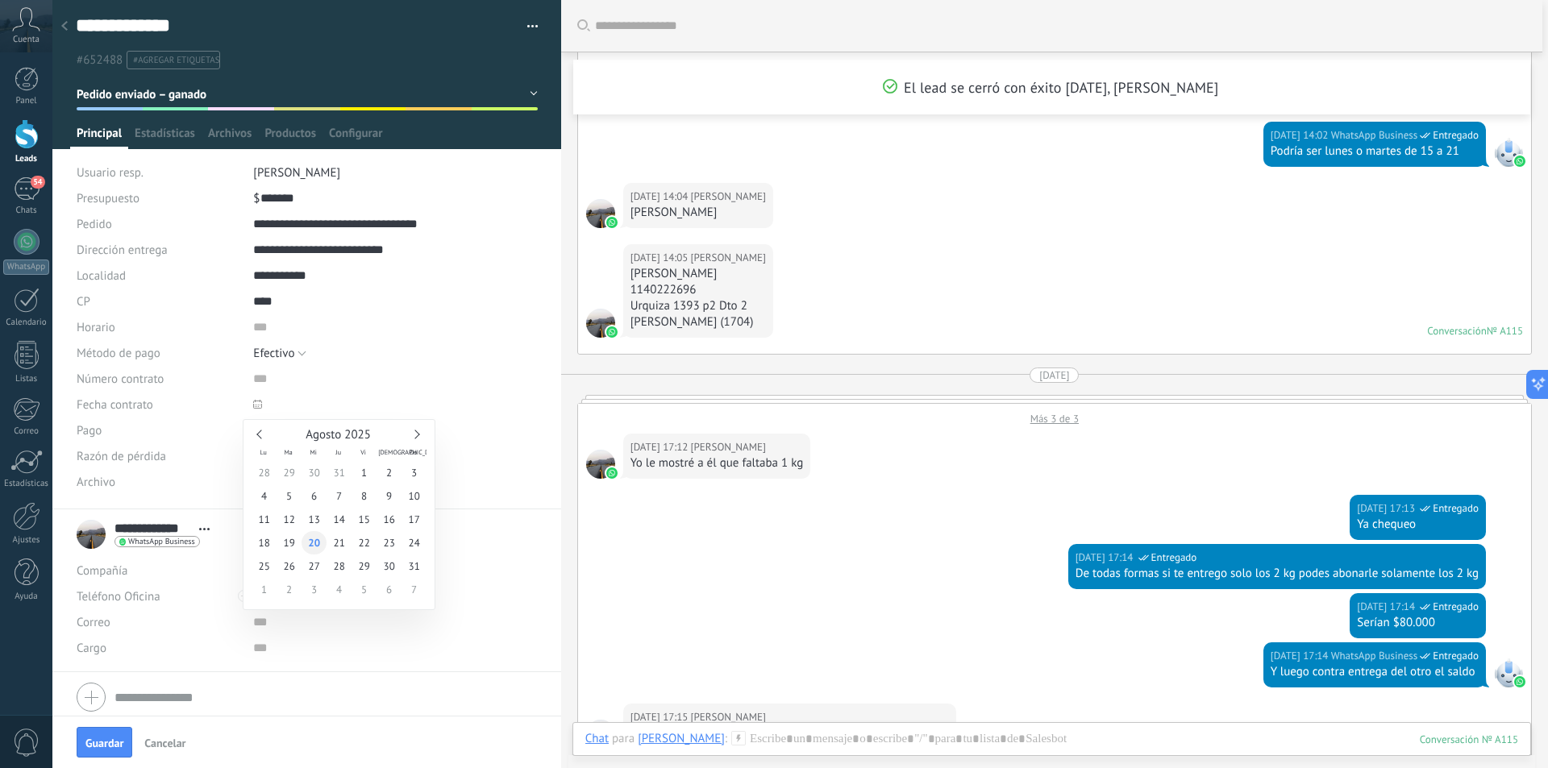
type input "**********"
click at [309, 543] on span "20" at bounding box center [313, 542] width 25 height 23
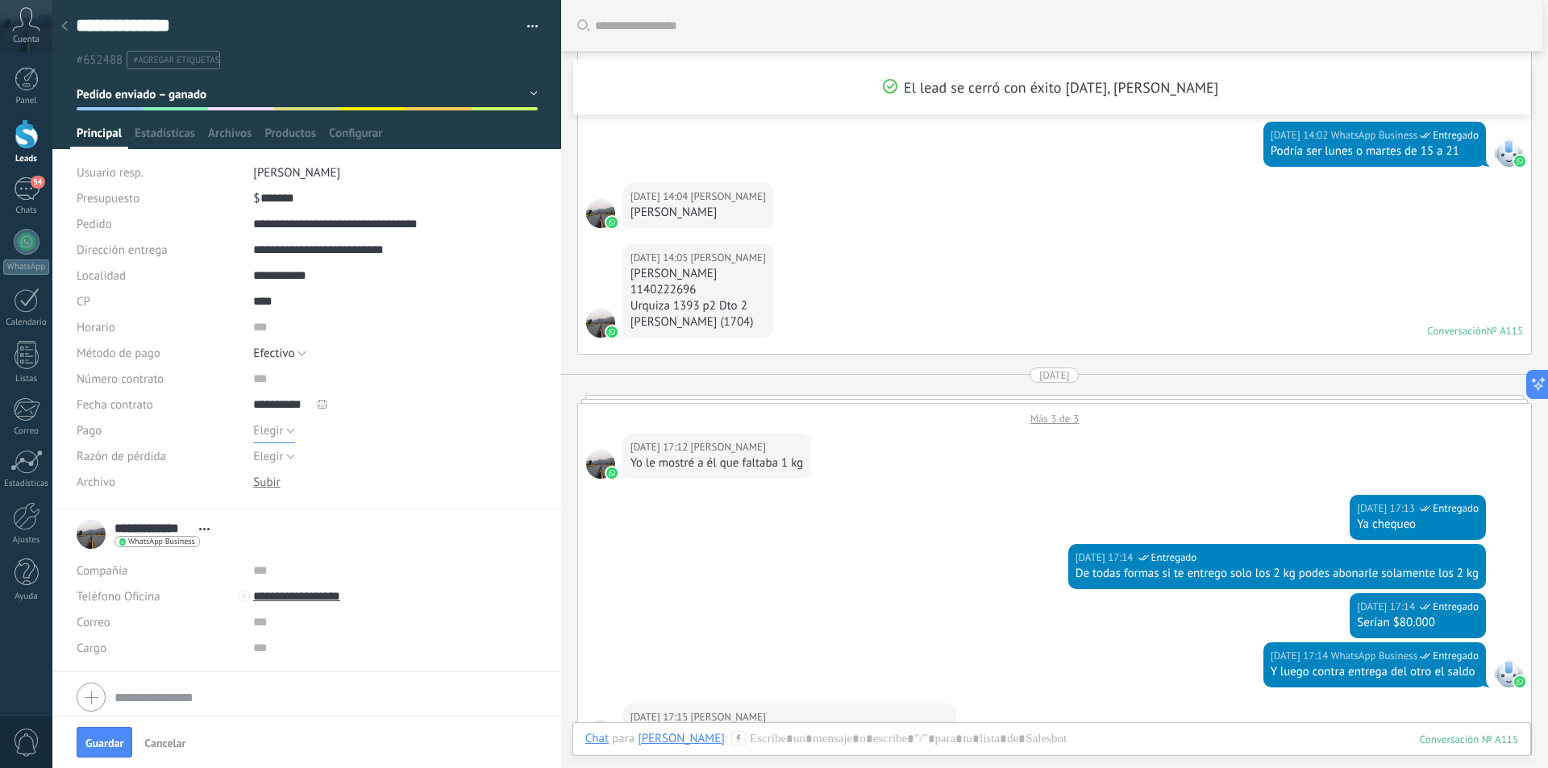
click at [264, 430] on span "Elegir" at bounding box center [268, 430] width 30 height 15
click at [326, 554] on div "**********" at bounding box center [307, 534] width 460 height 40
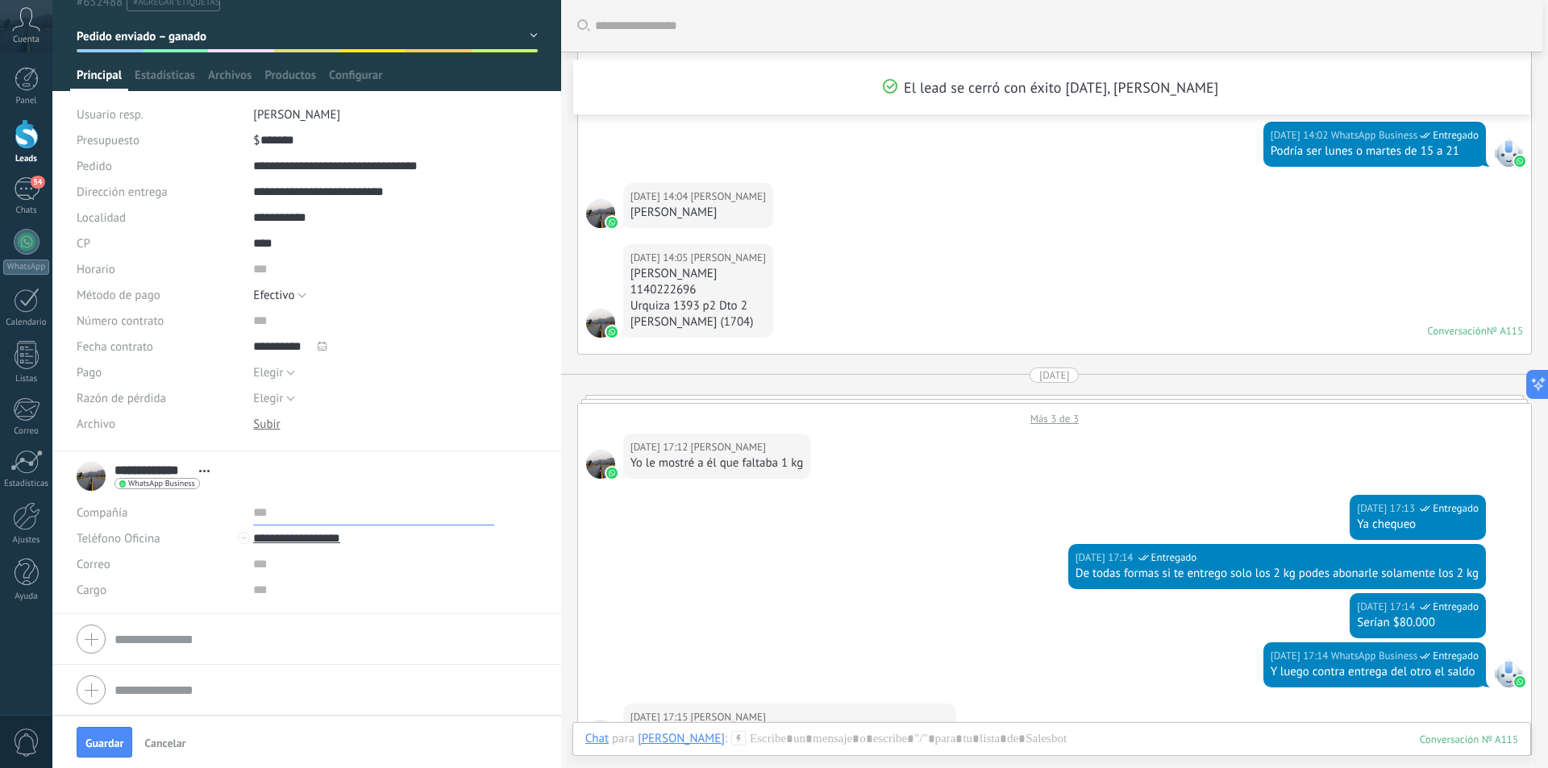
click at [269, 502] on input "text" at bounding box center [373, 513] width 241 height 26
click at [281, 591] on input "text" at bounding box center [373, 590] width 241 height 26
type input "**********"
click at [117, 759] on div "Guardar Cancelar" at bounding box center [306, 742] width 509 height 52
click at [112, 736] on button "Guardar" at bounding box center [105, 742] width 56 height 31
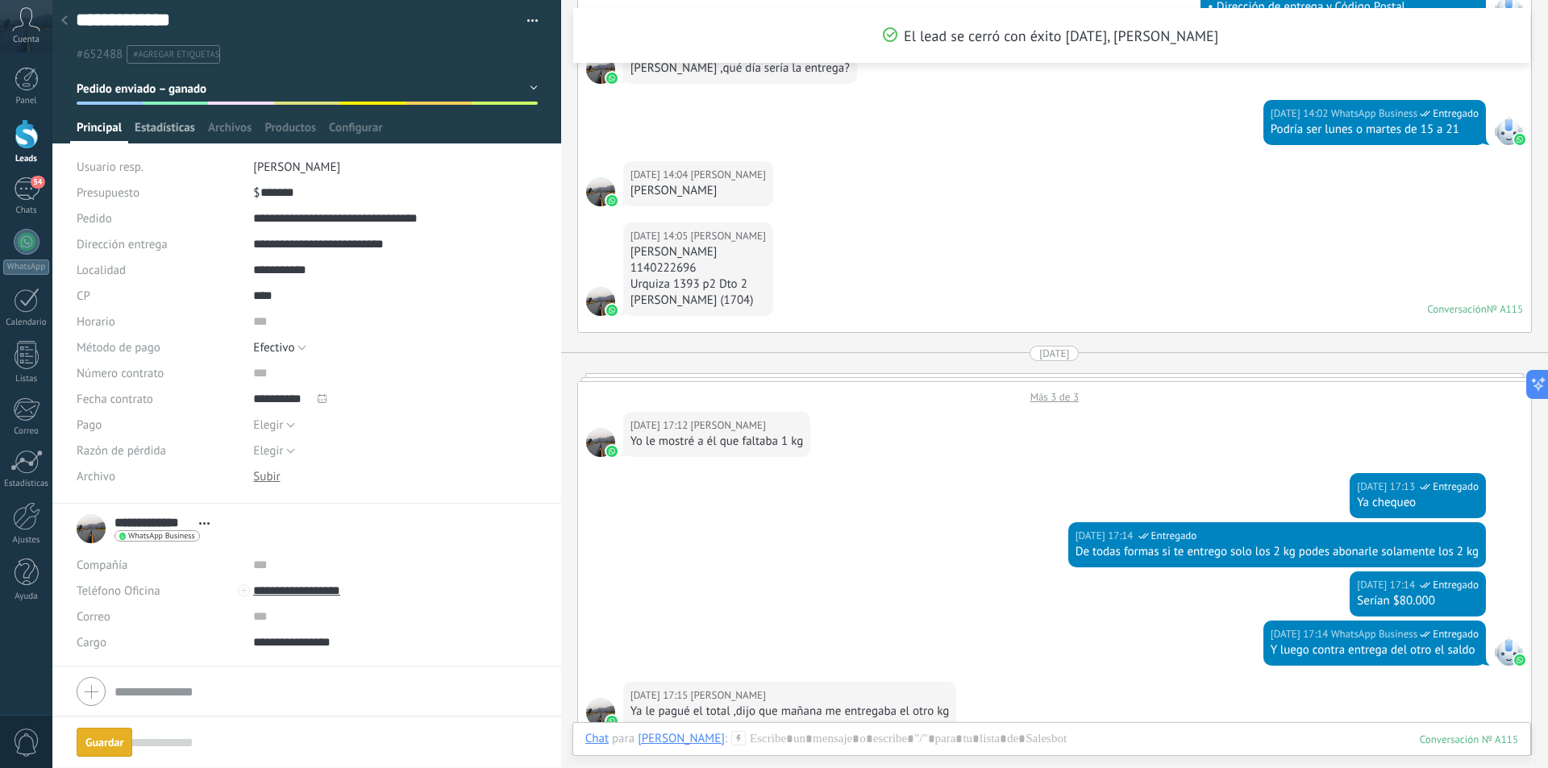
scroll to position [744, 0]
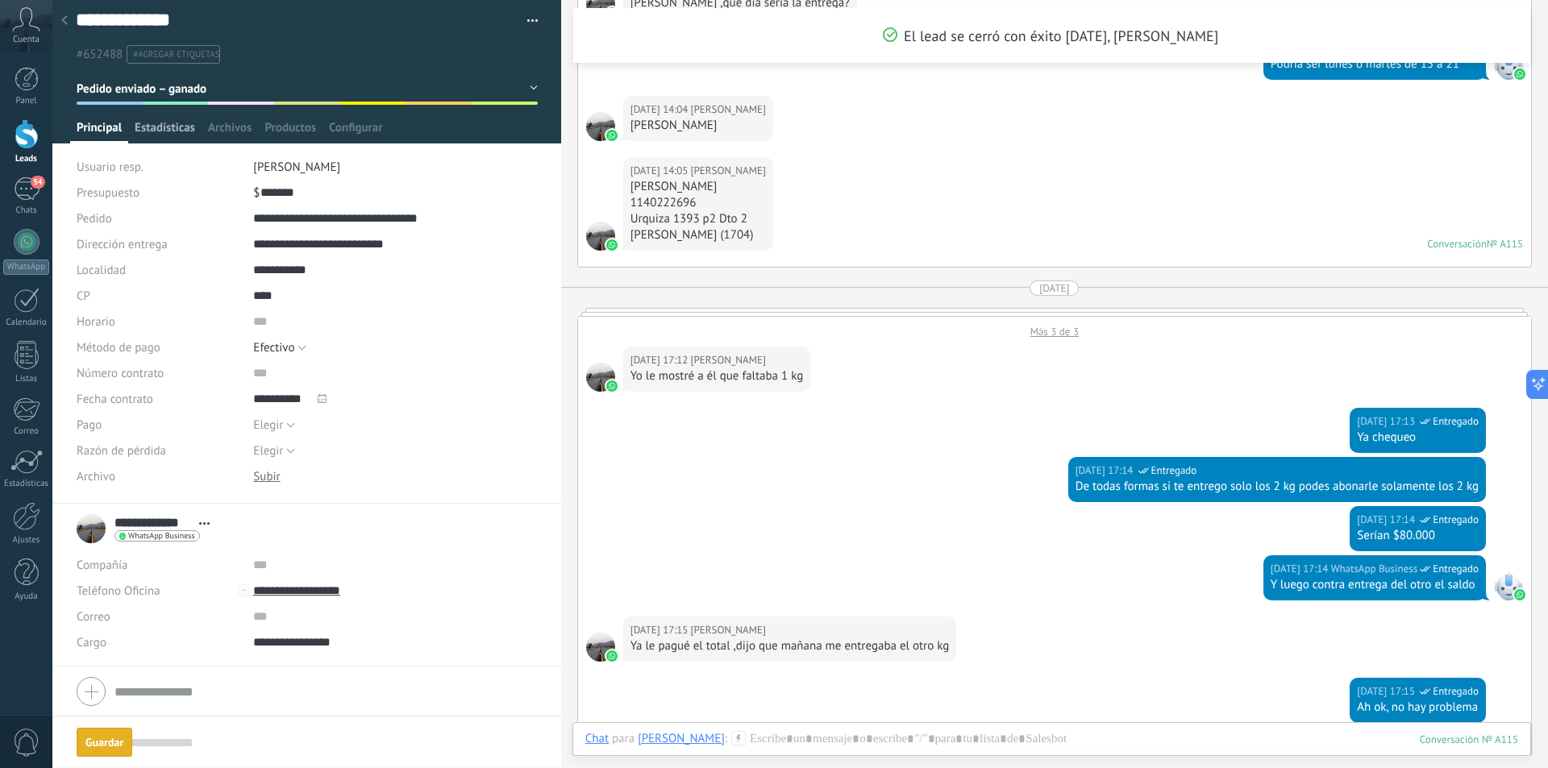
click at [174, 125] on span "Estadísticas" at bounding box center [165, 131] width 60 height 23
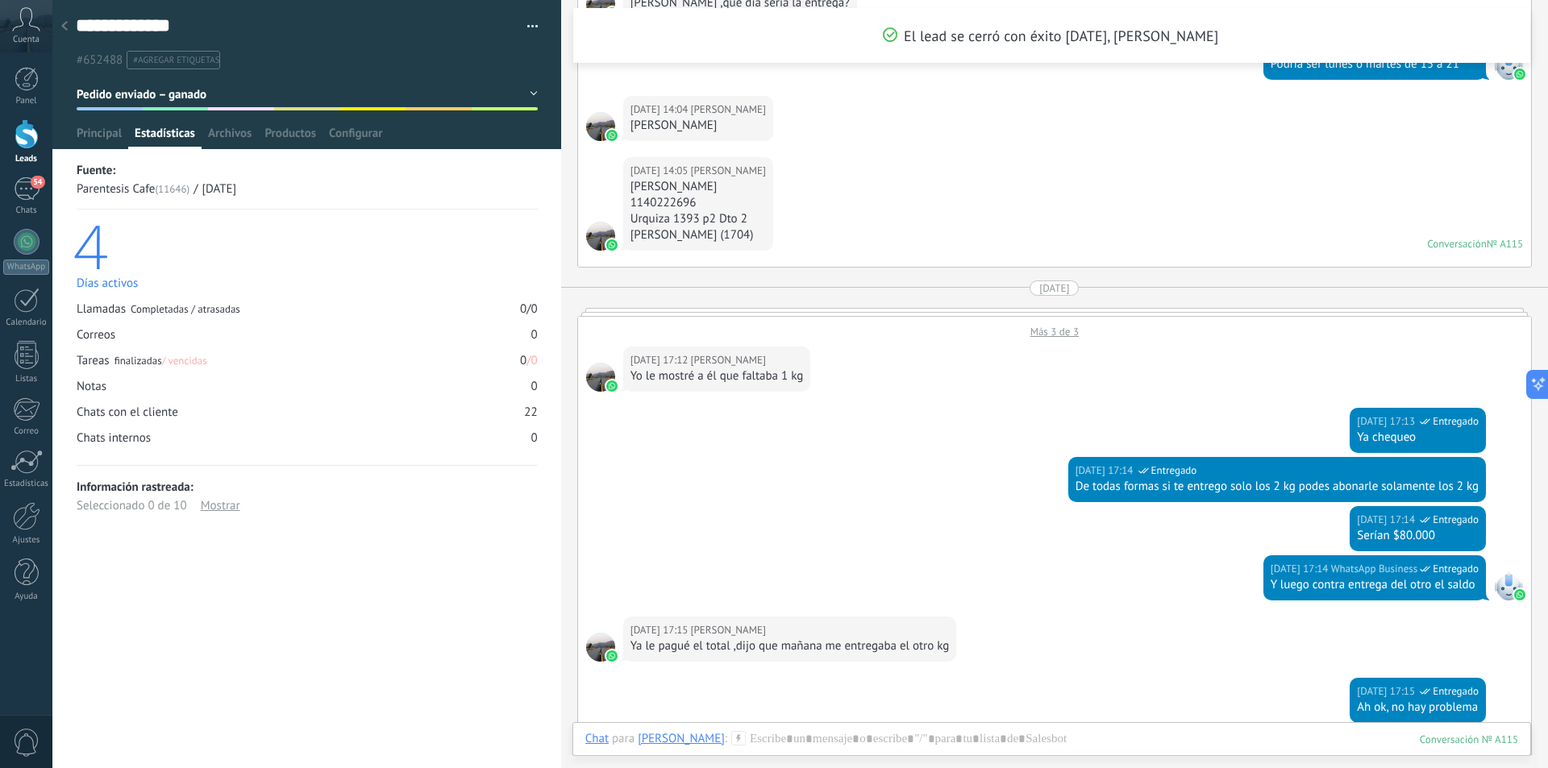
click at [211, 499] on div "Mostrar" at bounding box center [220, 506] width 39 height 19
click at [214, 503] on div "Ocultar" at bounding box center [220, 506] width 38 height 19
click at [293, 136] on span "Productos" at bounding box center [290, 137] width 52 height 23
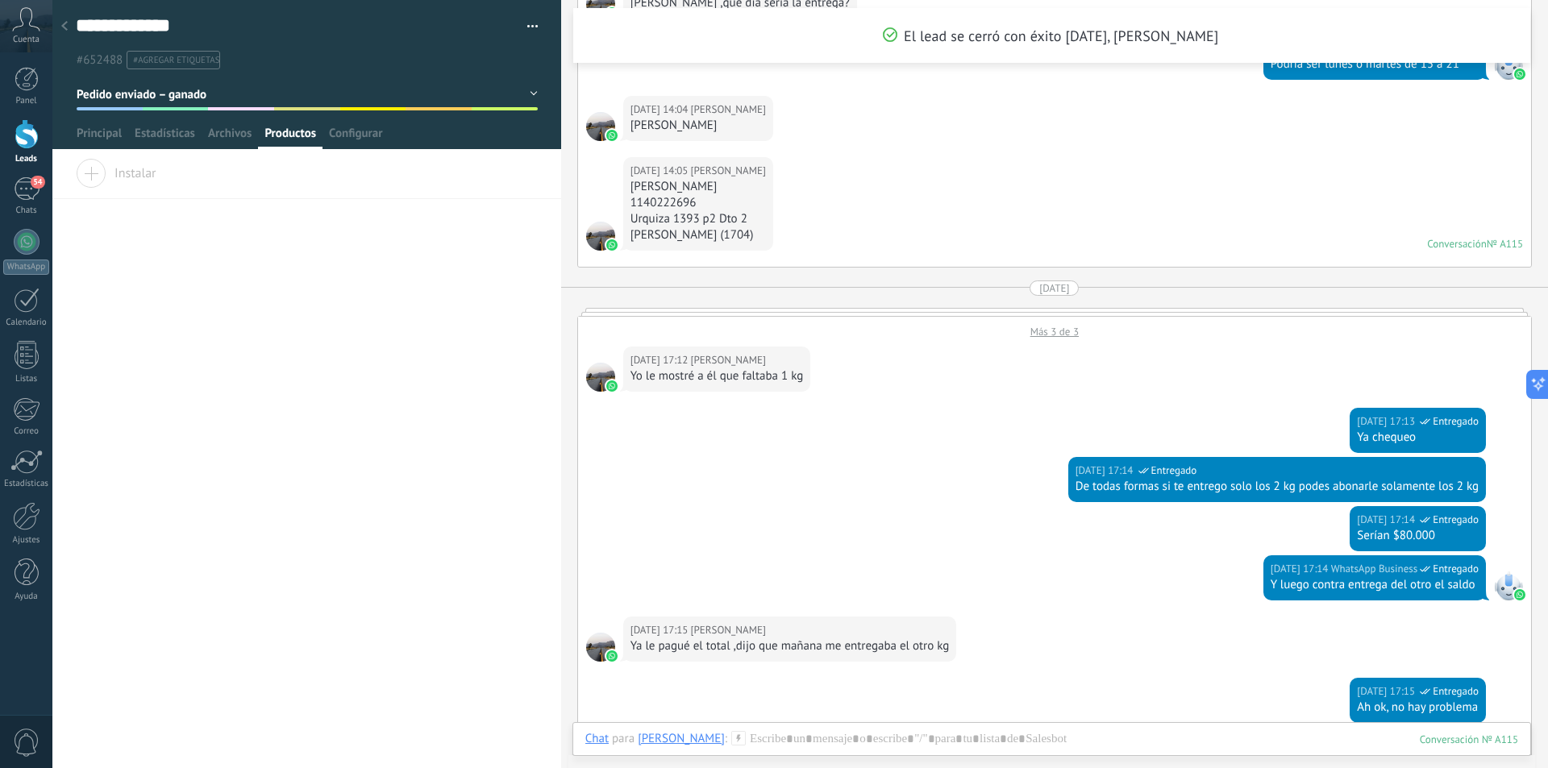
click at [90, 175] on span "Instalar" at bounding box center [116, 170] width 81 height 23
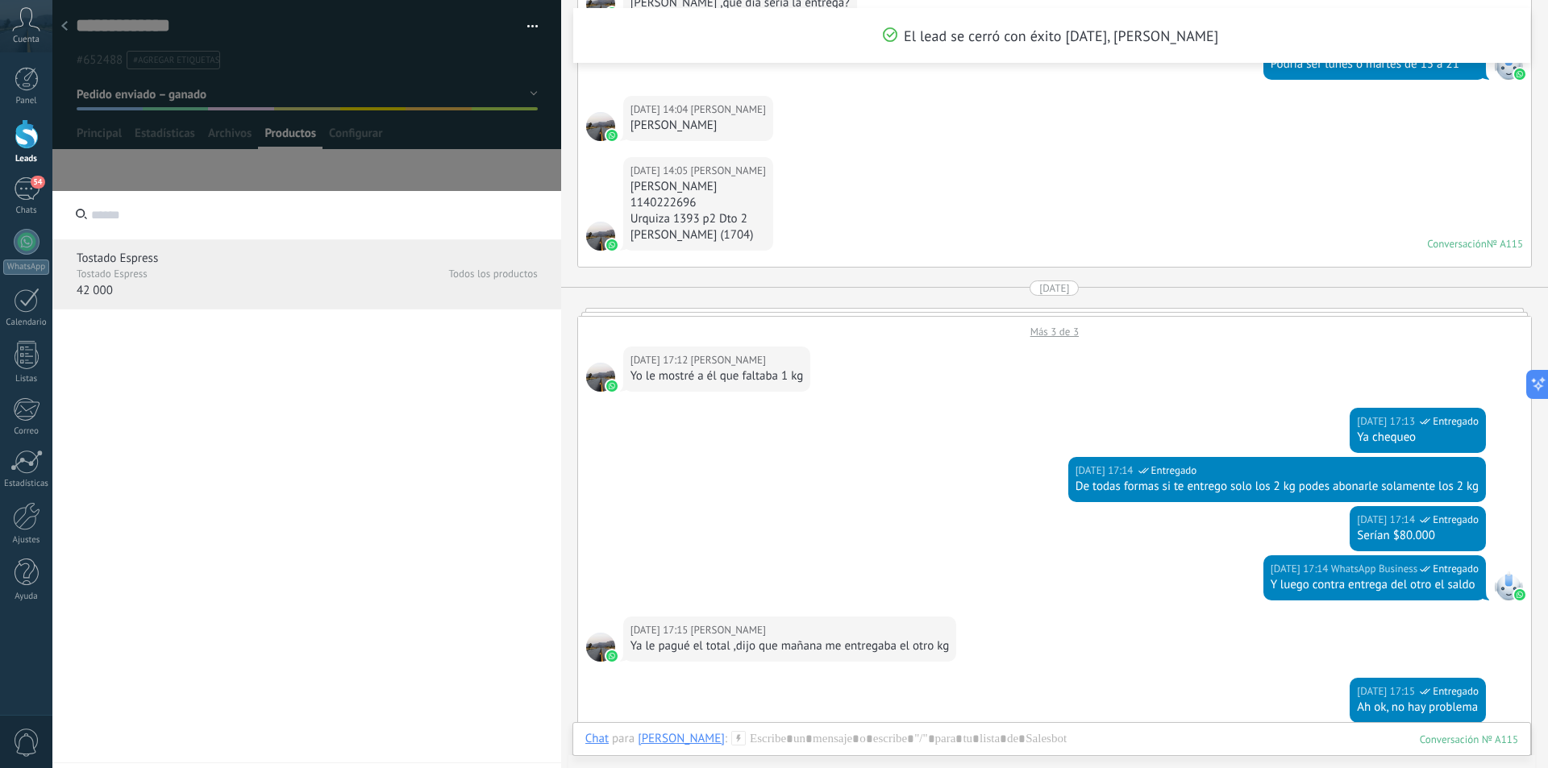
click at [157, 268] on div "Tostado Espress" at bounding box center [307, 261] width 461 height 19
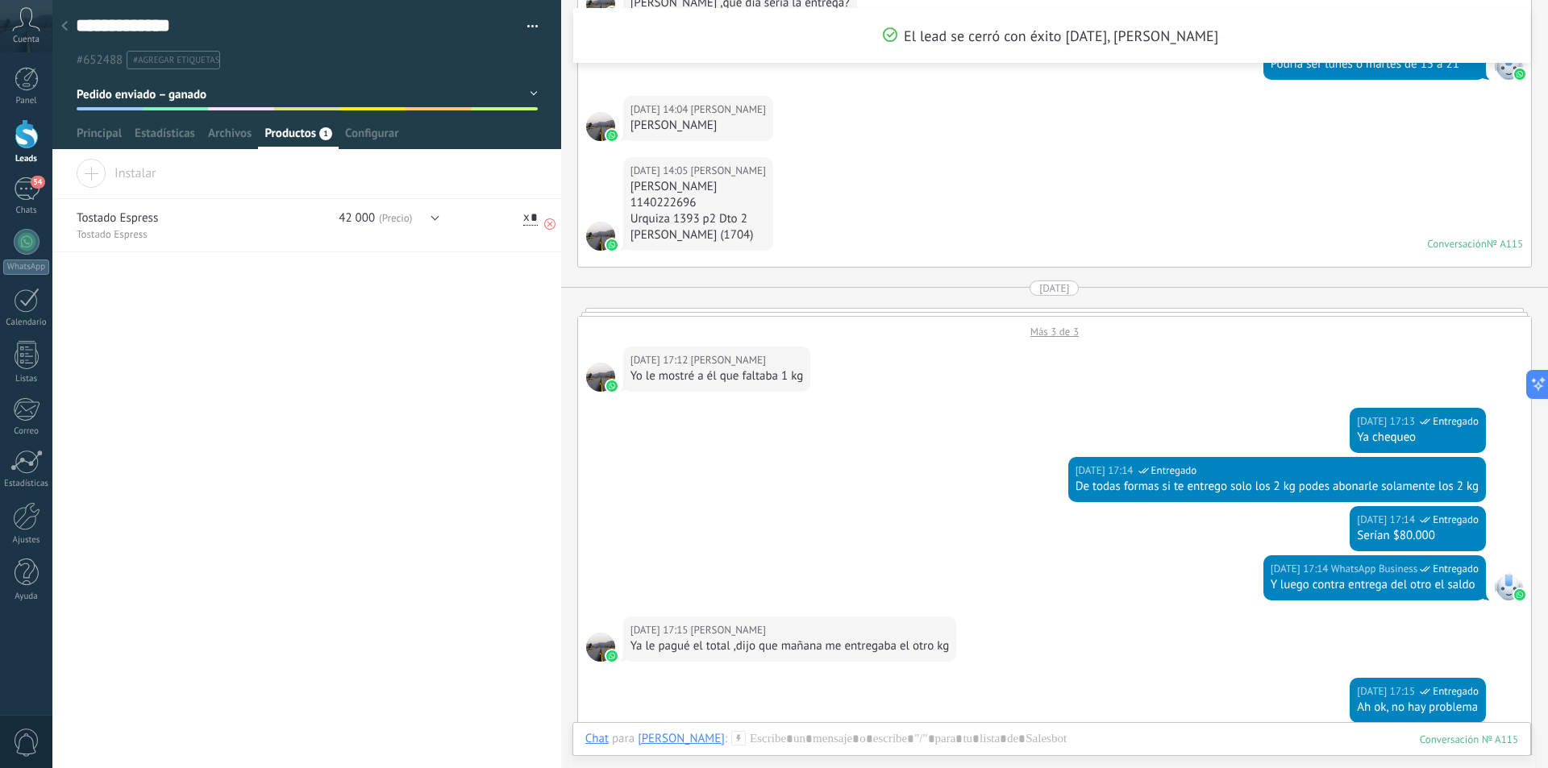
click at [544, 224] on icon at bounding box center [549, 223] width 11 height 11
click at [164, 151] on div "**********" at bounding box center [306, 80] width 509 height 160
click at [164, 146] on span "Estadísticas" at bounding box center [165, 137] width 60 height 23
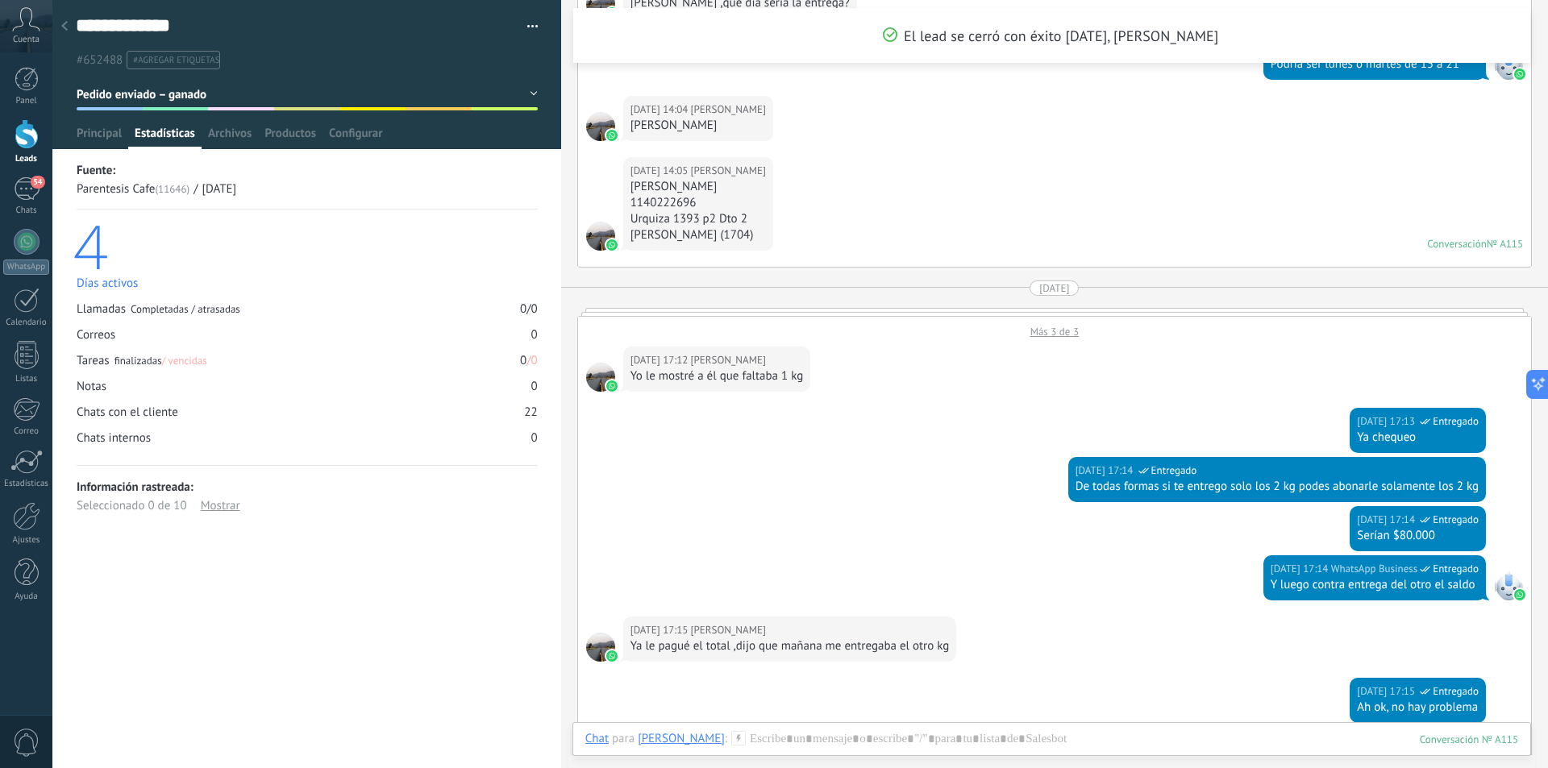
click at [197, 367] on span "/ vencidas" at bounding box center [184, 361] width 45 height 14
click at [115, 130] on span "Principal" at bounding box center [99, 137] width 45 height 23
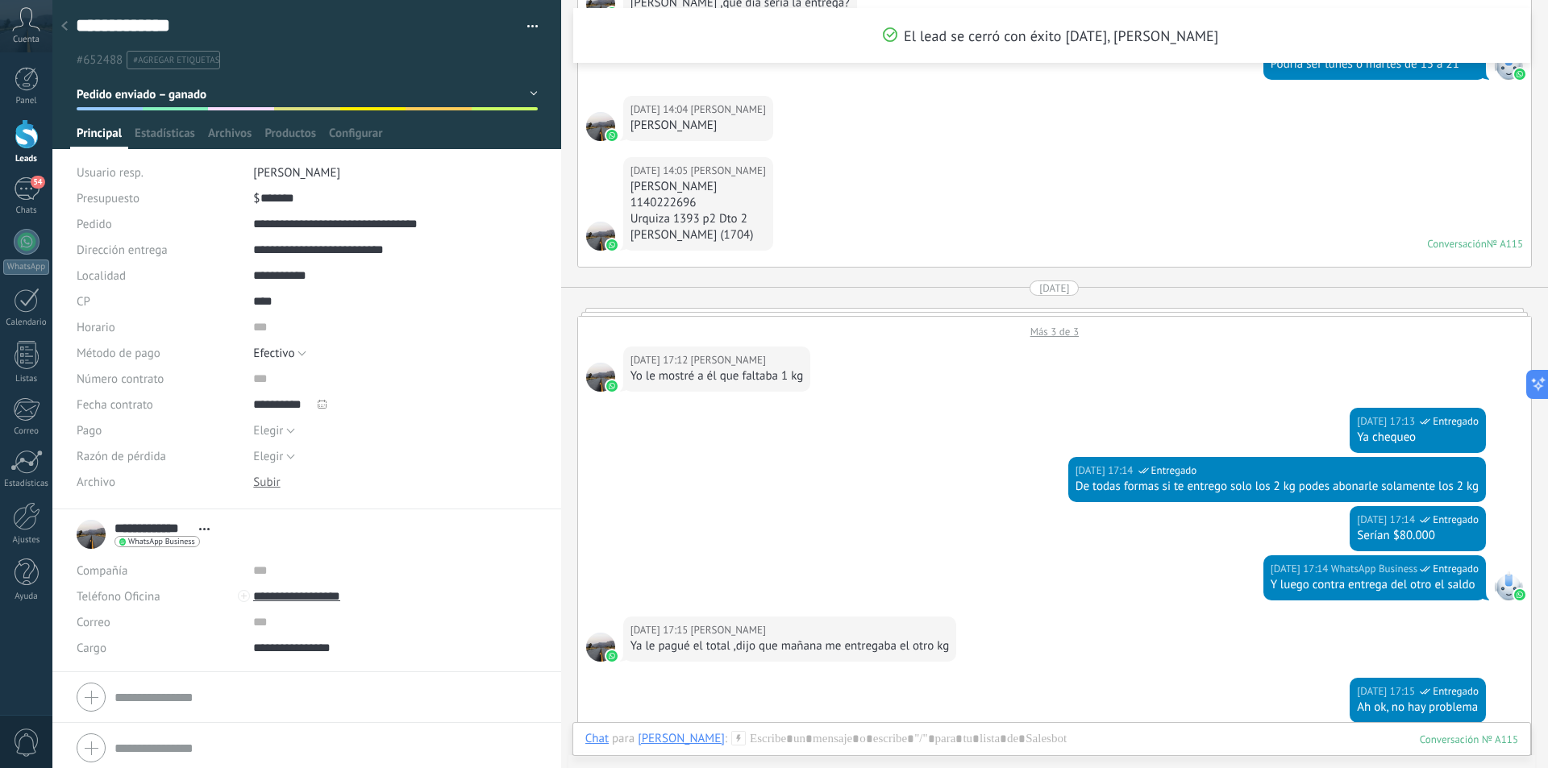
click at [530, 17] on button "button" at bounding box center [526, 27] width 23 height 24
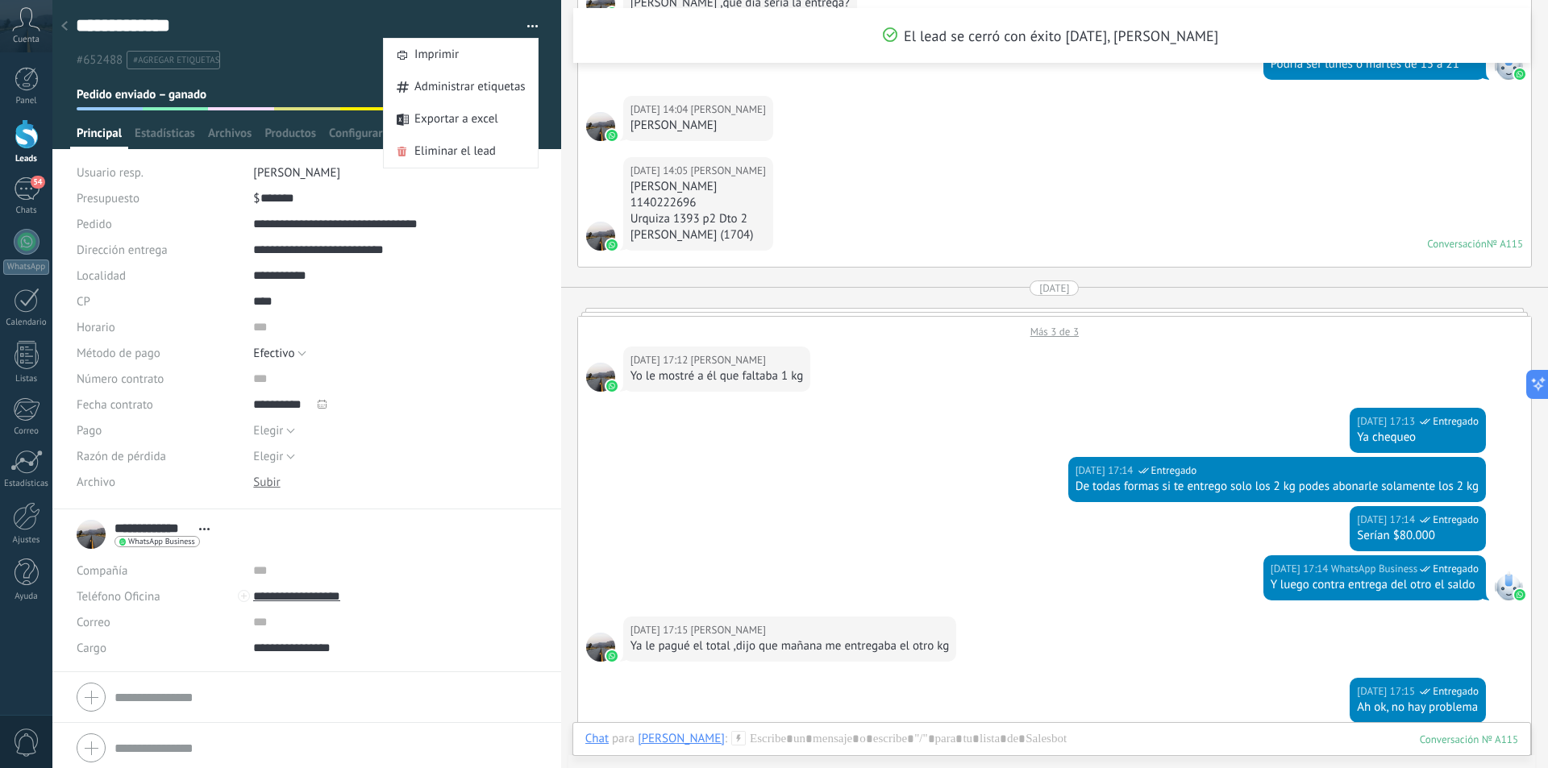
click at [530, 17] on button "button" at bounding box center [526, 27] width 23 height 24
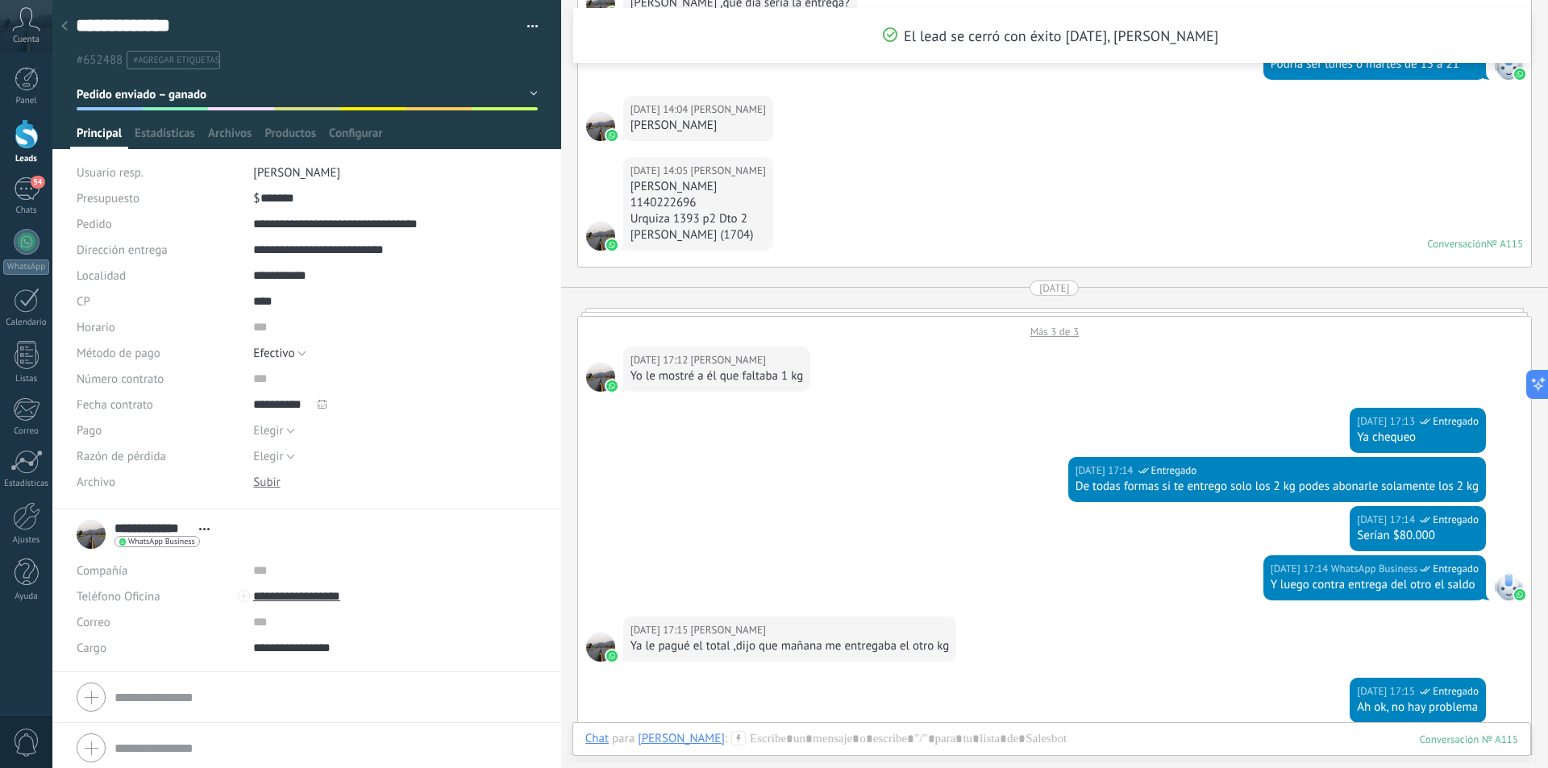
click at [173, 63] on span "#agregar etiquetas" at bounding box center [176, 60] width 86 height 11
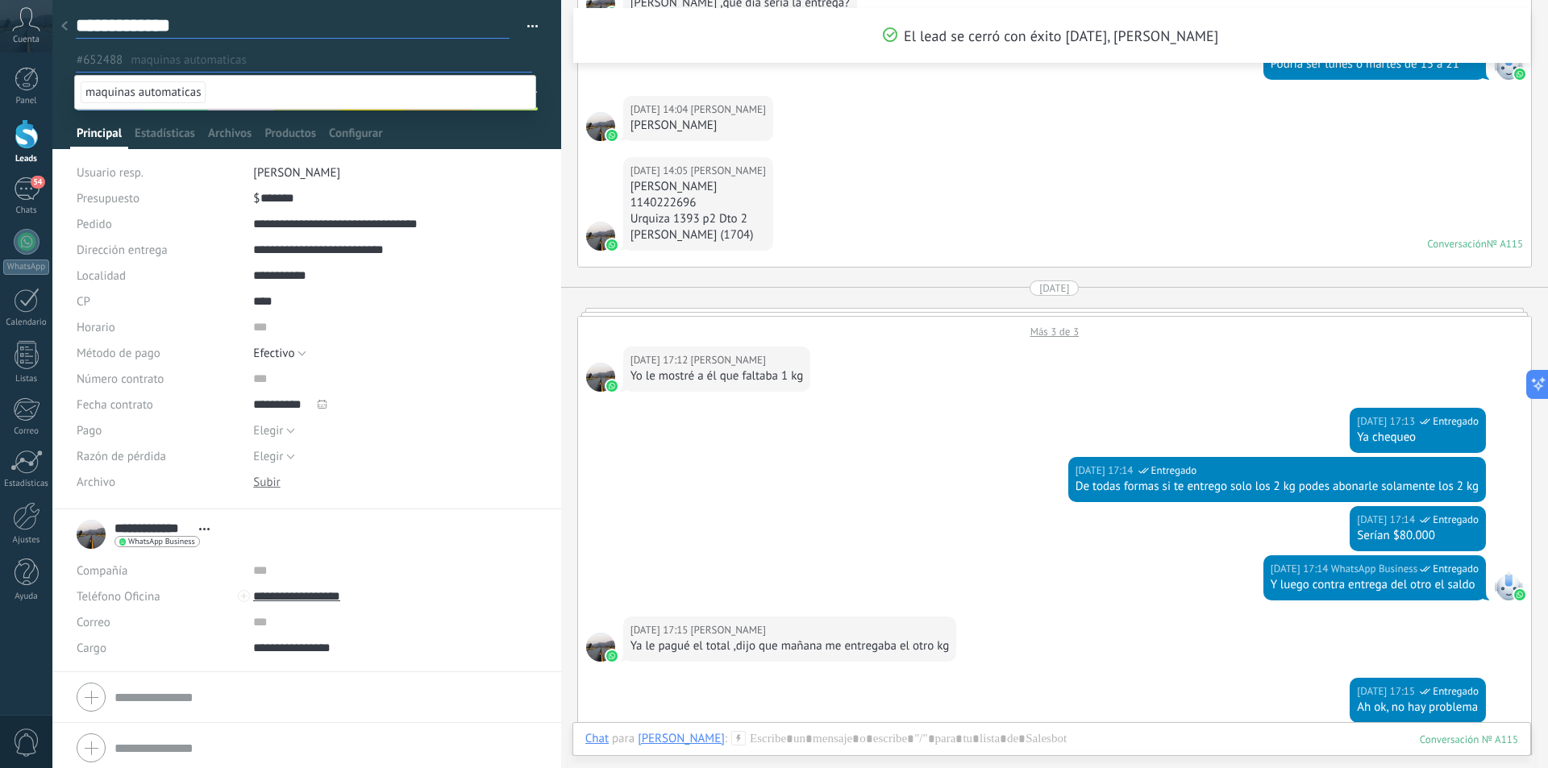
click at [318, 26] on textarea "**********" at bounding box center [293, 26] width 434 height 25
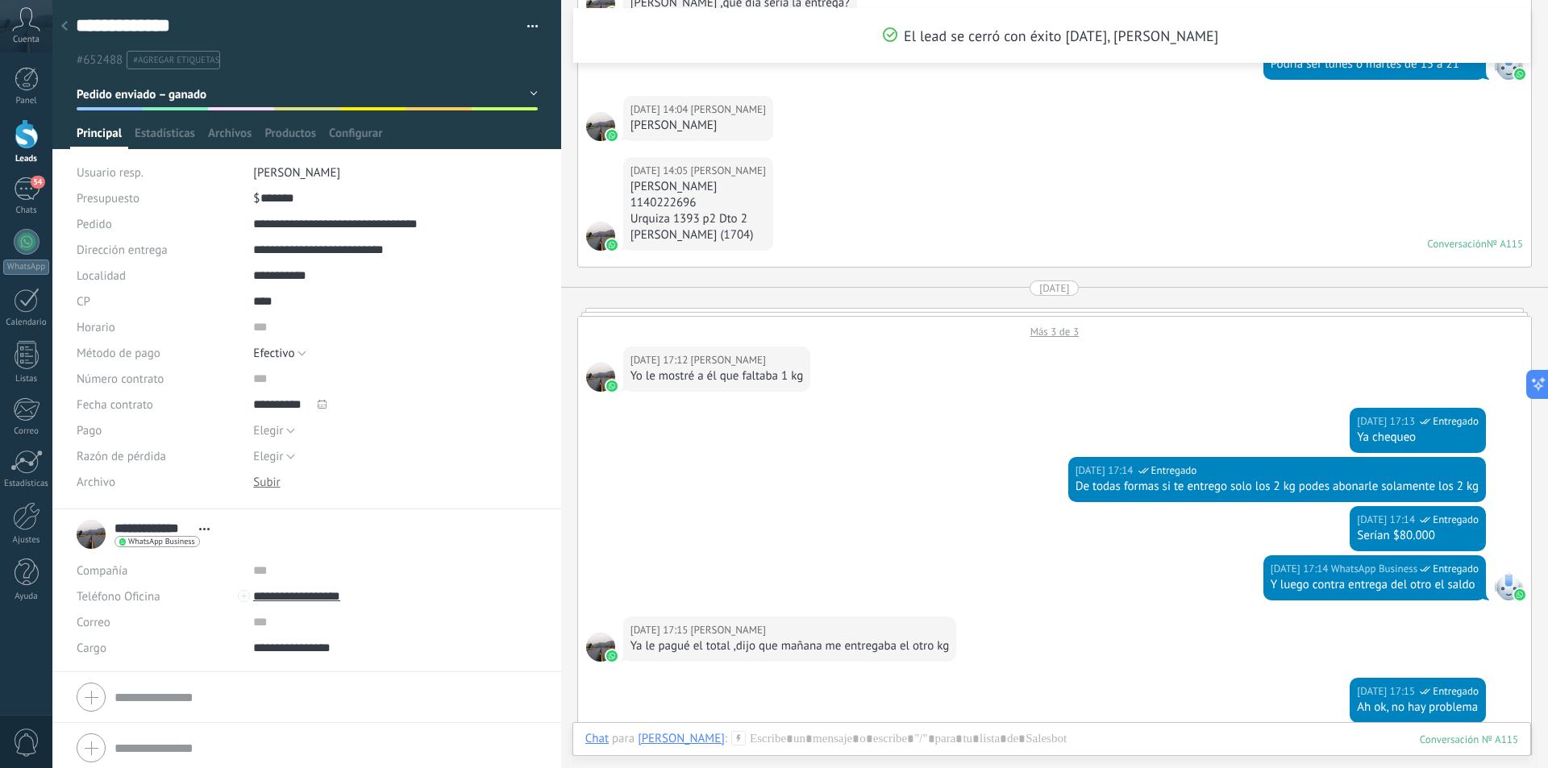
click at [407, 97] on button "Pedido enviado – ganado" at bounding box center [307, 94] width 461 height 29
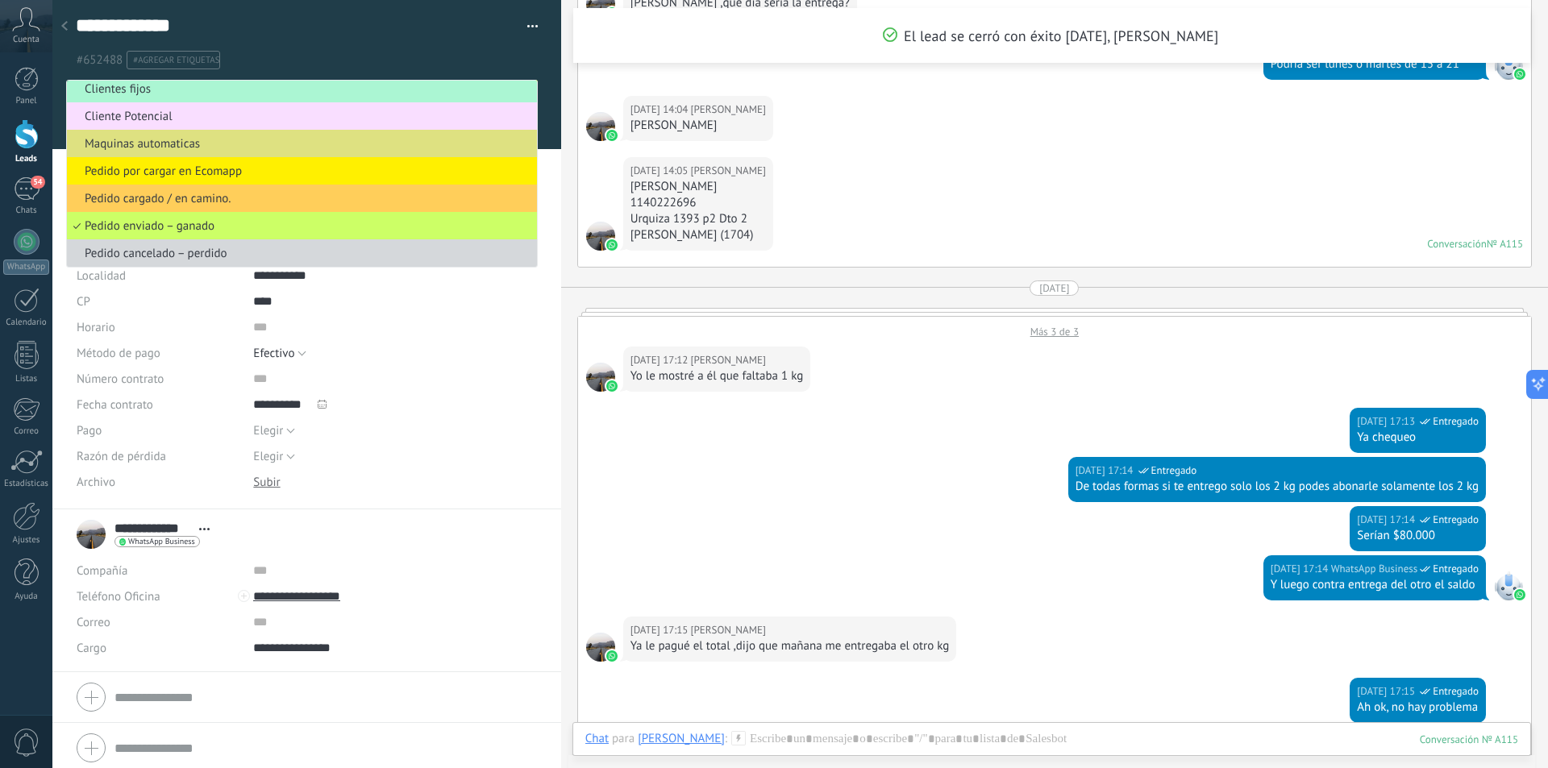
click at [202, 95] on span "Clientes fijos" at bounding box center [299, 88] width 465 height 15
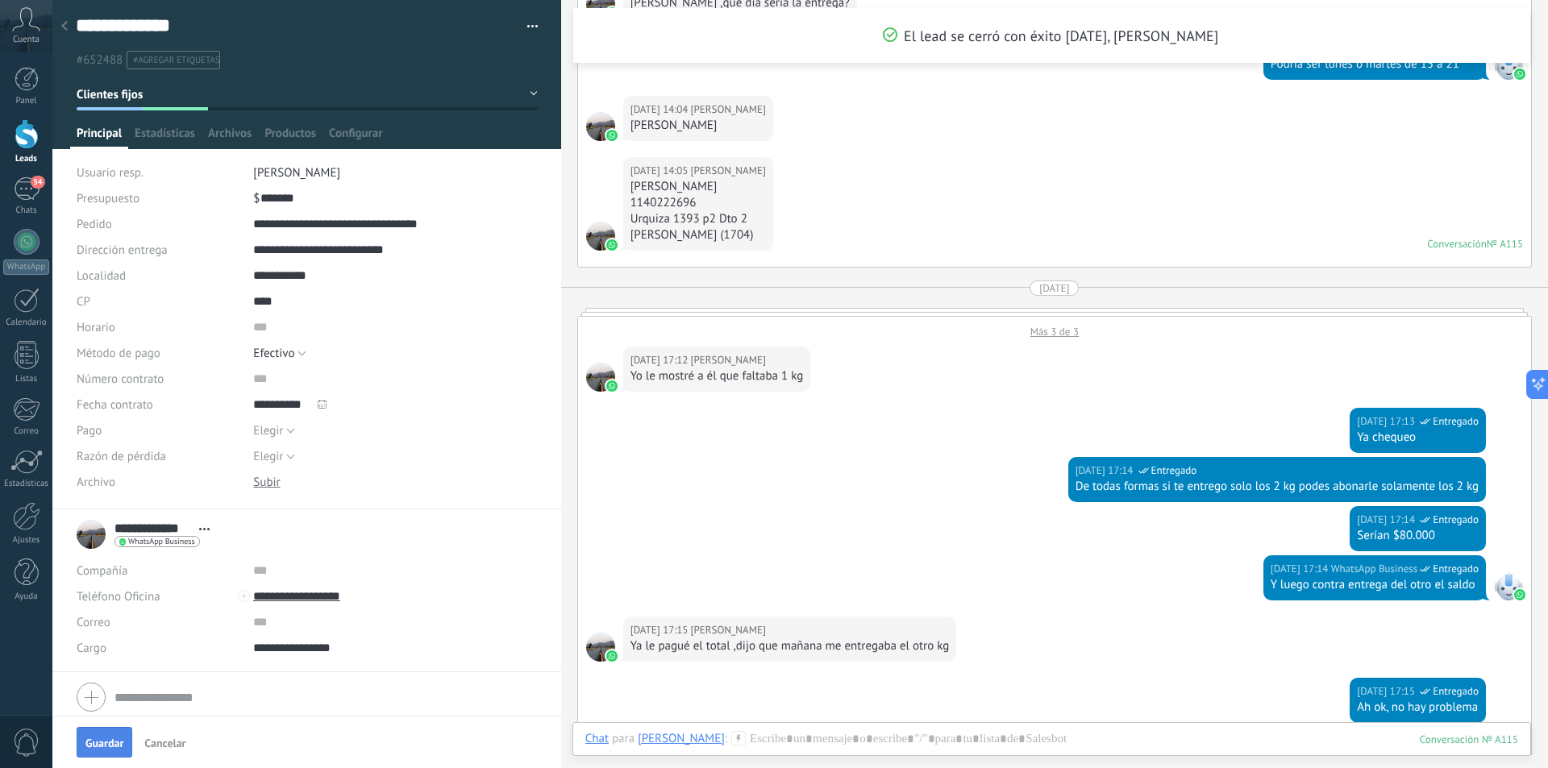
click at [94, 741] on span "Guardar" at bounding box center [104, 743] width 38 height 11
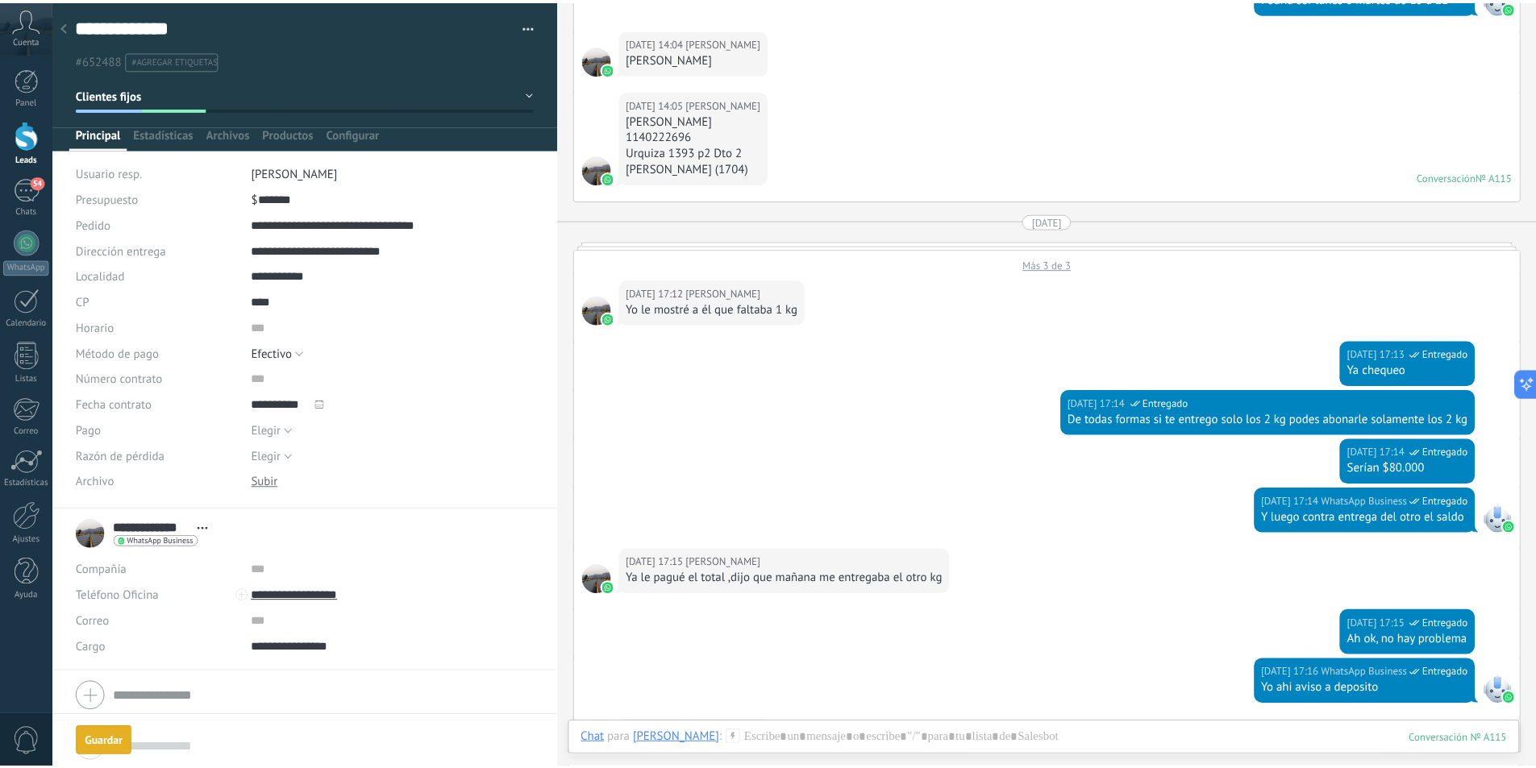
scroll to position [766, 0]
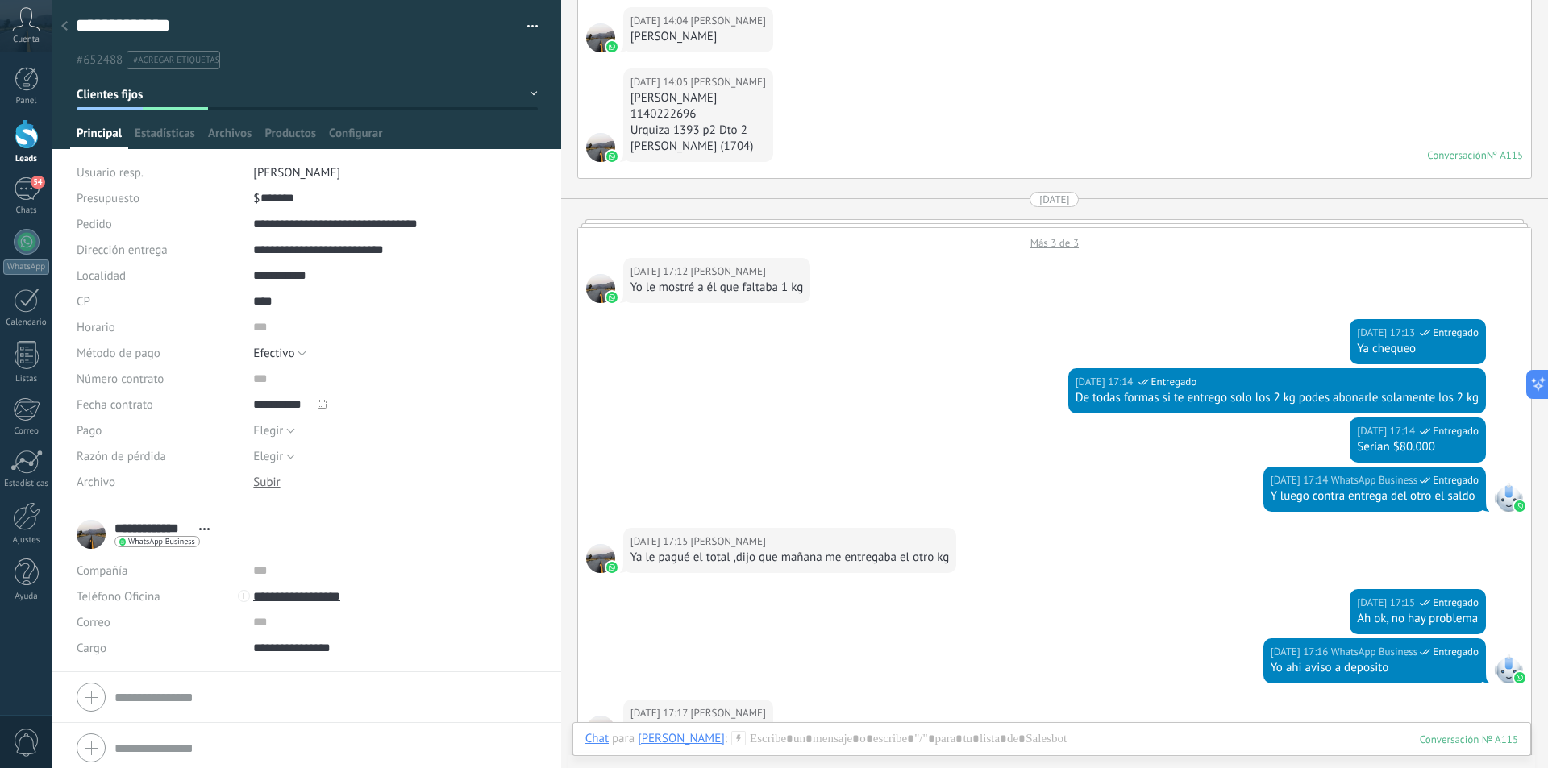
click at [64, 24] on use at bounding box center [64, 26] width 6 height 10
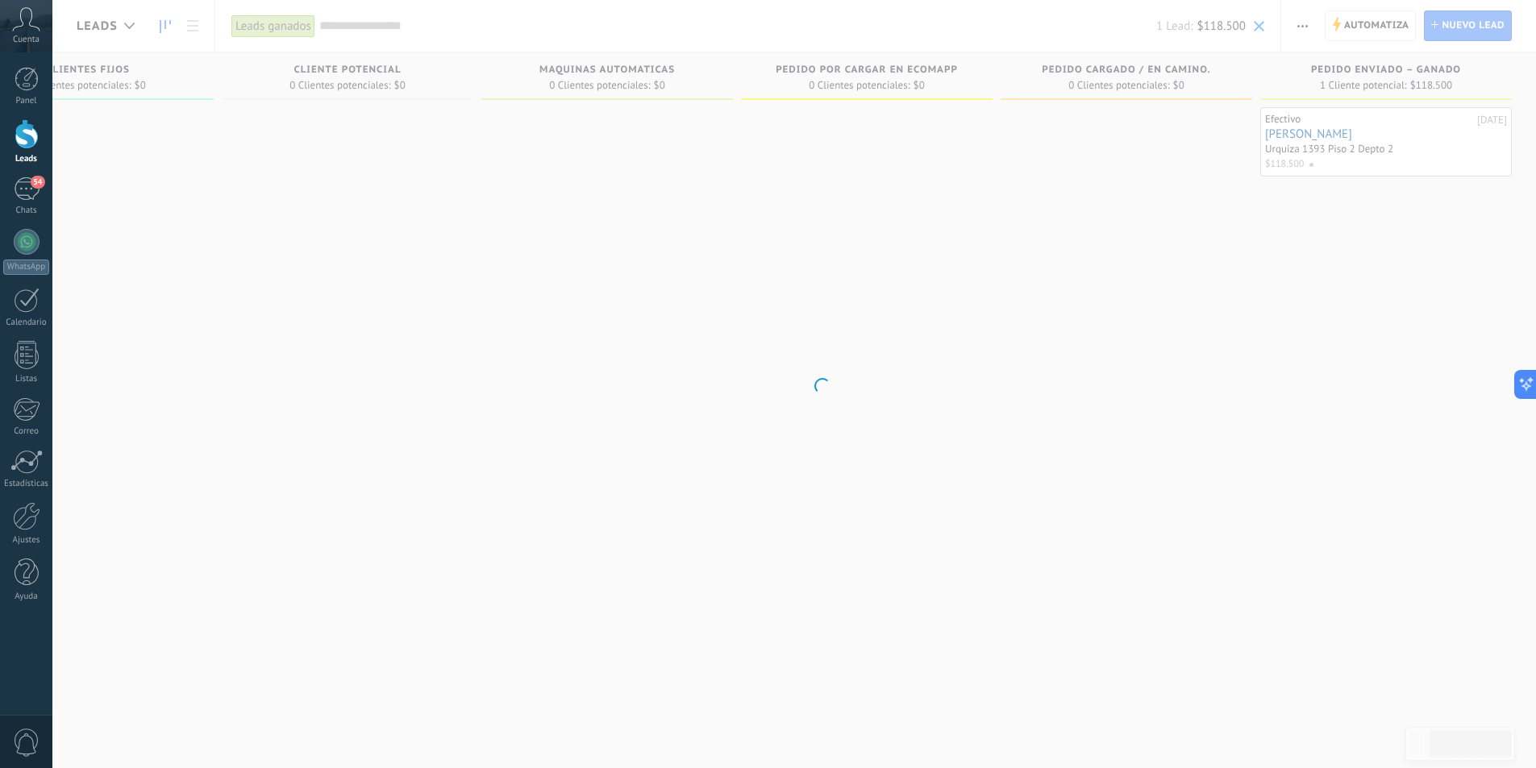
scroll to position [0, 630]
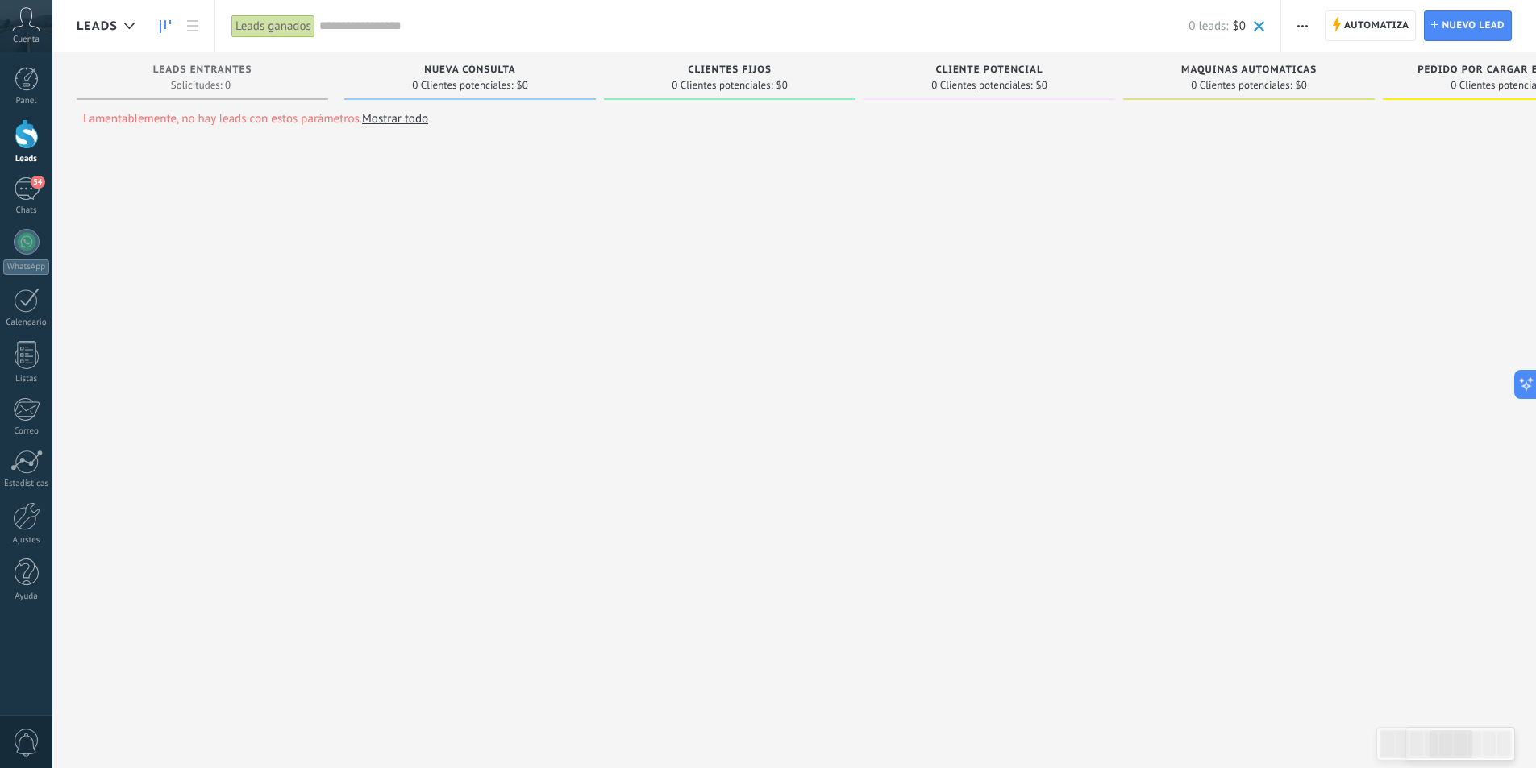
drag, startPoint x: 1261, startPoint y: 239, endPoint x: 1119, endPoint y: 252, distance: 142.5
click at [1178, 250] on div "Lamentablemente, no hay leads con estos parámetros. Mostrar todo Leads Entrante…" at bounding box center [1127, 404] width 2101 height 704
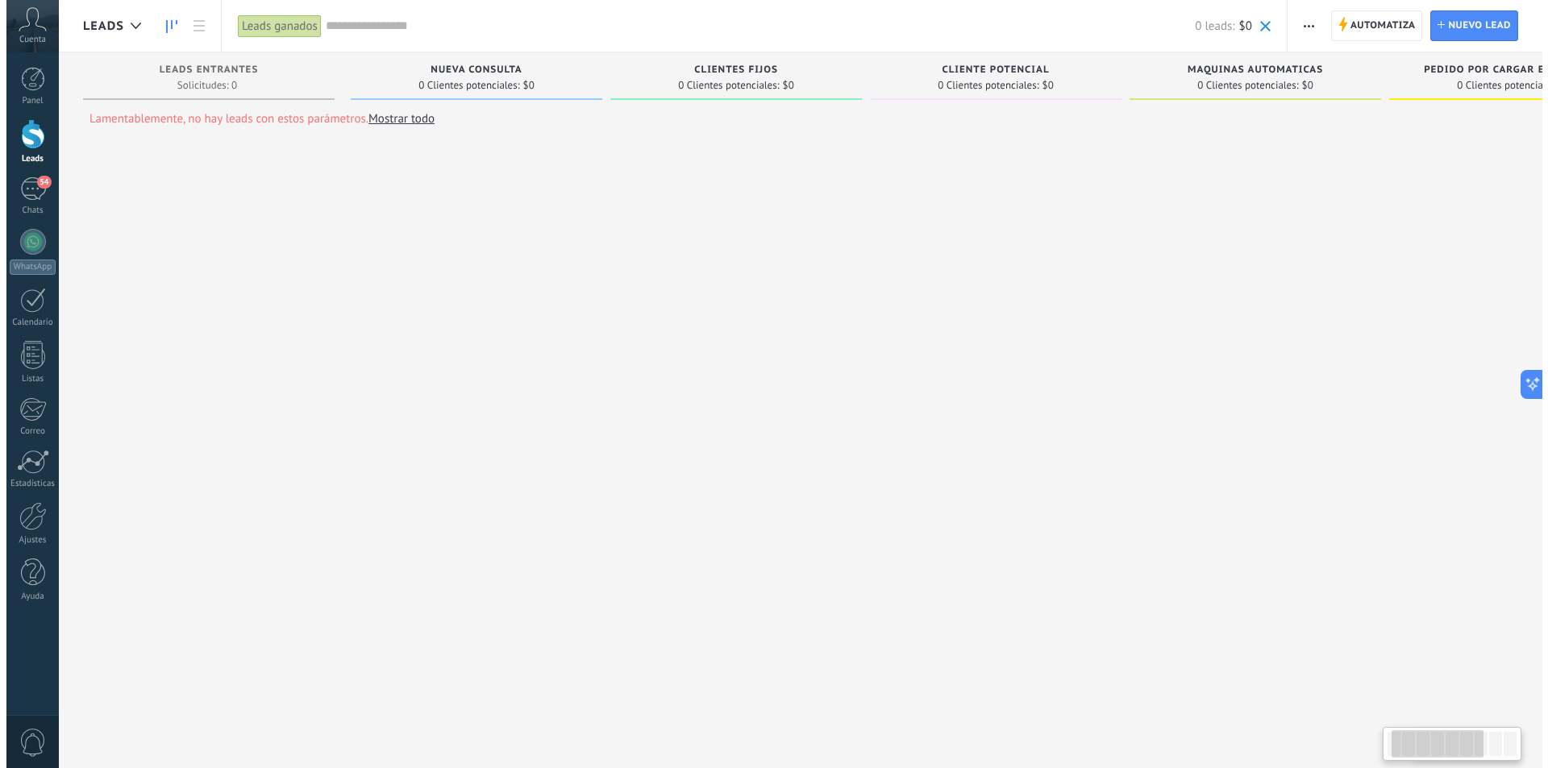
scroll to position [0, 83]
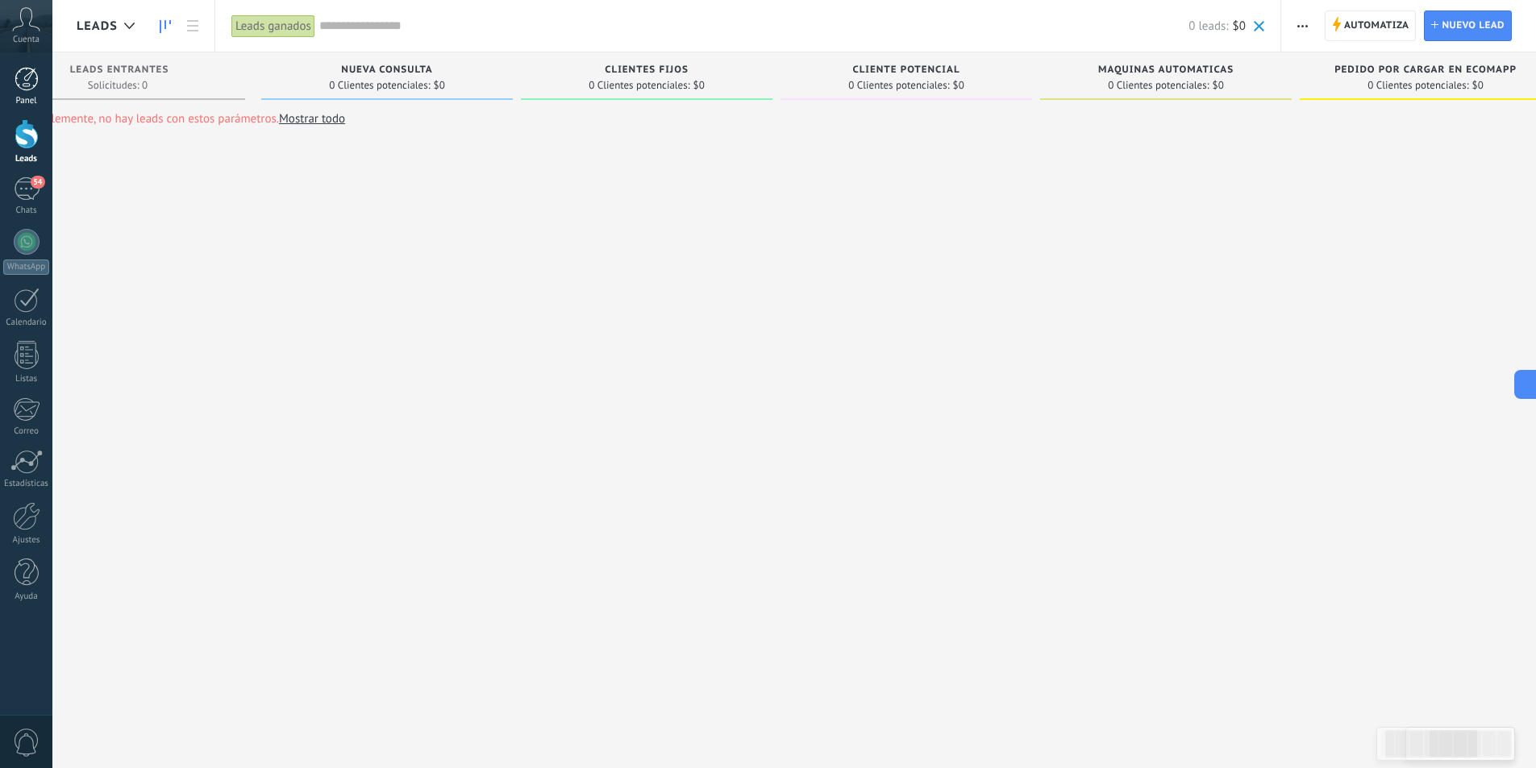
click at [34, 78] on div at bounding box center [27, 79] width 24 height 24
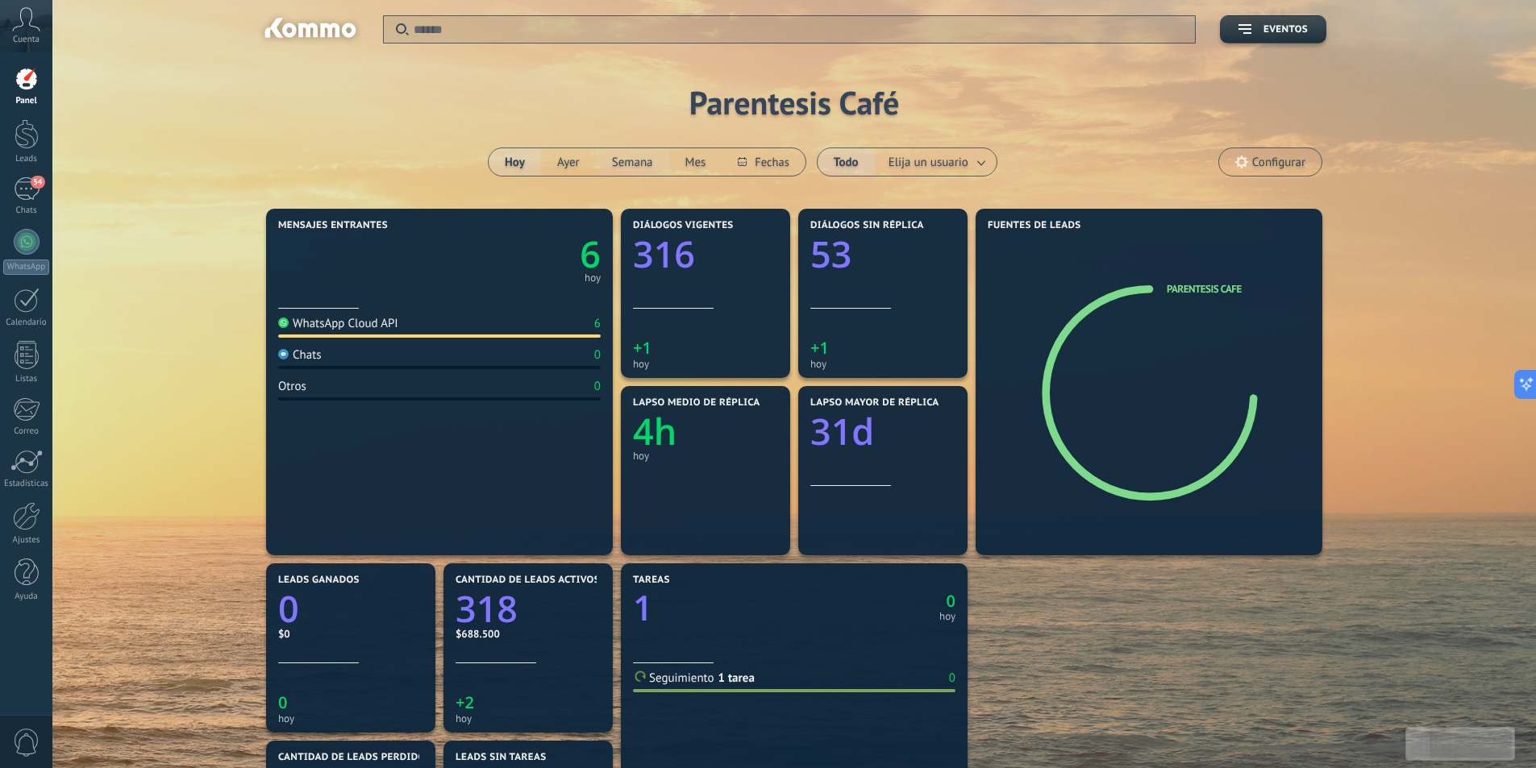
click at [617, 163] on button "Semana" at bounding box center [632, 161] width 73 height 27
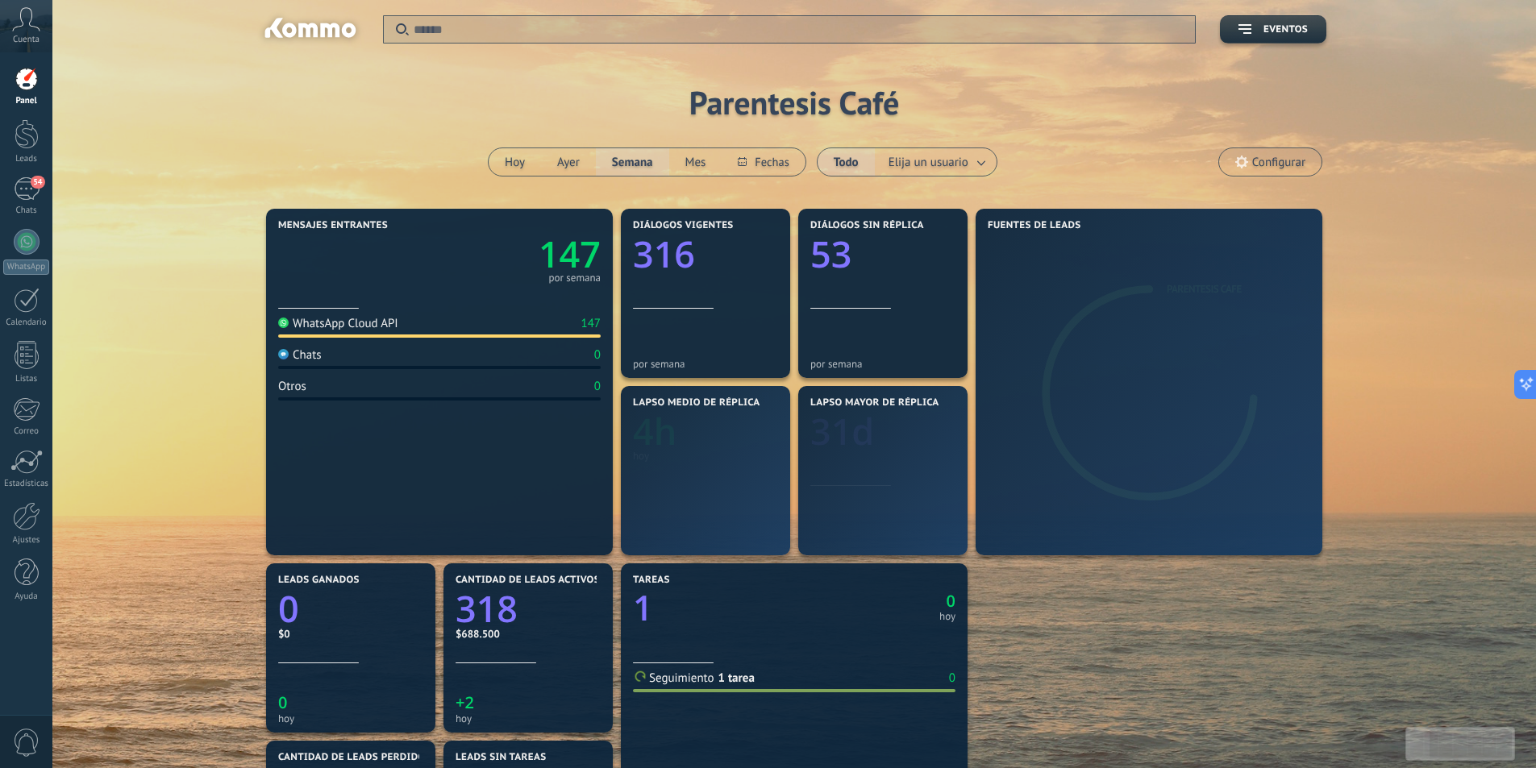
click at [638, 163] on button "Semana" at bounding box center [632, 161] width 73 height 27
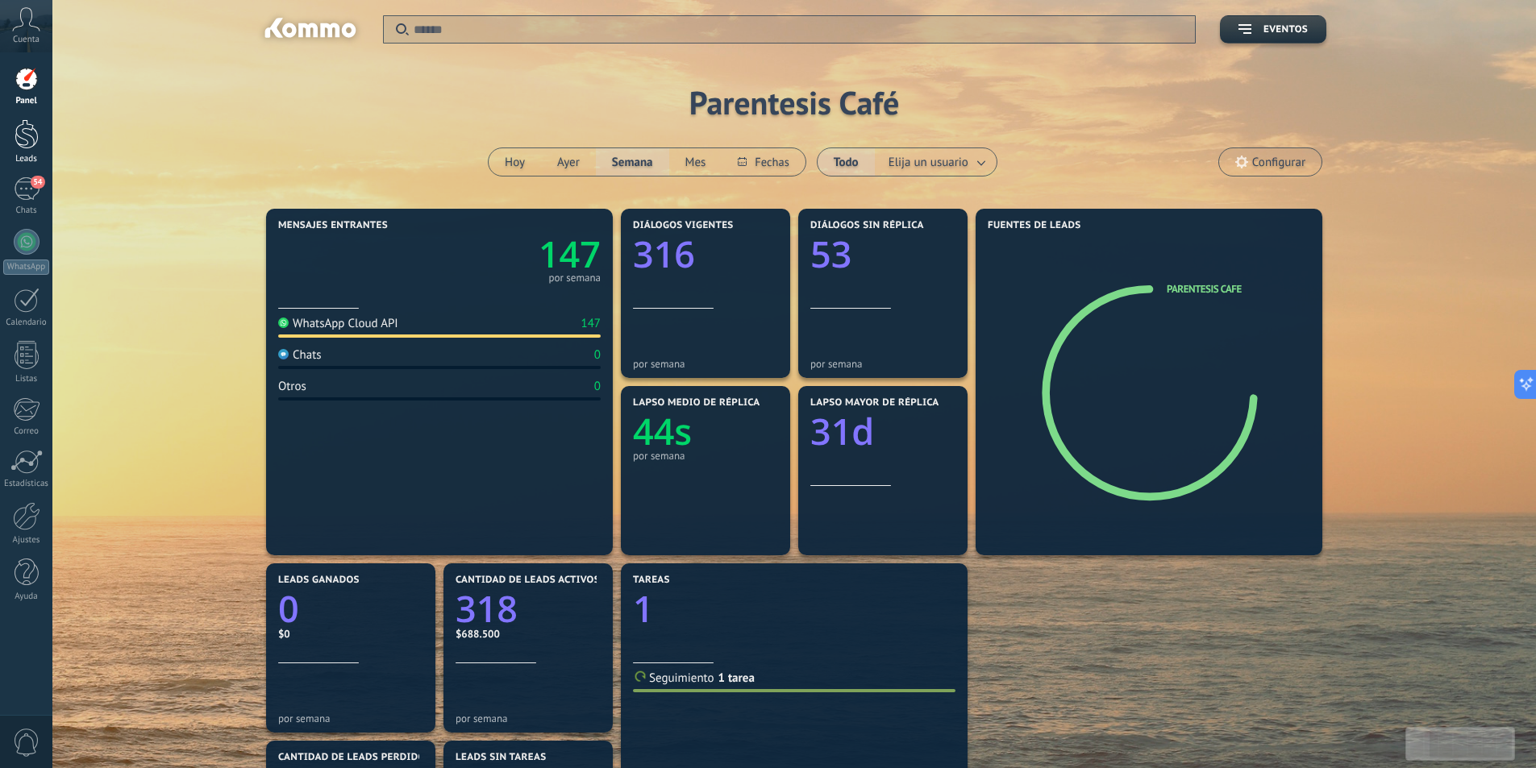
click at [22, 130] on div at bounding box center [27, 134] width 24 height 30
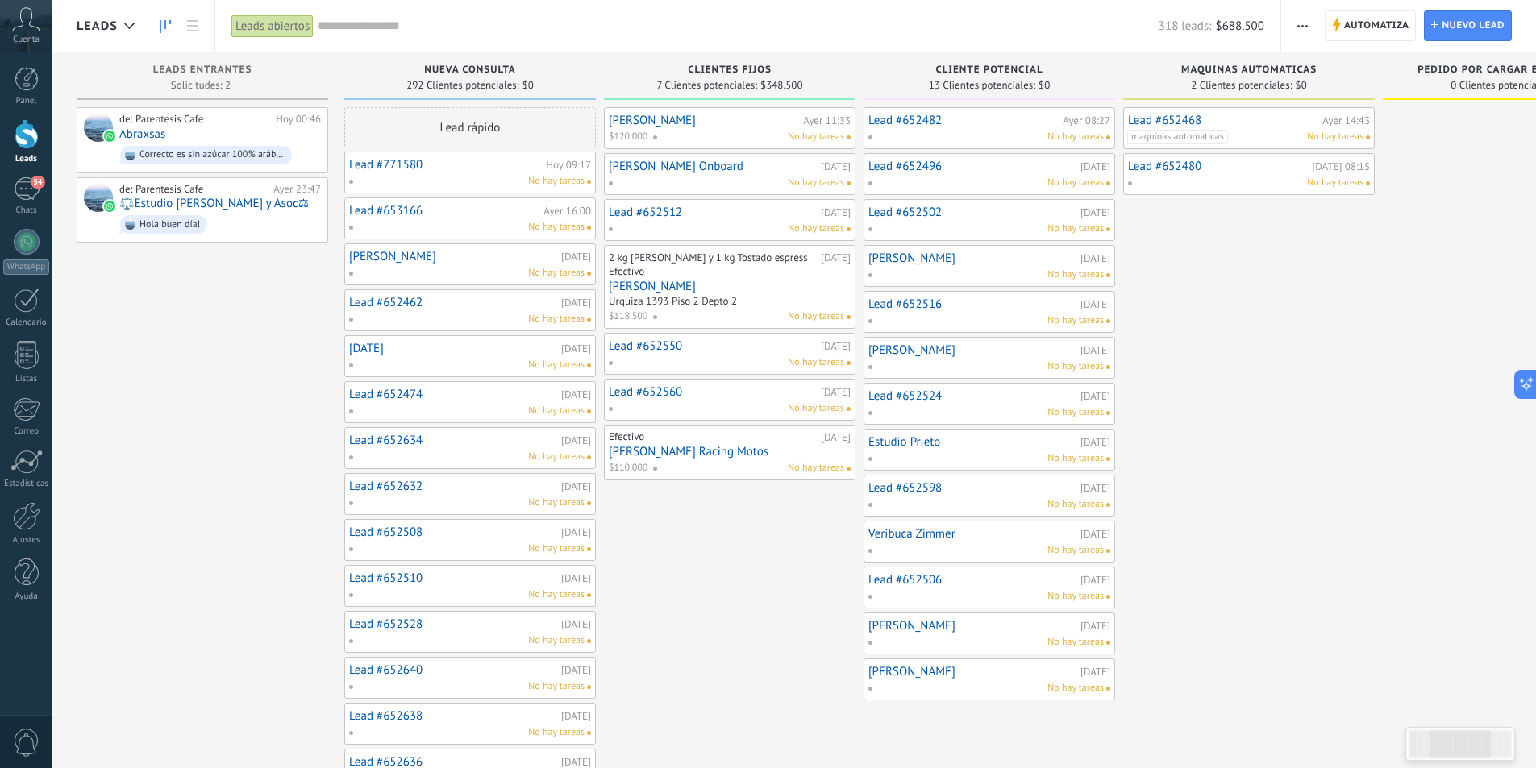
click at [827, 316] on span "No hay tareas" at bounding box center [816, 317] width 56 height 15
click at [819, 298] on div "Urquiza 1393 Piso 2 Depto 2" at bounding box center [730, 303] width 242 height 14
click at [796, 298] on div "Urquiza 1393 Piso 2 Depto 2" at bounding box center [730, 303] width 242 height 14
click at [775, 283] on link "[PERSON_NAME]" at bounding box center [730, 287] width 242 height 14
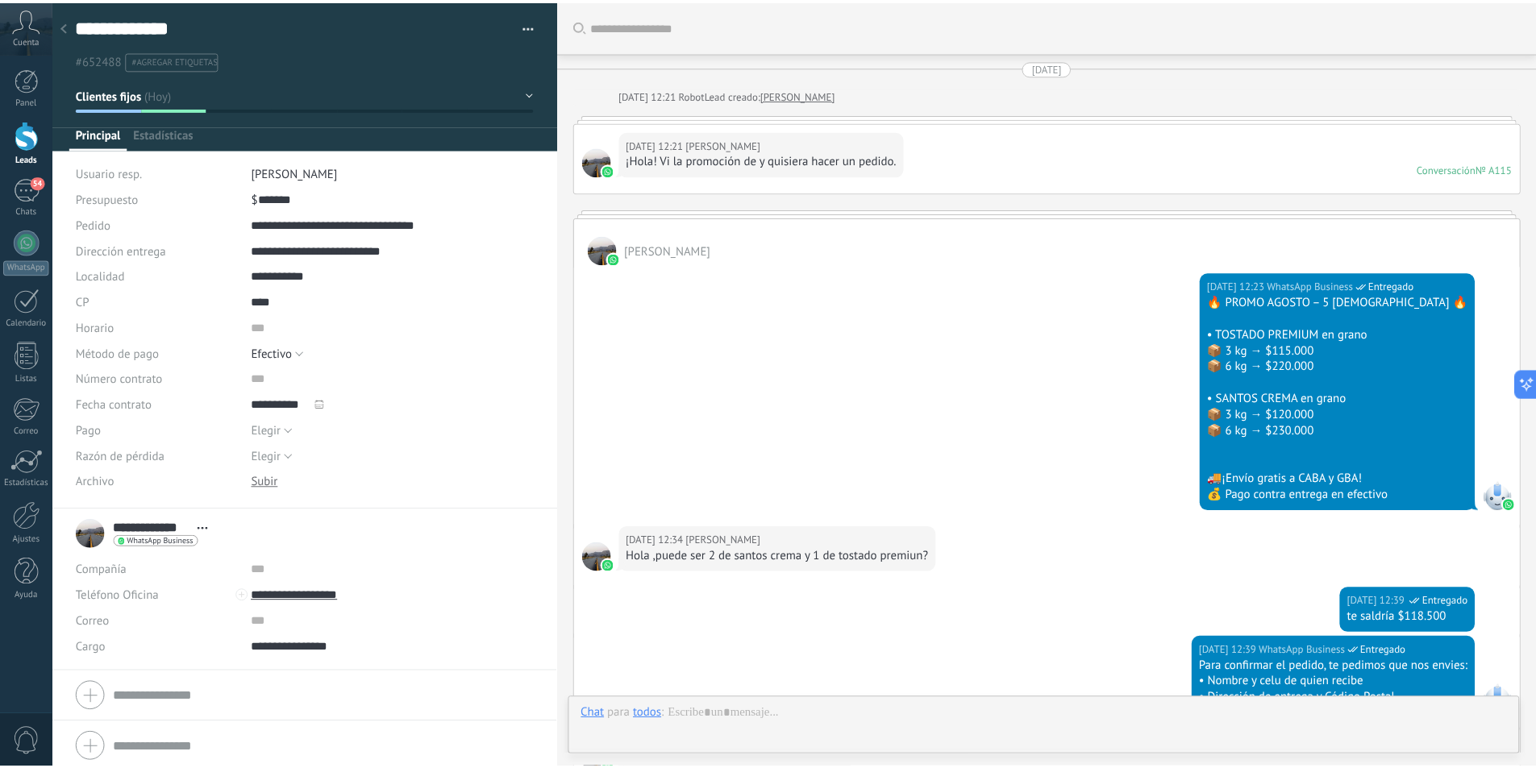
scroll to position [1499, 0]
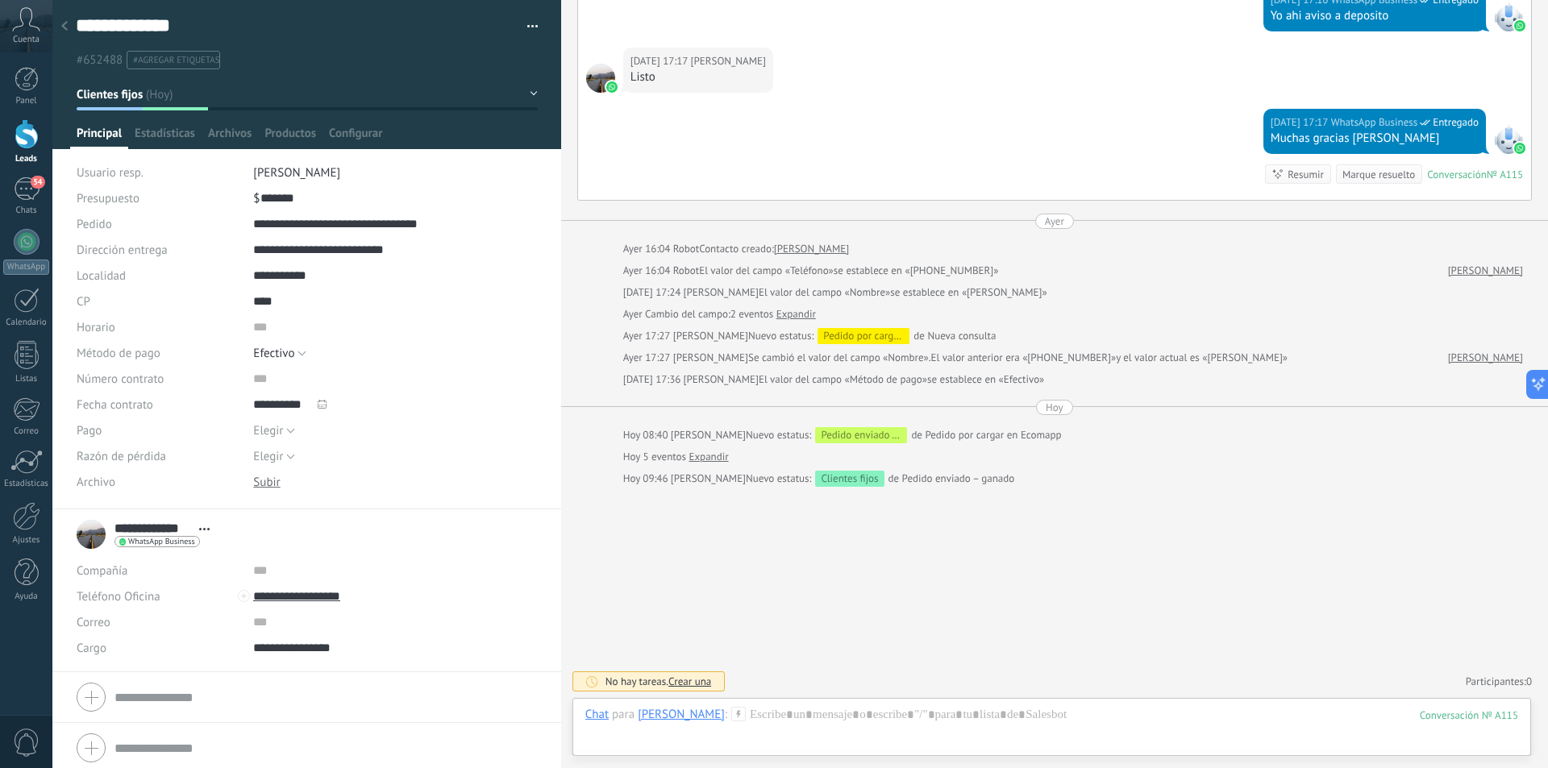
click at [529, 91] on button "Clientes fijos" at bounding box center [307, 94] width 461 height 29
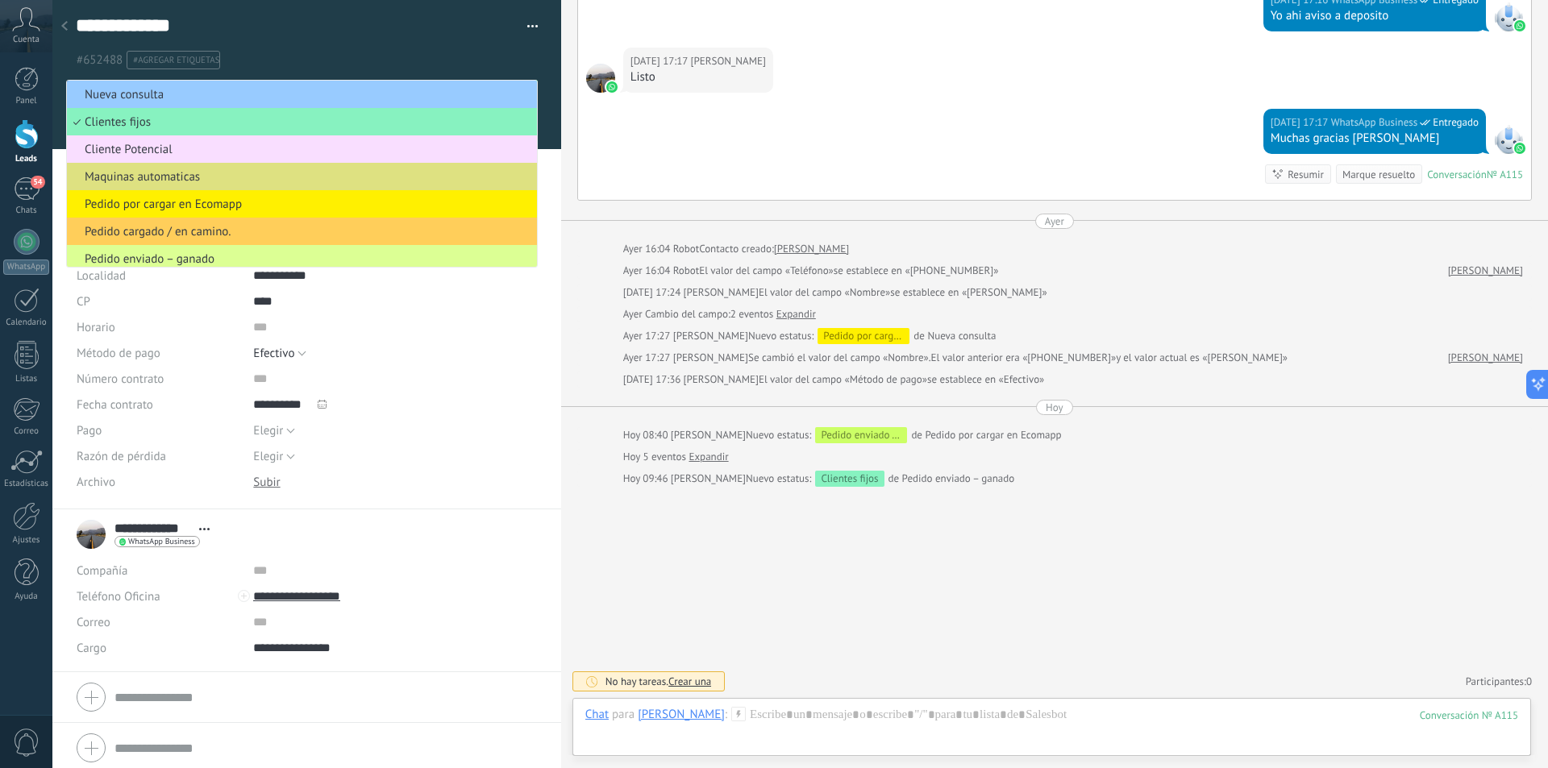
click at [252, 255] on span "Pedido enviado – ganado" at bounding box center [299, 258] width 465 height 15
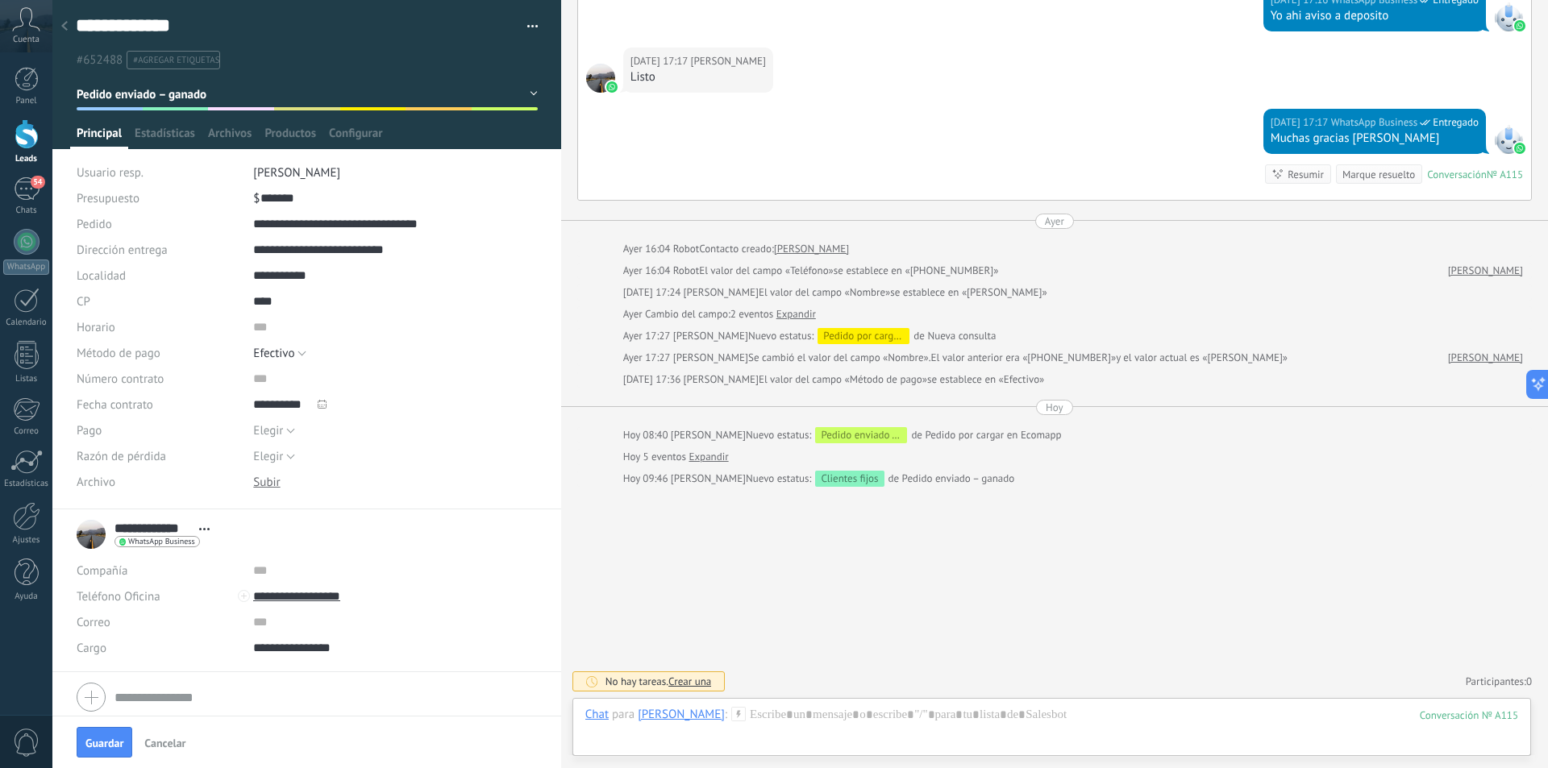
click at [73, 33] on div at bounding box center [64, 26] width 23 height 31
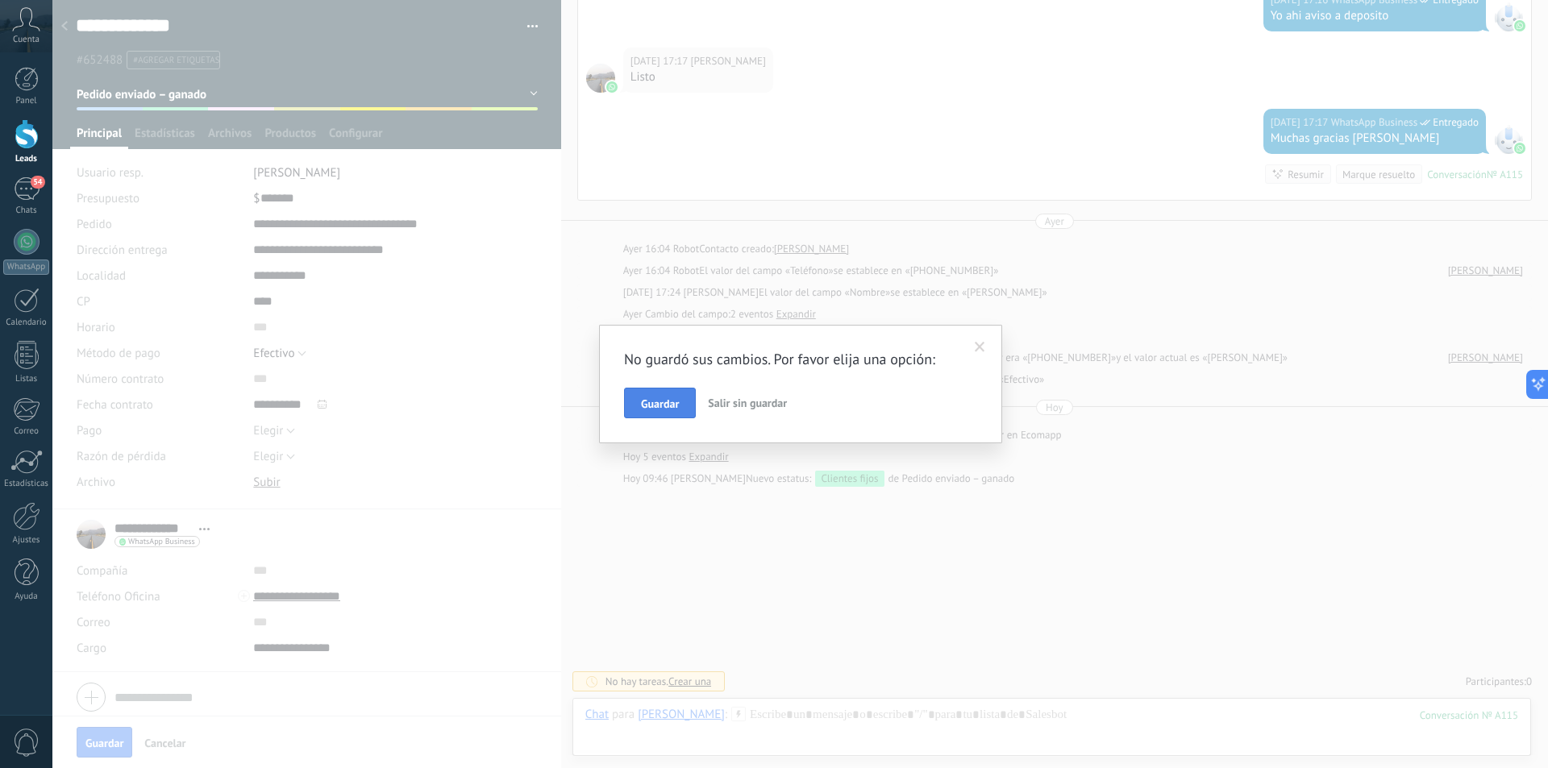
click at [643, 406] on span "Guardar" at bounding box center [660, 403] width 38 height 11
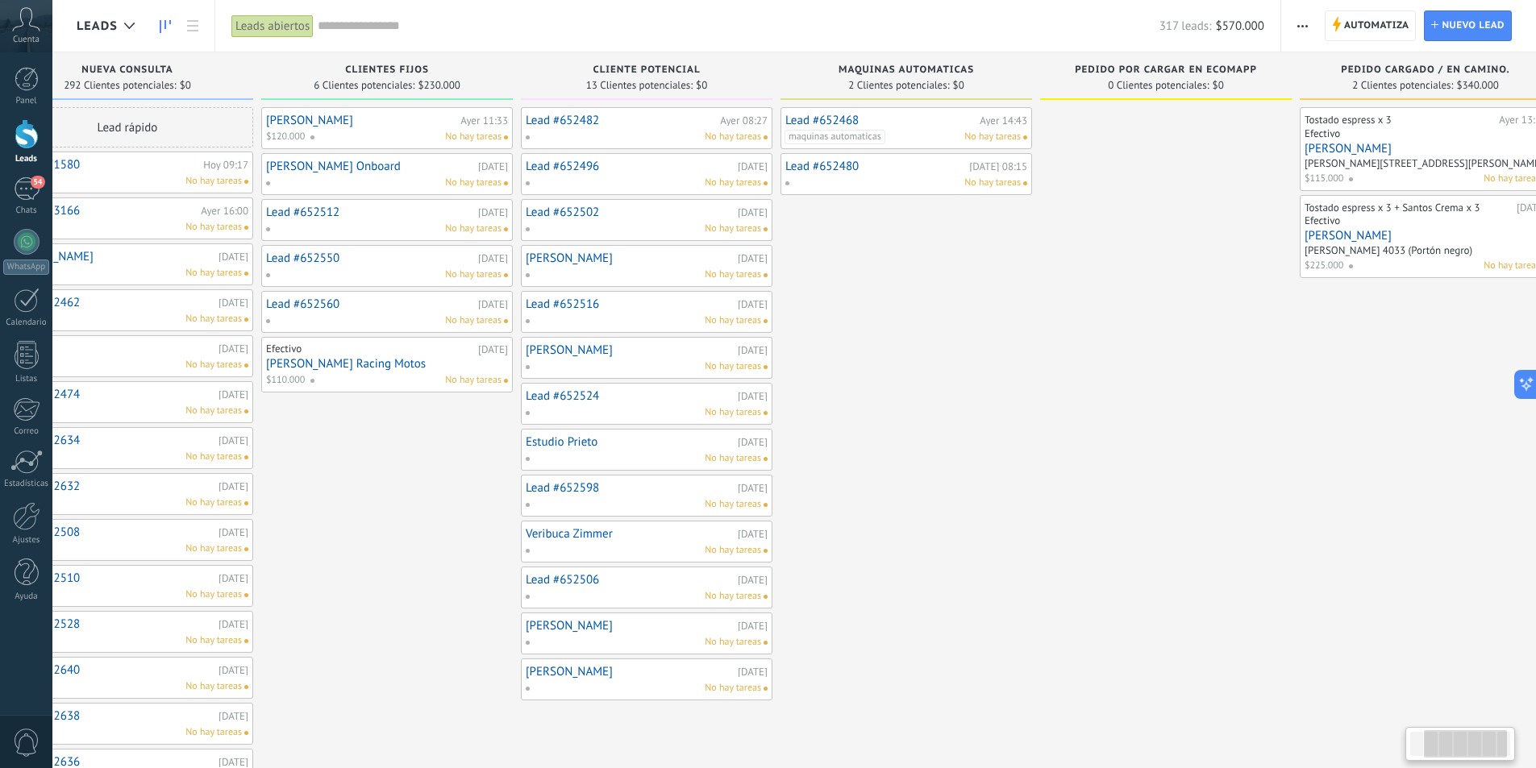
scroll to position [0, 382]
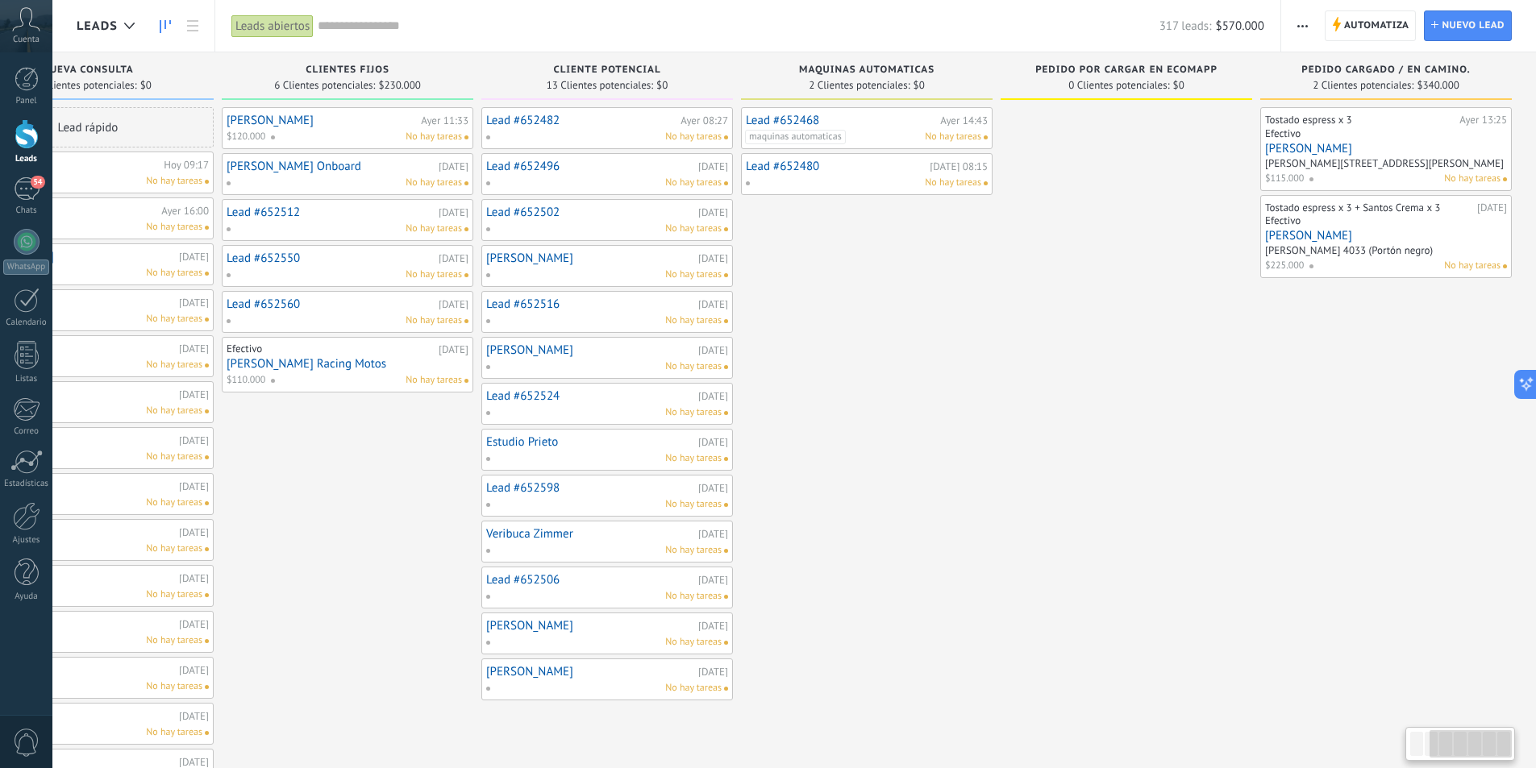
drag, startPoint x: 1366, startPoint y: 445, endPoint x: 804, endPoint y: 472, distance: 562.5
click at [804, 472] on div "Lead #652468 Ayer 14:43 maquinas automaticas No hay tareas Lead #652480 Ayer 08…" at bounding box center [866, 586] width 251 height 959
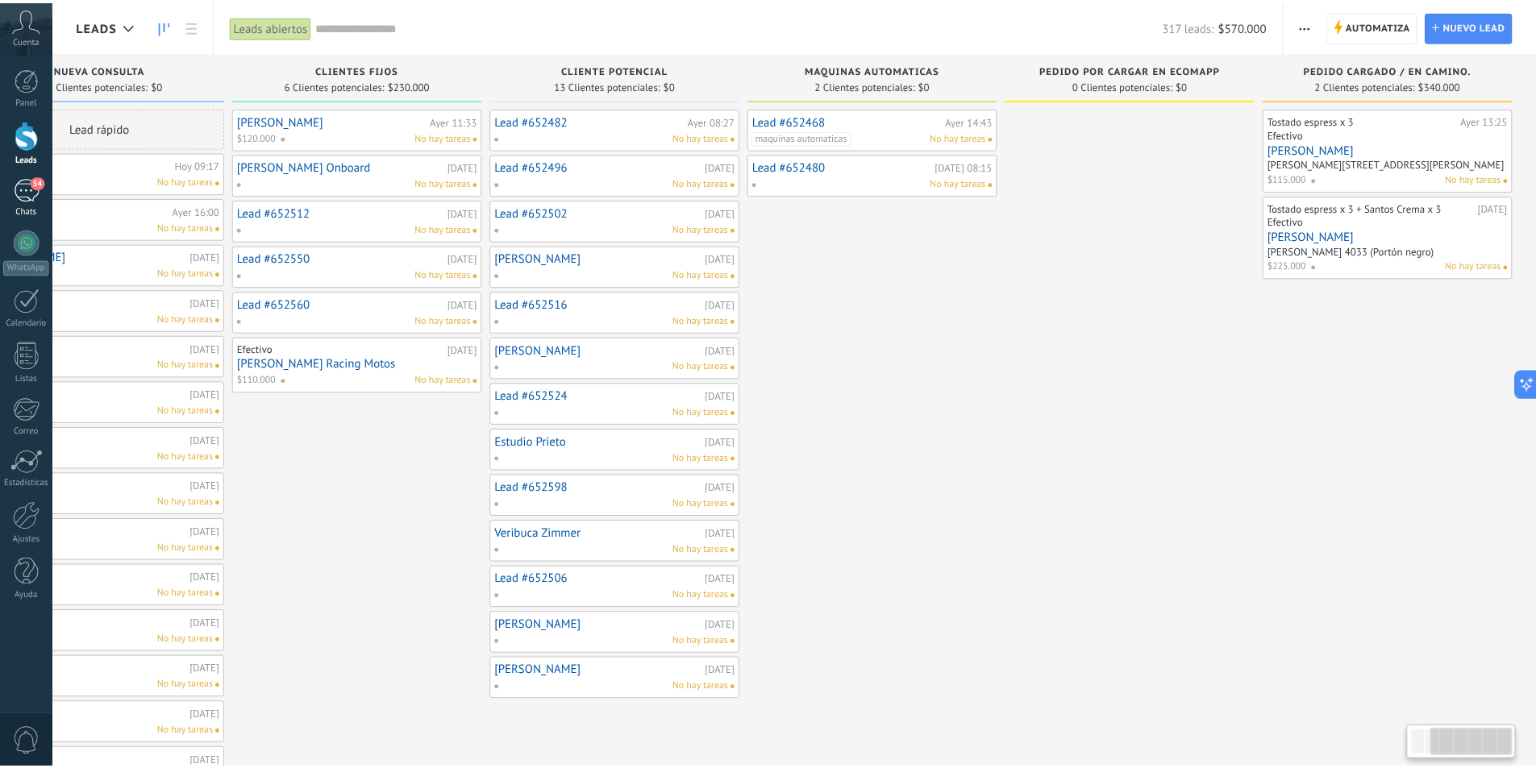
scroll to position [0, 370]
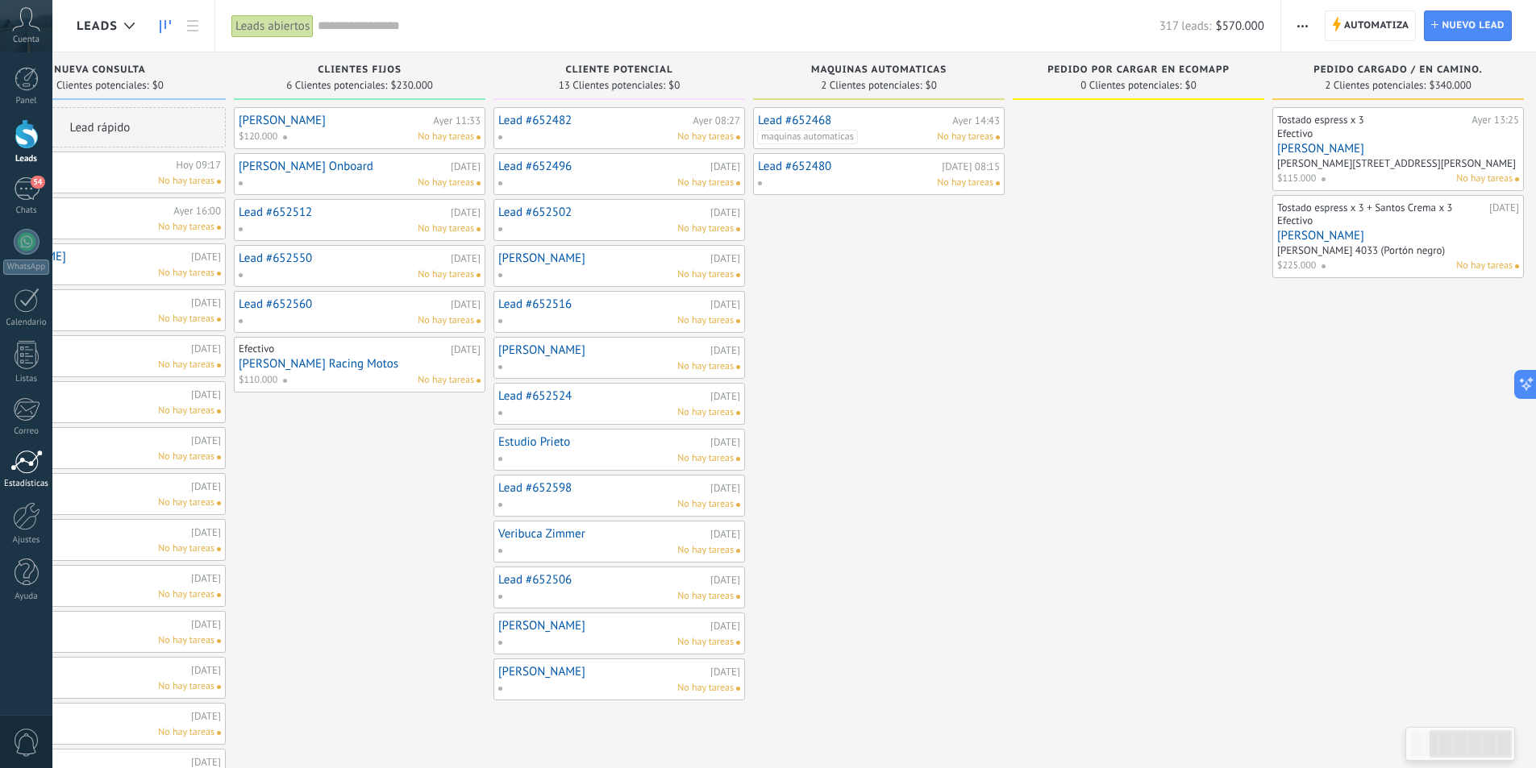
click at [28, 463] on div at bounding box center [26, 462] width 32 height 24
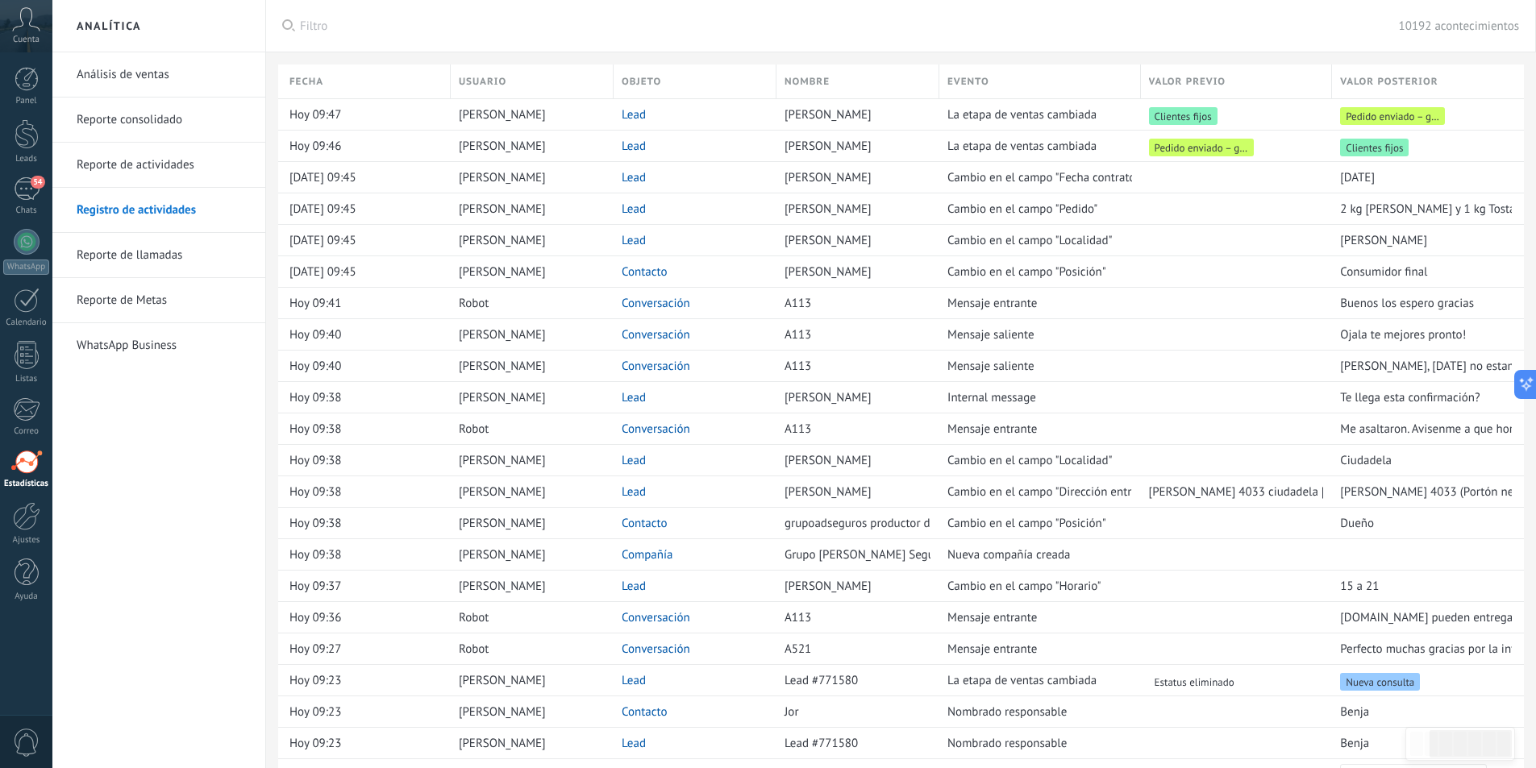
click at [178, 75] on link "Análisis de ventas" at bounding box center [163, 74] width 173 height 45
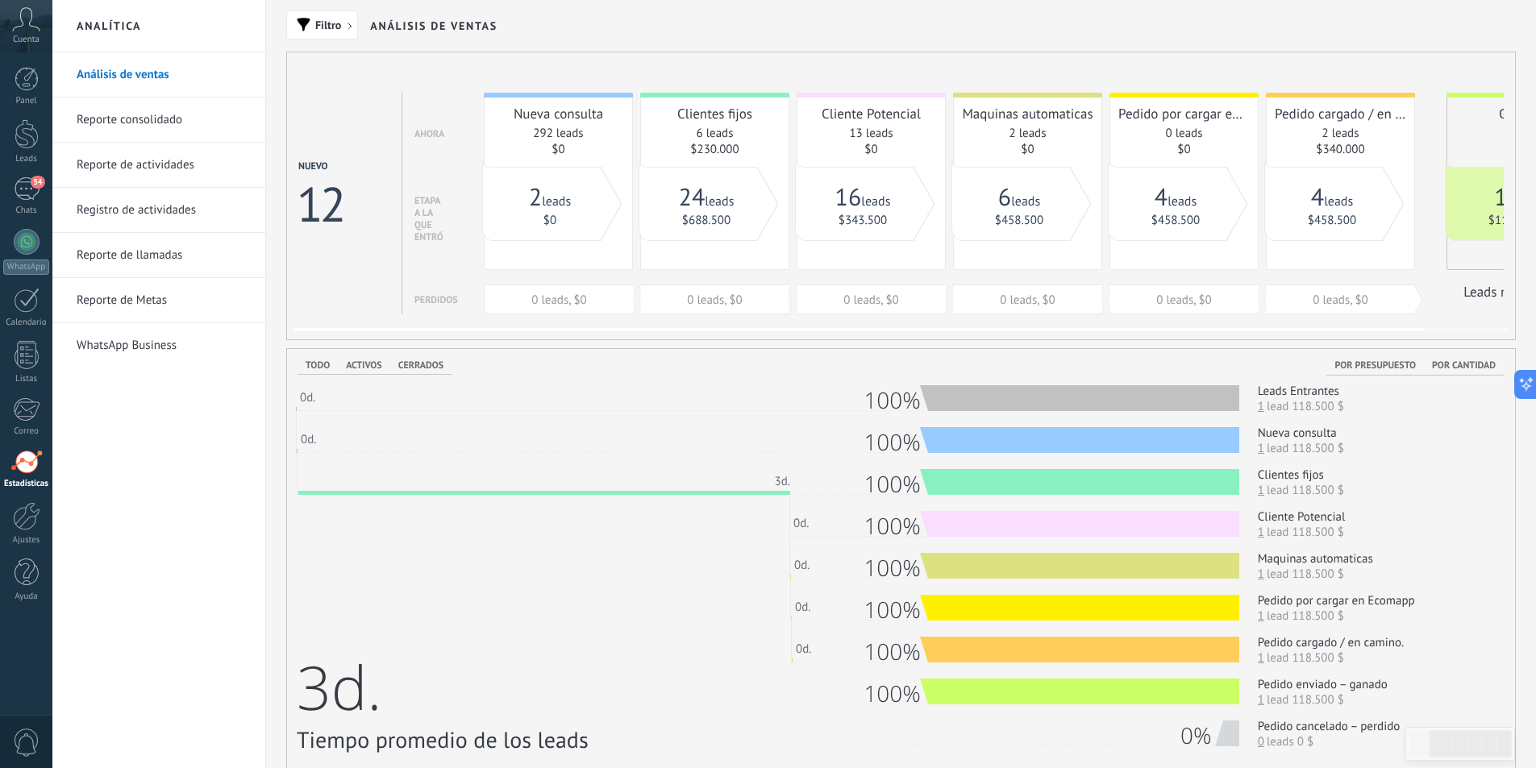
scroll to position [0, 92]
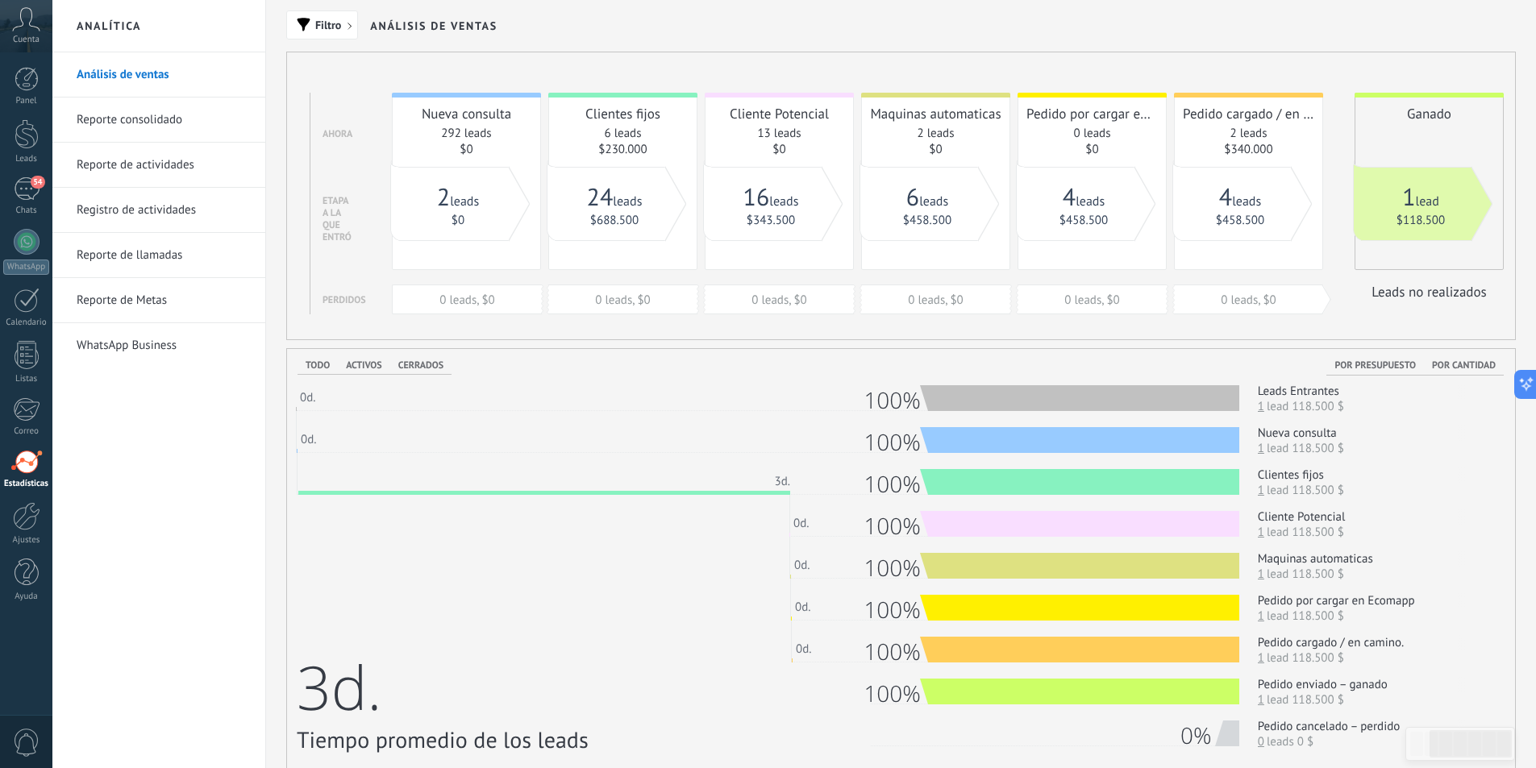
drag, startPoint x: 1453, startPoint y: 313, endPoint x: 933, endPoint y: 333, distance: 520.3
click at [933, 333] on div "Nuevo 12 Ahora Etapa a la que entró Perdidos Nueva consulta 292 leads $0 0 lead…" at bounding box center [900, 196] width 1229 height 289
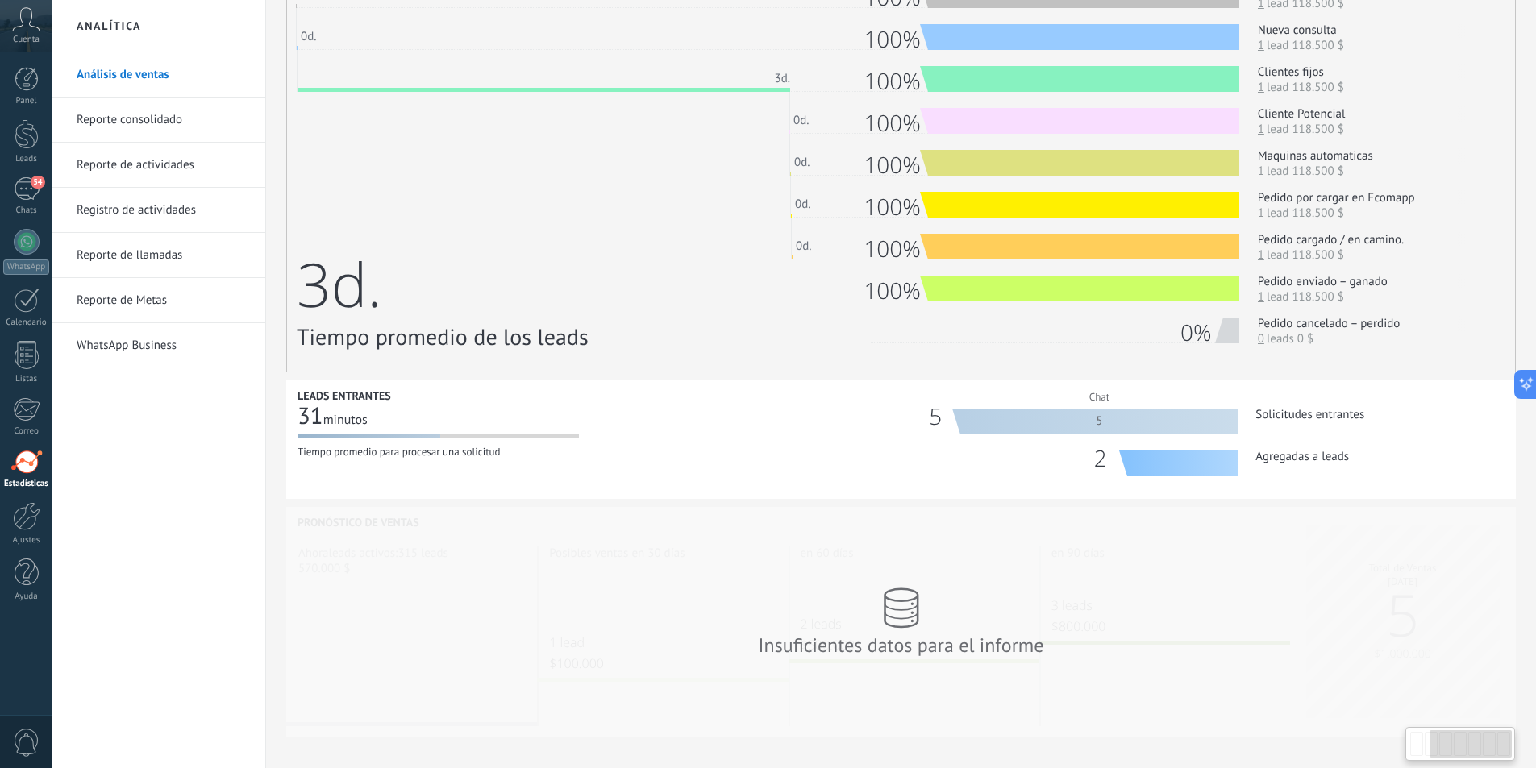
scroll to position [426, 0]
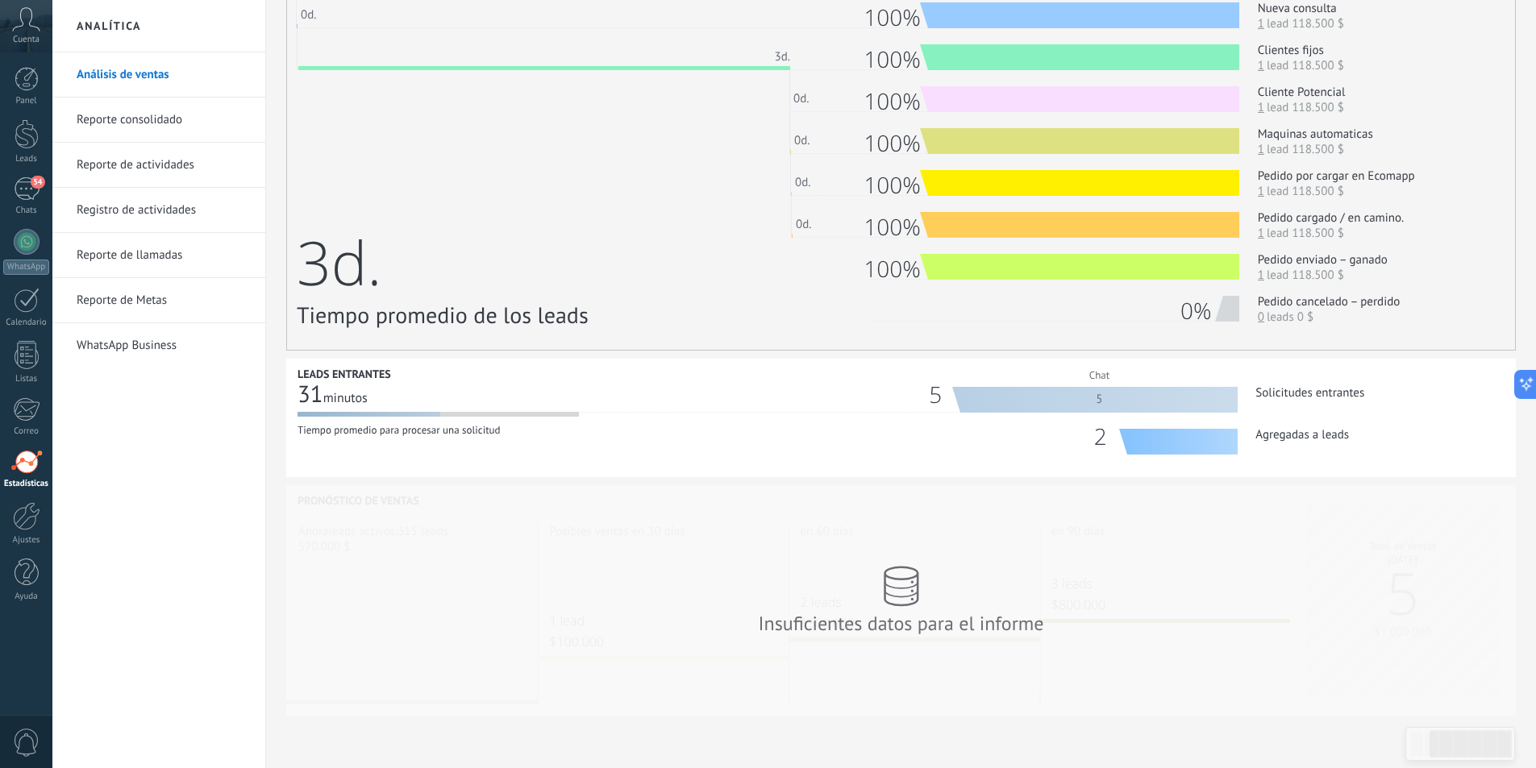
click at [131, 119] on link "Reporte consolidado" at bounding box center [163, 120] width 173 height 45
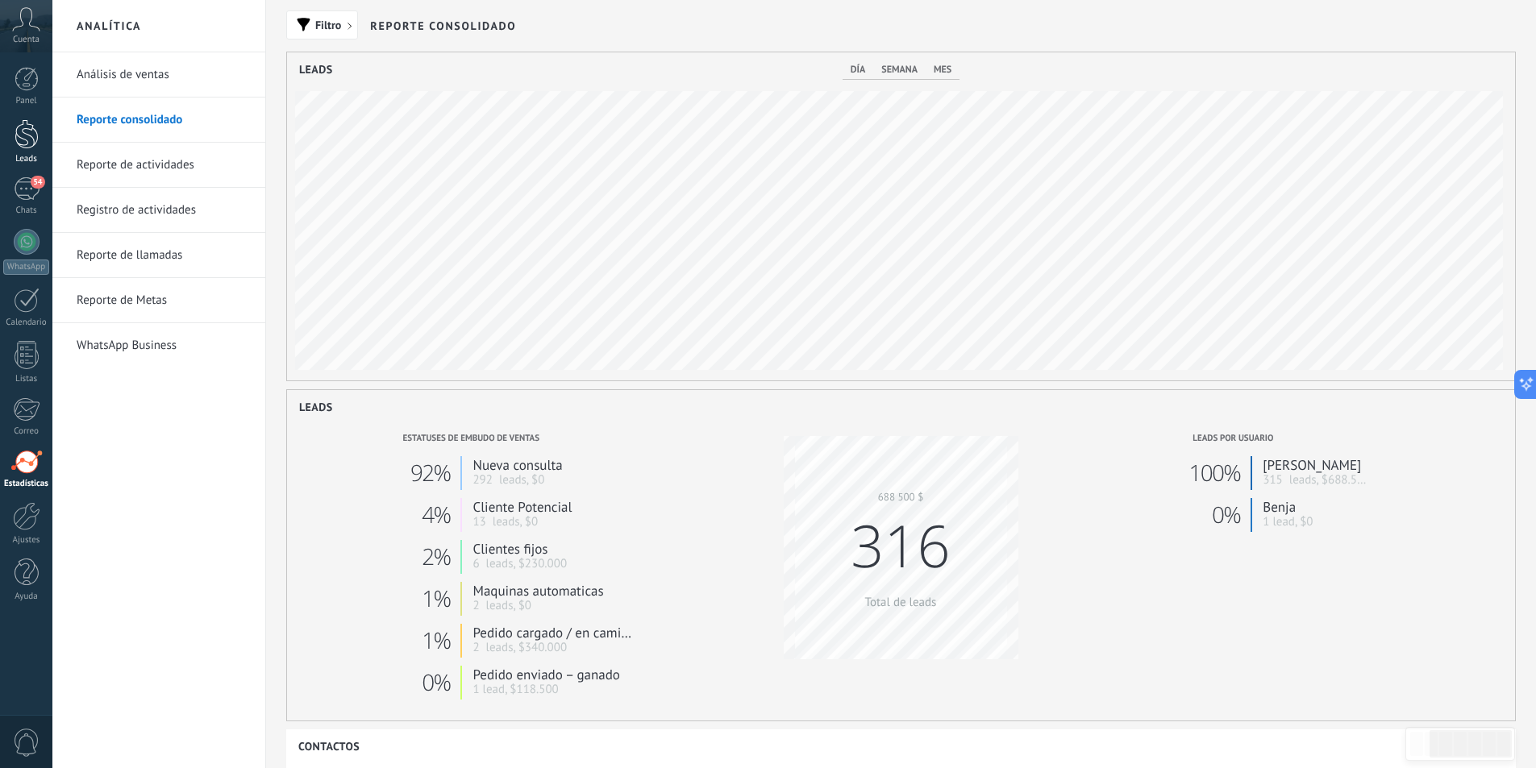
click at [28, 127] on div at bounding box center [27, 134] width 24 height 30
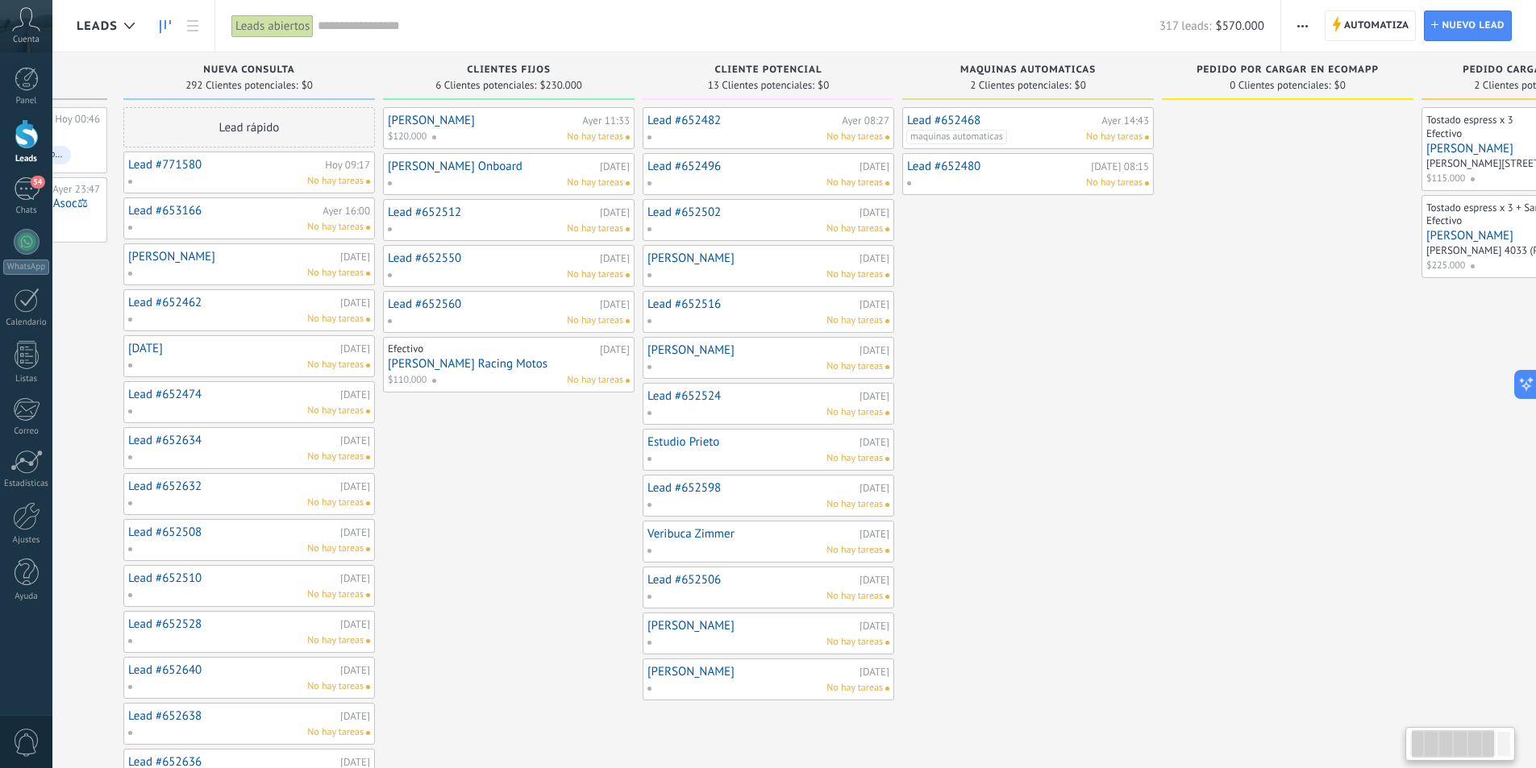
scroll to position [0, 382]
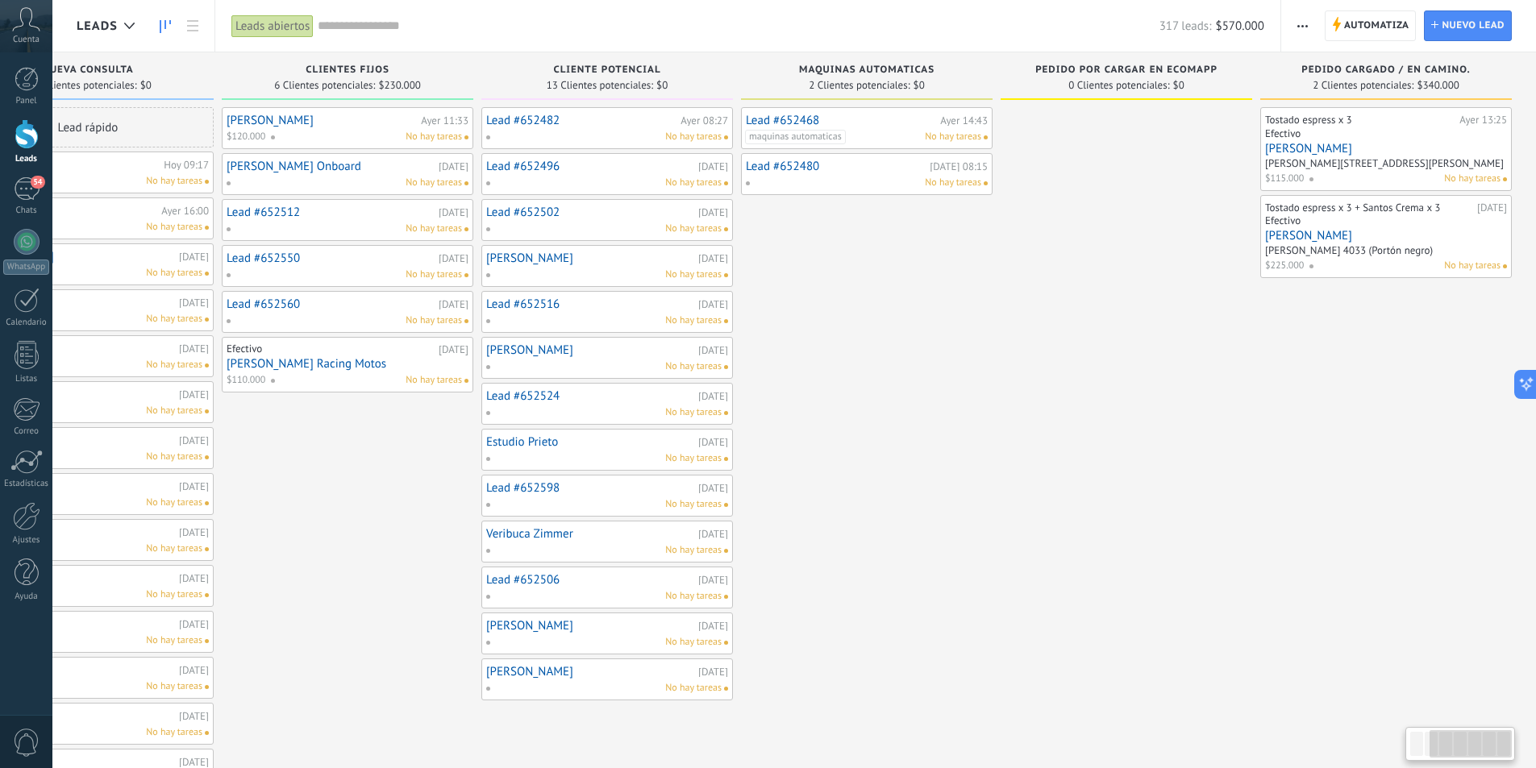
drag, startPoint x: 1438, startPoint y: 333, endPoint x: 694, endPoint y: 396, distance: 746.7
click at [694, 396] on div "Leads Entrantes Solicitudes: 2 0 0 0 2 0 0 0 2 de: Parentesis Cafe Hoy 00:46 Ab…" at bounding box center [614, 559] width 1841 height 1014
click at [254, 23] on div "Leads abiertos" at bounding box center [272, 26] width 82 height 23
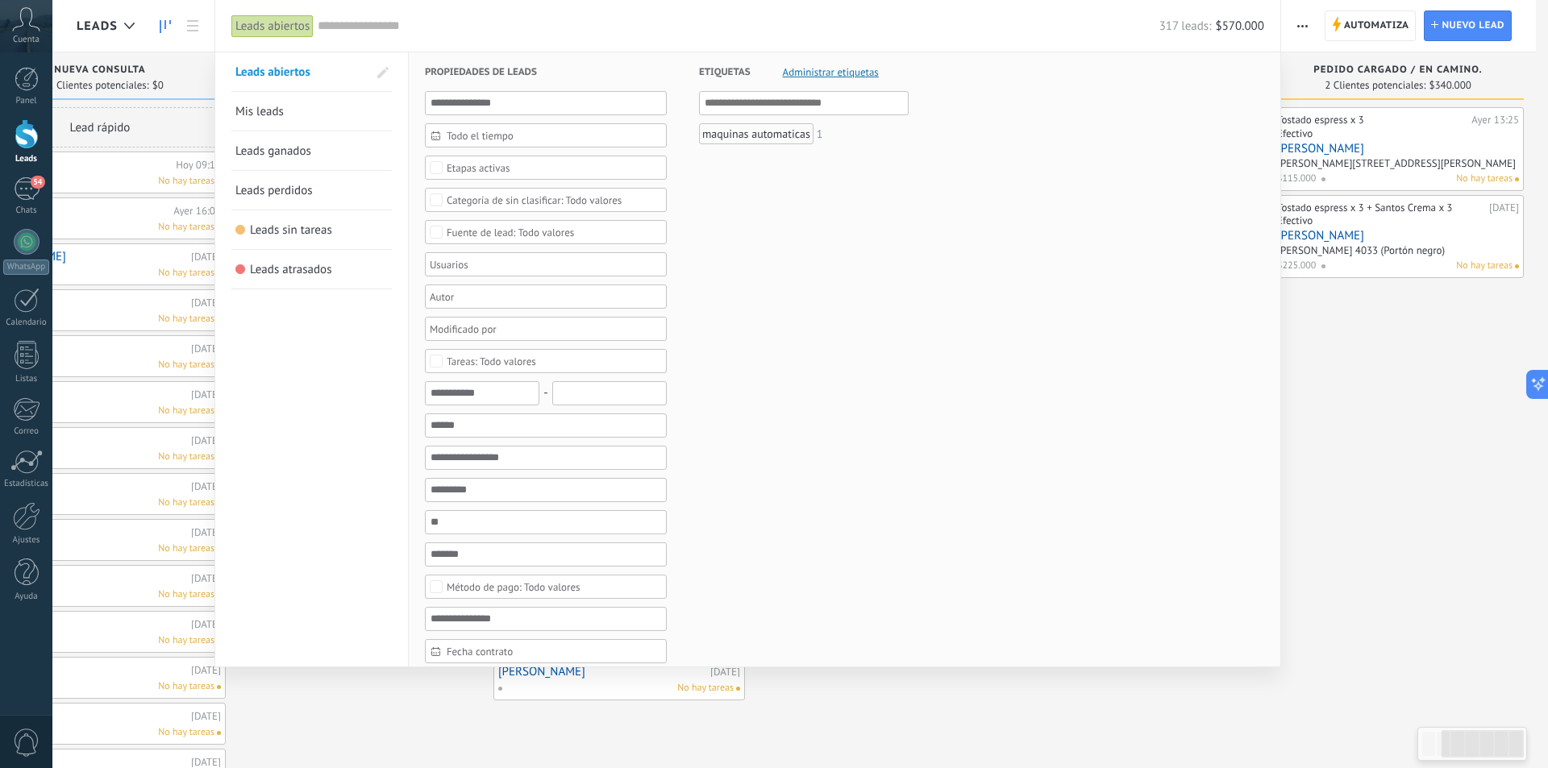
click at [297, 229] on span "Leads sin tareas" at bounding box center [291, 229] width 82 height 15
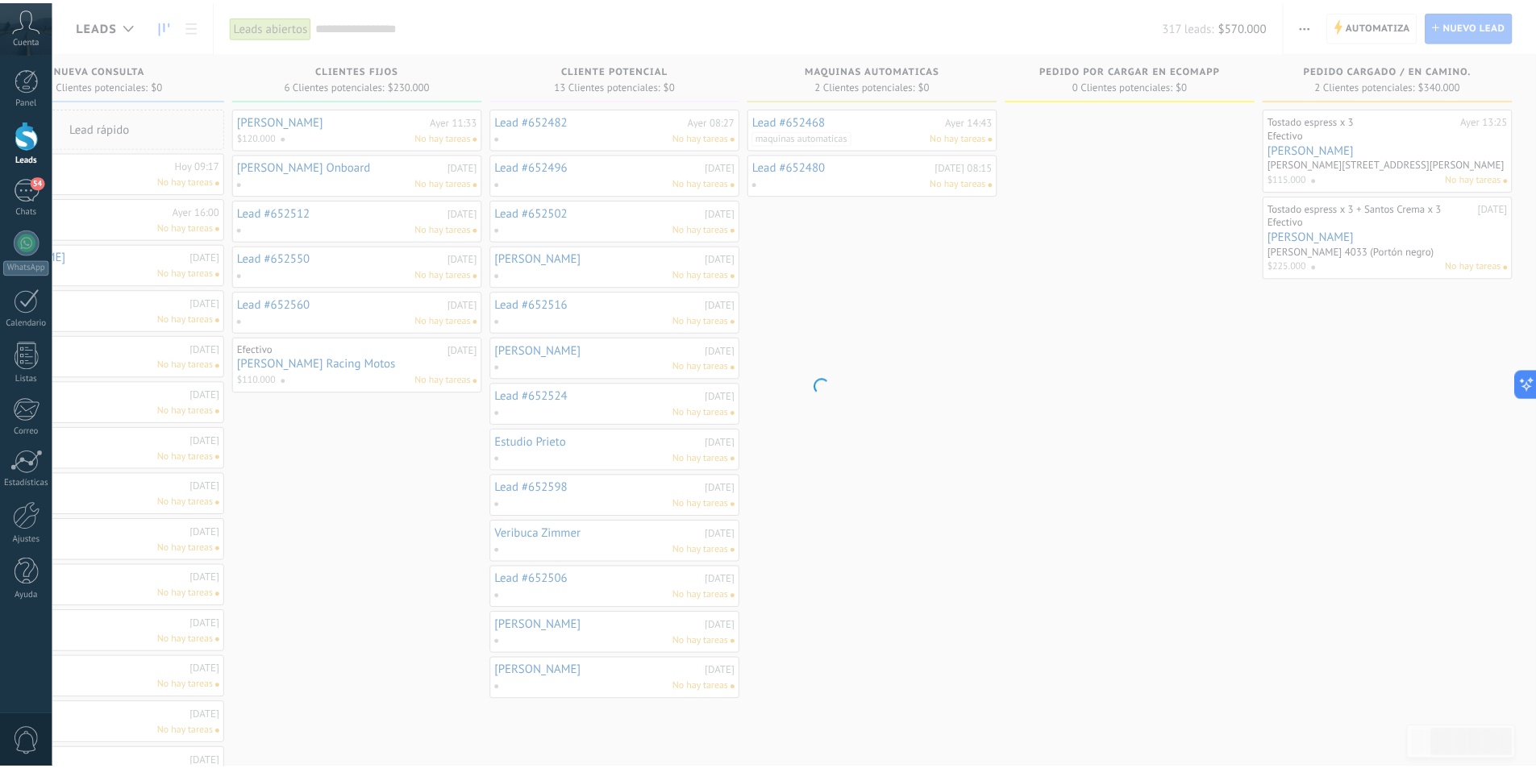
scroll to position [0, 370]
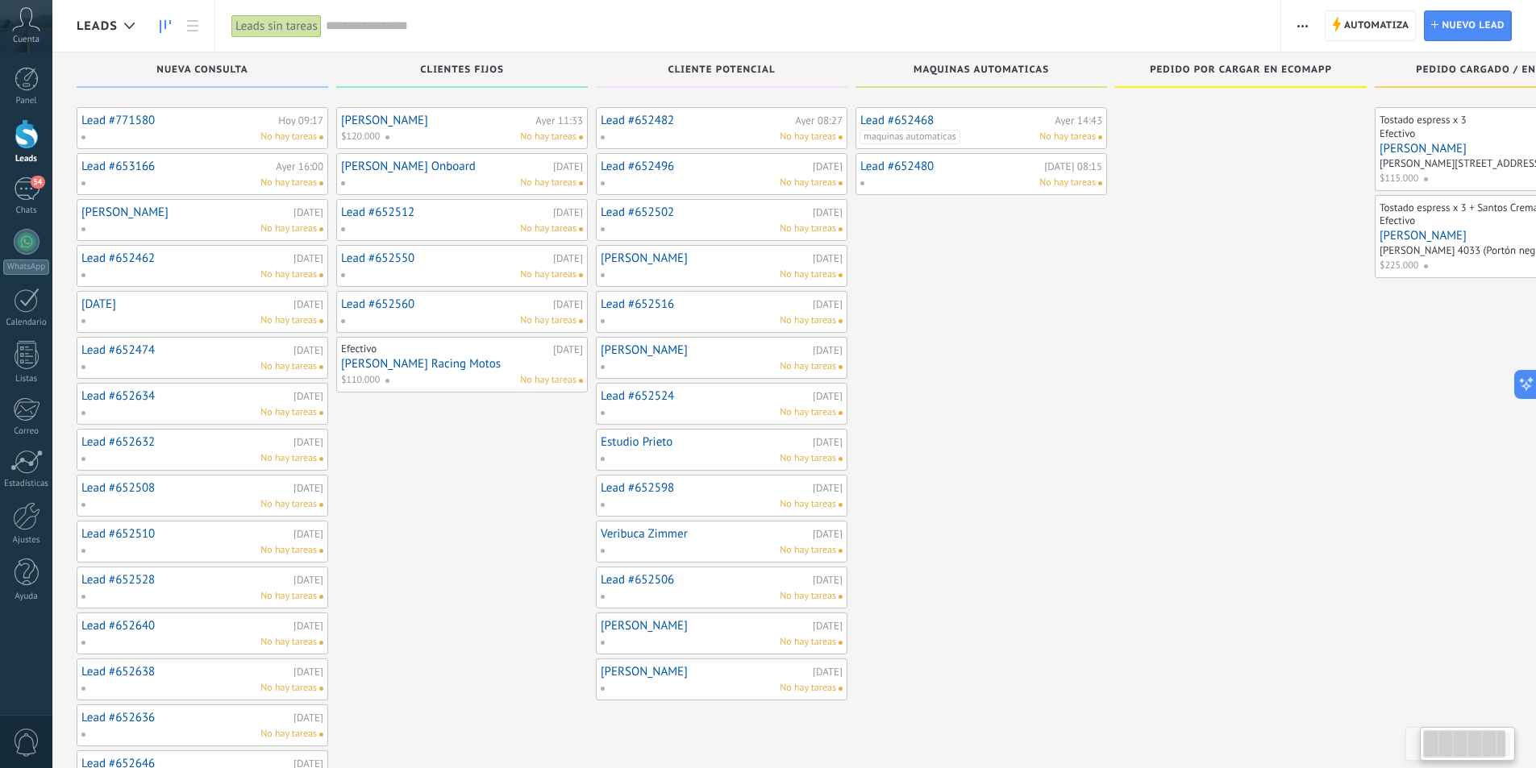
click at [272, 30] on div "Leads sin tareas" at bounding box center [276, 26] width 90 height 23
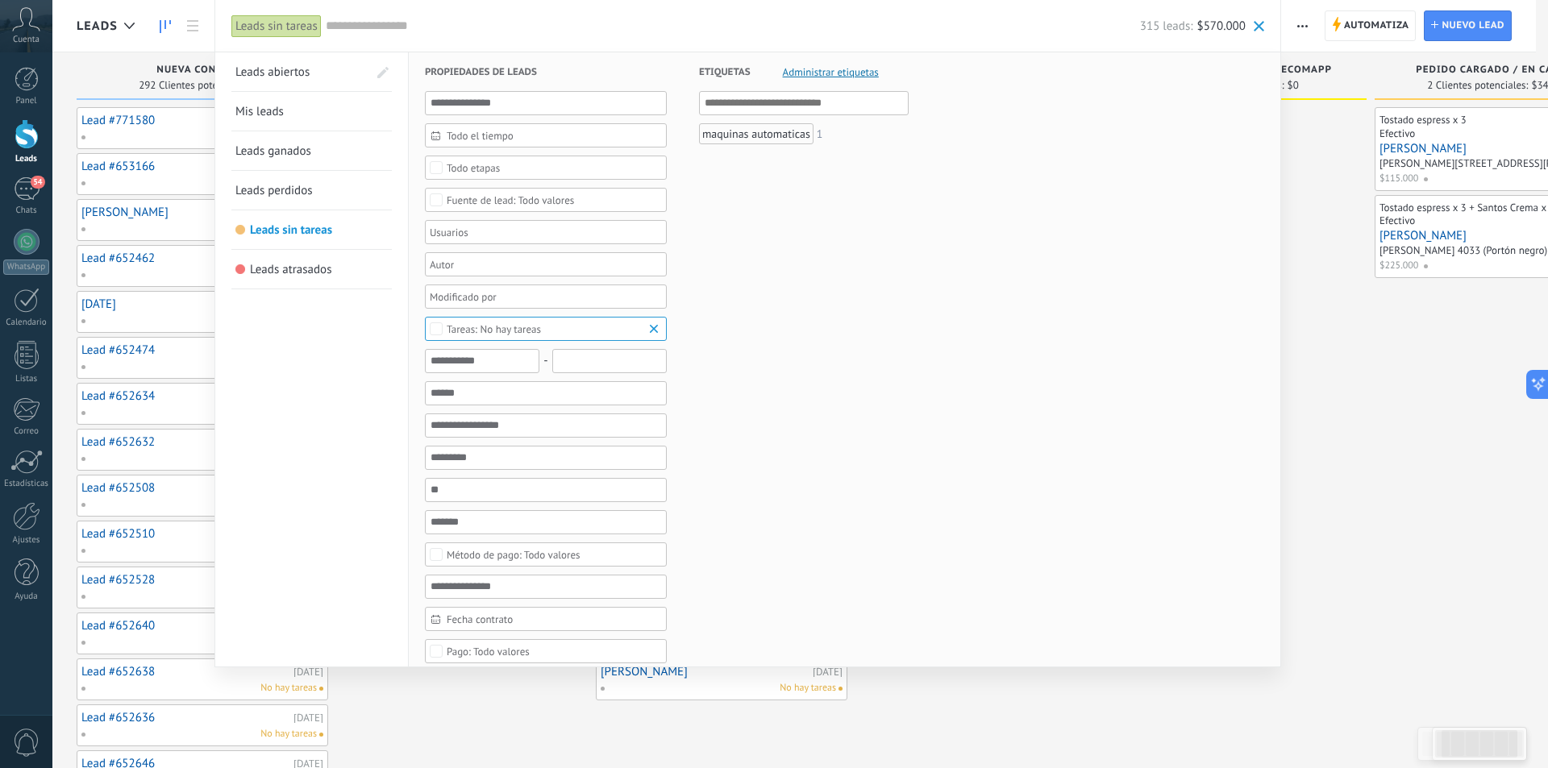
click at [314, 139] on link "Leads ganados" at bounding box center [311, 150] width 152 height 39
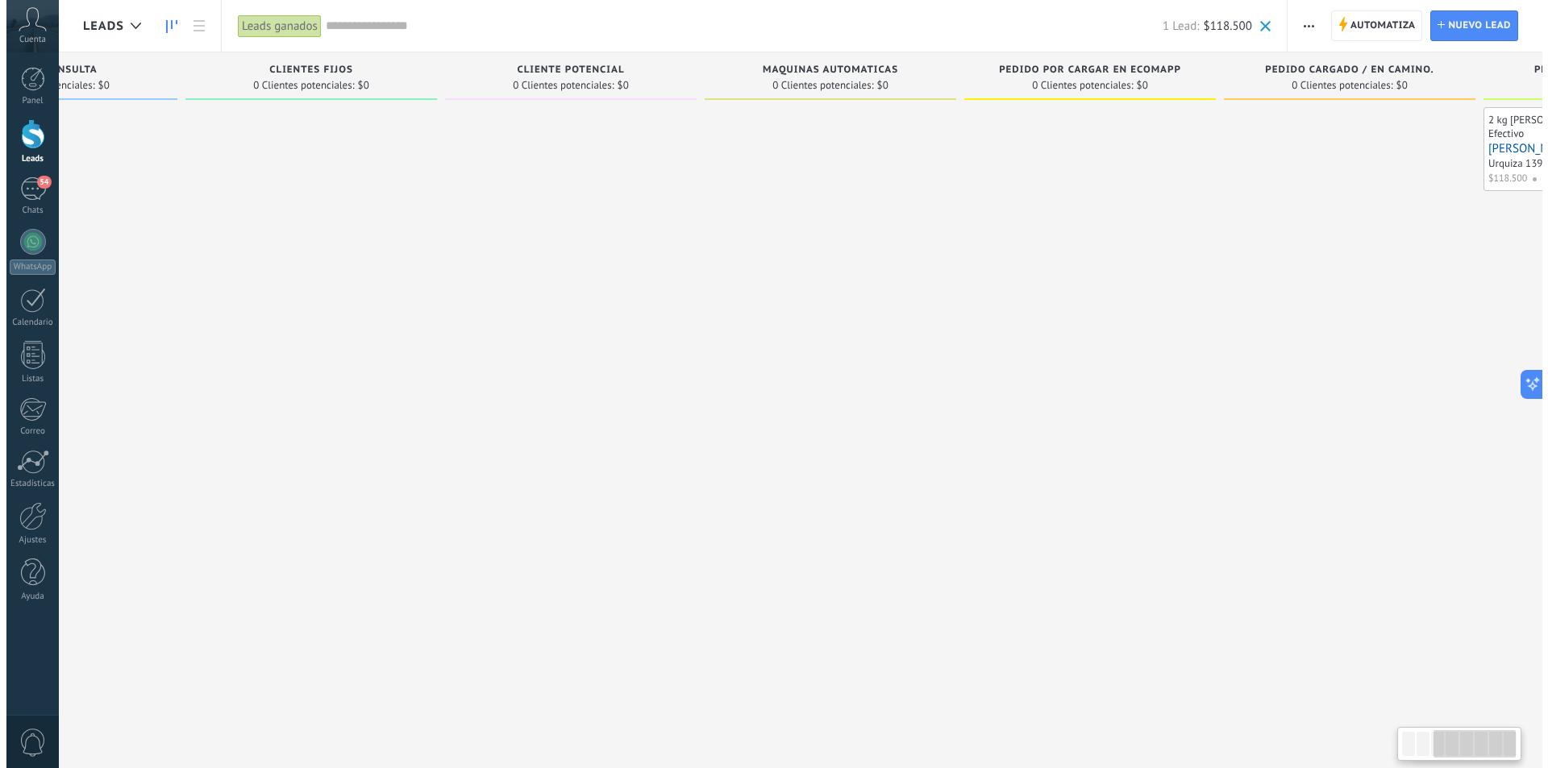
scroll to position [0, 642]
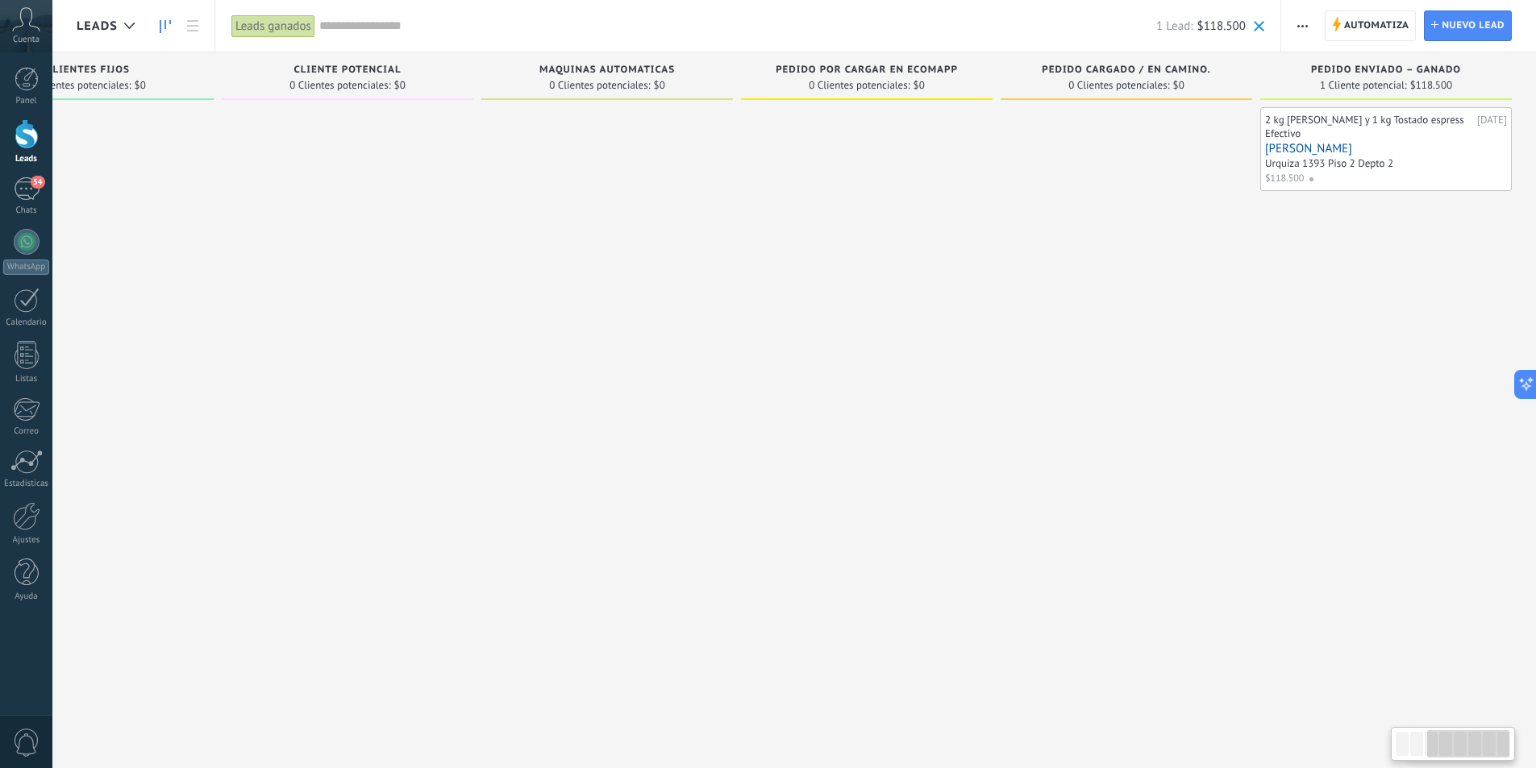
drag, startPoint x: 1384, startPoint y: 368, endPoint x: 563, endPoint y: 443, distance: 823.9
click at [658, 422] on div "Leads Entrantes Solicitudes: 0 0 0 0 2 0 0 0 2 Nueva consulta 0 Clientes potenc…" at bounding box center [485, 358] width 2101 height 613
click at [1308, 177] on span at bounding box center [1317, 179] width 18 height 15
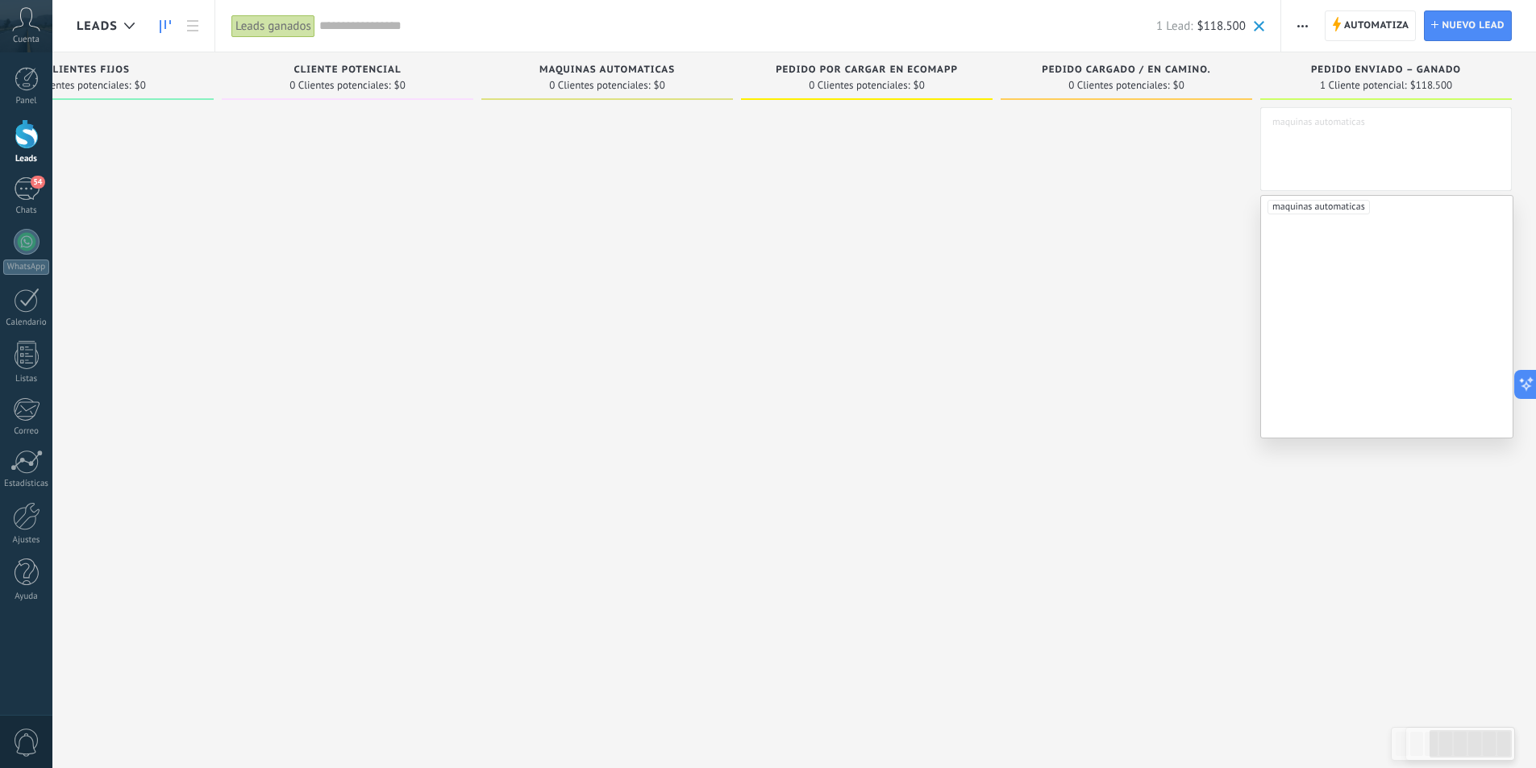
click at [1169, 419] on div at bounding box center [1125, 386] width 251 height 558
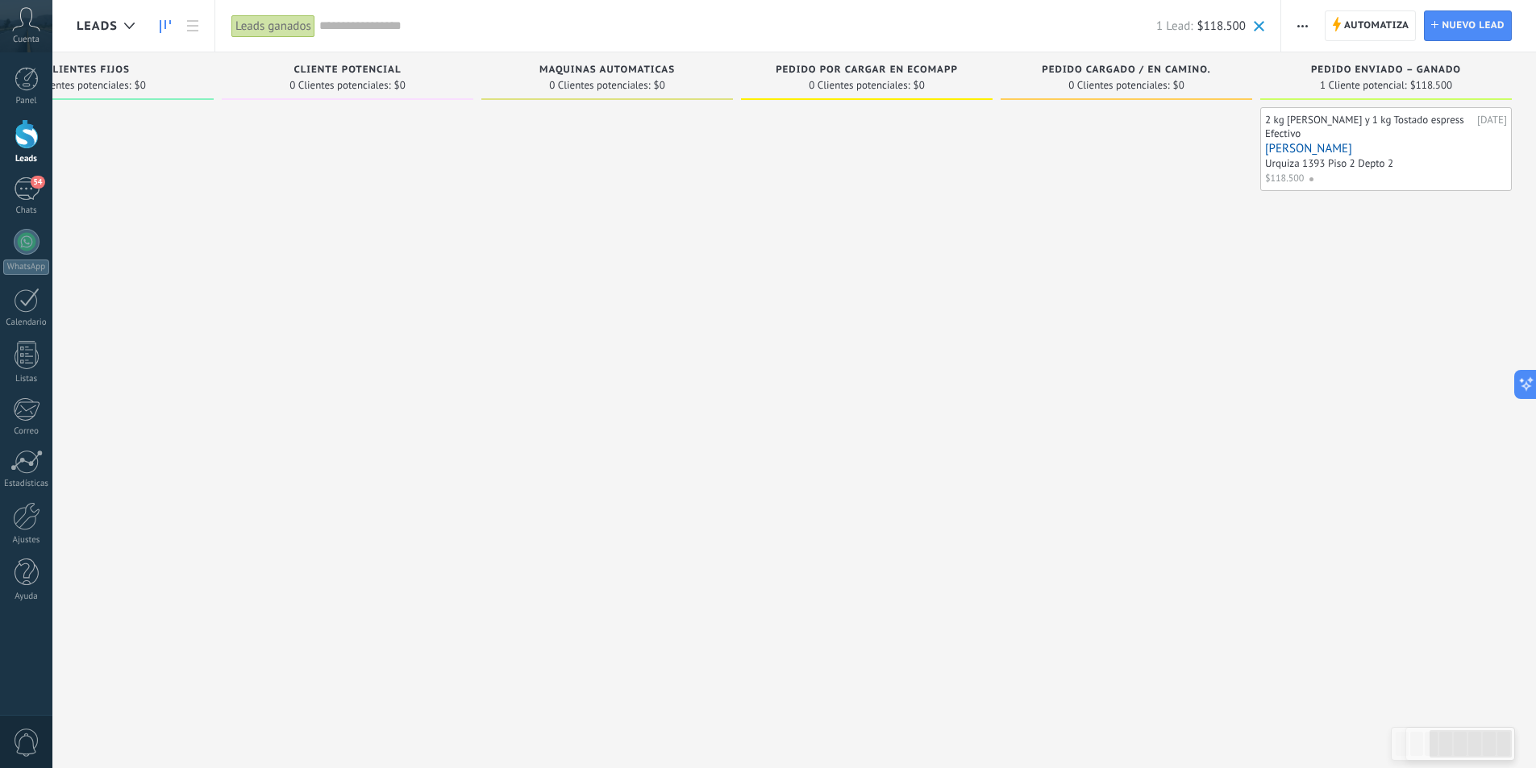
click at [1467, 164] on div "Urquiza 1393 Piso 2 Depto 2" at bounding box center [1386, 165] width 242 height 14
click at [1477, 120] on div "[DATE]" at bounding box center [1492, 120] width 30 height 13
click at [1337, 131] on div "Efectivo" at bounding box center [1386, 135] width 242 height 14
click at [1301, 145] on link "[PERSON_NAME]" at bounding box center [1386, 149] width 242 height 14
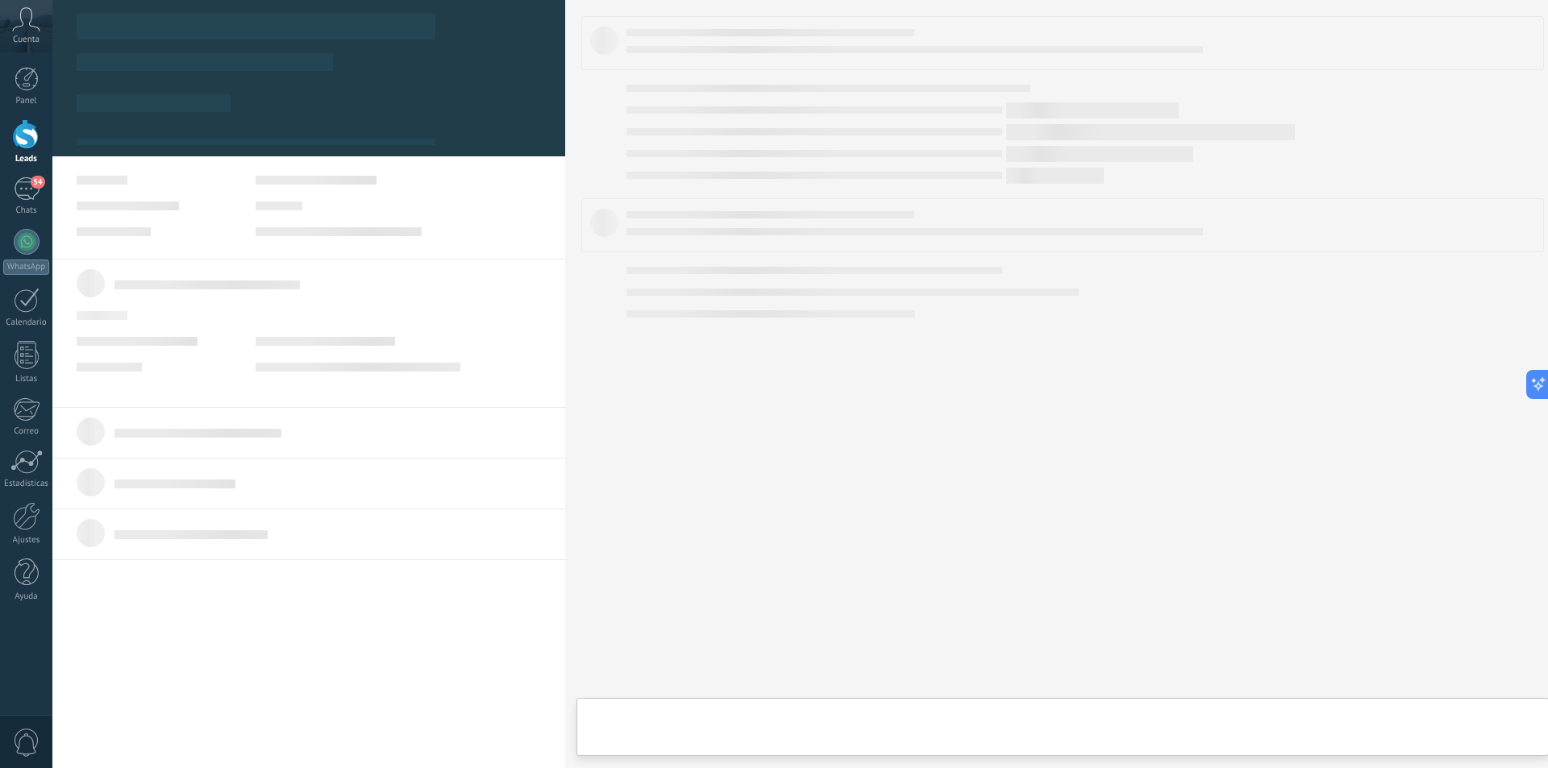
scroll to position [0, 630]
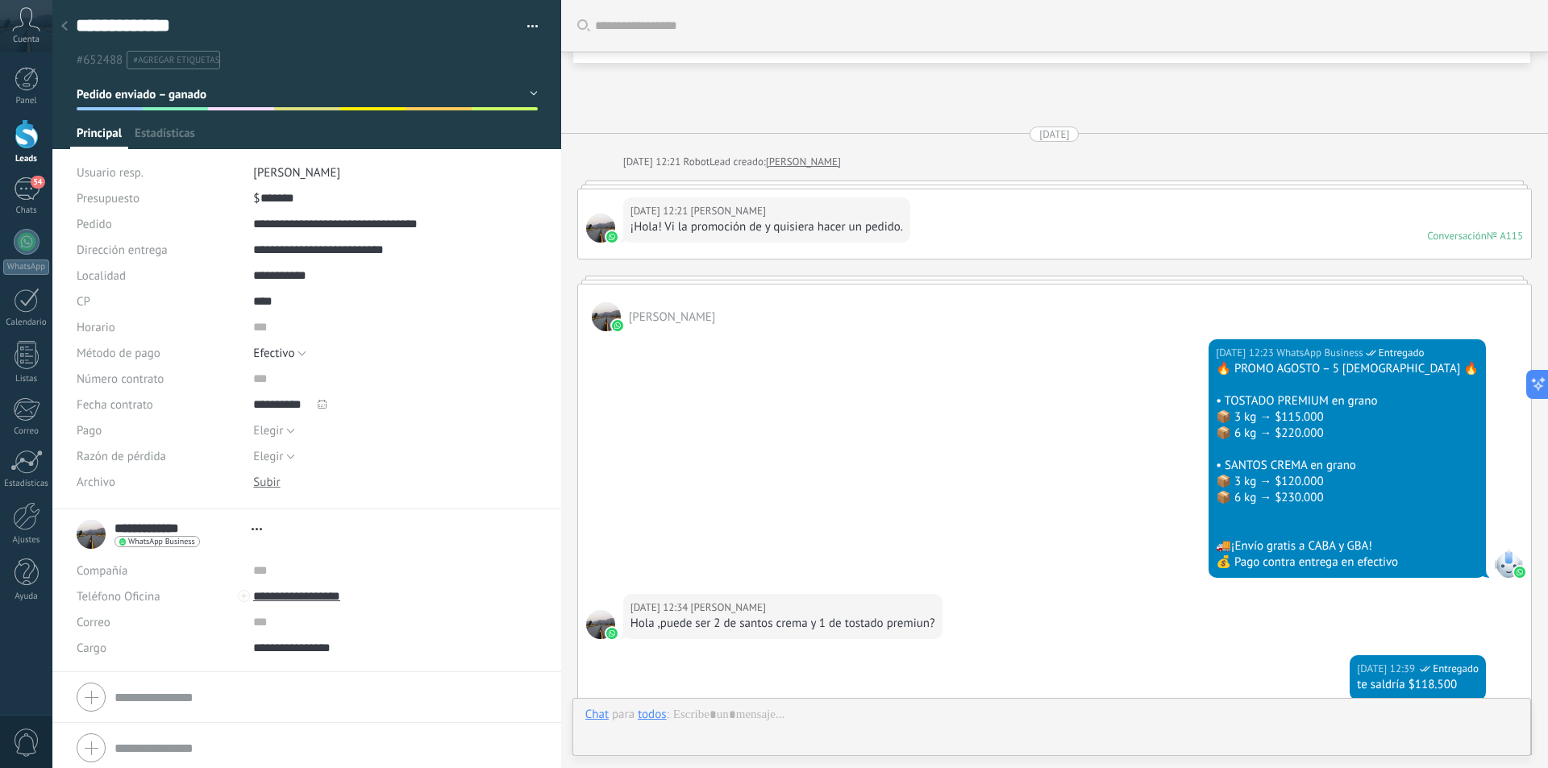
type textarea "**********"
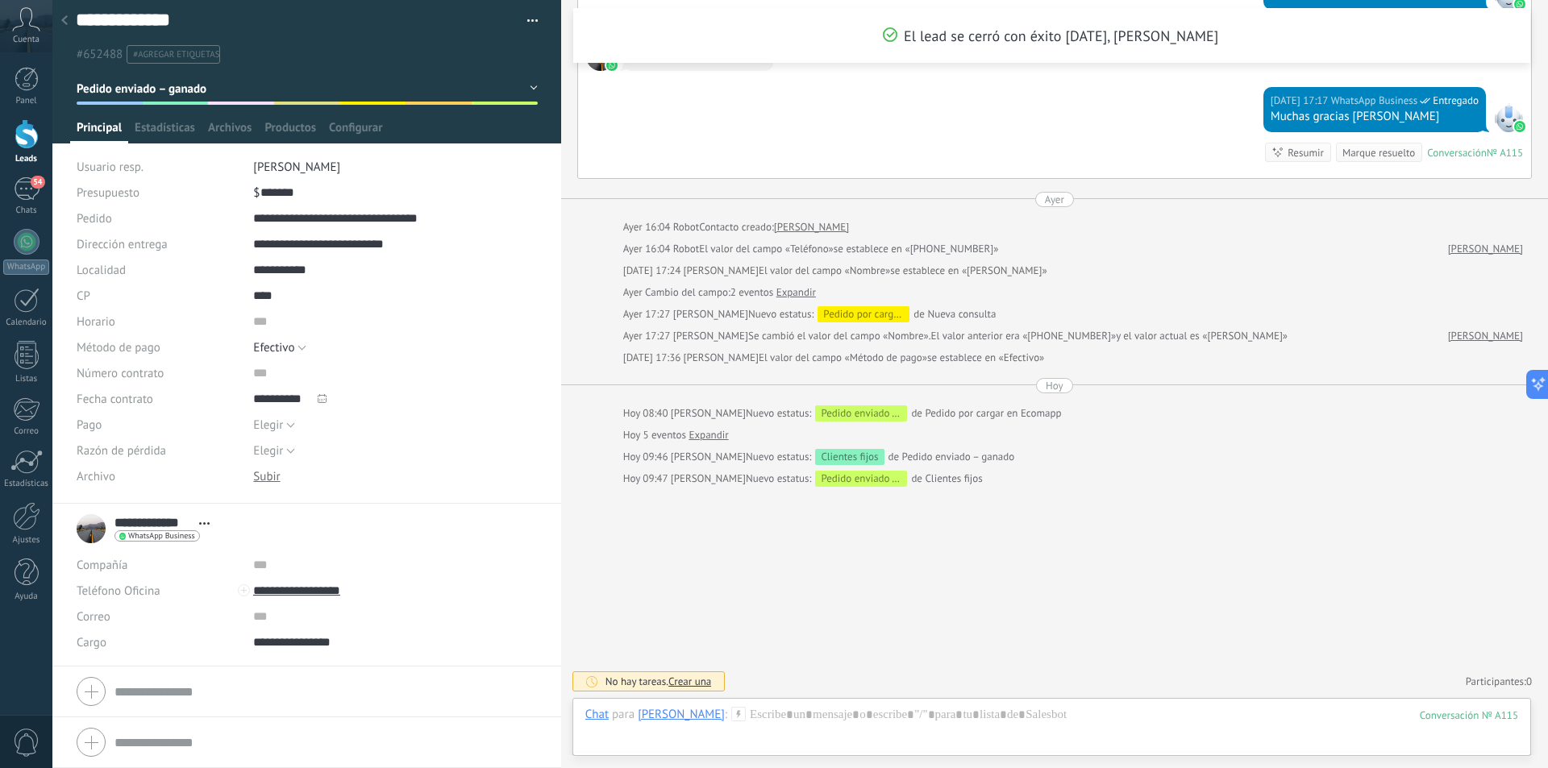
scroll to position [0, 0]
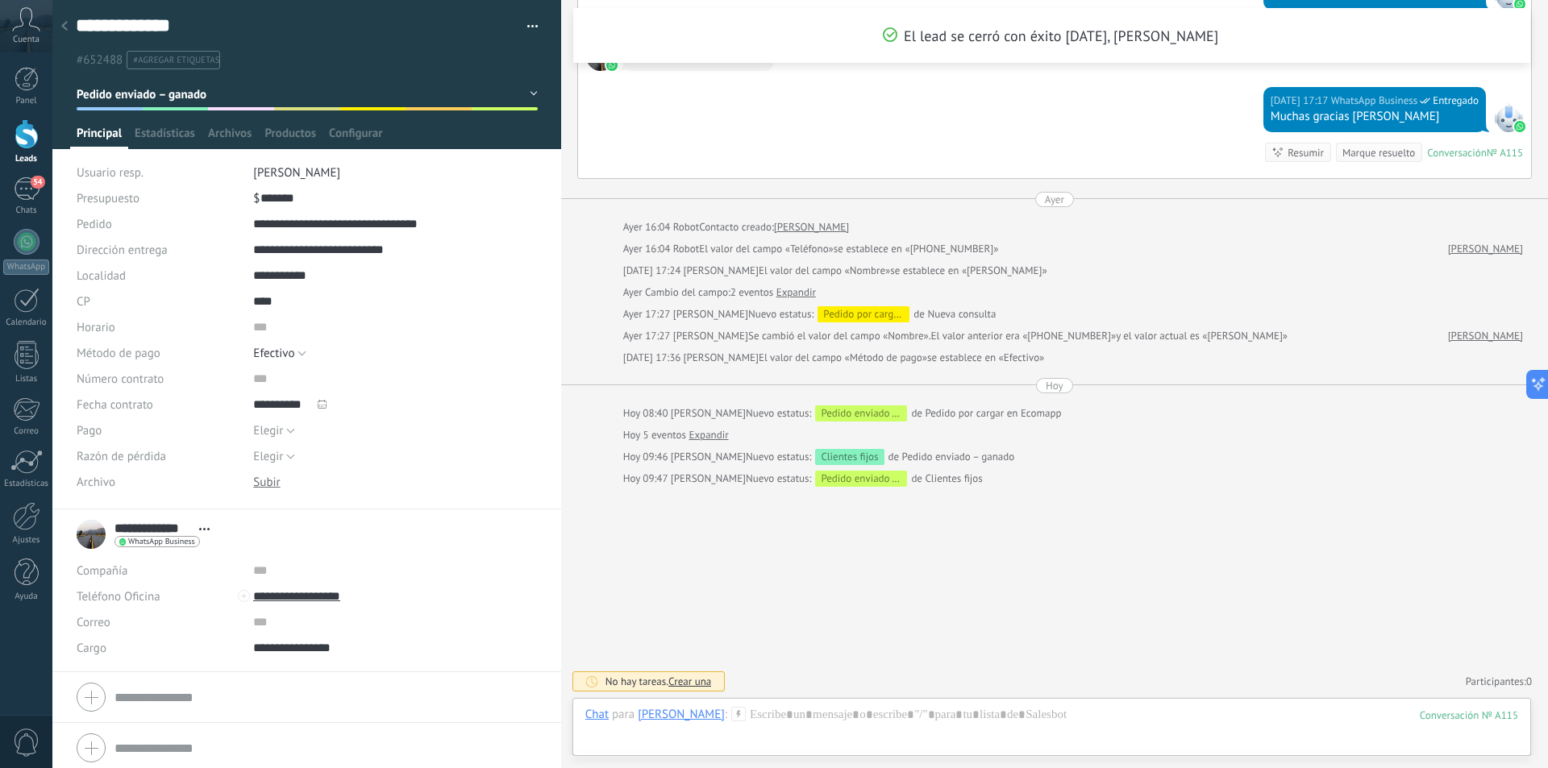
click at [689, 673] on div "No hay tareas. Crear una" at bounding box center [648, 681] width 153 height 20
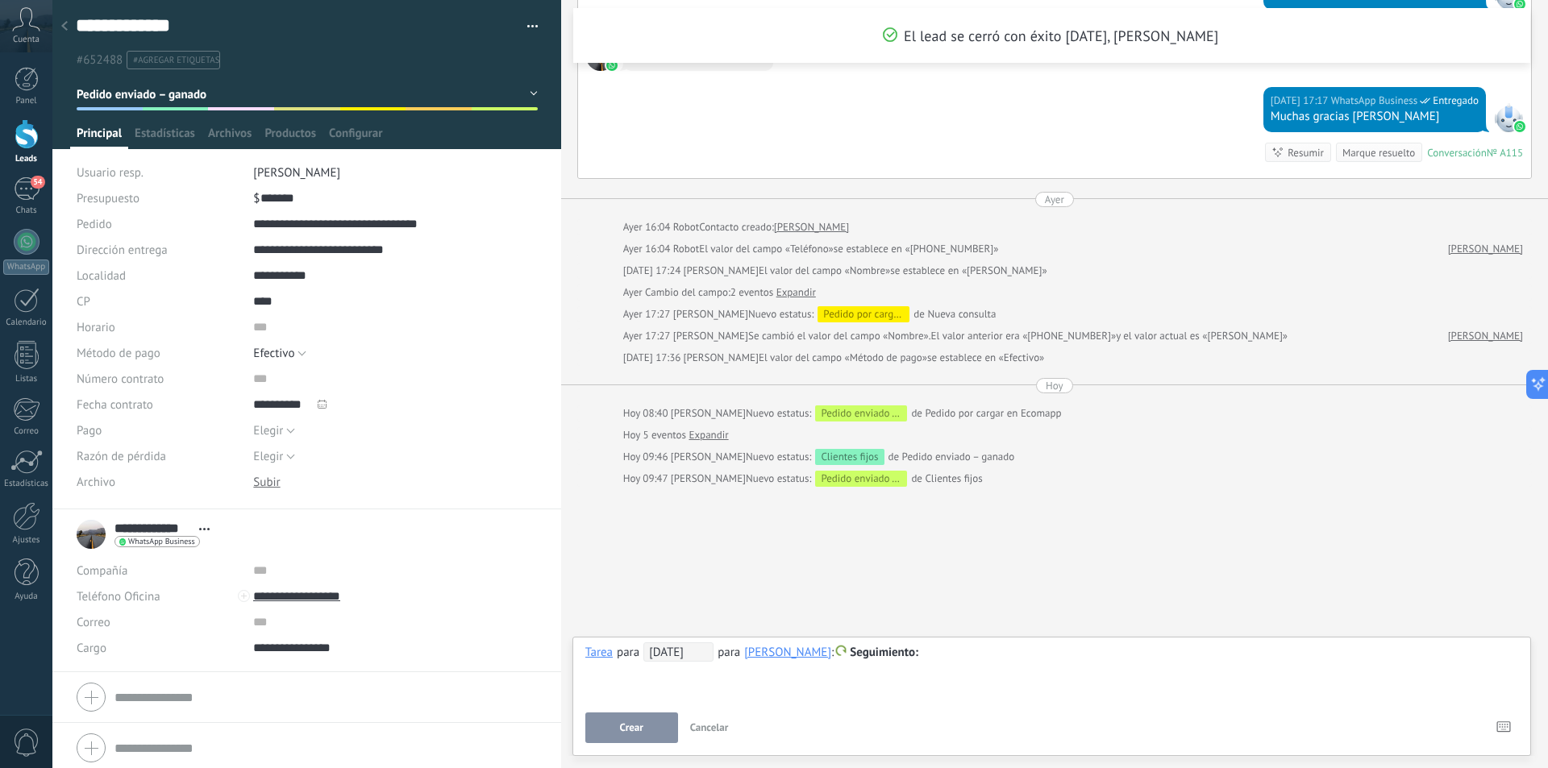
click at [783, 655] on div "[PERSON_NAME]" at bounding box center [787, 652] width 87 height 15
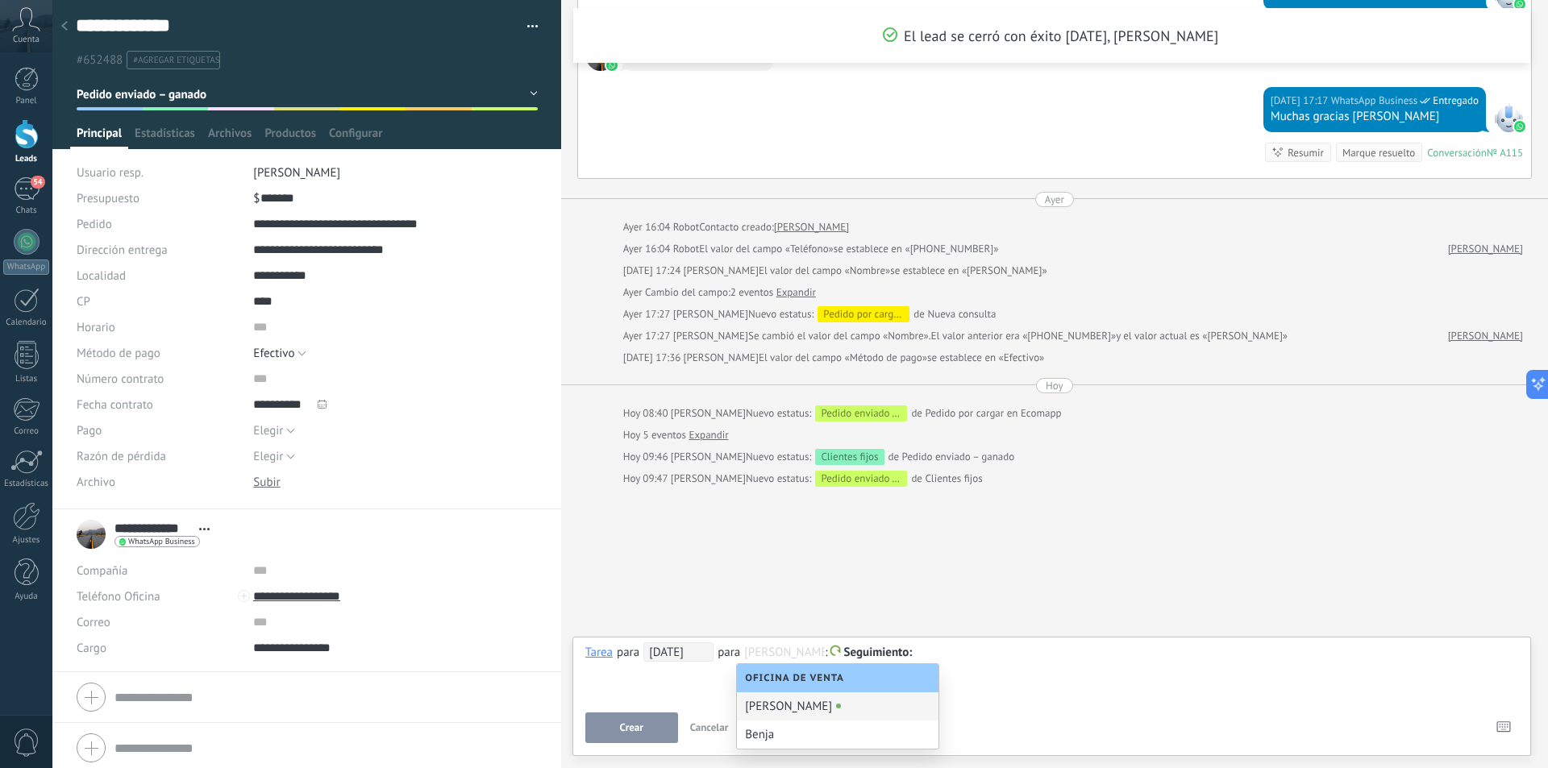
scroll to position [1, 0]
click at [783, 655] on input "text" at bounding box center [784, 652] width 81 height 16
click at [789, 744] on div "Benja" at bounding box center [838, 735] width 202 height 28
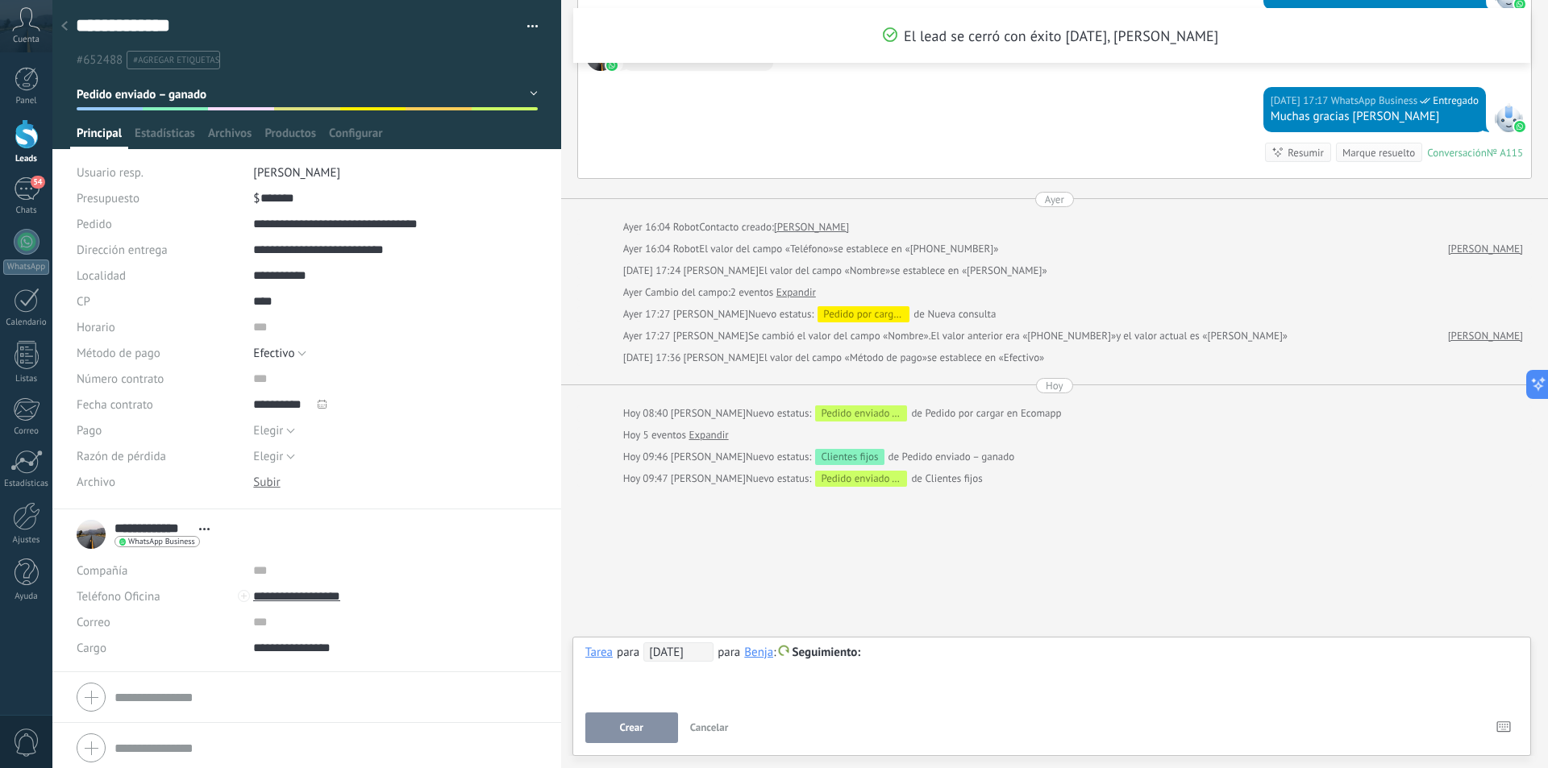
click at [832, 649] on span "Seguimiento" at bounding box center [826, 652] width 69 height 15
click at [943, 655] on div at bounding box center [774, 384] width 1548 height 768
click at [922, 658] on div at bounding box center [1051, 652] width 933 height 19
click at [650, 732] on button "Crear" at bounding box center [631, 728] width 93 height 31
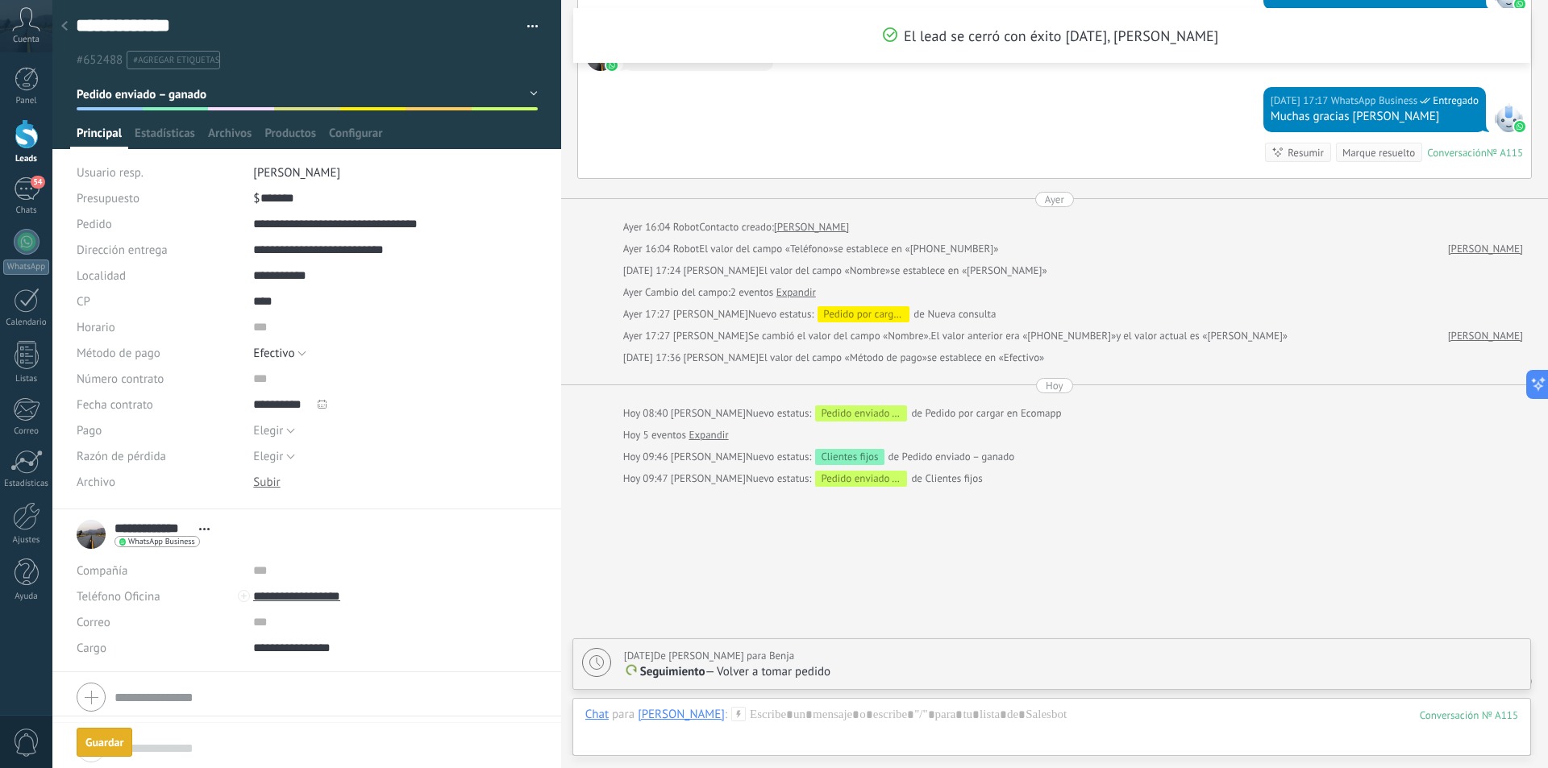
scroll to position [1644, 0]
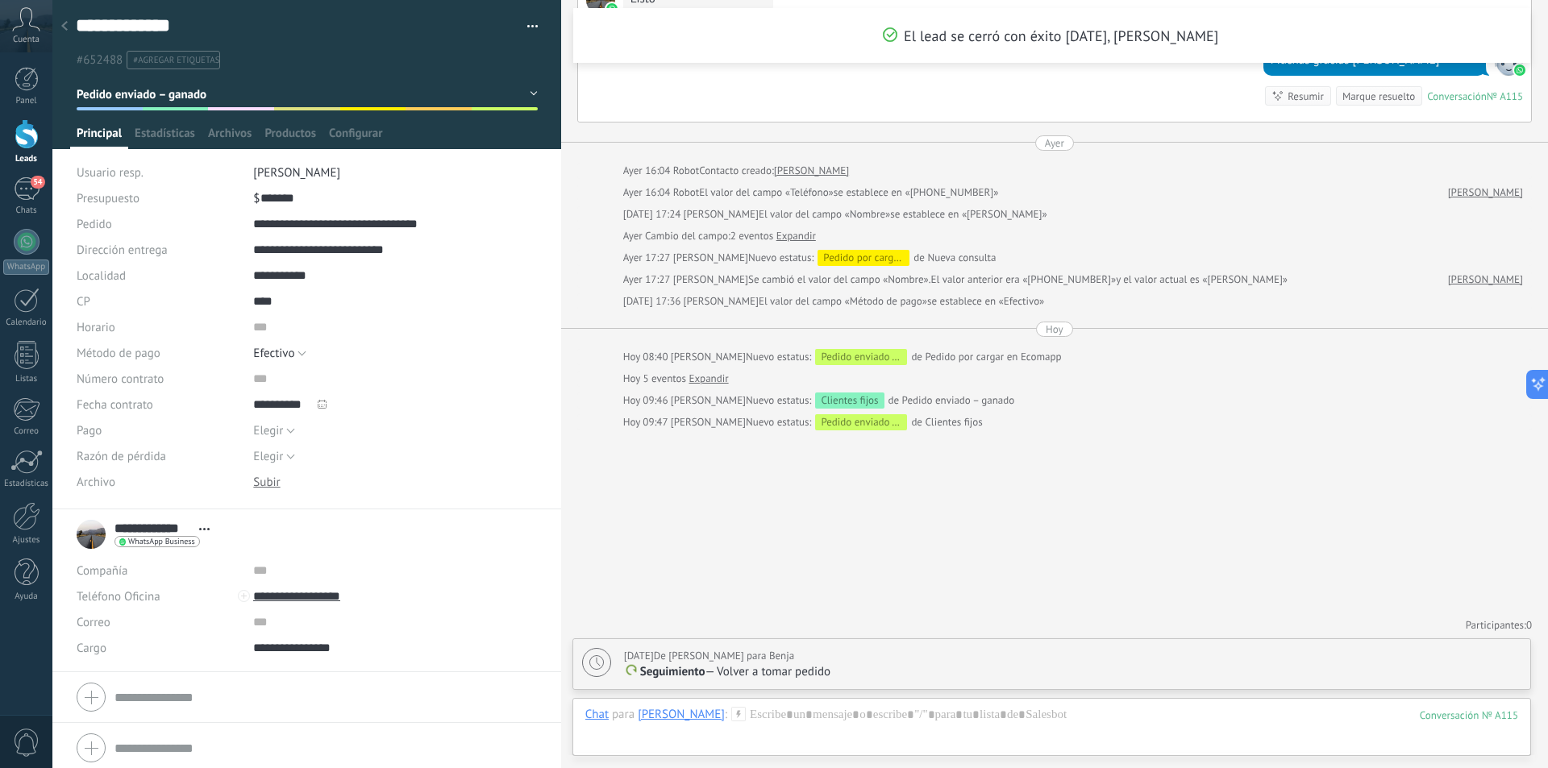
click at [67, 23] on use at bounding box center [64, 26] width 6 height 10
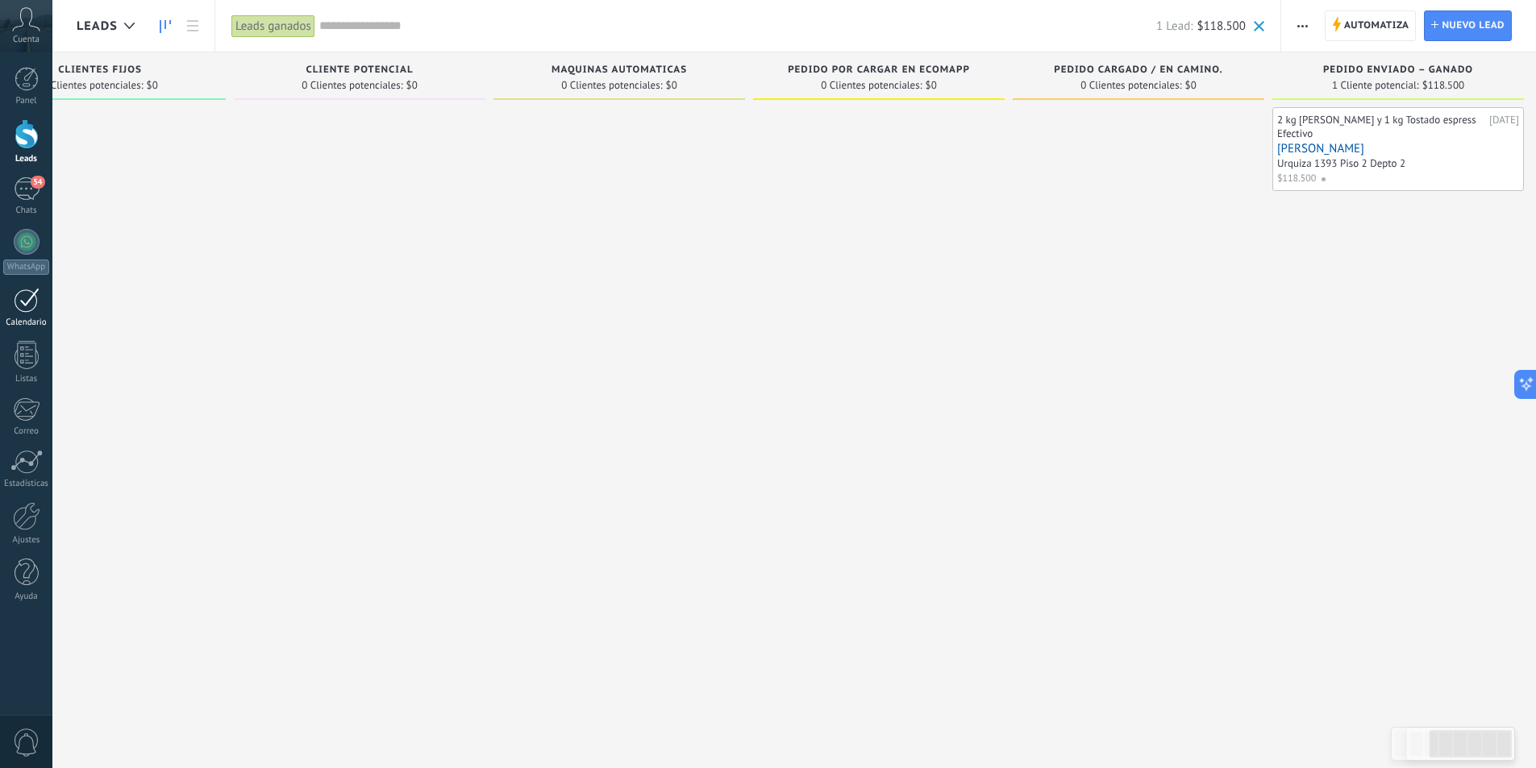
click at [23, 298] on div at bounding box center [27, 300] width 26 height 25
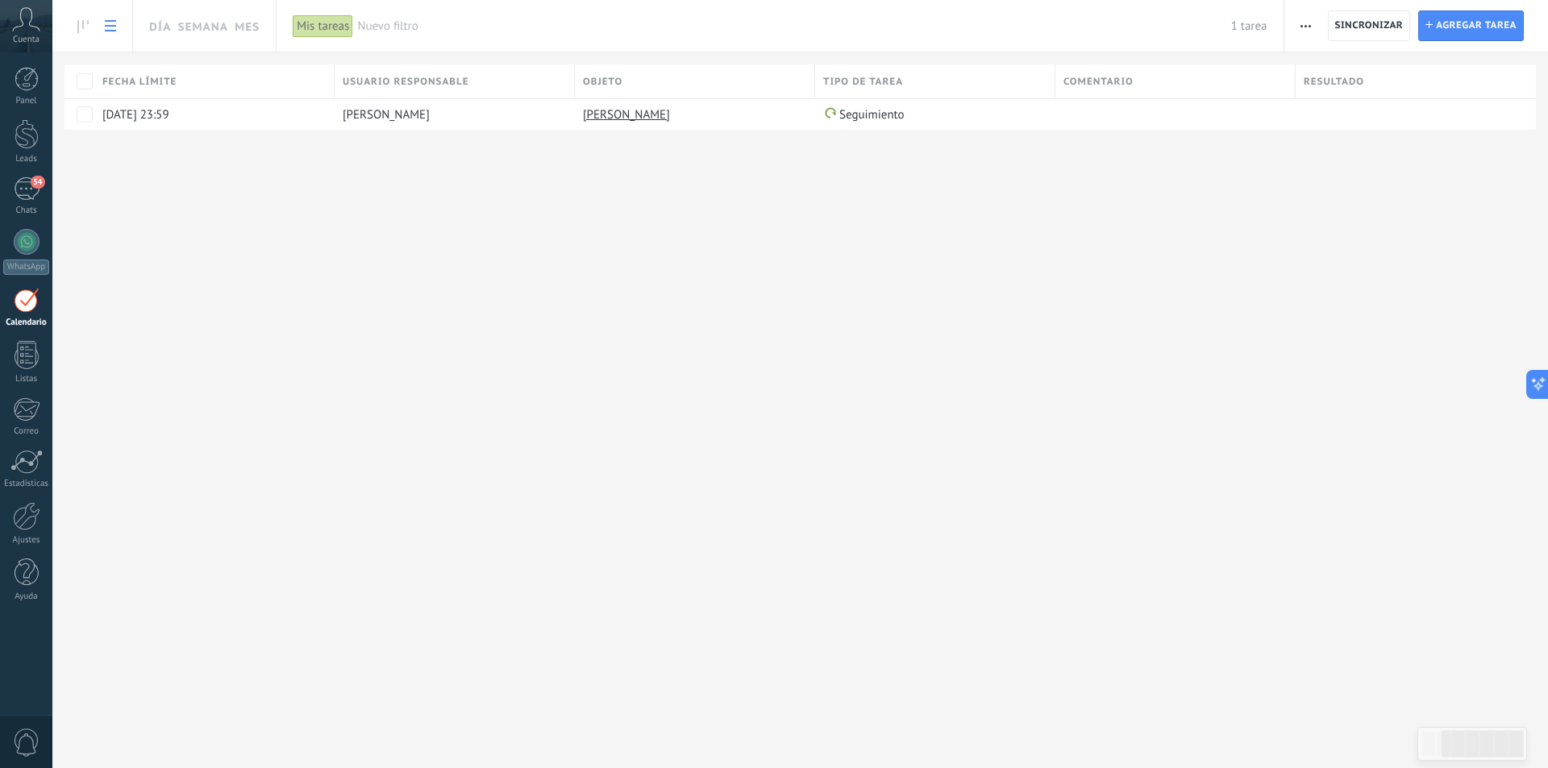
click at [689, 497] on div "Día Semana Mes Imprimir Exportación Administrar los tipos de tareas Sincronizar…" at bounding box center [799, 384] width 1495 height 768
click at [318, 30] on div "Mis tareas" at bounding box center [323, 26] width 60 height 23
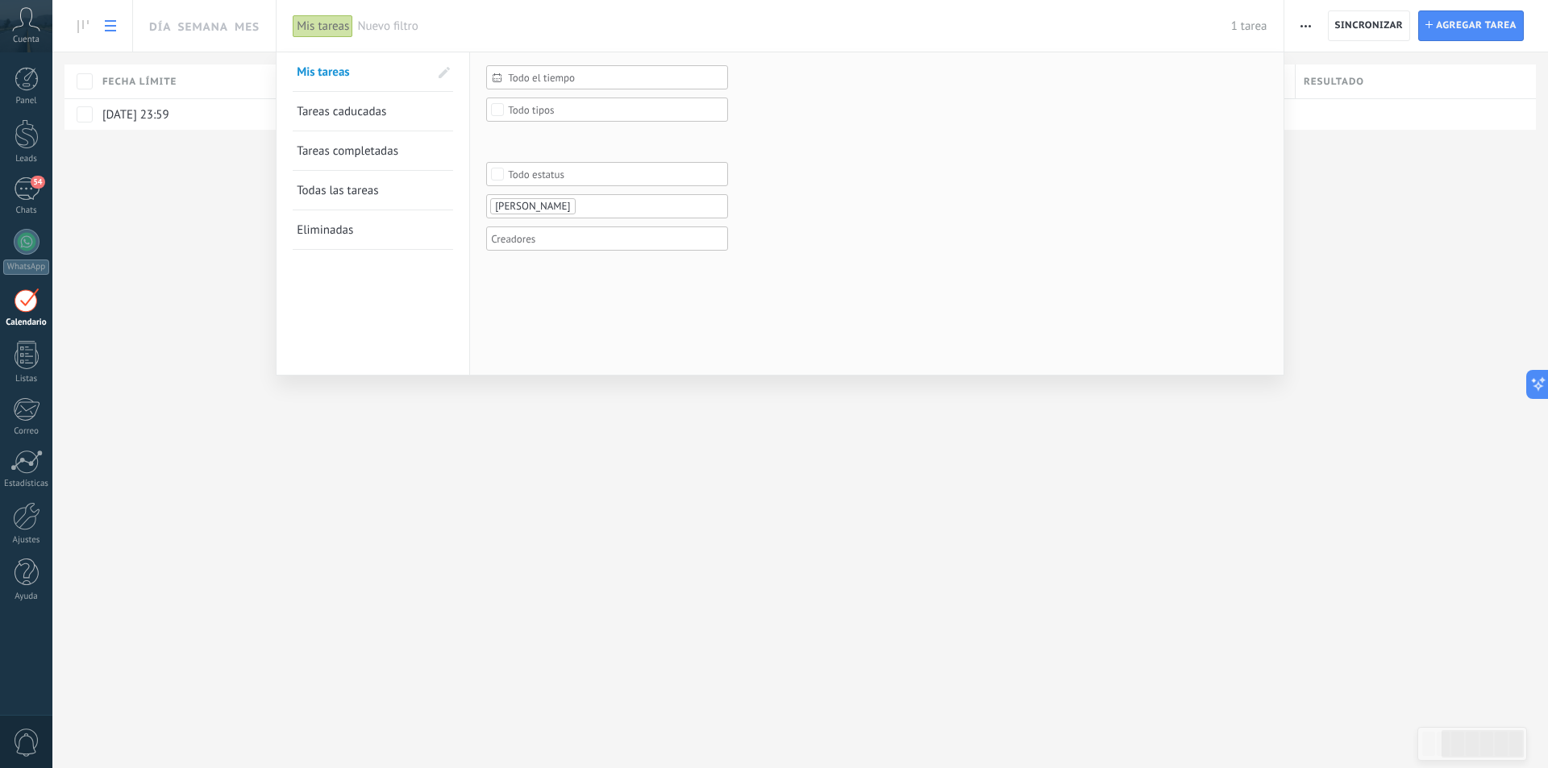
click at [385, 184] on link "Todas las tareas" at bounding box center [373, 190] width 152 height 39
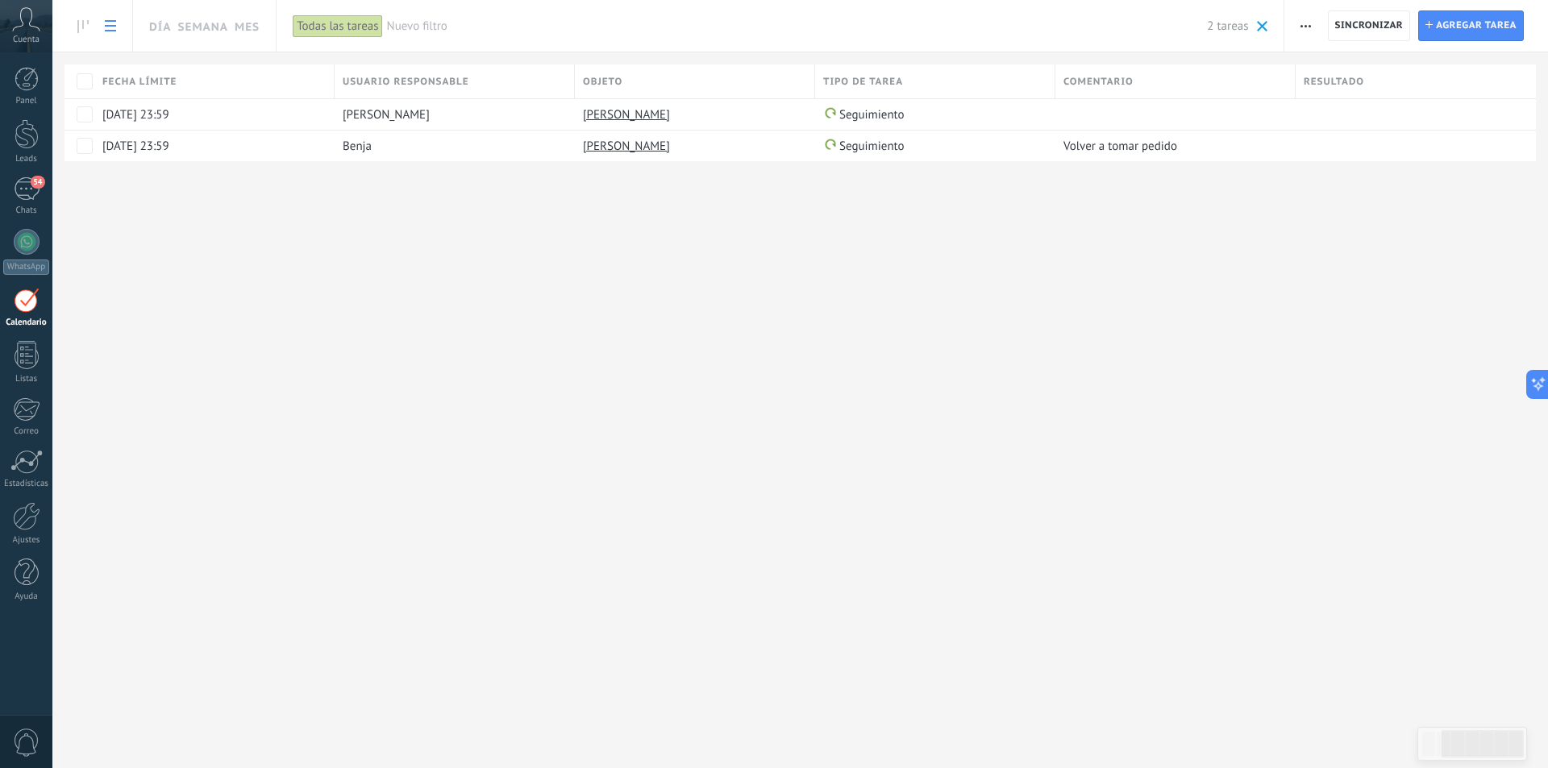
click at [366, 286] on div "Día Semana Mes Imprimir Exportación Administrar los tipos de tareas Sincronizar…" at bounding box center [799, 384] width 1495 height 768
click at [1332, 148] on div at bounding box center [1409, 146] width 228 height 31
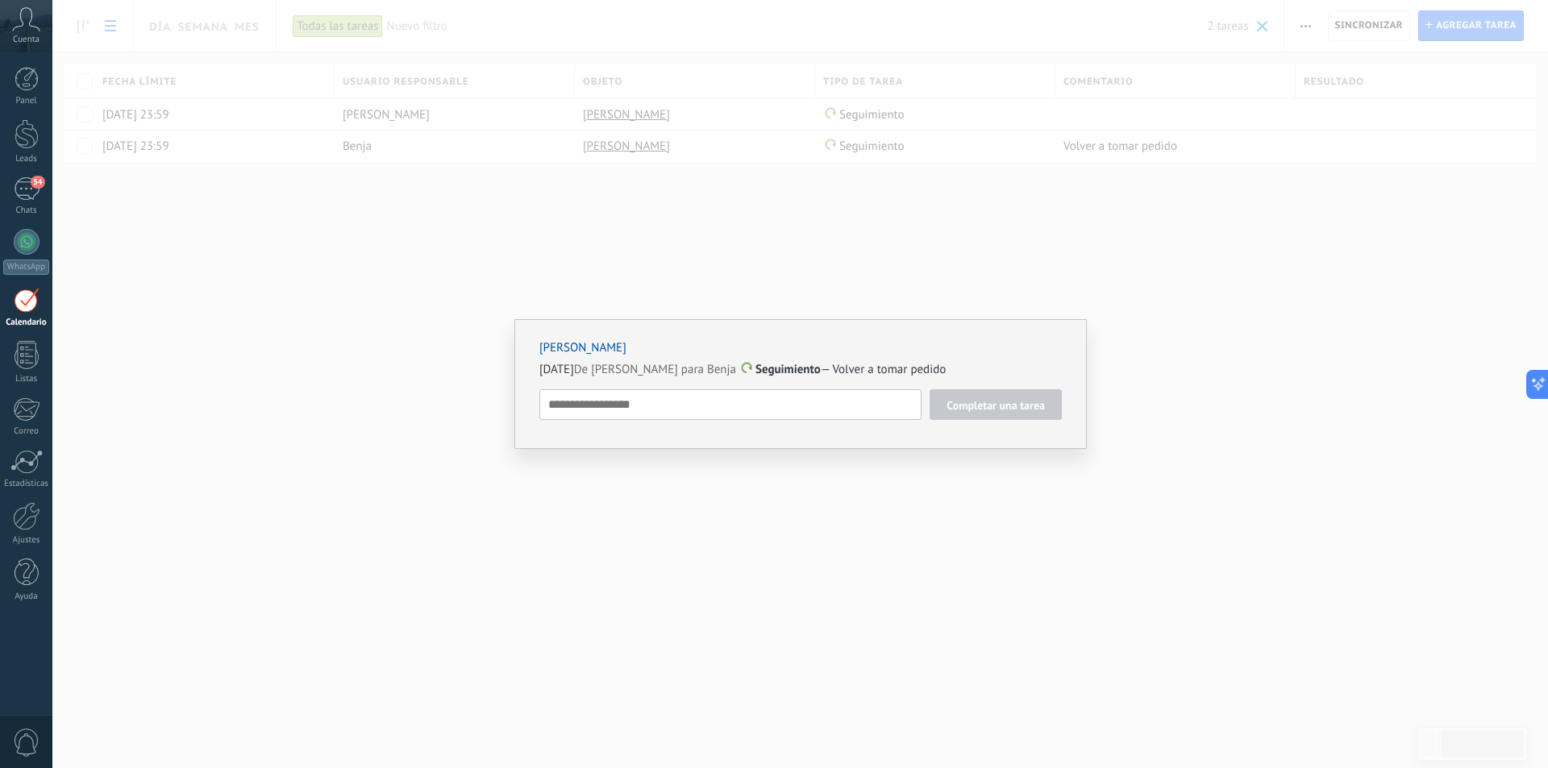
click at [1119, 584] on div "Gabriel Macor 20/09/2025 De Santiago Sosa para Benja Seguimiento — Volver a tom…" at bounding box center [799, 384] width 1495 height 768
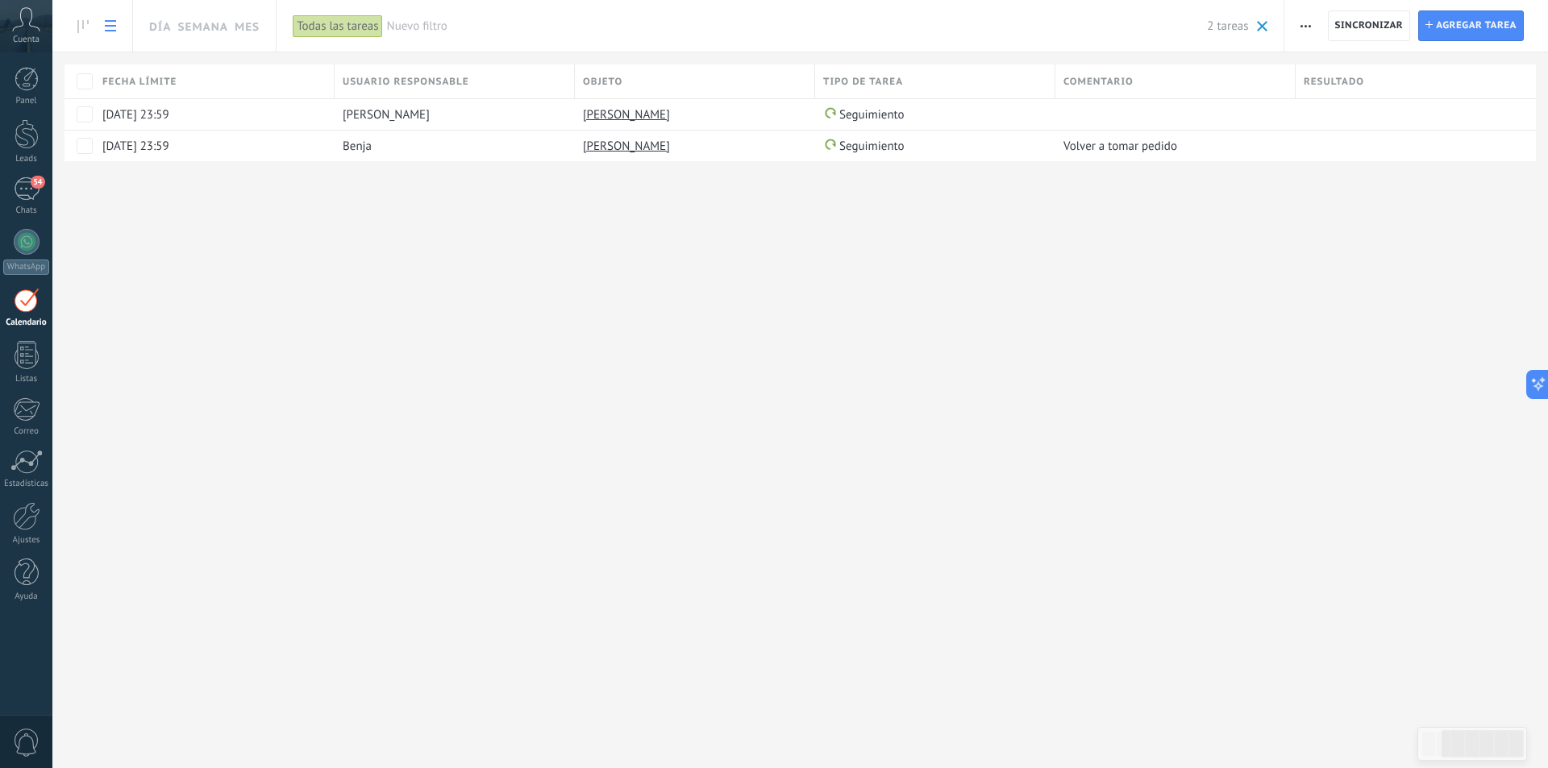
click at [1314, 12] on button "button" at bounding box center [1305, 25] width 23 height 31
click at [1265, 245] on div "Día Semana Mes Imprimir Exportación Administrar los tipos de tareas Sincronizar…" at bounding box center [799, 384] width 1495 height 768
click at [1311, 23] on span "button" at bounding box center [1305, 25] width 10 height 31
click at [1374, 164] on span "Ajustes de la lista" at bounding box center [1360, 165] width 91 height 32
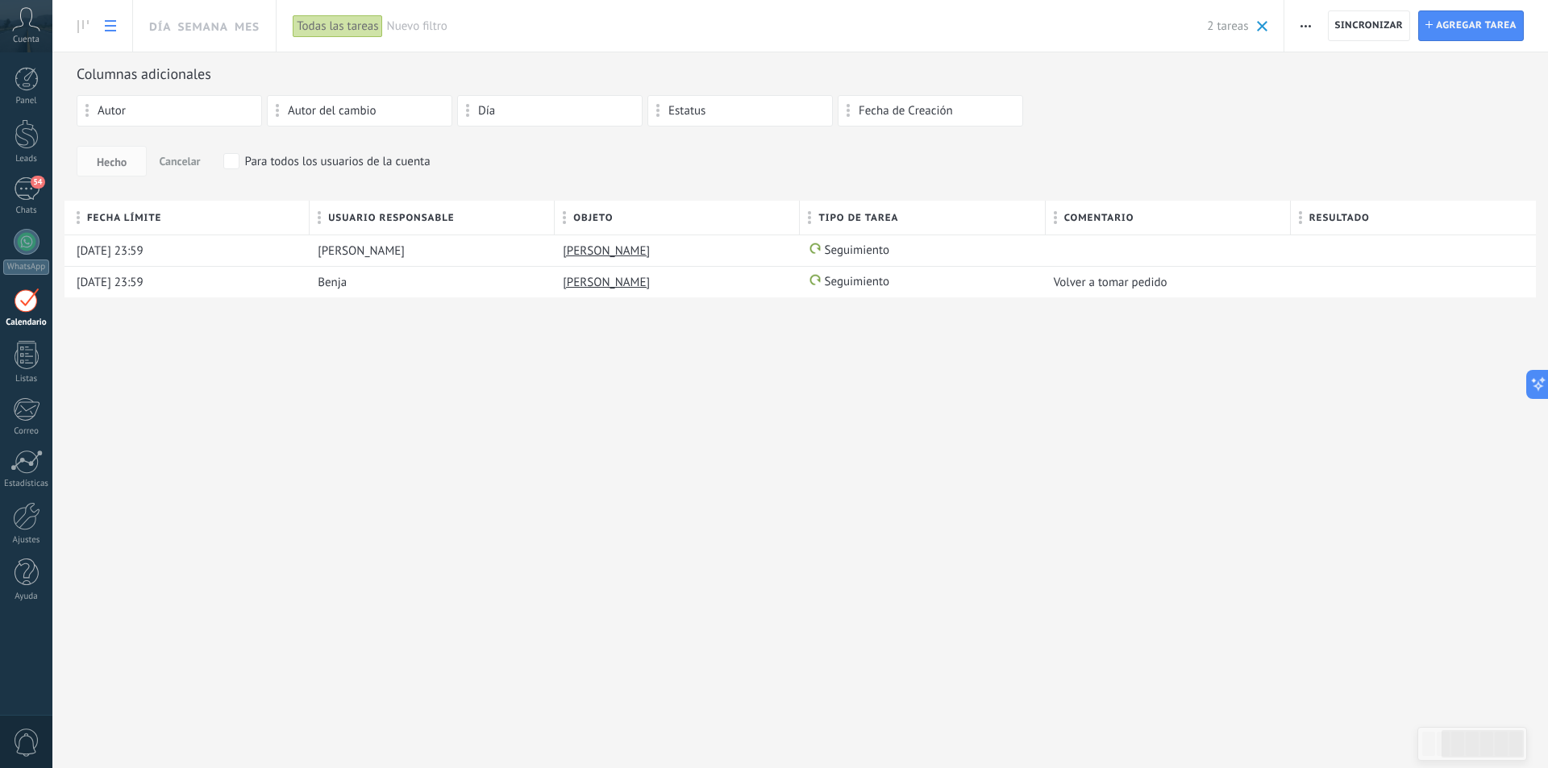
click at [869, 470] on div "Día Semana Mes Imprimir Exportación Administrar los tipos de tareas Sincronizar…" at bounding box center [799, 384] width 1495 height 768
click at [84, 28] on use at bounding box center [82, 26] width 11 height 13
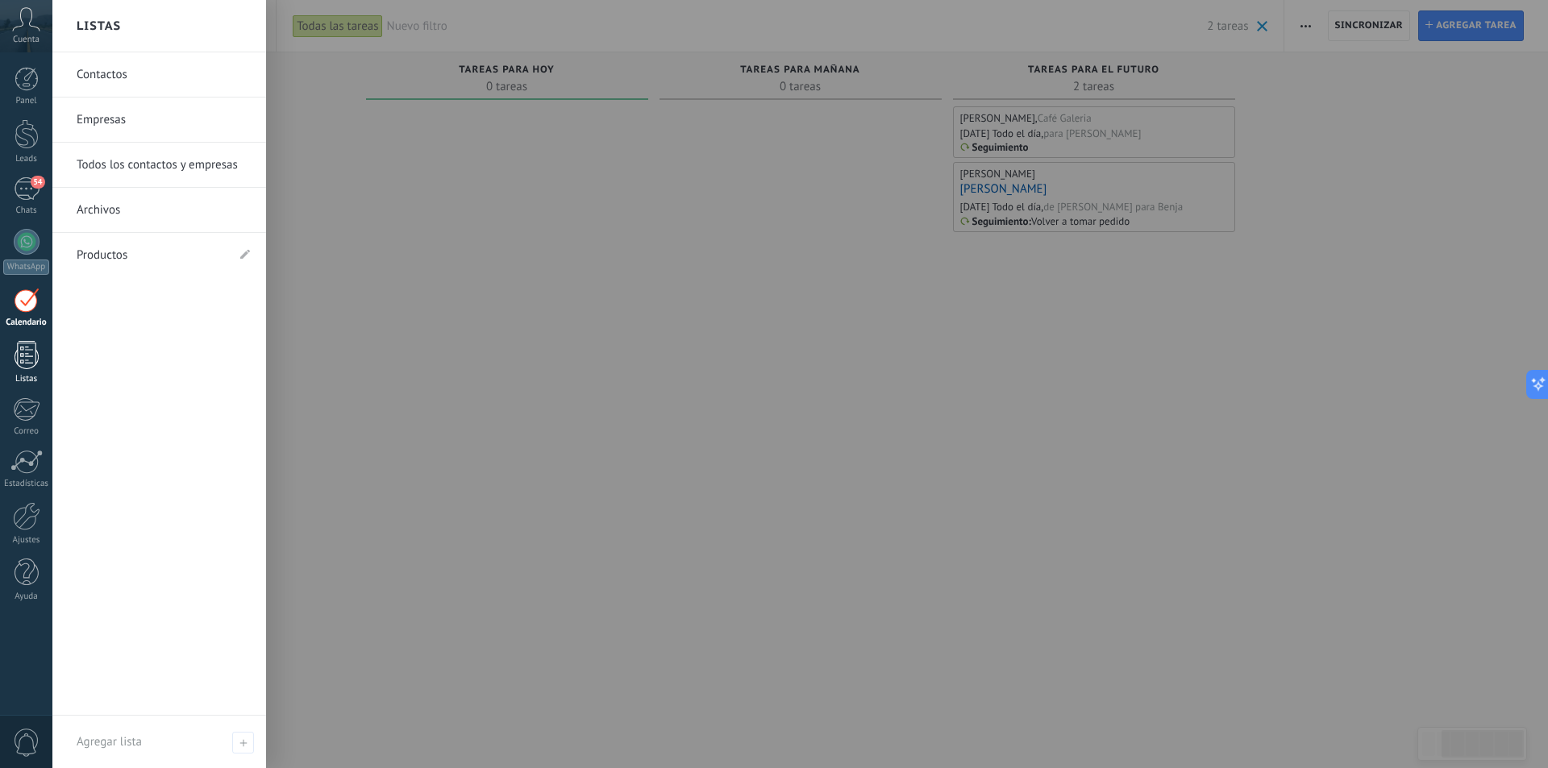
click at [15, 344] on div at bounding box center [27, 355] width 24 height 28
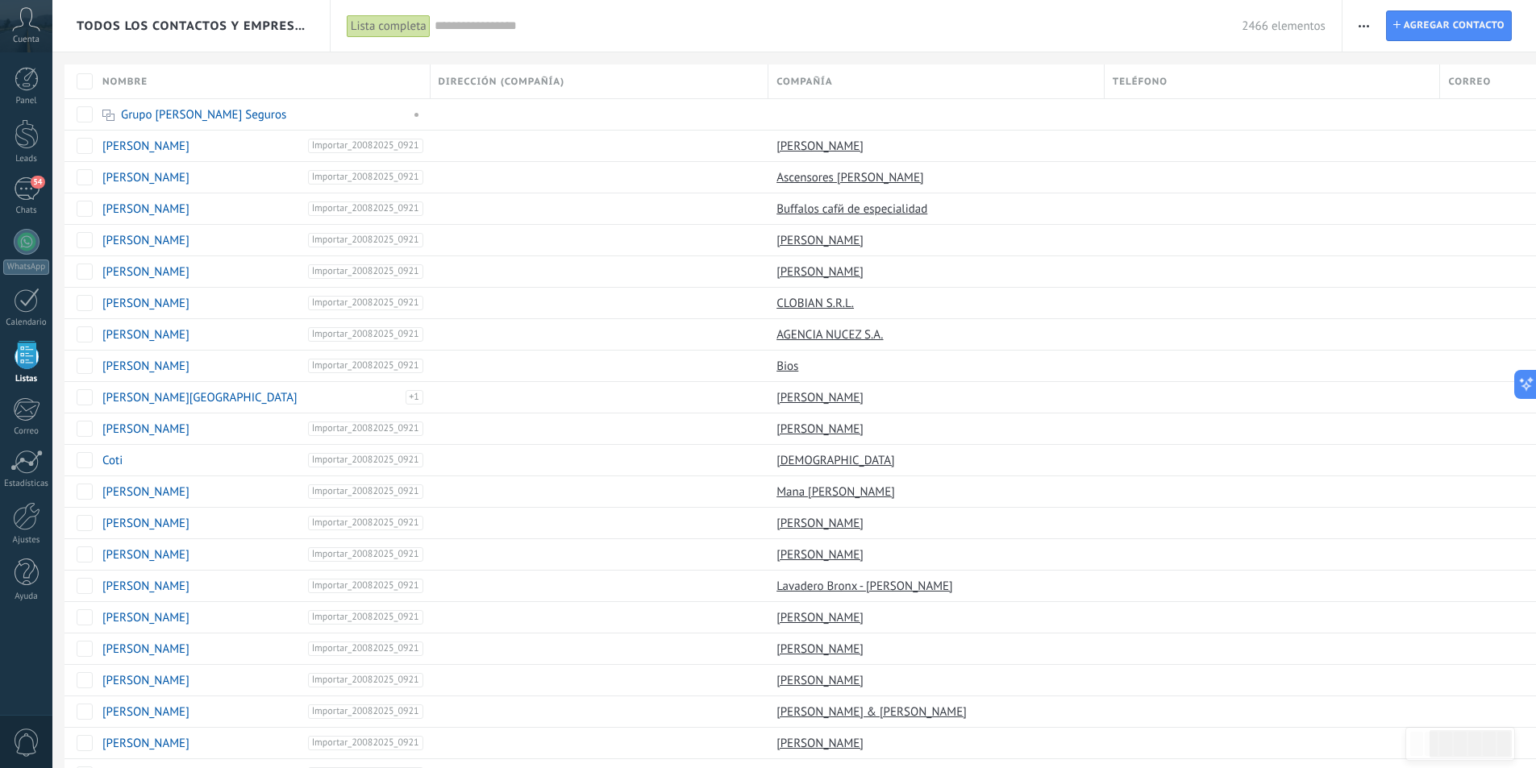
click at [1362, 21] on span "button" at bounding box center [1363, 25] width 10 height 31
click at [1412, 218] on span "Procesos empresariales" at bounding box center [1433, 230] width 120 height 32
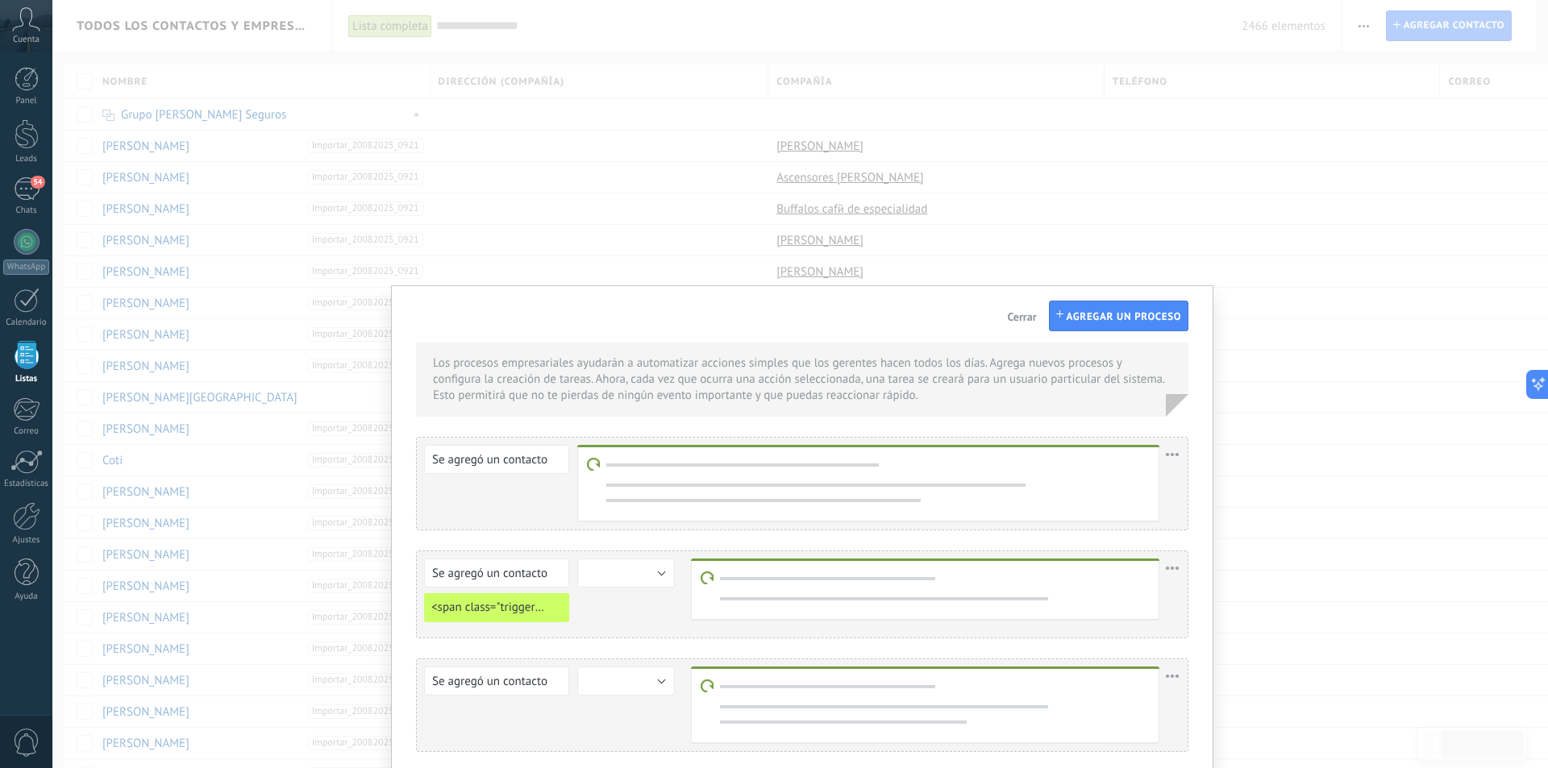
scroll to position [39, 0]
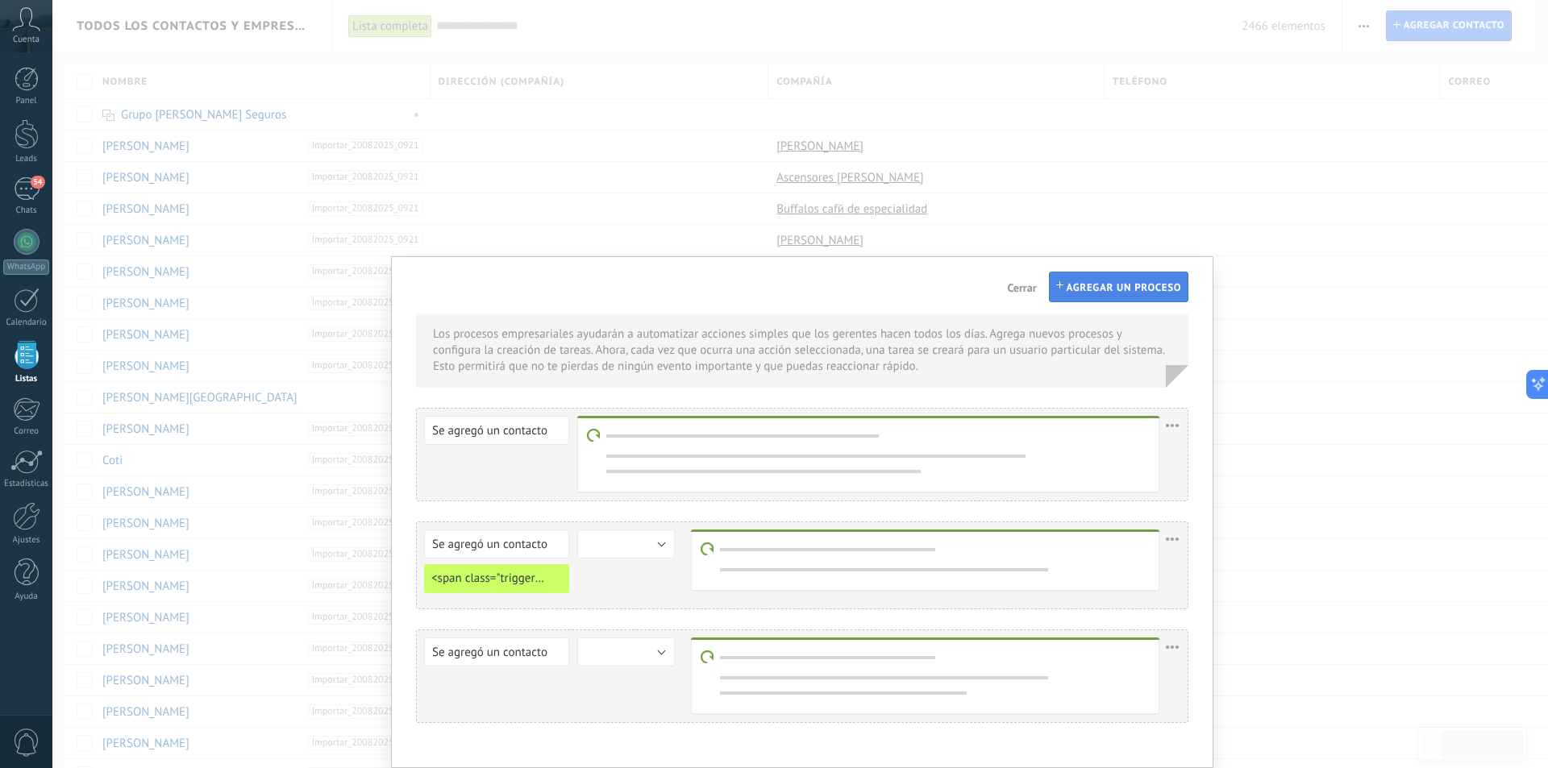
click at [1137, 285] on span "Agregar un proceso" at bounding box center [1123, 287] width 115 height 11
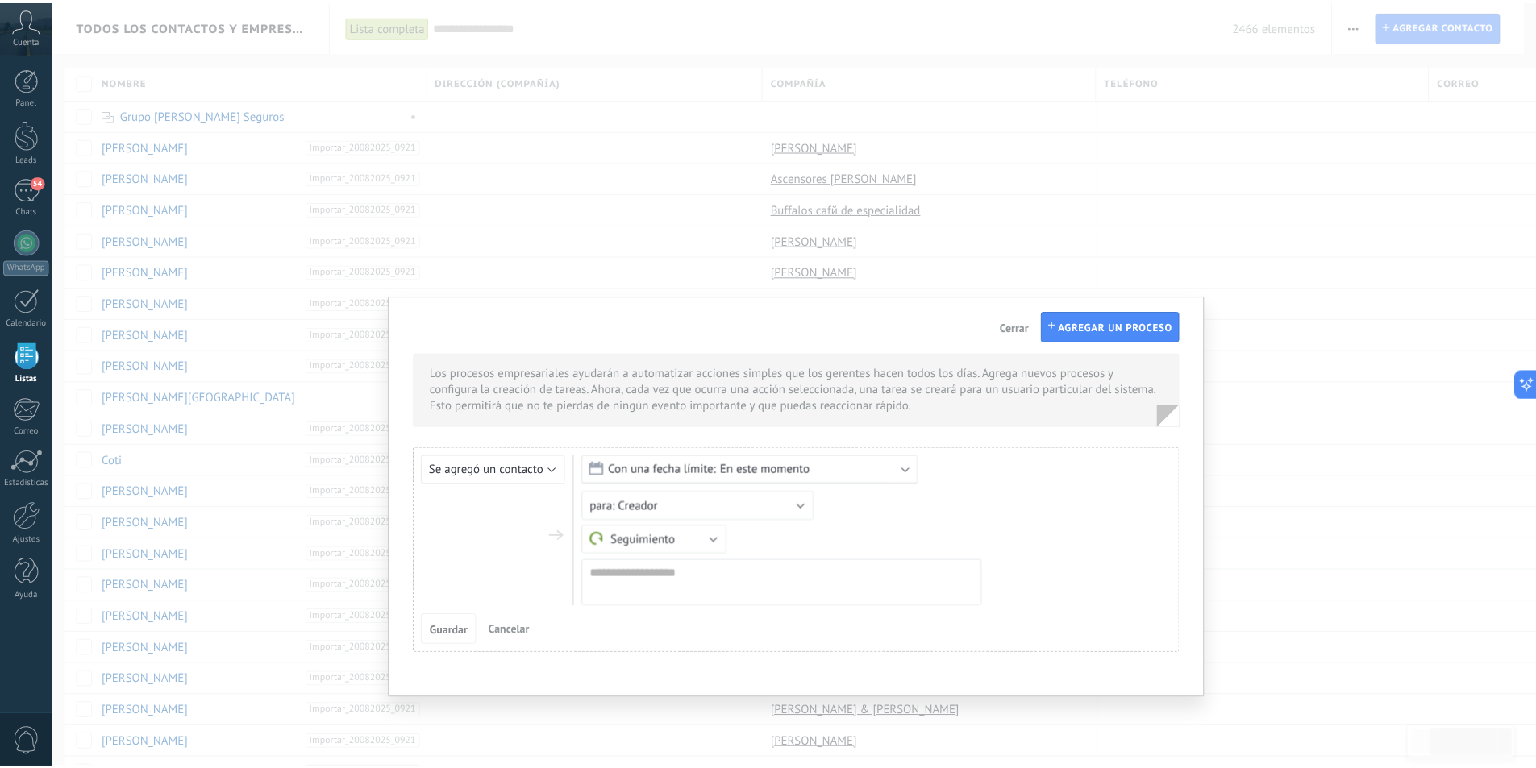
scroll to position [0, 0]
click at [887, 464] on div "Con una fecha límite: En este momento" at bounding box center [755, 469] width 339 height 29
click at [989, 492] on div "Con una fecha límite: En este momento En este momento En un día En 3 días En un…" at bounding box center [872, 531] width 573 height 152
click at [518, 455] on div "Se agregó un contacto Se agregó una compañía Se agregó un contacto Con una fech…" at bounding box center [802, 550] width 772 height 206
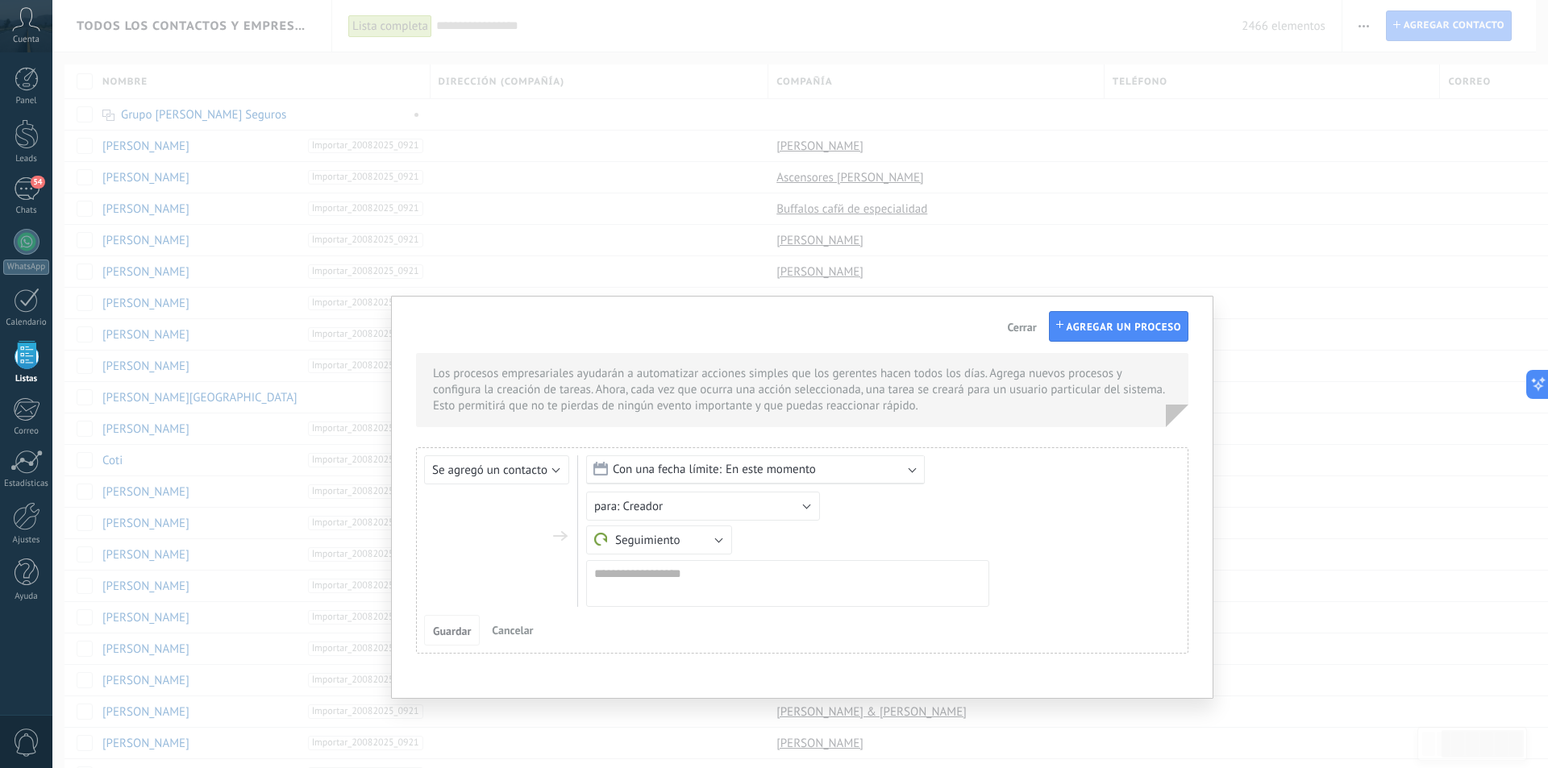
click at [523, 486] on form "Se agregó un contacto Se agregó una compañía Se agregó un contacto Con una fech…" at bounding box center [791, 531] width 735 height 152
click at [538, 464] on span "Se agregó un contacto" at bounding box center [489, 470] width 115 height 15
click at [1129, 496] on div "Con una fecha límite: En este momento En este momento En un día En 3 días En un…" at bounding box center [872, 531] width 573 height 152
click at [763, 503] on button "Creador" at bounding box center [703, 506] width 234 height 29
click at [912, 518] on div "Con una fecha límite: En este momento En este momento En un día En 3 días En un…" at bounding box center [872, 531] width 573 height 152
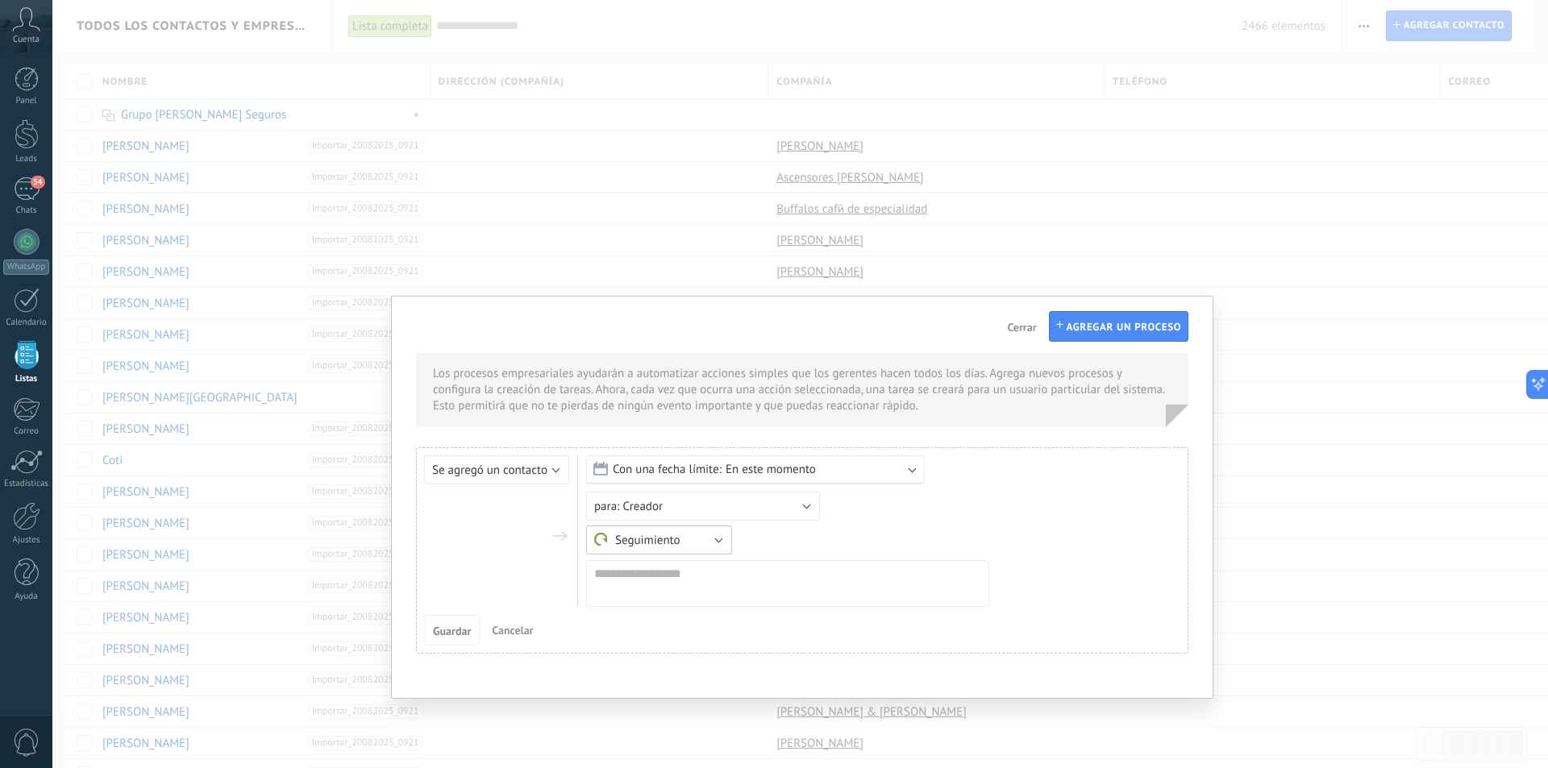
click at [703, 546] on button "Seguimiento" at bounding box center [659, 540] width 146 height 29
click at [648, 592] on span "Otro" at bounding box center [651, 596] width 150 height 17
click at [593, 537] on div at bounding box center [664, 540] width 157 height 28
click at [605, 544] on icon at bounding box center [600, 539] width 13 height 13
click at [649, 540] on input "text" at bounding box center [664, 540] width 157 height 28
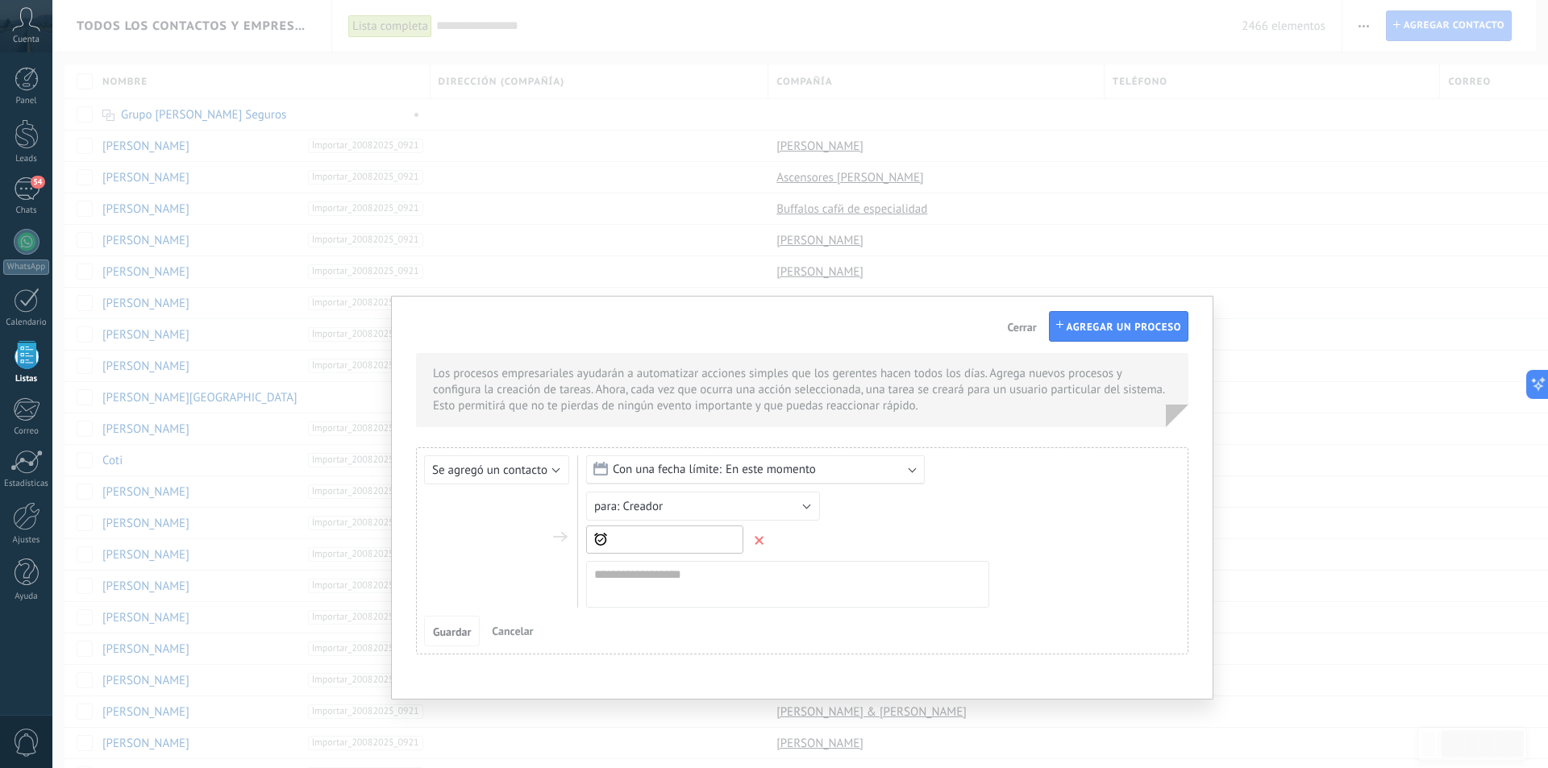
click at [649, 540] on input "text" at bounding box center [664, 540] width 157 height 28
click at [1031, 329] on span "Cerrar" at bounding box center [1021, 327] width 29 height 11
